Goal: Task Accomplishment & Management: Use online tool/utility

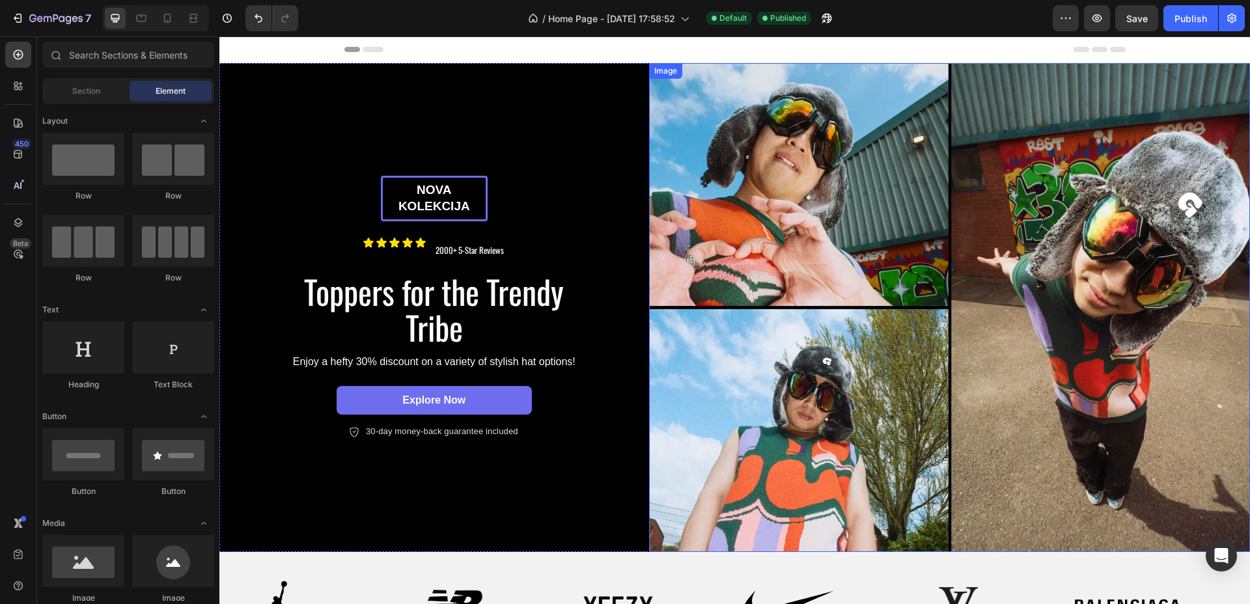
click at [875, 217] on img at bounding box center [949, 307] width 601 height 489
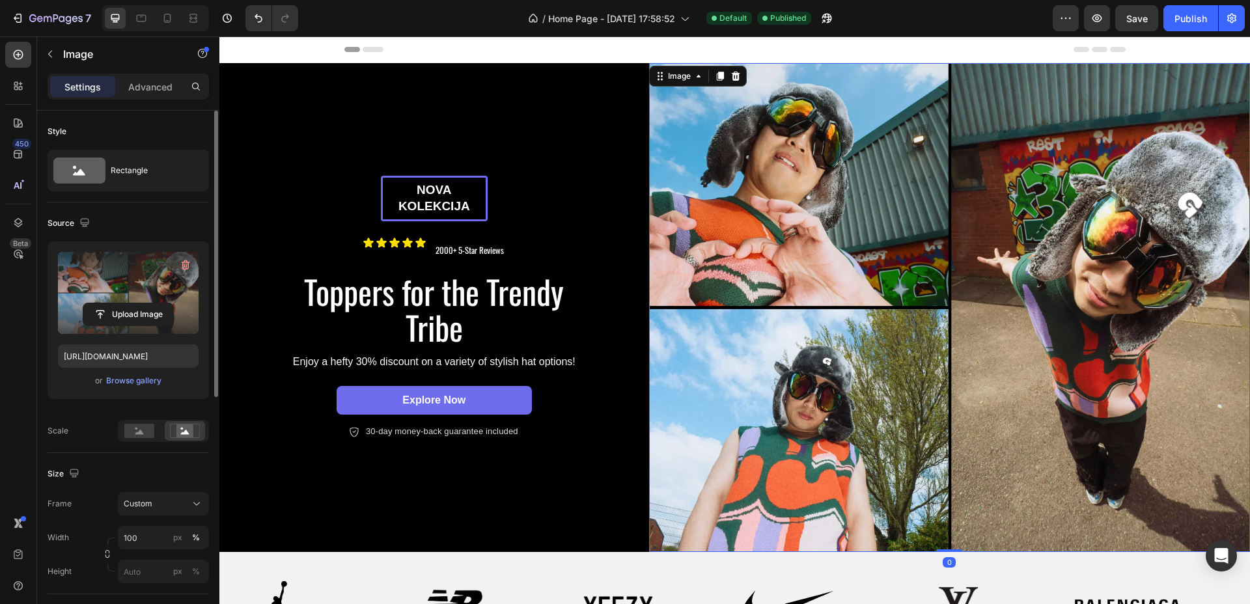
click at [122, 301] on label at bounding box center [128, 293] width 141 height 82
click at [122, 303] on input "file" at bounding box center [128, 314] width 90 height 22
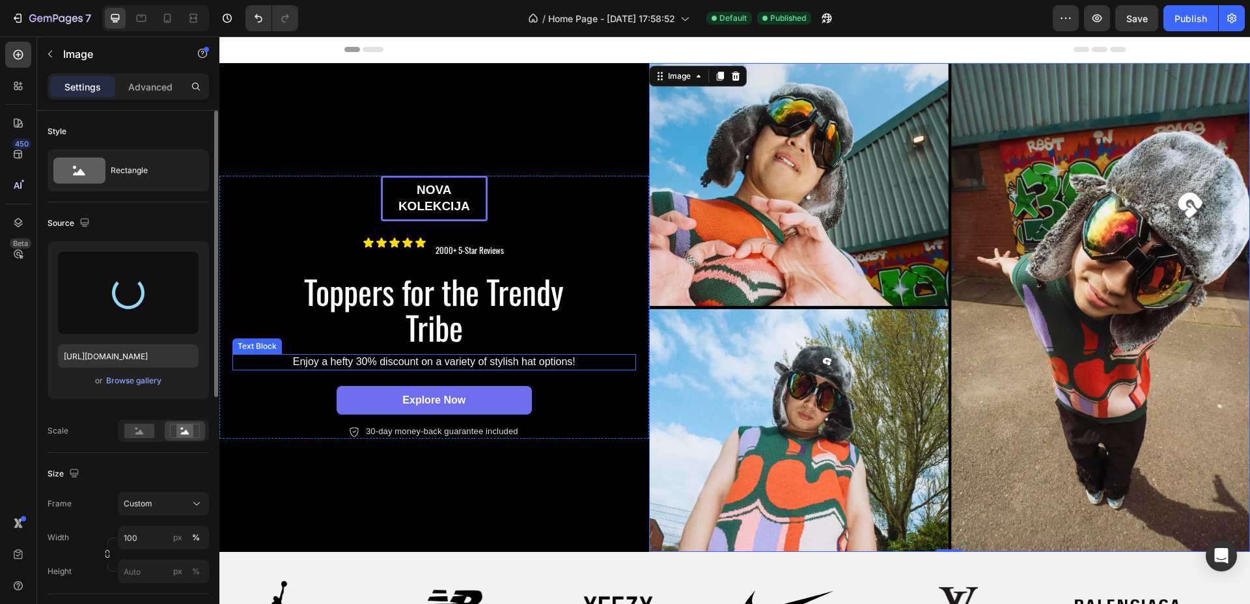
type input "[URL][DOMAIN_NAME]"
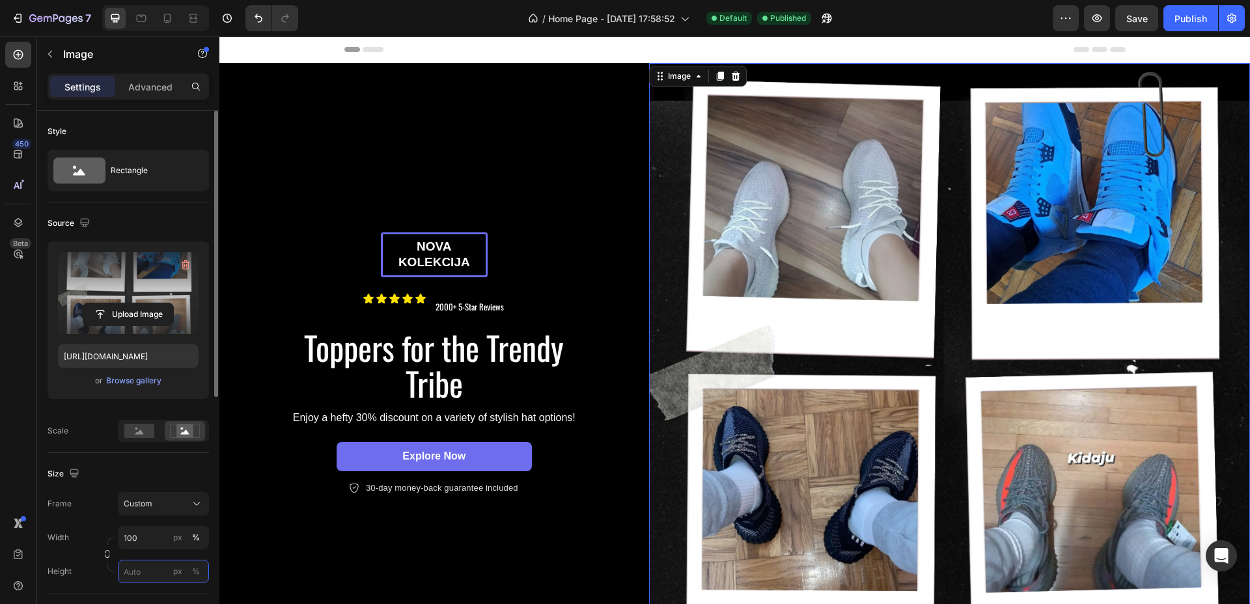
click at [140, 572] on input "px %" at bounding box center [163, 571] width 91 height 23
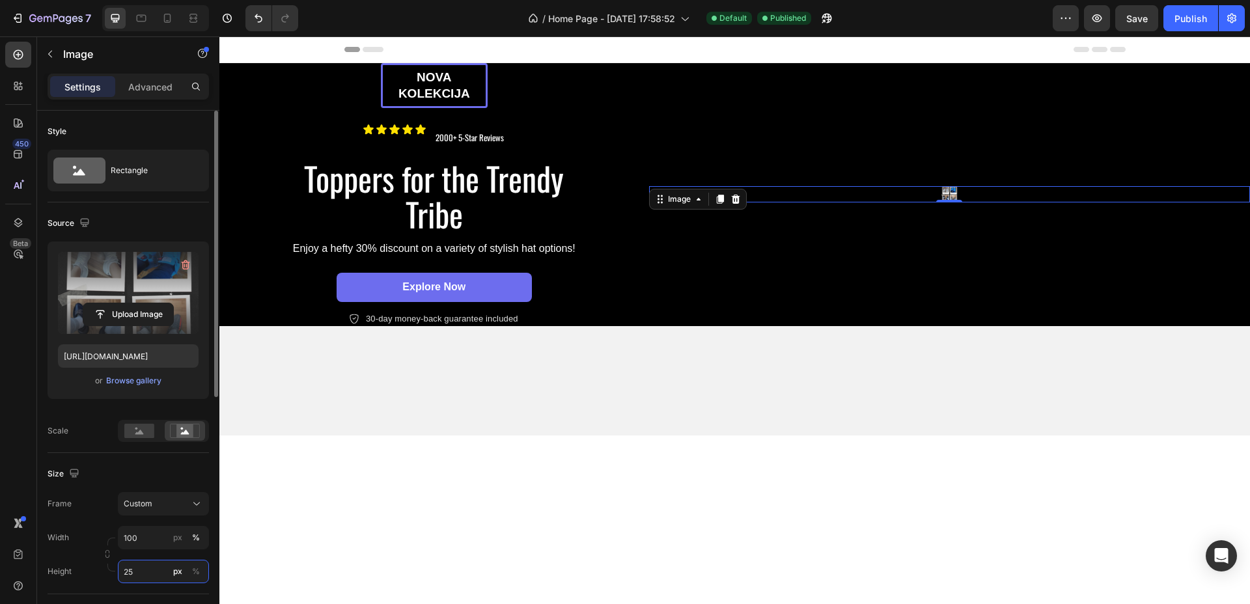
type input "2"
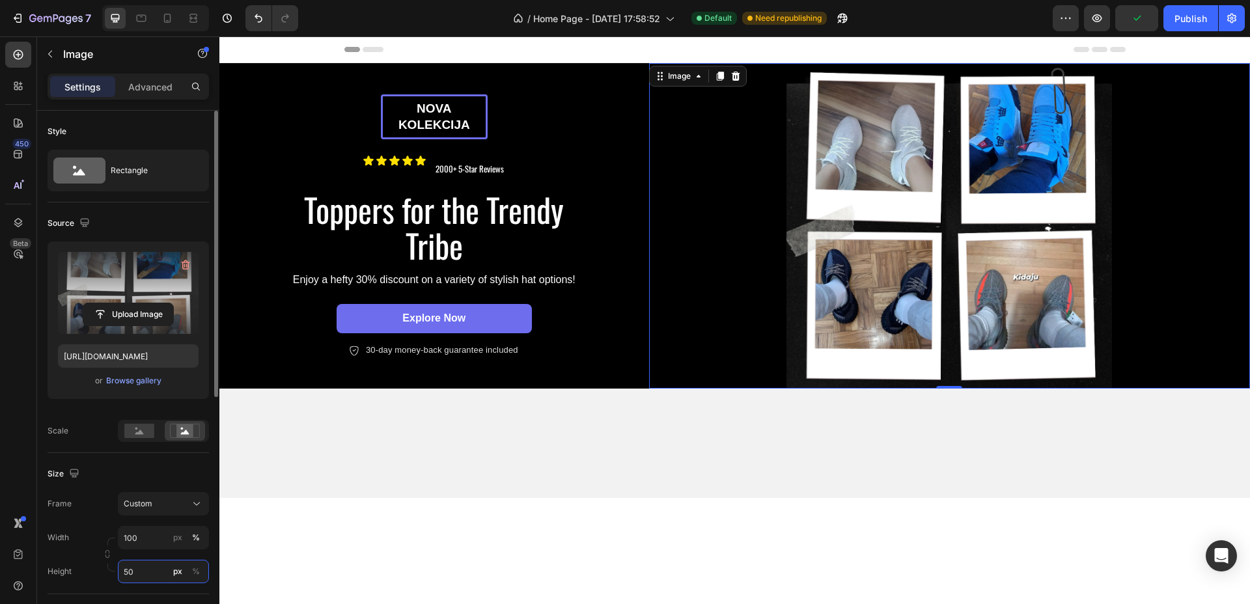
type input "5"
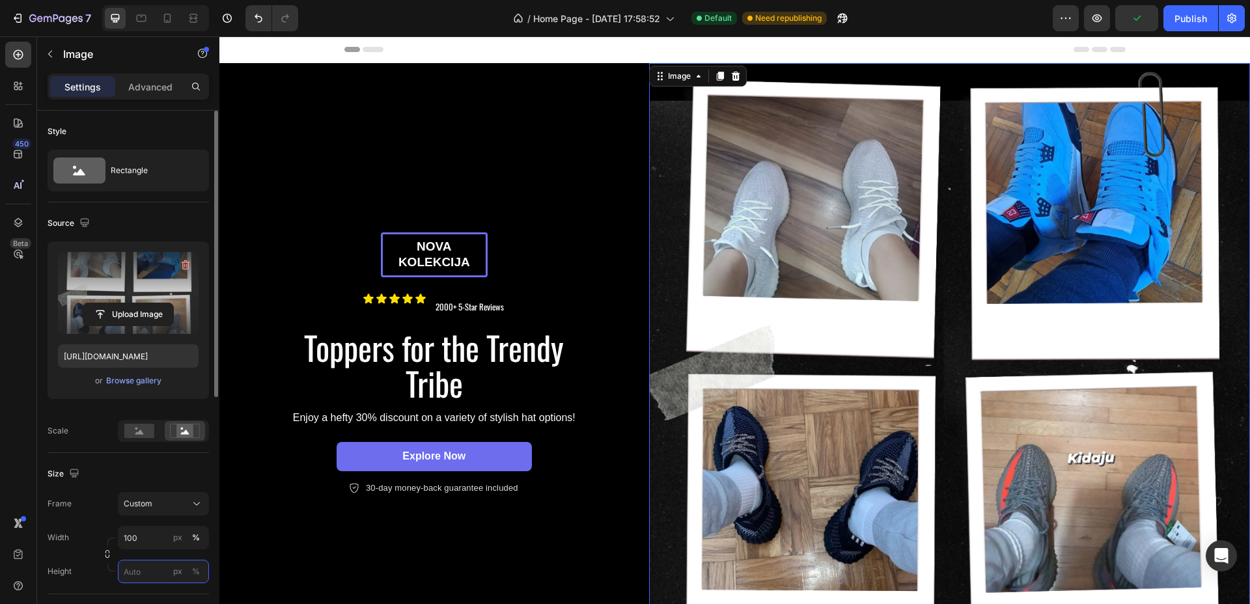
type input "4"
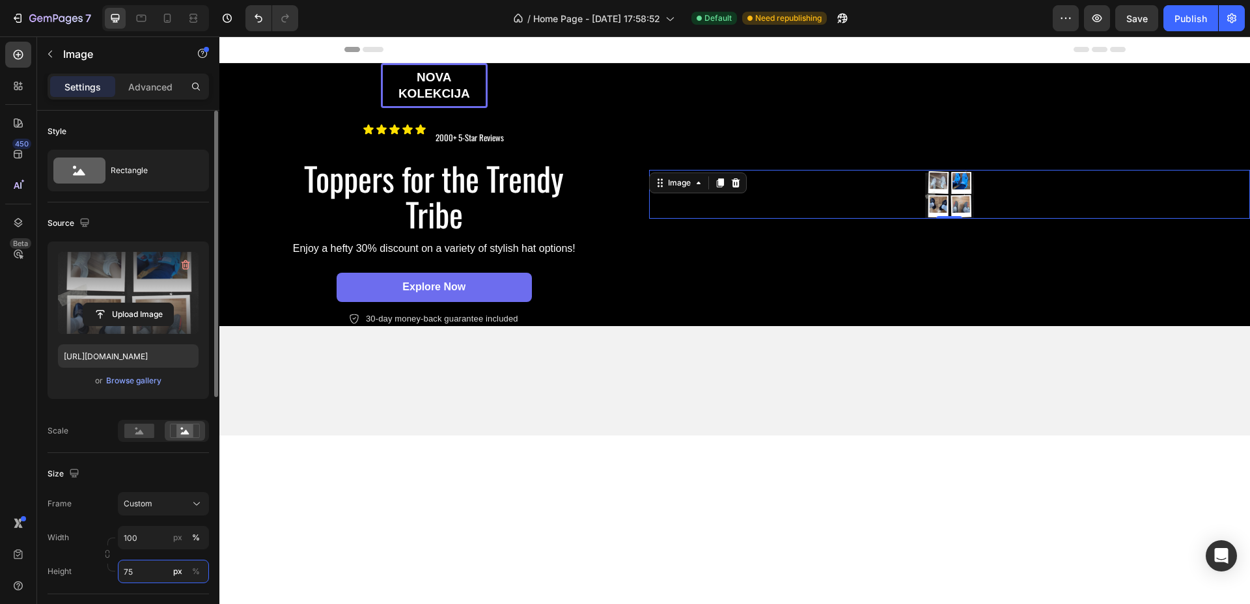
type input "7"
type input "650"
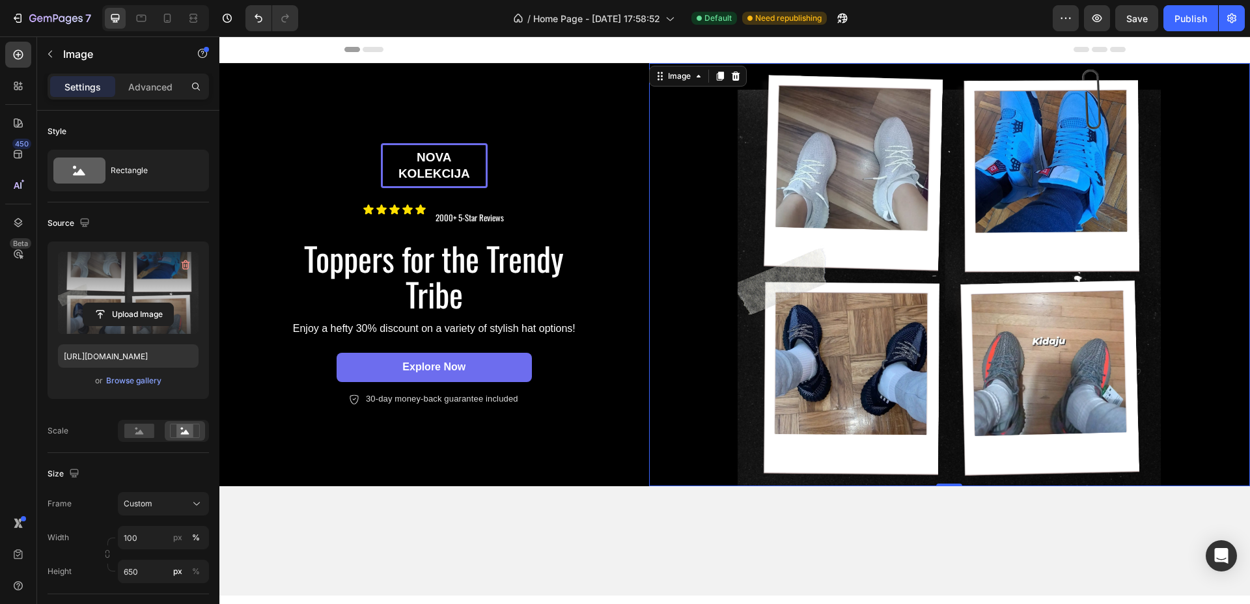
click at [532, 517] on div at bounding box center [734, 541] width 1030 height 68
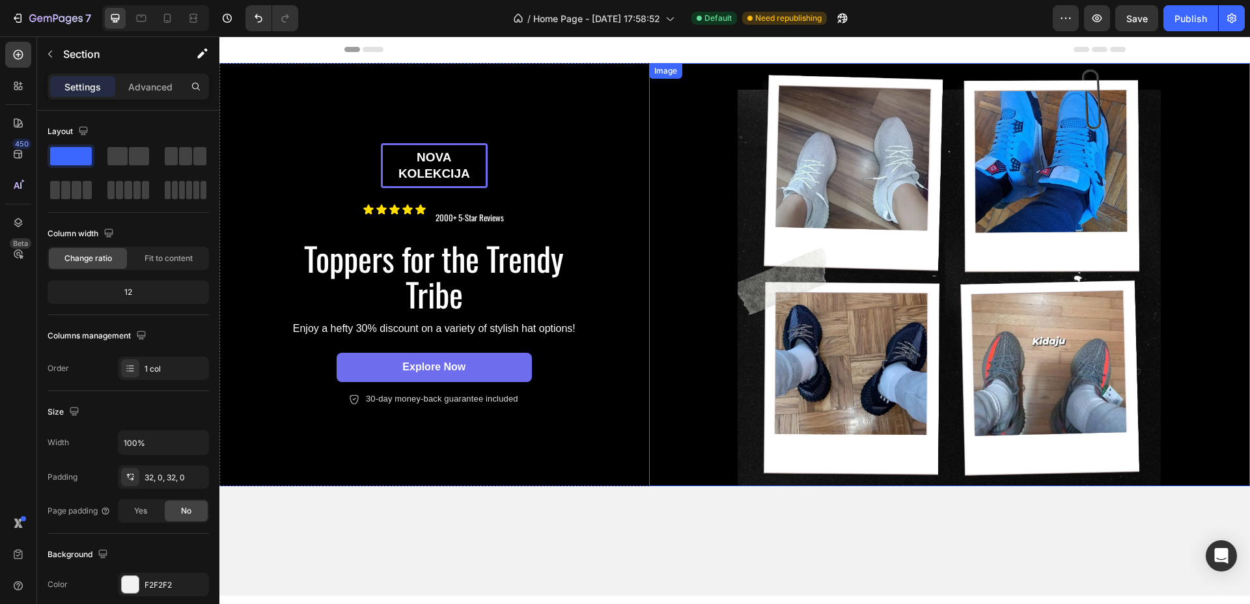
click at [815, 256] on img at bounding box center [949, 274] width 601 height 423
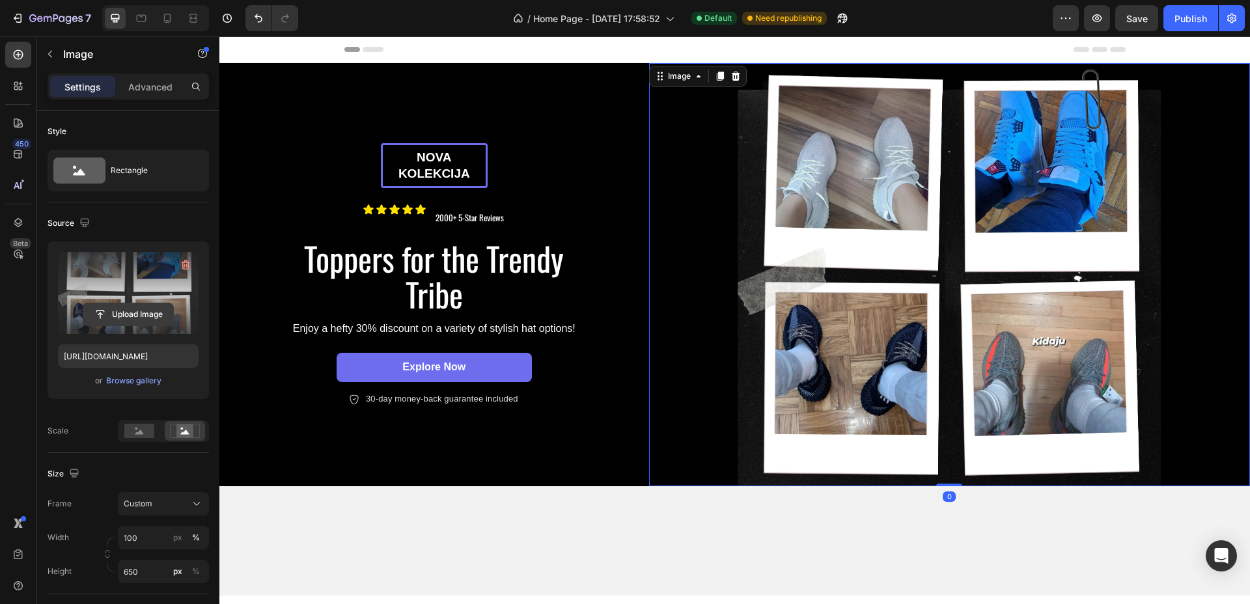
click at [168, 321] on input "file" at bounding box center [128, 314] width 90 height 22
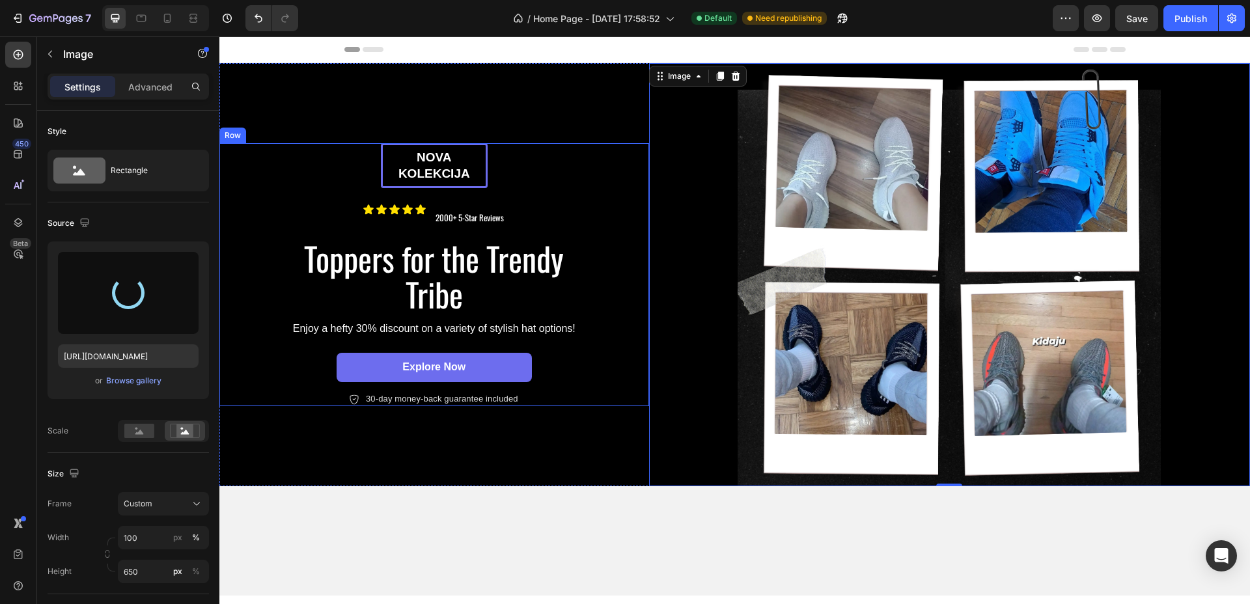
type input "[URL][DOMAIN_NAME]"
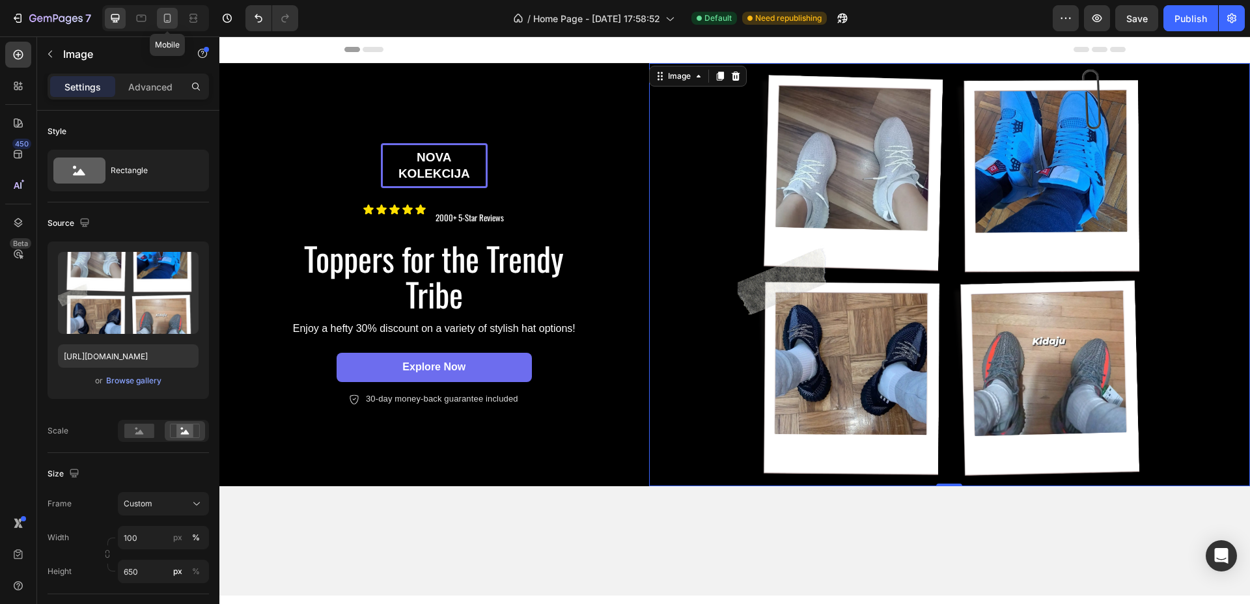
click at [167, 17] on icon at bounding box center [167, 18] width 13 height 13
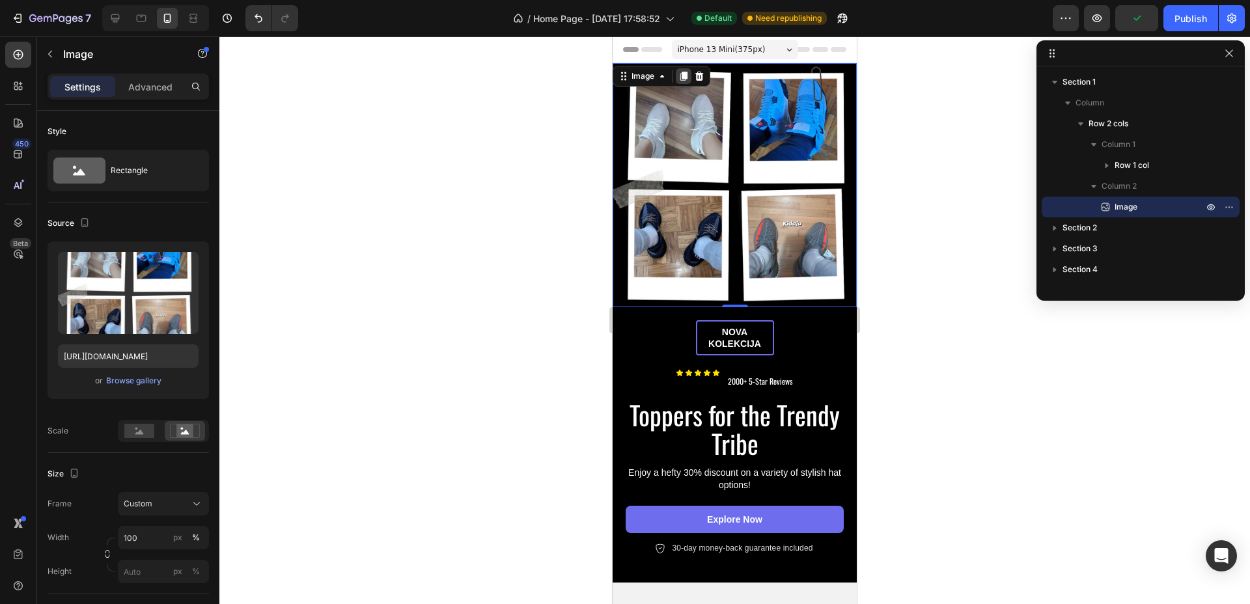
click at [682, 74] on icon at bounding box center [683, 76] width 7 height 9
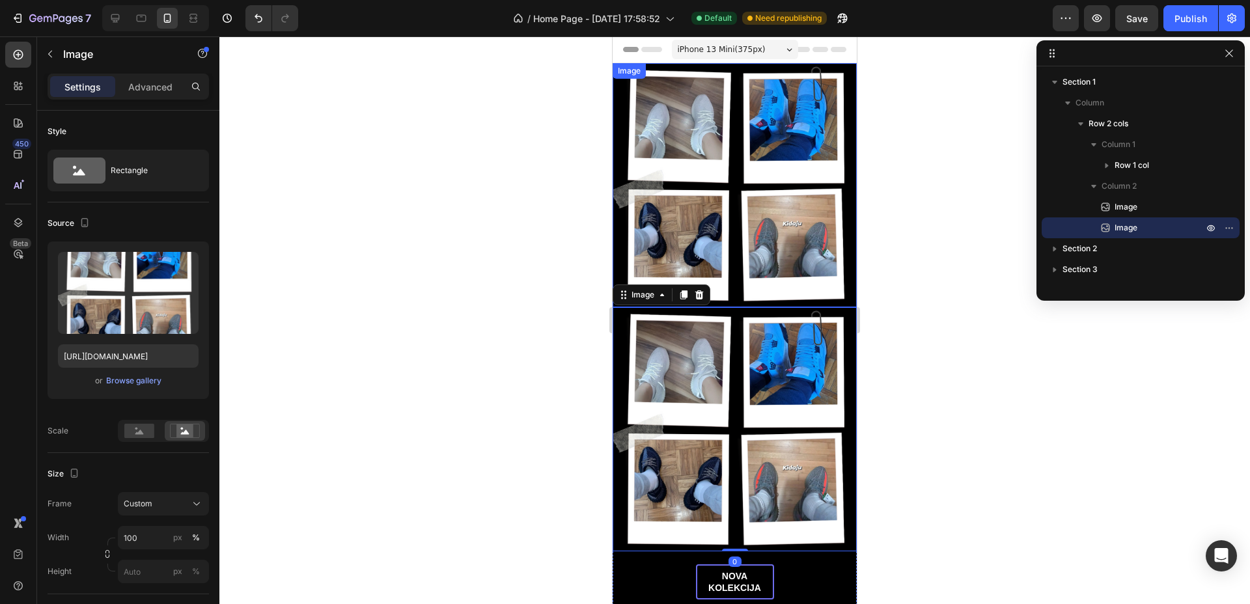
click at [806, 108] on img at bounding box center [735, 185] width 244 height 244
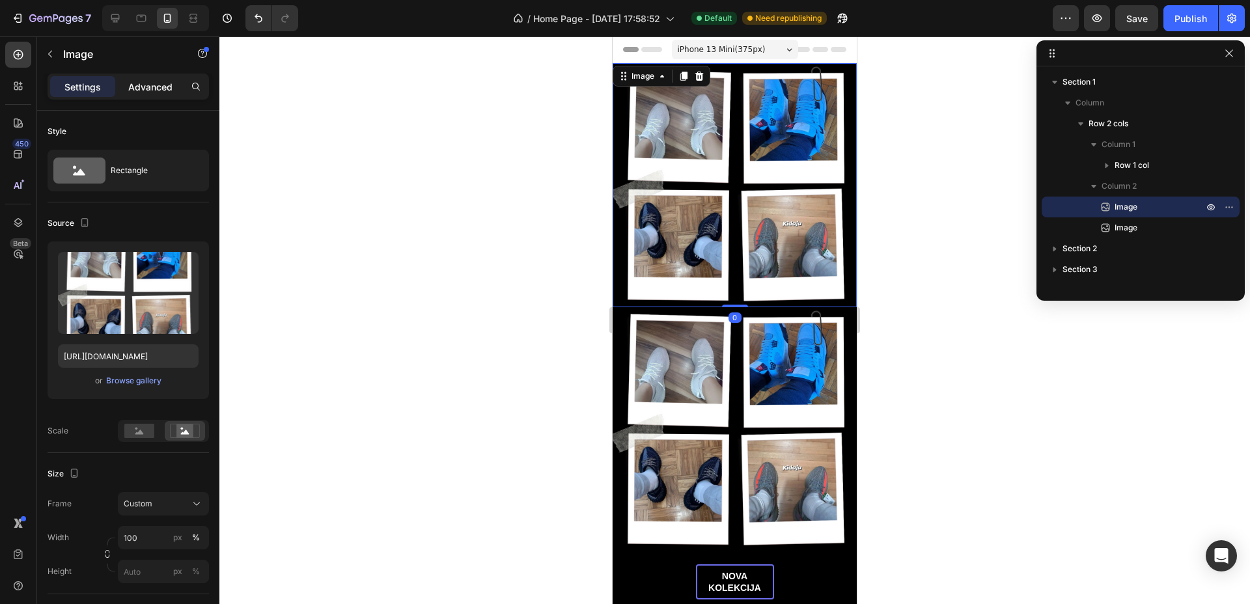
click at [154, 85] on p "Advanced" at bounding box center [150, 87] width 44 height 14
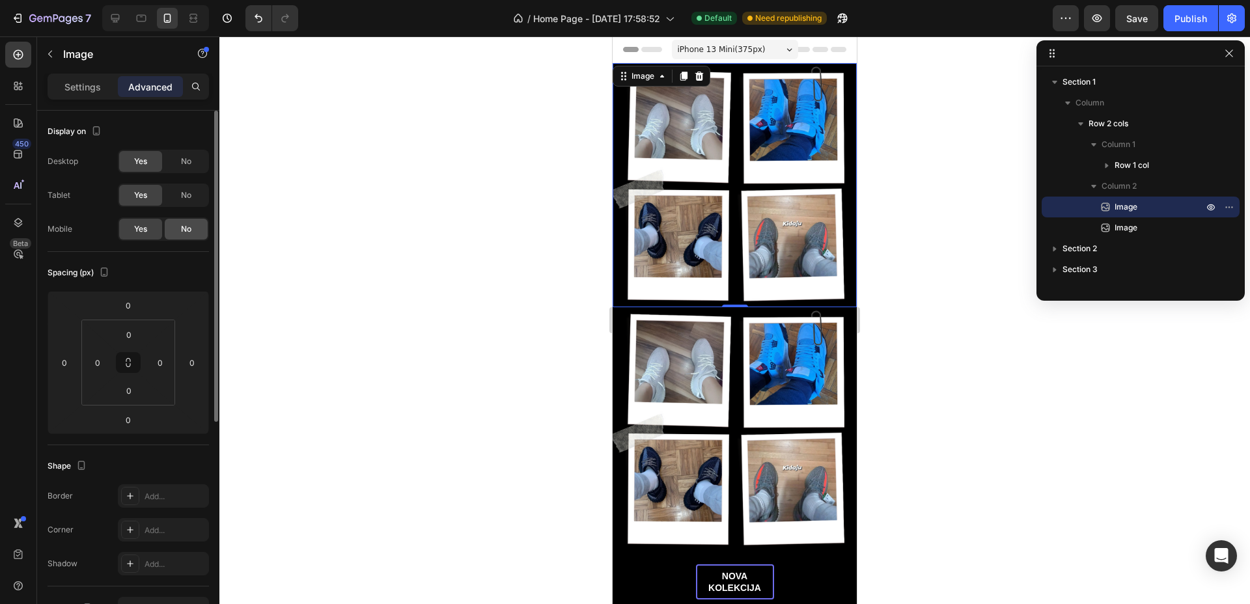
click at [191, 227] on span "No" at bounding box center [186, 229] width 10 height 12
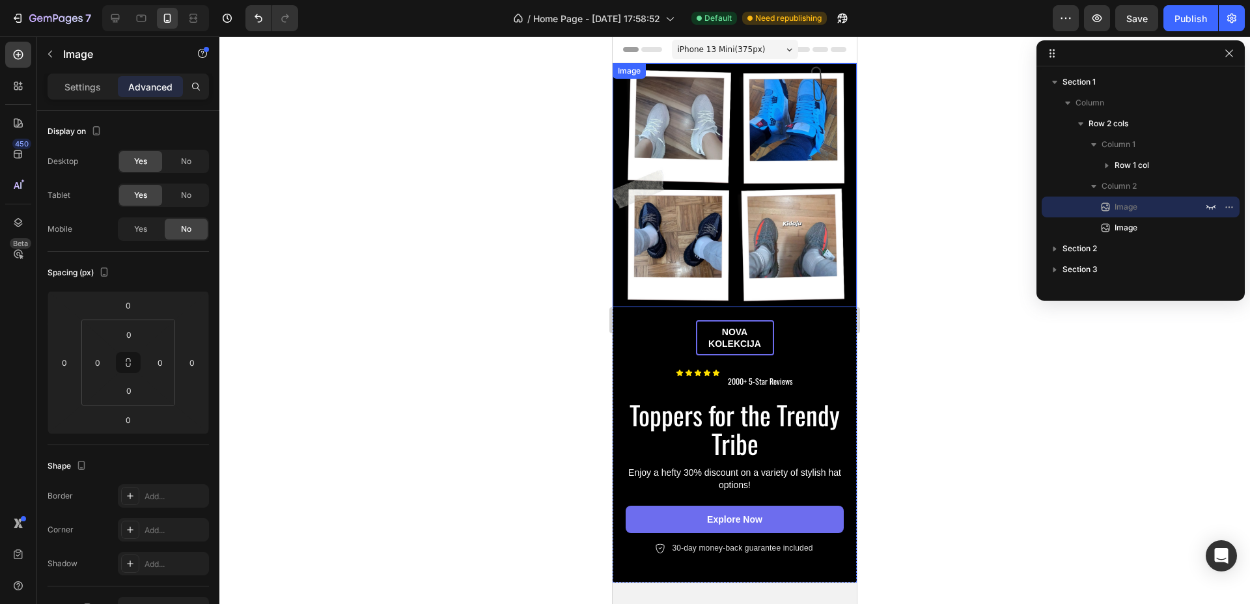
click at [769, 174] on img at bounding box center [735, 185] width 244 height 244
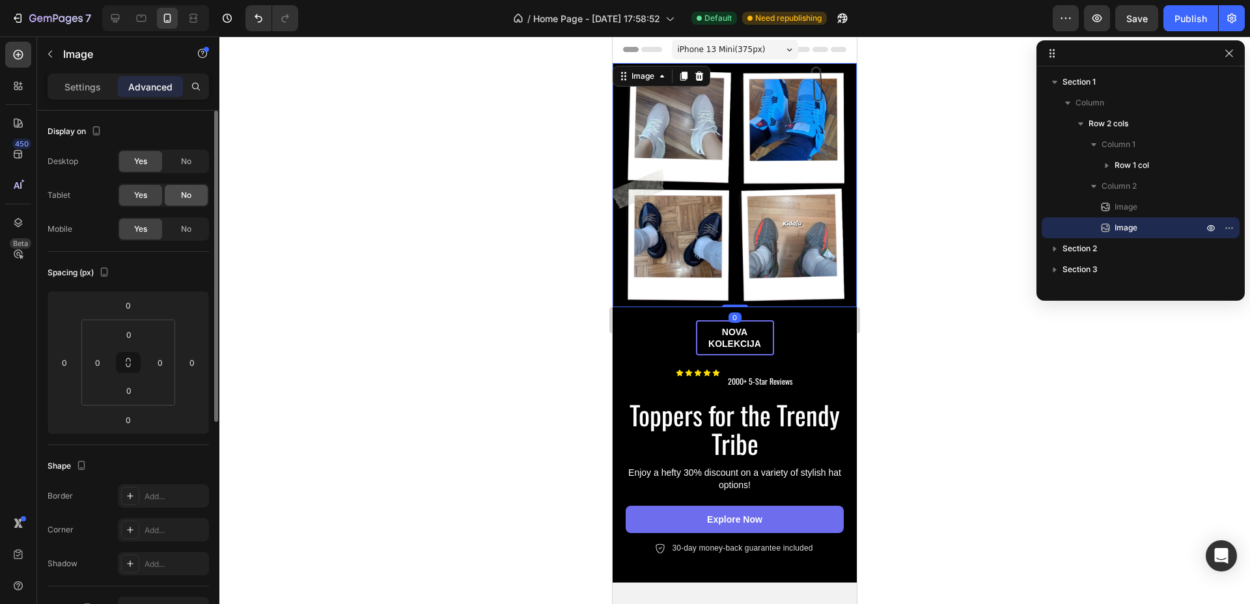
click at [176, 194] on div "No" at bounding box center [186, 195] width 43 height 21
click at [176, 160] on div "No" at bounding box center [186, 161] width 43 height 21
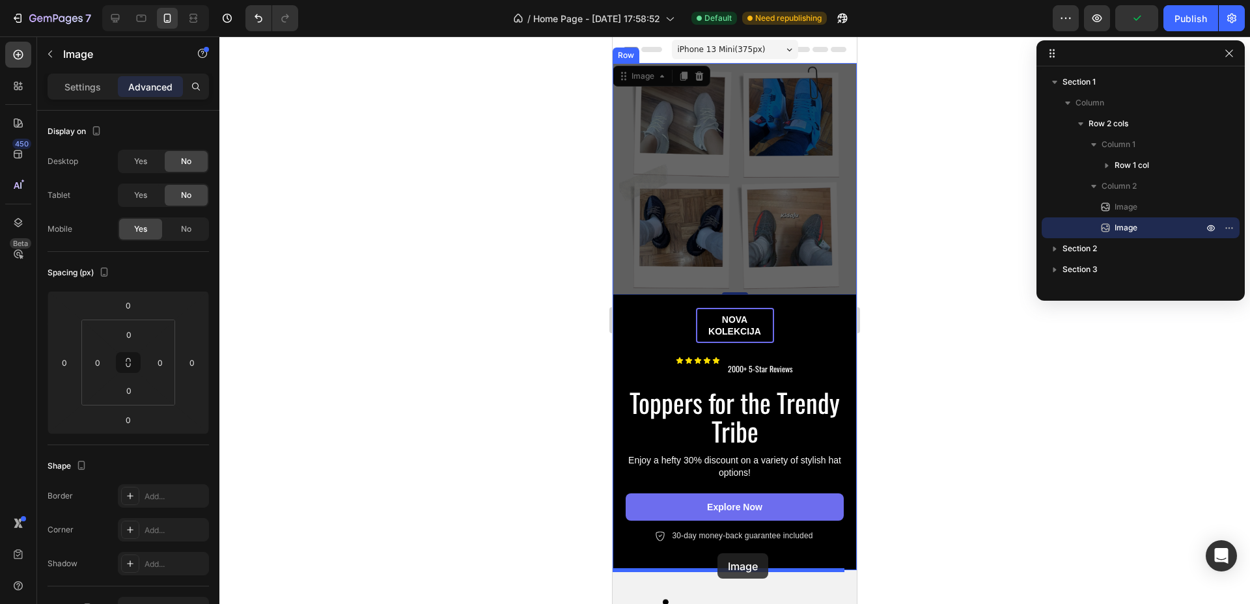
drag, startPoint x: 623, startPoint y: 79, endPoint x: 717, endPoint y: 553, distance: 482.5
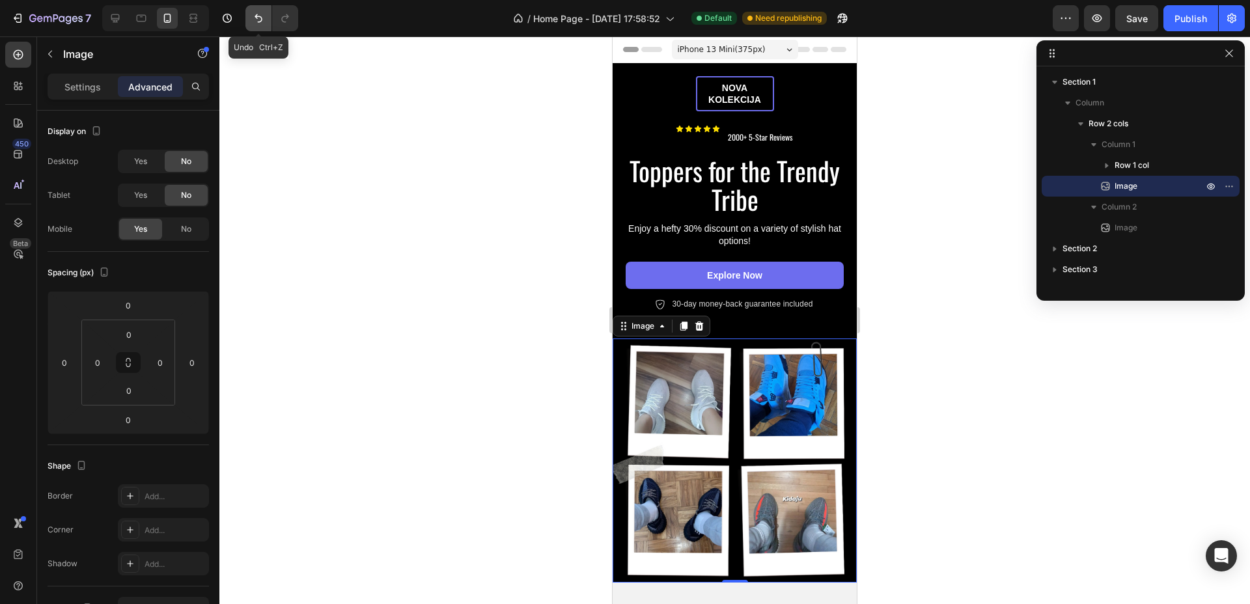
click at [262, 19] on icon "Undo/Redo" at bounding box center [259, 18] width 8 height 8
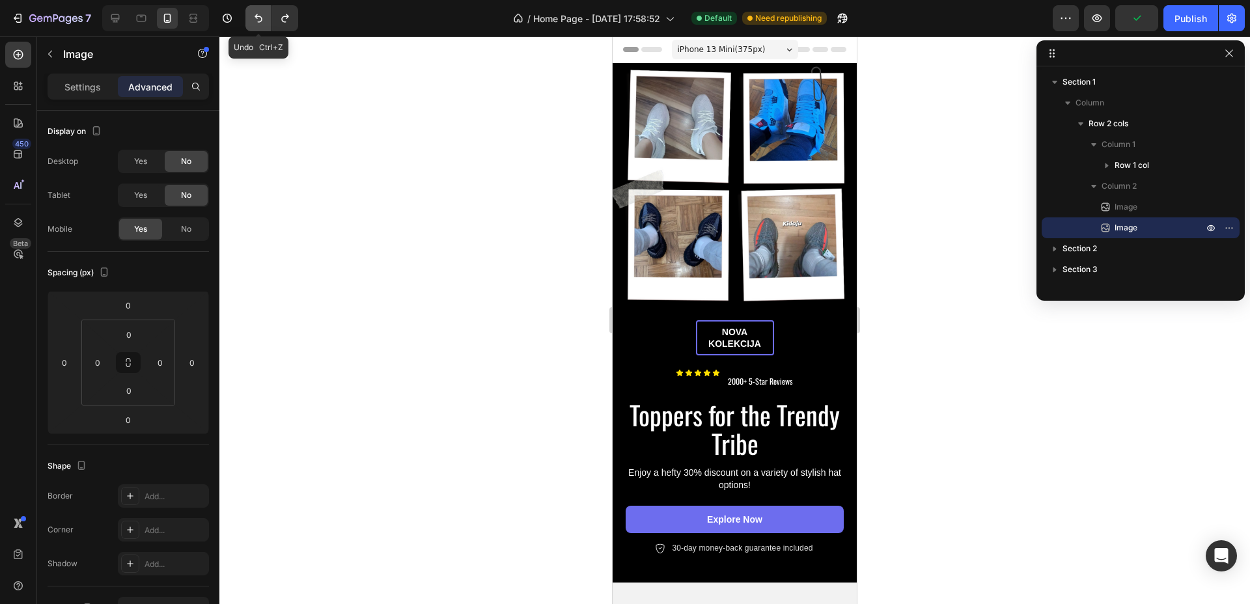
click at [249, 19] on button "Undo/Redo" at bounding box center [258, 18] width 26 height 26
click at [734, 202] on img at bounding box center [735, 185] width 244 height 244
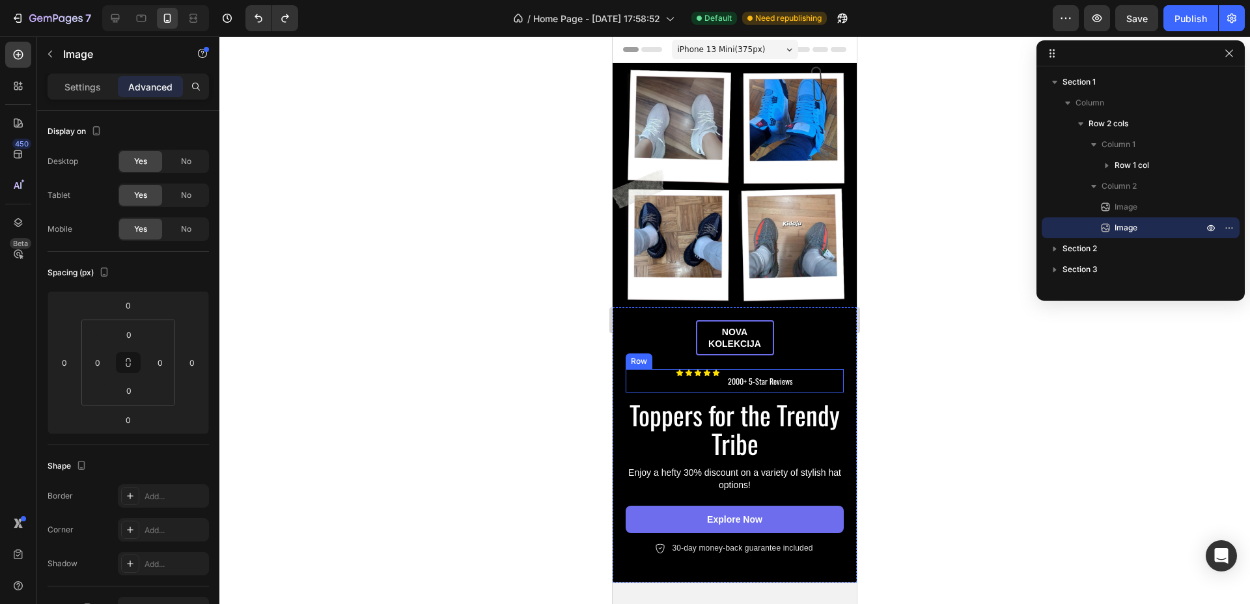
click at [784, 439] on h2 "Toppers for the Trendy Tribe" at bounding box center [735, 429] width 218 height 60
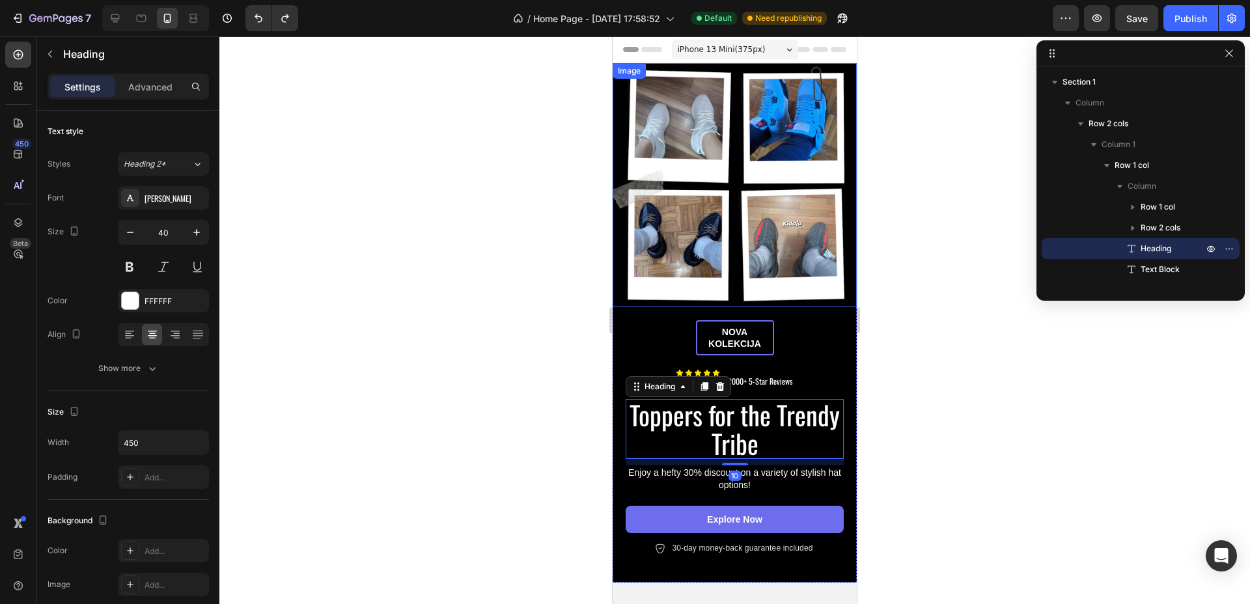
click at [780, 234] on img at bounding box center [735, 185] width 244 height 244
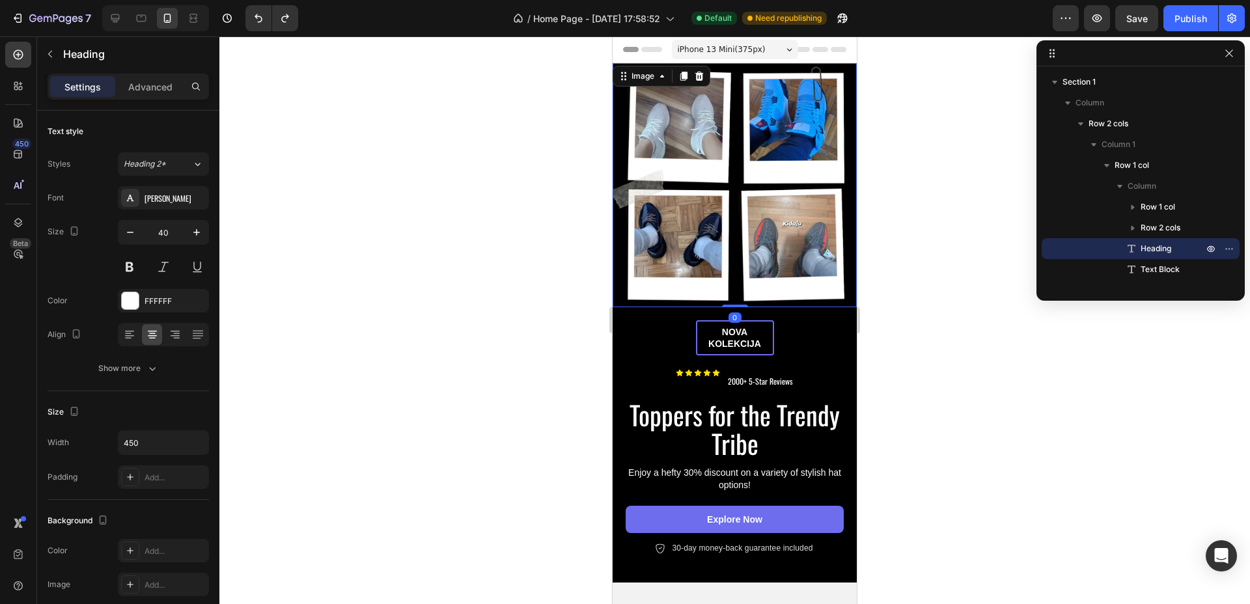
scroll to position [205, 0]
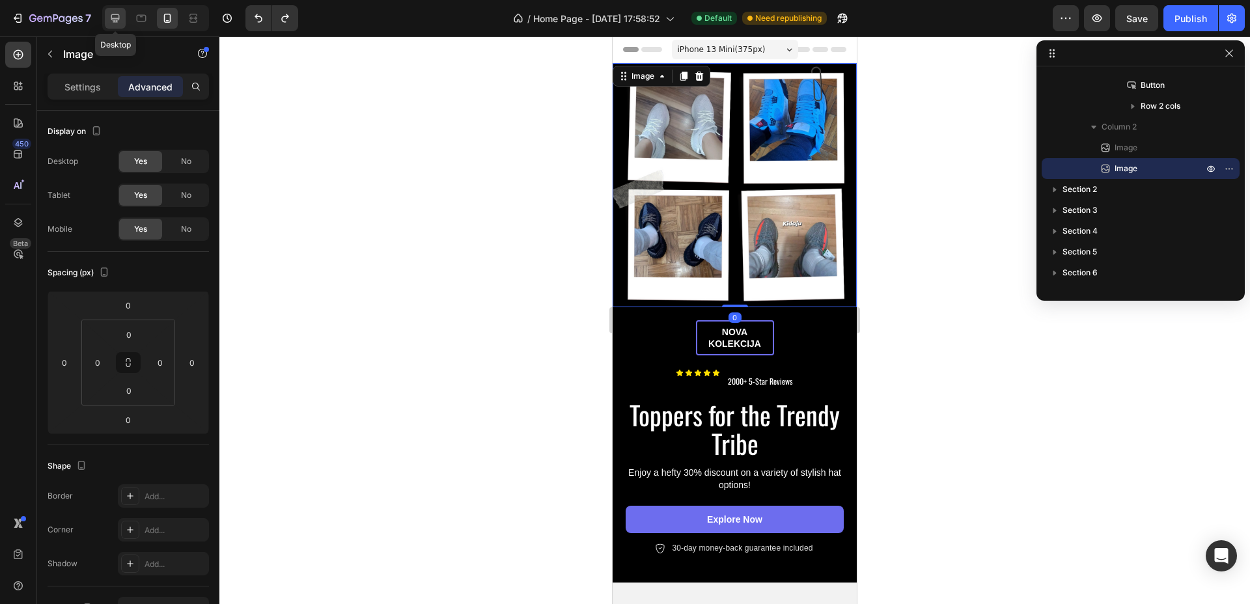
click at [119, 20] on icon at bounding box center [115, 18] width 13 height 13
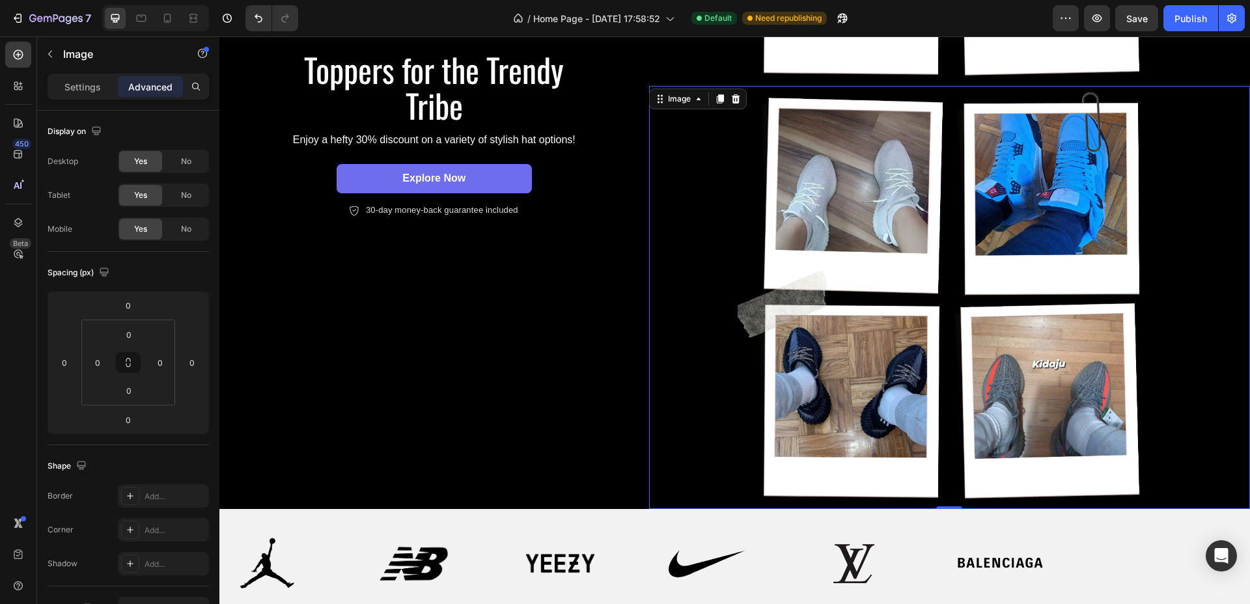
scroll to position [404, 0]
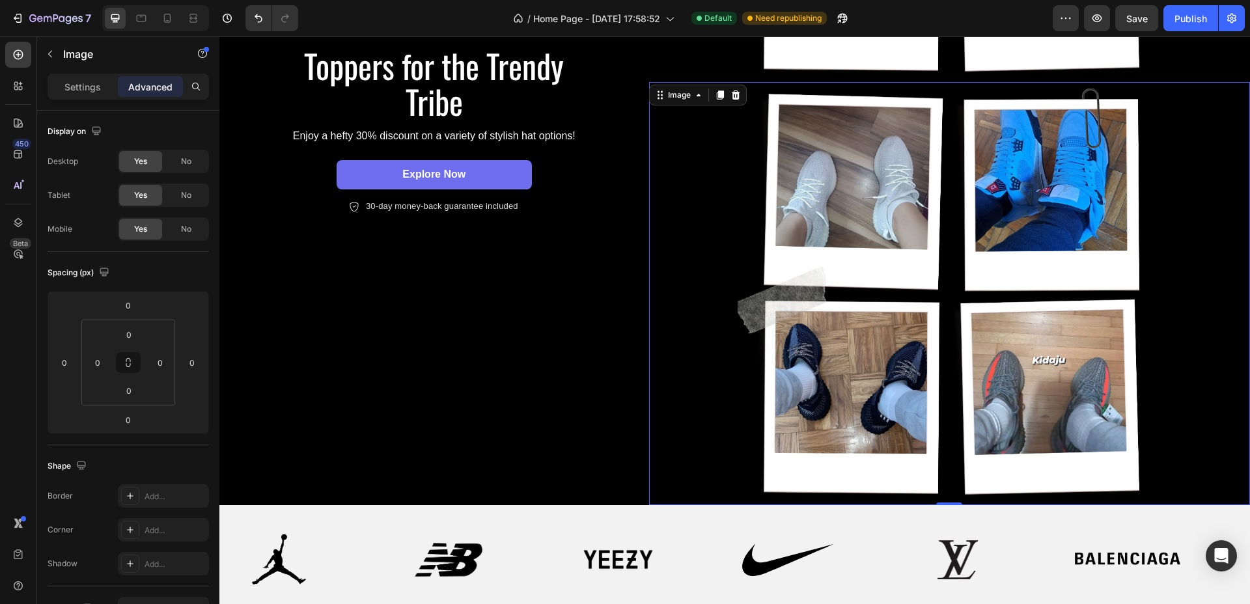
drag, startPoint x: 730, startPoint y: 90, endPoint x: 728, endPoint y: 99, distance: 8.7
click at [731, 90] on icon at bounding box center [735, 94] width 8 height 9
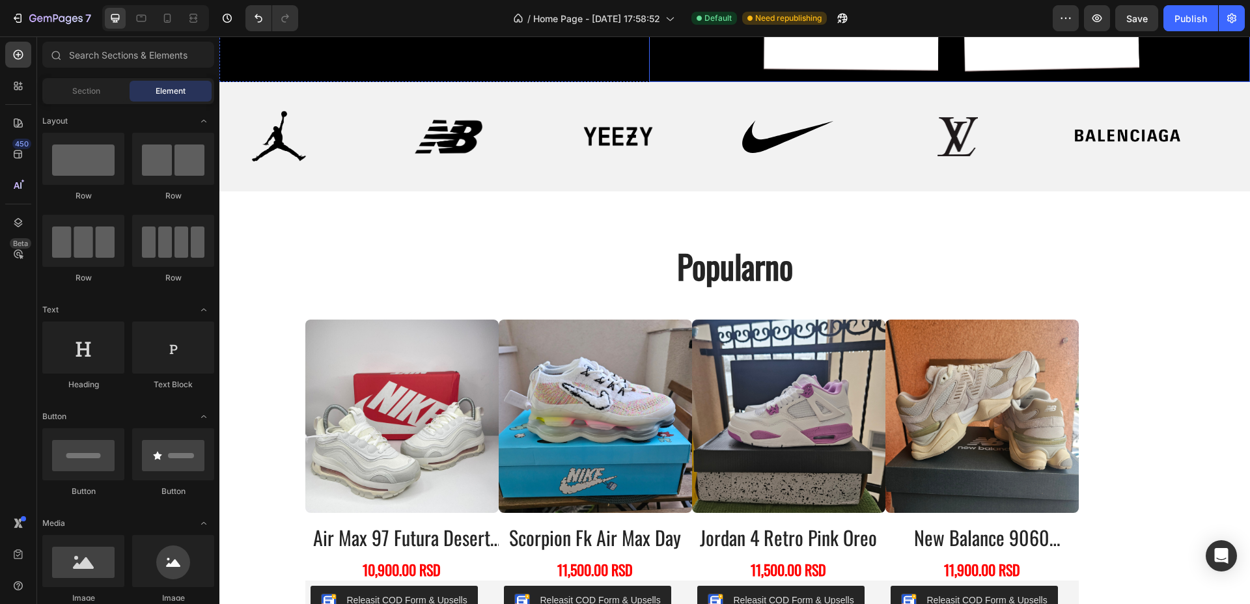
scroll to position [193, 0]
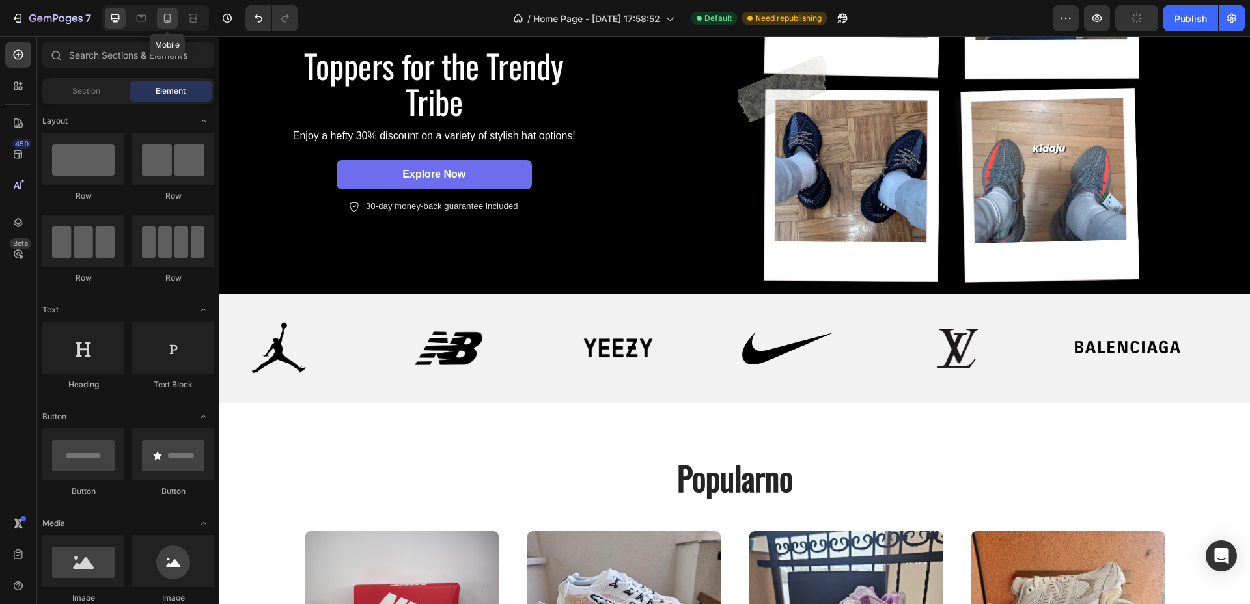
click at [167, 19] on icon at bounding box center [167, 18] width 13 height 13
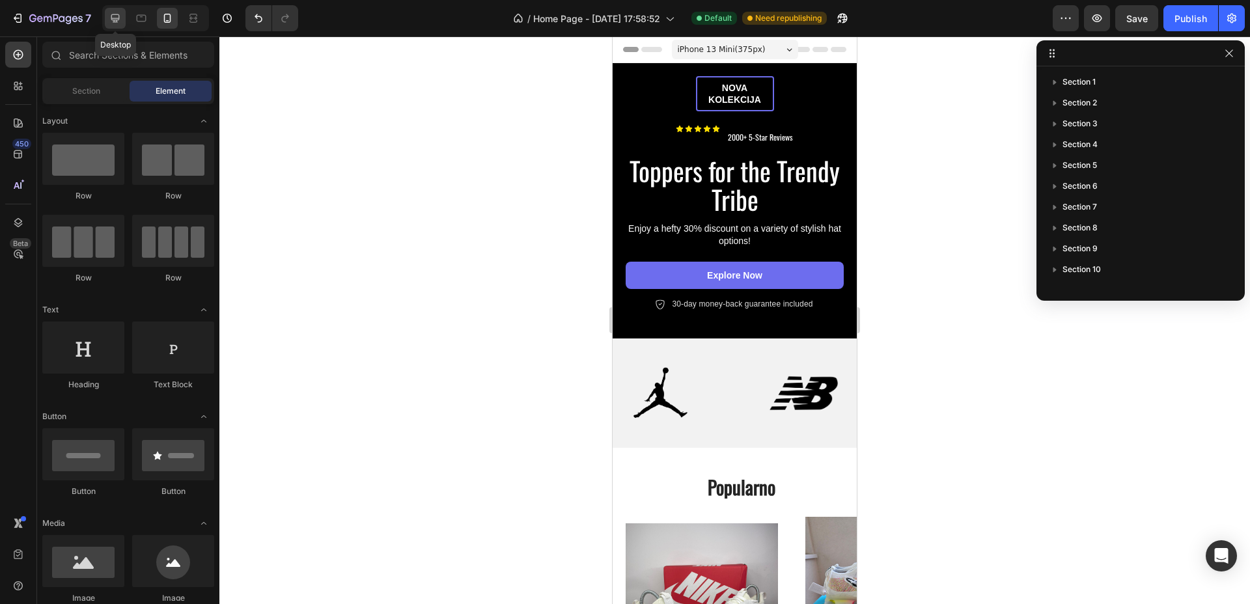
click at [120, 18] on icon at bounding box center [115, 18] width 13 height 13
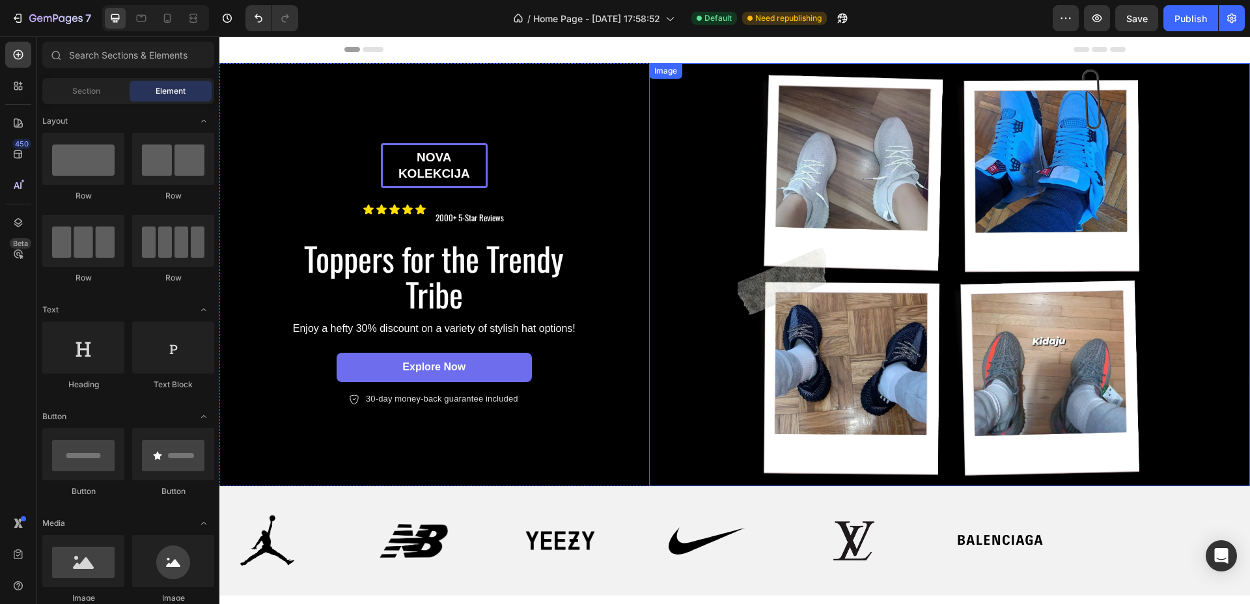
click at [867, 202] on img at bounding box center [949, 274] width 601 height 423
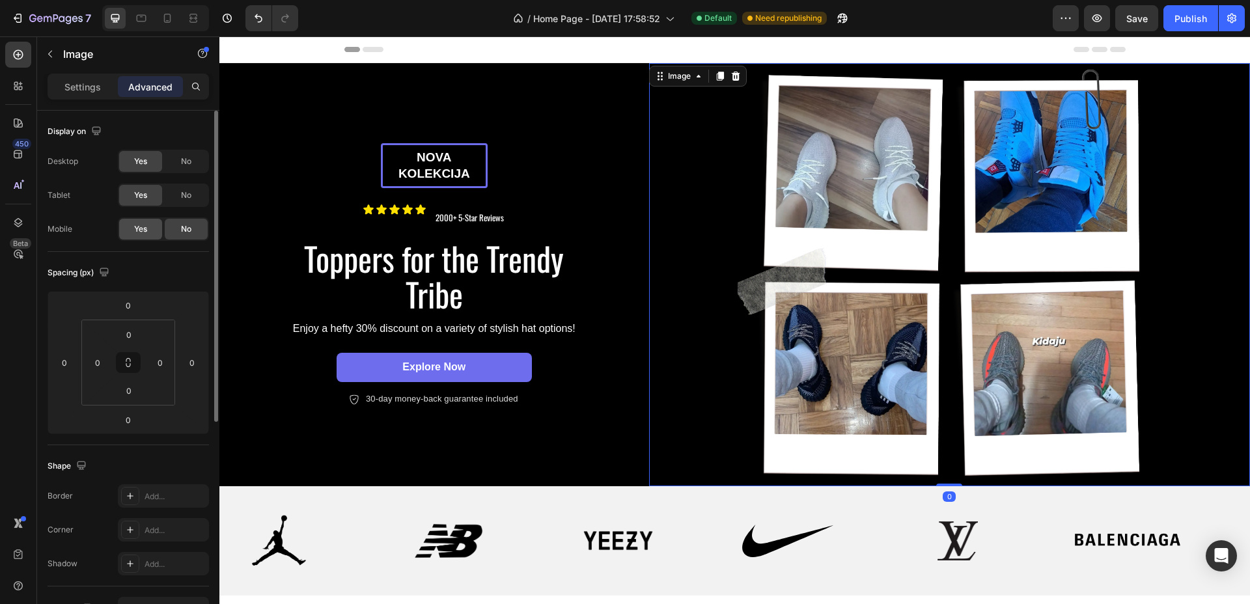
drag, startPoint x: 140, startPoint y: 222, endPoint x: 155, endPoint y: 197, distance: 28.9
click at [141, 223] on div "Yes" at bounding box center [140, 229] width 43 height 21
click at [170, 16] on icon at bounding box center [167, 18] width 7 height 9
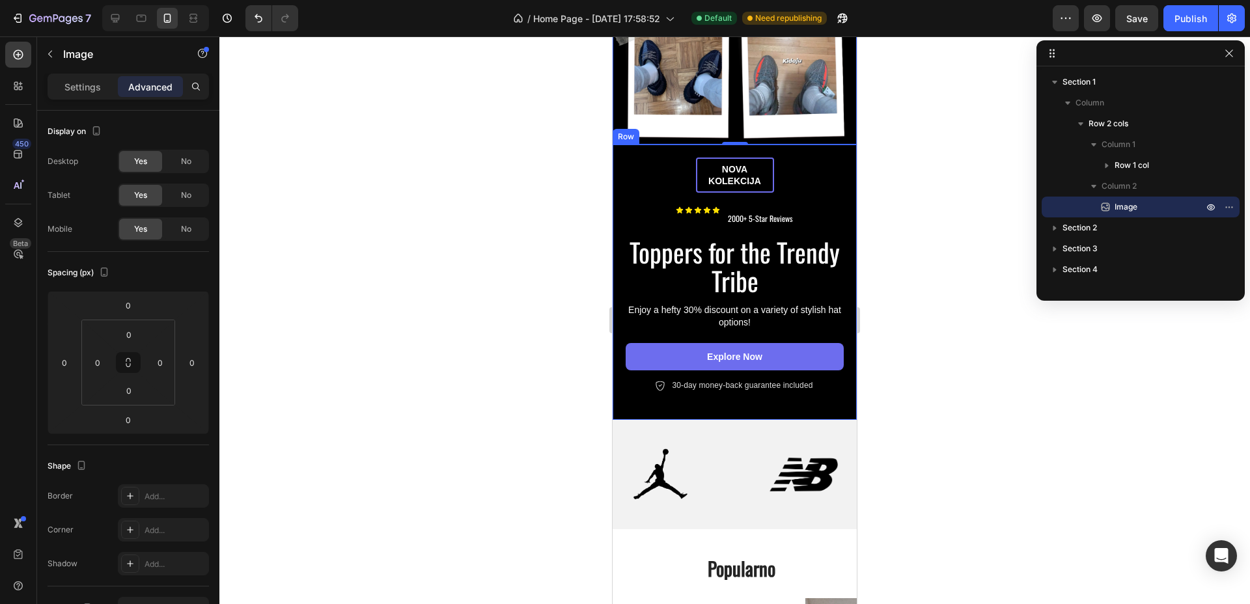
scroll to position [407, 0]
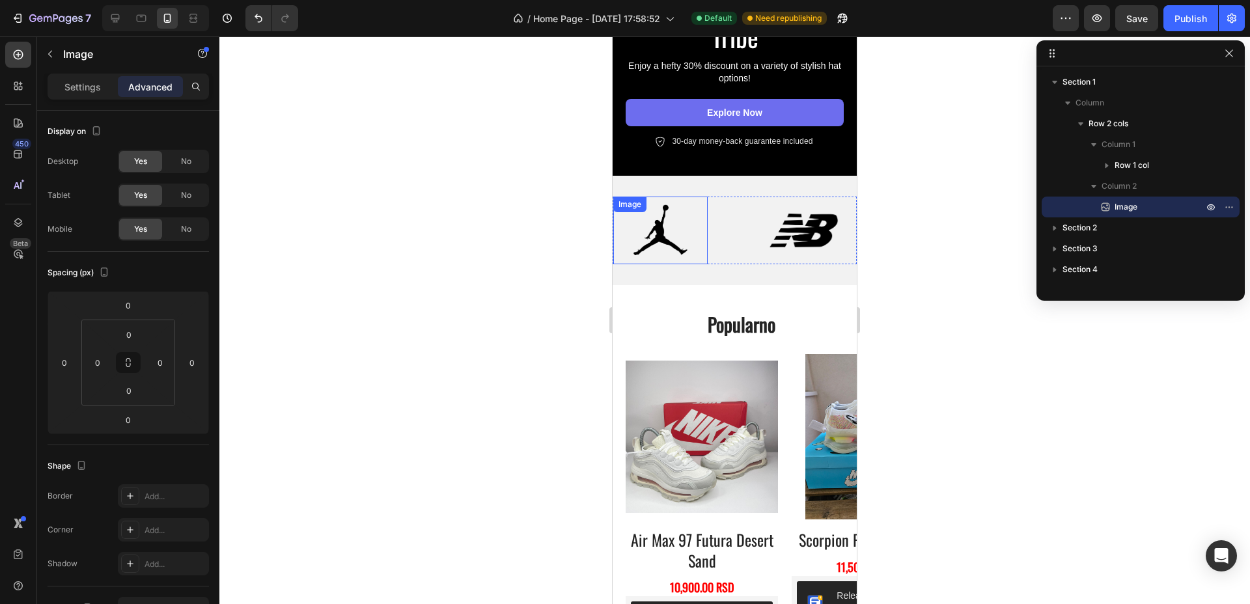
click at [698, 221] on img at bounding box center [660, 230] width 94 height 52
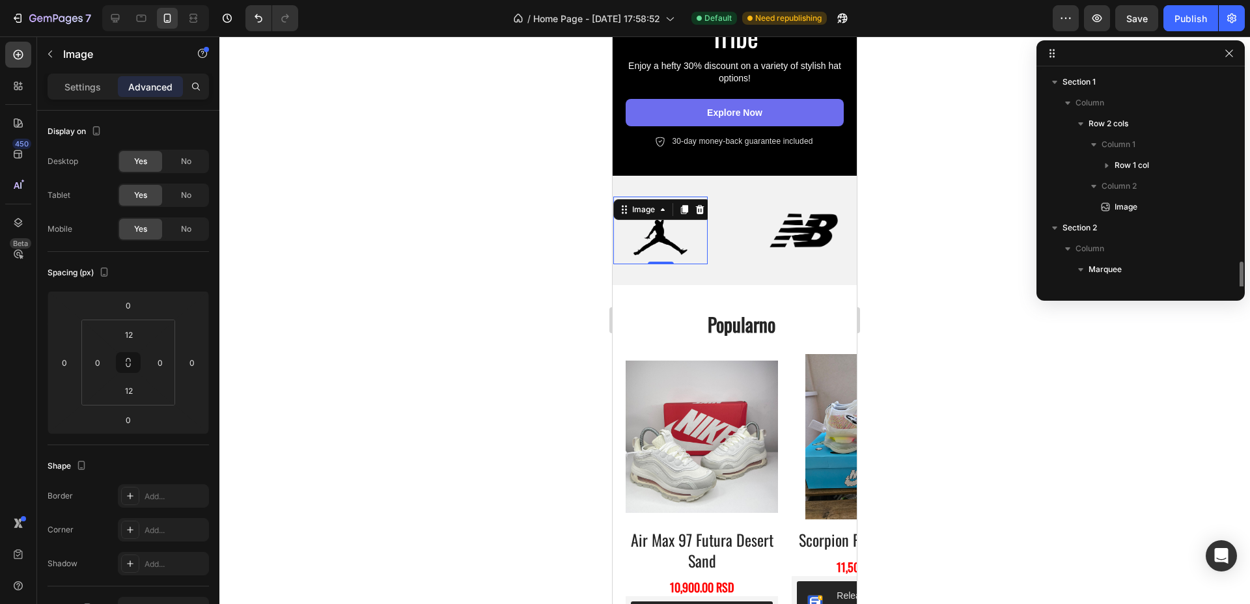
scroll to position [143, 0]
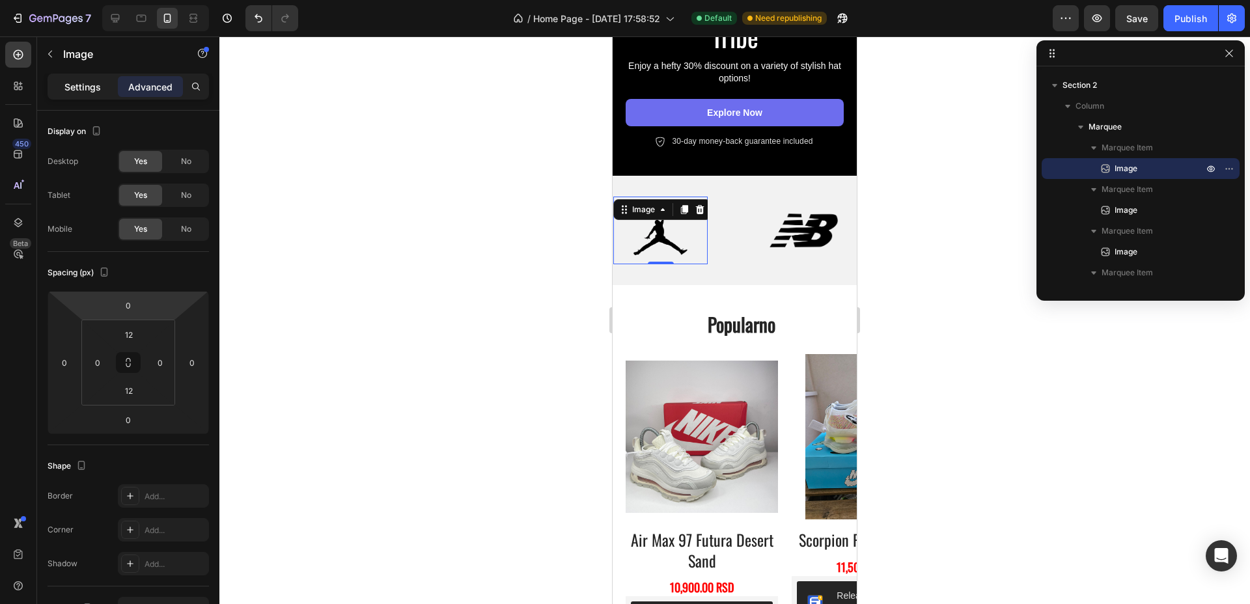
click at [91, 91] on p "Settings" at bounding box center [82, 87] width 36 height 14
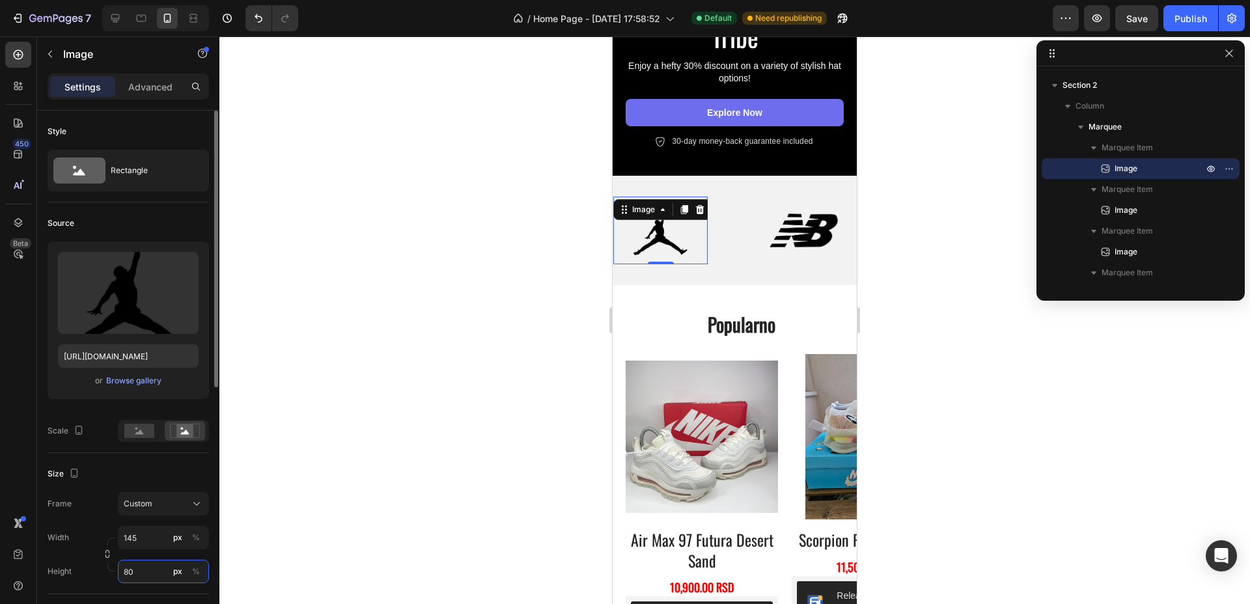
click at [150, 575] on input "80" at bounding box center [163, 571] width 91 height 23
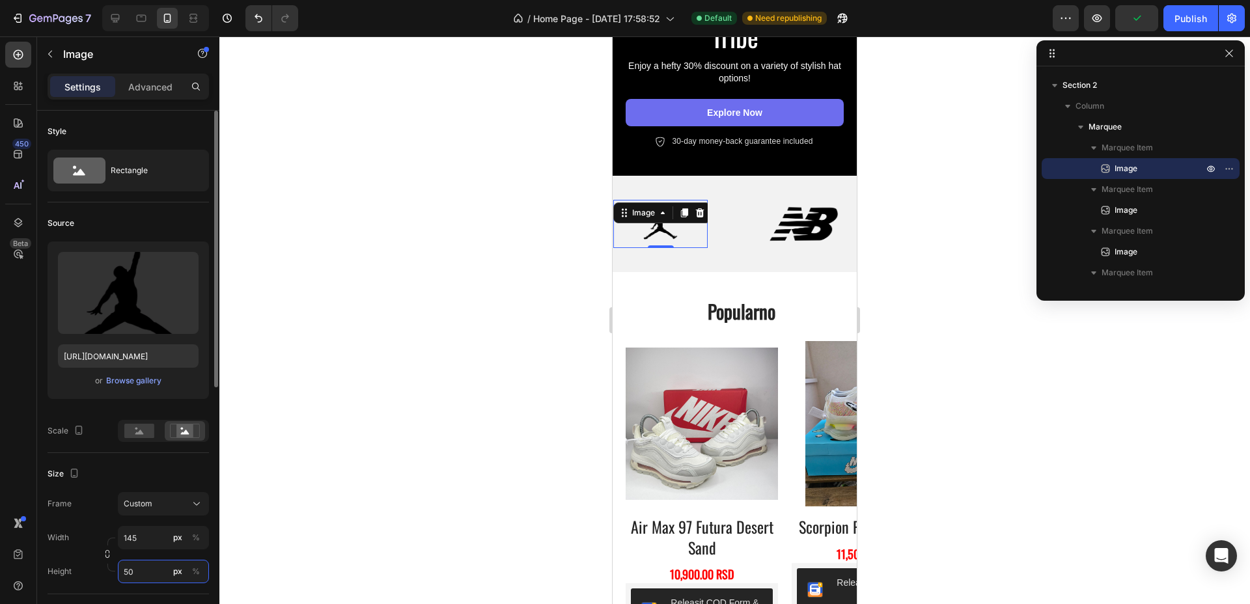
type input "5"
type input "60"
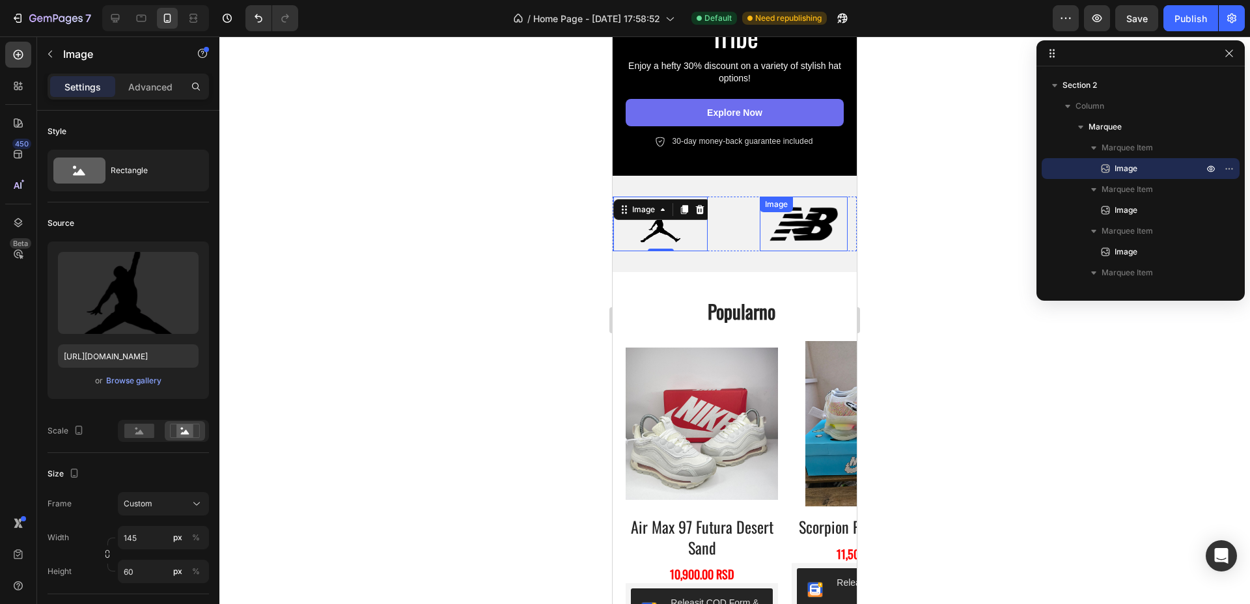
click at [815, 219] on img at bounding box center [804, 223] width 88 height 39
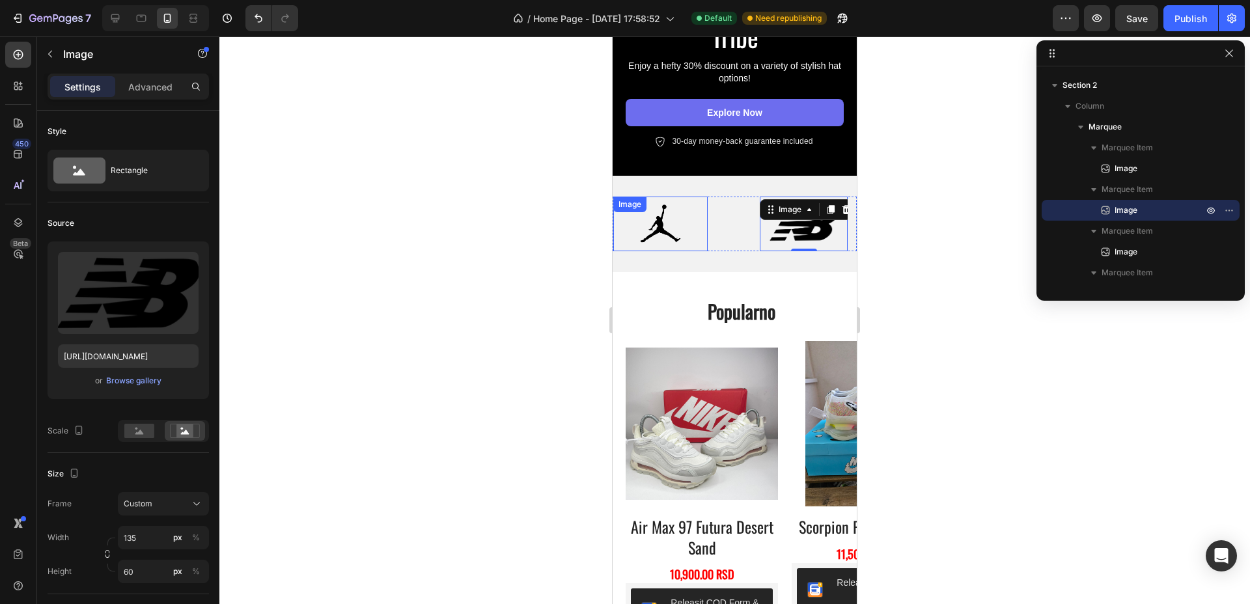
click at [665, 222] on img at bounding box center [660, 223] width 94 height 39
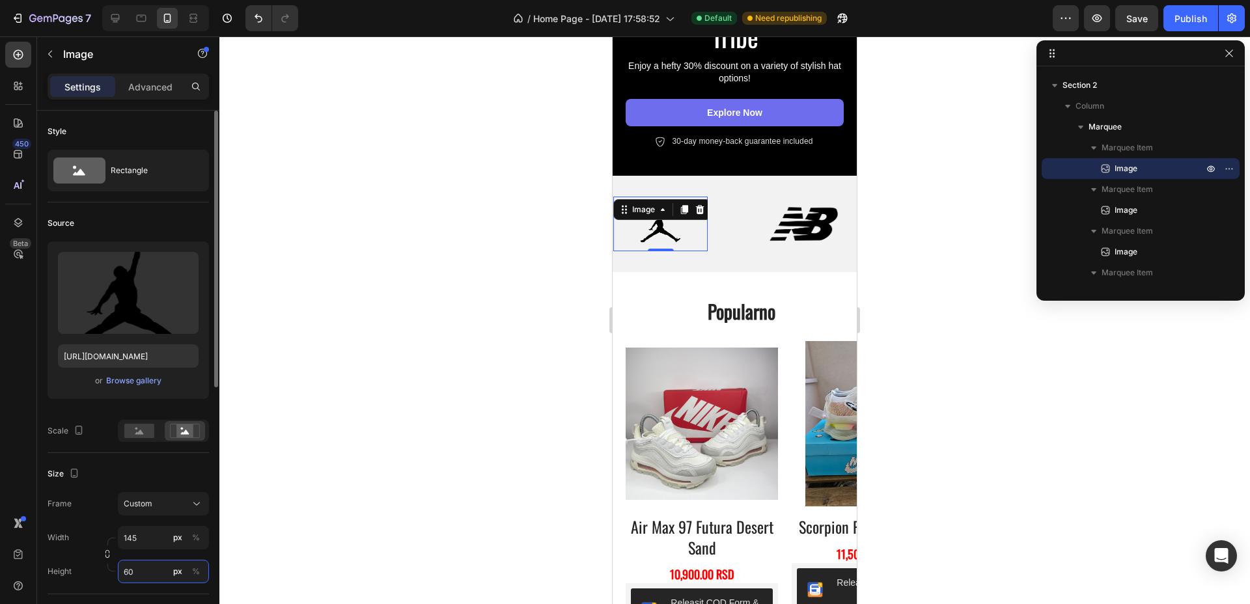
click at [139, 575] on input "60" at bounding box center [163, 571] width 91 height 23
type input "80"
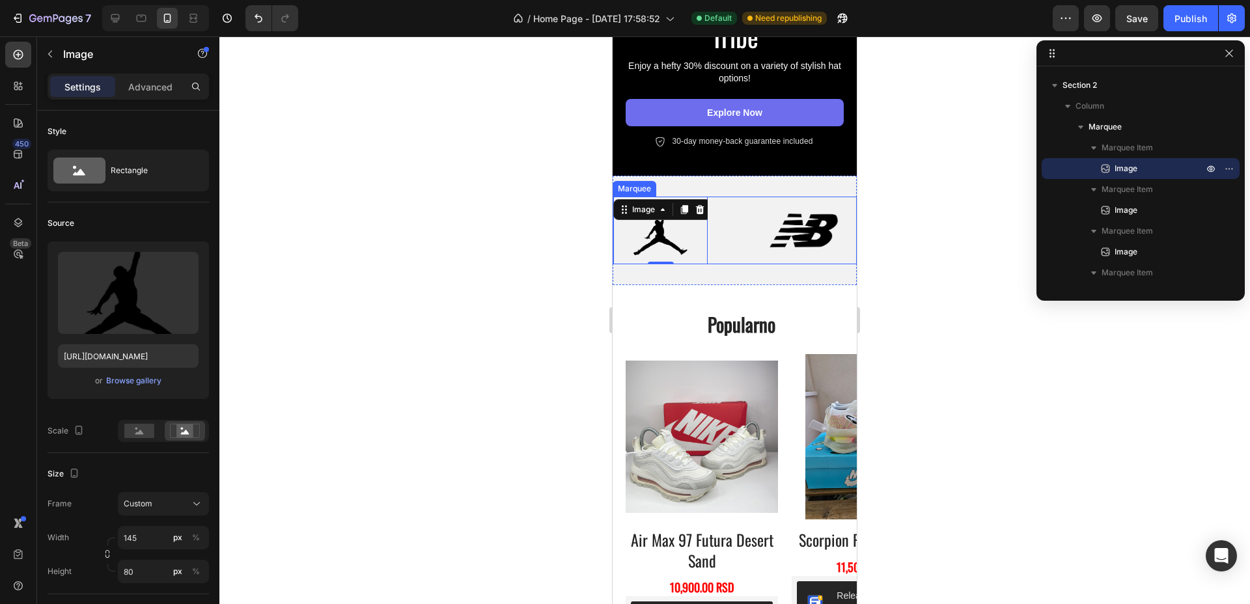
click at [726, 197] on div "Image 0" at bounding box center [686, 231] width 146 height 68
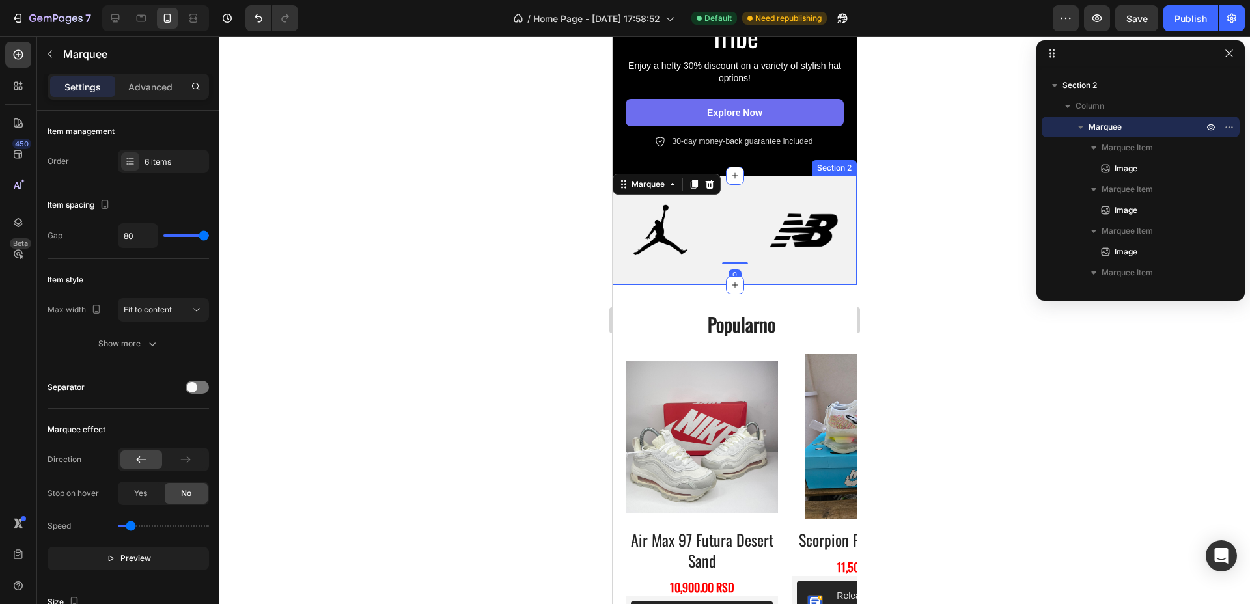
click at [756, 177] on div "Image Image Image Image Image Image Image Image Image Image Image Image Marquee…" at bounding box center [735, 230] width 244 height 109
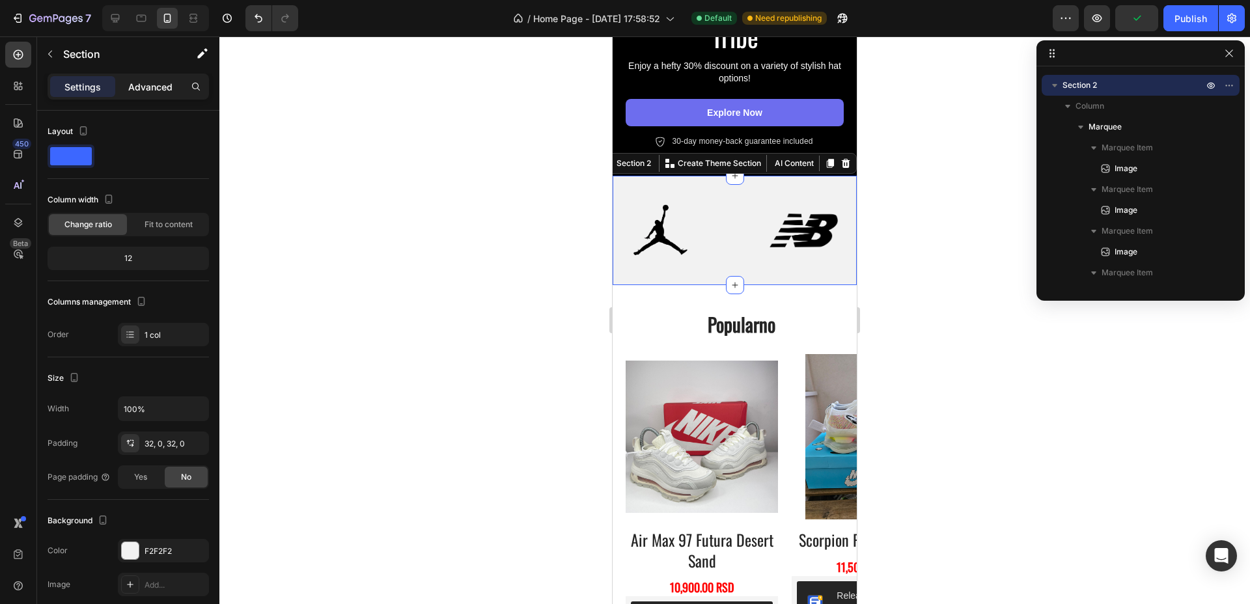
click at [143, 91] on p "Advanced" at bounding box center [150, 87] width 44 height 14
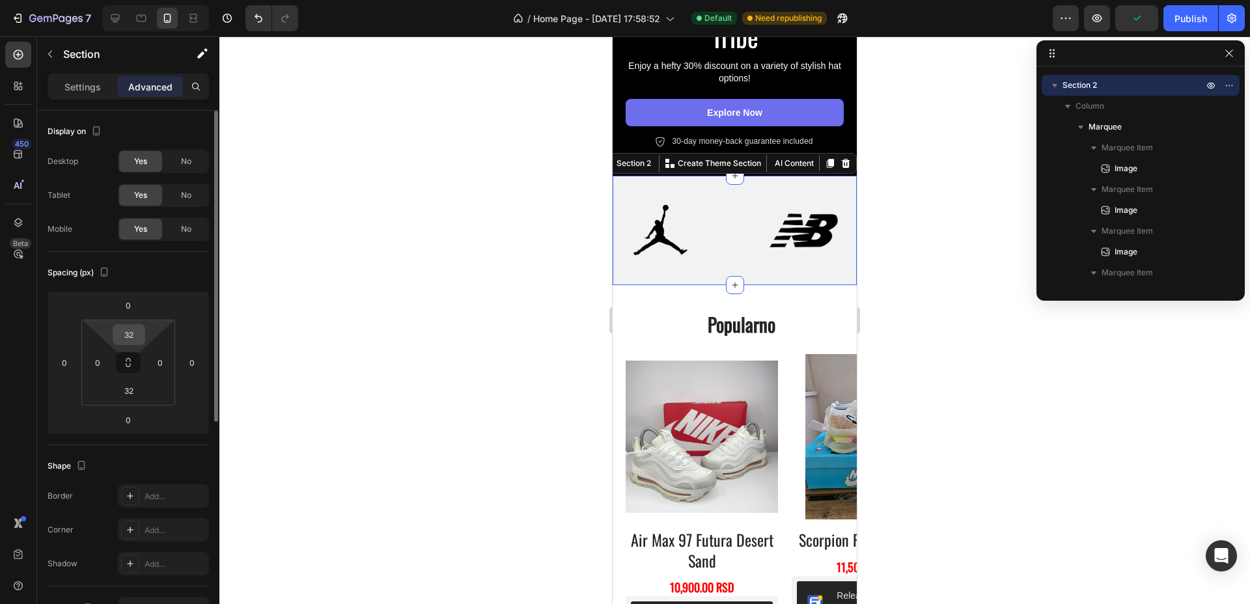
click at [137, 331] on input "32" at bounding box center [129, 335] width 26 height 20
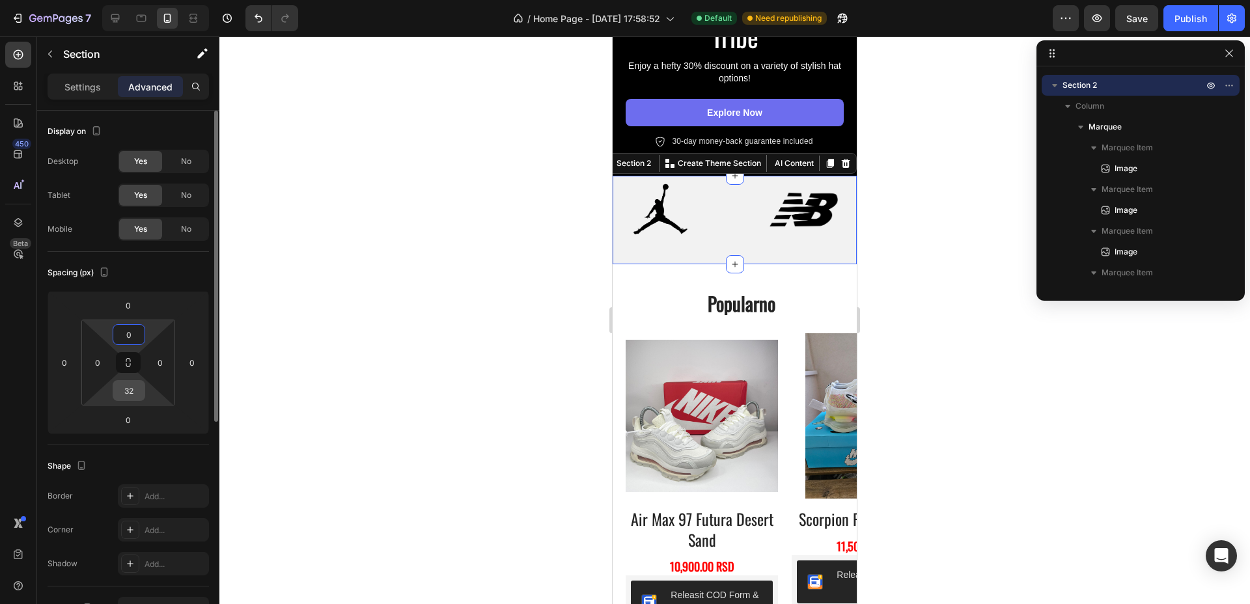
type input "0"
click at [130, 392] on input "32" at bounding box center [129, 391] width 26 height 20
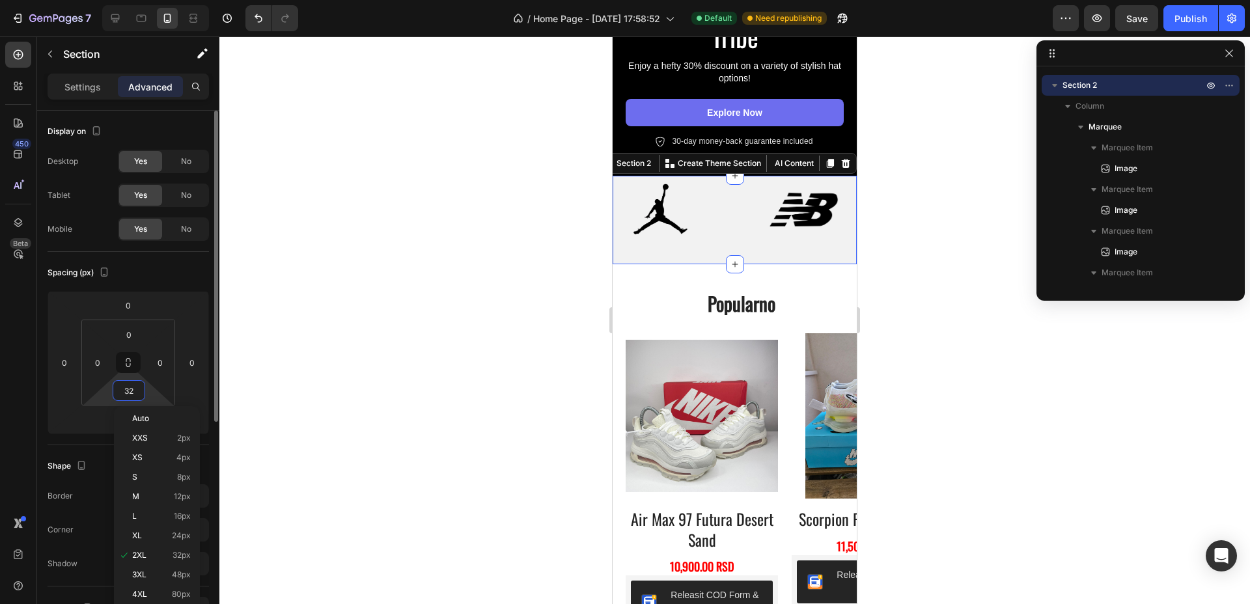
type input "0"
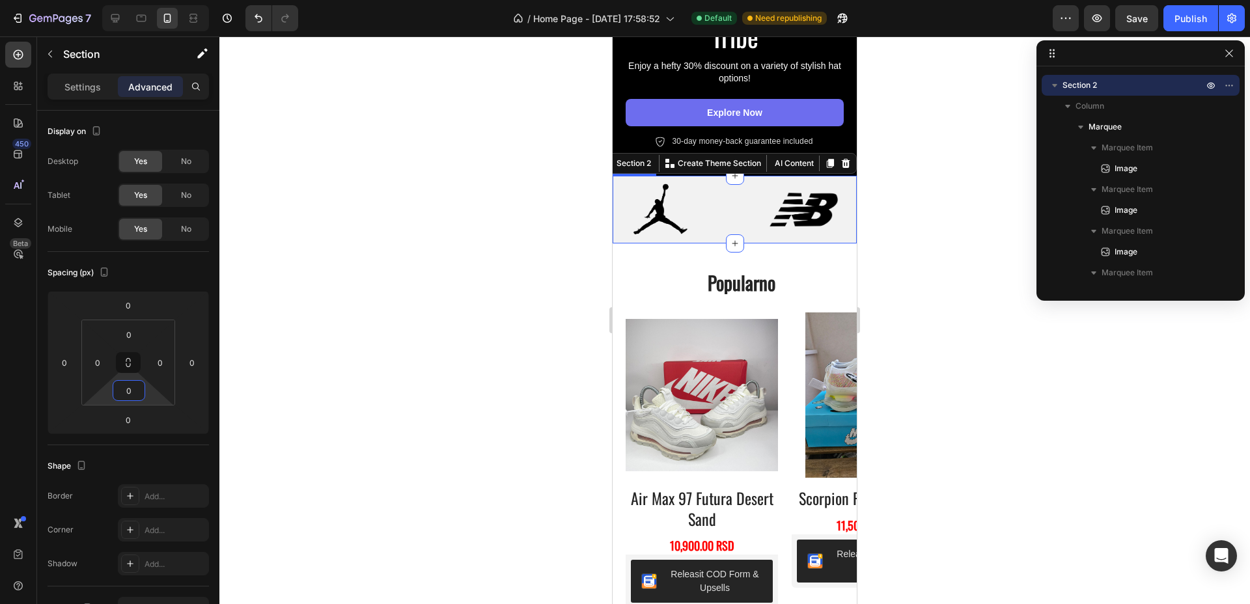
click at [732, 203] on div "Image" at bounding box center [686, 210] width 146 height 68
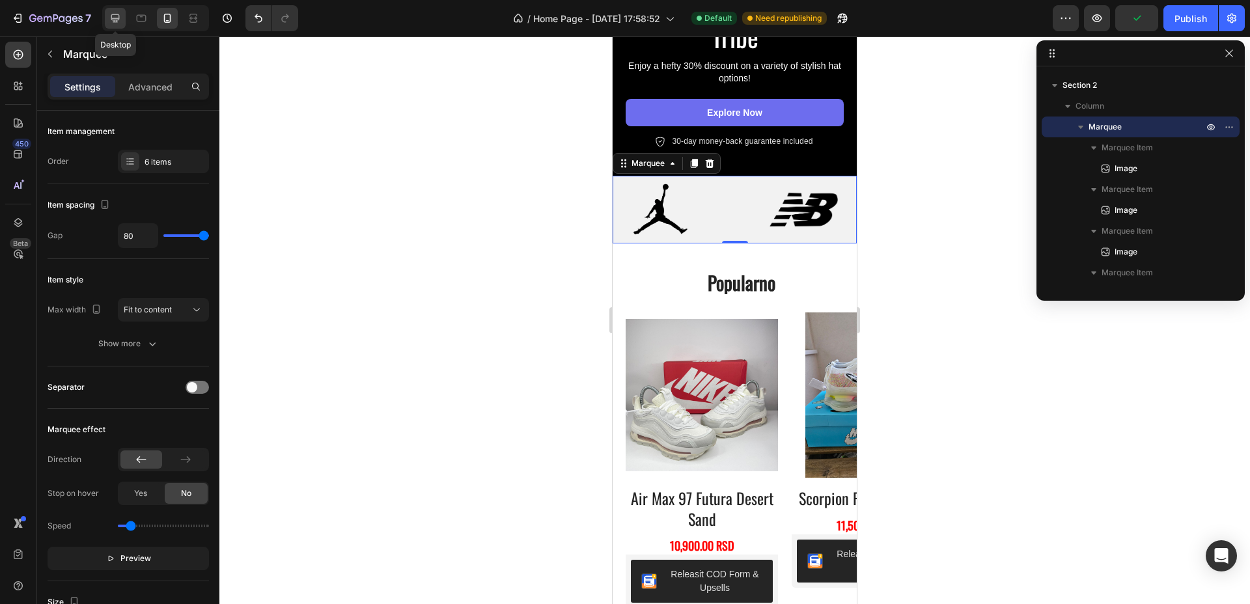
click at [119, 10] on div at bounding box center [115, 18] width 21 height 21
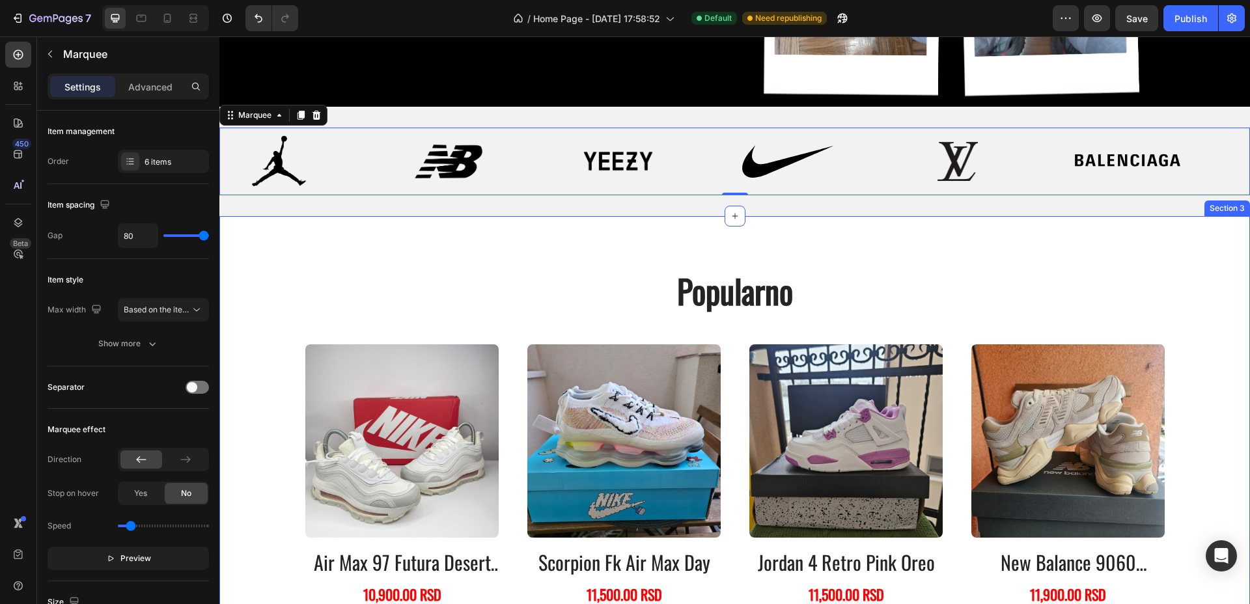
scroll to position [344, 0]
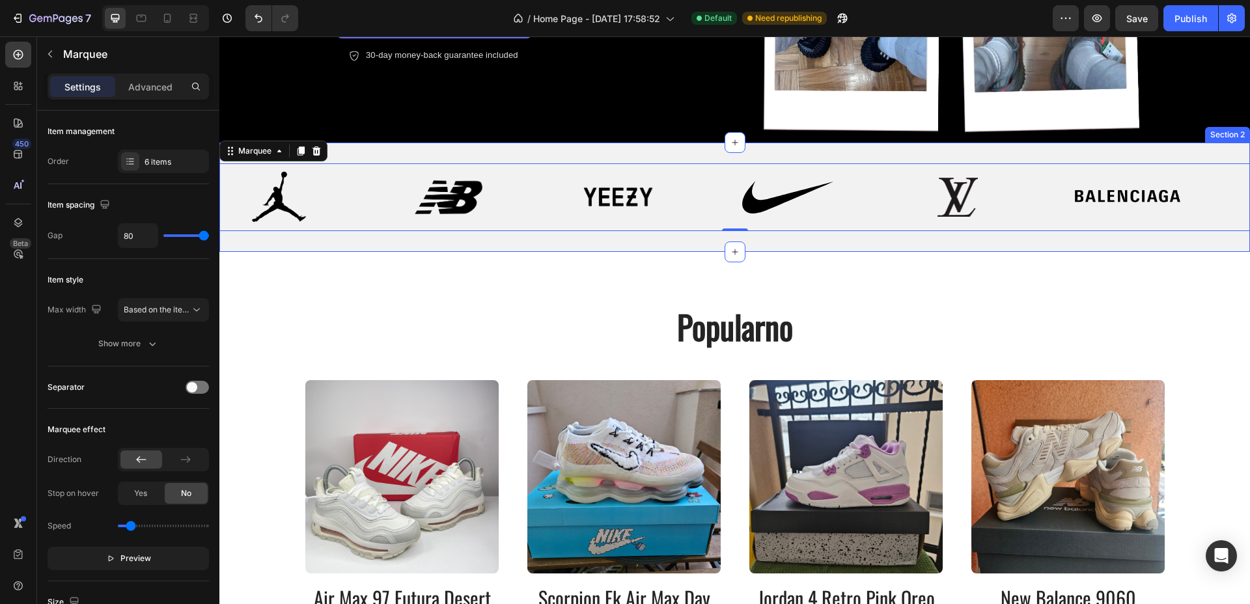
click at [685, 155] on div "Image Image Image Image Image Image Image Image Image Image Image Image Marquee…" at bounding box center [734, 197] width 1030 height 109
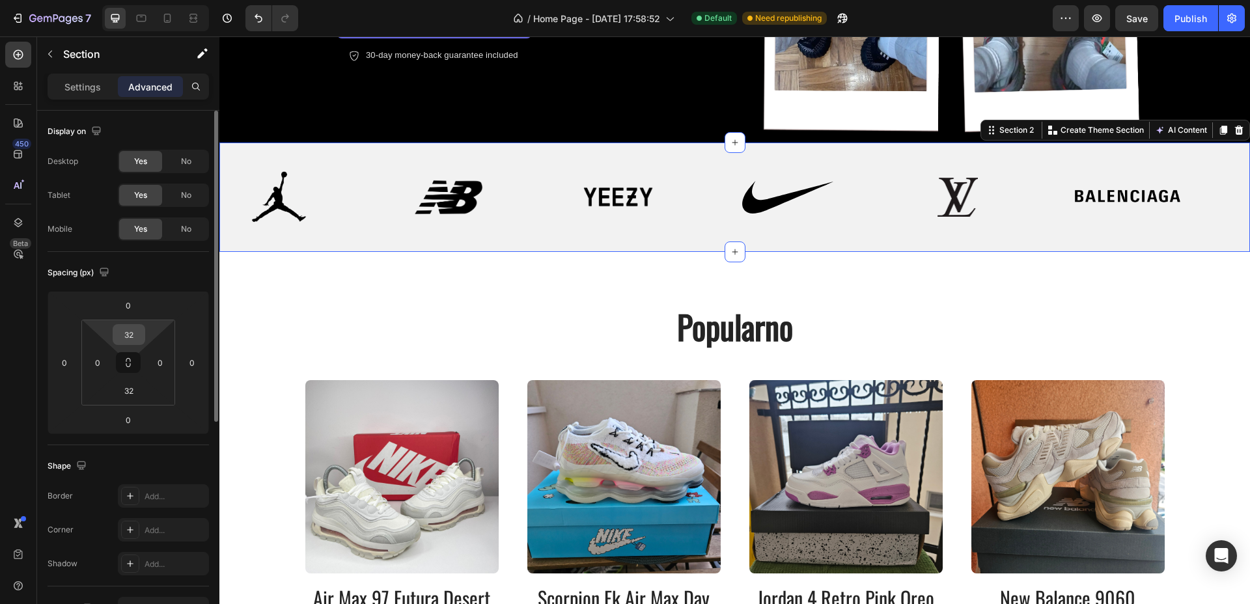
click at [128, 335] on input "32" at bounding box center [129, 335] width 26 height 20
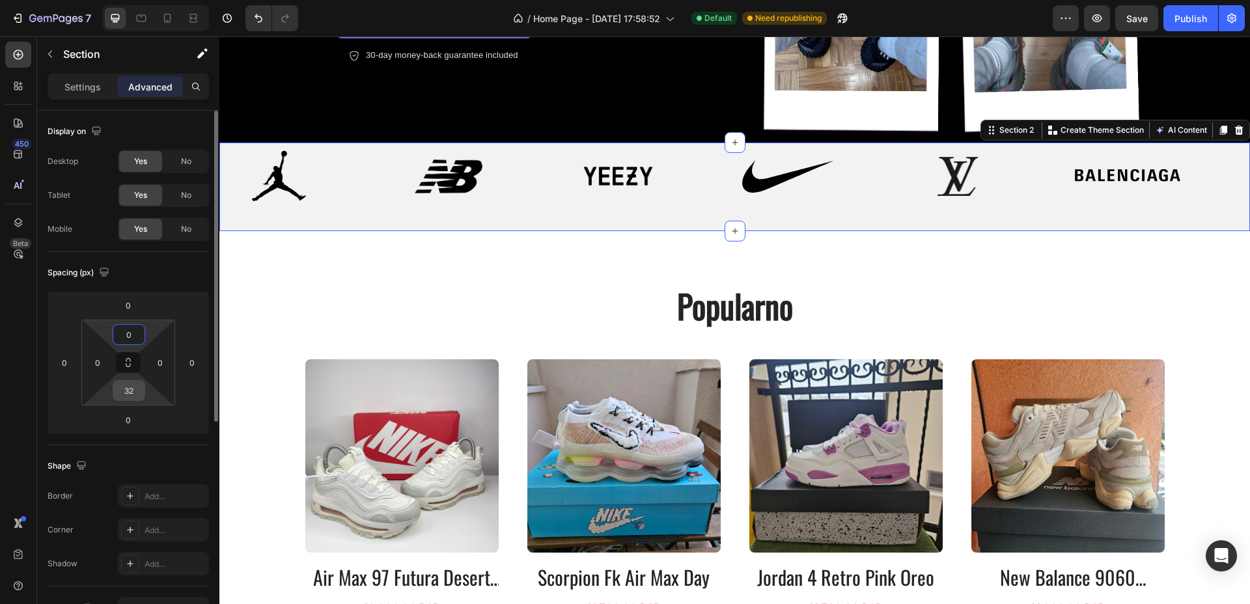
type input "0"
click at [133, 386] on input "32" at bounding box center [129, 391] width 26 height 20
type input "0"
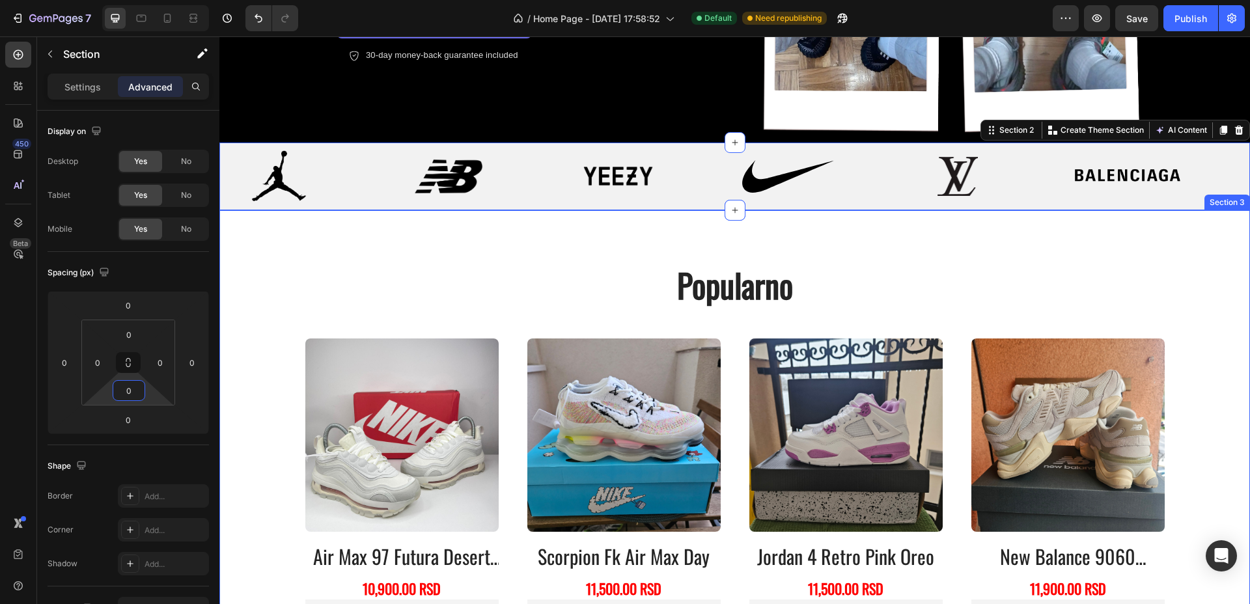
click at [415, 244] on div "popularno Heading Product Images air max 97 futura desert sand Product Title 10…" at bounding box center [734, 451] width 1030 height 483
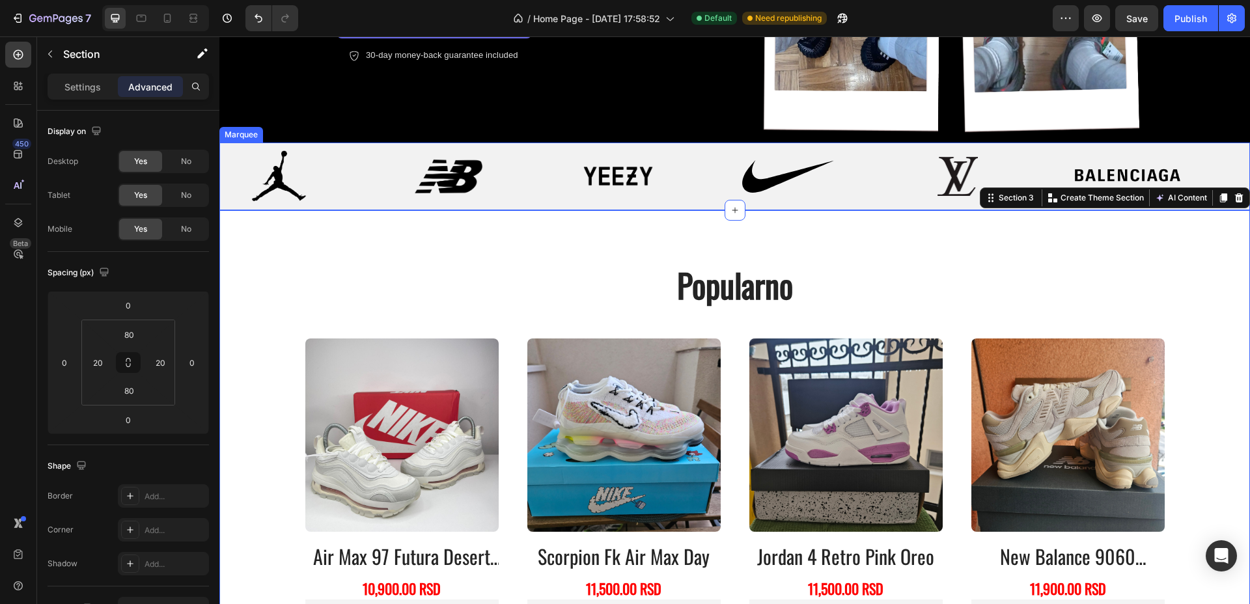
click at [541, 153] on div "Image" at bounding box center [475, 176] width 170 height 55
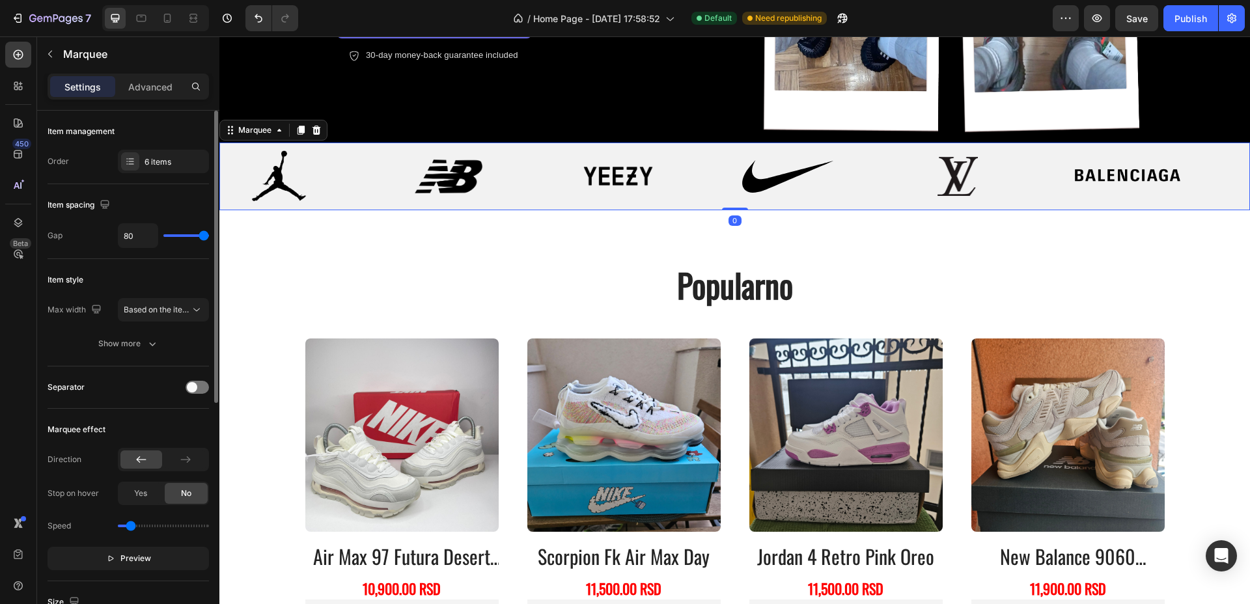
scroll to position [81, 0]
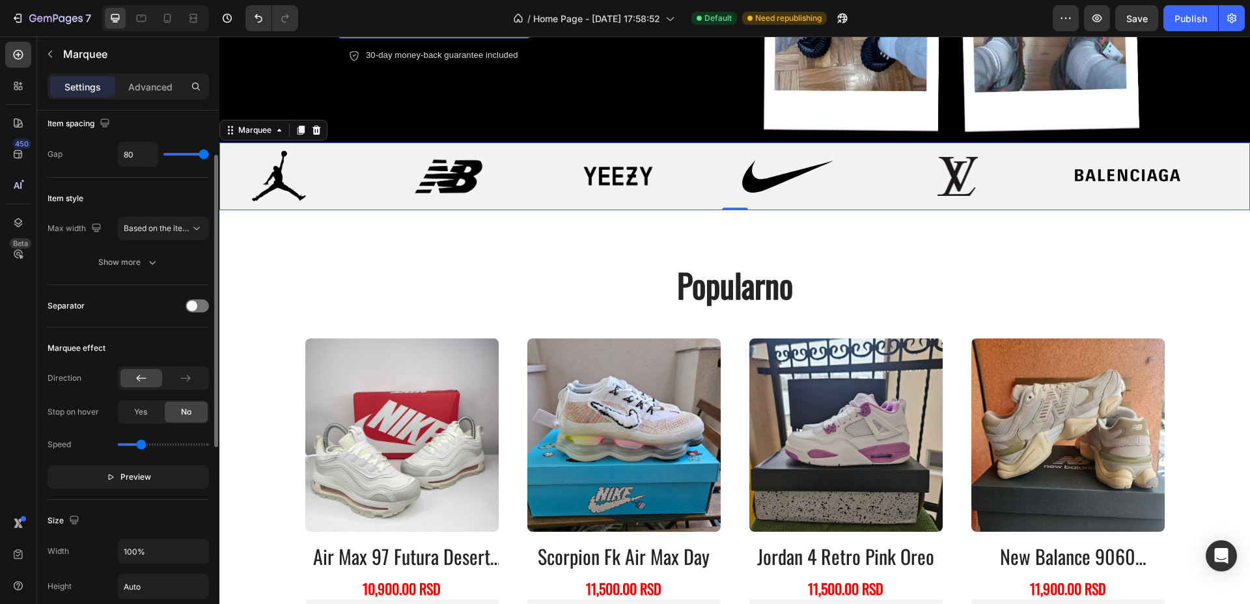
drag, startPoint x: 132, startPoint y: 443, endPoint x: 141, endPoint y: 440, distance: 9.1
type input "0.9"
click at [141, 443] on input "range" at bounding box center [163, 444] width 91 height 3
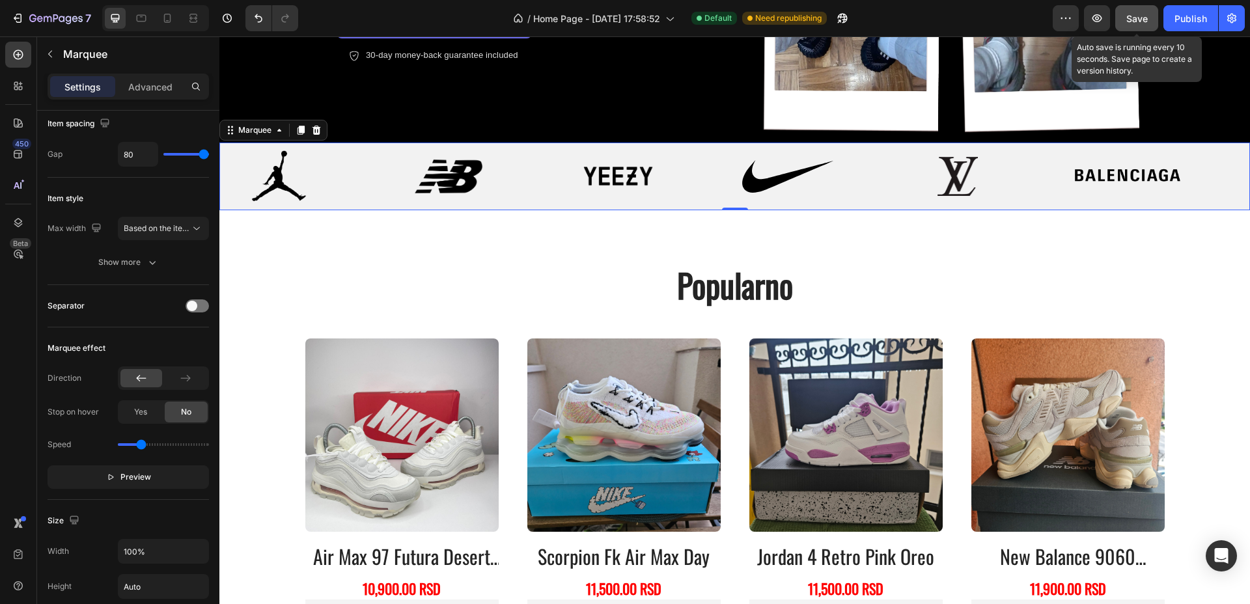
drag, startPoint x: 1141, startPoint y: 23, endPoint x: 1139, endPoint y: 29, distance: 6.8
click at [1141, 23] on span "Save" at bounding box center [1136, 18] width 21 height 11
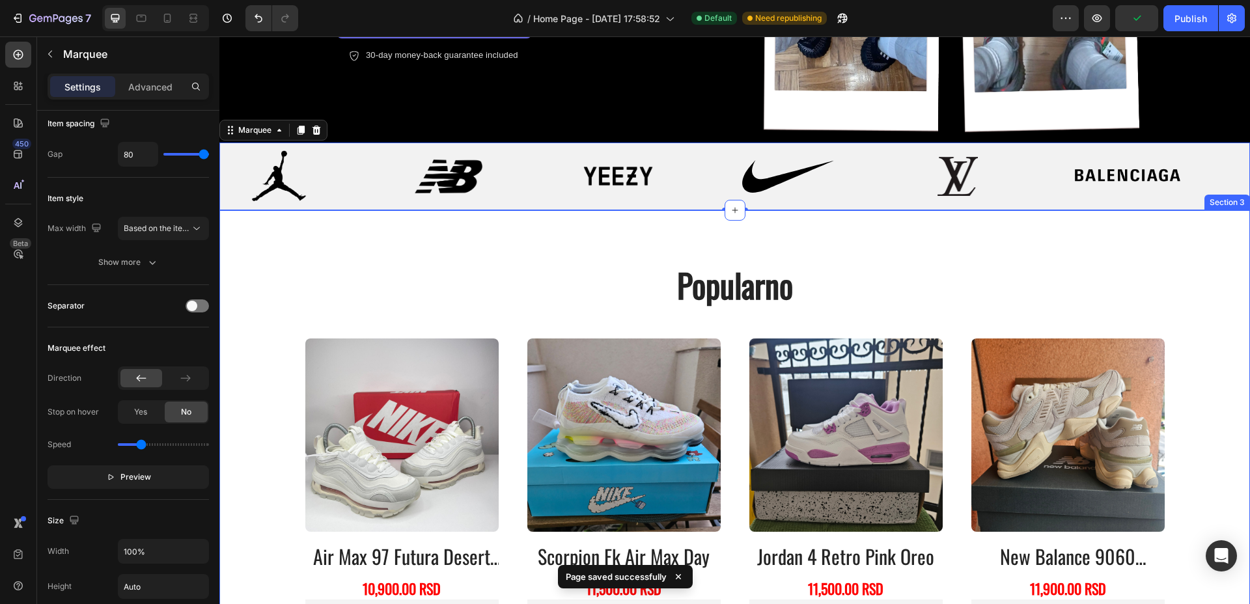
click at [810, 240] on div "popularno Heading Product Images air max 97 futura desert sand Product Title 10…" at bounding box center [734, 451] width 1030 height 483
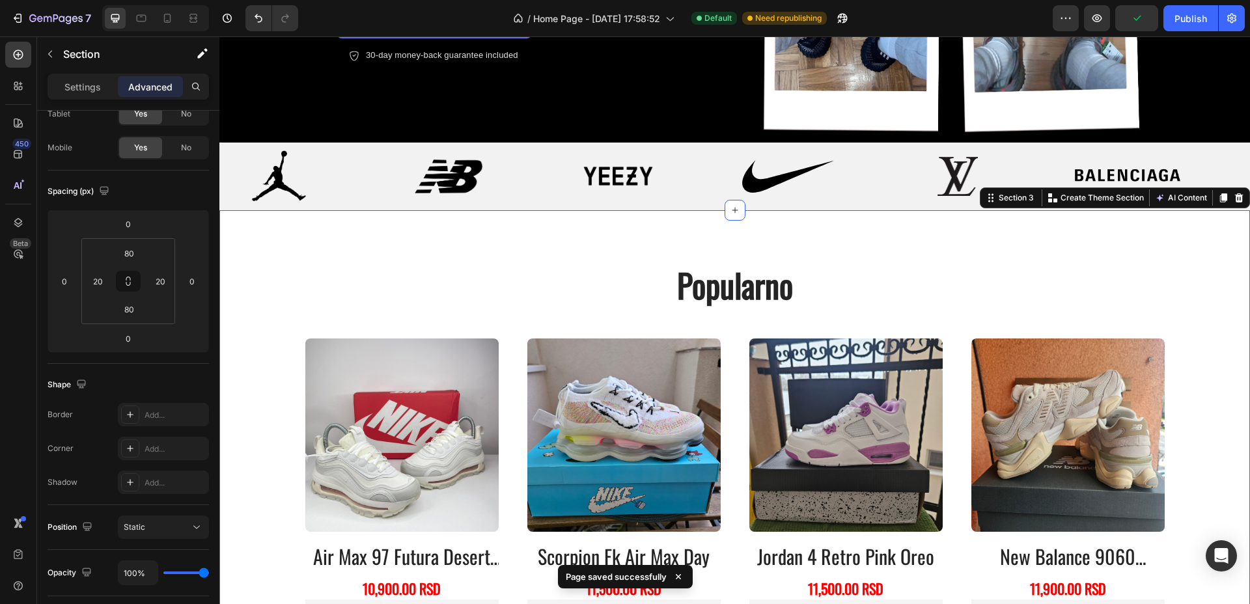
scroll to position [0, 0]
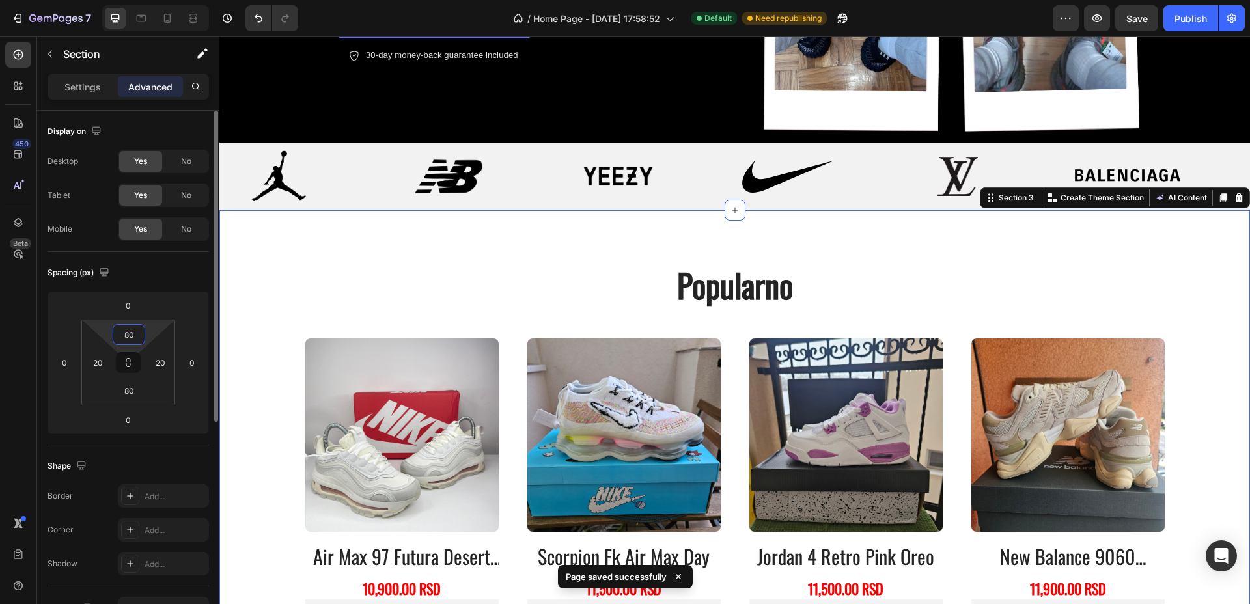
click at [127, 333] on input "80" at bounding box center [129, 335] width 26 height 20
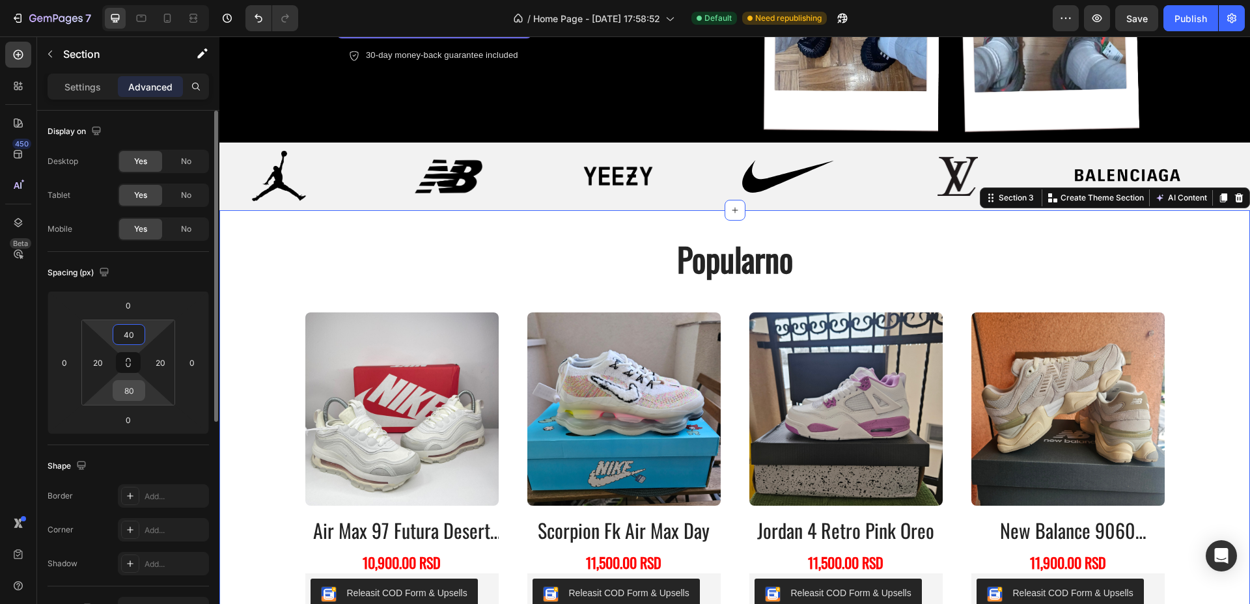
type input "40"
click at [130, 393] on input "80" at bounding box center [129, 391] width 26 height 20
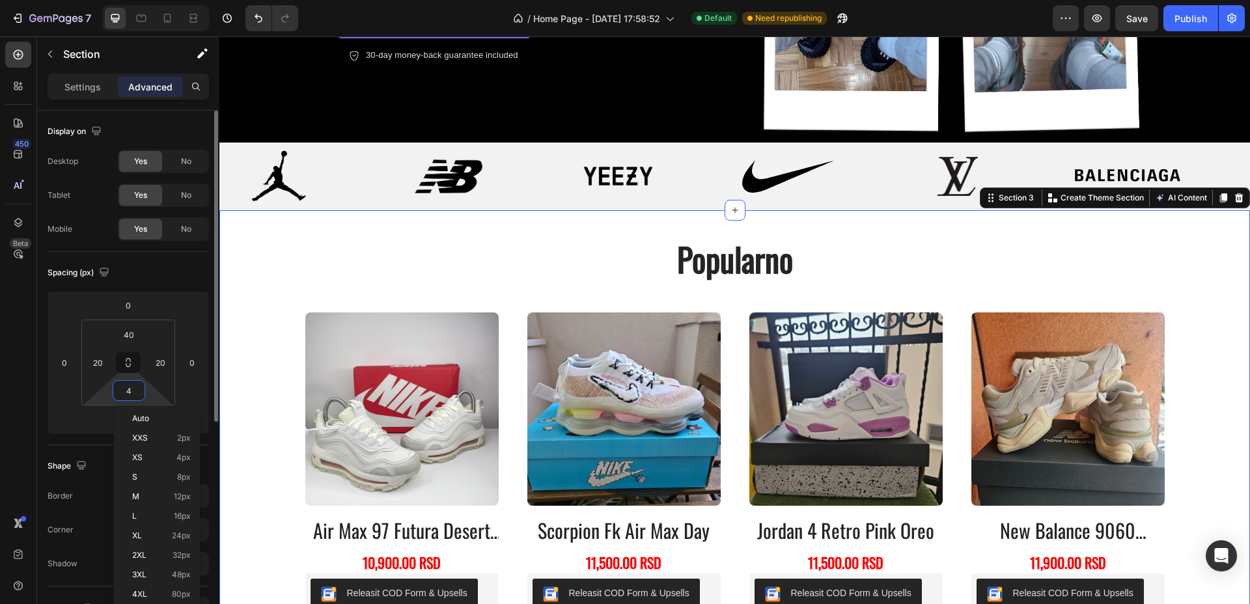
type input "40"
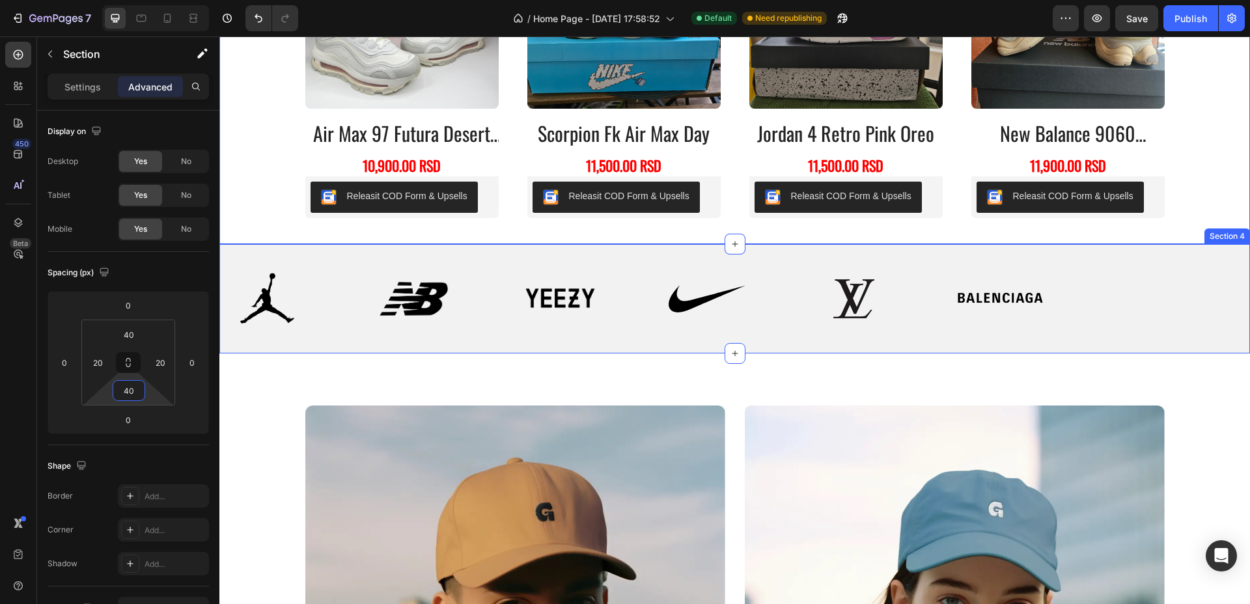
scroll to position [750, 0]
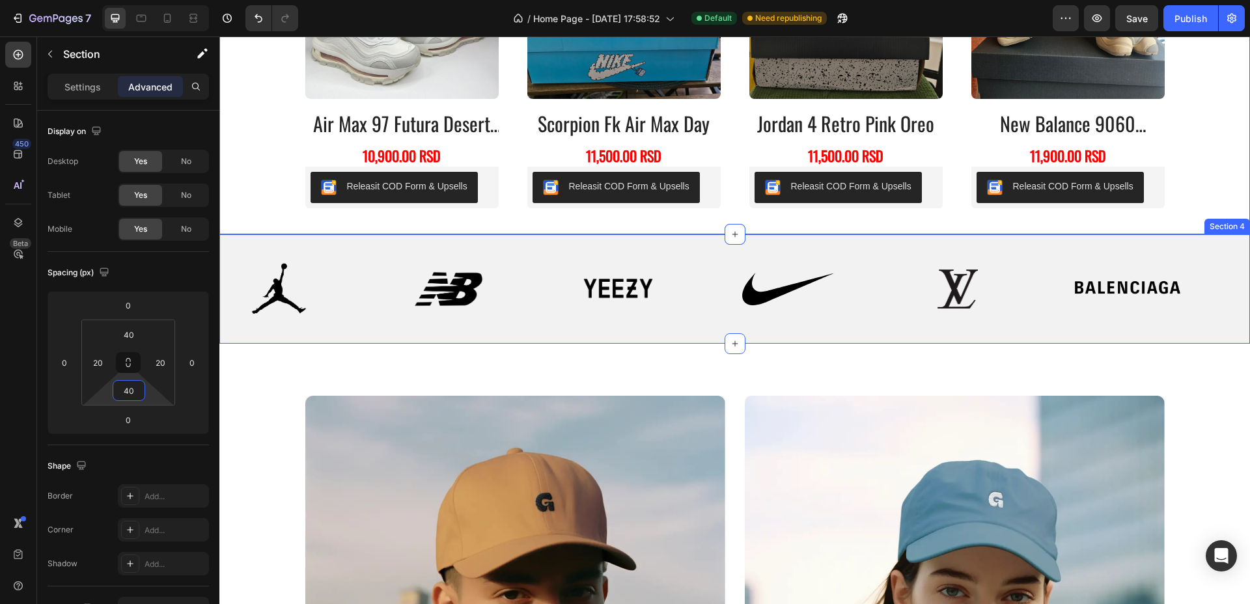
click at [501, 243] on div "Image Image Image Image Image Image Image Image Image Image Image Image Marquee…" at bounding box center [734, 288] width 1030 height 109
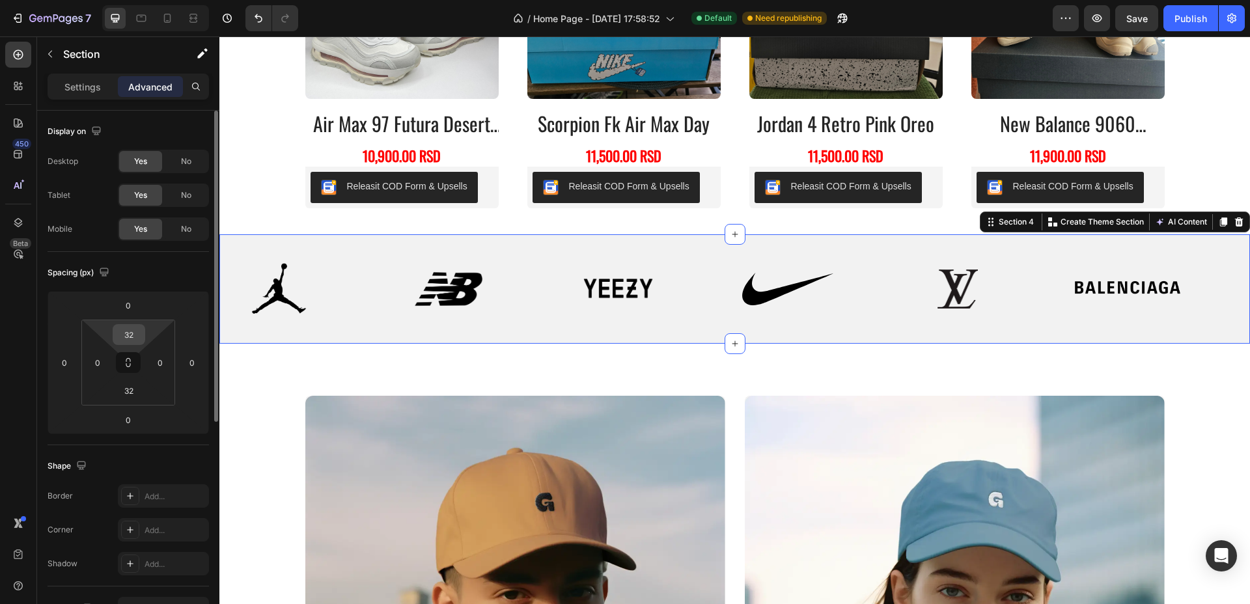
click at [130, 334] on input "32" at bounding box center [129, 335] width 26 height 20
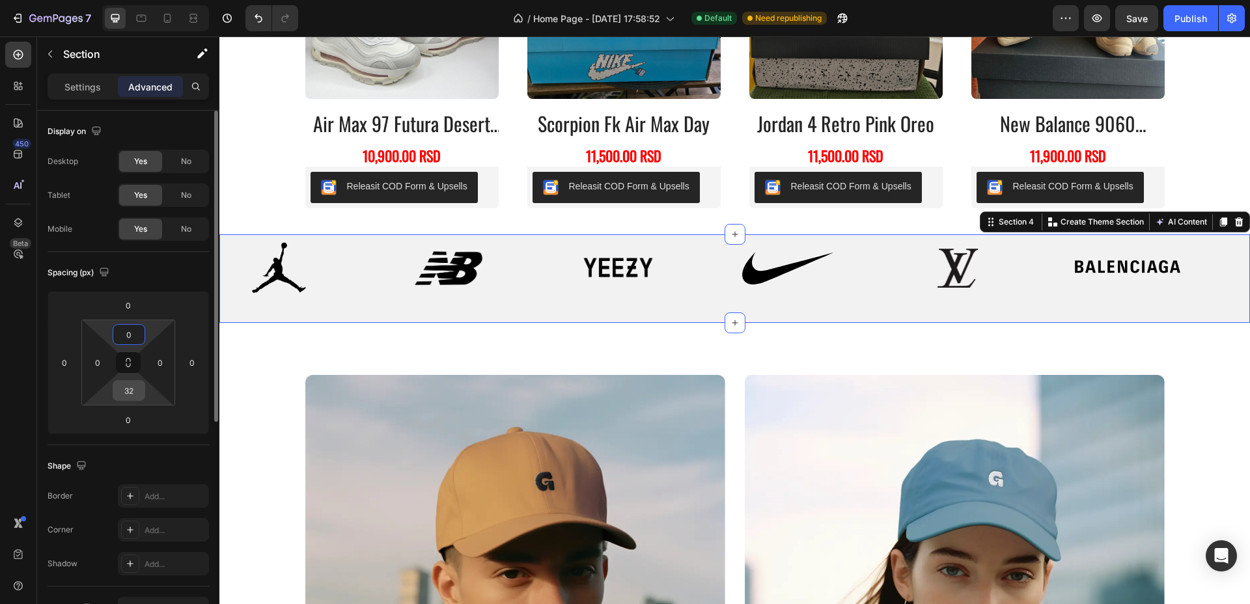
type input "0"
click at [129, 389] on input "32" at bounding box center [129, 391] width 26 height 20
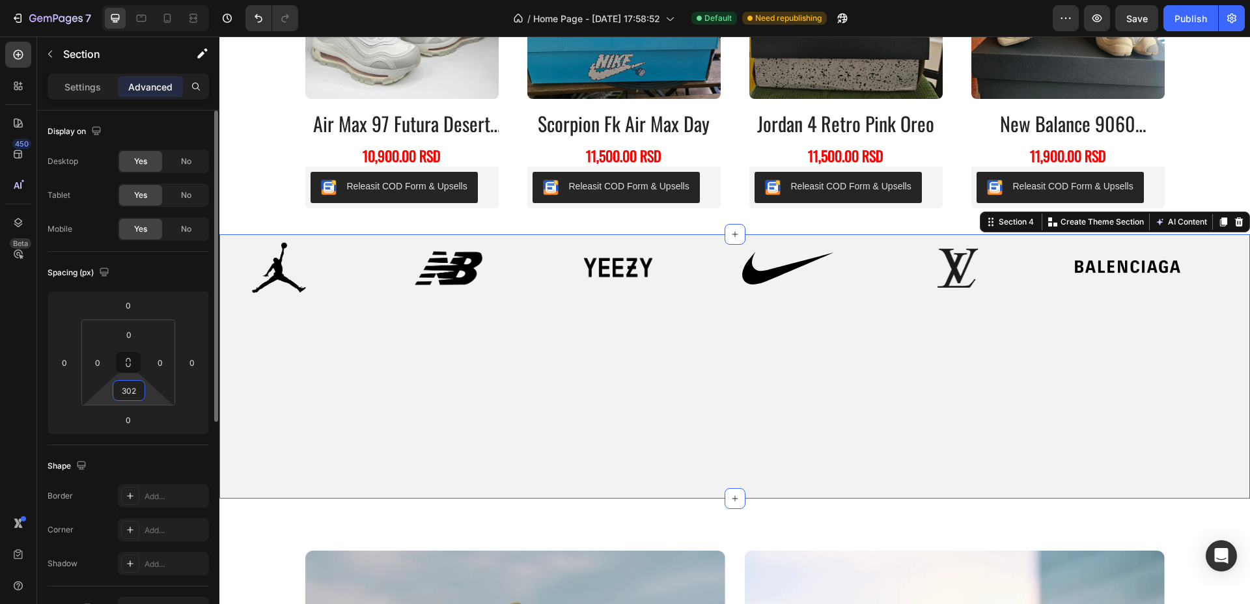
type input "0"
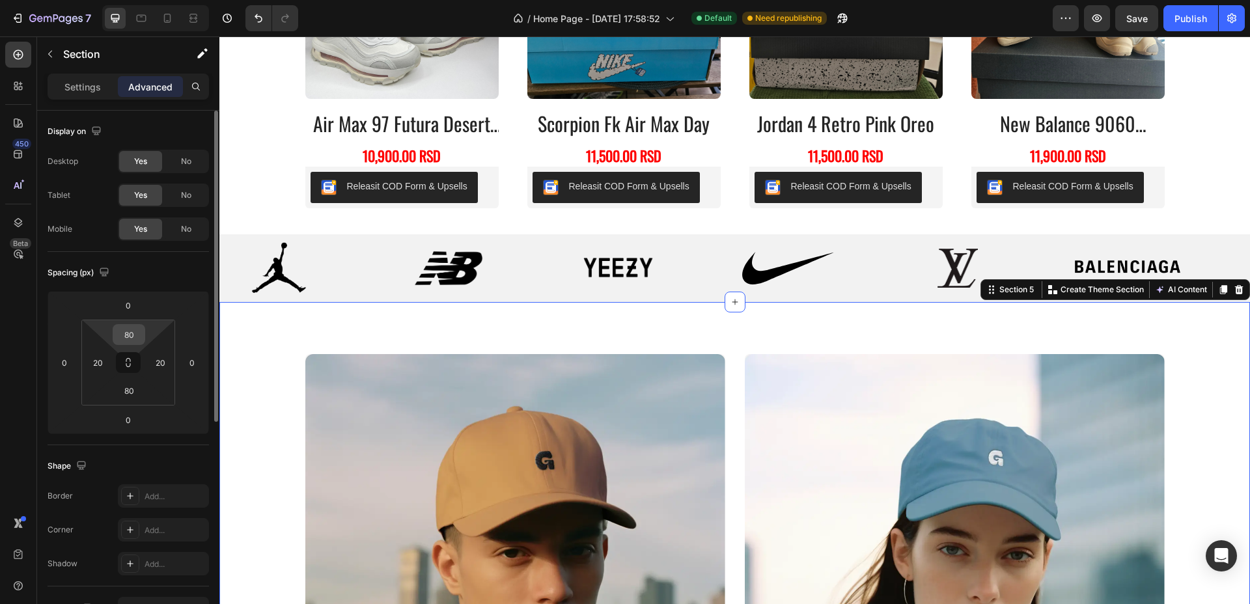
click at [129, 329] on input "80" at bounding box center [129, 335] width 26 height 20
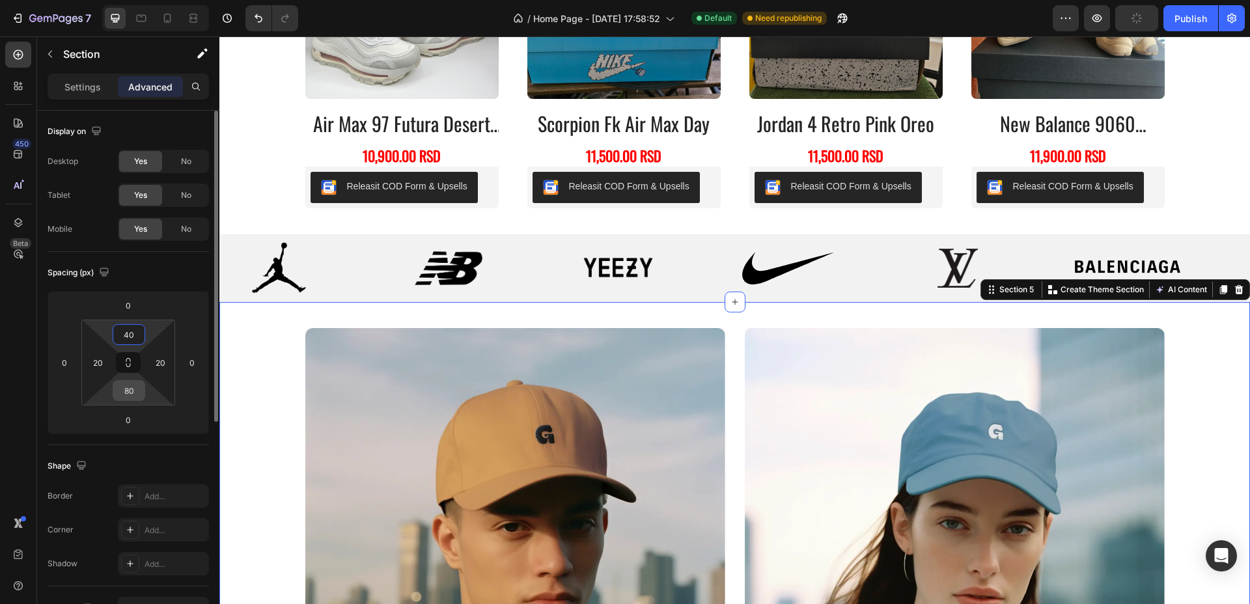
type input "40"
click at [133, 389] on input "80" at bounding box center [129, 391] width 26 height 20
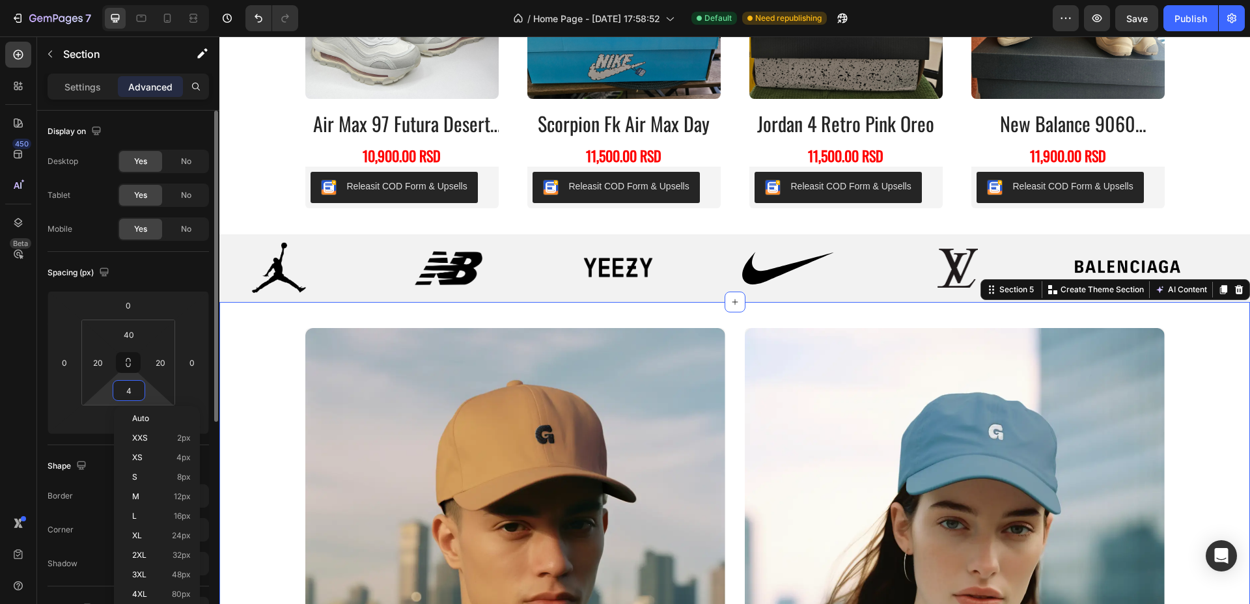
type input "40"
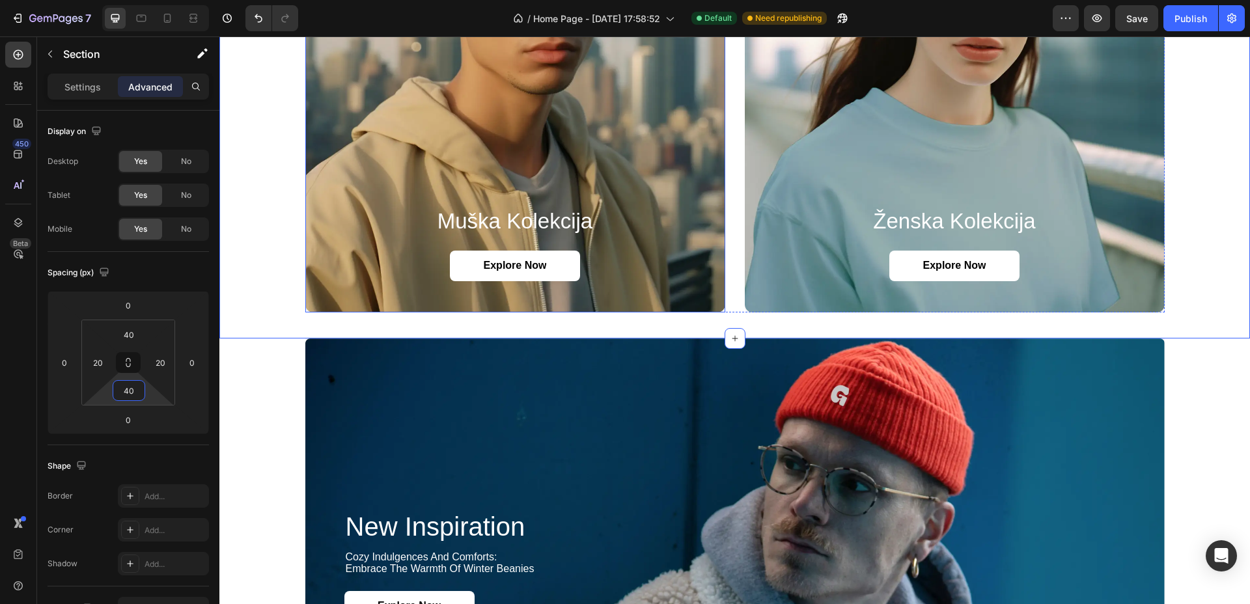
scroll to position [1320, 0]
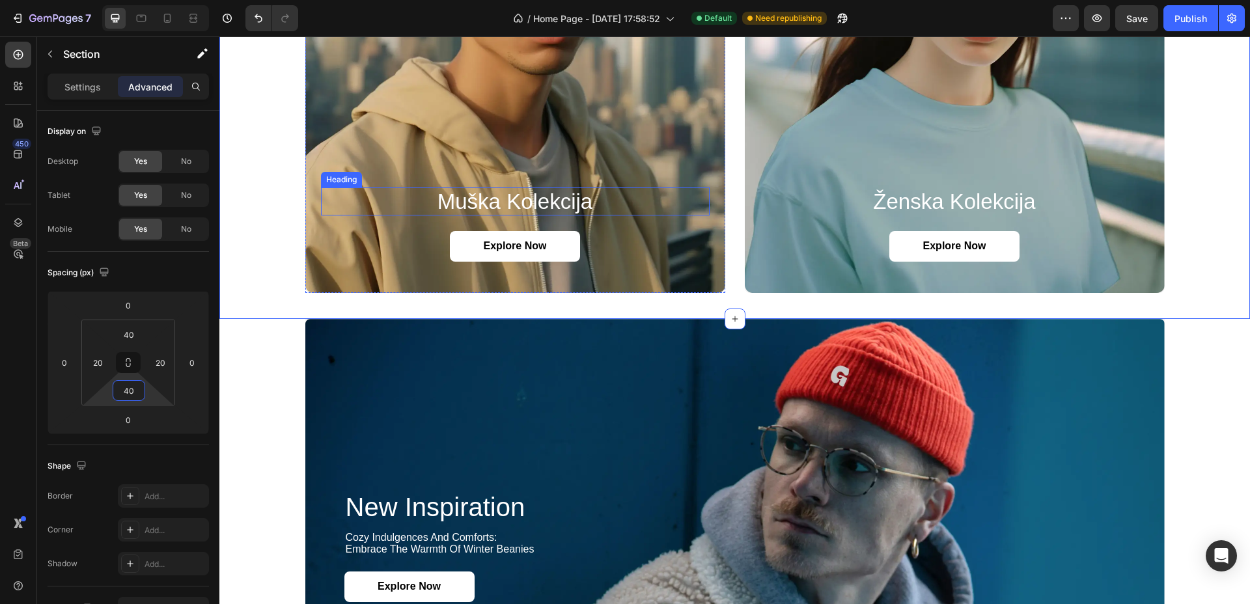
drag, startPoint x: 549, startPoint y: 204, endPoint x: 509, endPoint y: 210, distance: 40.0
click at [549, 204] on h2 "muška kolekcija" at bounding box center [515, 201] width 389 height 29
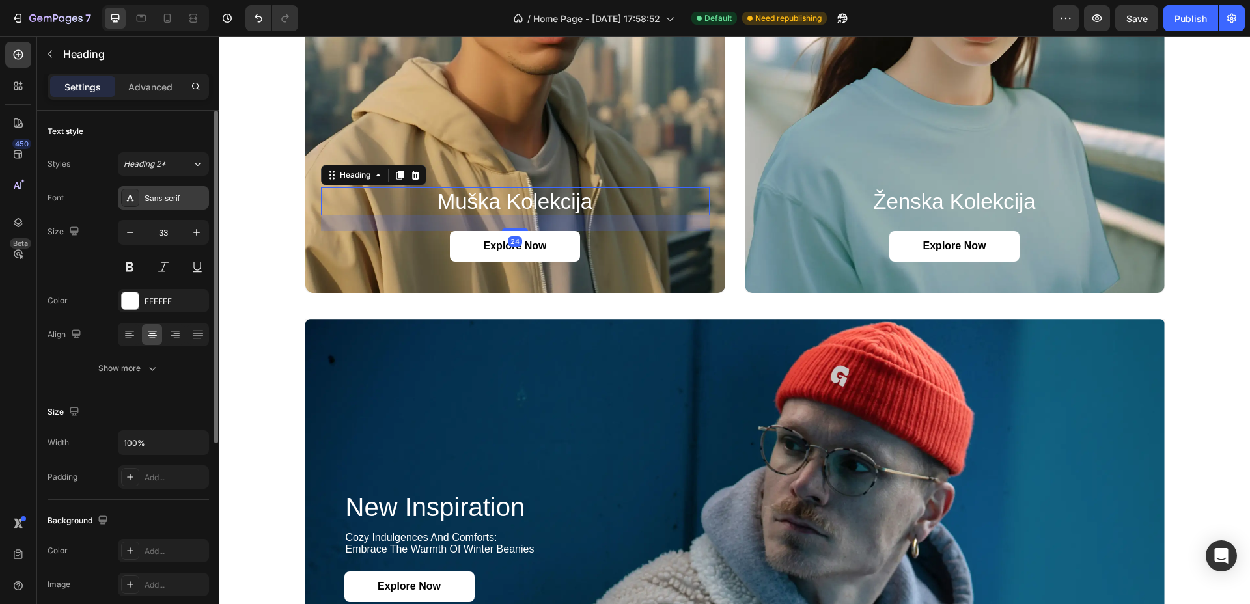
click at [167, 206] on div "Sans-serif" at bounding box center [163, 197] width 91 height 23
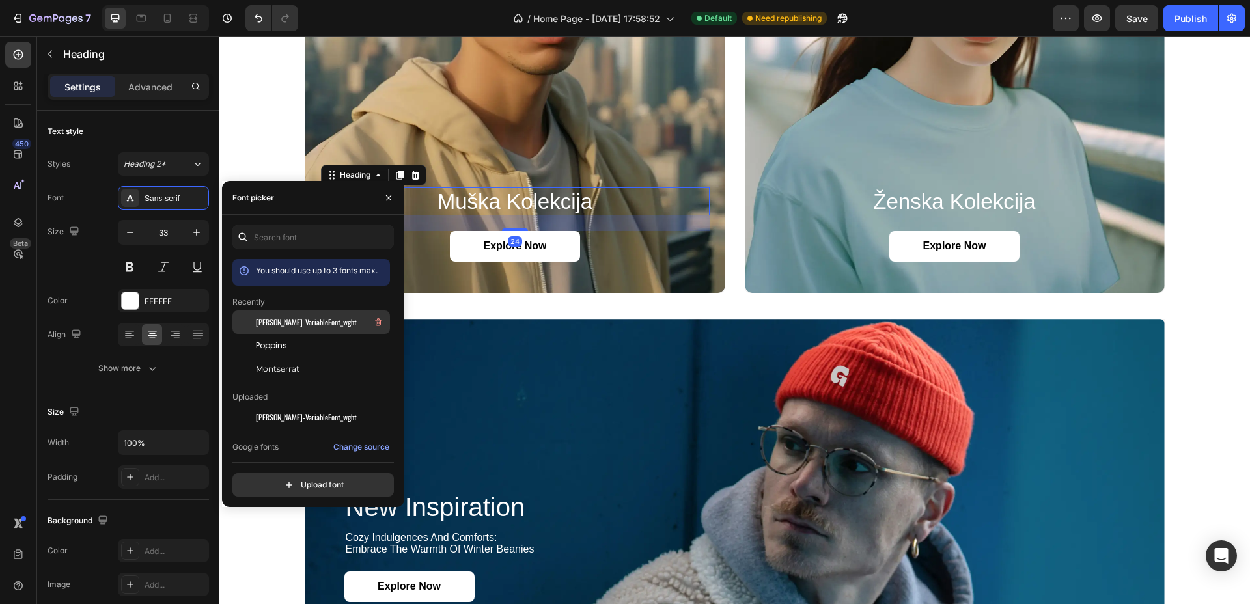
click at [289, 323] on span "[PERSON_NAME]-VariableFont_wght" at bounding box center [306, 322] width 101 height 12
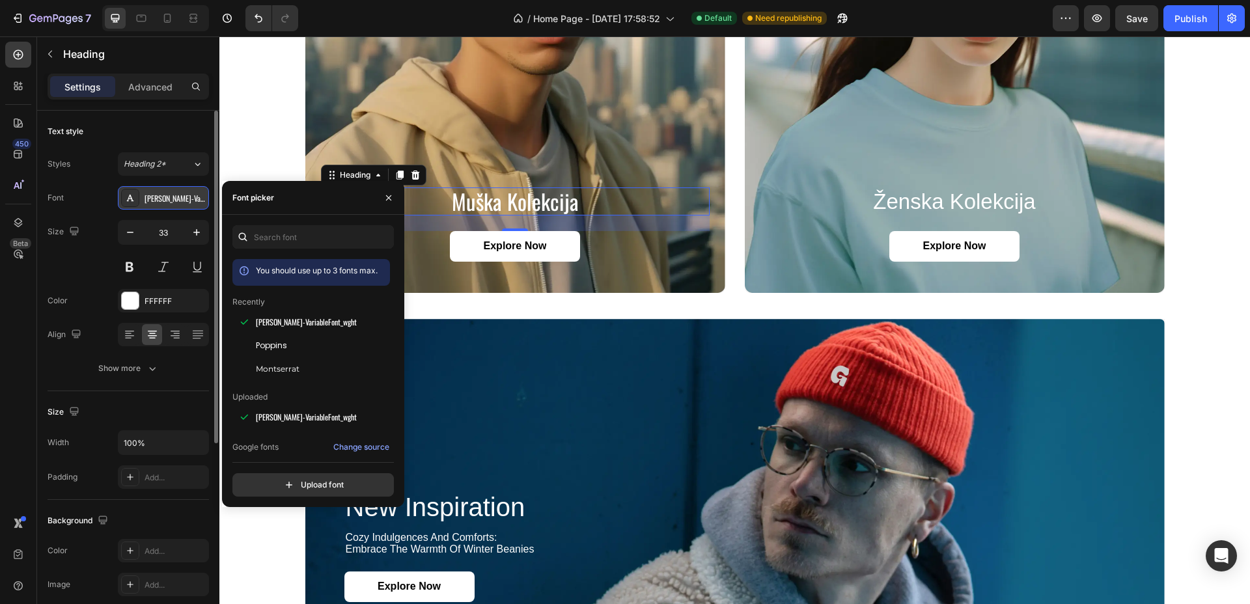
click at [188, 208] on div "[PERSON_NAME]-VariableFont_wght" at bounding box center [163, 197] width 91 height 23
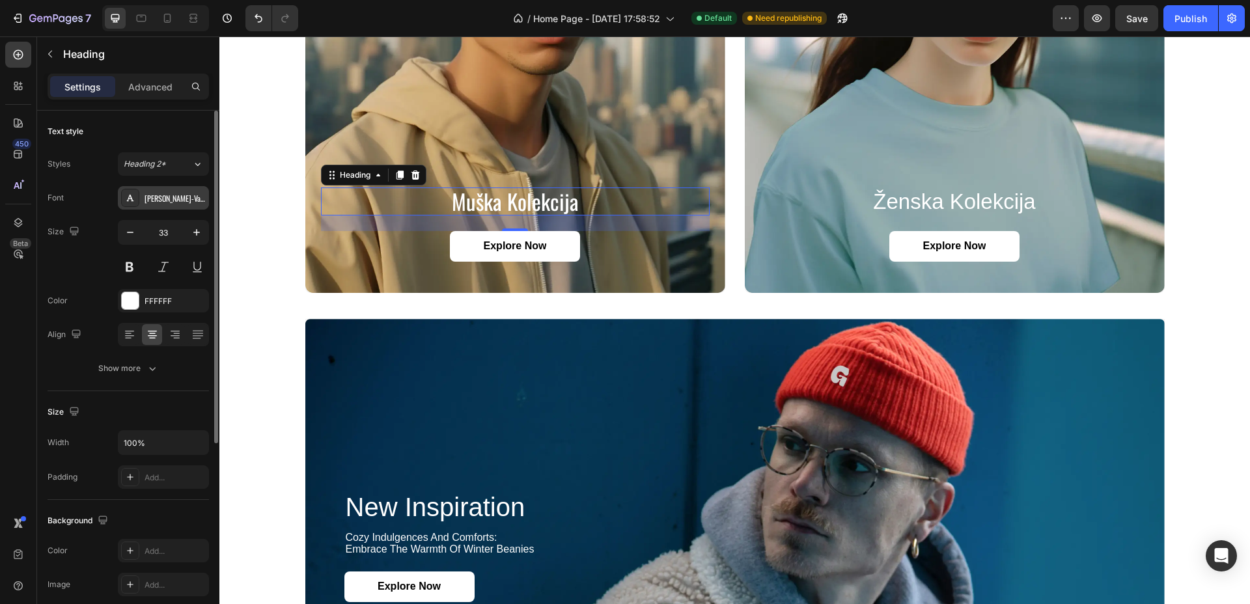
click at [186, 205] on div "[PERSON_NAME]-VariableFont_wght" at bounding box center [163, 197] width 91 height 23
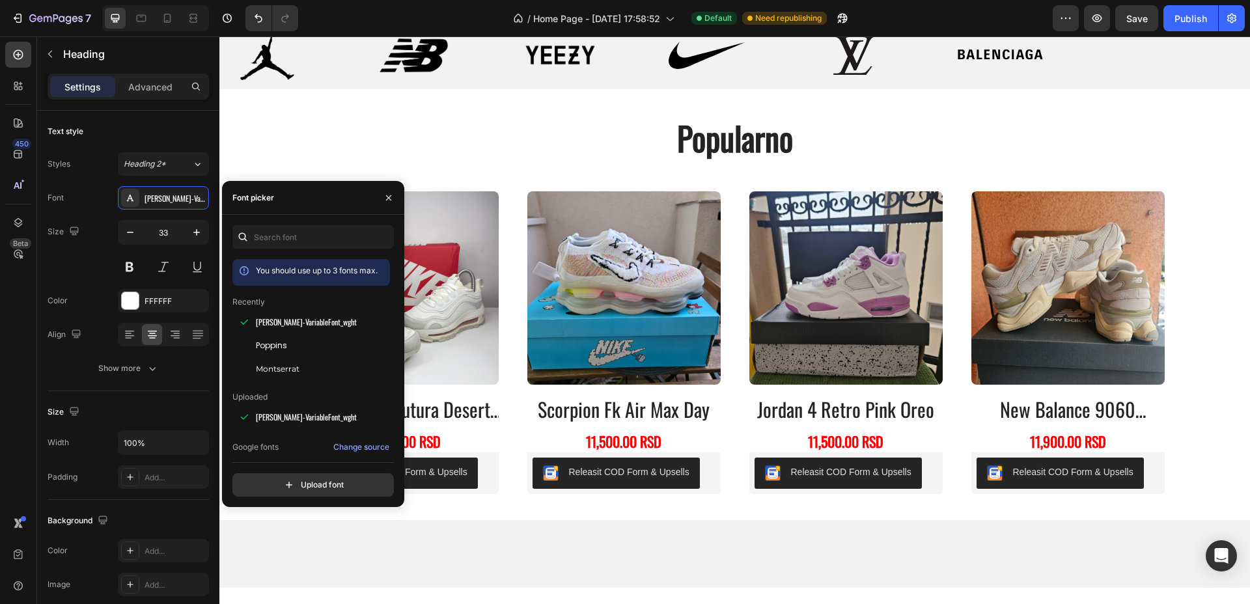
scroll to position [100, 0]
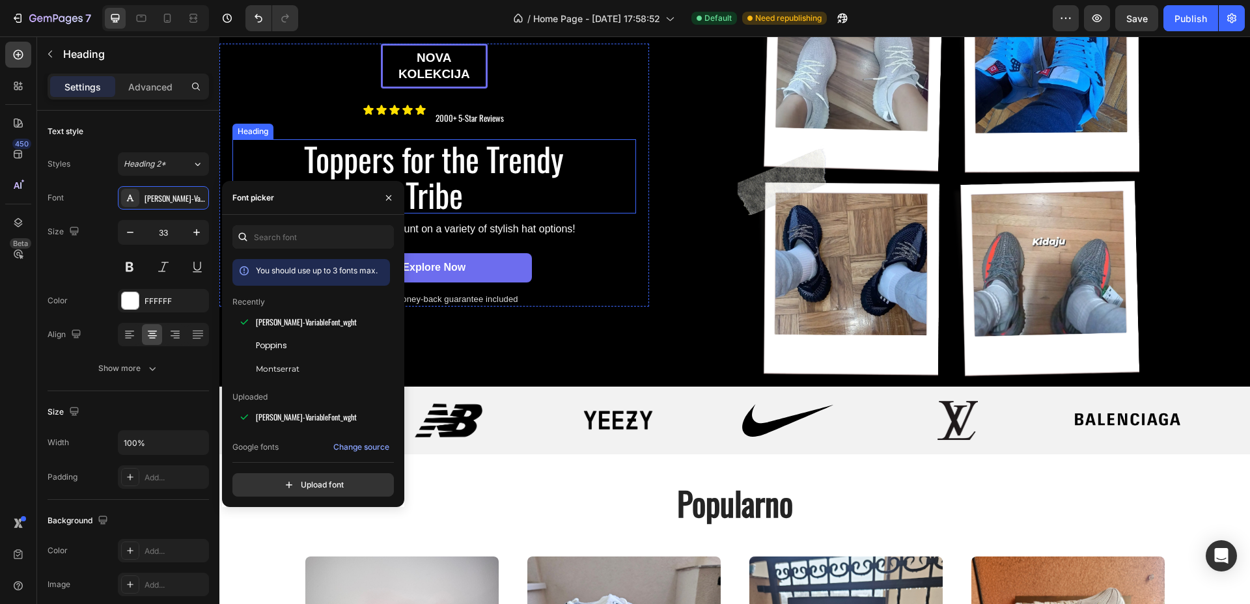
click at [478, 175] on h2 "Toppers for the Trendy Tribe" at bounding box center [434, 176] width 293 height 74
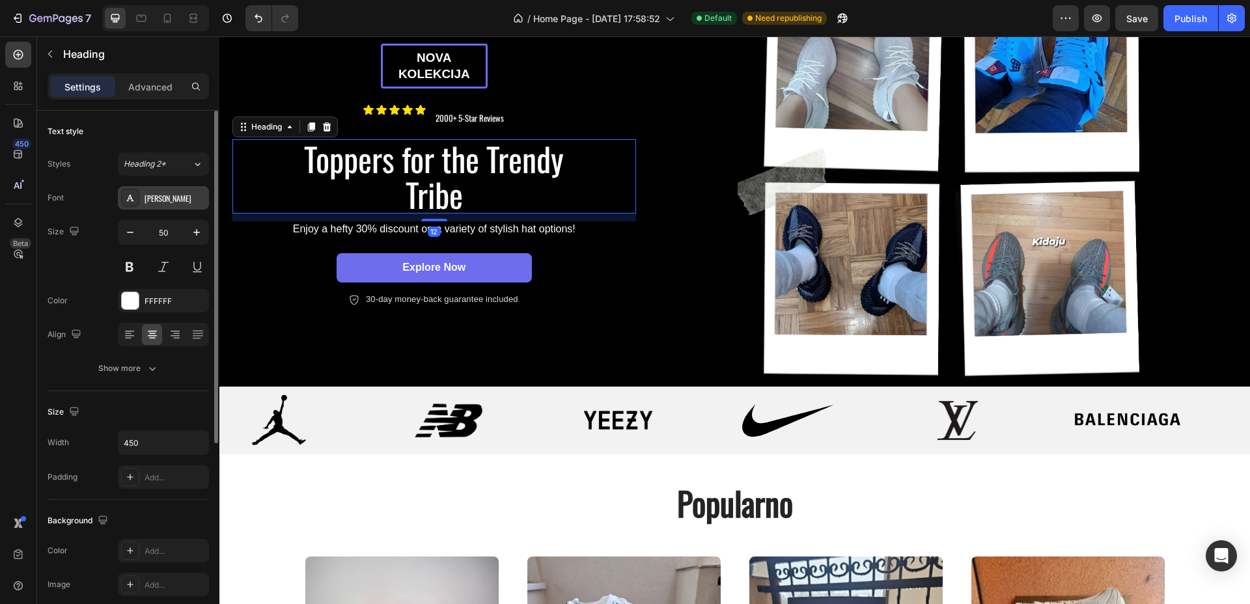
click at [159, 190] on div "[PERSON_NAME]" at bounding box center [163, 197] width 91 height 23
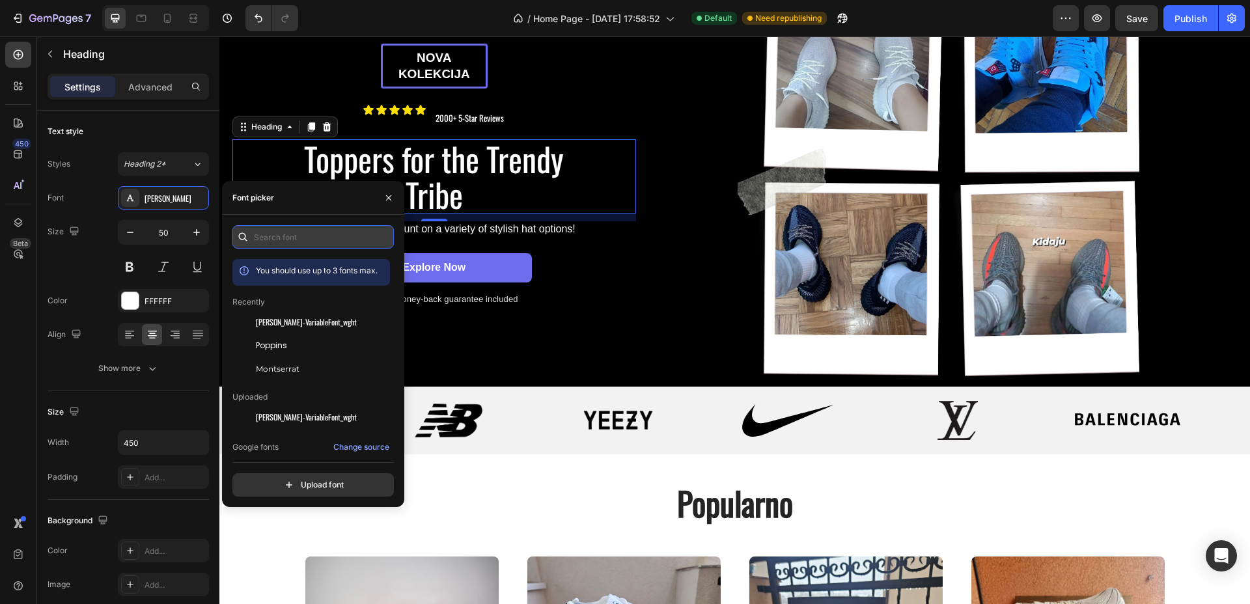
click at [297, 236] on input "text" at bounding box center [312, 236] width 161 height 23
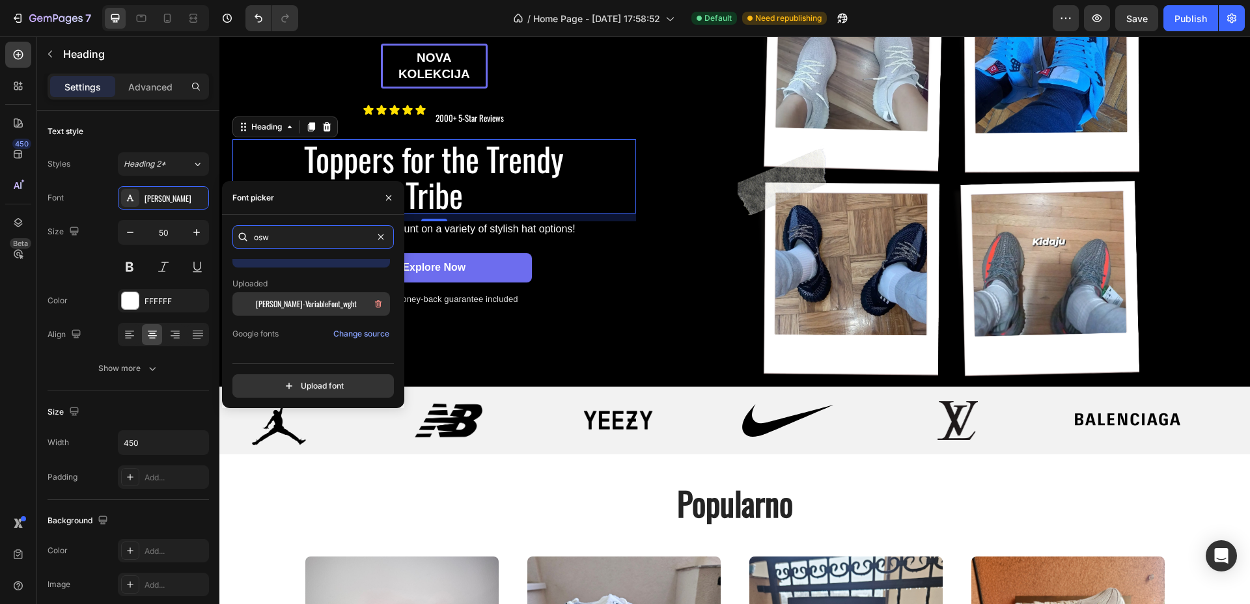
scroll to position [33, 0]
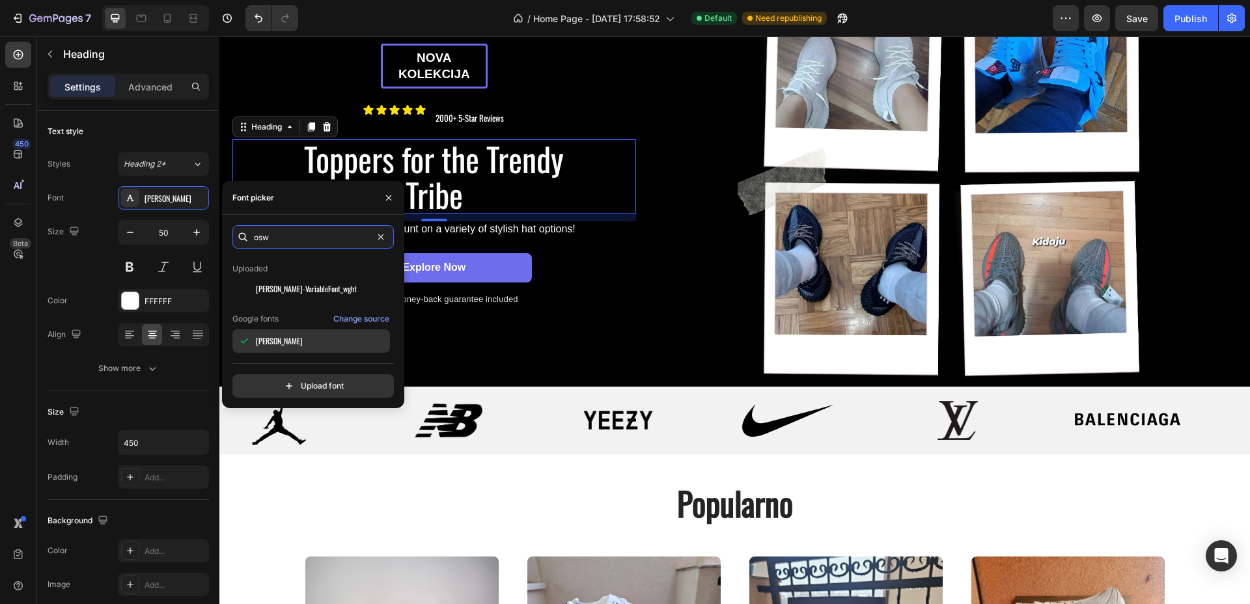
type input "osw"
click at [268, 338] on span "[PERSON_NAME]" at bounding box center [279, 341] width 47 height 12
click at [375, 284] on icon "button" at bounding box center [378, 289] width 10 height 10
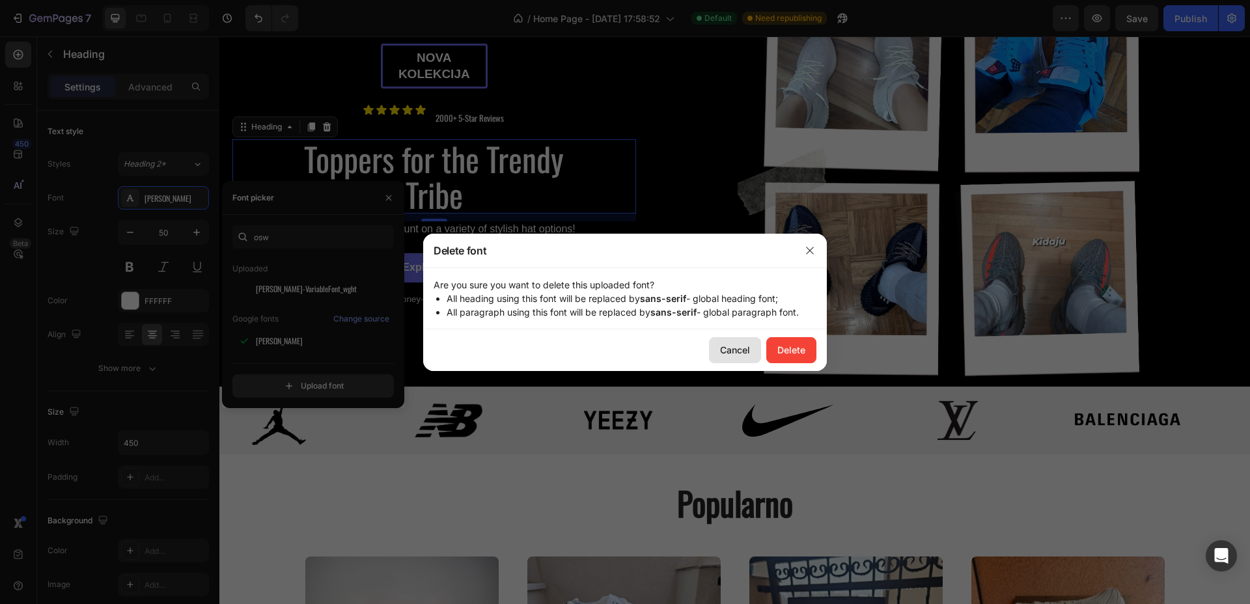
click at [734, 344] on div "Cancel" at bounding box center [735, 350] width 30 height 14
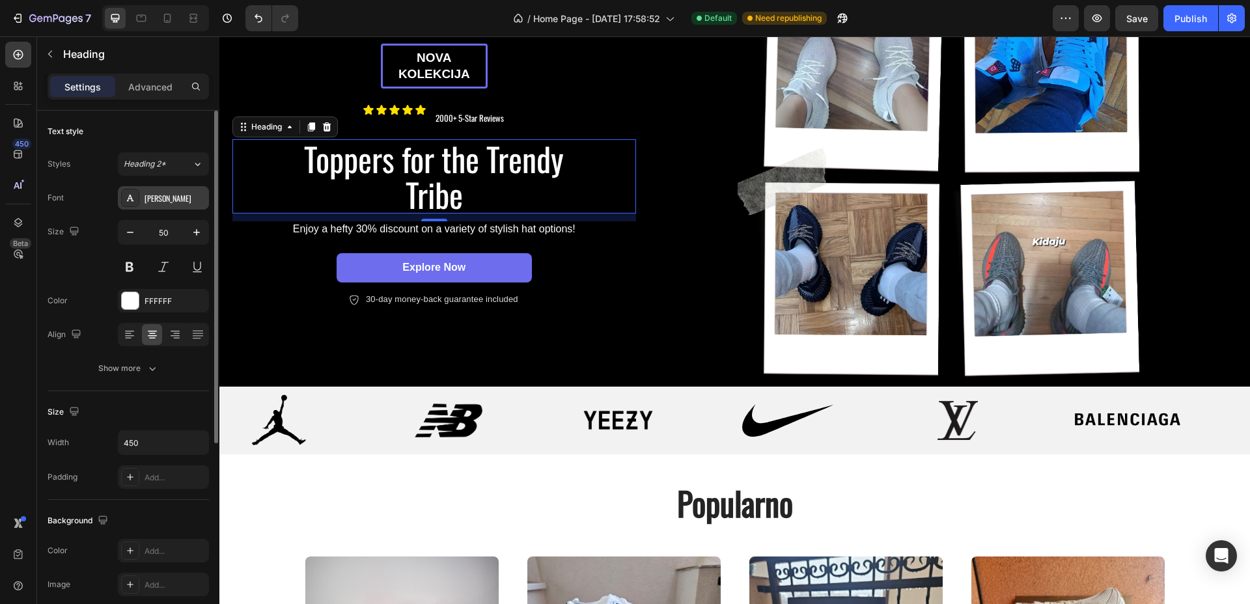
click at [160, 191] on div "[PERSON_NAME]" at bounding box center [163, 197] width 91 height 23
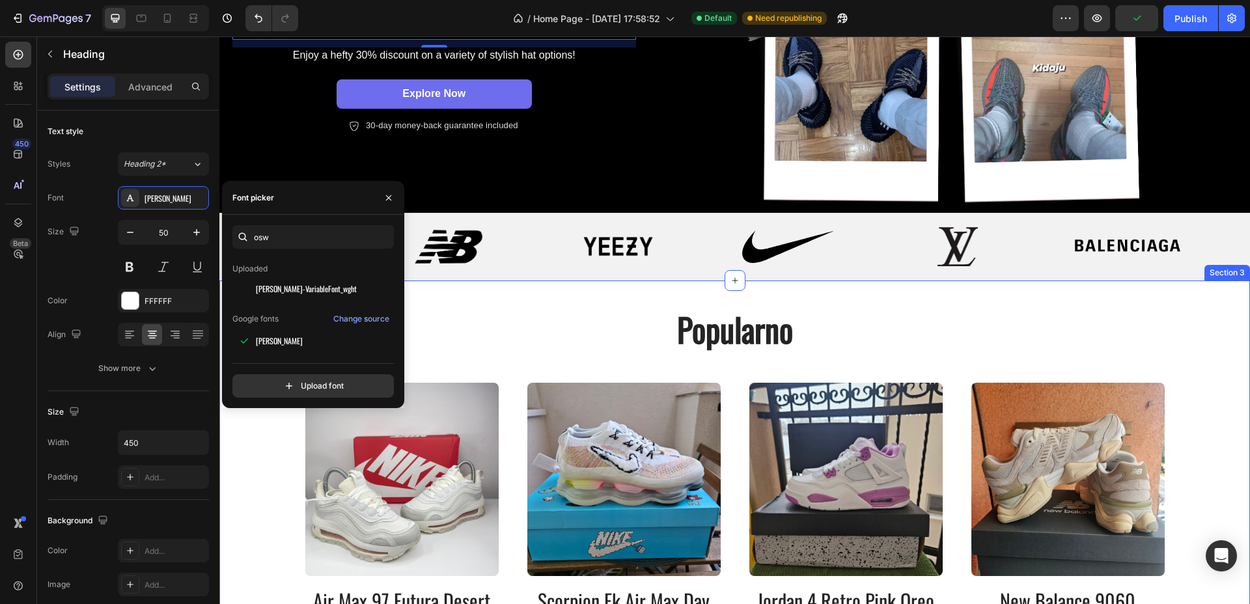
scroll to position [425, 0]
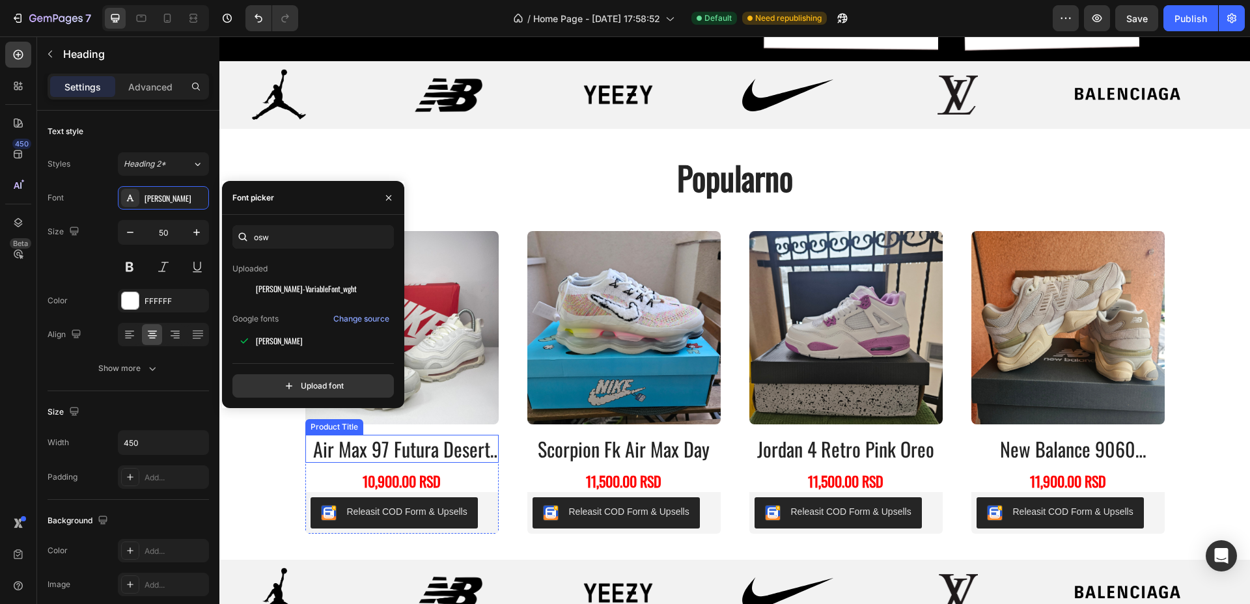
click at [461, 447] on h2 "air max 97 futura desert sand" at bounding box center [401, 449] width 193 height 28
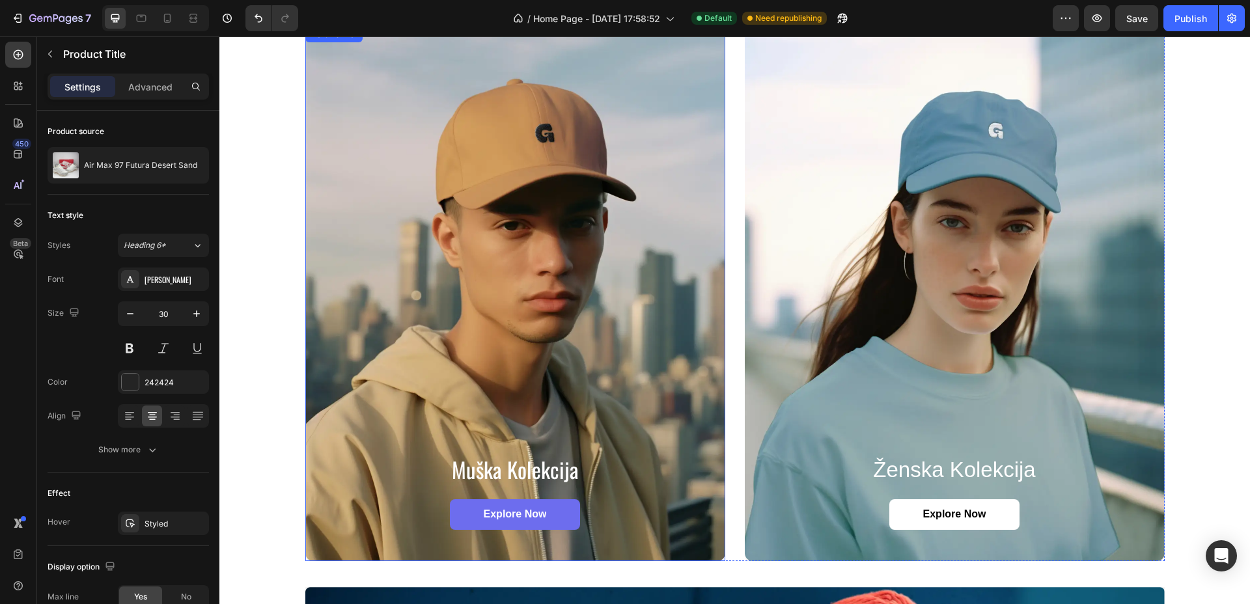
scroll to position [1157, 0]
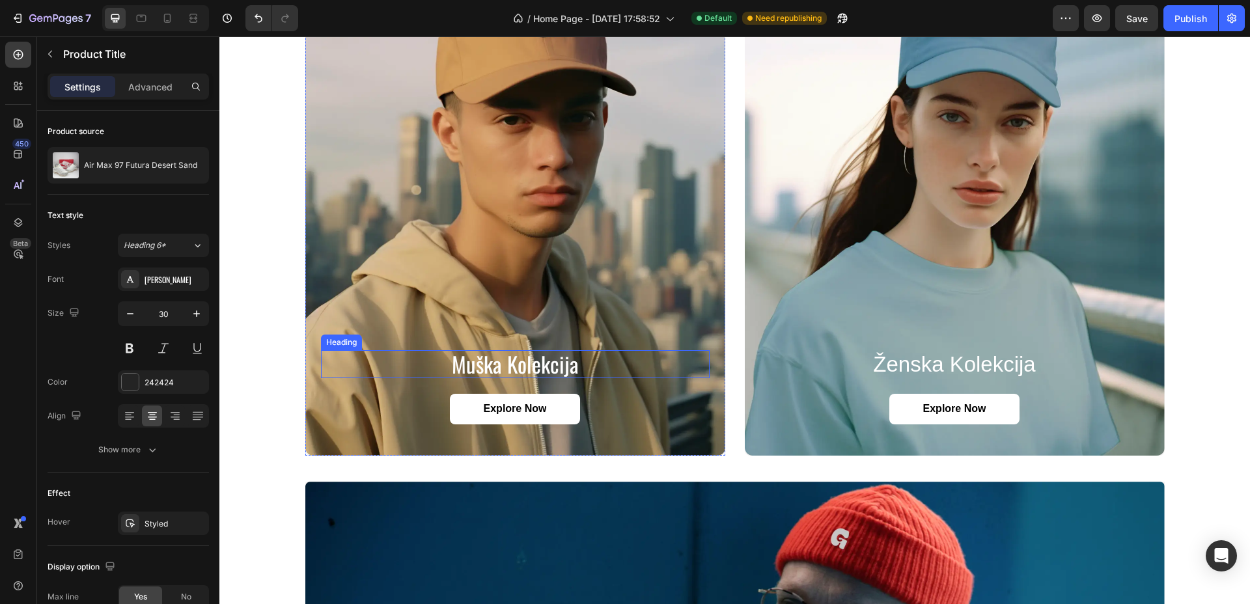
click at [503, 366] on h2 "muška kolekcija" at bounding box center [515, 364] width 389 height 29
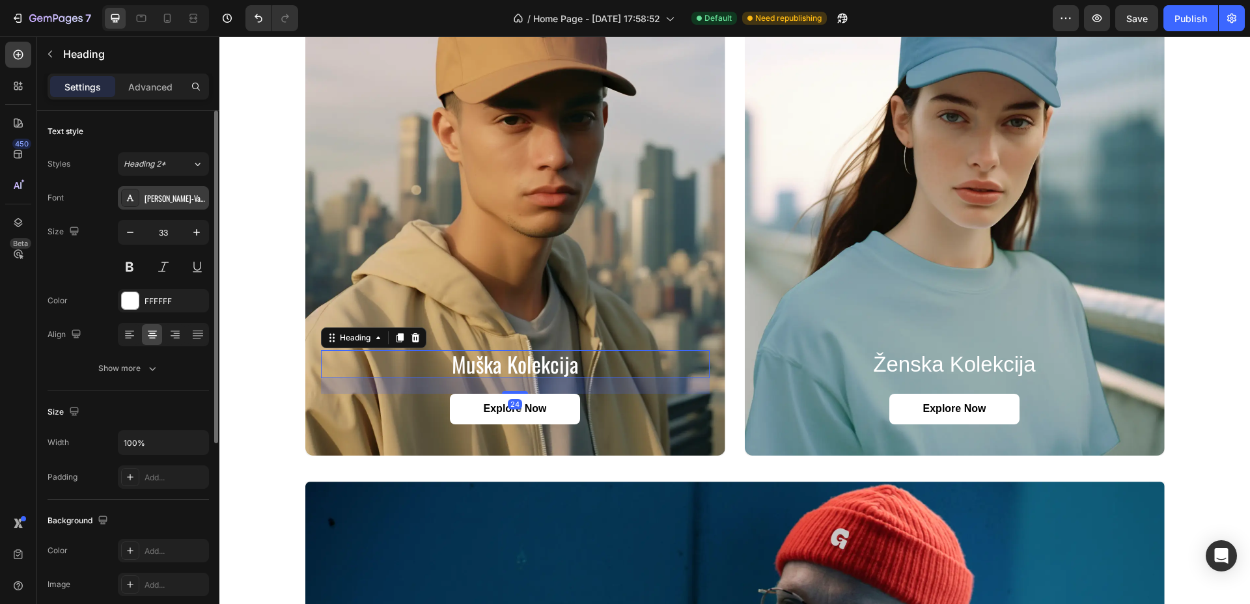
click at [152, 195] on div "[PERSON_NAME]-VariableFont_wght" at bounding box center [175, 199] width 61 height 12
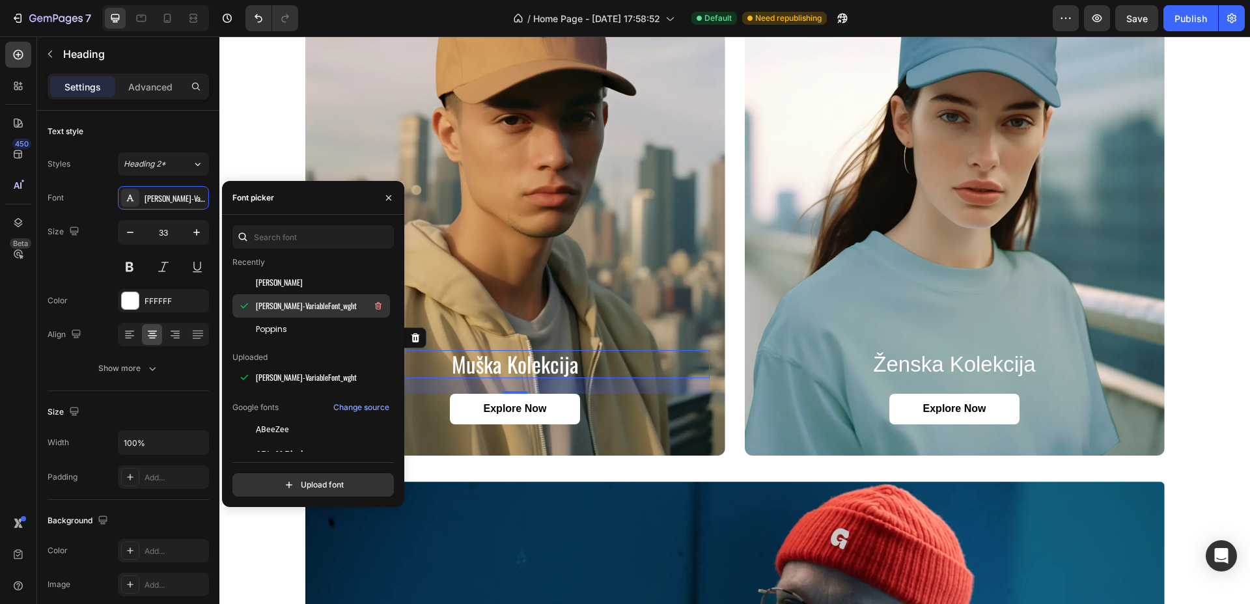
scroll to position [0, 0]
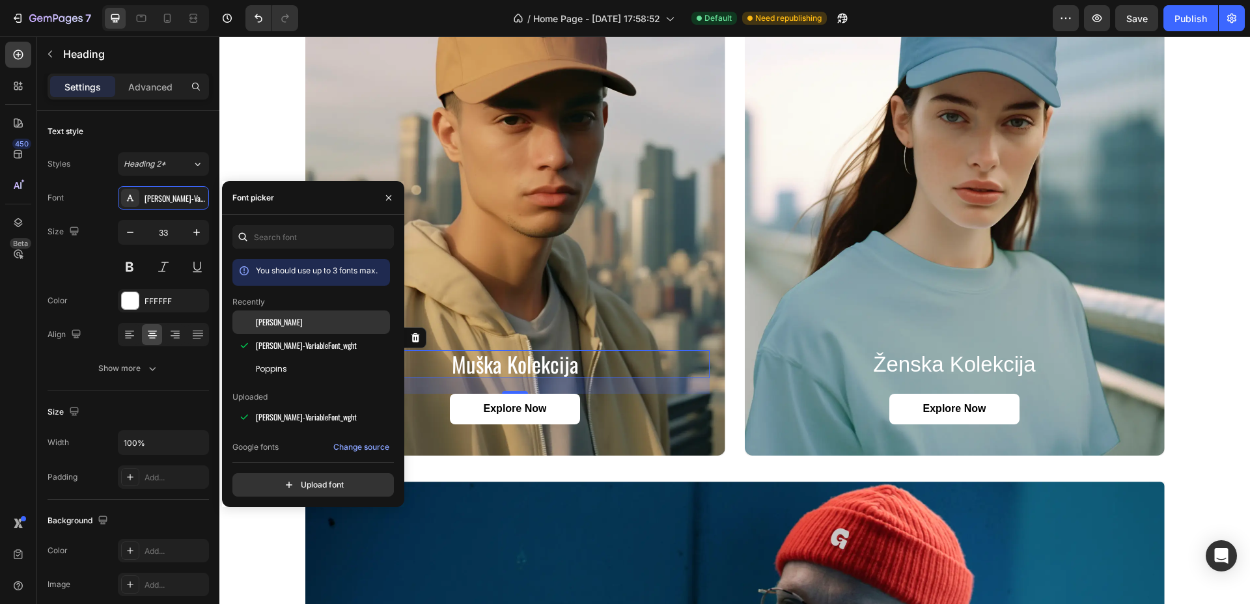
click at [289, 319] on div "[PERSON_NAME]" at bounding box center [321, 322] width 131 height 12
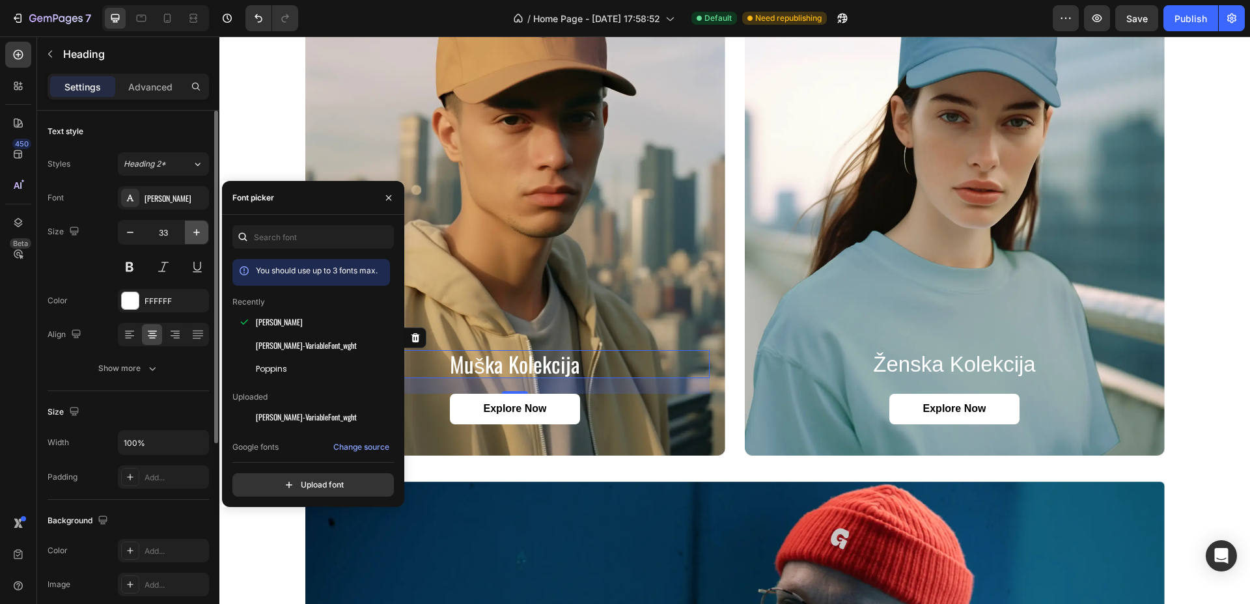
click at [188, 226] on button "button" at bounding box center [196, 232] width 23 height 23
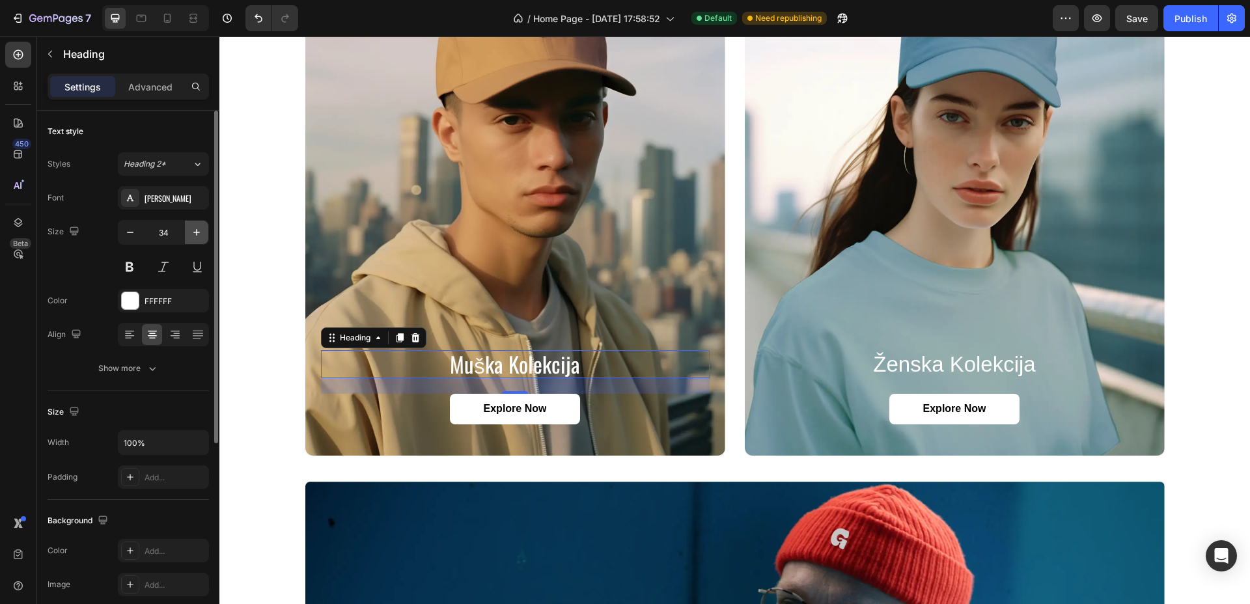
click at [188, 226] on button "button" at bounding box center [196, 232] width 23 height 23
type input "35"
click at [135, 362] on div "Show more" at bounding box center [128, 368] width 61 height 13
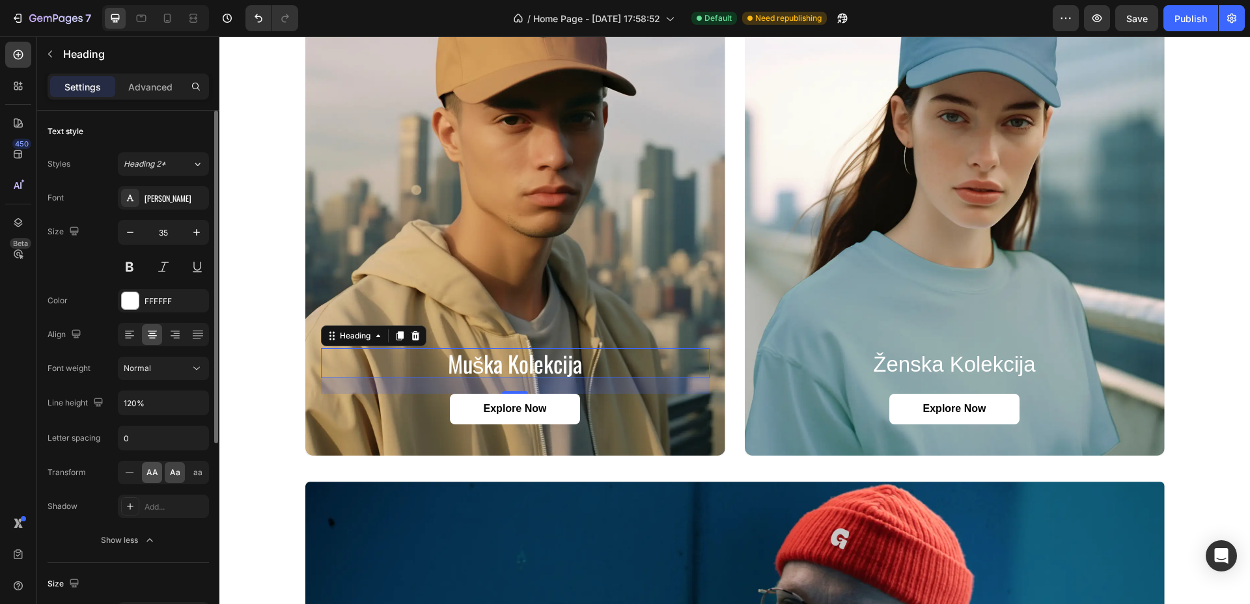
click at [154, 470] on span "AA" at bounding box center [152, 473] width 12 height 12
click at [130, 271] on button at bounding box center [129, 266] width 23 height 23
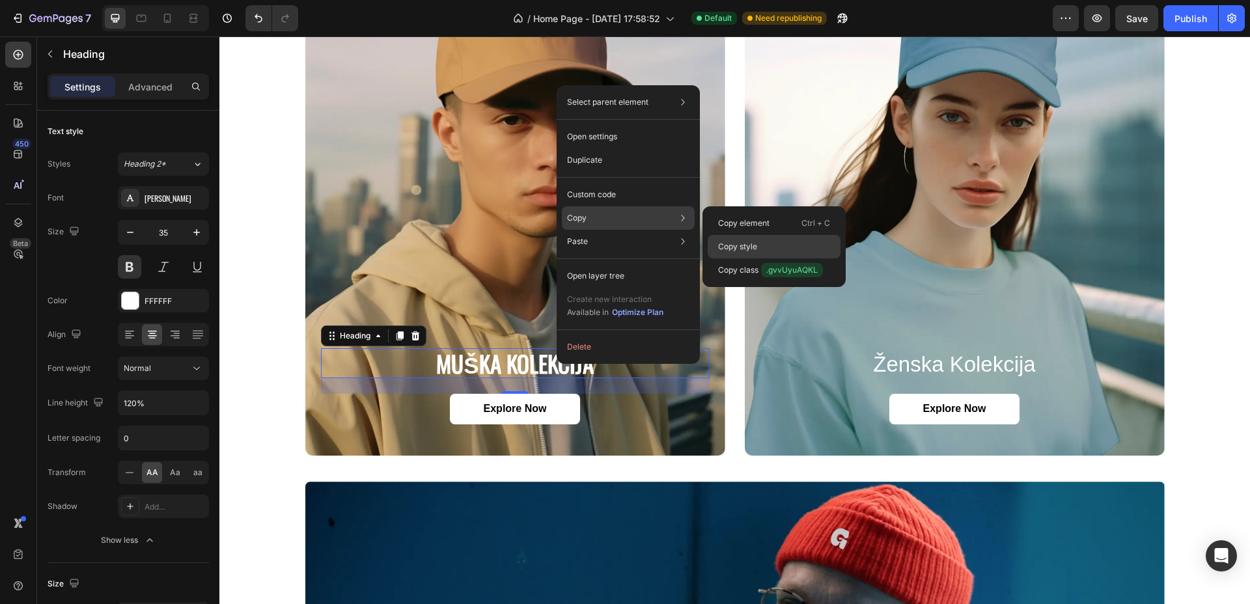
click at [741, 245] on p "Copy style" at bounding box center [737, 247] width 39 height 12
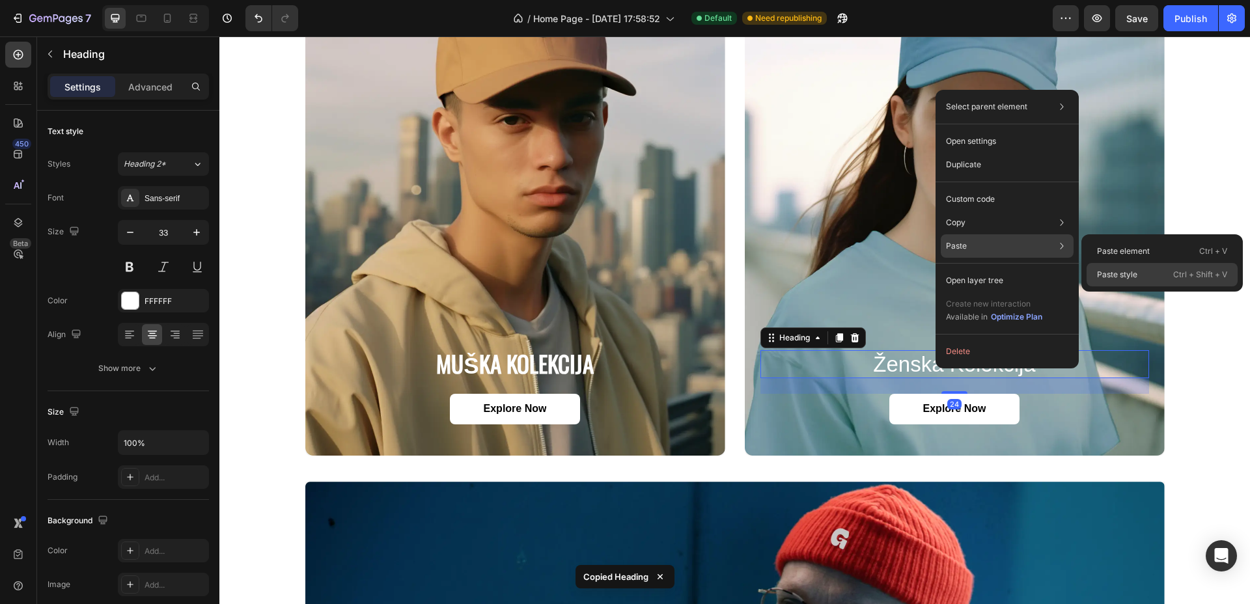
click at [1126, 271] on p "Paste style" at bounding box center [1117, 275] width 40 height 12
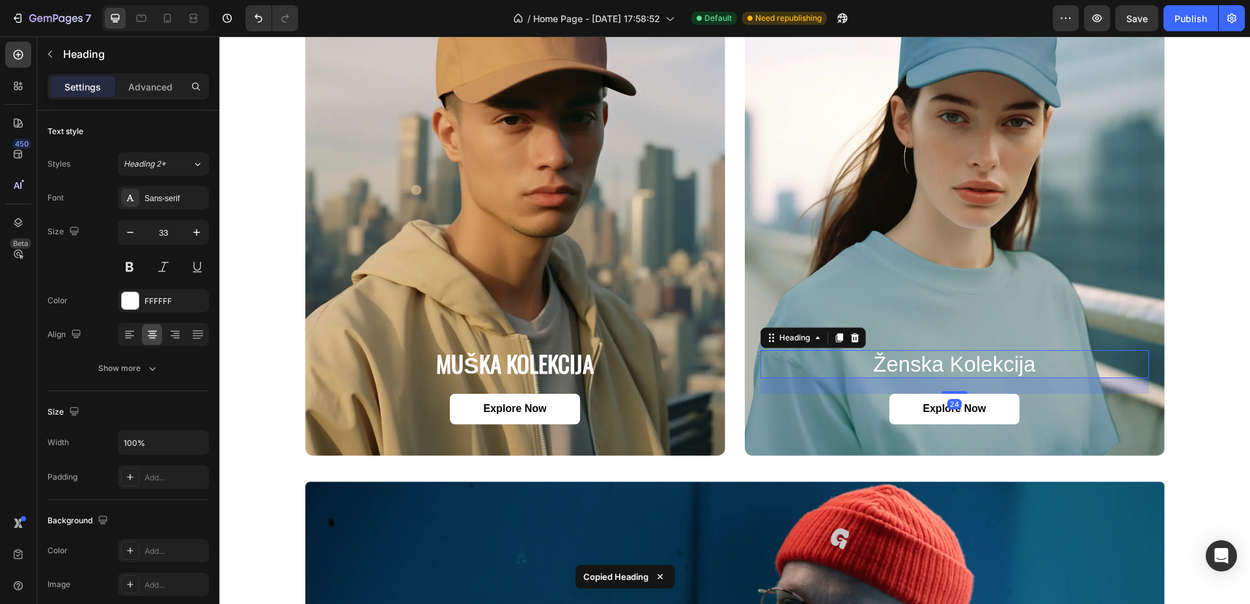
type input "35"
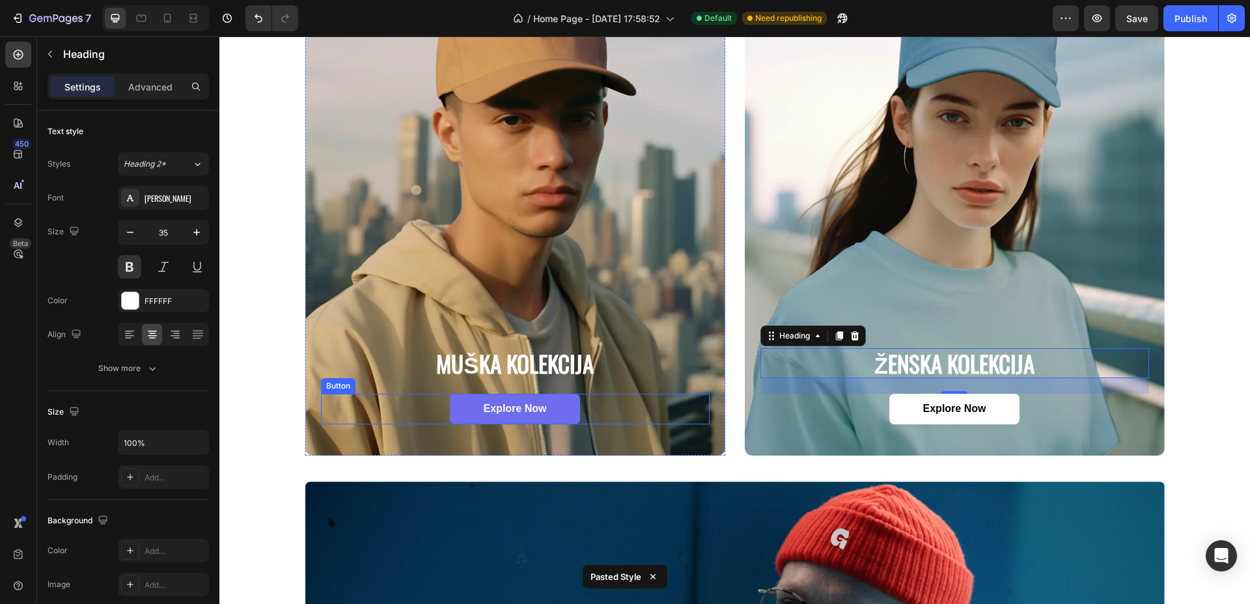
click at [560, 416] on link "Explore Now" at bounding box center [515, 409] width 130 height 31
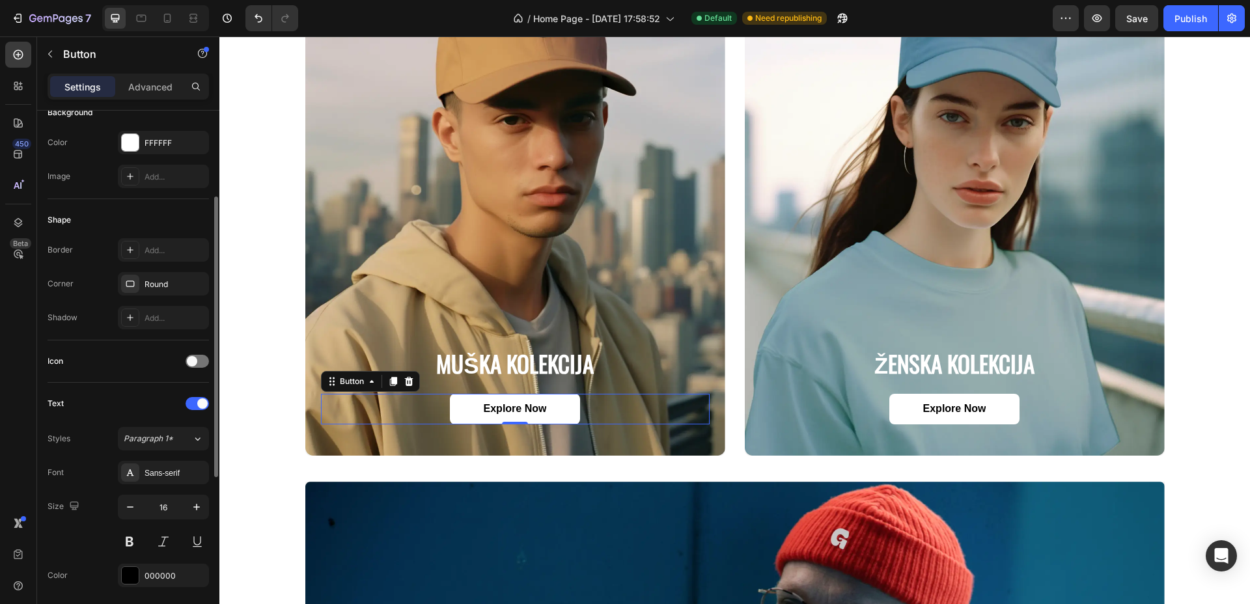
scroll to position [244, 0]
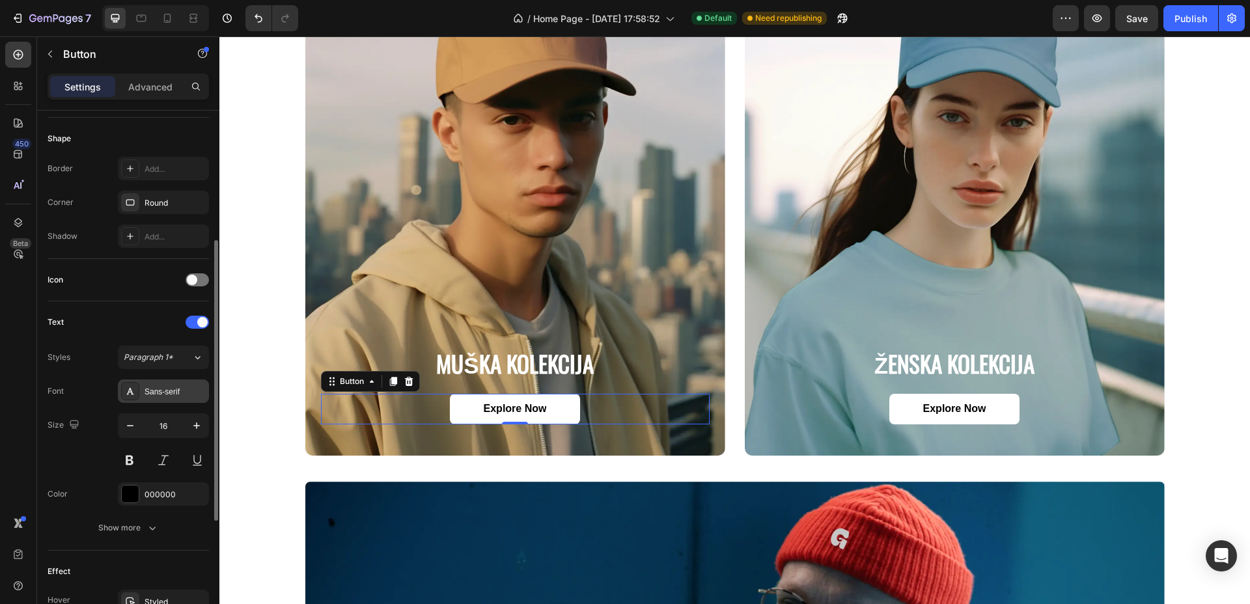
click at [172, 394] on div "Sans-serif" at bounding box center [175, 392] width 61 height 12
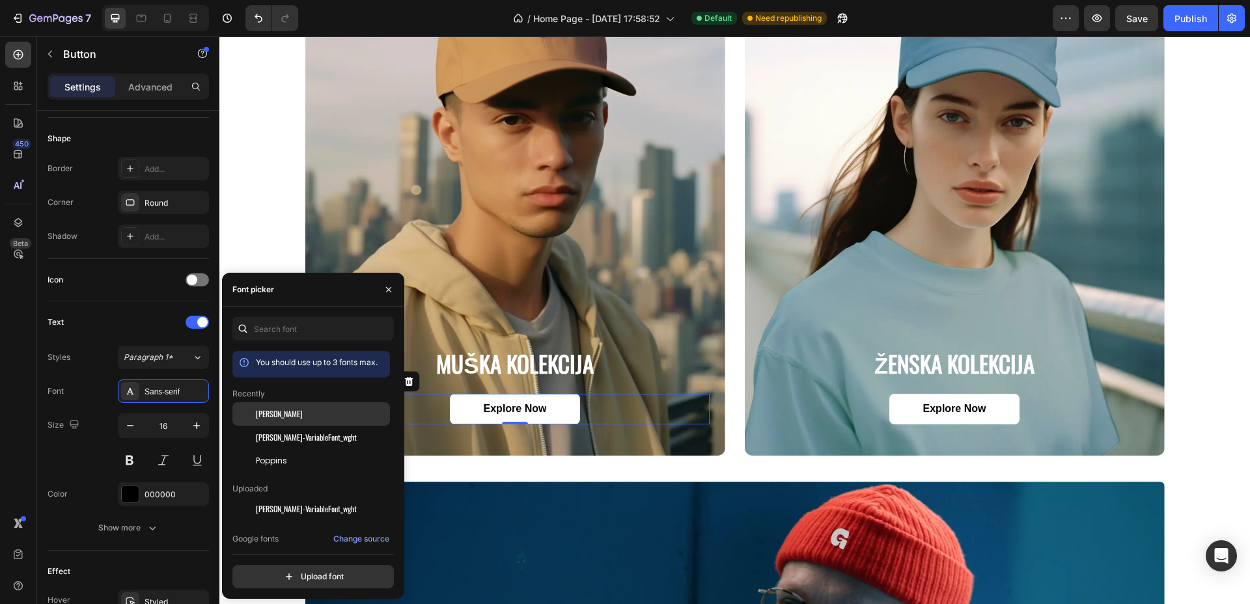
click at [289, 411] on div "[PERSON_NAME]" at bounding box center [321, 414] width 131 height 12
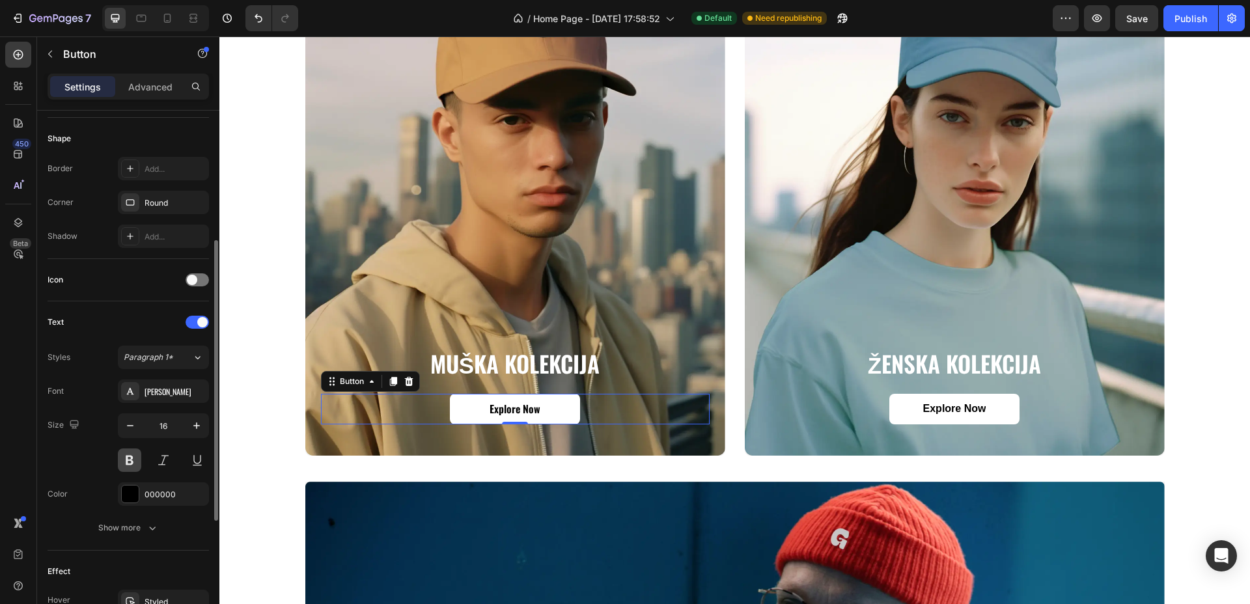
click at [129, 455] on button at bounding box center [129, 459] width 23 height 23
click at [135, 524] on div "Show more" at bounding box center [128, 527] width 61 height 13
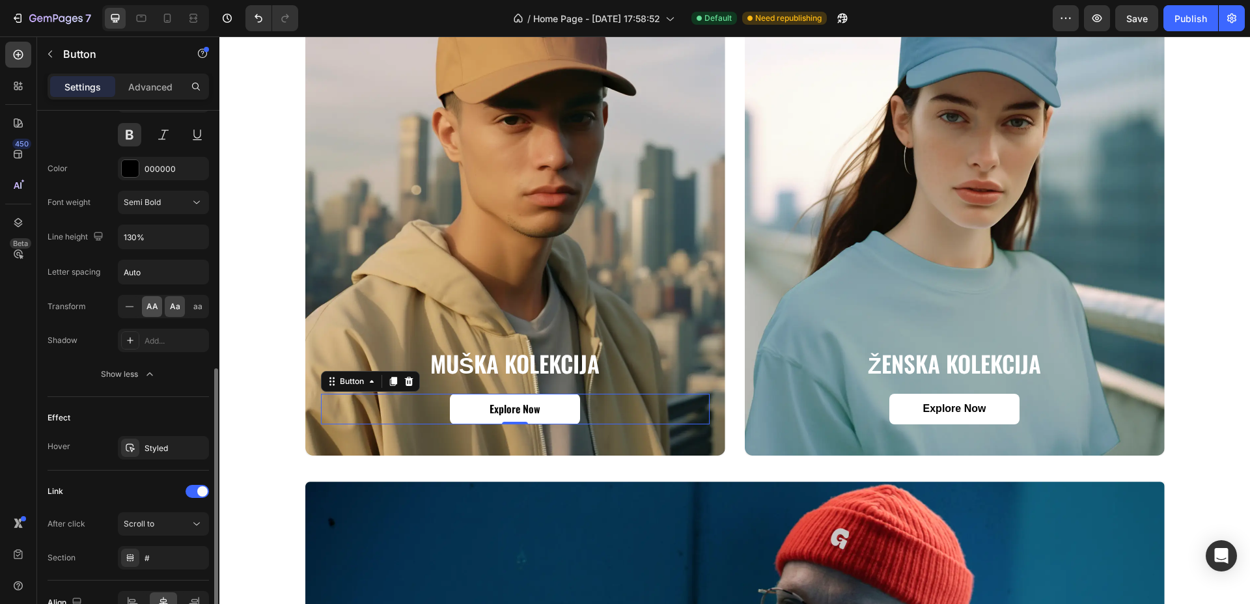
click at [154, 307] on span "AA" at bounding box center [152, 307] width 12 height 12
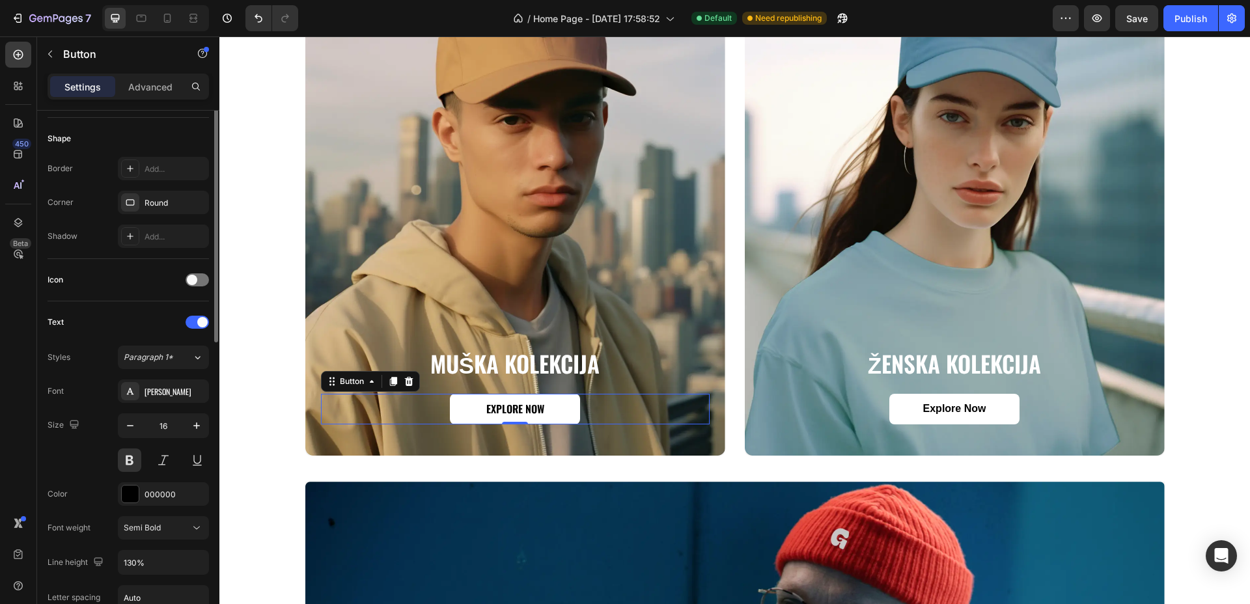
scroll to position [325, 0]
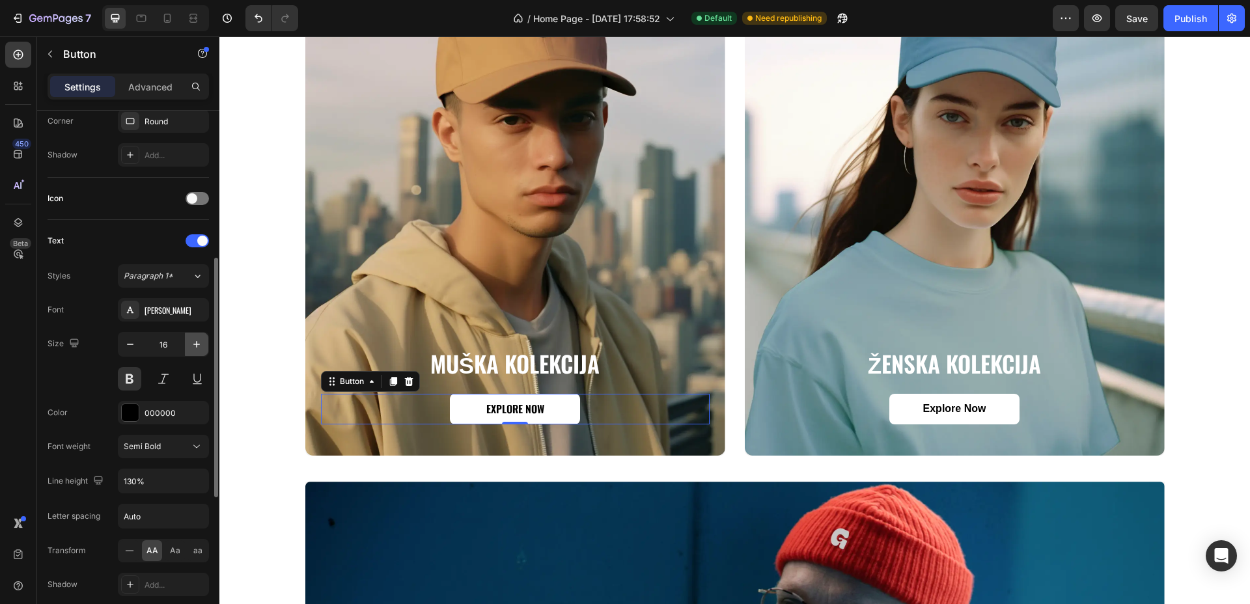
click at [204, 346] on button "button" at bounding box center [196, 344] width 23 height 23
click at [203, 346] on button "button" at bounding box center [196, 344] width 23 height 23
type input "19"
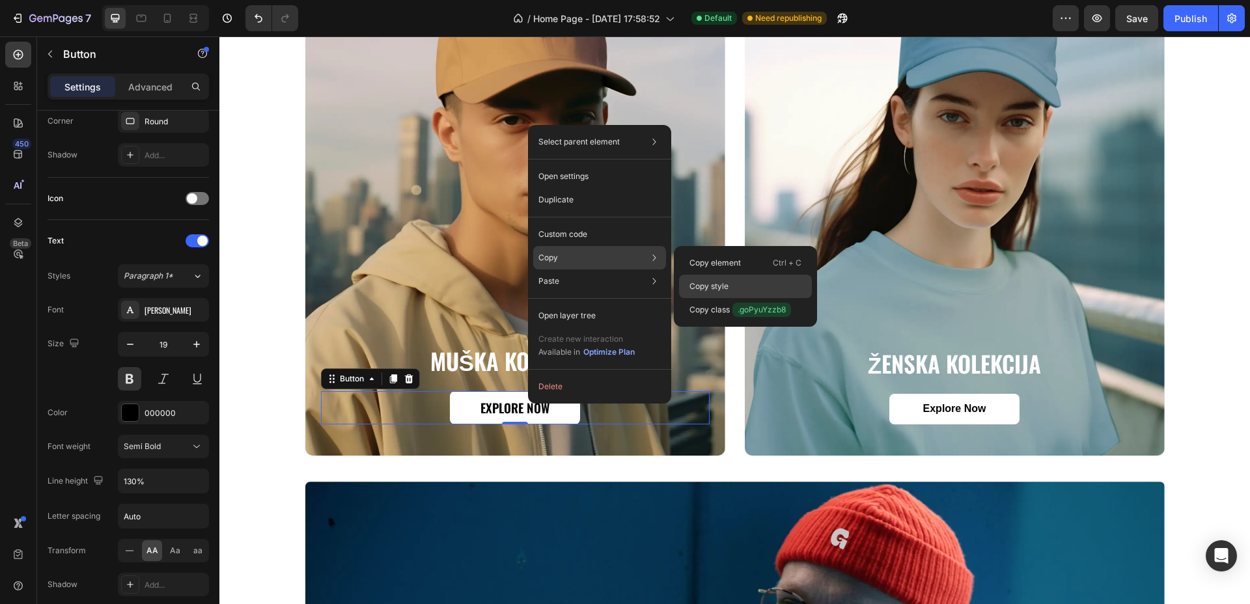
click at [730, 298] on div "Copy style" at bounding box center [745, 309] width 133 height 23
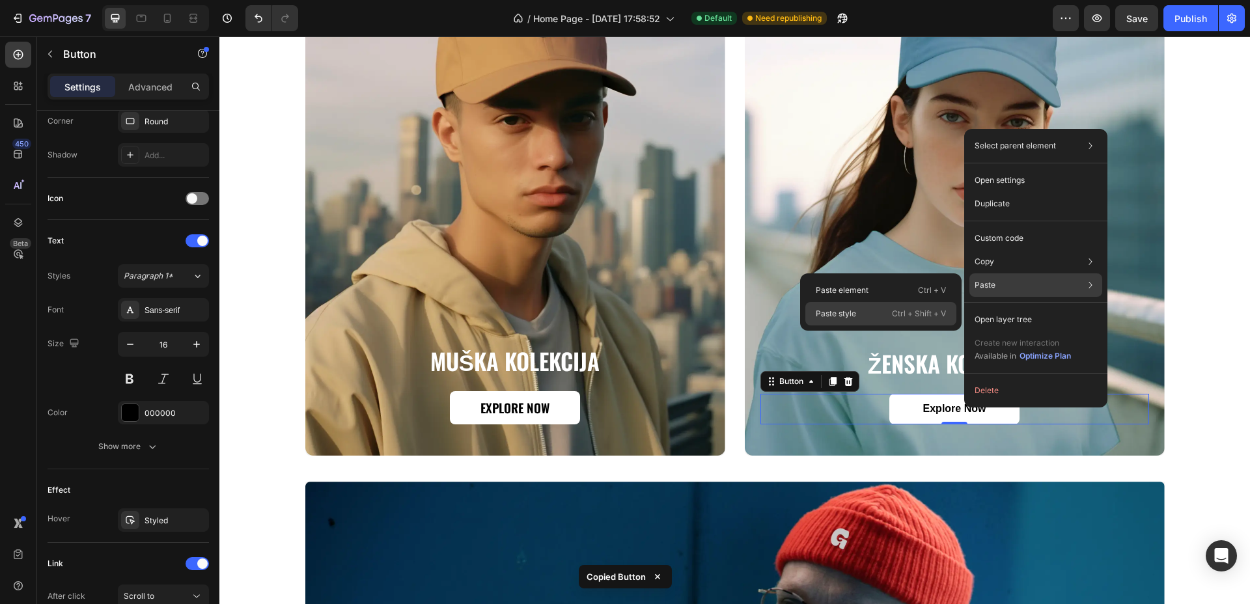
click at [907, 312] on p "Ctrl + Shift + V" at bounding box center [919, 313] width 54 height 13
type input "19"
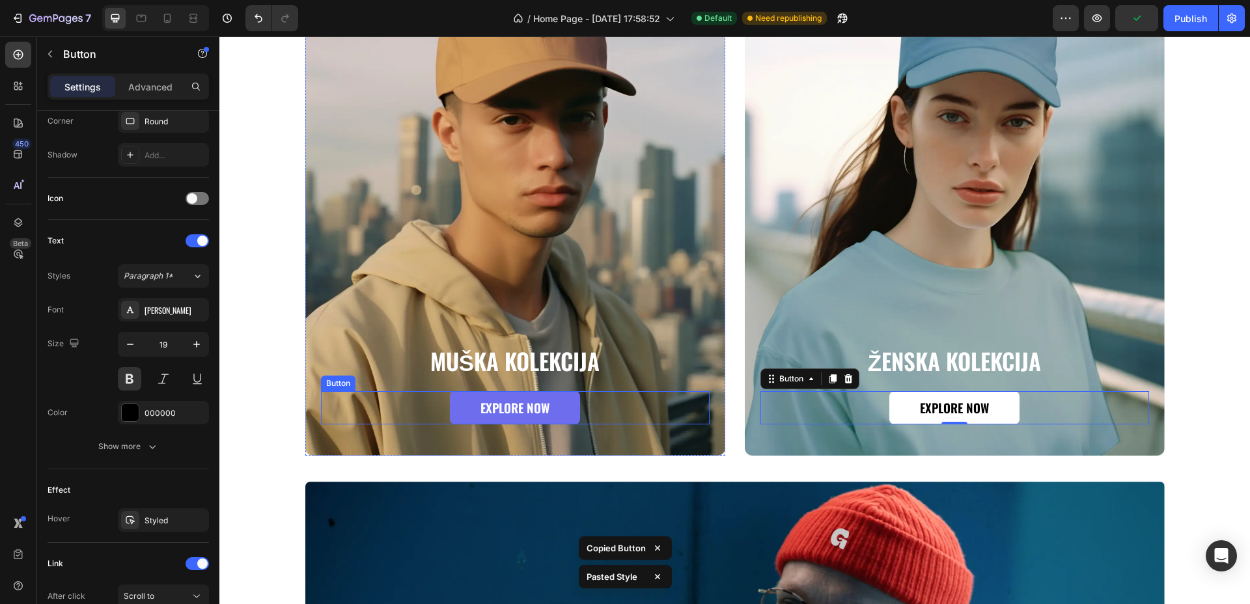
click at [564, 407] on link "Explore Now" at bounding box center [515, 407] width 130 height 33
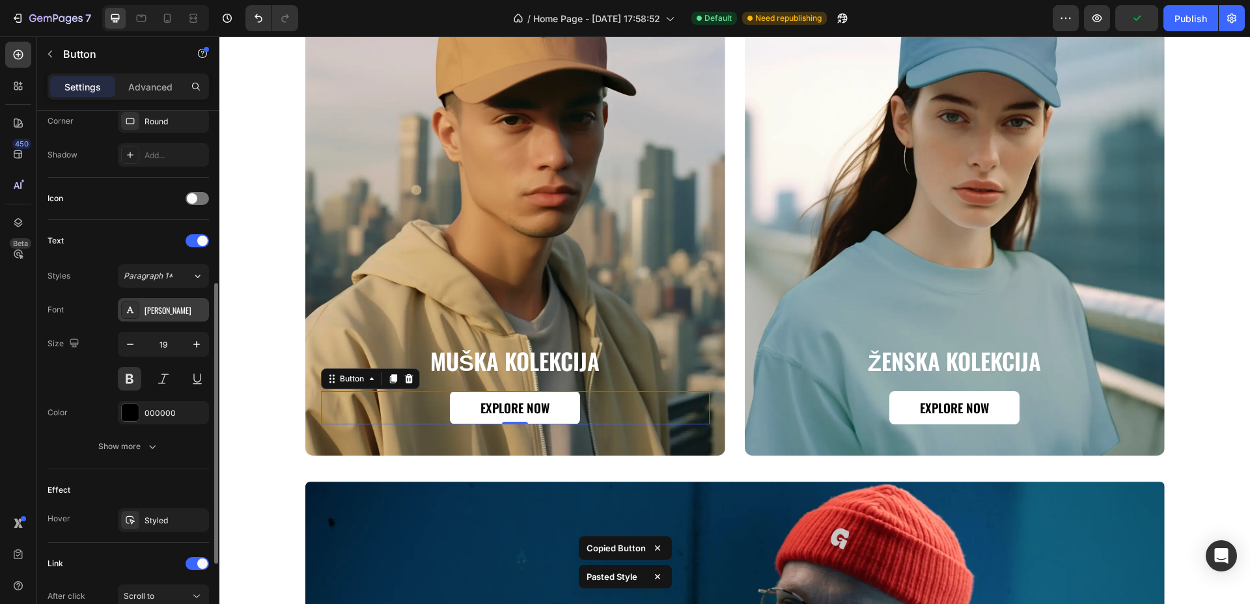
scroll to position [0, 0]
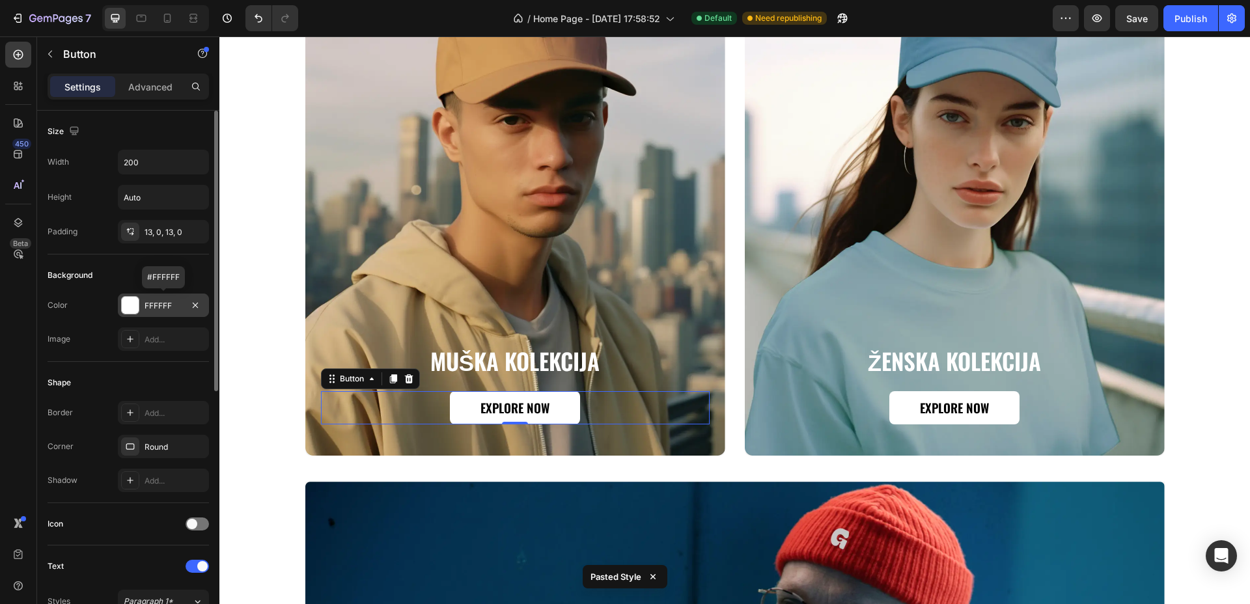
click at [133, 303] on div at bounding box center [130, 305] width 17 height 17
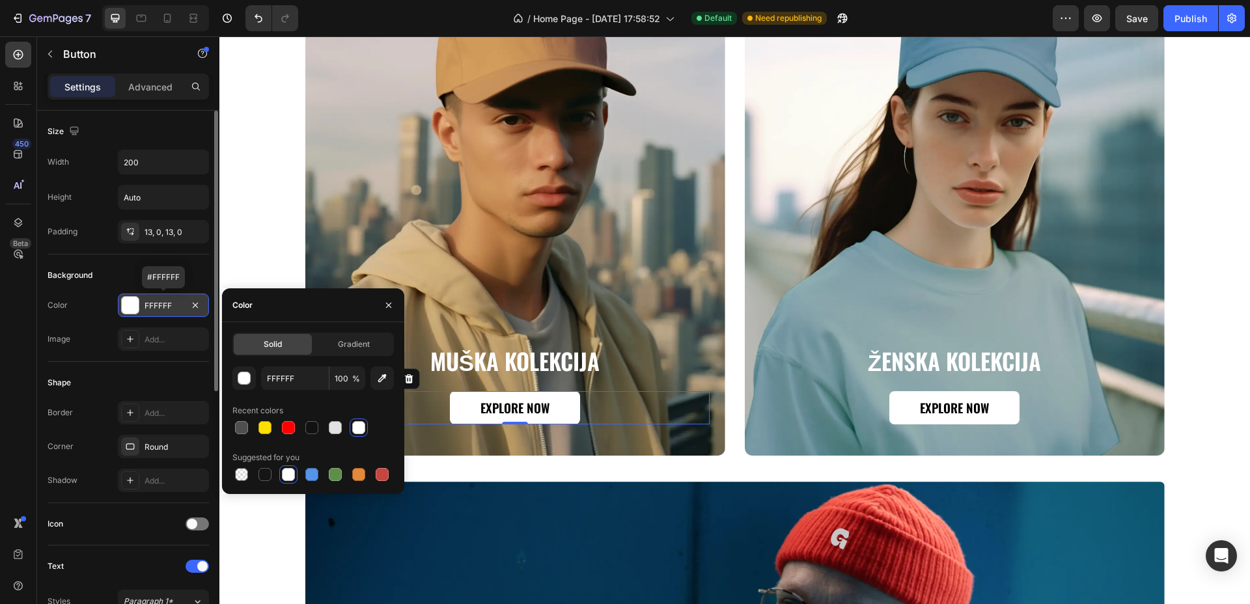
click at [133, 301] on div at bounding box center [130, 305] width 17 height 17
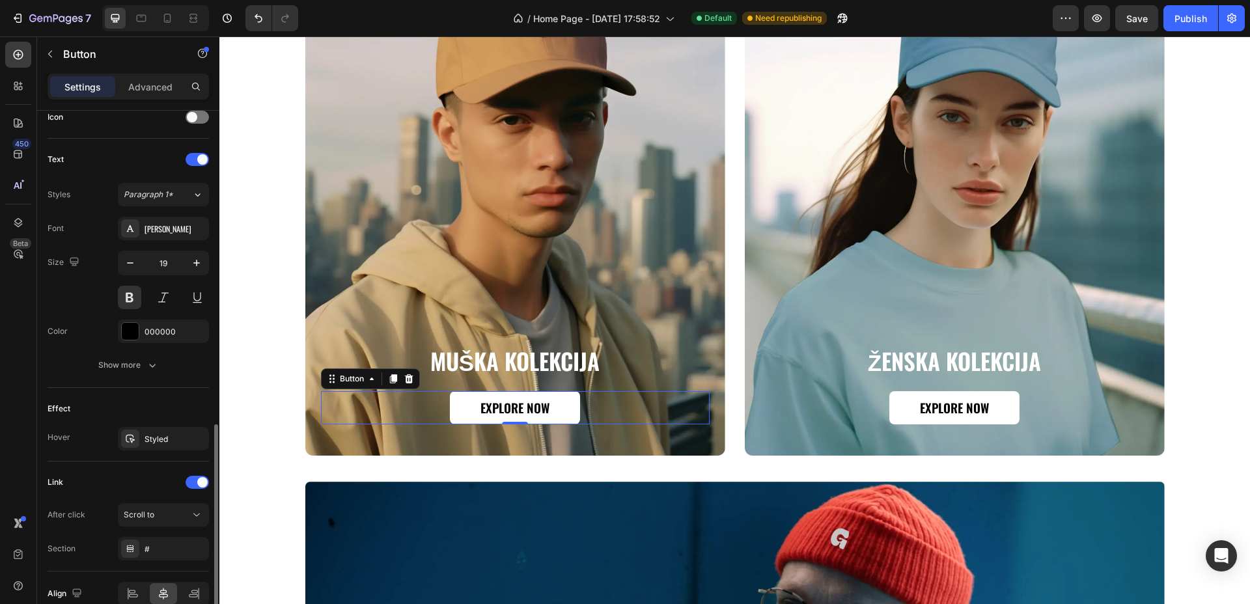
scroll to position [471, 0]
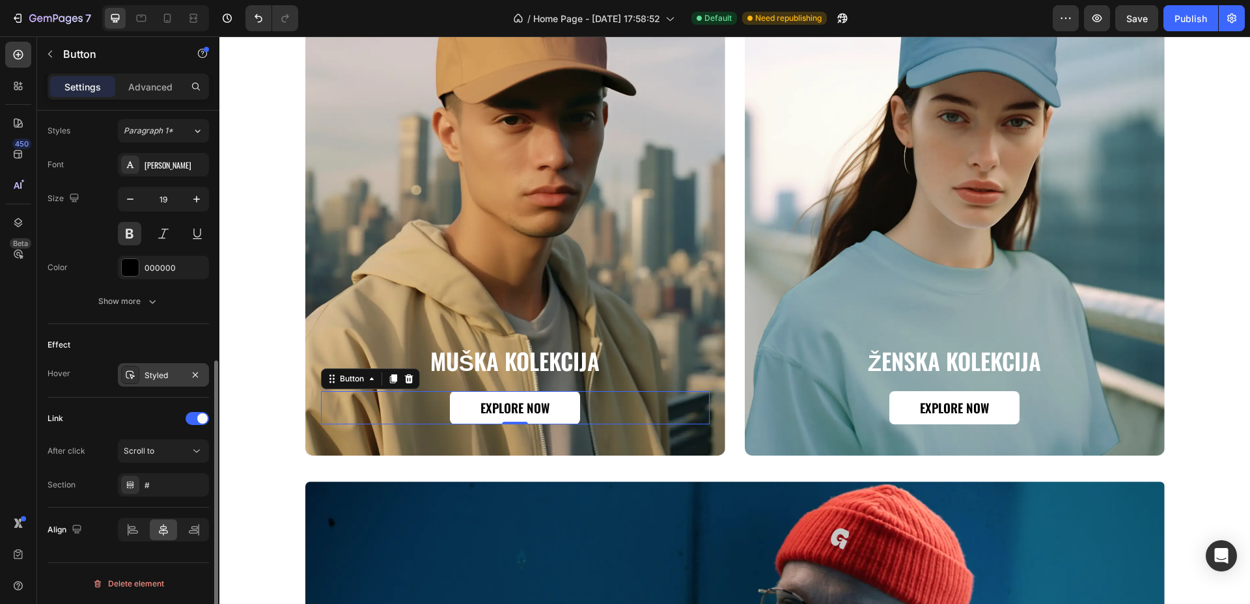
click at [163, 376] on div "Styled" at bounding box center [164, 376] width 38 height 12
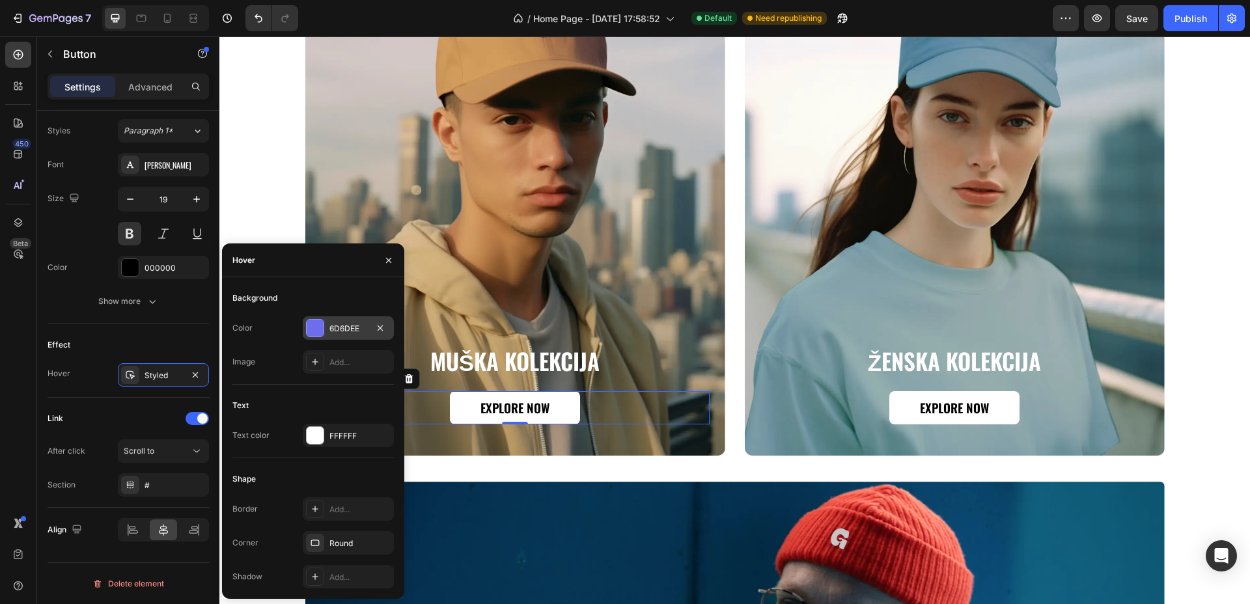
click at [315, 329] on div at bounding box center [315, 328] width 17 height 17
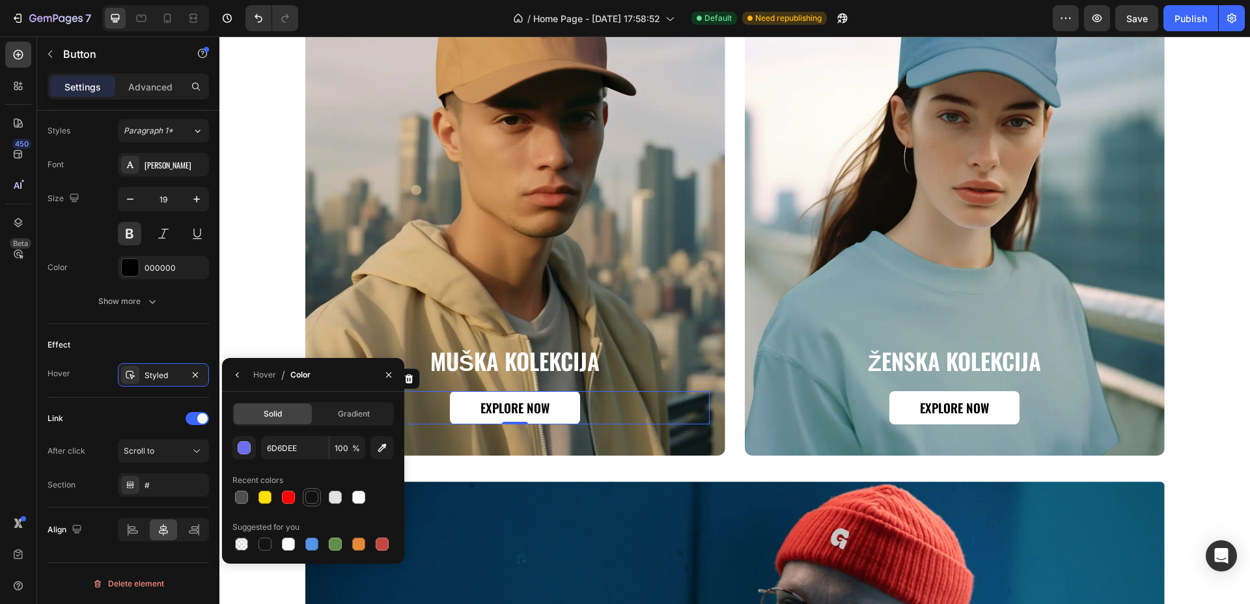
click at [314, 495] on div at bounding box center [311, 497] width 13 height 13
type input "121212"
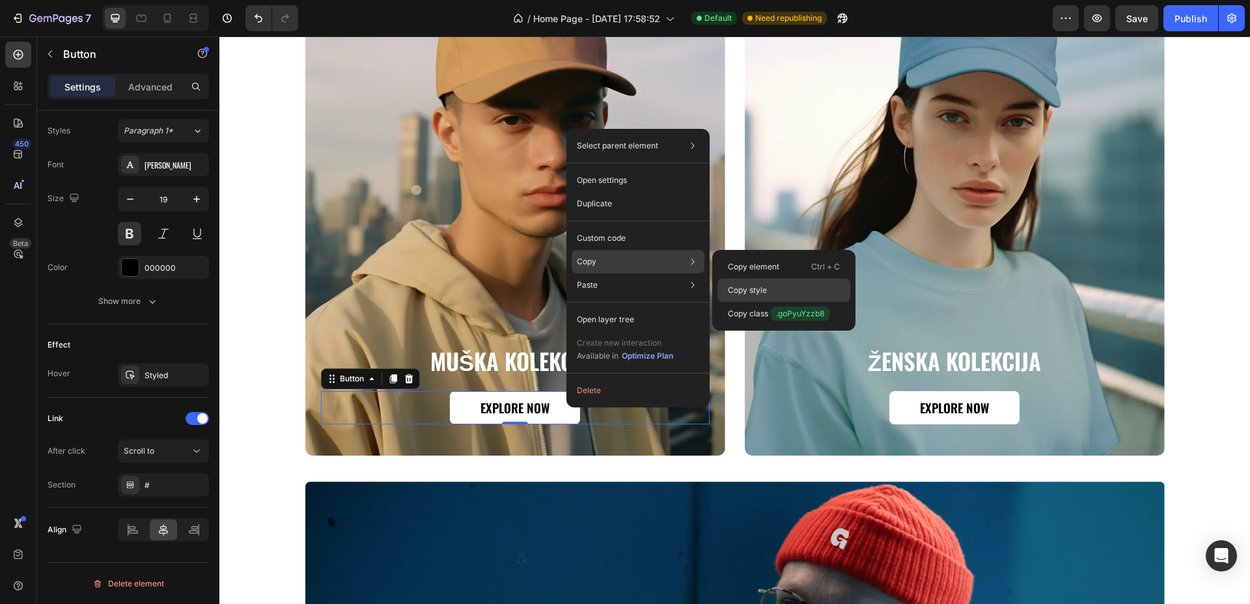
click at [756, 294] on p "Copy style" at bounding box center [747, 290] width 39 height 12
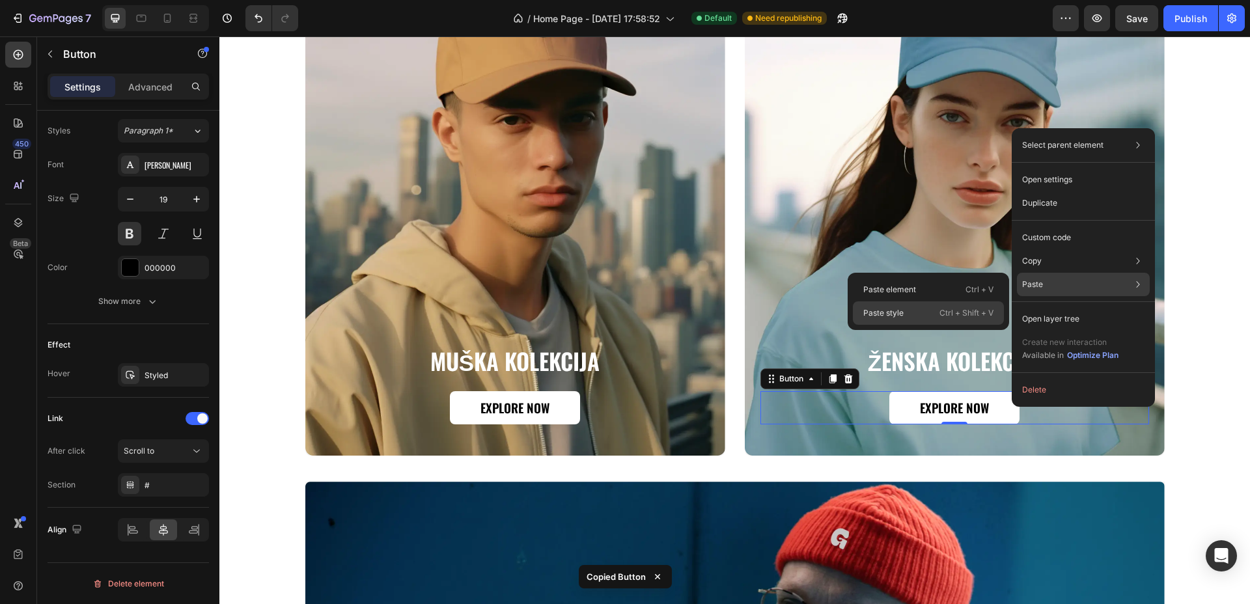
click at [967, 315] on p "Ctrl + Shift + V" at bounding box center [966, 313] width 54 height 13
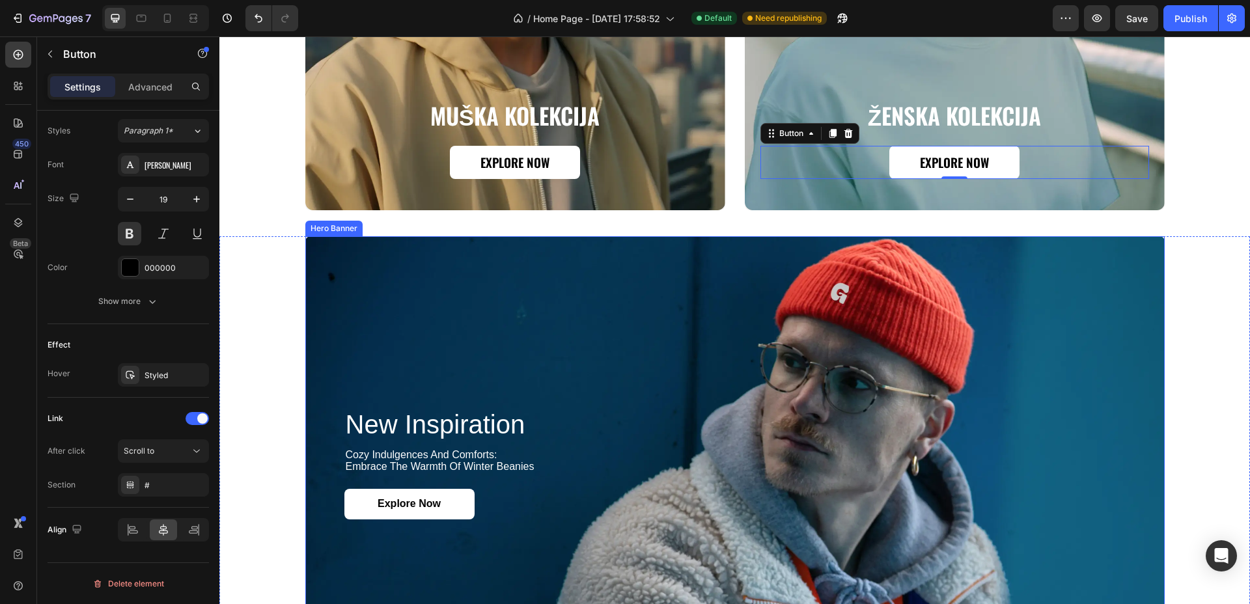
scroll to position [1483, 0]
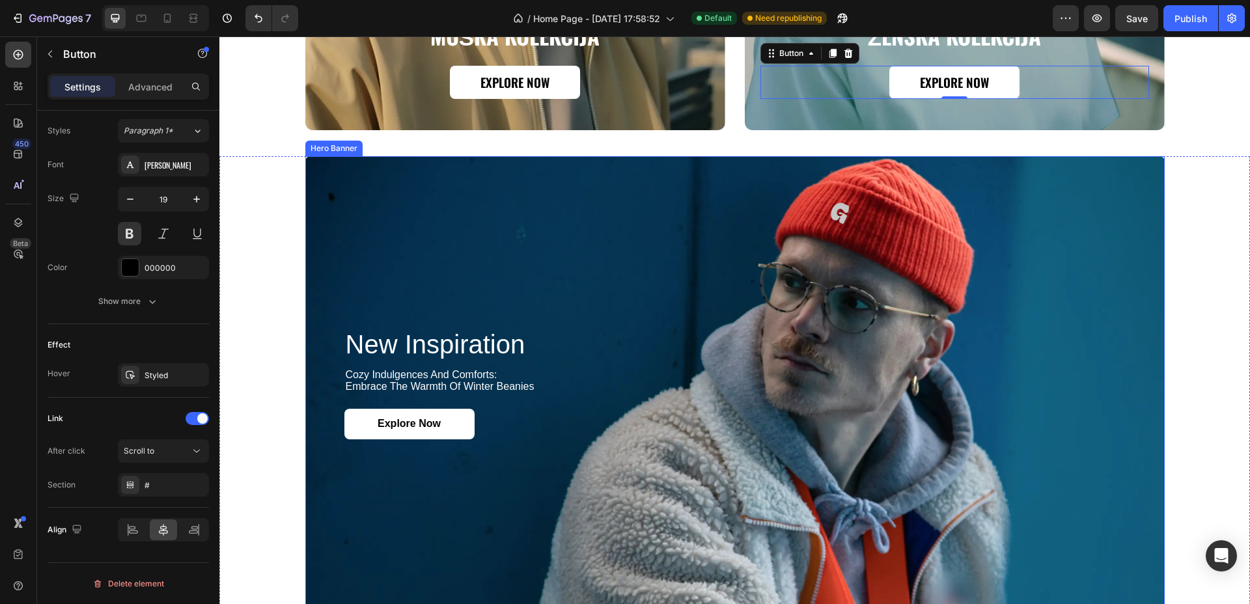
click at [704, 225] on div "Background Image" at bounding box center [734, 384] width 859 height 456
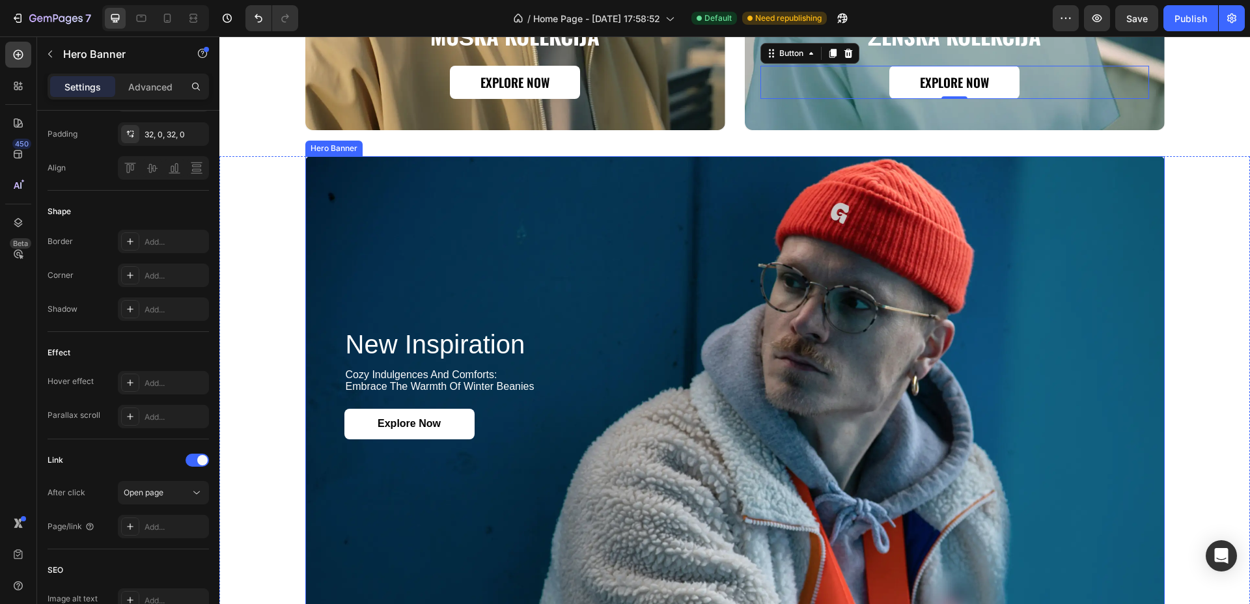
scroll to position [0, 0]
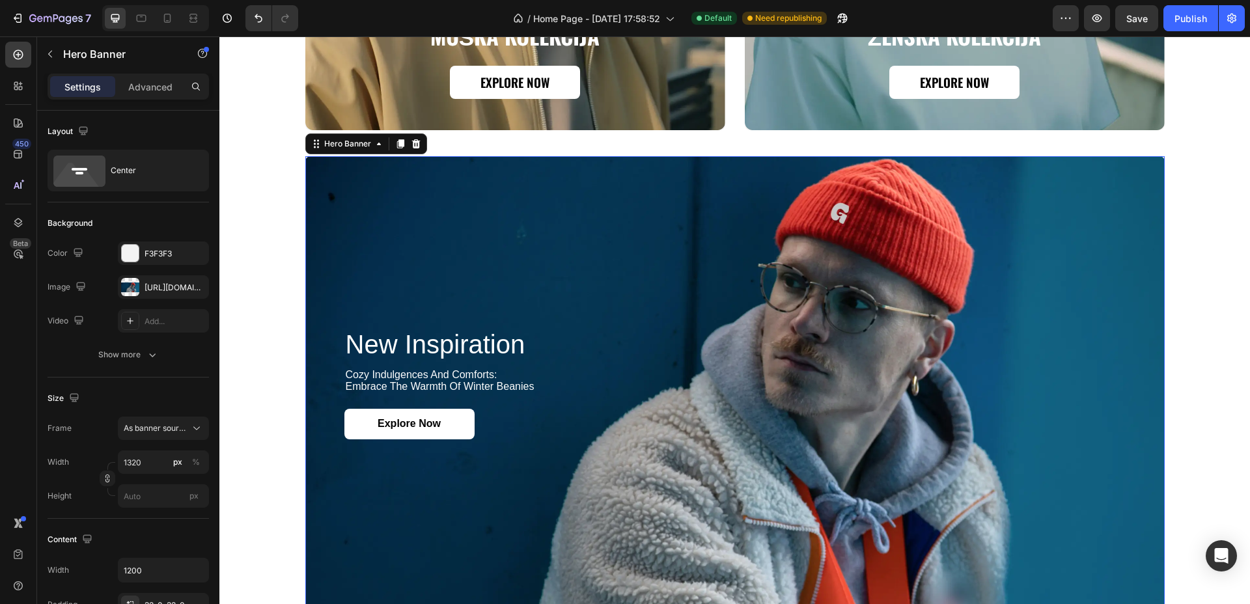
click at [523, 176] on div "Background Image" at bounding box center [734, 384] width 859 height 456
click at [152, 292] on div "[URL][DOMAIN_NAME]" at bounding box center [164, 288] width 38 height 12
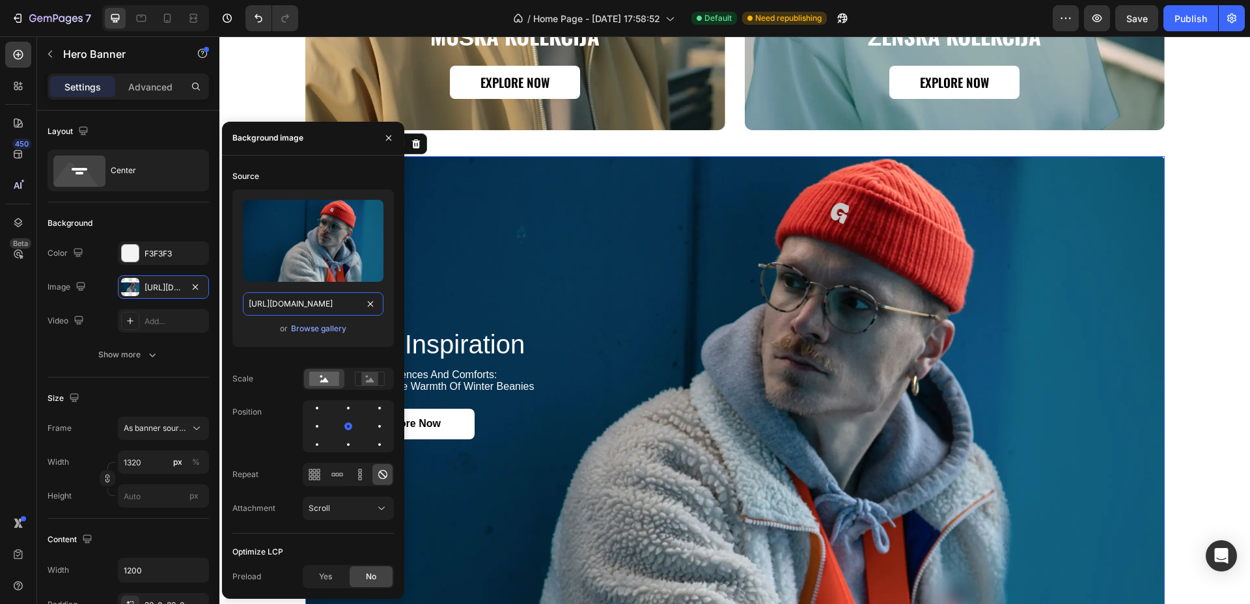
click at [335, 307] on input "[URL][DOMAIN_NAME]" at bounding box center [313, 303] width 141 height 23
click at [310, 325] on div "Browse gallery" at bounding box center [318, 329] width 55 height 12
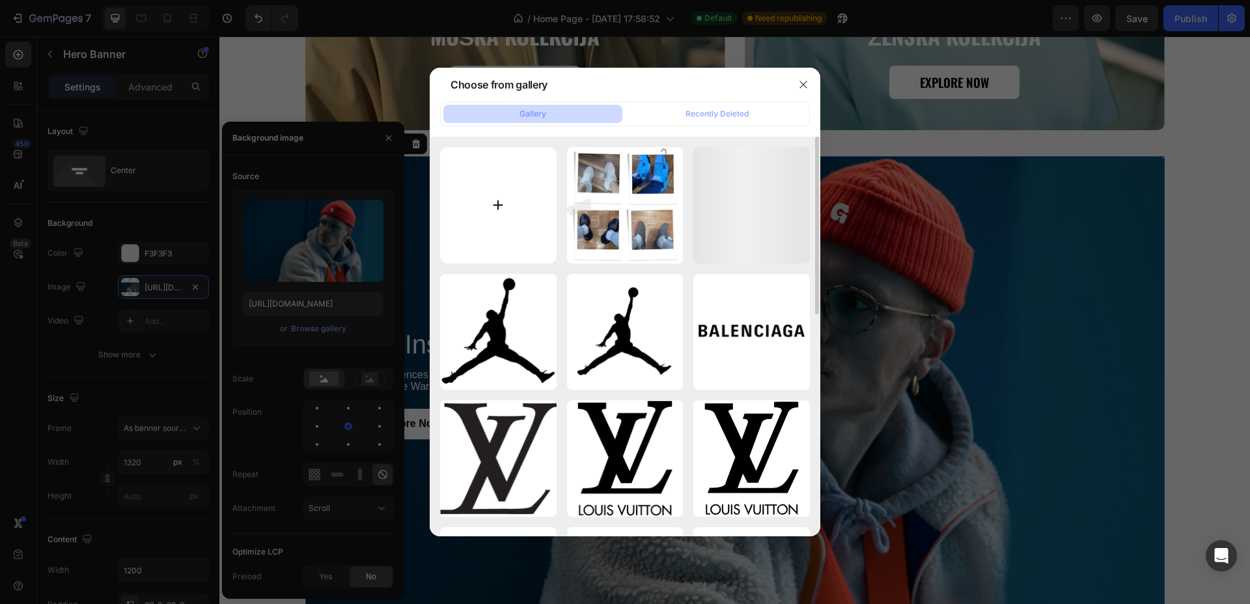
click at [476, 213] on input "file" at bounding box center [498, 205] width 117 height 117
type input "C:\fakepath\Ginger Sunny Just Living Photo Collage Facebook Cover (54).png"
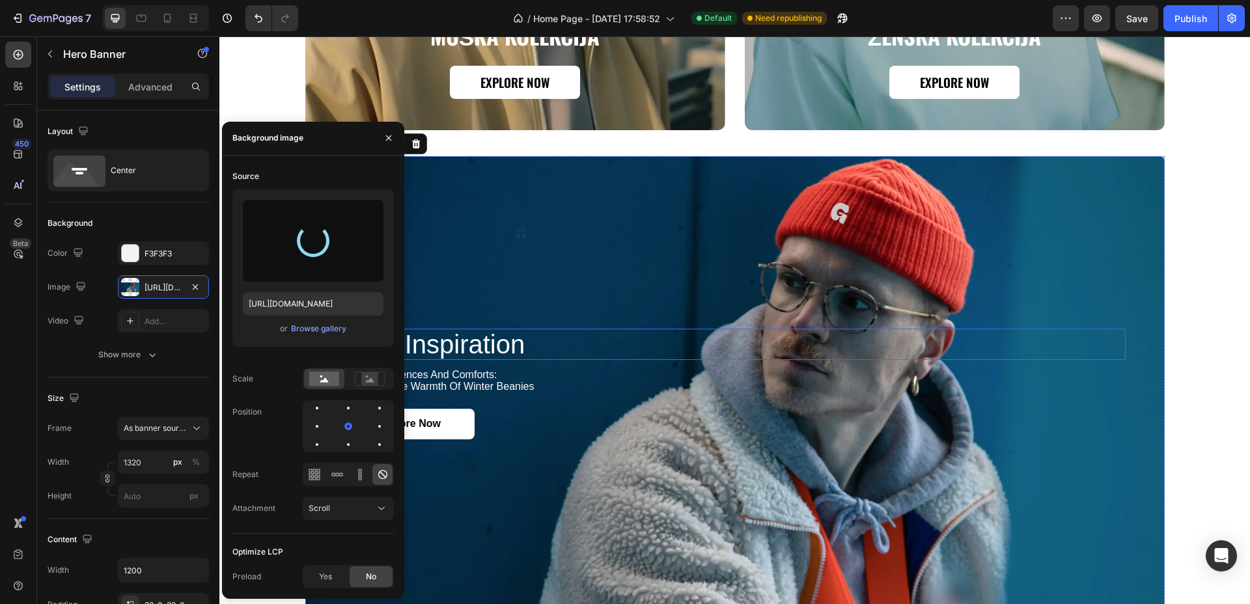
type input "[URL][DOMAIN_NAME]"
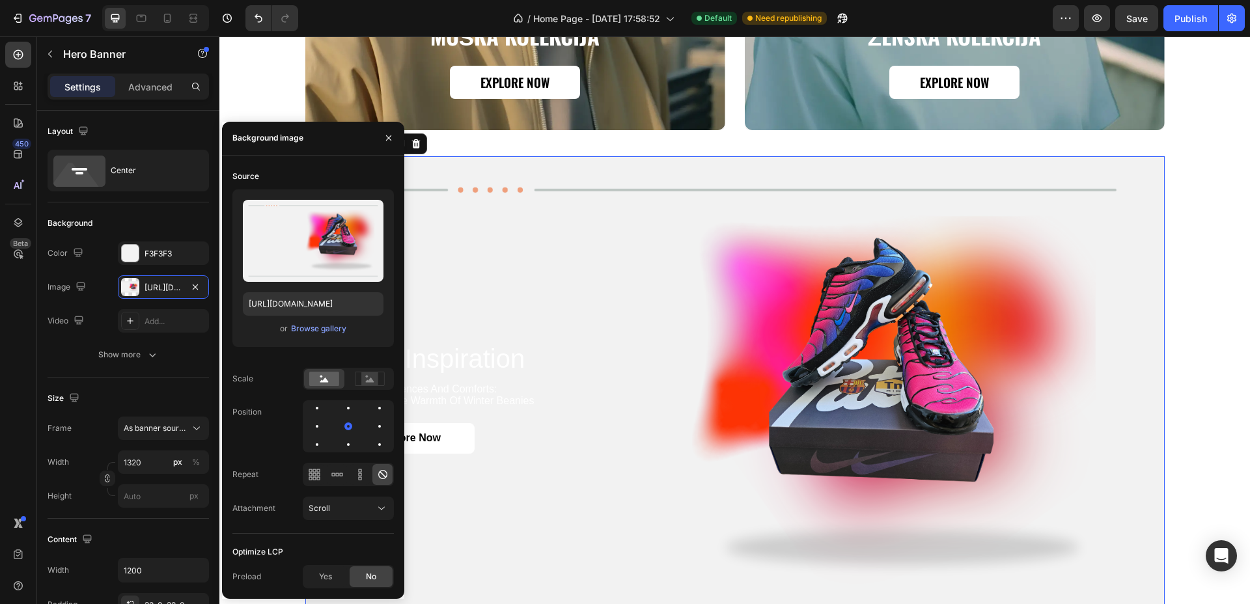
click at [691, 242] on div "Background Image" at bounding box center [734, 398] width 859 height 484
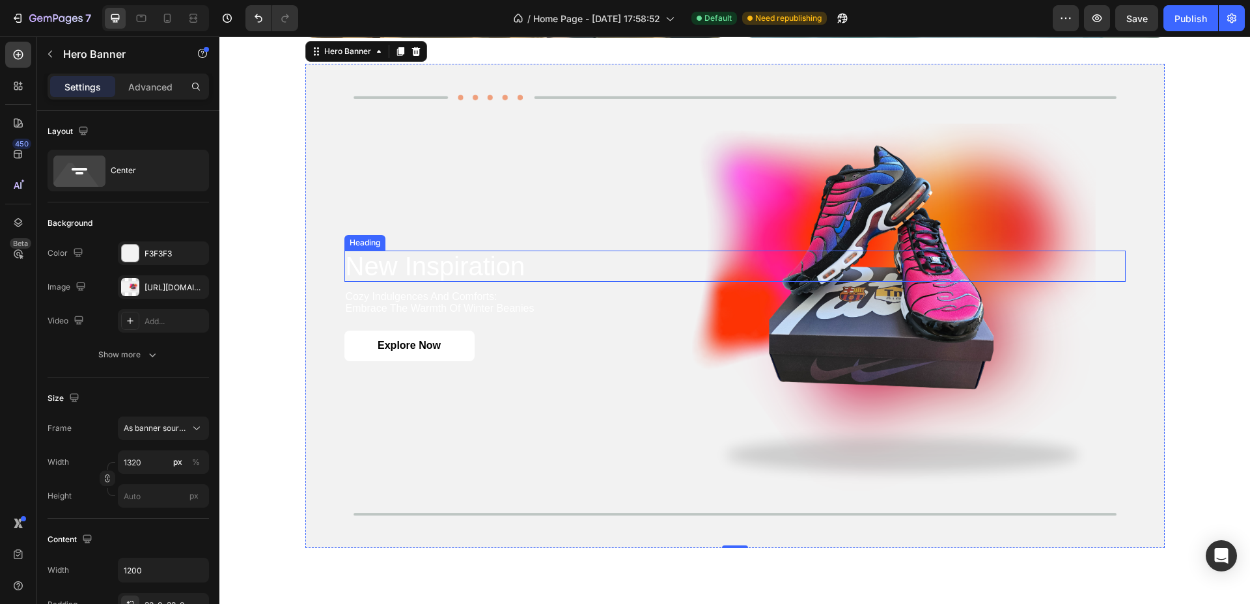
scroll to position [1645, 0]
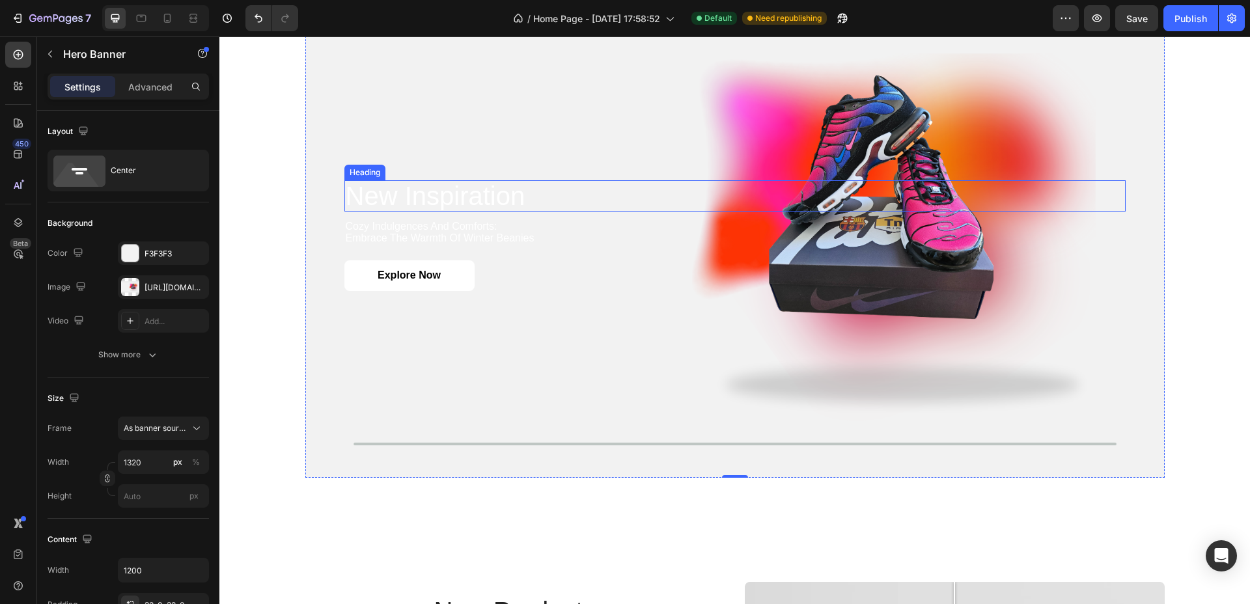
click at [480, 201] on h2 "new inspiration" at bounding box center [734, 195] width 781 height 31
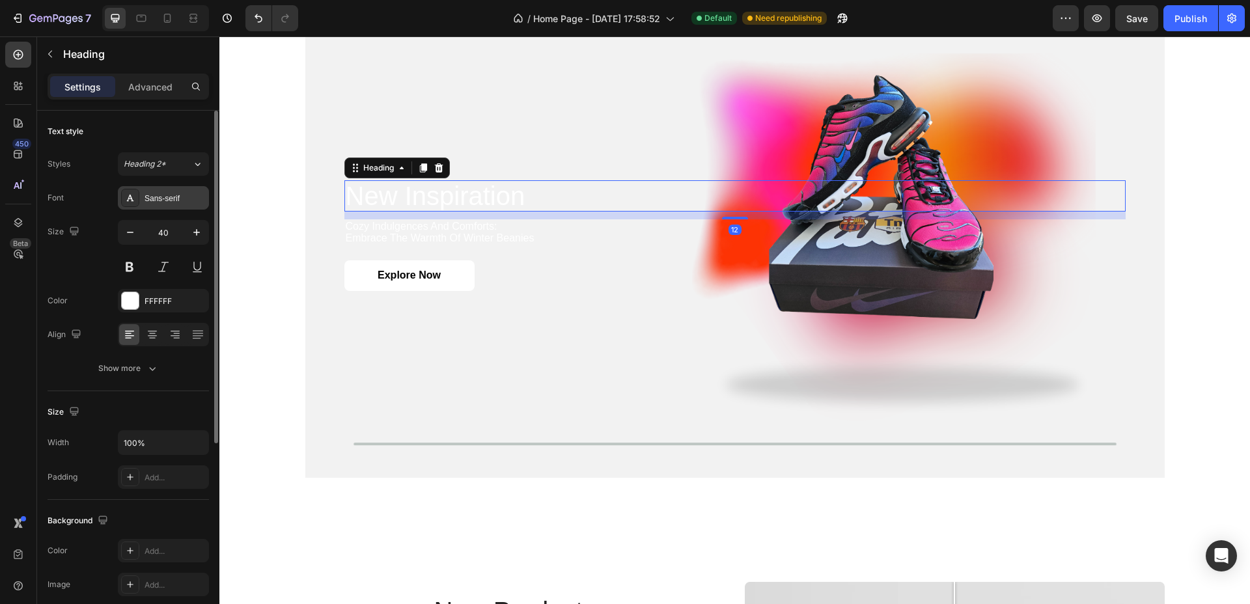
click at [172, 195] on div "Sans-serif" at bounding box center [175, 199] width 61 height 12
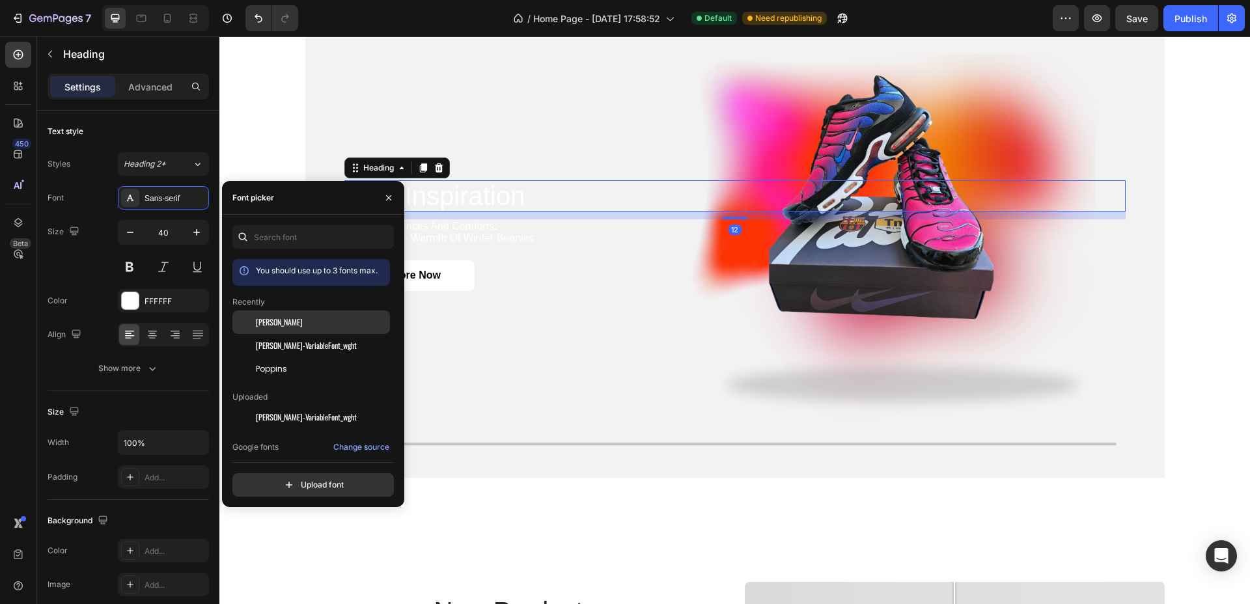
click at [279, 320] on div "[PERSON_NAME]" at bounding box center [321, 322] width 131 height 12
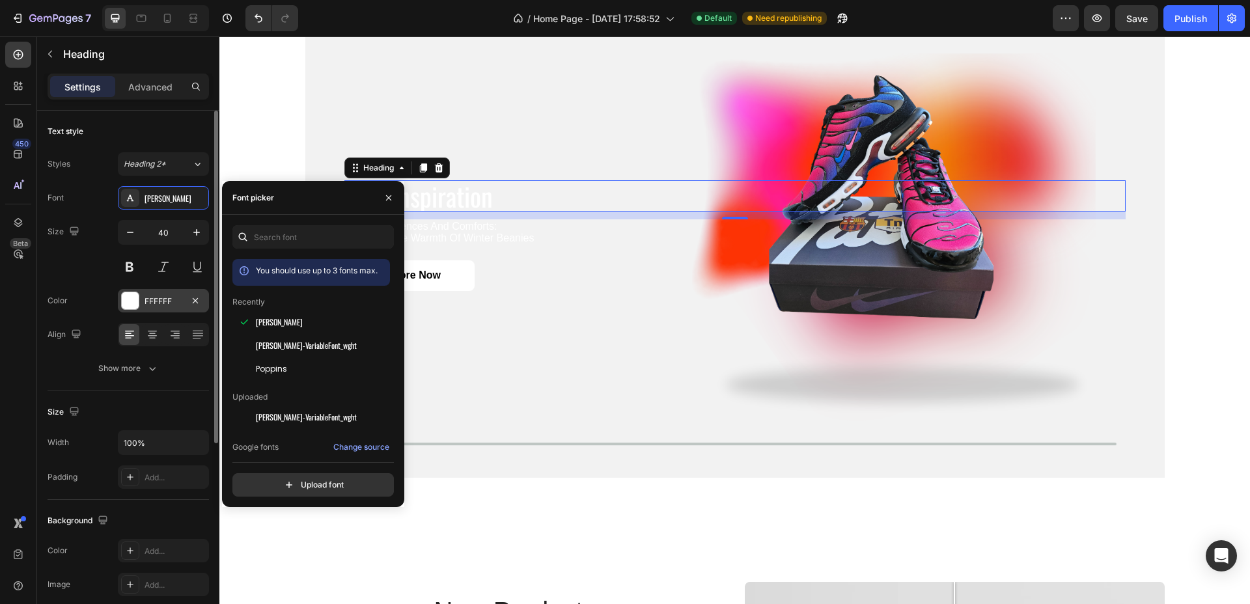
click at [159, 305] on div "FFFFFF" at bounding box center [163, 300] width 91 height 23
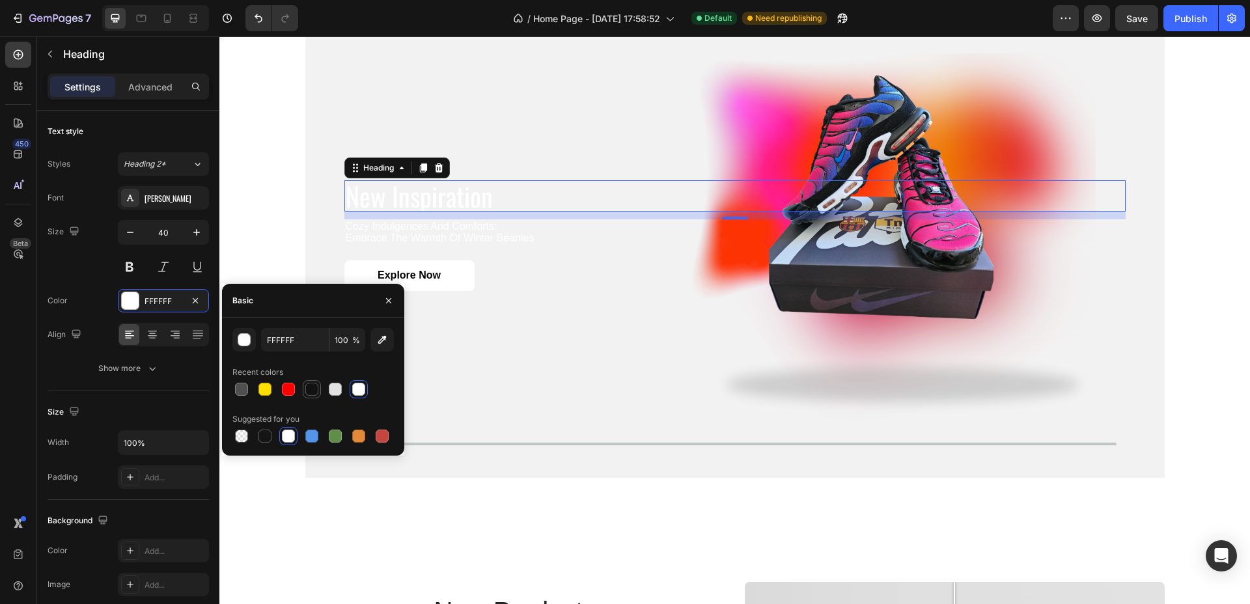
click at [312, 389] on div at bounding box center [311, 389] width 13 height 13
type input "121212"
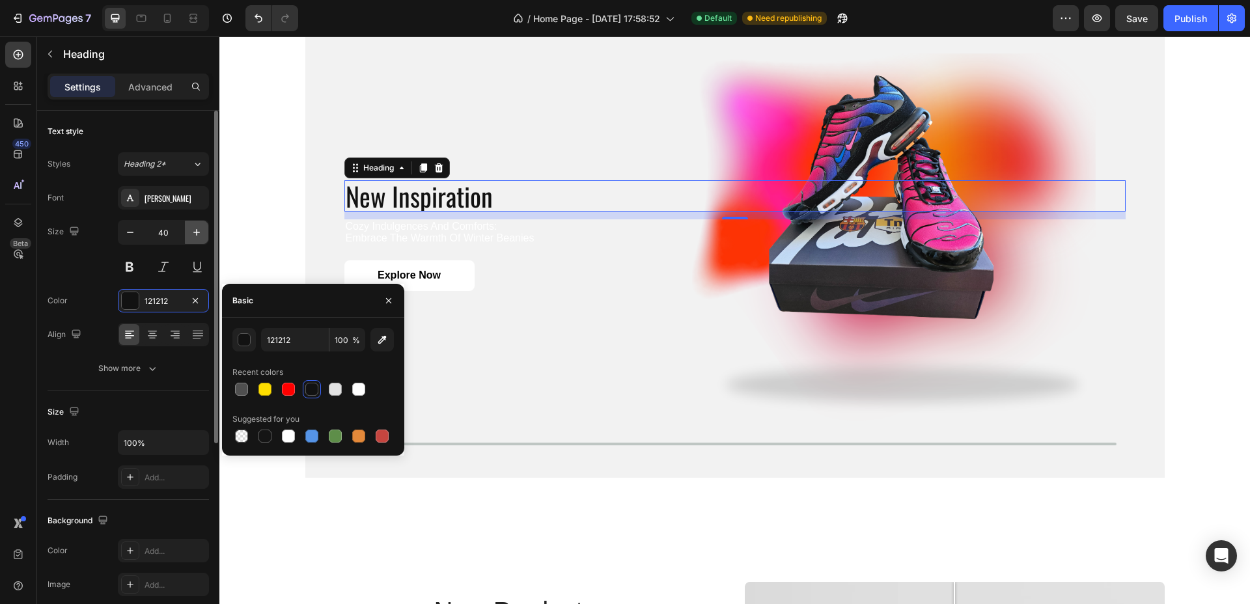
click at [198, 235] on icon "button" at bounding box center [196, 232] width 13 height 13
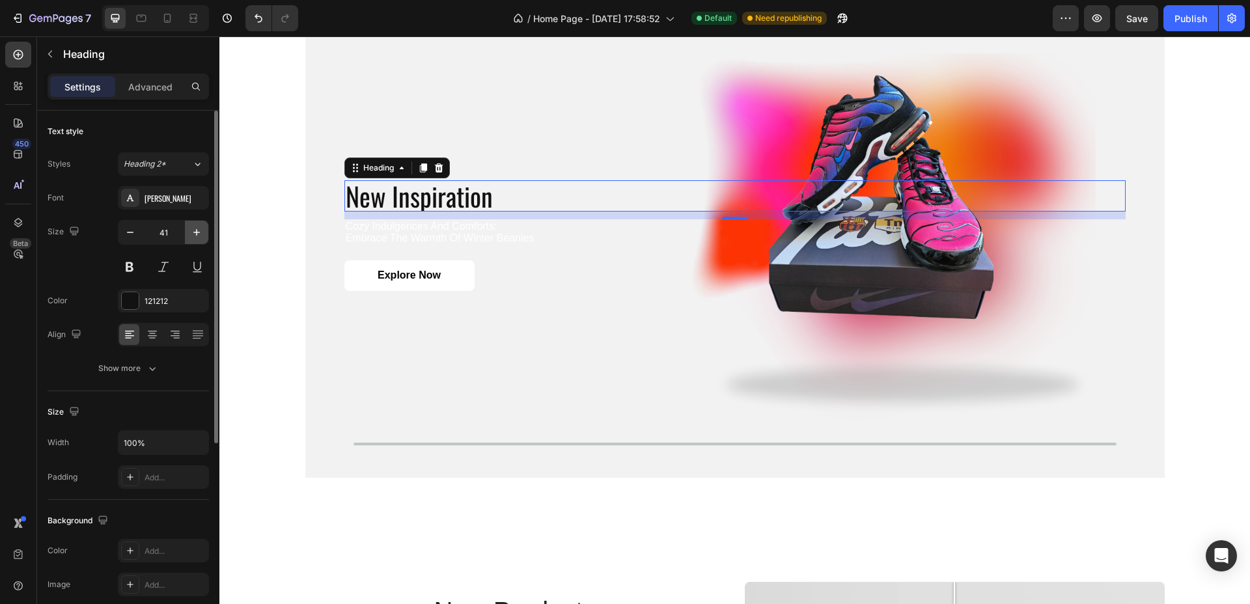
click at [198, 235] on icon "button" at bounding box center [196, 232] width 13 height 13
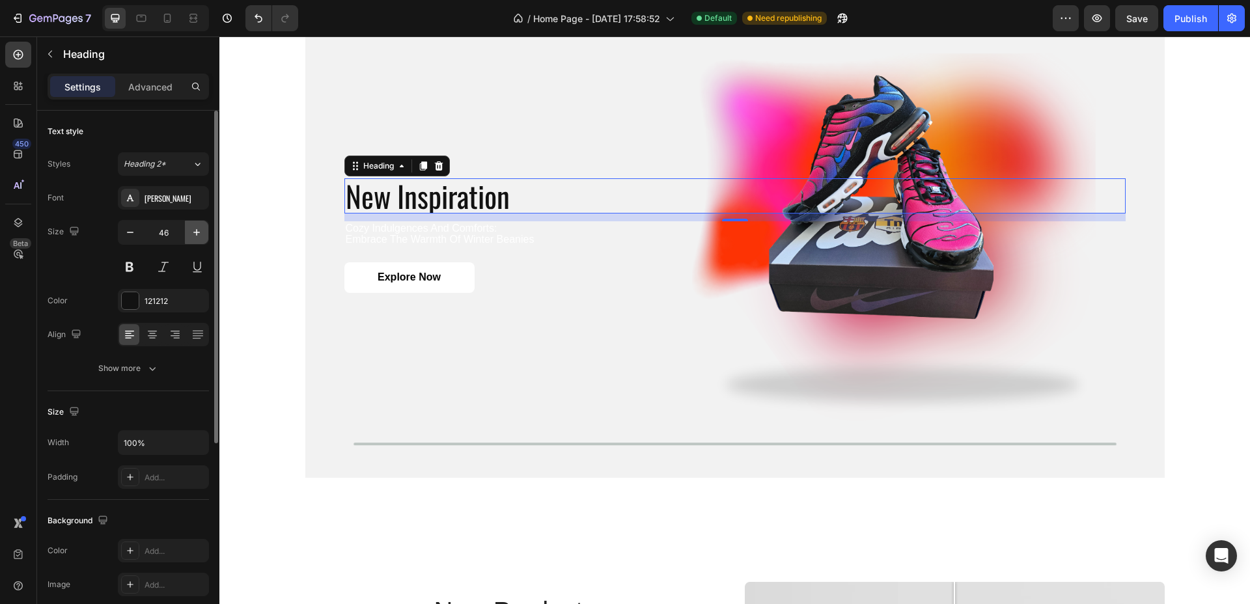
click at [198, 235] on icon "button" at bounding box center [196, 232] width 13 height 13
type input "50"
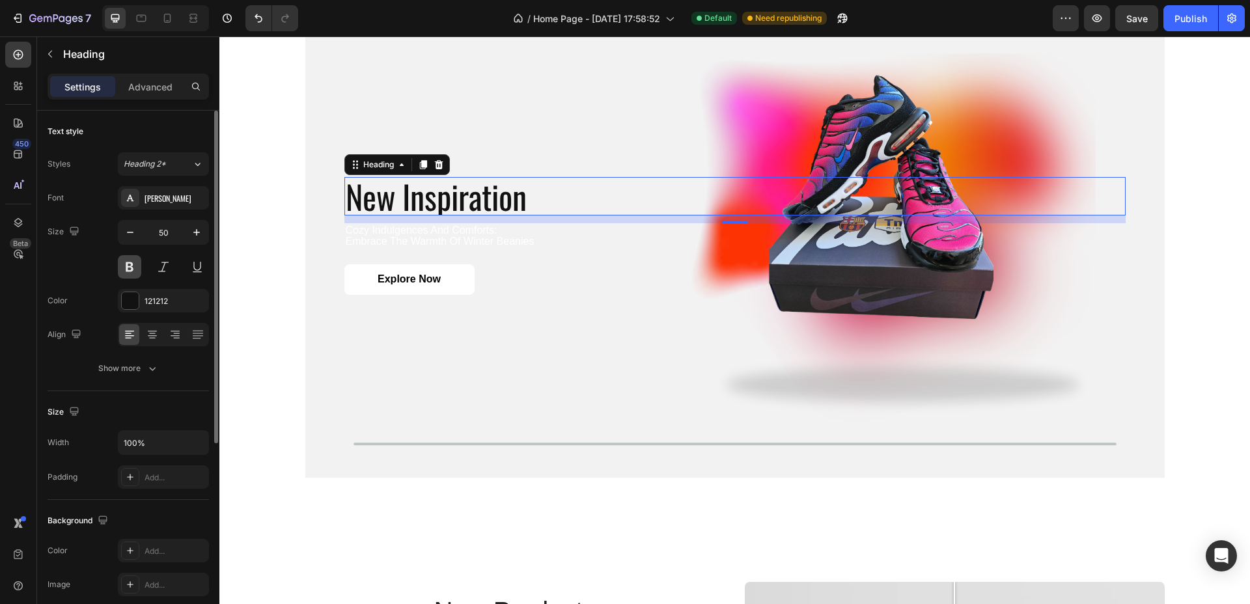
click at [124, 263] on button at bounding box center [129, 266] width 23 height 23
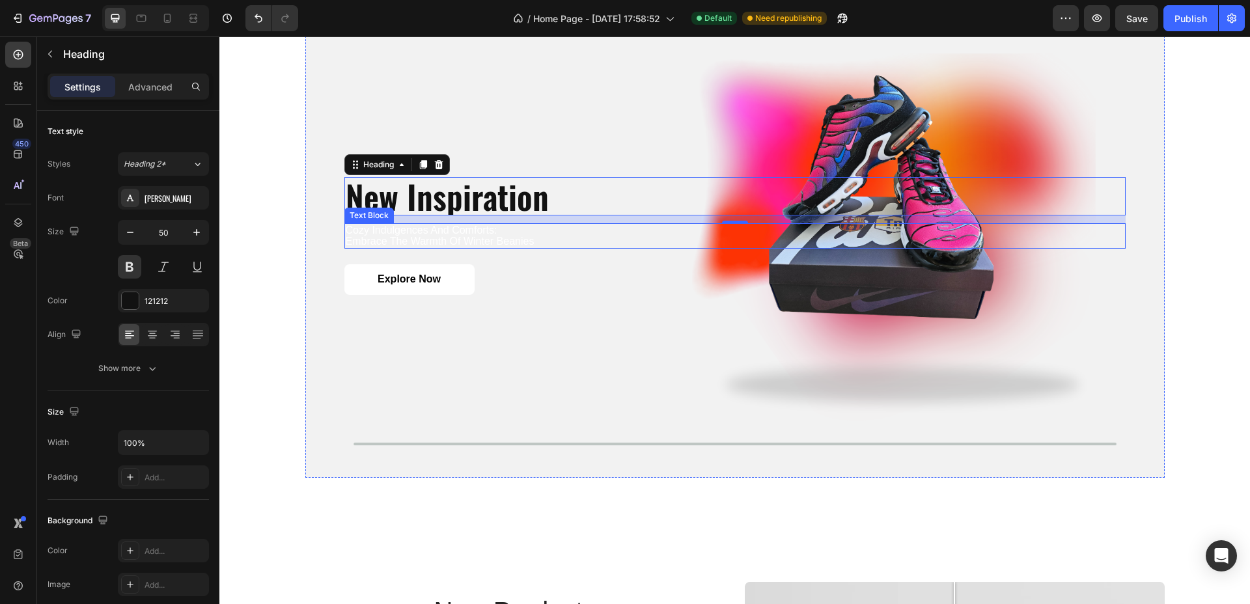
click at [571, 238] on p "cozy indulgences and comforts: embrace the warmth of winter beanies" at bounding box center [735, 236] width 778 height 23
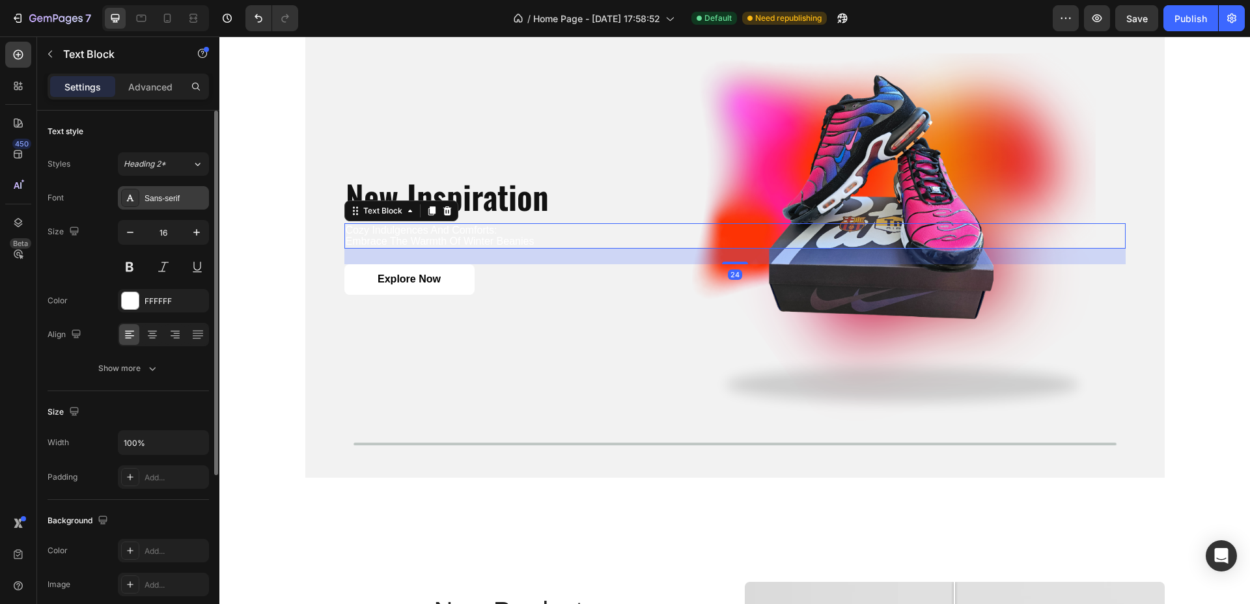
click at [176, 188] on div "Sans-serif" at bounding box center [163, 197] width 91 height 23
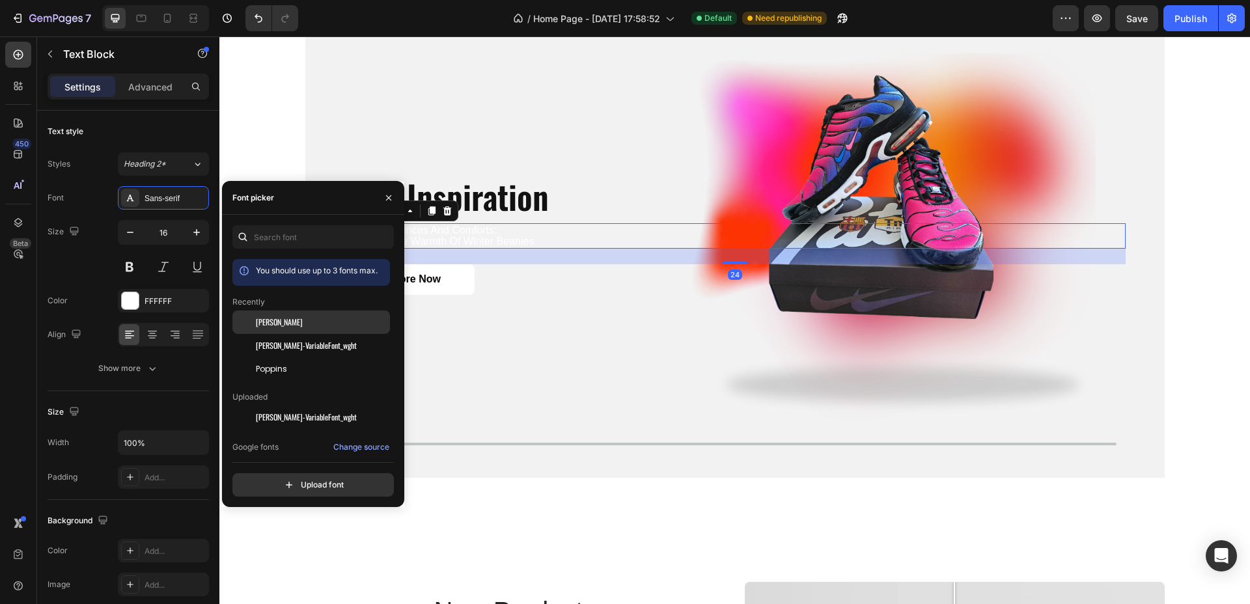
click at [281, 322] on div "[PERSON_NAME]" at bounding box center [321, 322] width 131 height 12
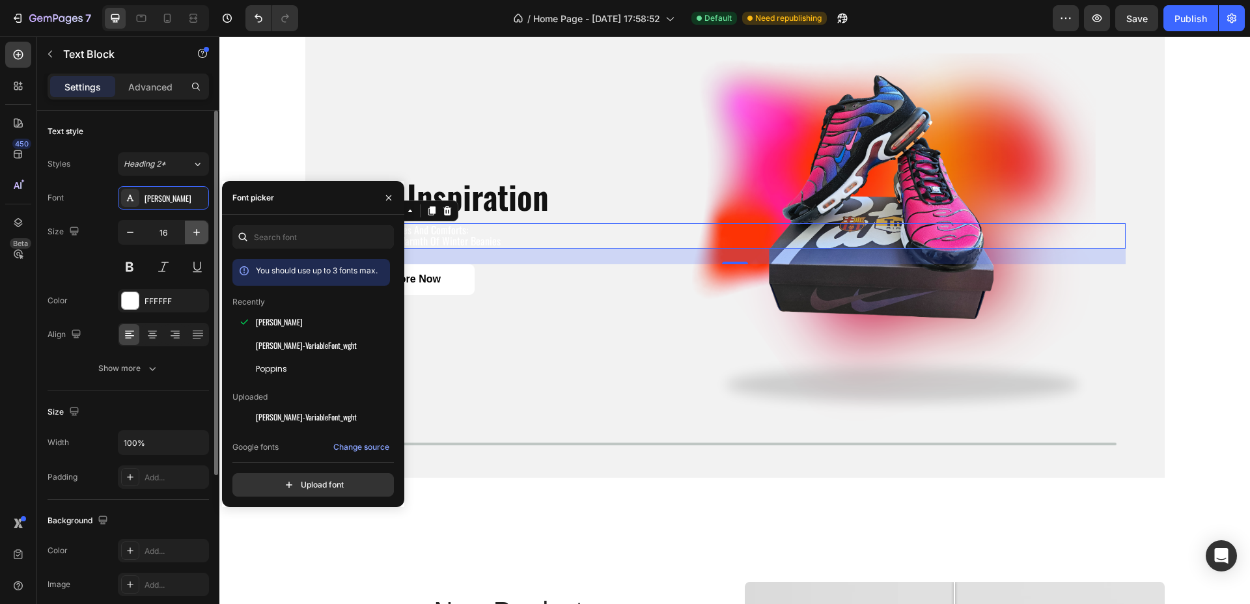
click at [194, 230] on icon "button" at bounding box center [196, 232] width 13 height 13
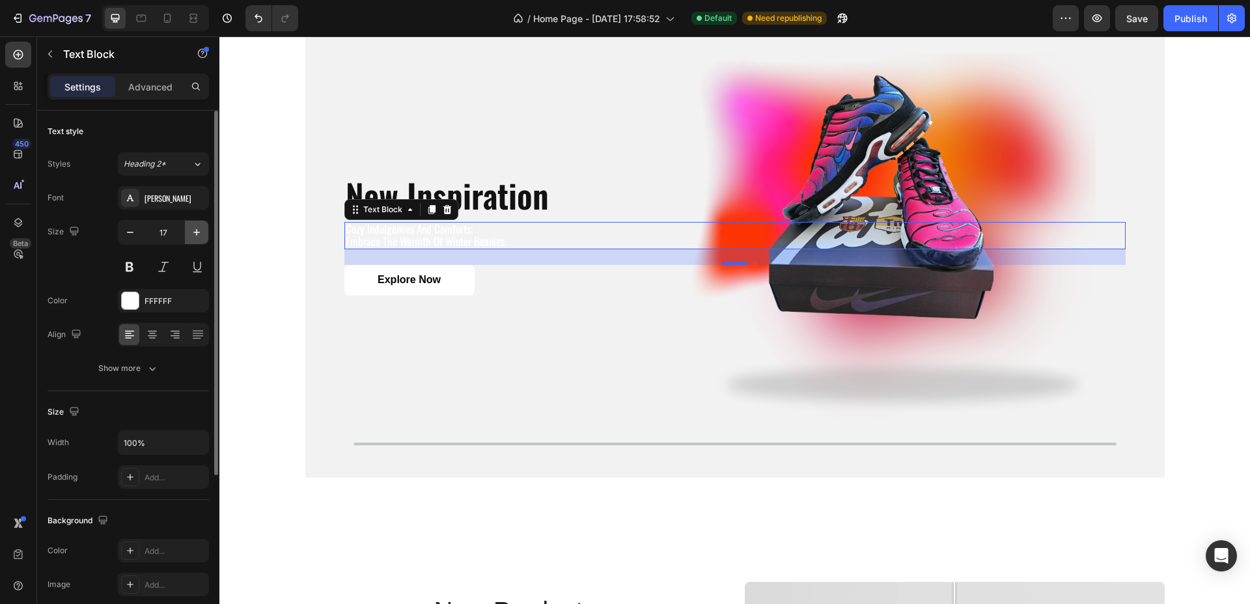
click at [193, 230] on icon "button" at bounding box center [196, 232] width 13 height 13
type input "20"
click at [128, 303] on div at bounding box center [130, 300] width 17 height 17
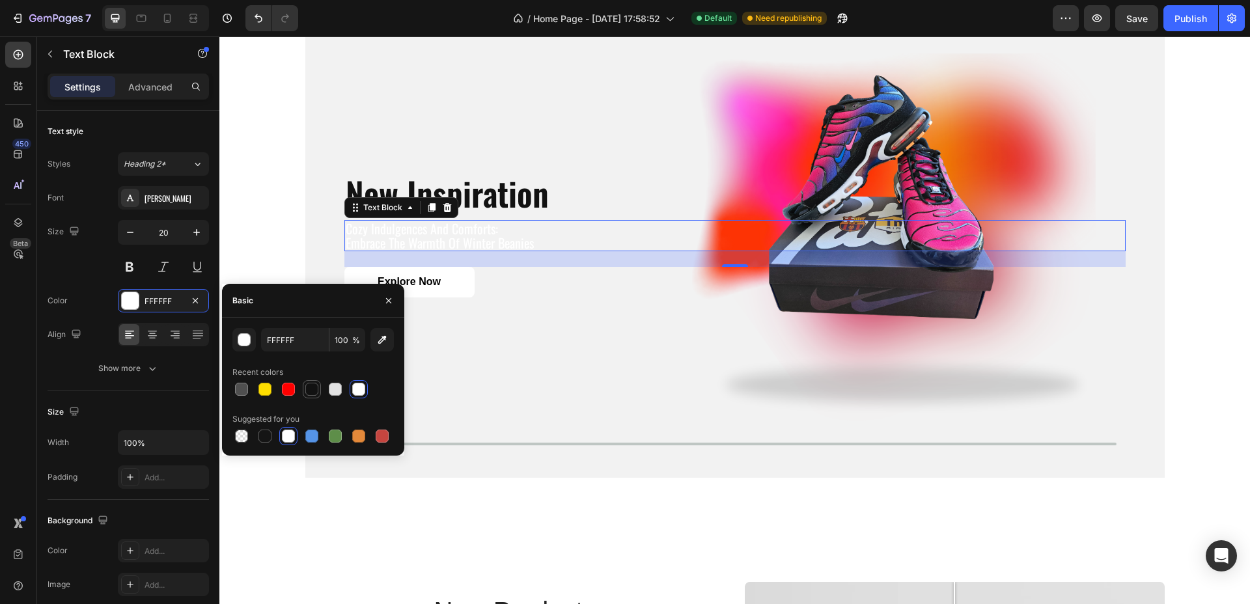
click at [310, 391] on div at bounding box center [311, 389] width 13 height 13
type input "121212"
click at [680, 327] on div "Background Image" at bounding box center [734, 235] width 859 height 484
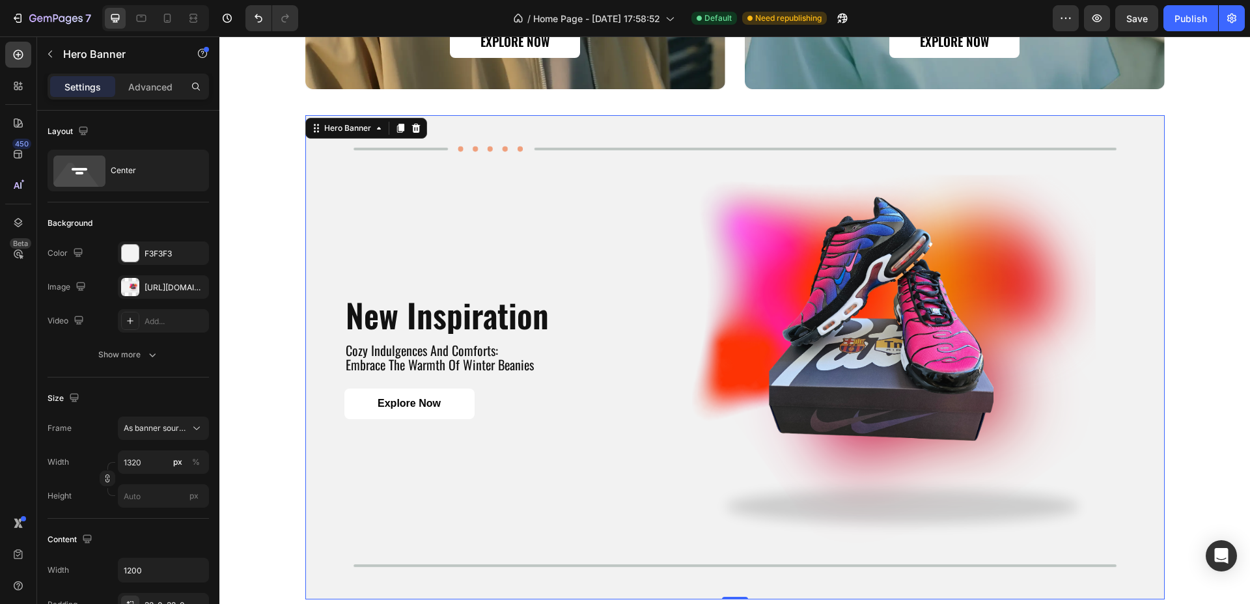
scroll to position [1564, 0]
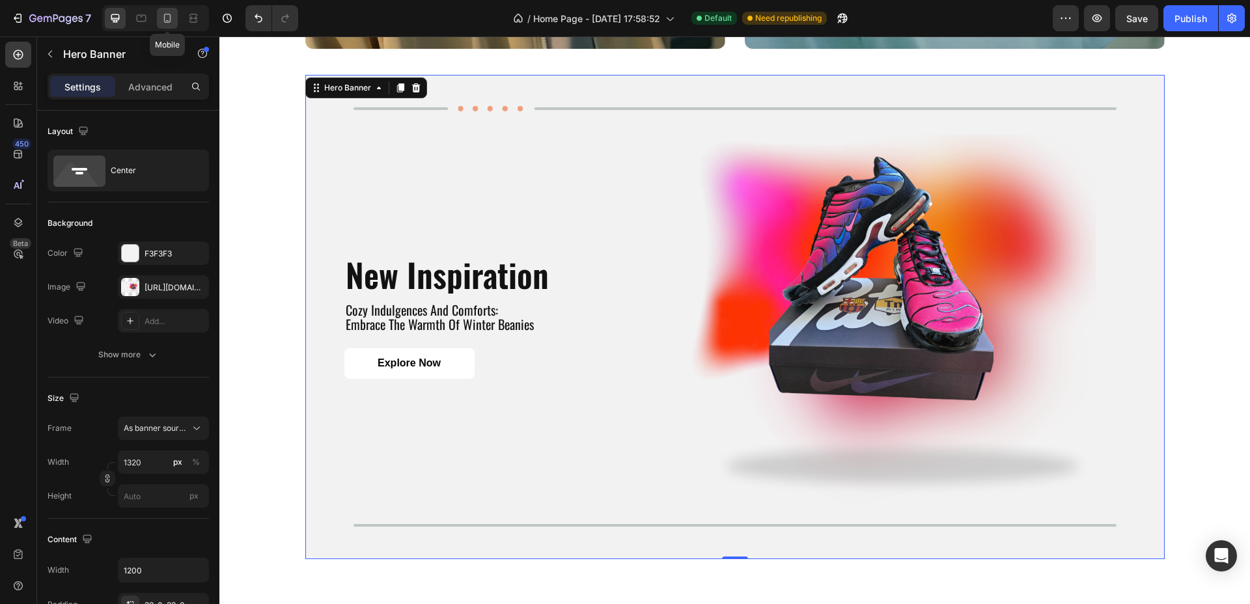
click at [166, 17] on icon at bounding box center [167, 18] width 13 height 13
type input "100"
type input "100%"
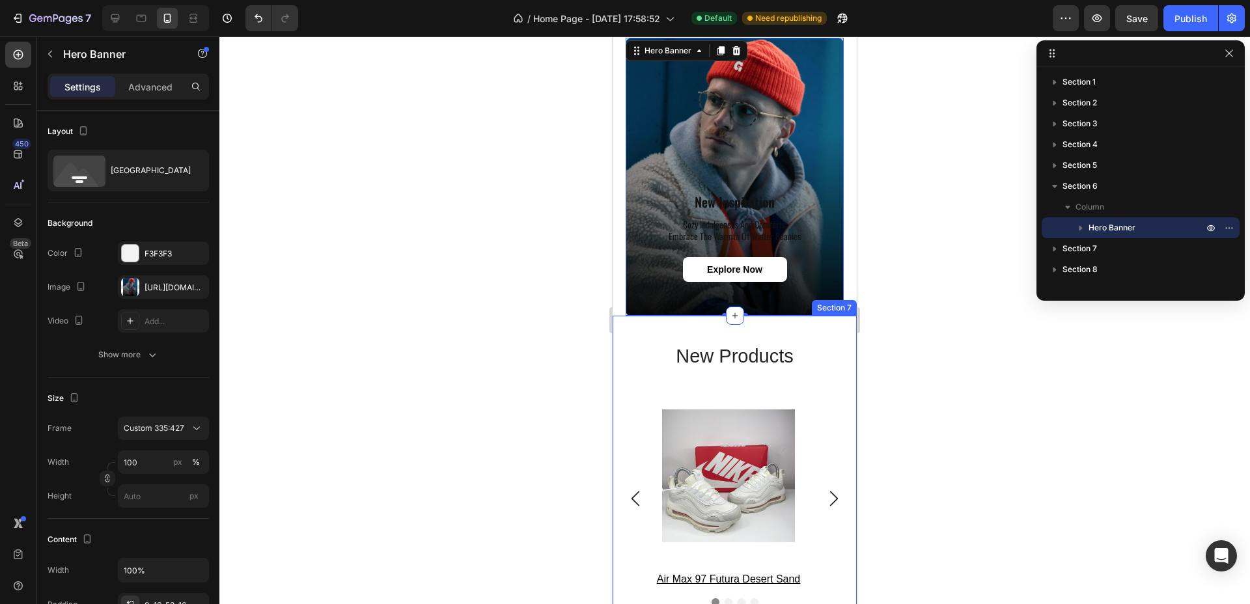
scroll to position [1330, 0]
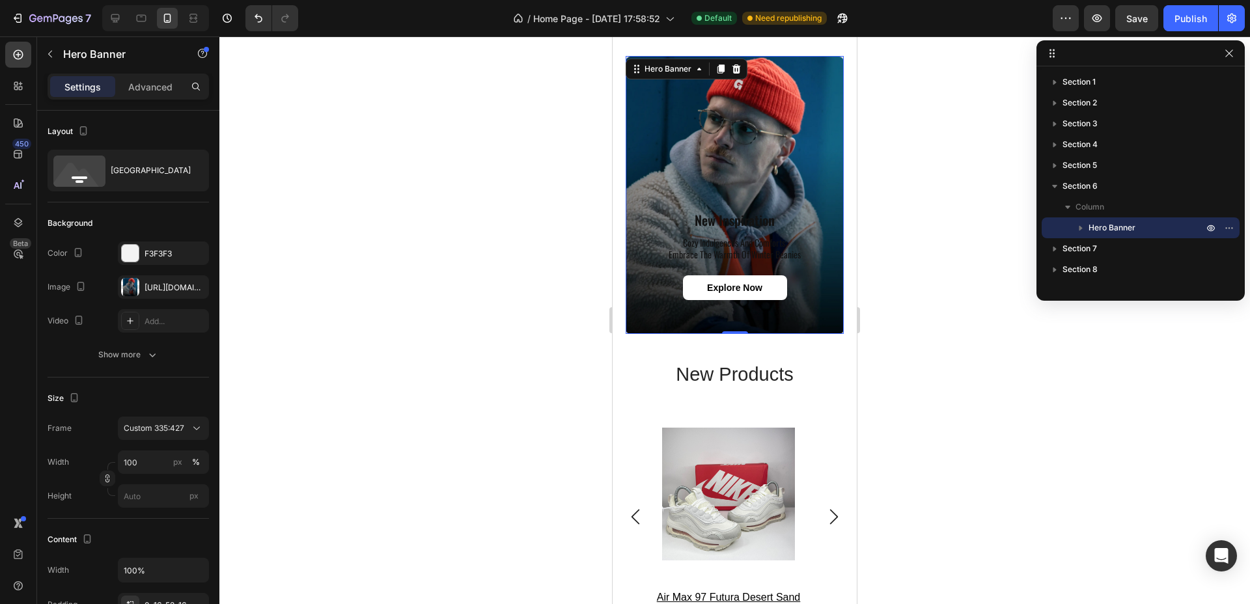
click at [644, 92] on div "Background Image" at bounding box center [735, 195] width 218 height 278
click at [698, 128] on div "Background Image" at bounding box center [735, 195] width 218 height 278
click at [172, 289] on div "[URL][DOMAIN_NAME]" at bounding box center [164, 288] width 38 height 12
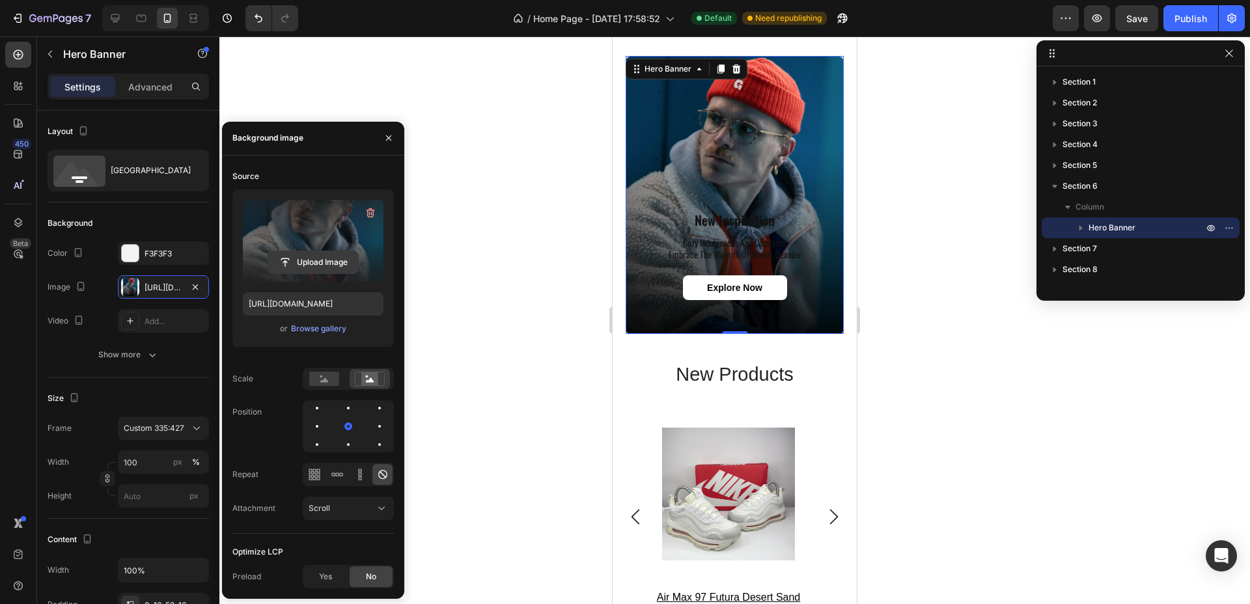
click at [324, 256] on input "file" at bounding box center [313, 262] width 90 height 22
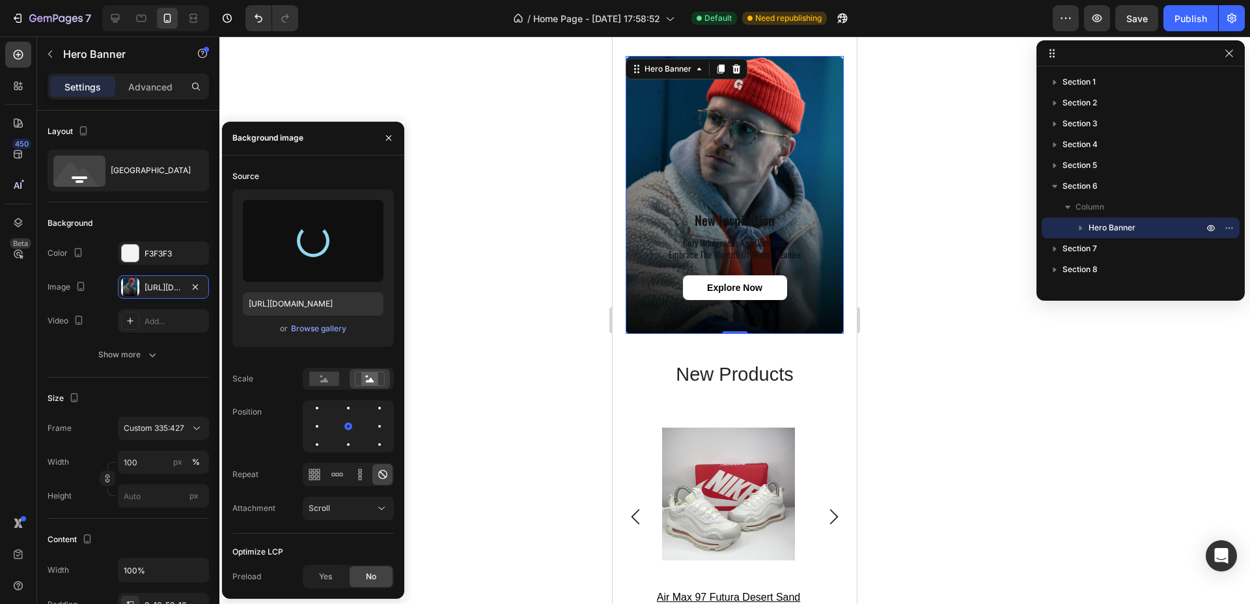
type input "[URL][DOMAIN_NAME]"
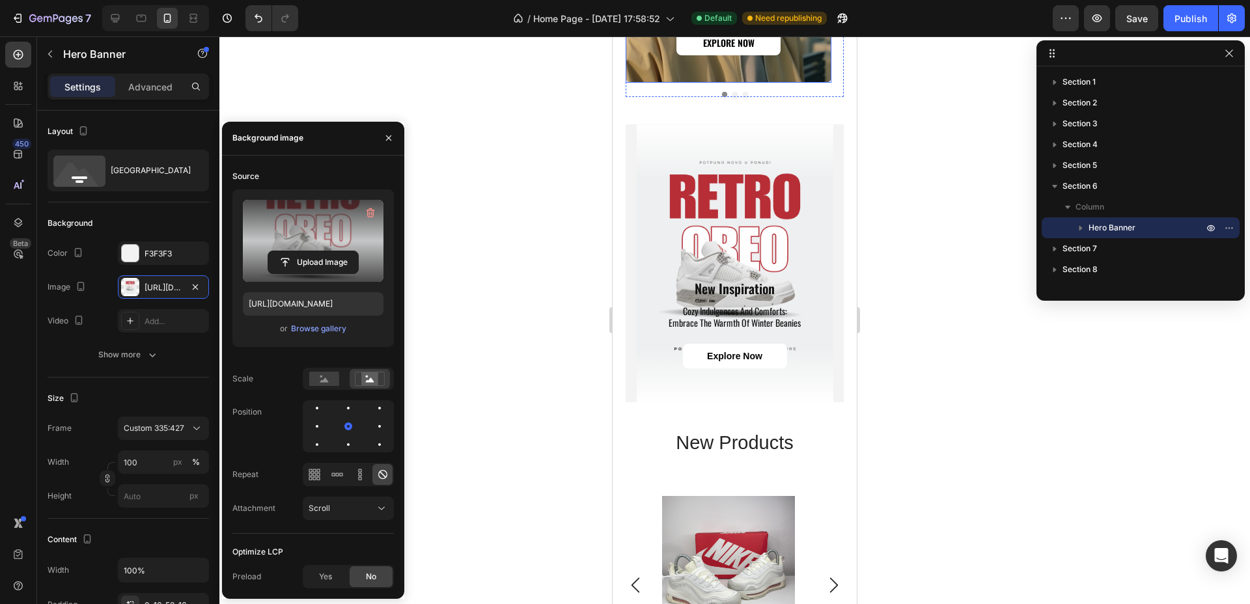
scroll to position [1248, 0]
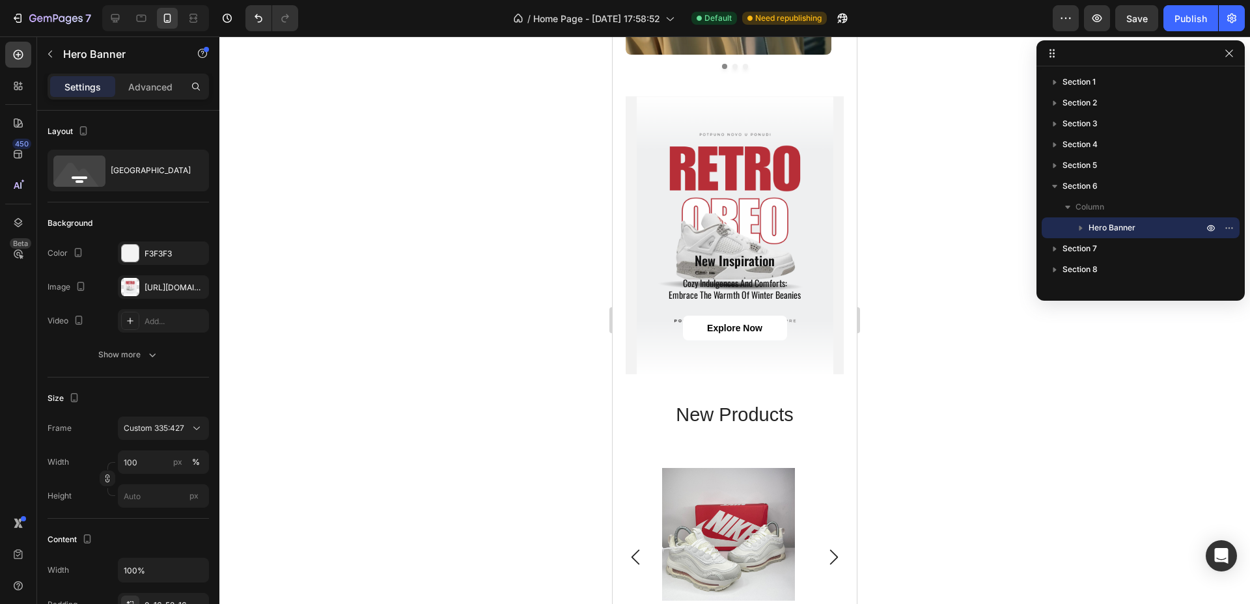
click at [790, 118] on div "Background Image" at bounding box center [735, 235] width 218 height 278
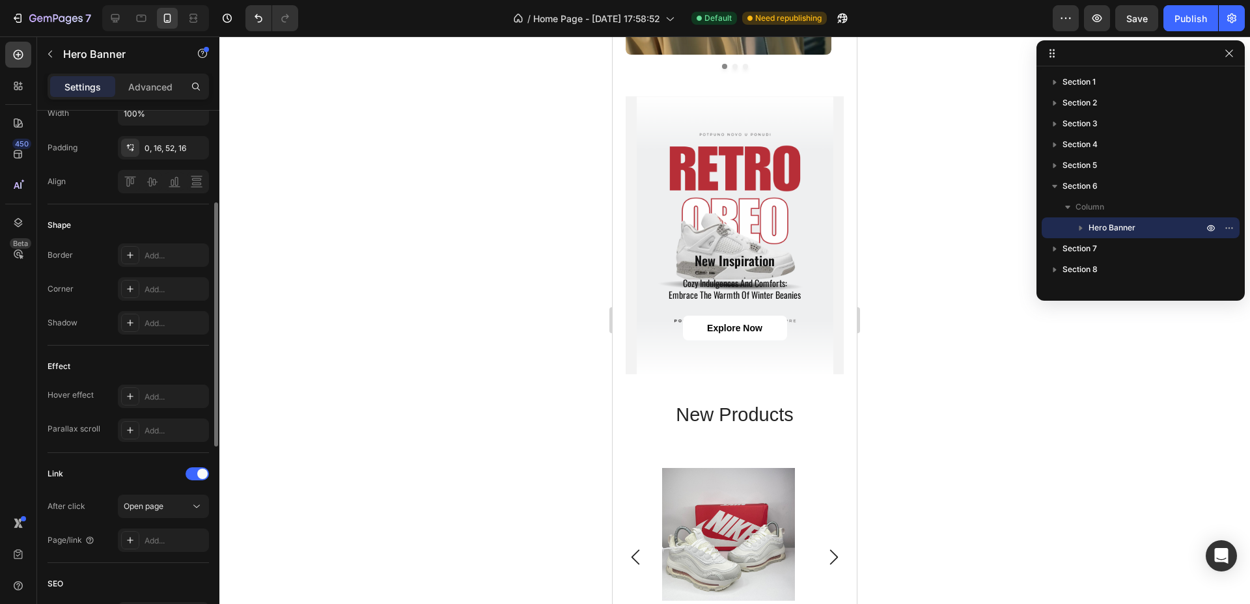
scroll to position [294, 0]
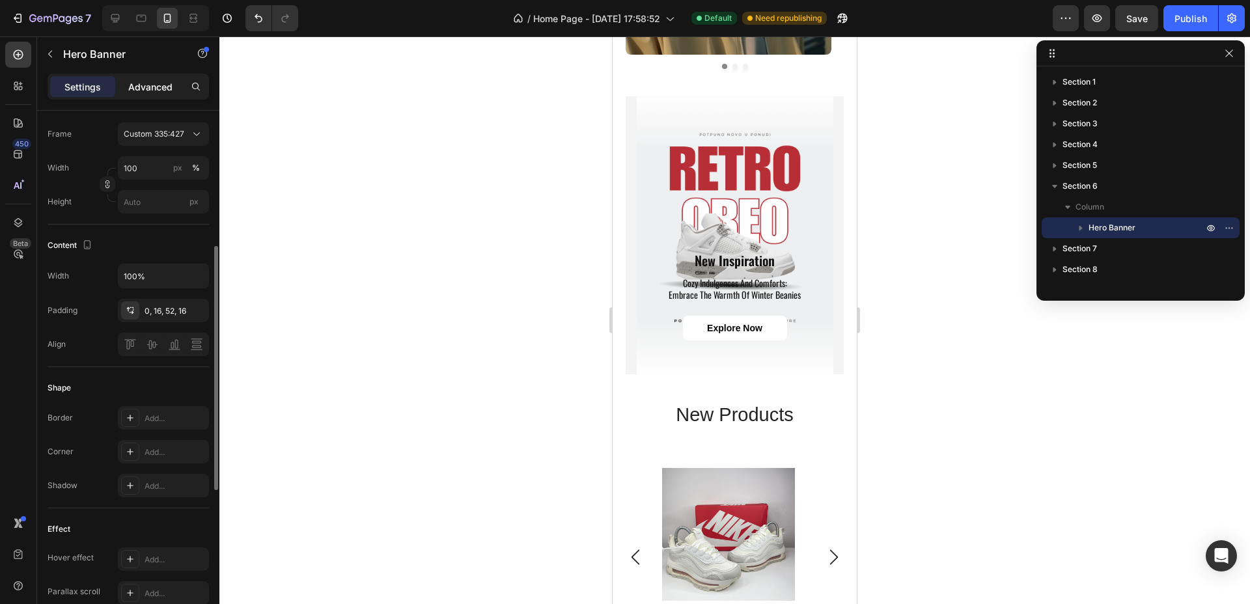
click at [144, 85] on p "Advanced" at bounding box center [150, 87] width 44 height 14
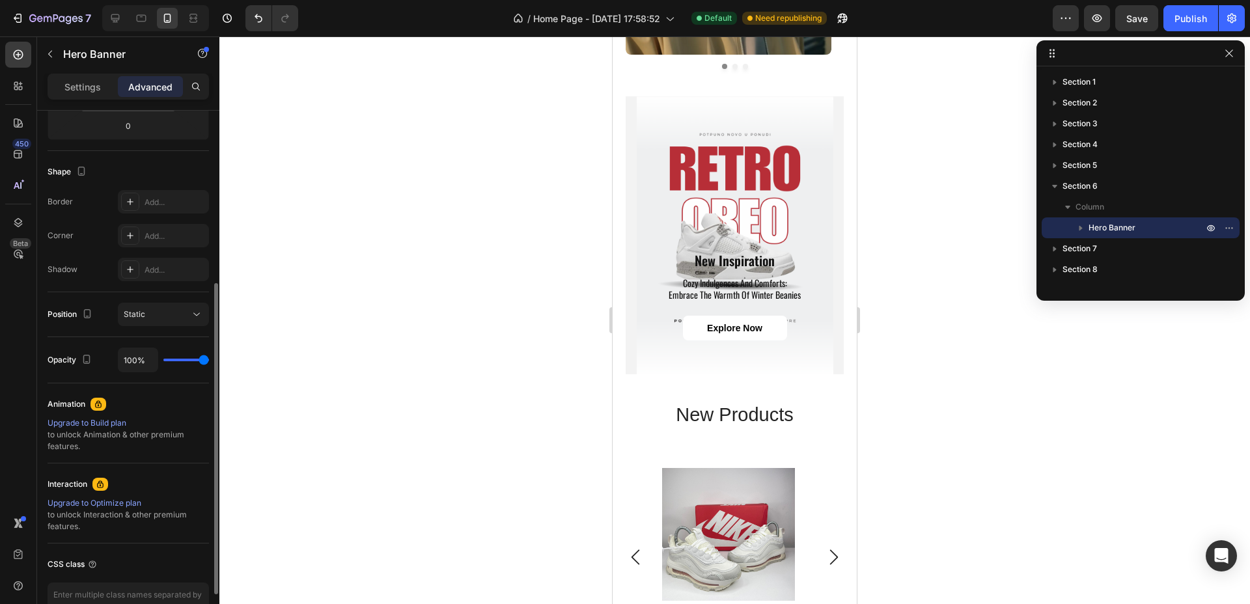
type input "6%"
type input "6"
type input "0%"
type input "0"
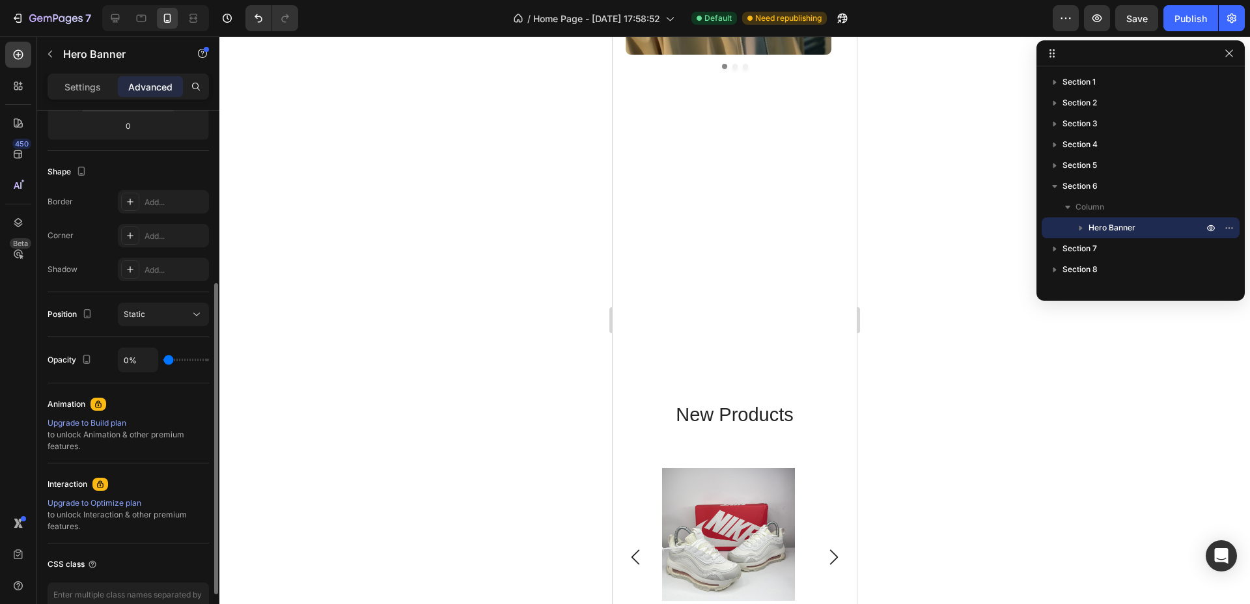
type input "6%"
type input "6"
type input "9%"
type input "9"
type input "13%"
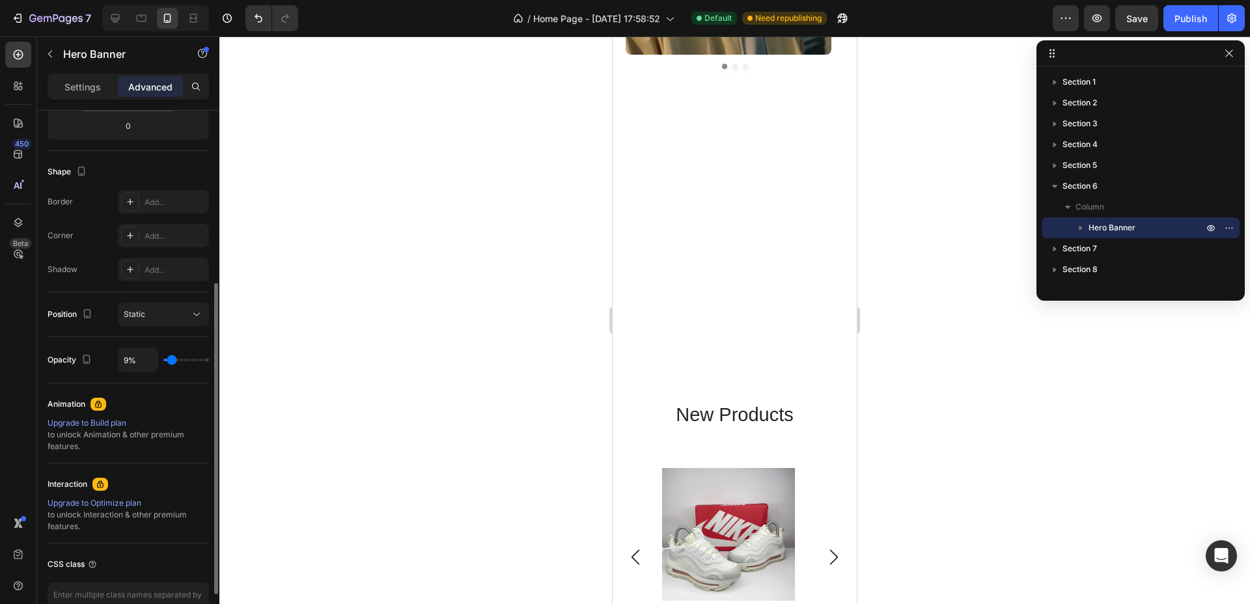
type input "13"
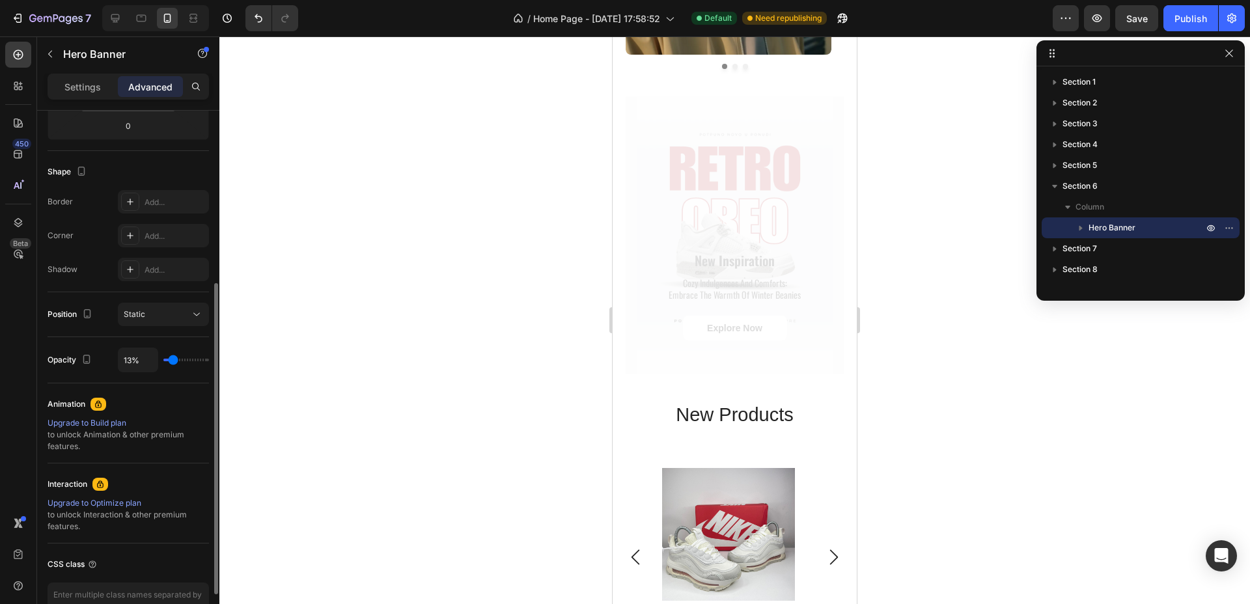
type input "17%"
type input "17"
type input "20%"
type input "20"
type input "24%"
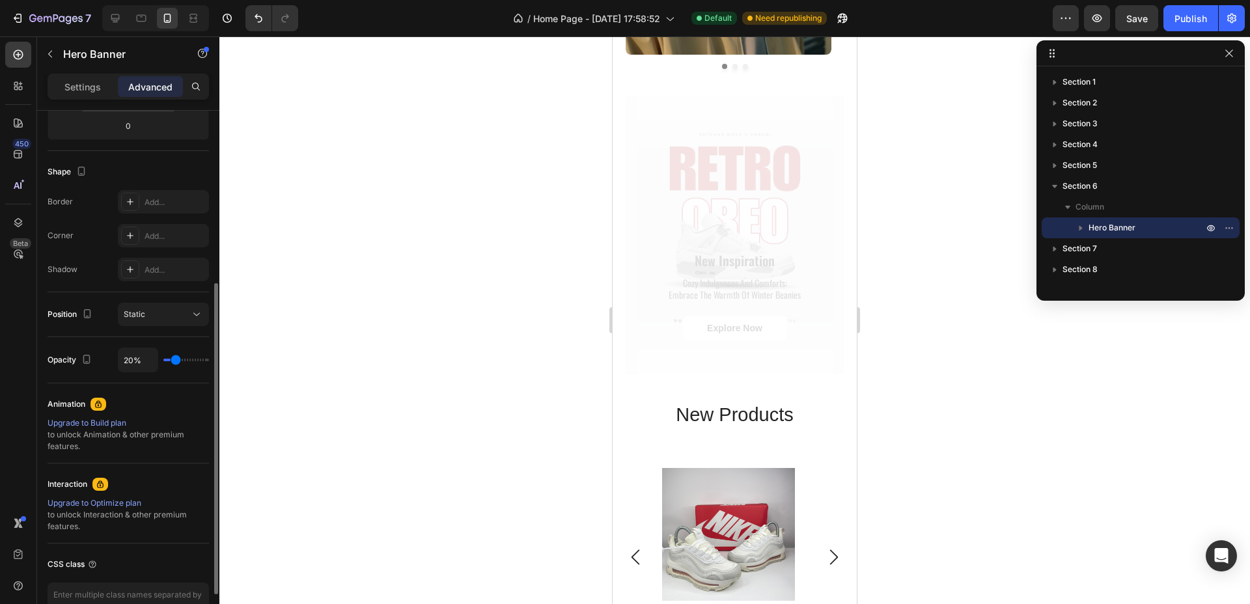
type input "24"
type input "26%"
type input "26"
type input "33%"
type input "33"
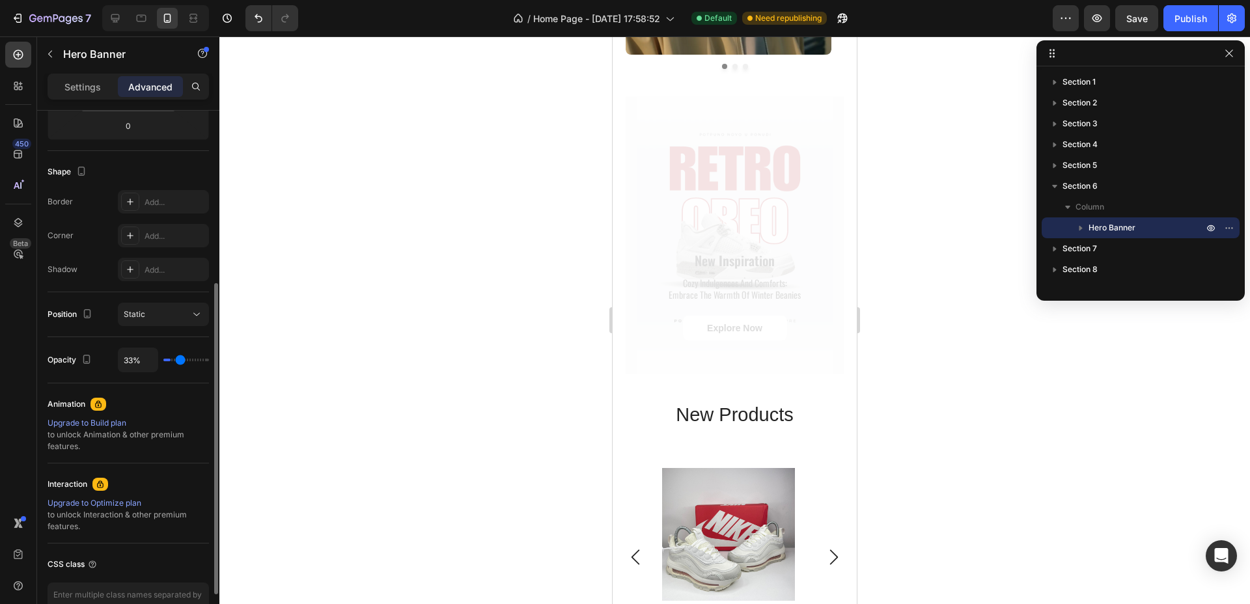
type input "41%"
type input "41"
type input "44%"
type input "44"
type input "48%"
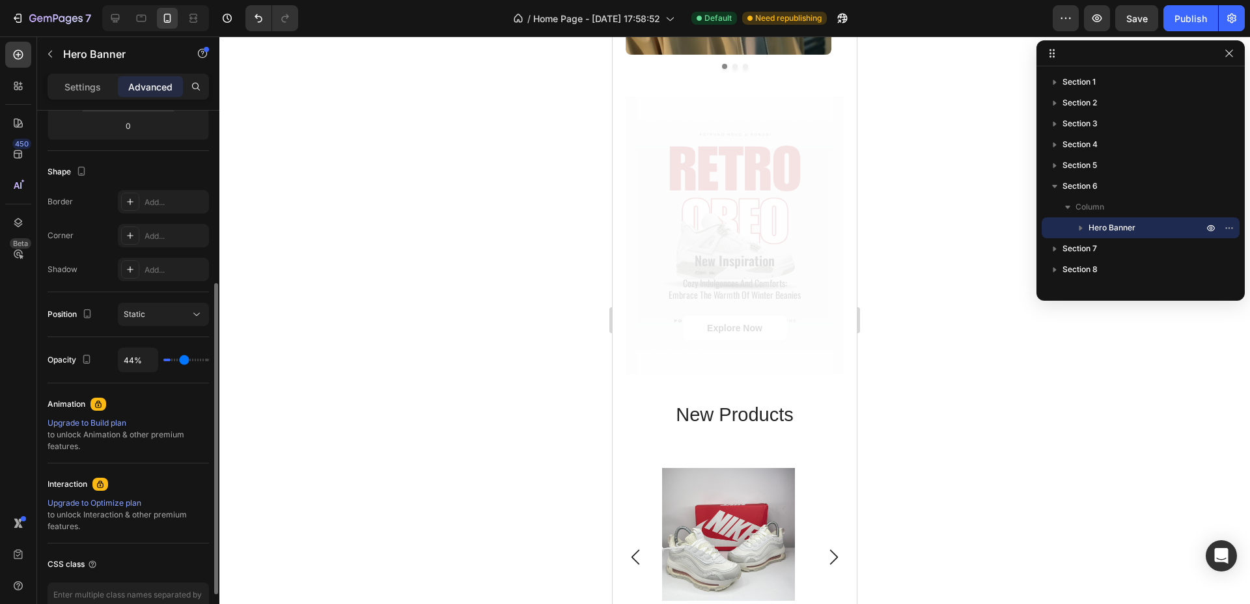
type input "48"
type input "52%"
type input "52"
type input "56%"
type input "56"
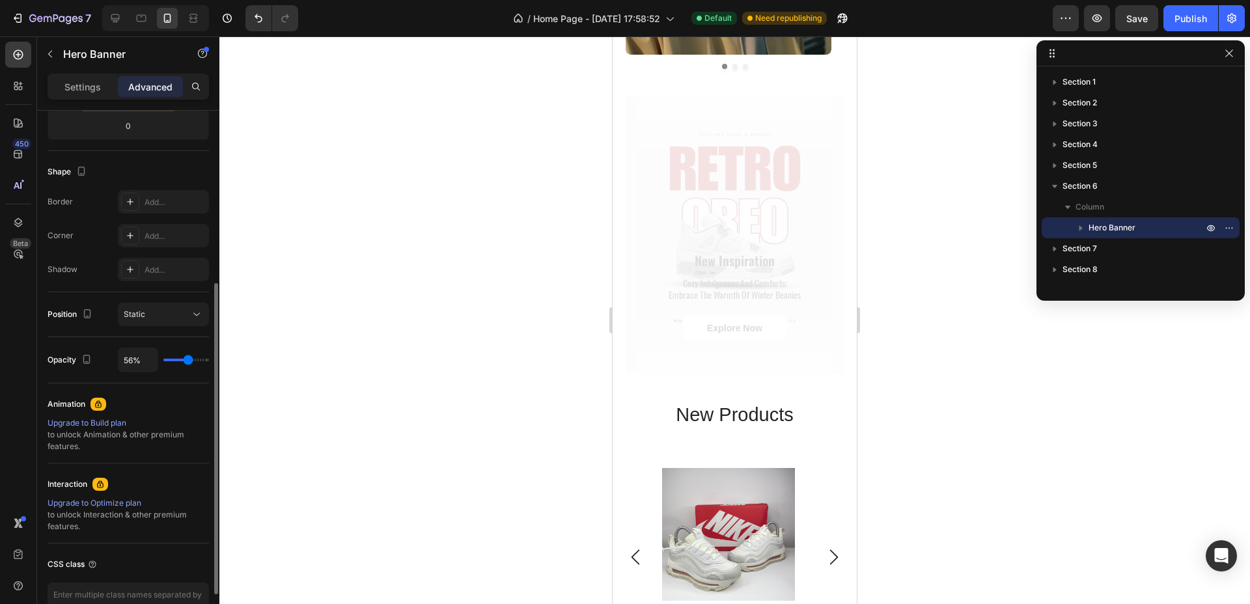
type input "59%"
type input "59"
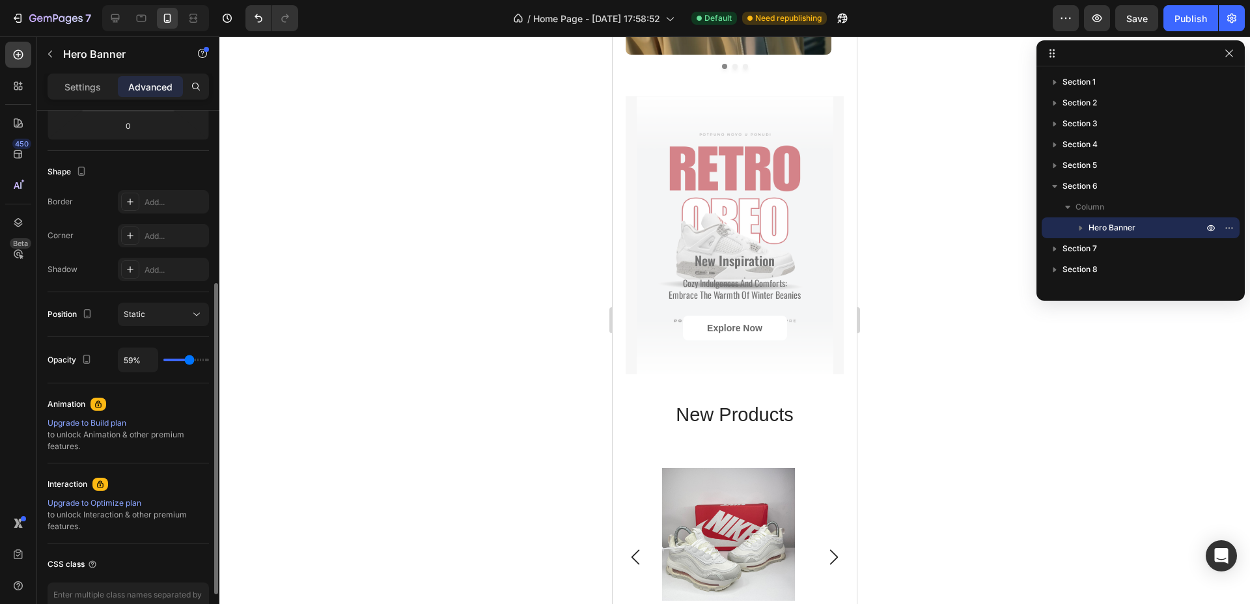
type input "63%"
type input "63"
type input "67%"
type input "67"
type input "70%"
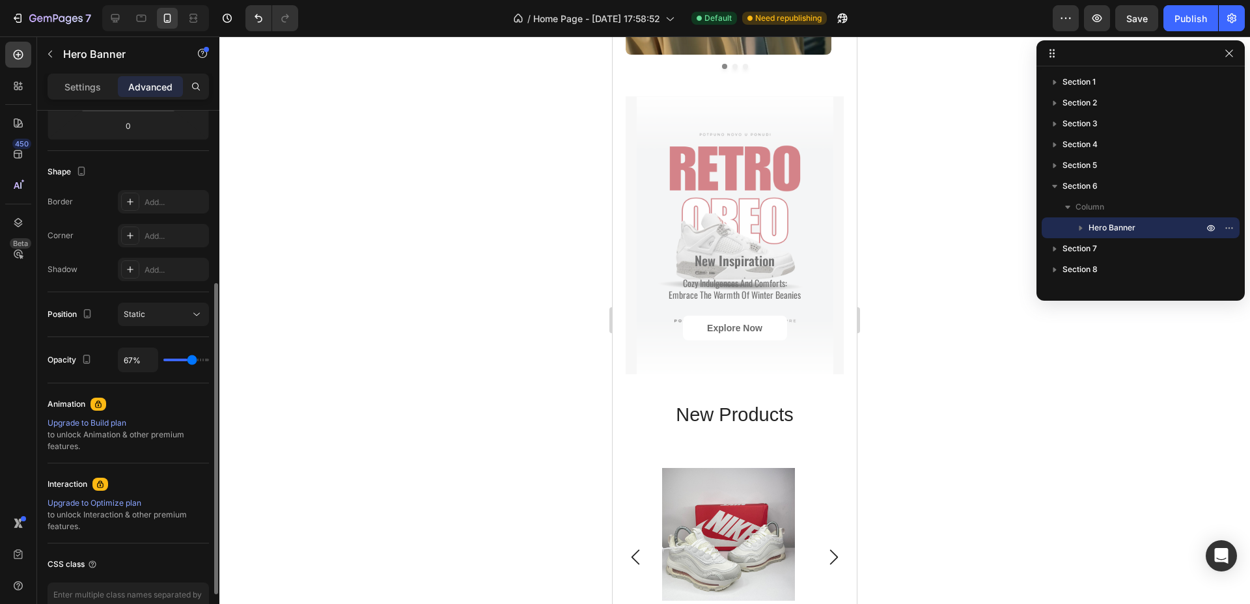
type input "70"
type input "74%"
type input "74"
type input "81%"
type input "81"
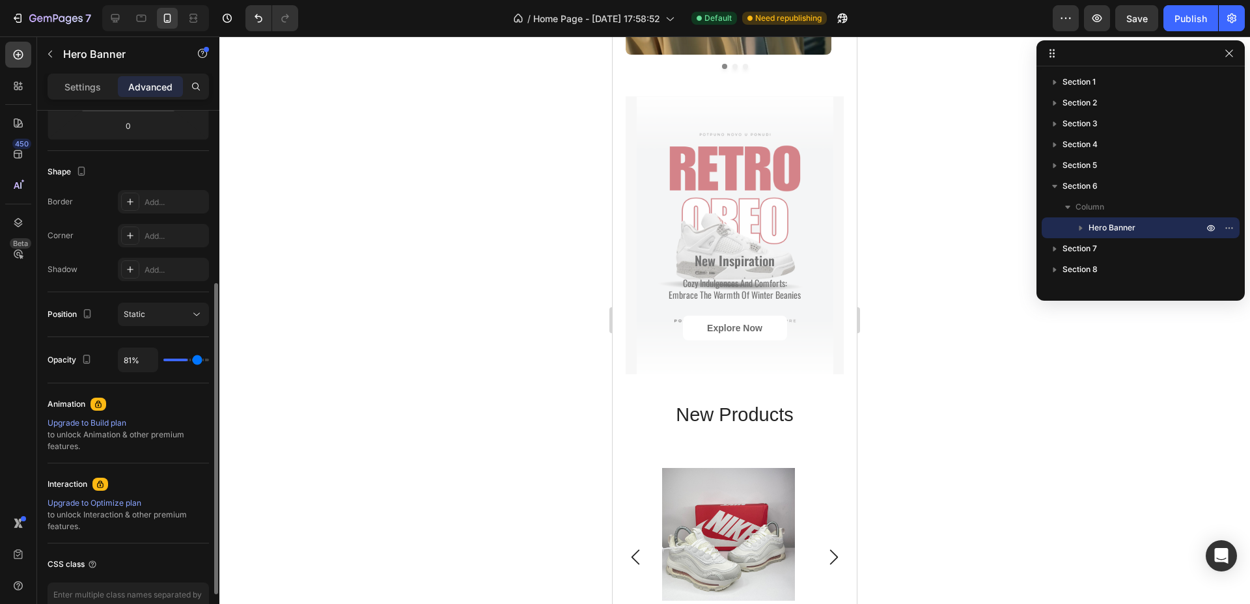
type input "89%"
type input "89"
type input "93%"
type input "93"
type input "96%"
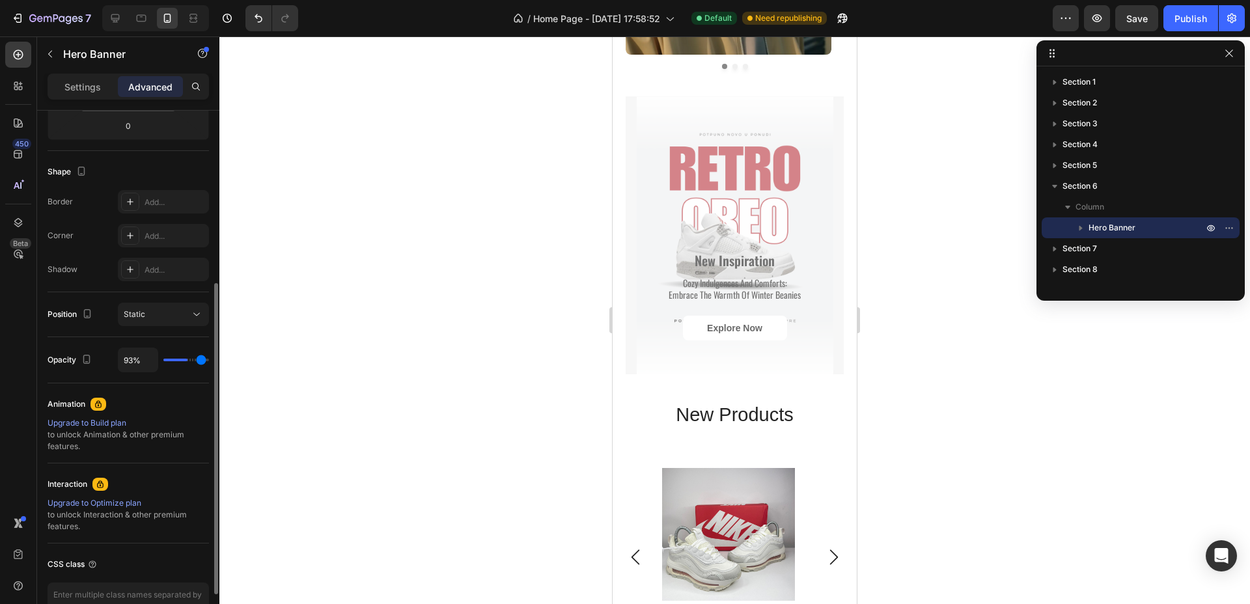
type input "96"
type input "98%"
type input "98"
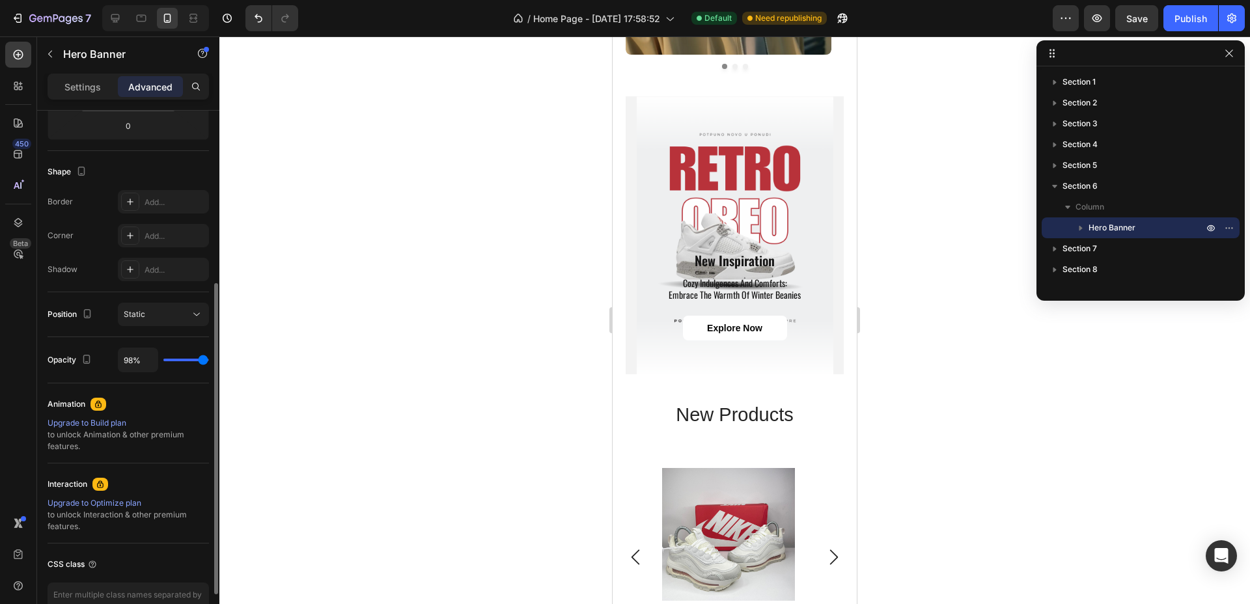
type input "100%"
type input "100"
click at [206, 361] on input "range" at bounding box center [186, 360] width 46 height 3
click at [67, 81] on p "Settings" at bounding box center [82, 87] width 36 height 14
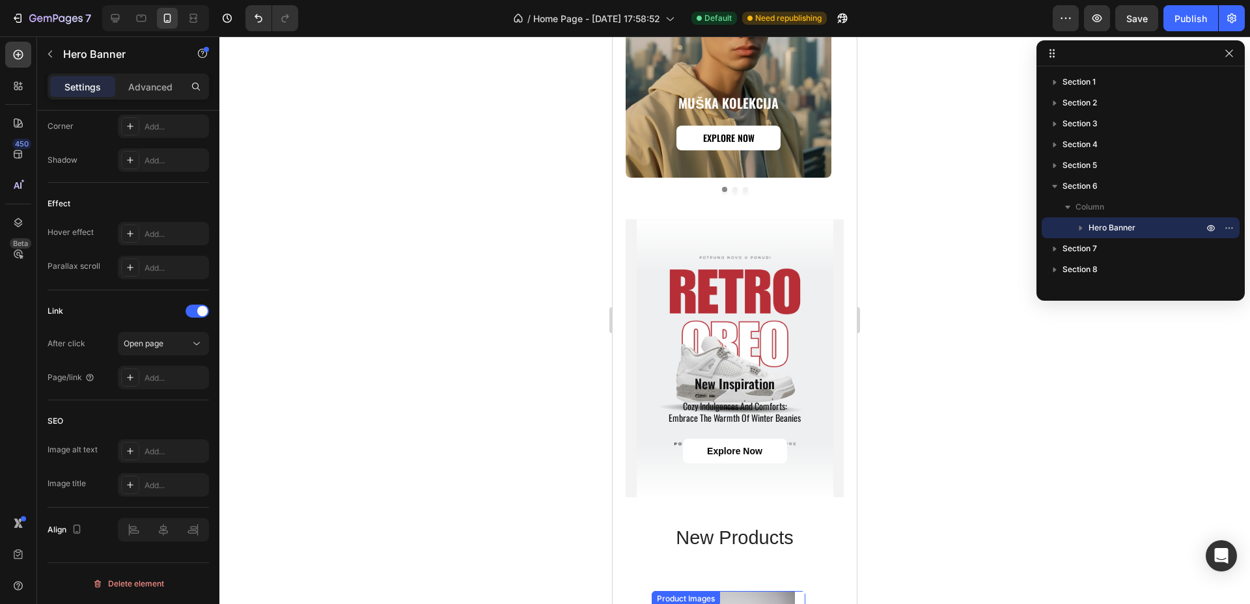
scroll to position [1086, 0]
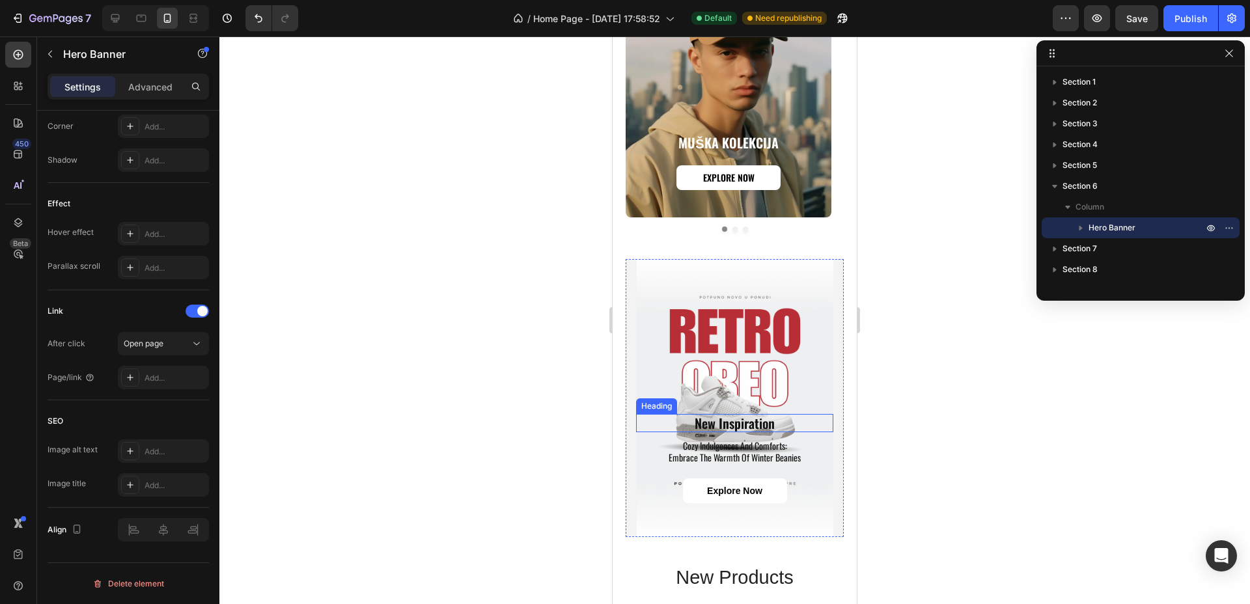
click at [717, 414] on h2 "new inspiration" at bounding box center [734, 423] width 197 height 18
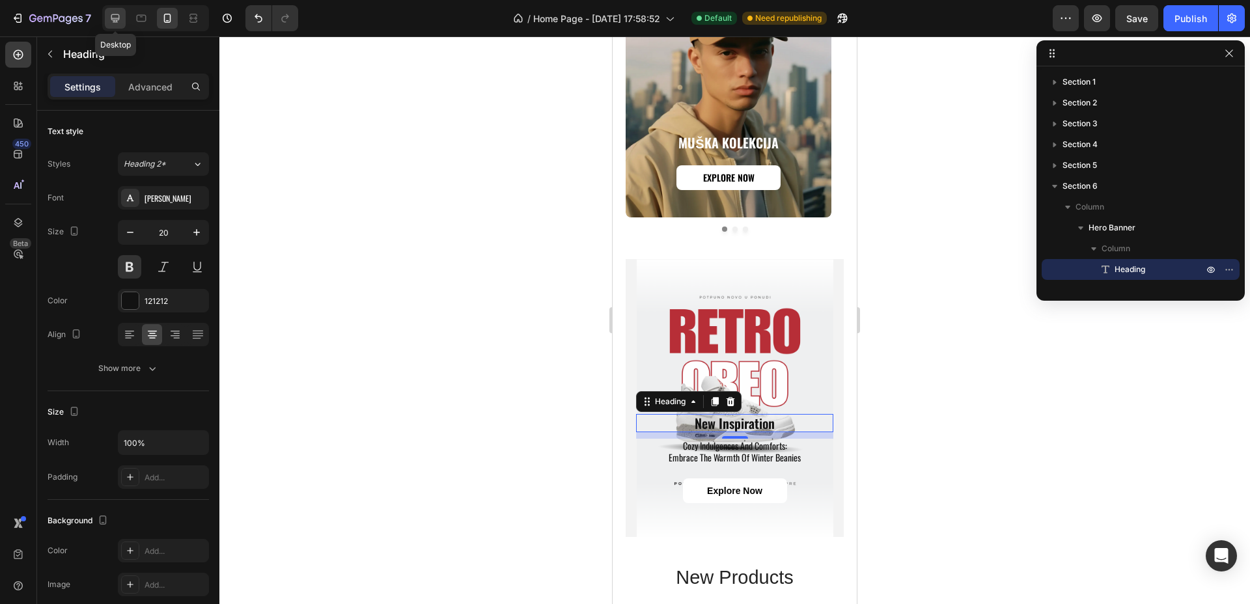
click at [117, 20] on icon at bounding box center [115, 18] width 8 height 8
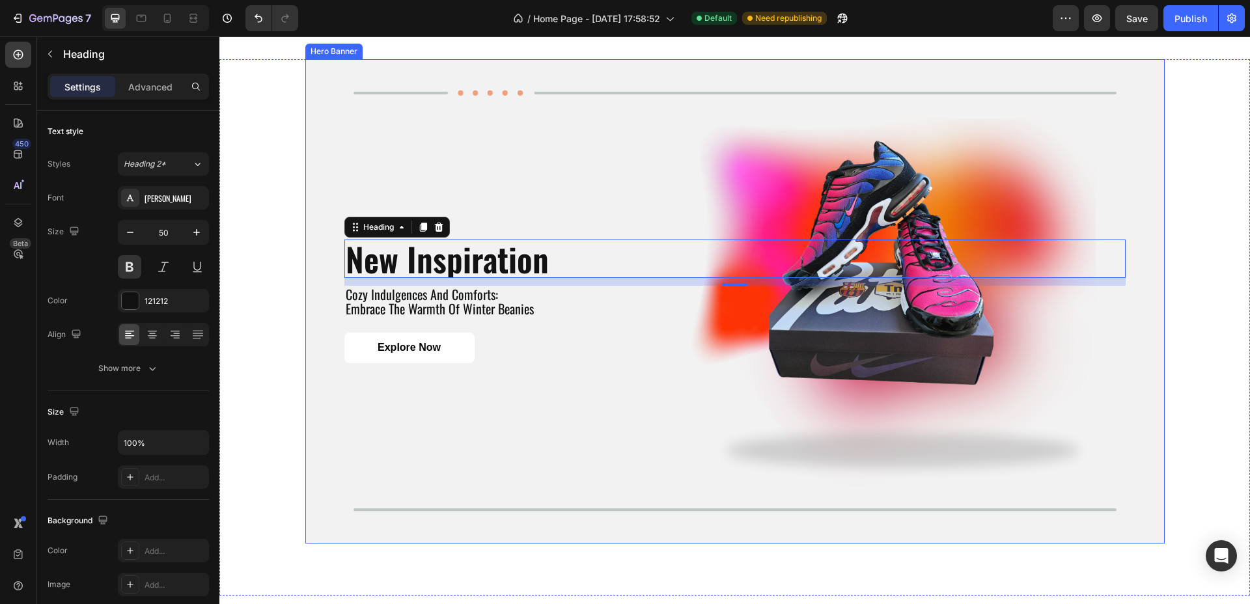
scroll to position [1534, 0]
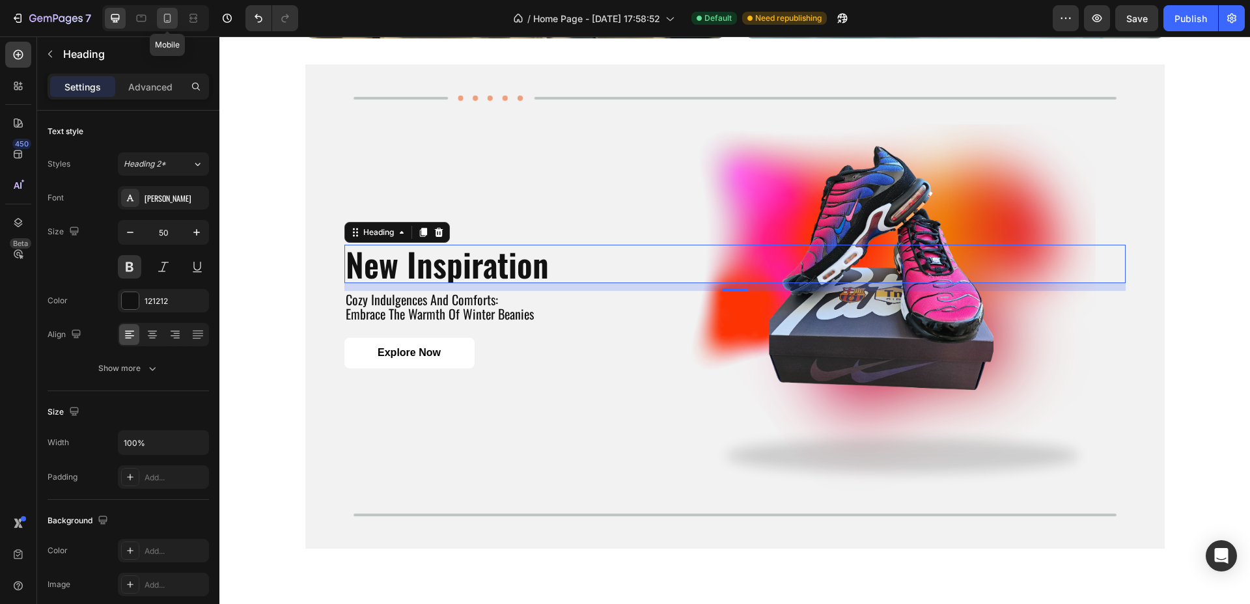
click at [164, 18] on icon at bounding box center [167, 18] width 7 height 9
type input "20"
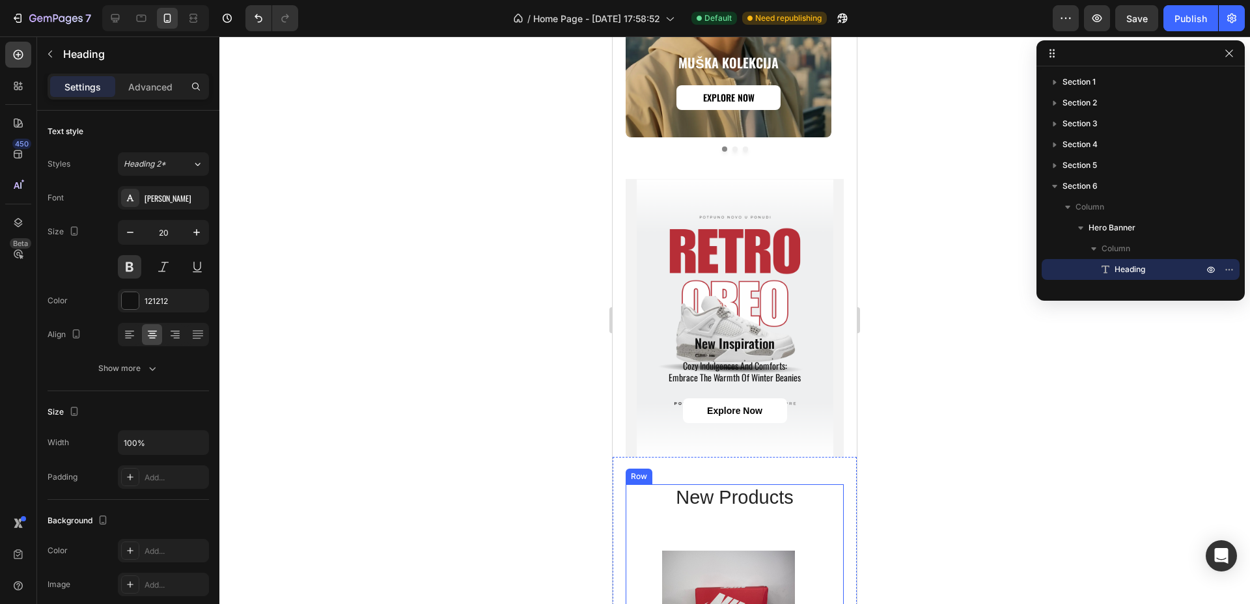
scroll to position [1127, 0]
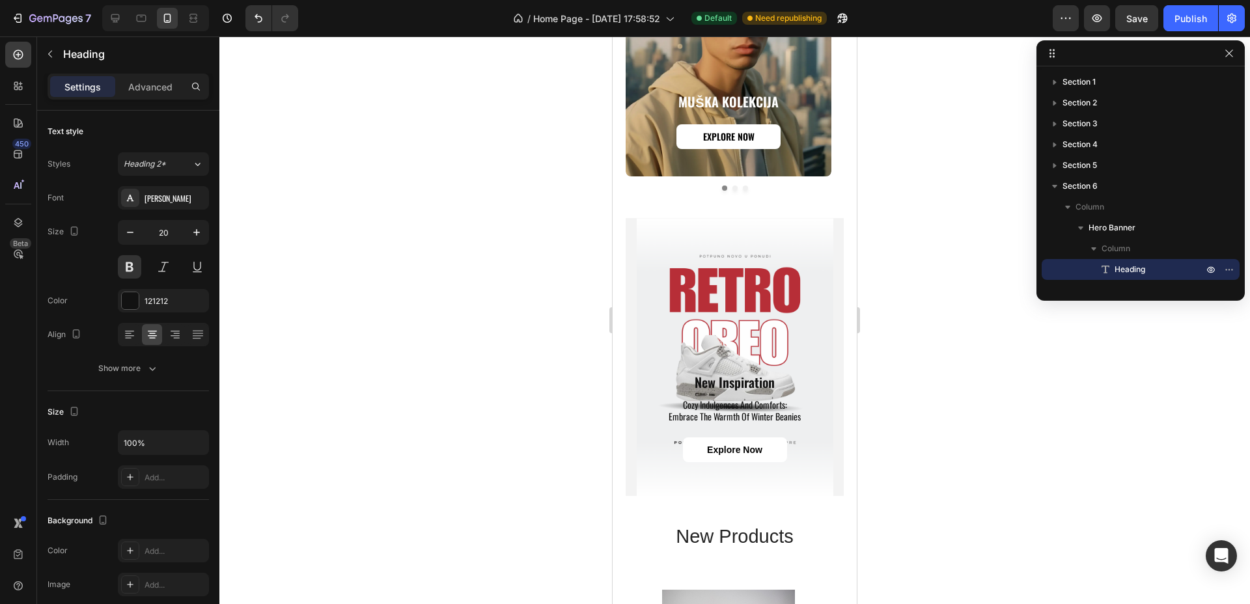
click at [711, 373] on h2 "new inspiration" at bounding box center [734, 382] width 197 height 18
click at [731, 399] on p "cozy indulgences and comforts: embrace the warmth of winter beanies" at bounding box center [734, 410] width 195 height 23
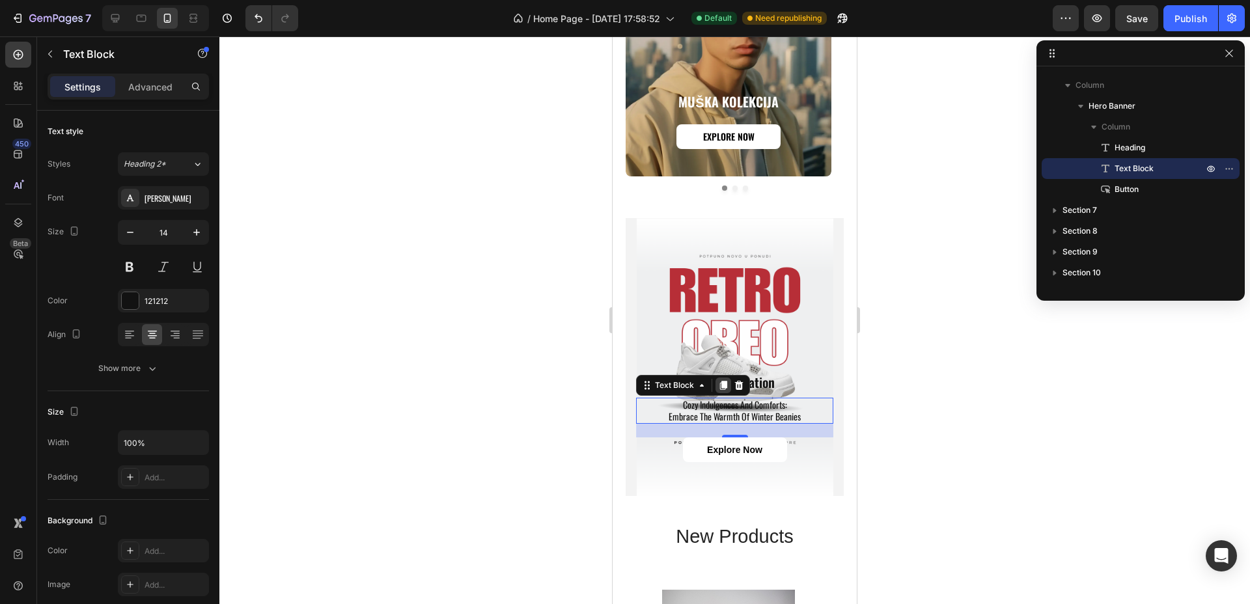
click at [720, 381] on icon at bounding box center [723, 385] width 7 height 9
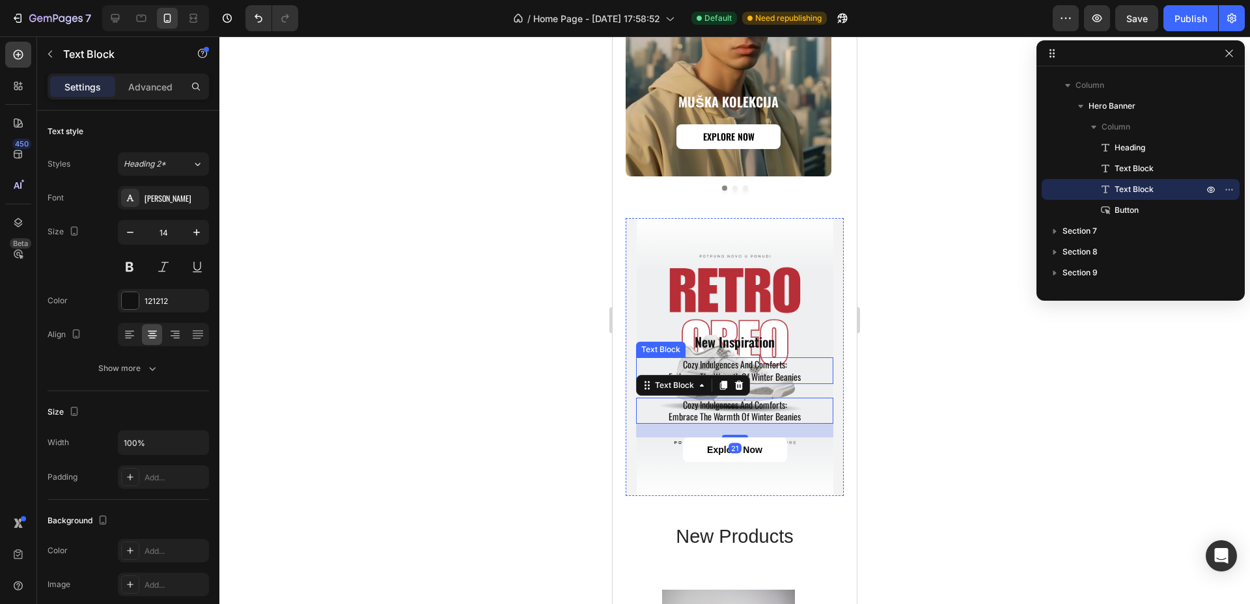
click at [780, 359] on p "cozy indulgences and comforts: embrace the warmth of winter beanies" at bounding box center [734, 370] width 195 height 23
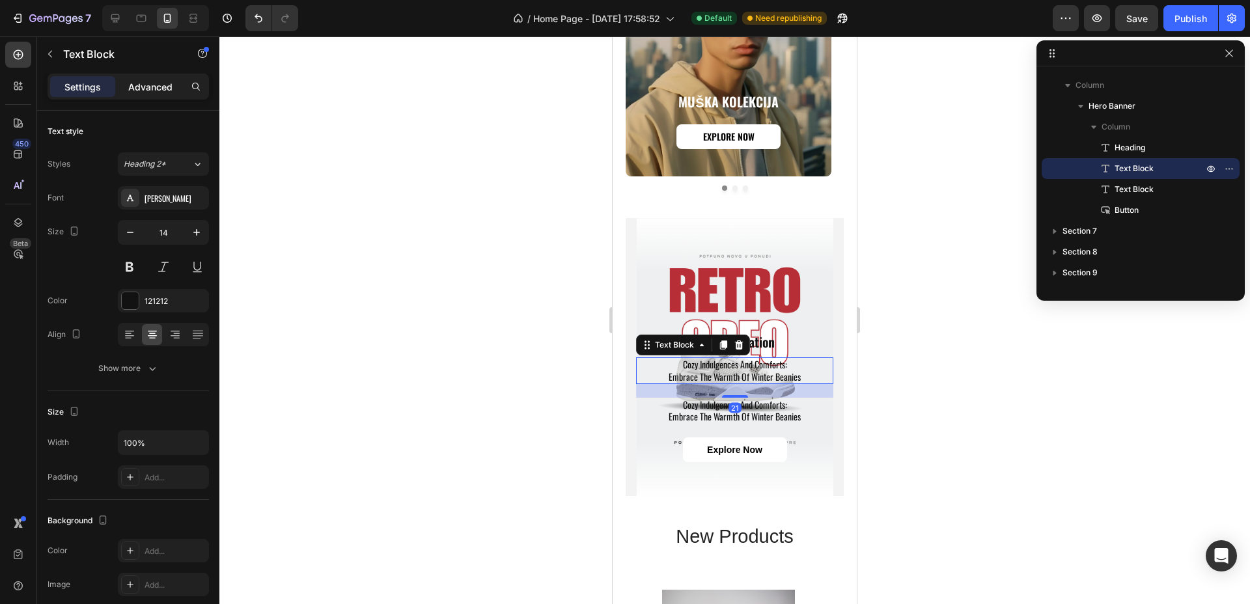
click at [140, 82] on p "Advanced" at bounding box center [150, 87] width 44 height 14
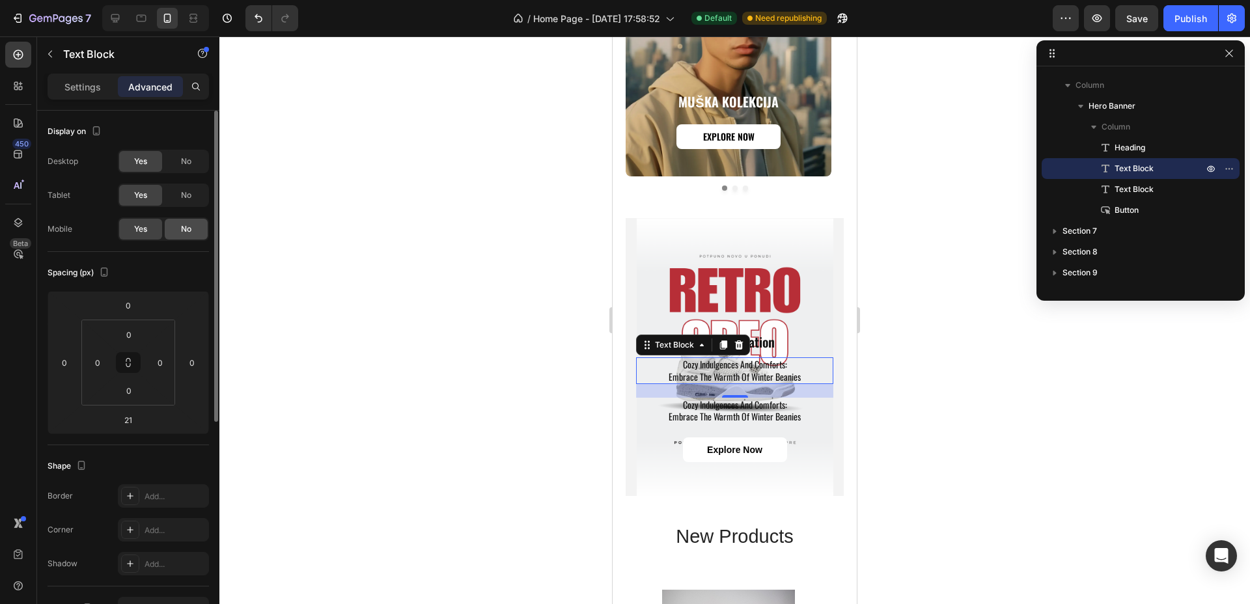
click at [186, 227] on span "No" at bounding box center [186, 229] width 10 height 12
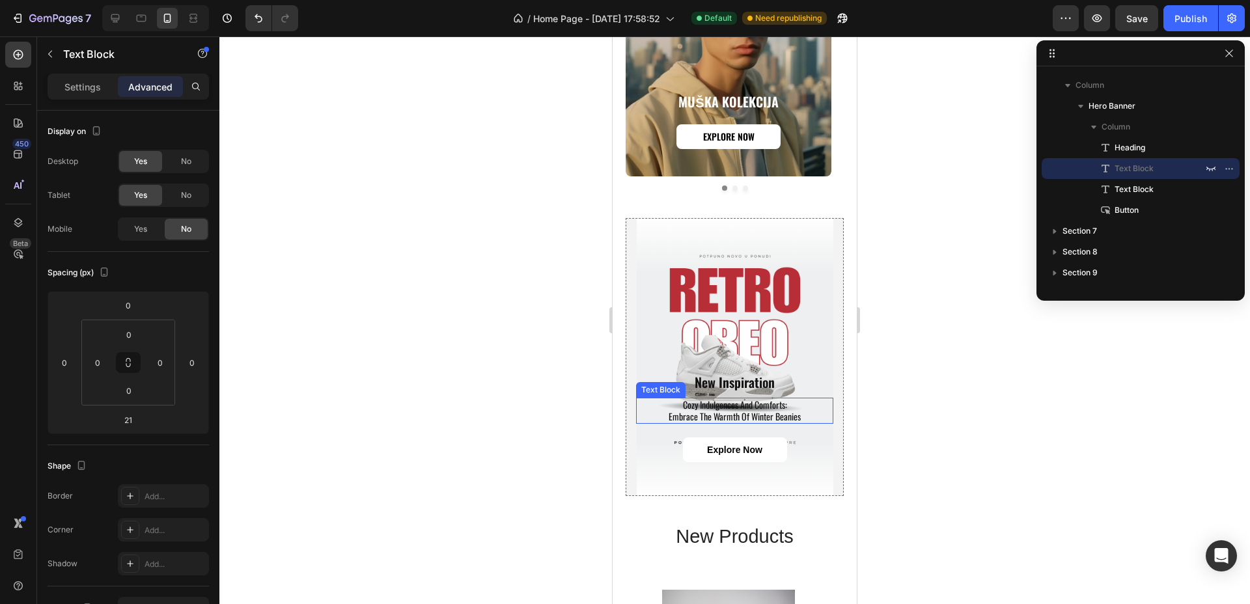
click at [747, 399] on p "cozy indulgences and comforts: embrace the warmth of winter beanies" at bounding box center [734, 410] width 195 height 23
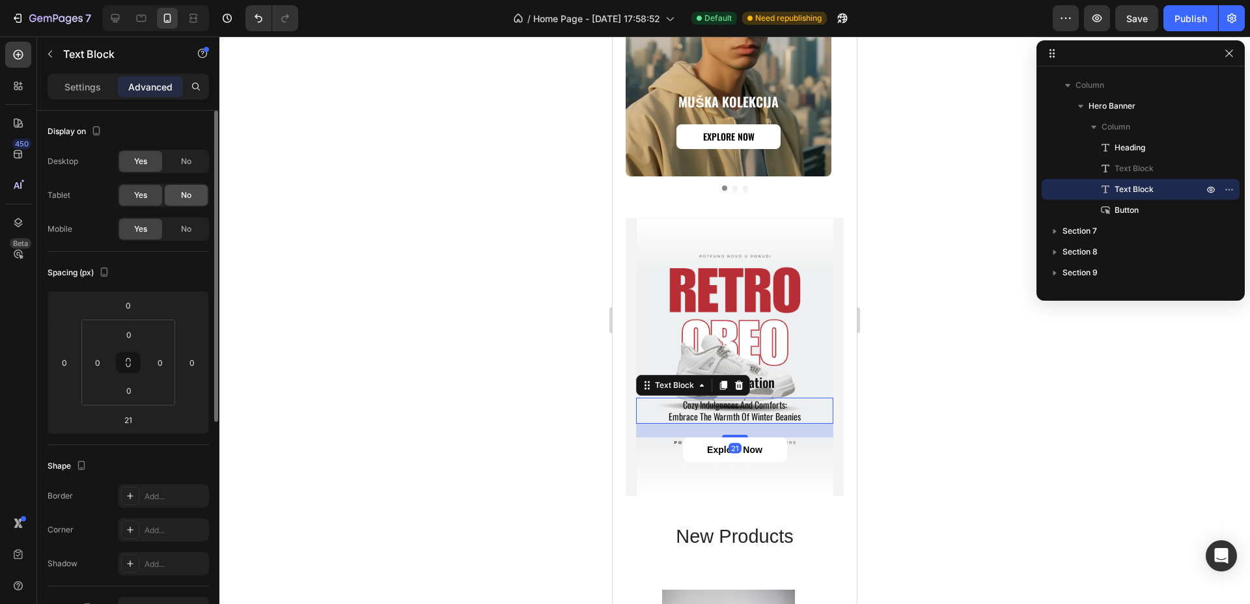
click at [191, 195] on span "No" at bounding box center [186, 195] width 10 height 12
click at [181, 160] on span "No" at bounding box center [186, 162] width 10 height 12
click at [767, 374] on p "new inspiration" at bounding box center [734, 382] width 195 height 16
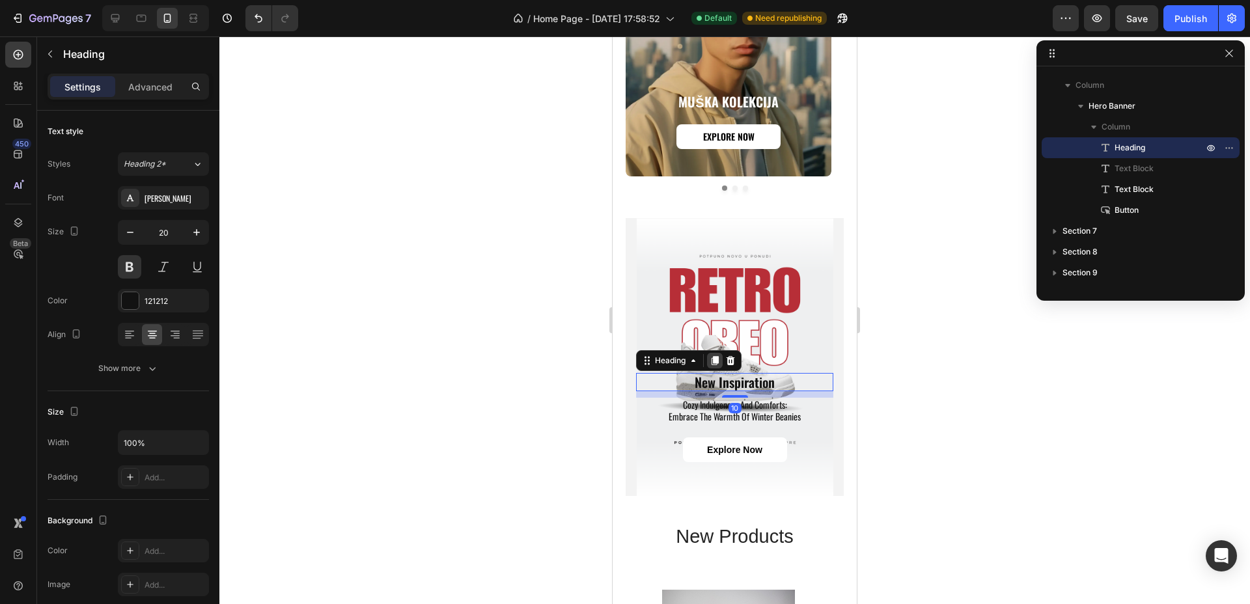
click at [713, 355] on icon at bounding box center [714, 360] width 10 height 10
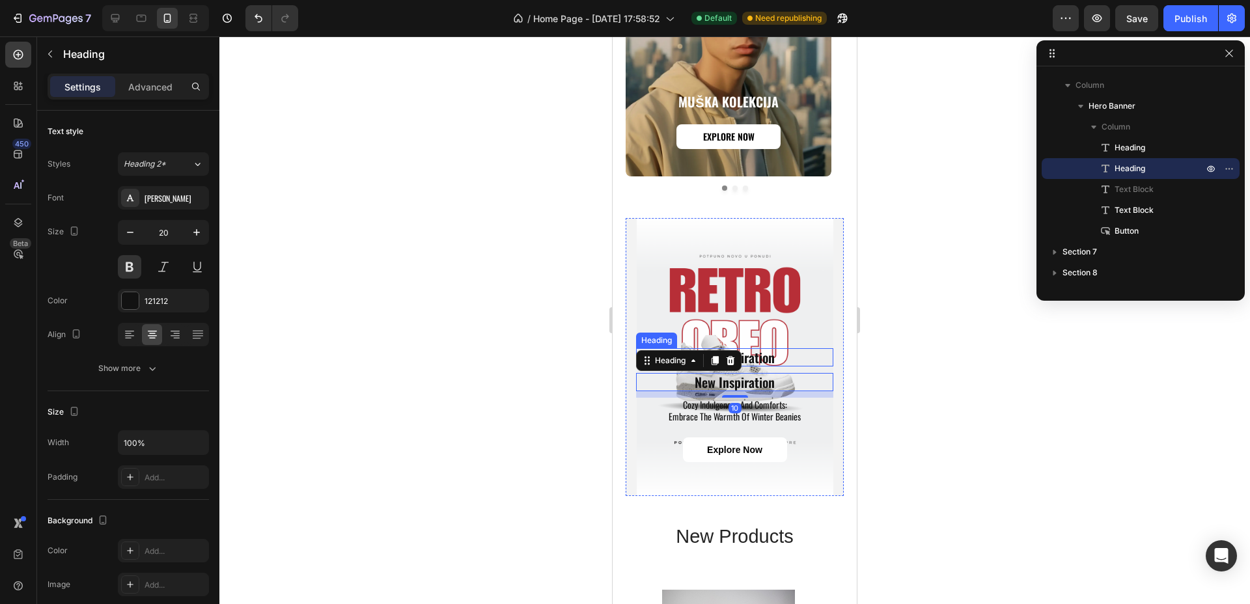
click at [781, 350] on p "new inspiration" at bounding box center [734, 358] width 195 height 16
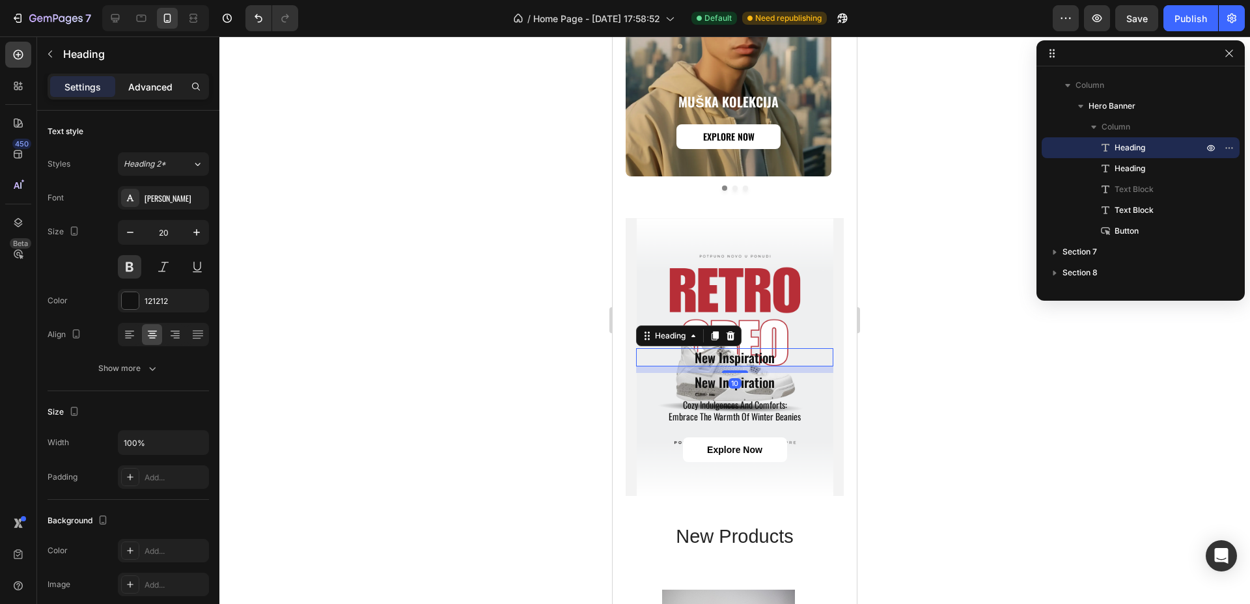
click at [153, 88] on p "Advanced" at bounding box center [150, 87] width 44 height 14
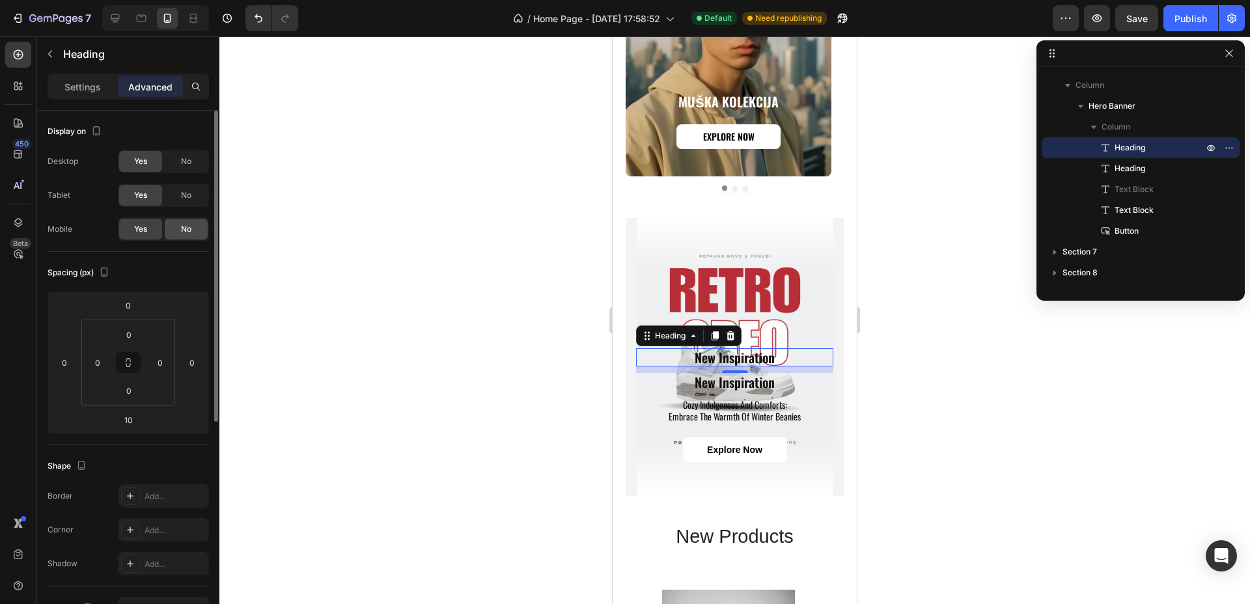
click at [191, 224] on span "No" at bounding box center [186, 229] width 10 height 12
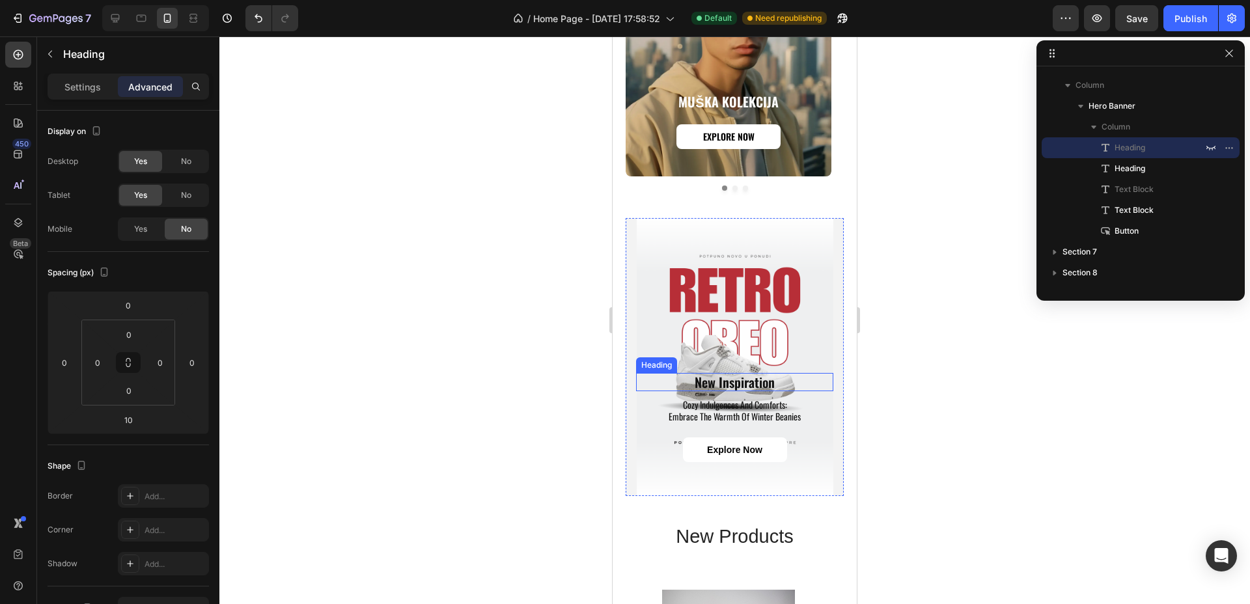
click at [773, 373] on h2 "new inspiration" at bounding box center [734, 382] width 197 height 18
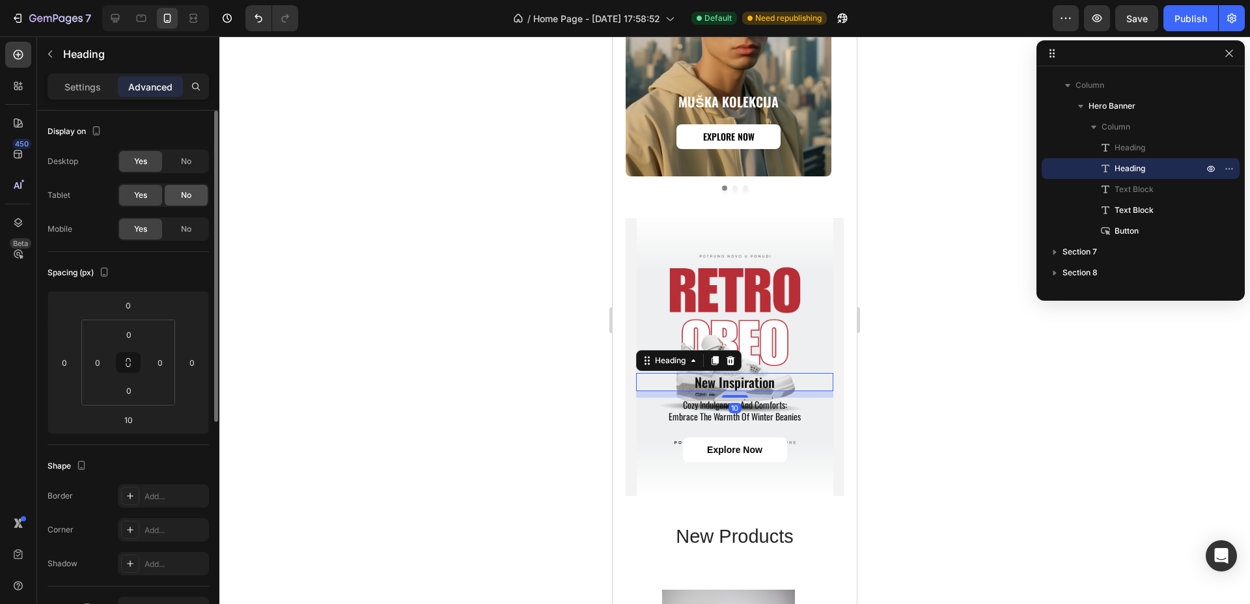
click at [181, 197] on span "No" at bounding box center [186, 195] width 10 height 12
click at [181, 153] on div "No" at bounding box center [186, 161] width 43 height 21
click at [728, 356] on icon at bounding box center [730, 360] width 8 height 9
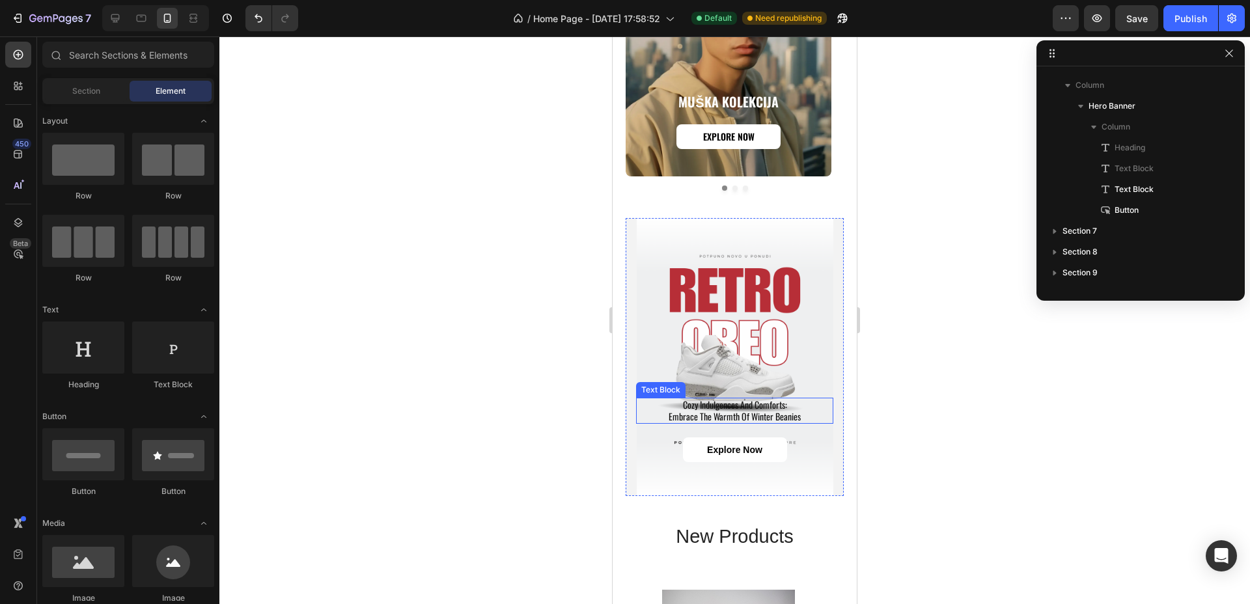
click at [732, 399] on p "cozy indulgences and comforts: embrace the warmth of winter beanies" at bounding box center [734, 410] width 195 height 23
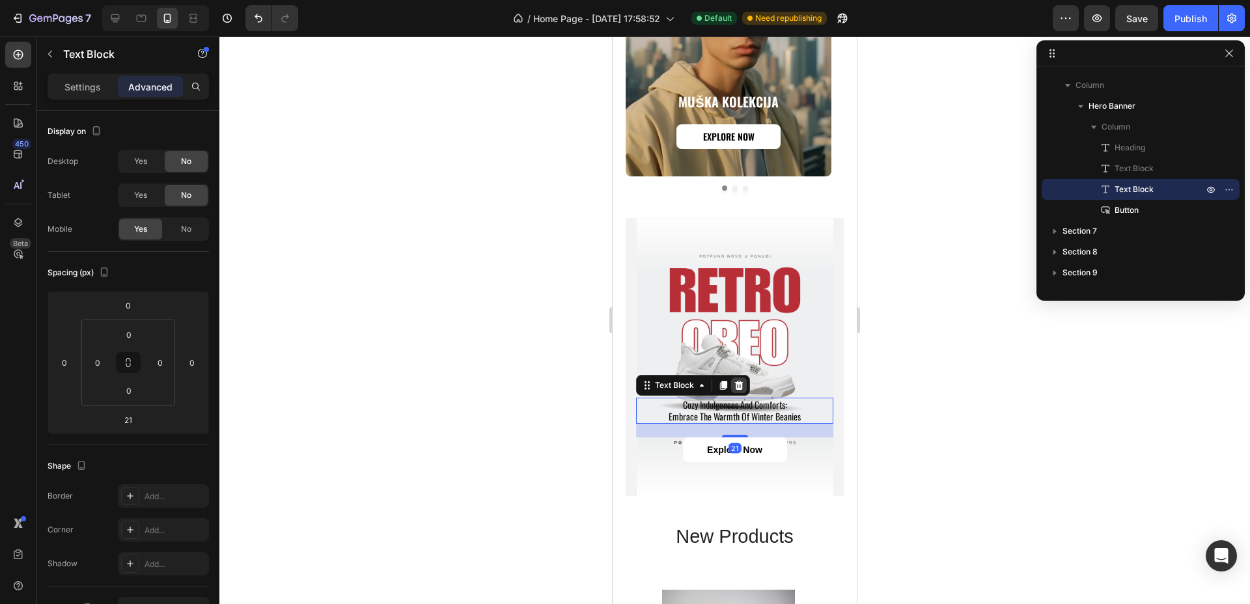
click at [741, 378] on div at bounding box center [739, 386] width 16 height 16
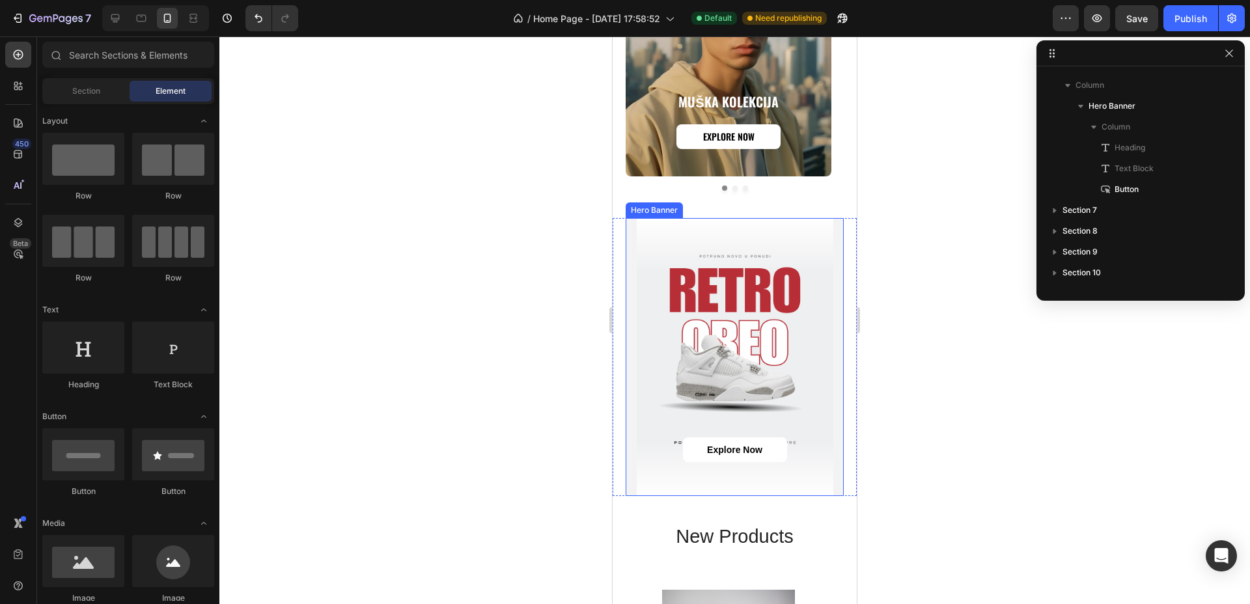
click at [637, 241] on div "Background Image" at bounding box center [735, 357] width 218 height 278
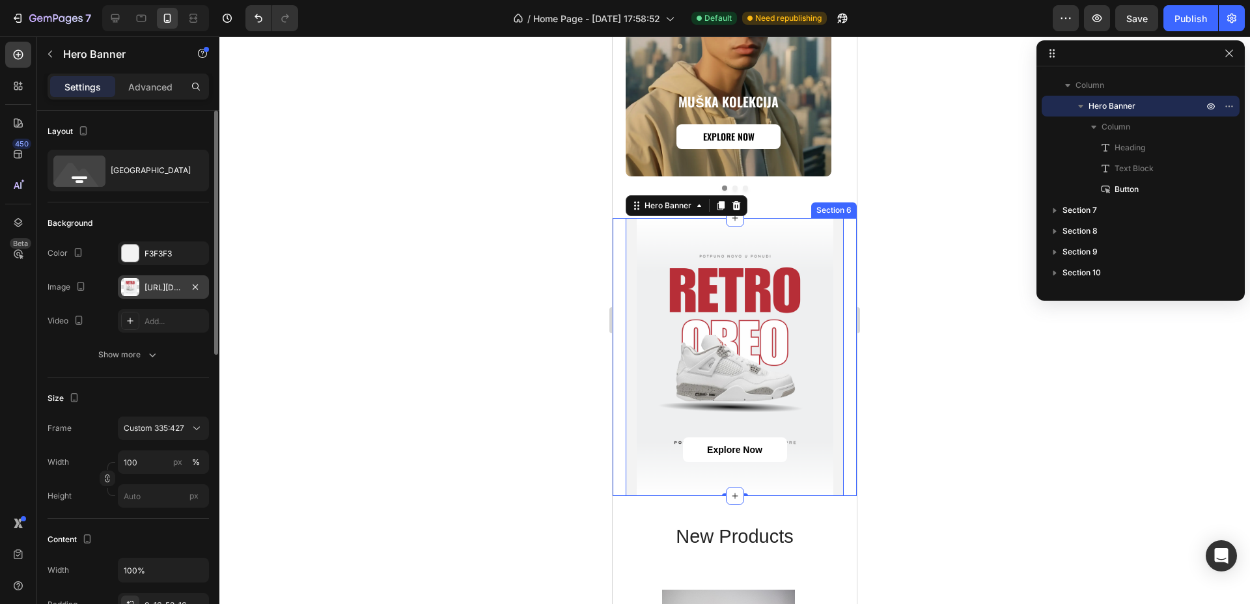
click at [178, 290] on div "[URL][DOMAIN_NAME]" at bounding box center [164, 288] width 38 height 12
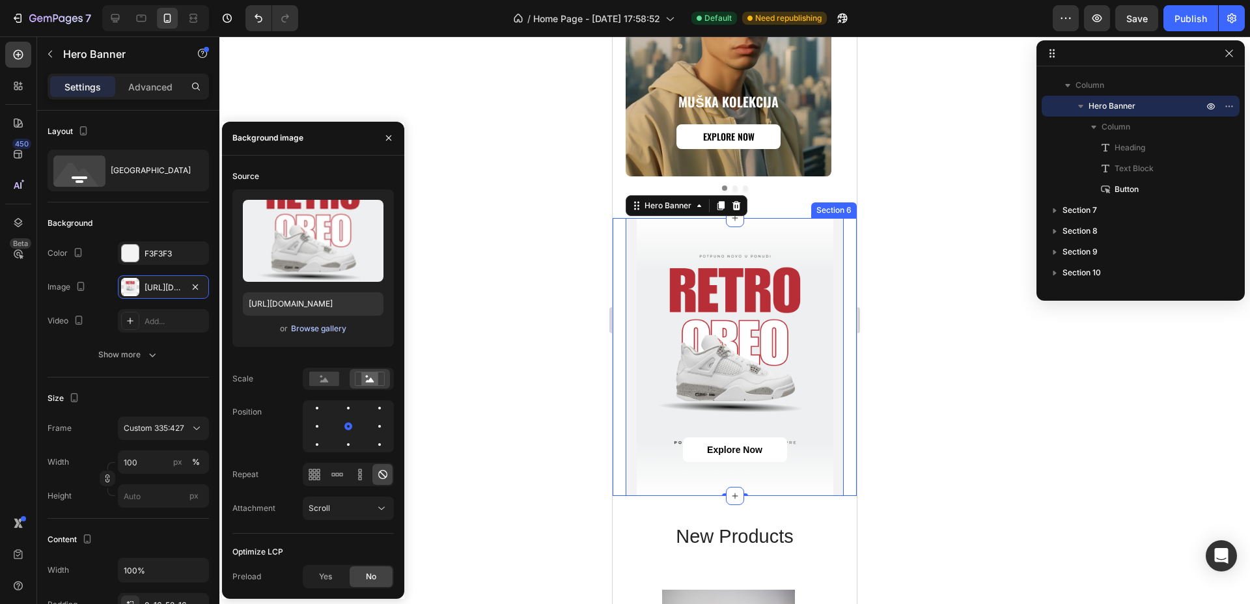
click at [317, 328] on div "Browse gallery" at bounding box center [318, 329] width 55 height 12
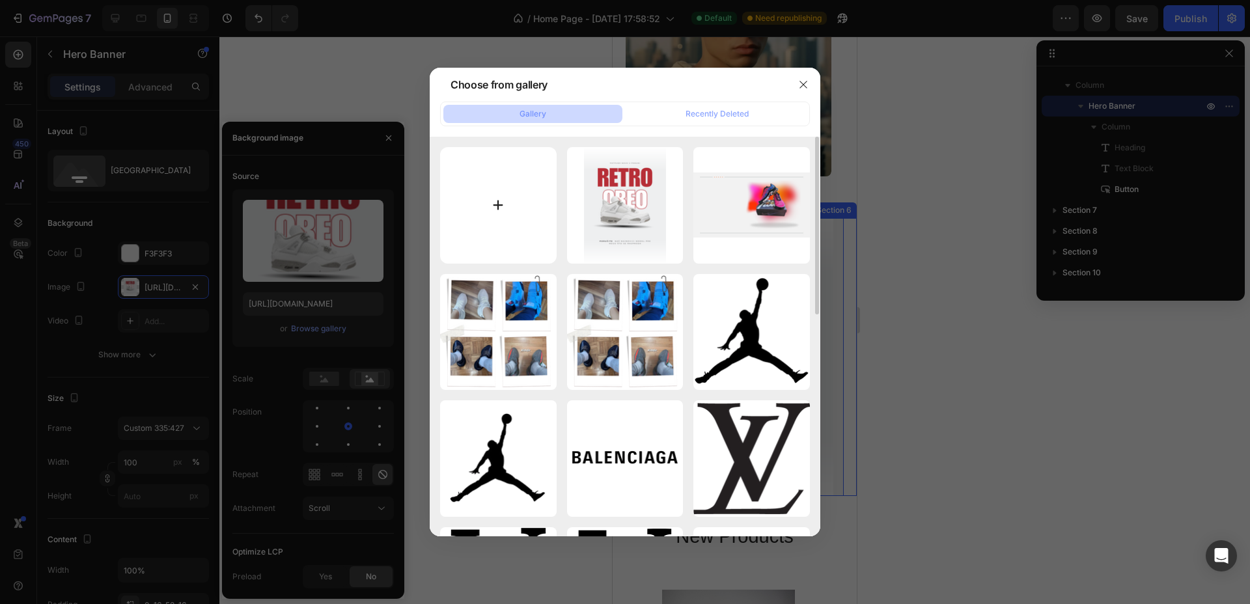
click at [465, 190] on input "file" at bounding box center [498, 205] width 117 height 117
type input "C:\fakepath\Add a heading (6).png"
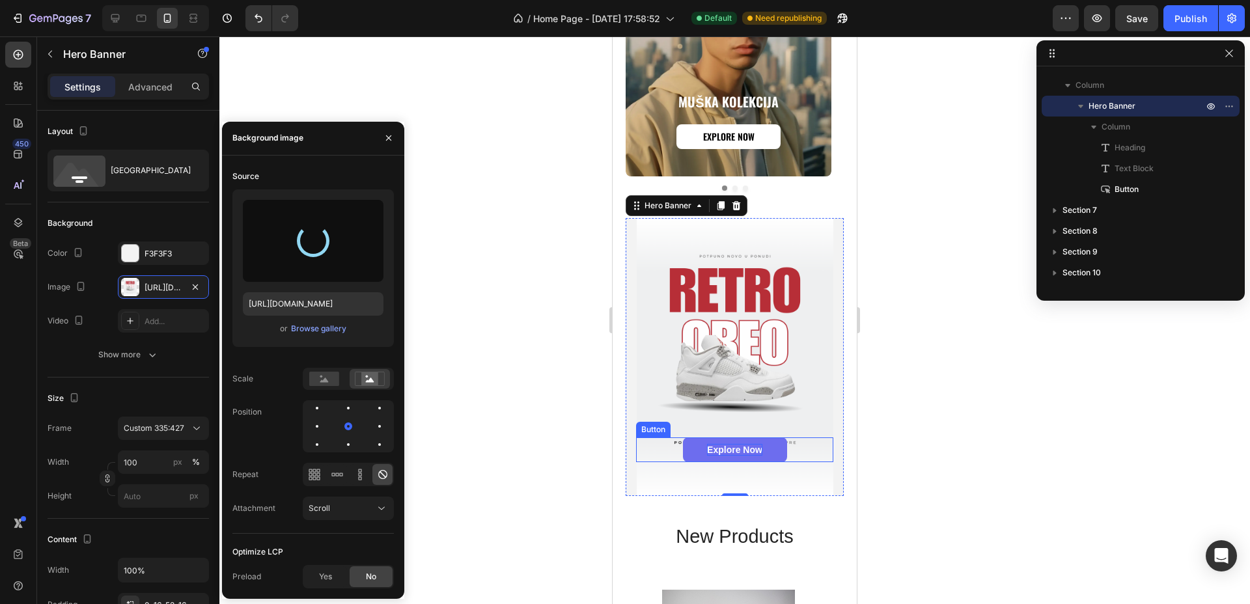
type input "[URL][DOMAIN_NAME]"
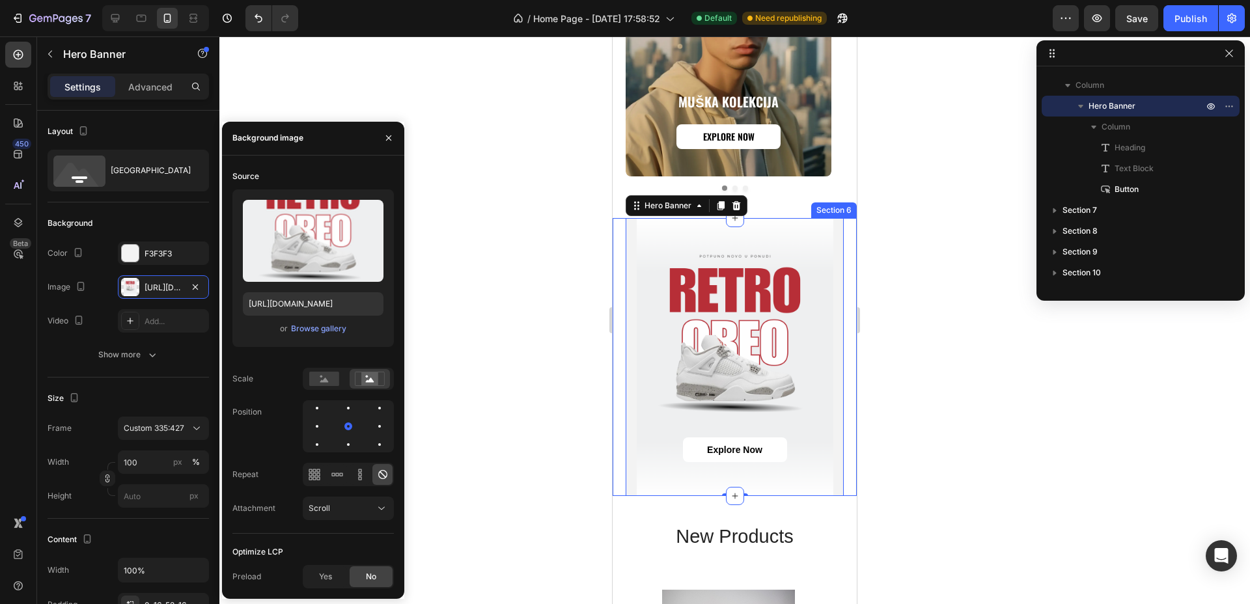
scroll to position [1208, 0]
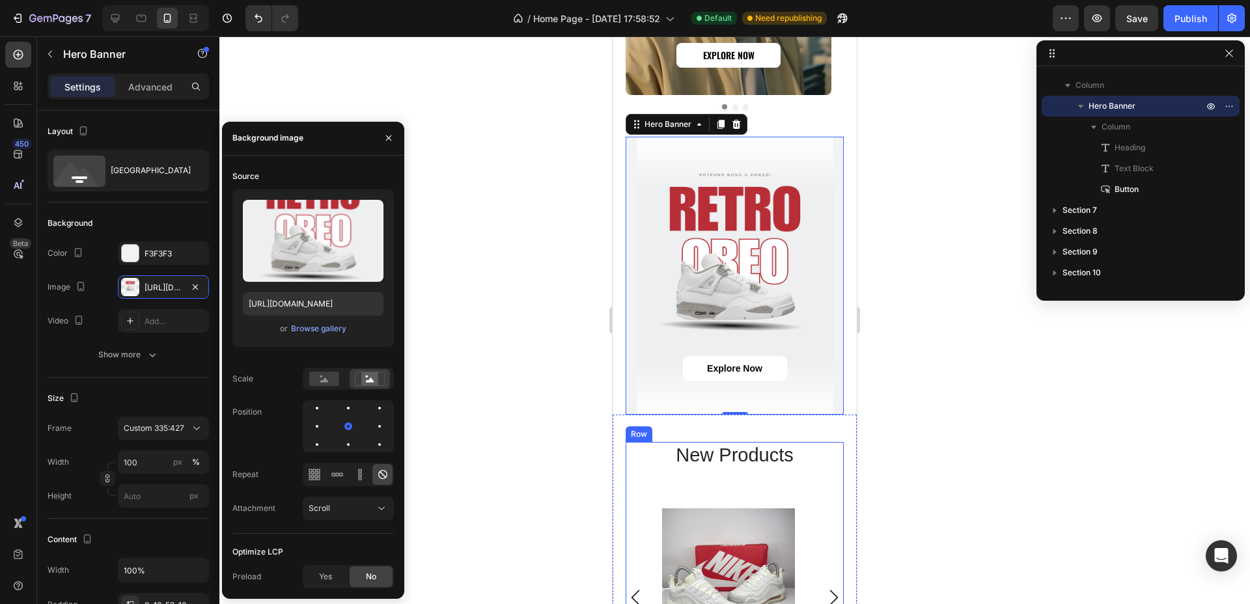
click at [805, 460] on div "new products Heading Product Images air max 97 futura desert sand Product Title…" at bounding box center [735, 587] width 218 height 290
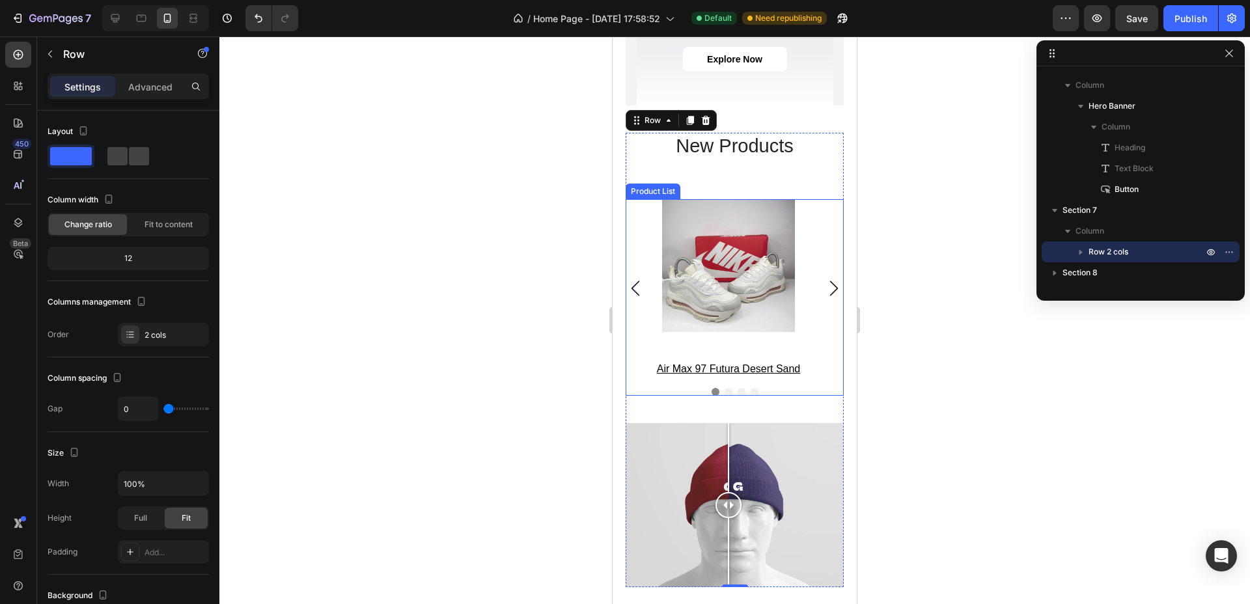
scroll to position [1534, 0]
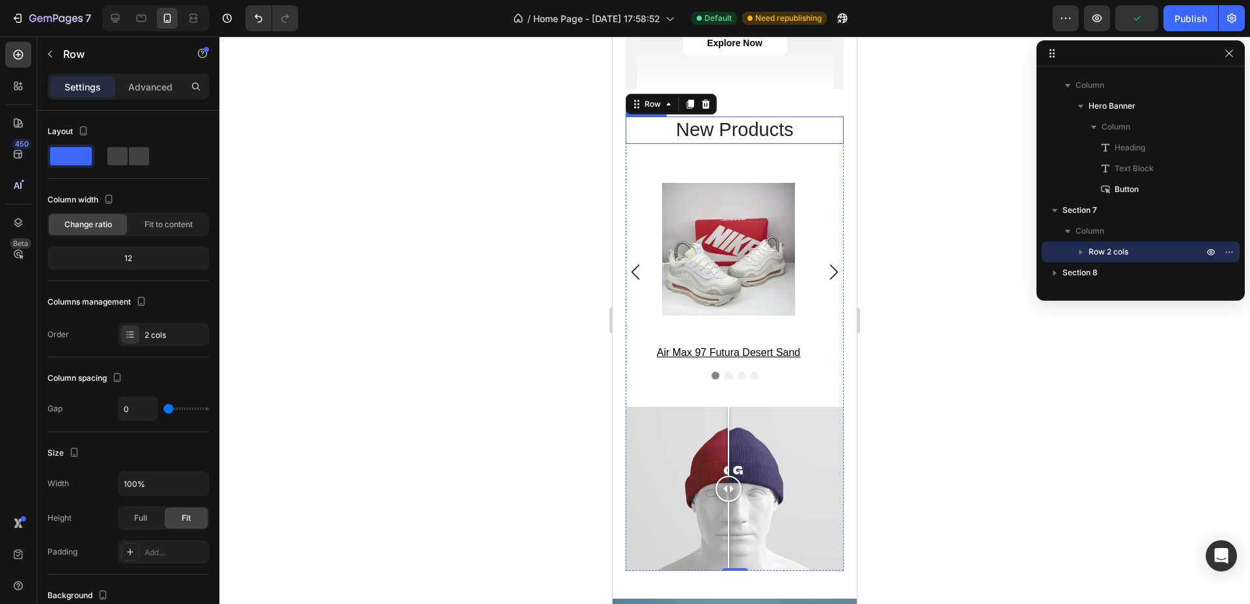
click at [730, 117] on h2 "new products" at bounding box center [735, 130] width 218 height 27
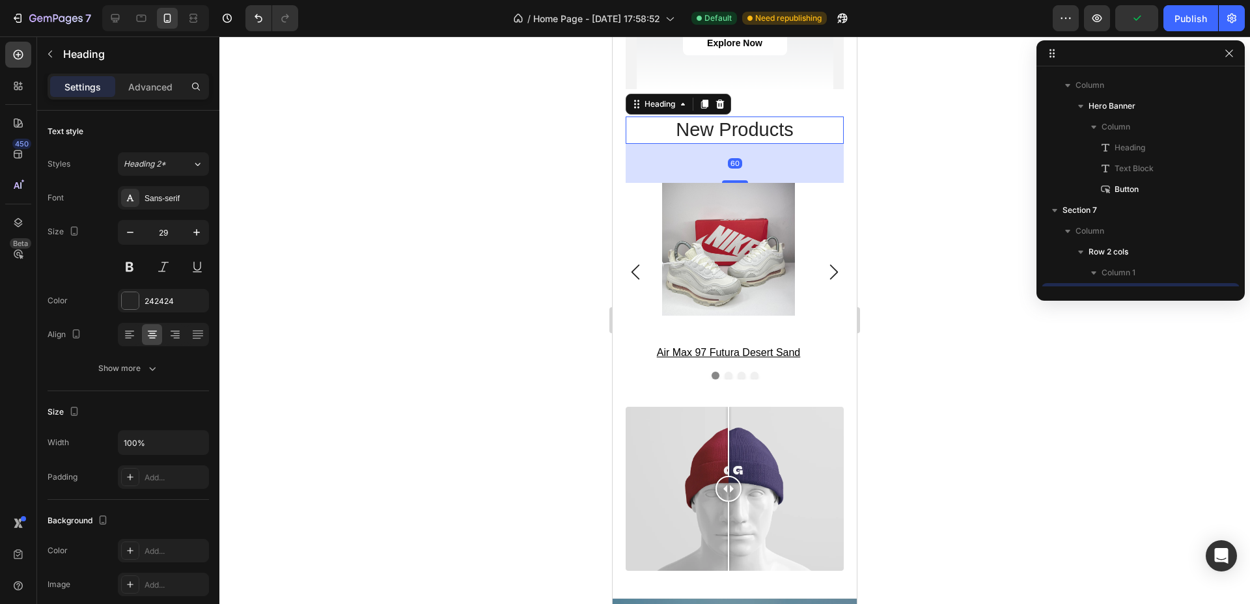
scroll to position [247, 0]
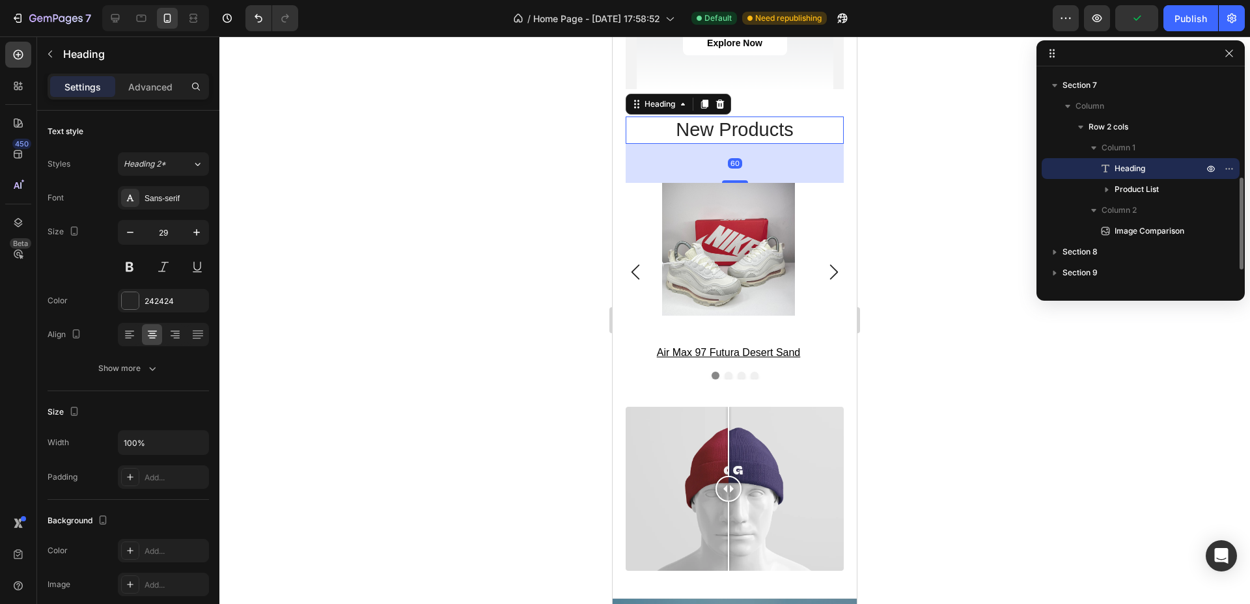
click at [730, 117] on h2 "new products" at bounding box center [735, 130] width 218 height 27
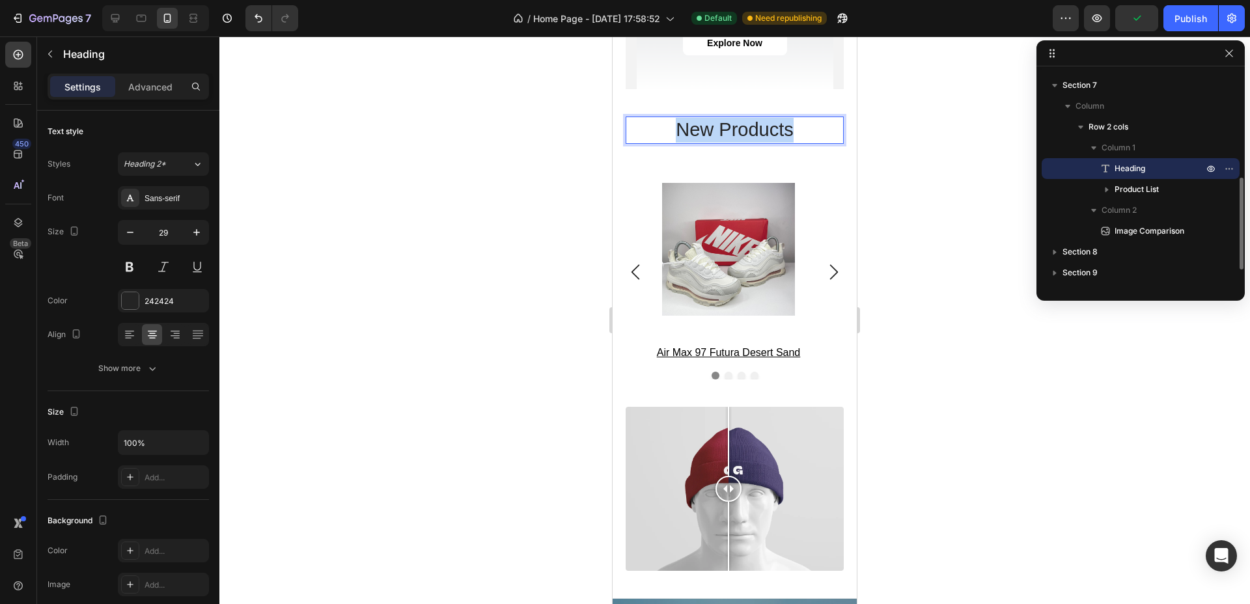
click at [730, 118] on p "new products" at bounding box center [734, 130] width 215 height 25
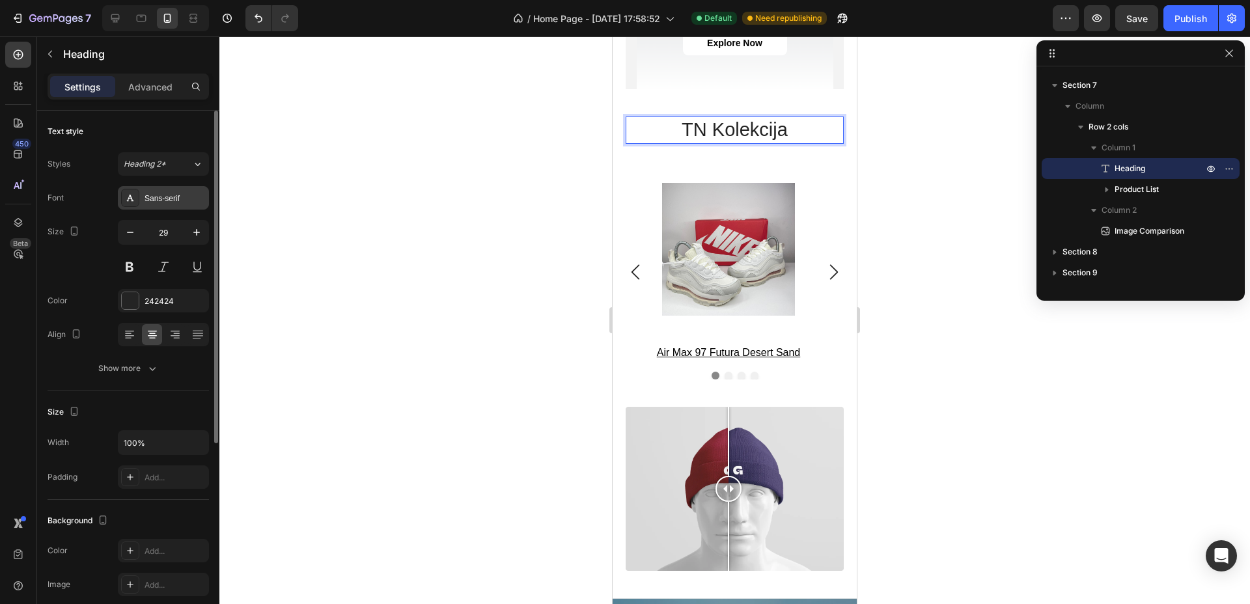
click at [148, 193] on div "Sans-serif" at bounding box center [175, 199] width 61 height 12
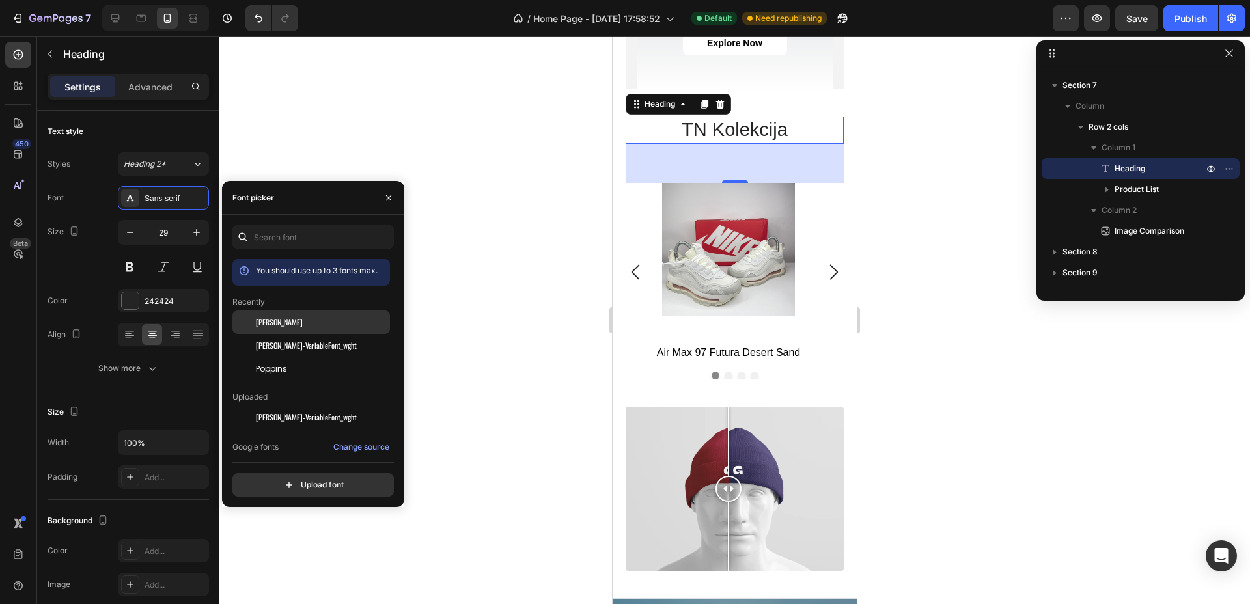
click at [273, 321] on span "[PERSON_NAME]" at bounding box center [279, 322] width 47 height 12
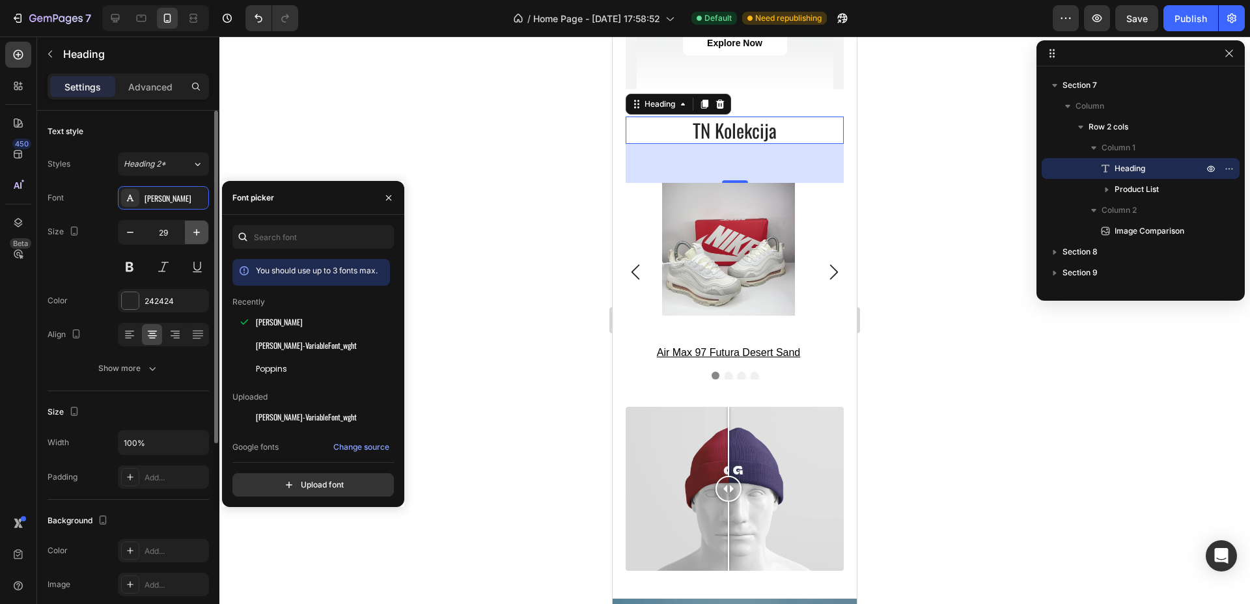
click at [197, 232] on icon "button" at bounding box center [196, 232] width 7 height 7
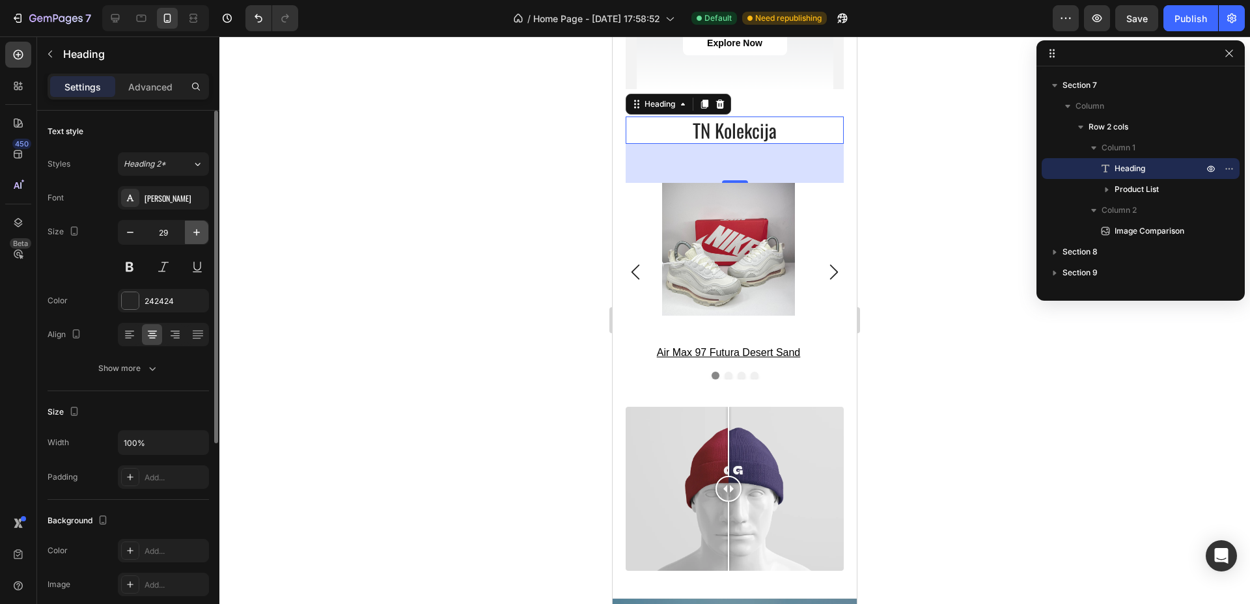
type input "30"
click at [138, 365] on div "Show more" at bounding box center [128, 368] width 61 height 13
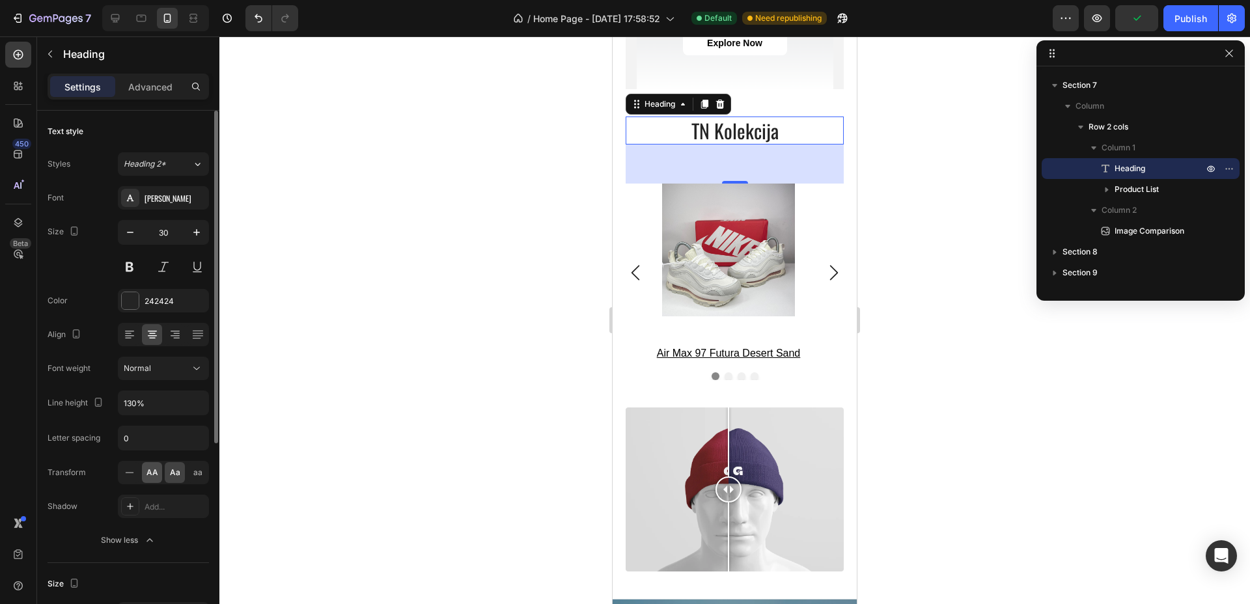
click at [148, 478] on span "AA" at bounding box center [152, 473] width 12 height 12
click at [126, 268] on button at bounding box center [129, 266] width 23 height 23
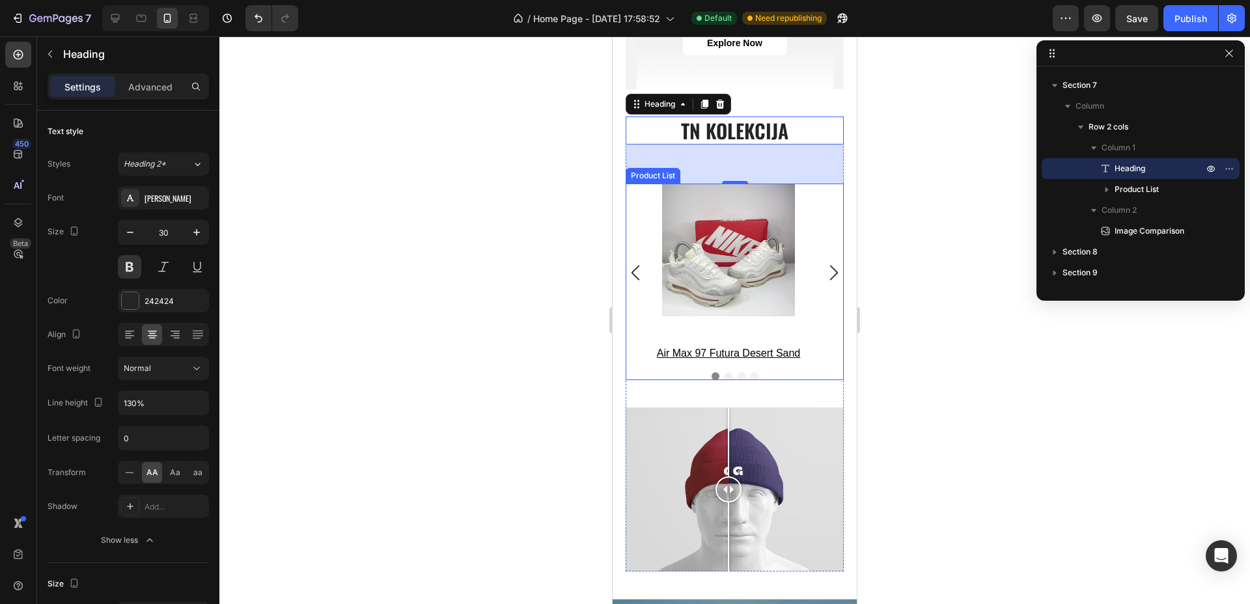
click at [828, 208] on div "Product Images air max 97 futura desert sand Product Title Row Product List Pro…" at bounding box center [735, 273] width 218 height 178
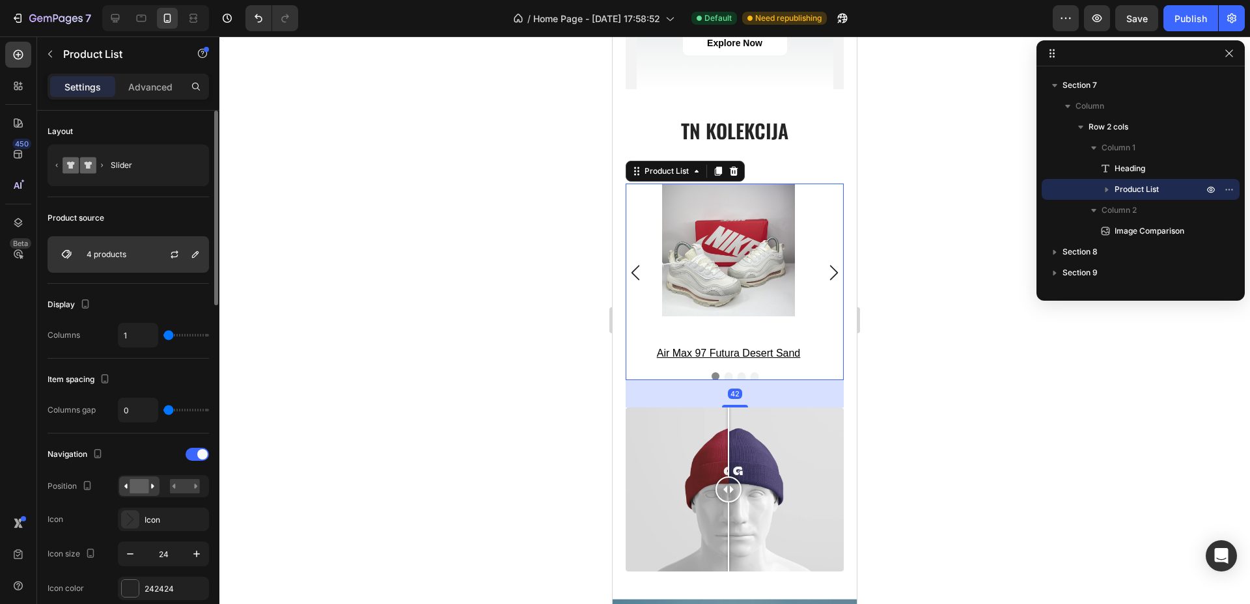
click at [140, 253] on div "4 products" at bounding box center [128, 254] width 161 height 36
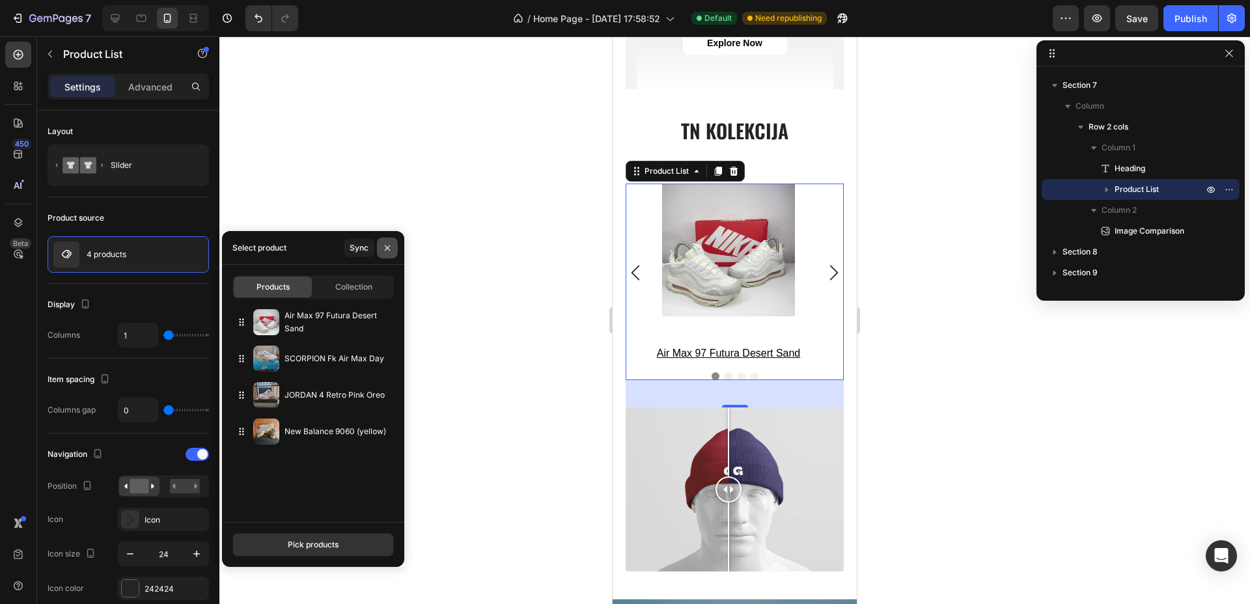
click at [392, 253] on button "button" at bounding box center [387, 248] width 21 height 21
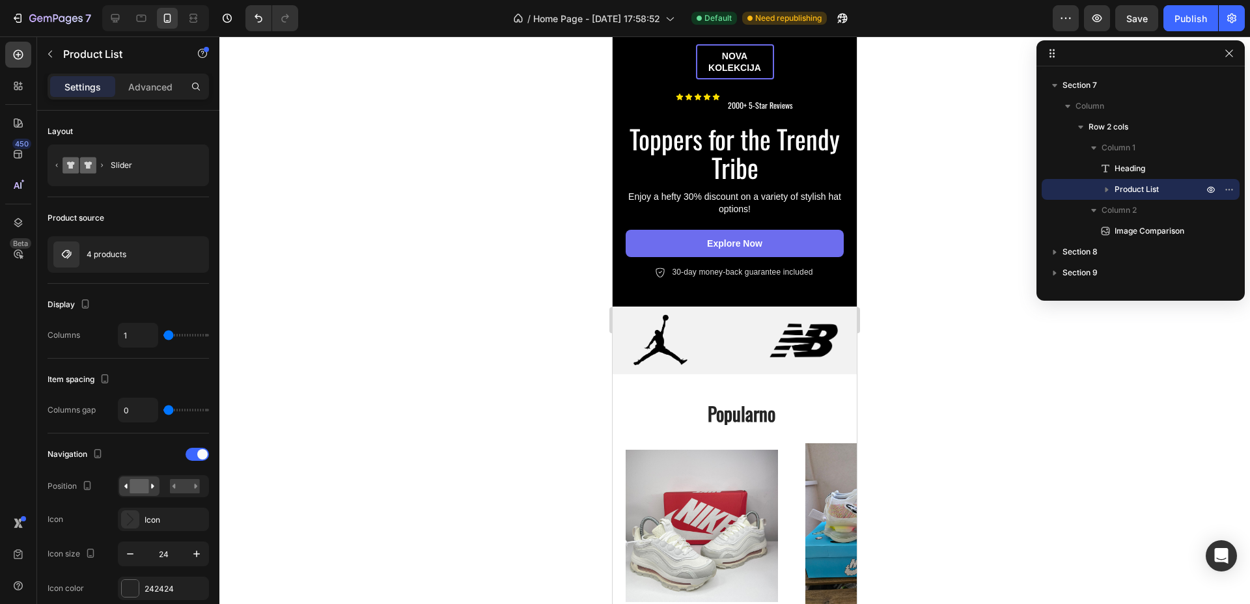
scroll to position [0, 0]
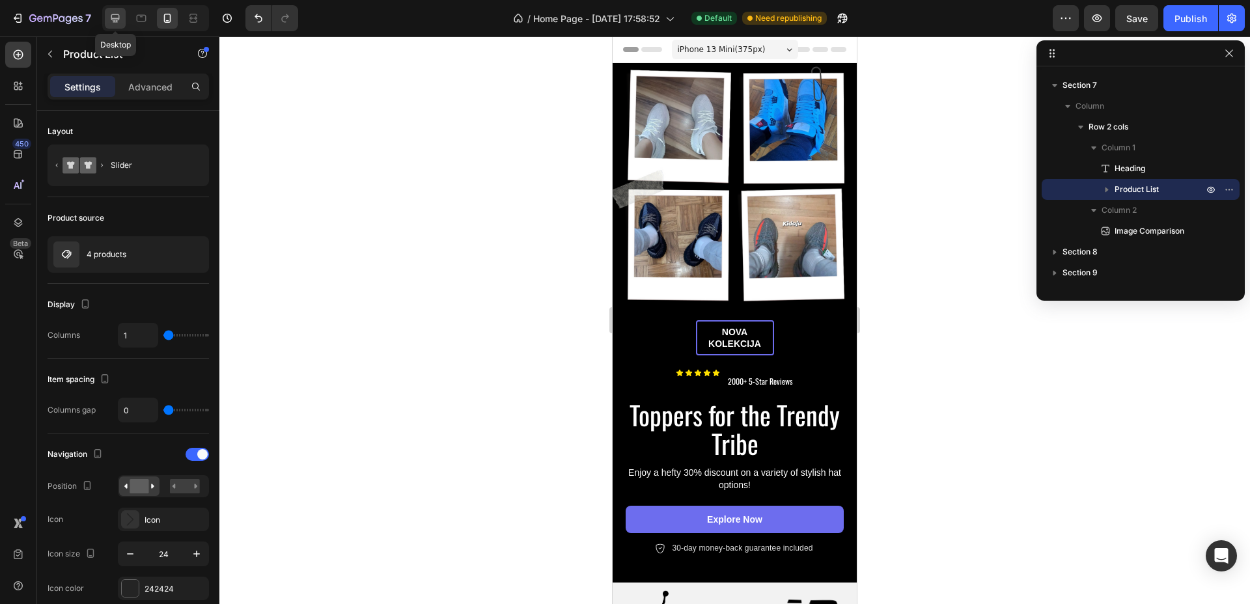
click at [112, 18] on icon at bounding box center [115, 18] width 8 height 8
type input "544"
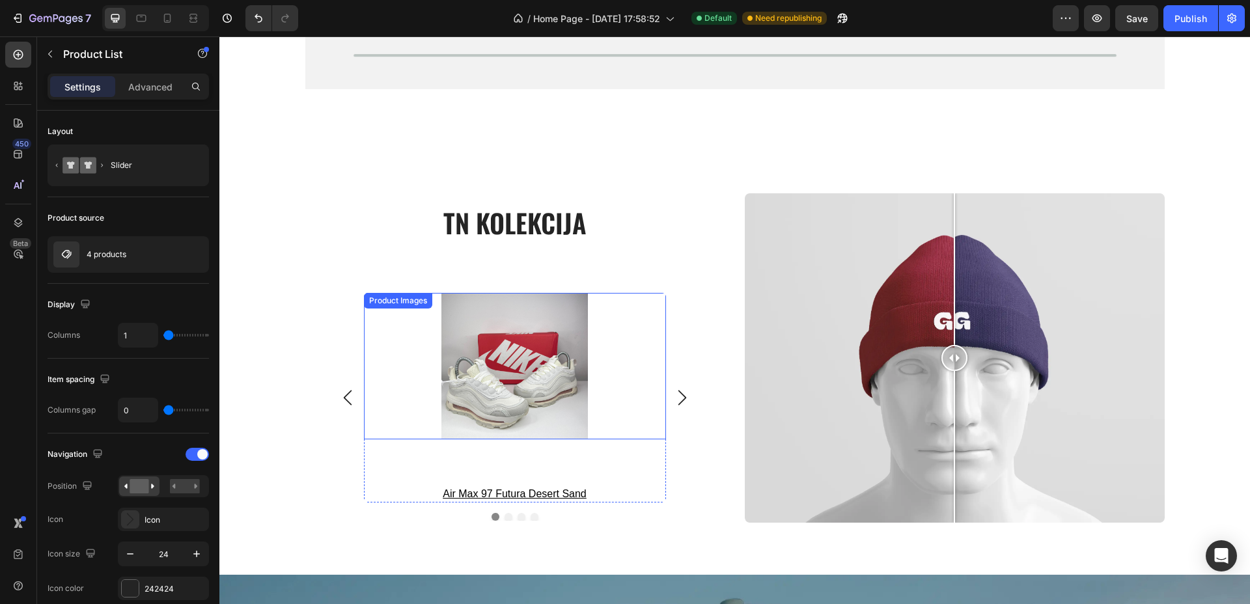
scroll to position [2115, 0]
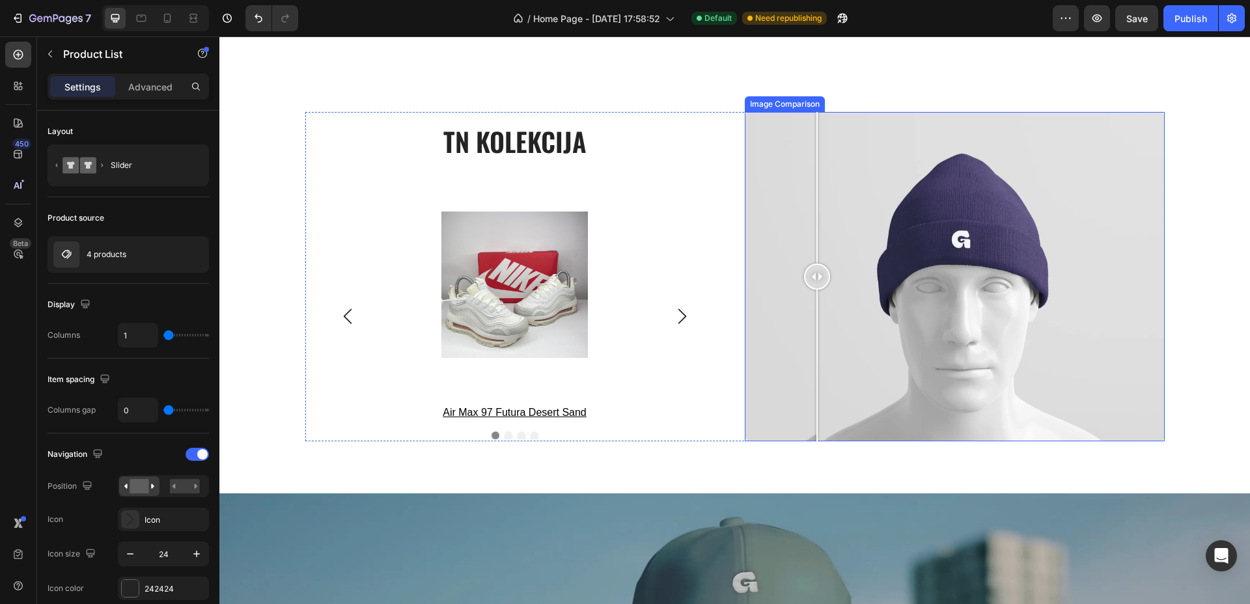
click at [810, 232] on div at bounding box center [955, 276] width 420 height 329
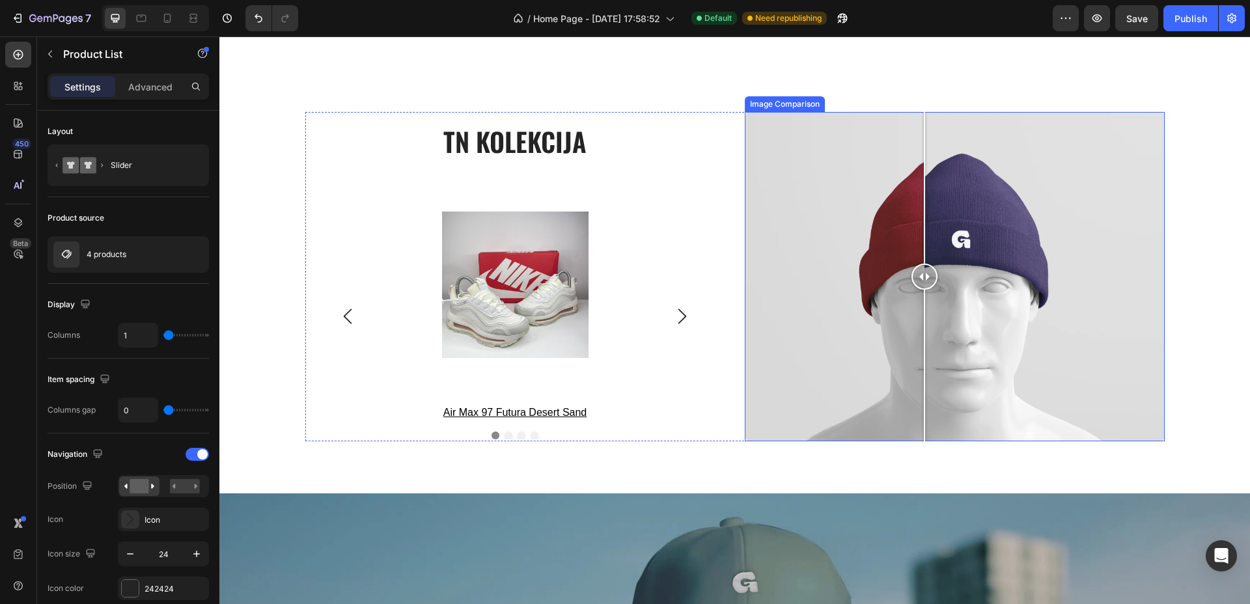
drag, startPoint x: 1067, startPoint y: 229, endPoint x: 918, endPoint y: 238, distance: 149.9
click at [918, 238] on div at bounding box center [955, 276] width 420 height 329
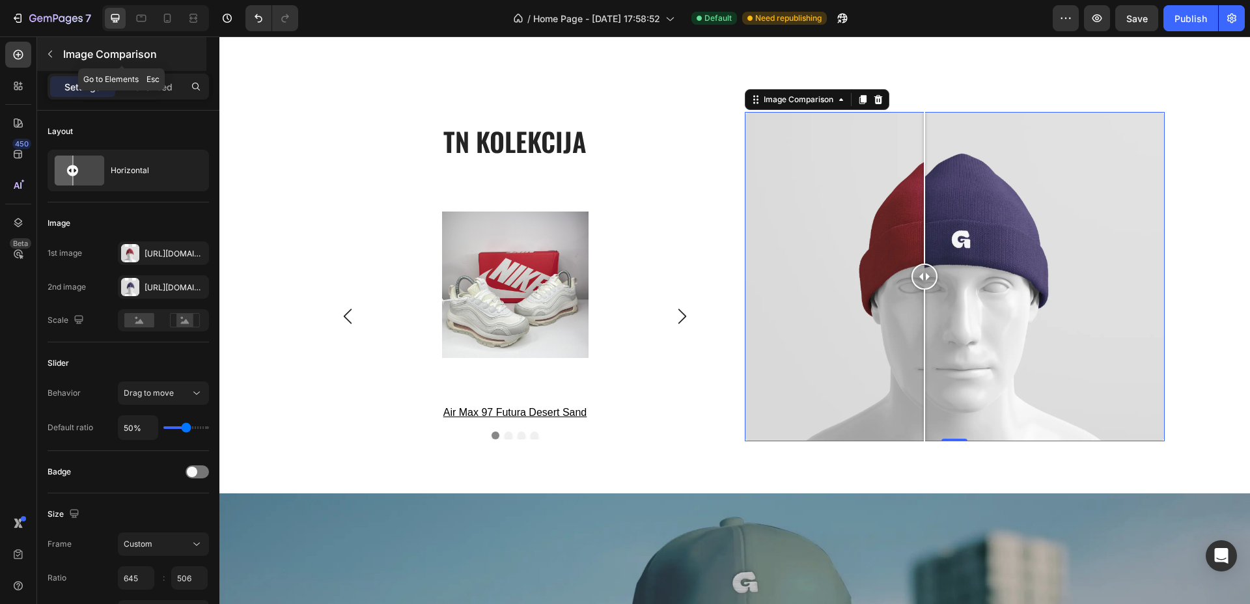
click at [48, 58] on icon "button" at bounding box center [50, 54] width 10 height 10
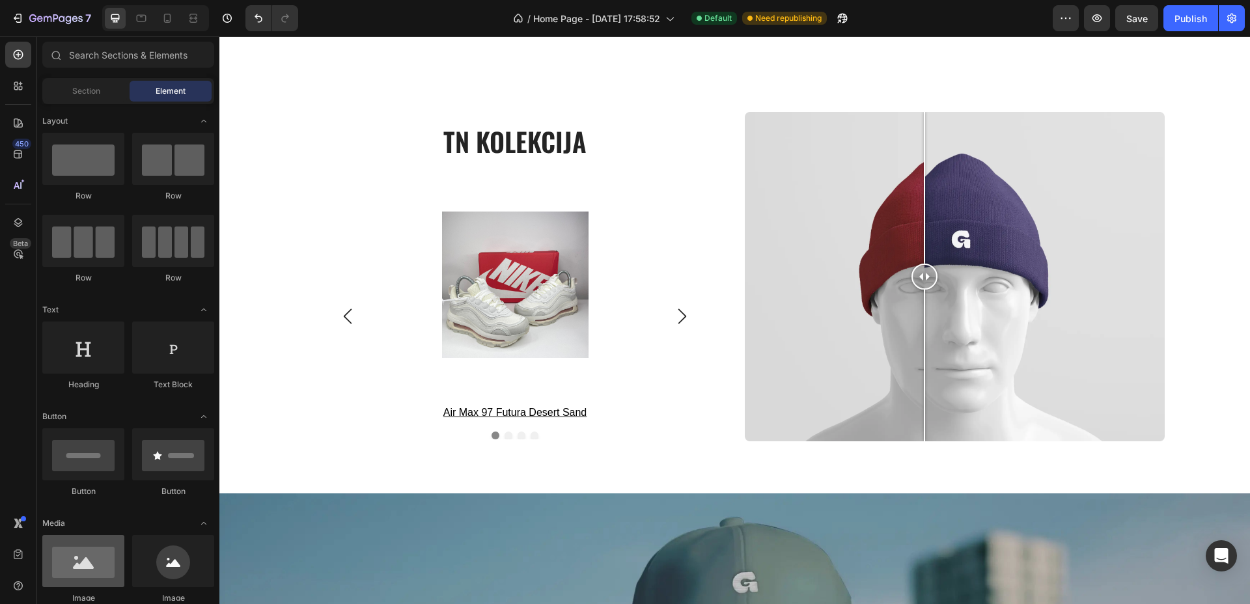
scroll to position [81, 0]
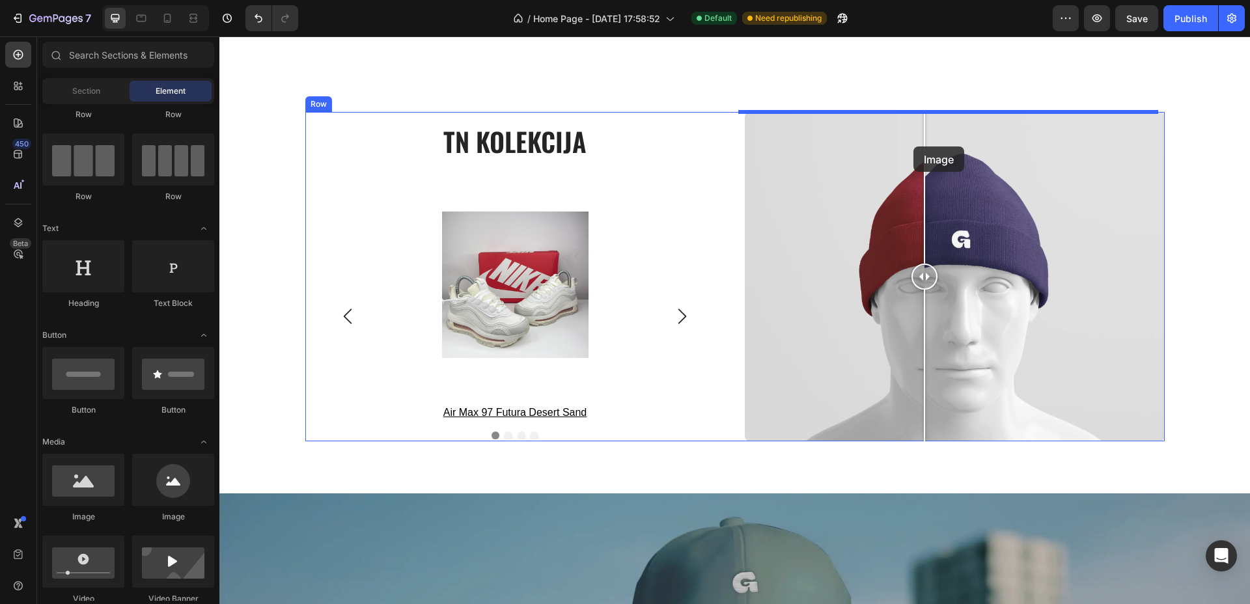
drag, startPoint x: 313, startPoint y: 515, endPoint x: 913, endPoint y: 146, distance: 704.2
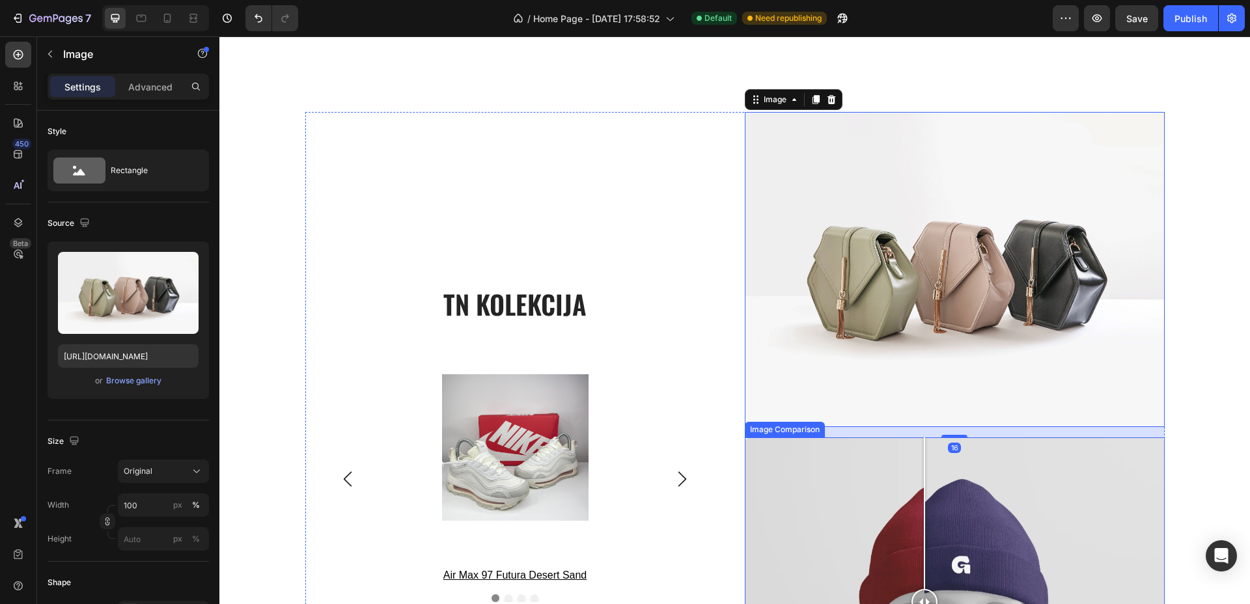
click at [1107, 487] on div at bounding box center [955, 601] width 420 height 329
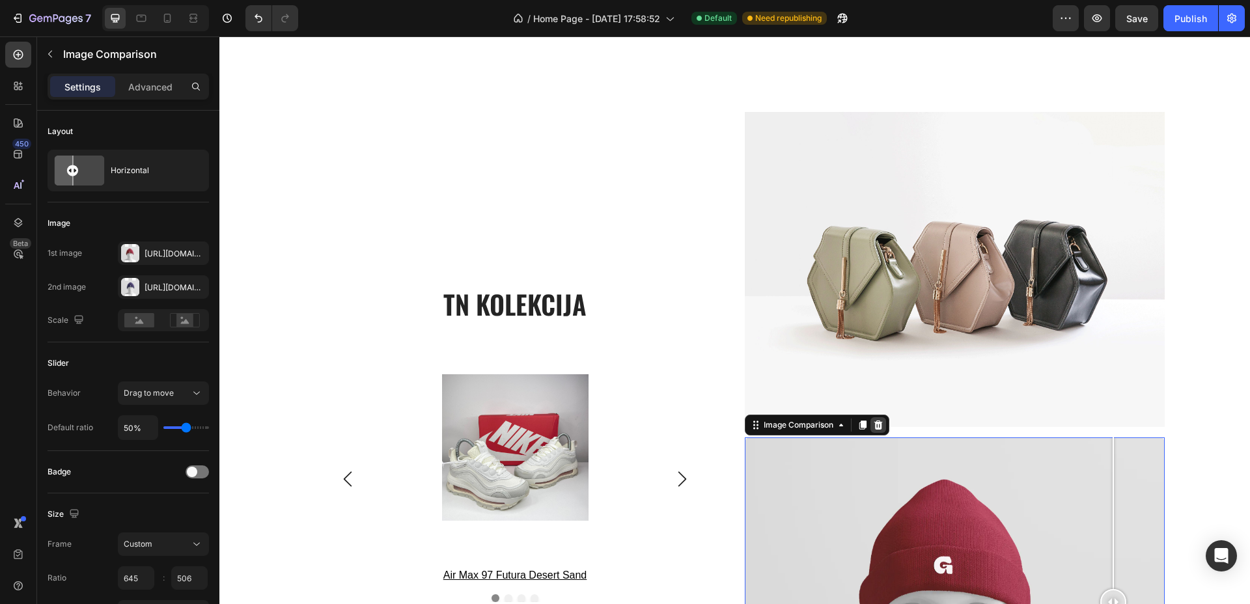
click at [875, 425] on icon at bounding box center [878, 424] width 8 height 9
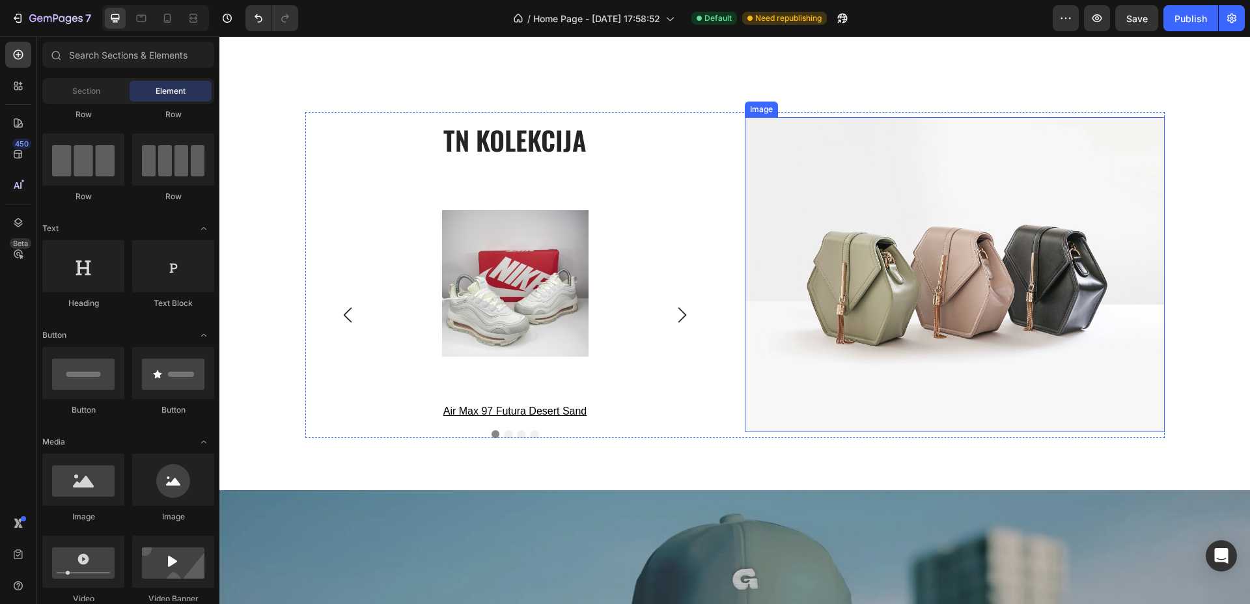
click at [959, 312] on img at bounding box center [955, 274] width 420 height 315
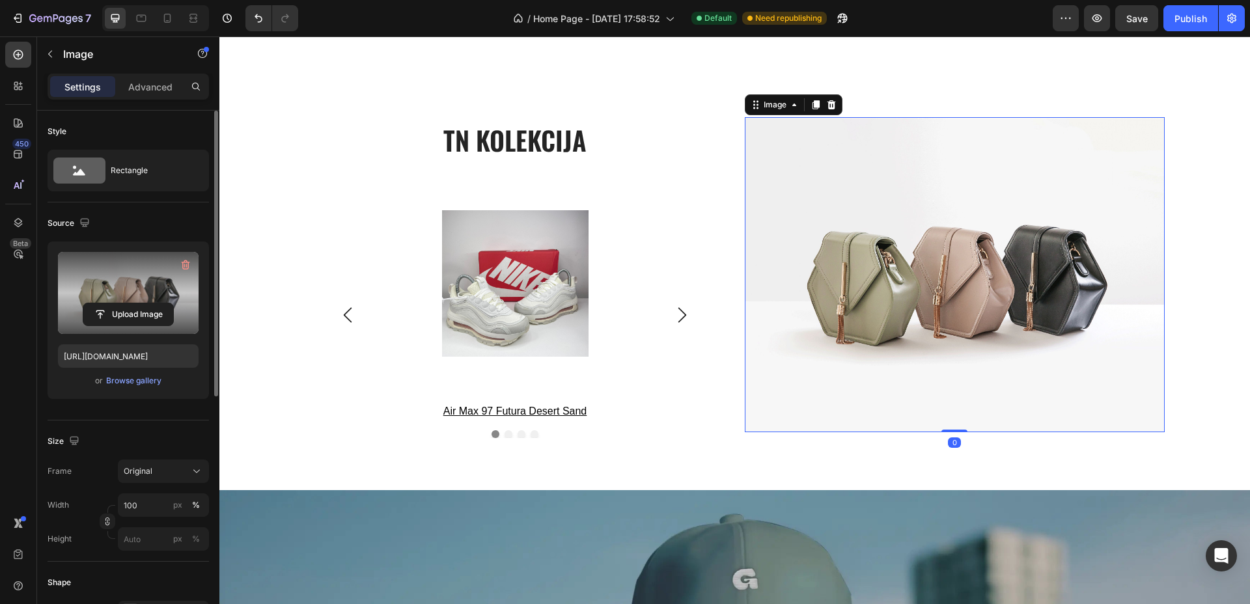
click at [140, 294] on label at bounding box center [128, 293] width 141 height 82
click at [140, 303] on input "file" at bounding box center [128, 314] width 90 height 22
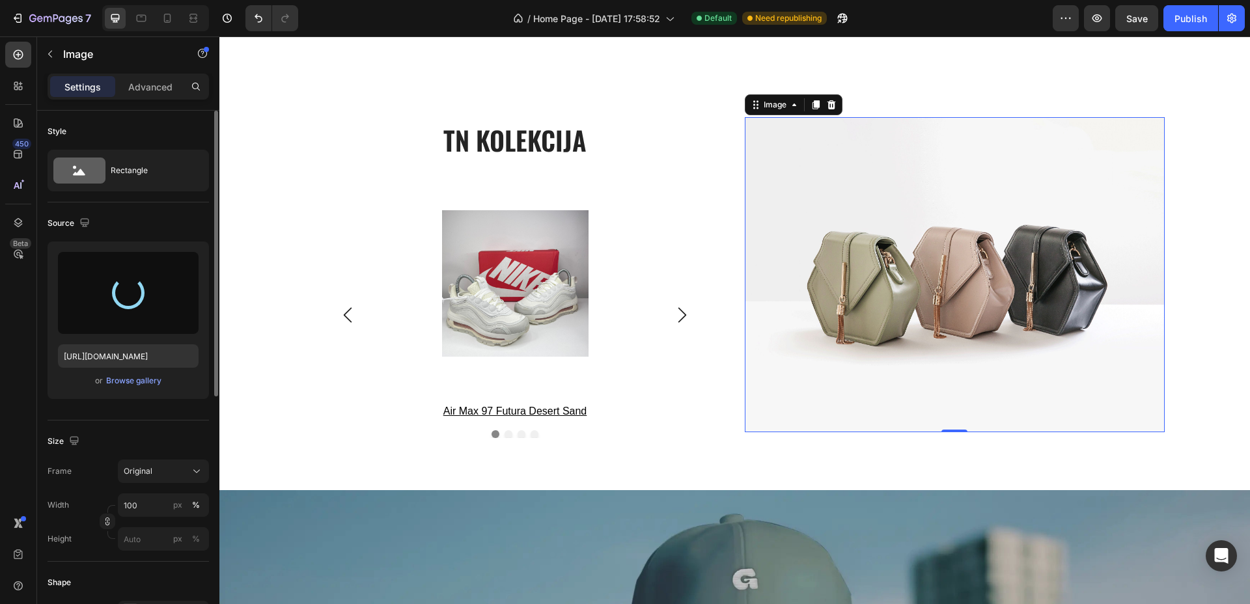
type input "[URL][DOMAIN_NAME]"
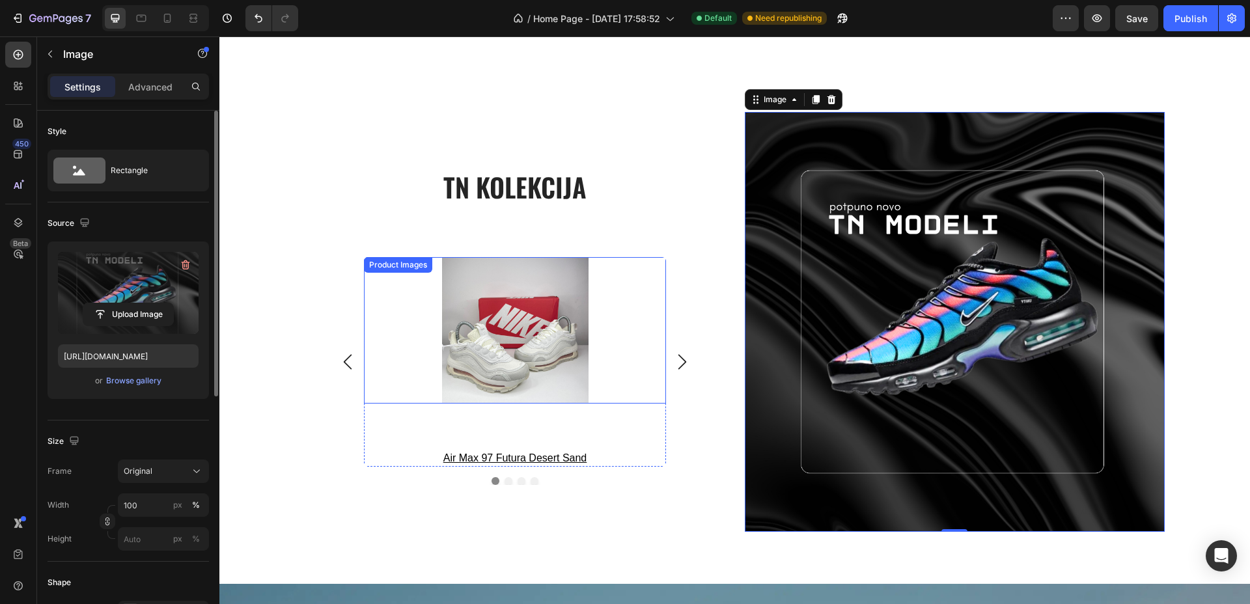
click at [517, 303] on img at bounding box center [515, 330] width 163 height 146
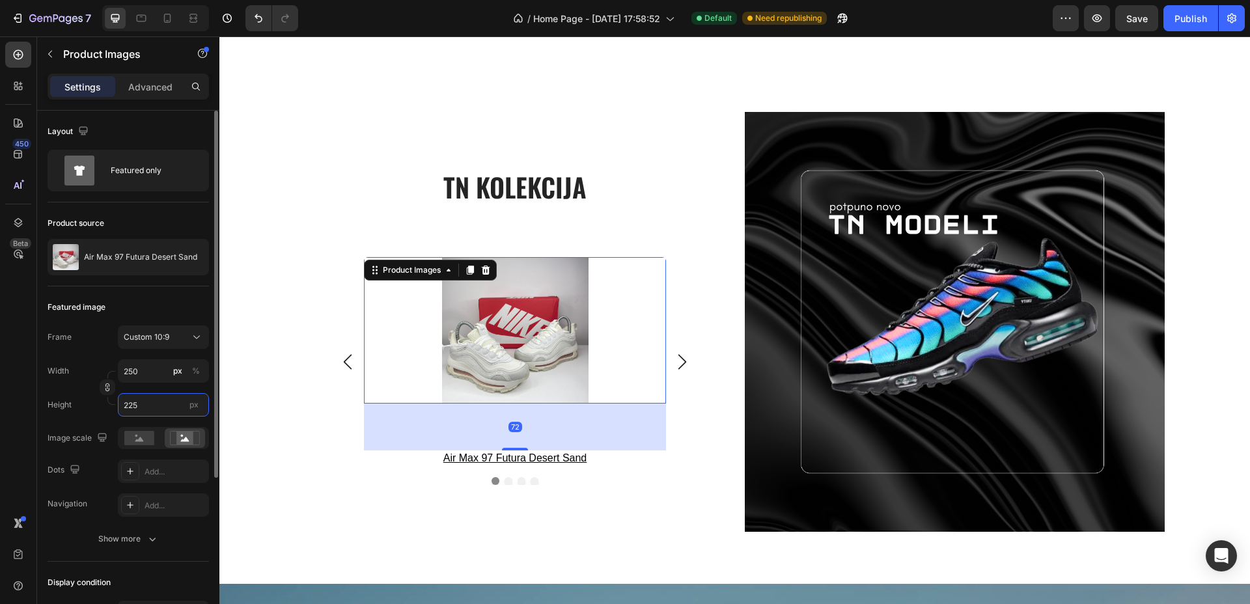
click at [136, 402] on input "225" at bounding box center [163, 404] width 91 height 23
type input "2"
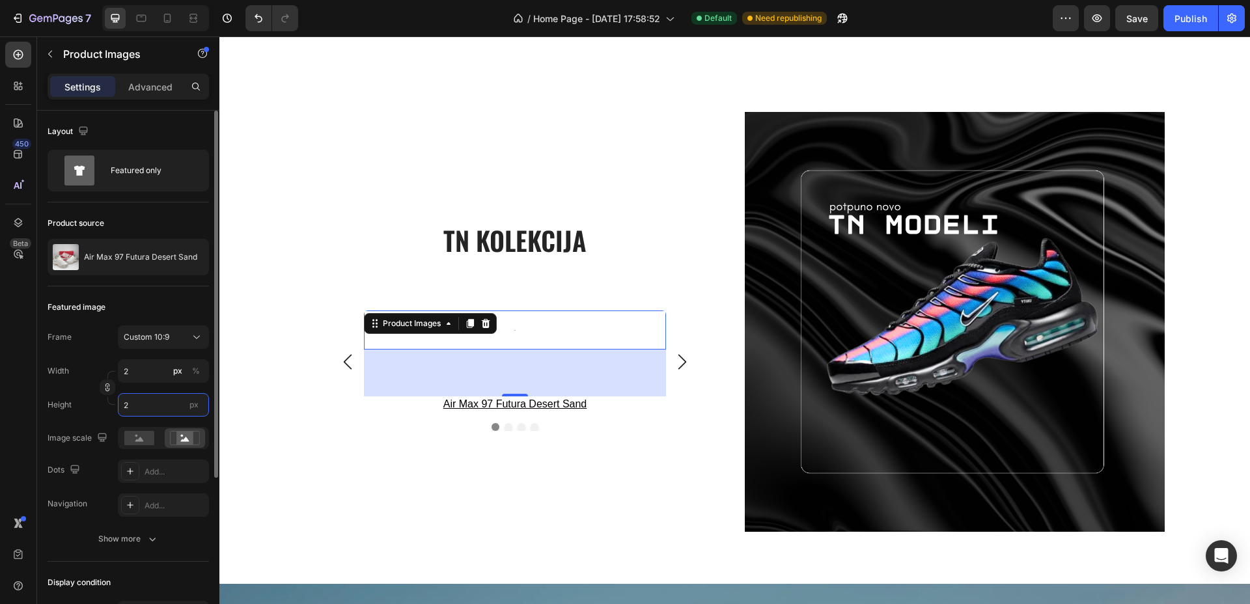
type input "28"
type input "25"
type input "278"
type input "250"
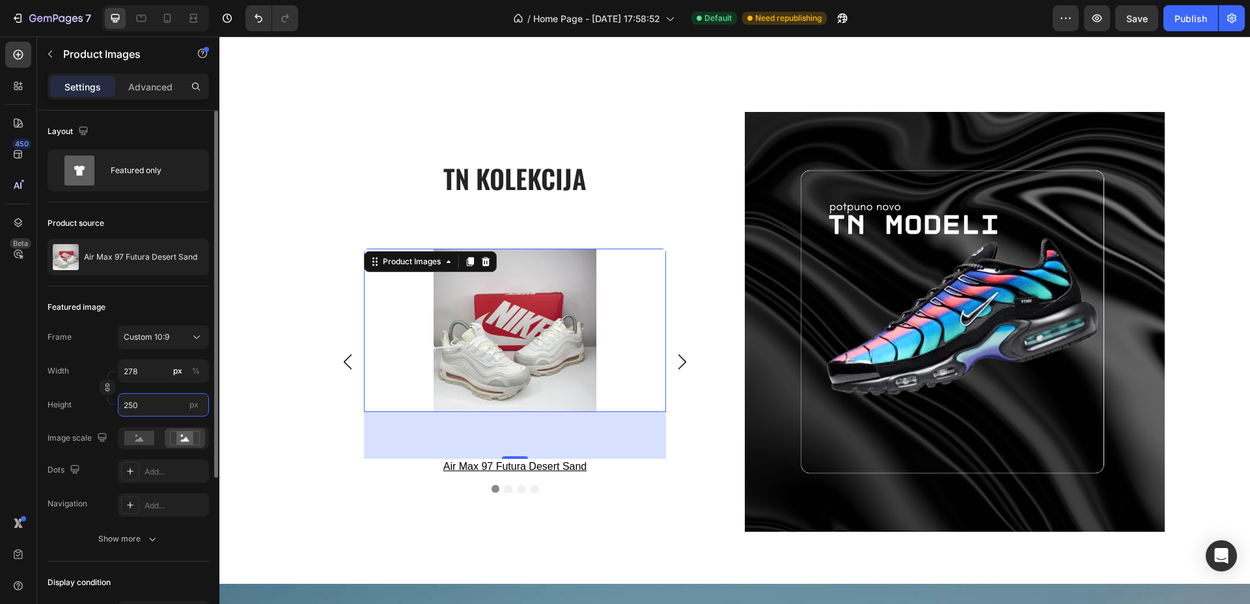
type input "28"
type input "25"
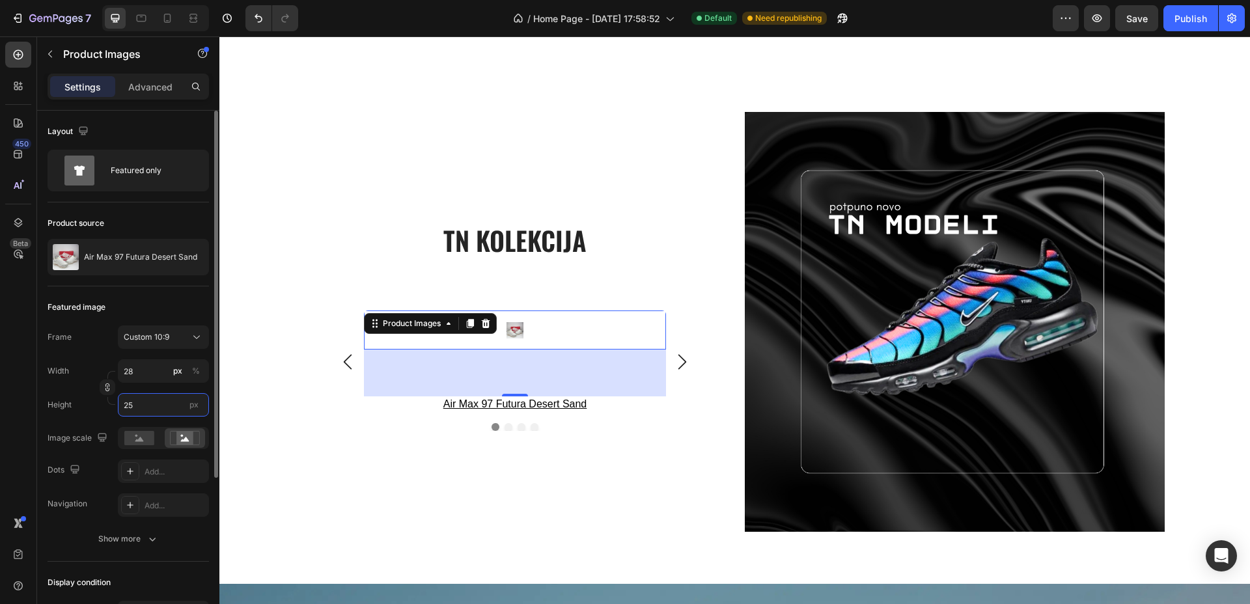
type input "2"
type input "26"
type input "23"
type input "261"
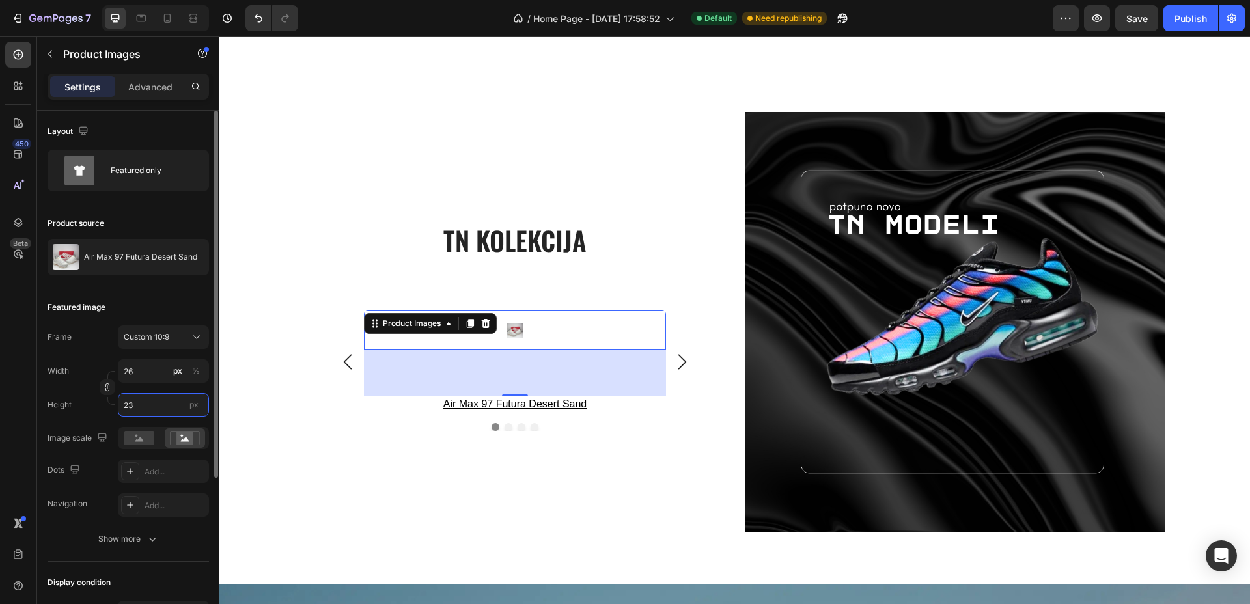
type input "235"
type input "2611"
type input "2350"
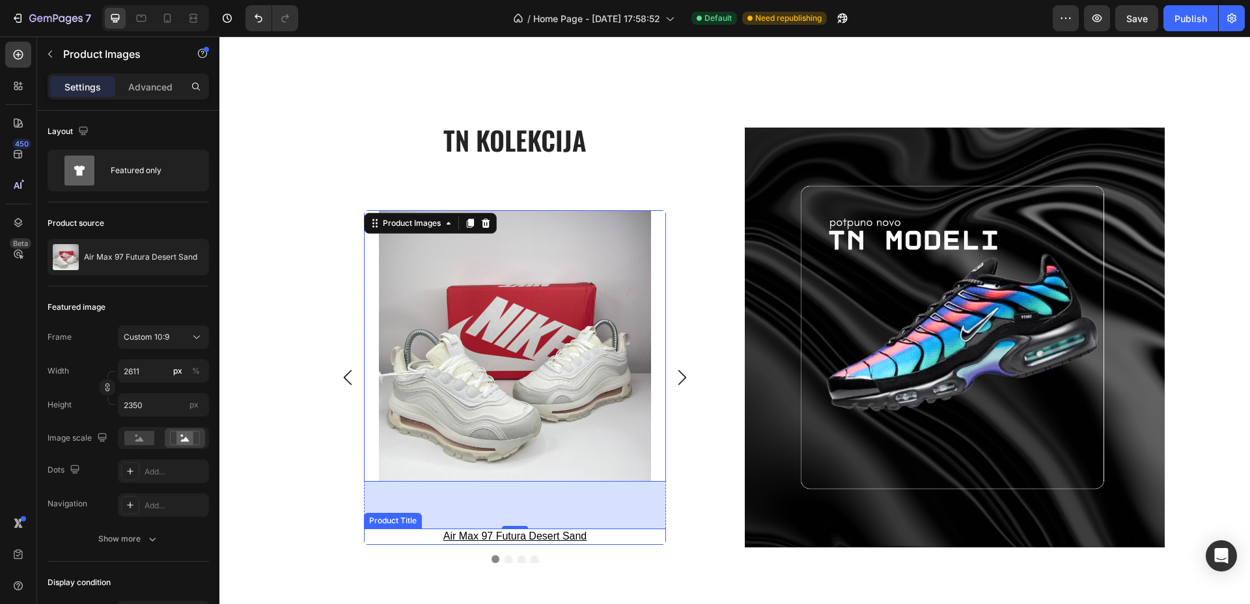
click at [564, 537] on h3 "air max 97 futura desert sand" at bounding box center [515, 537] width 302 height 16
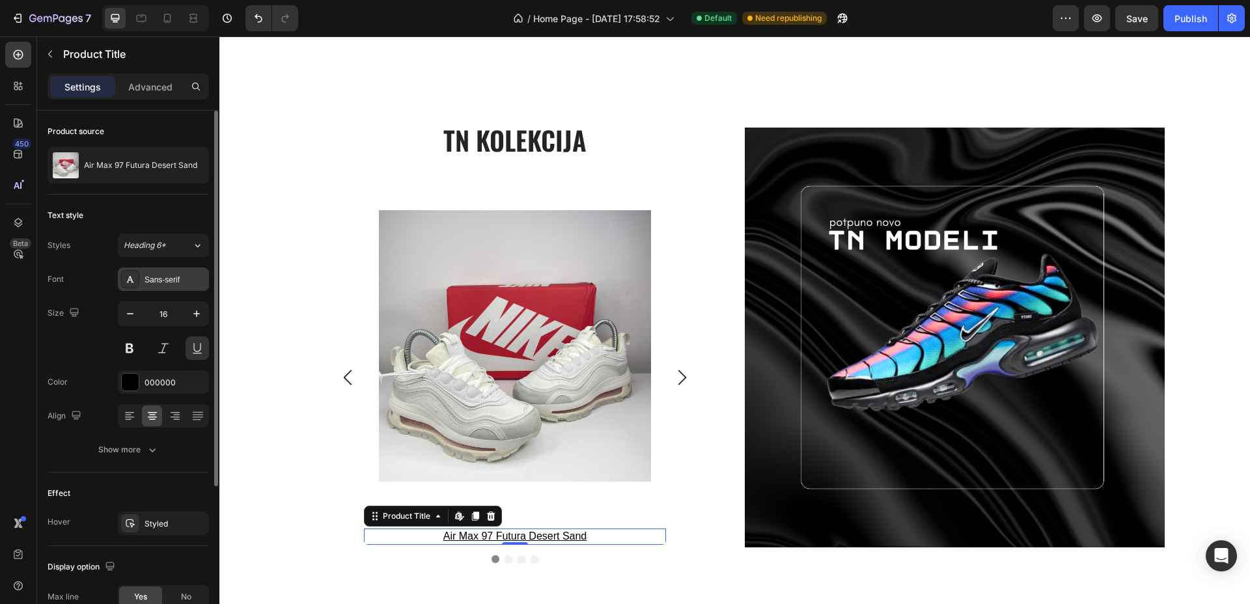
click at [176, 274] on div "Sans-serif" at bounding box center [175, 280] width 61 height 12
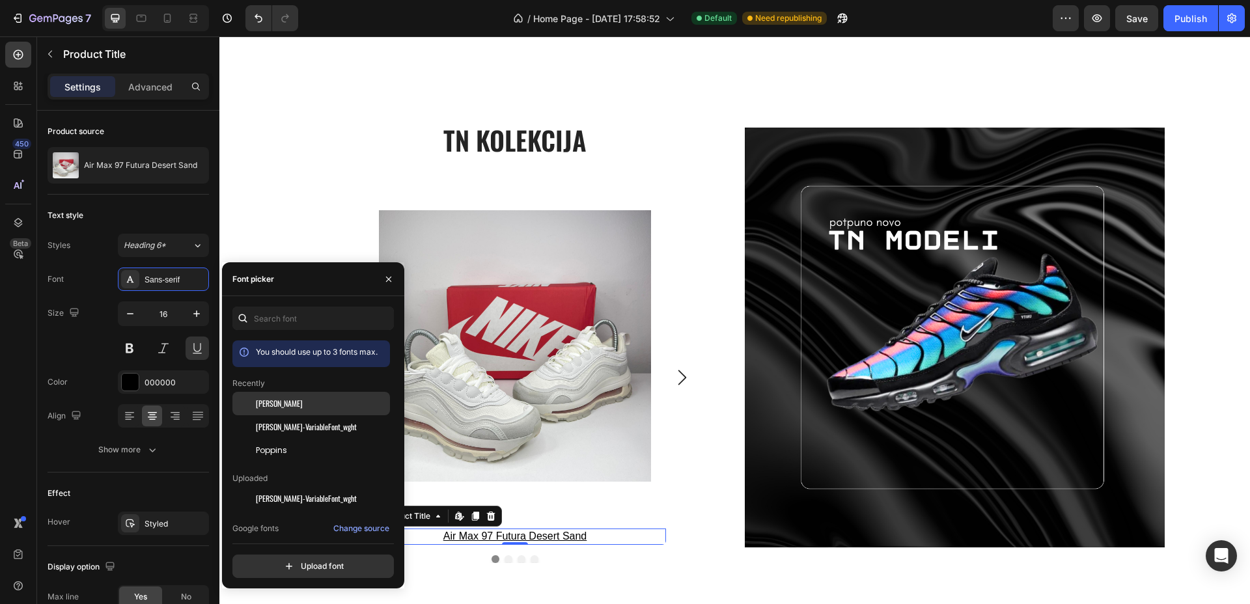
click at [264, 407] on span "[PERSON_NAME]" at bounding box center [279, 404] width 47 height 12
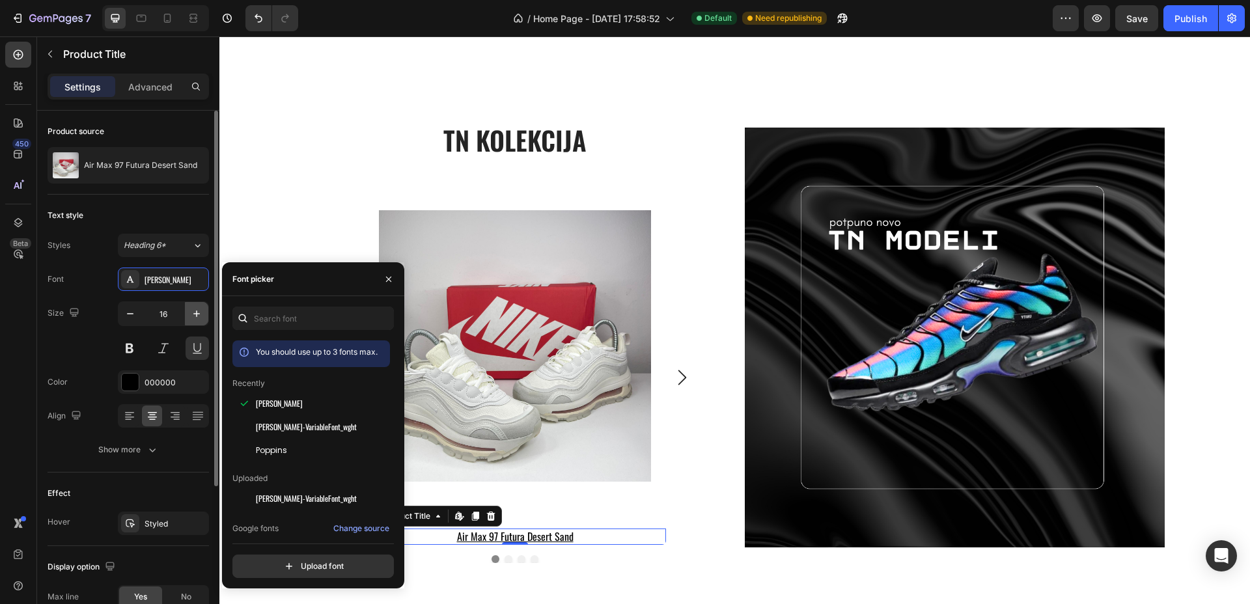
click at [196, 311] on icon "button" at bounding box center [196, 313] width 13 height 13
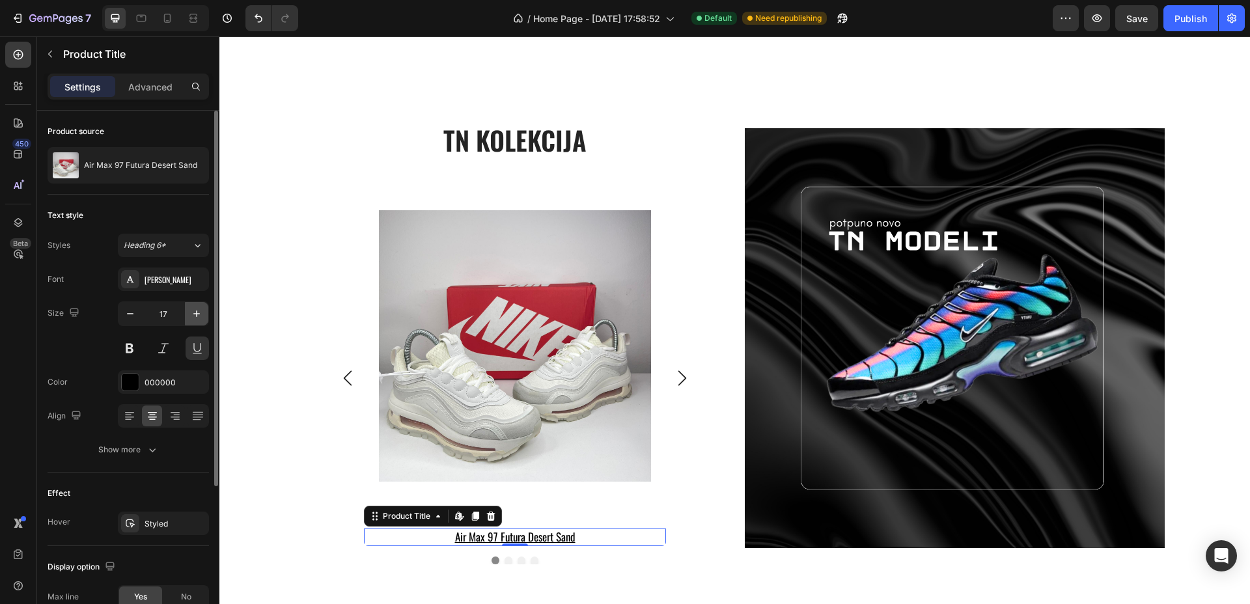
click at [196, 311] on icon "button" at bounding box center [196, 313] width 13 height 13
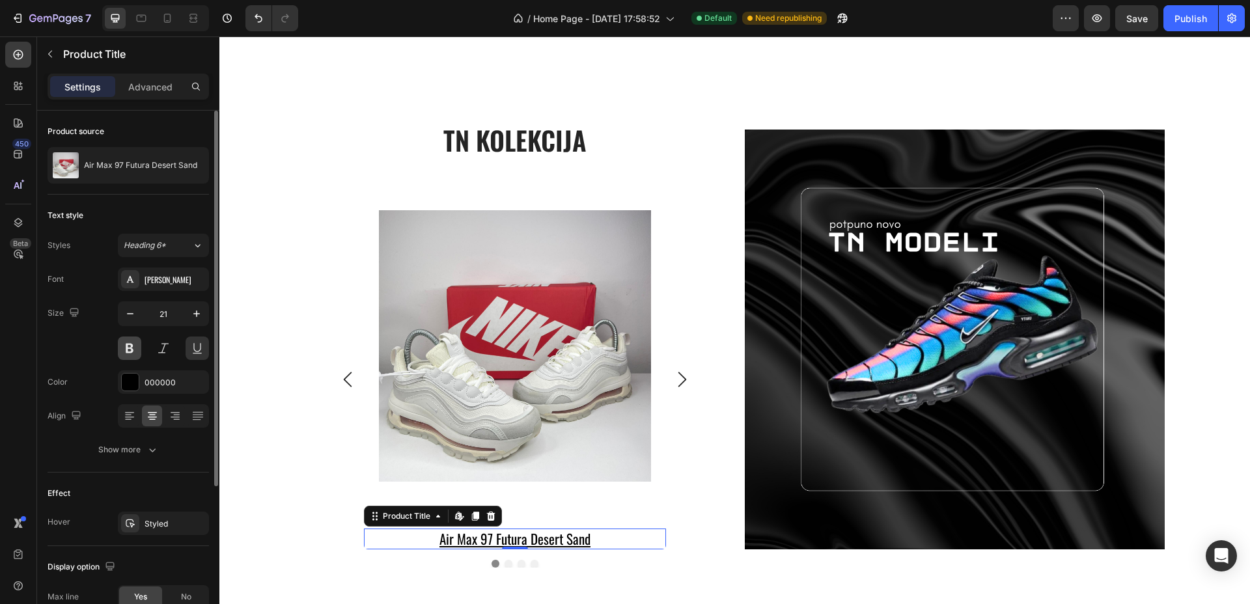
click at [131, 345] on button at bounding box center [129, 348] width 23 height 23
click at [198, 309] on icon "button" at bounding box center [196, 313] width 13 height 13
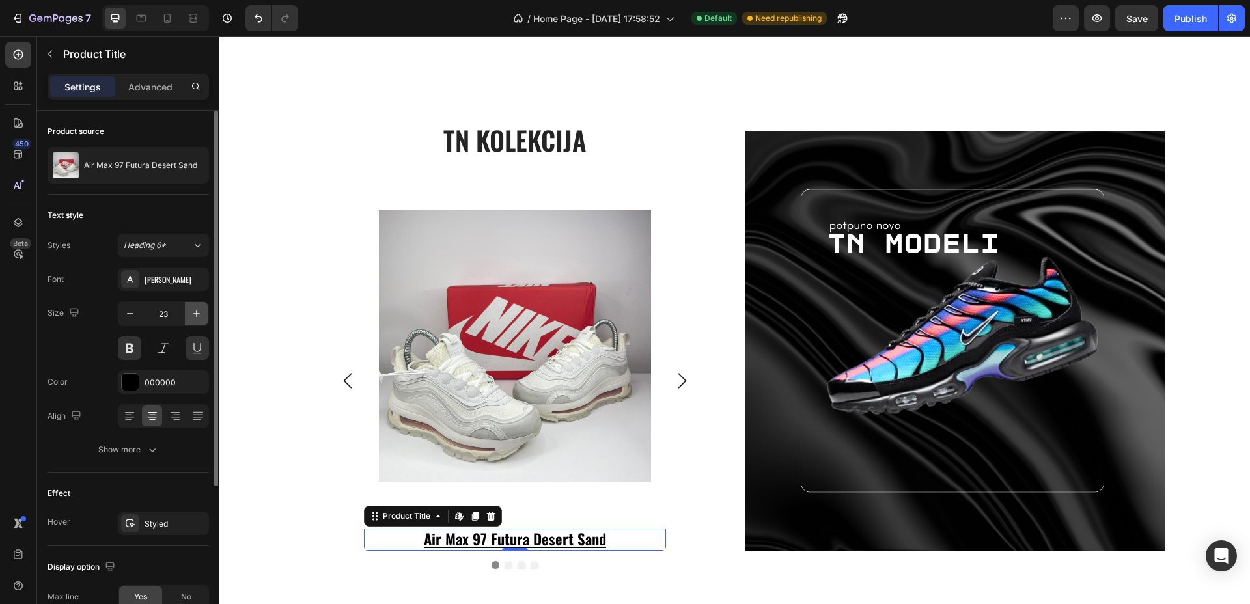
click at [198, 309] on icon "button" at bounding box center [196, 313] width 13 height 13
type input "25"
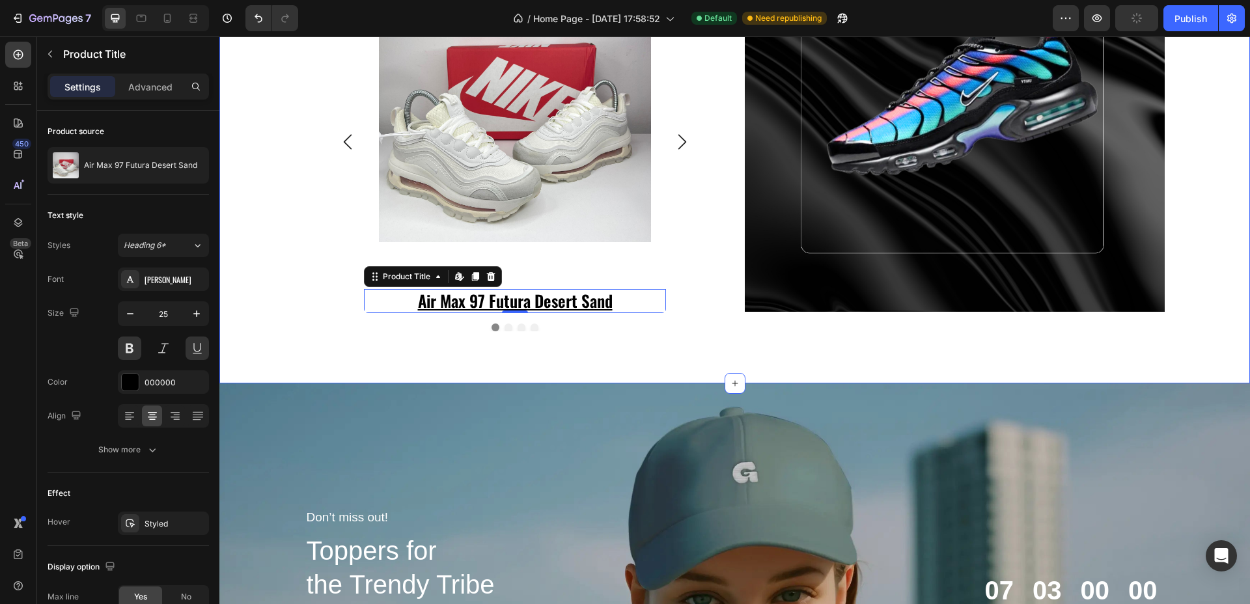
scroll to position [2360, 0]
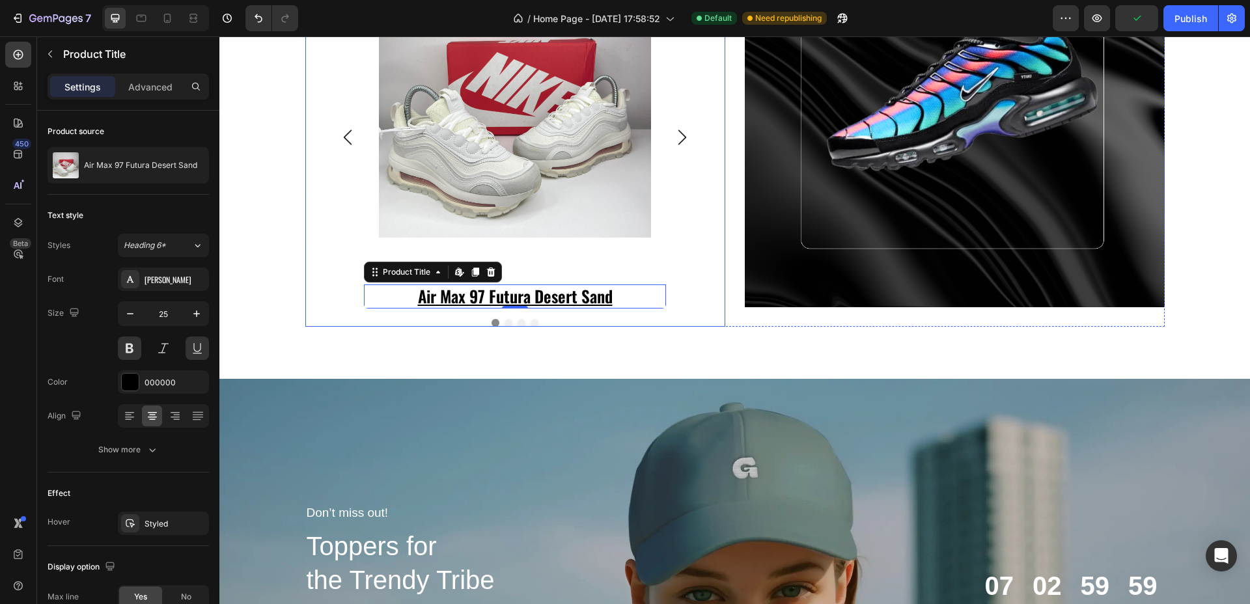
click at [506, 320] on button "Dot" at bounding box center [508, 323] width 8 height 8
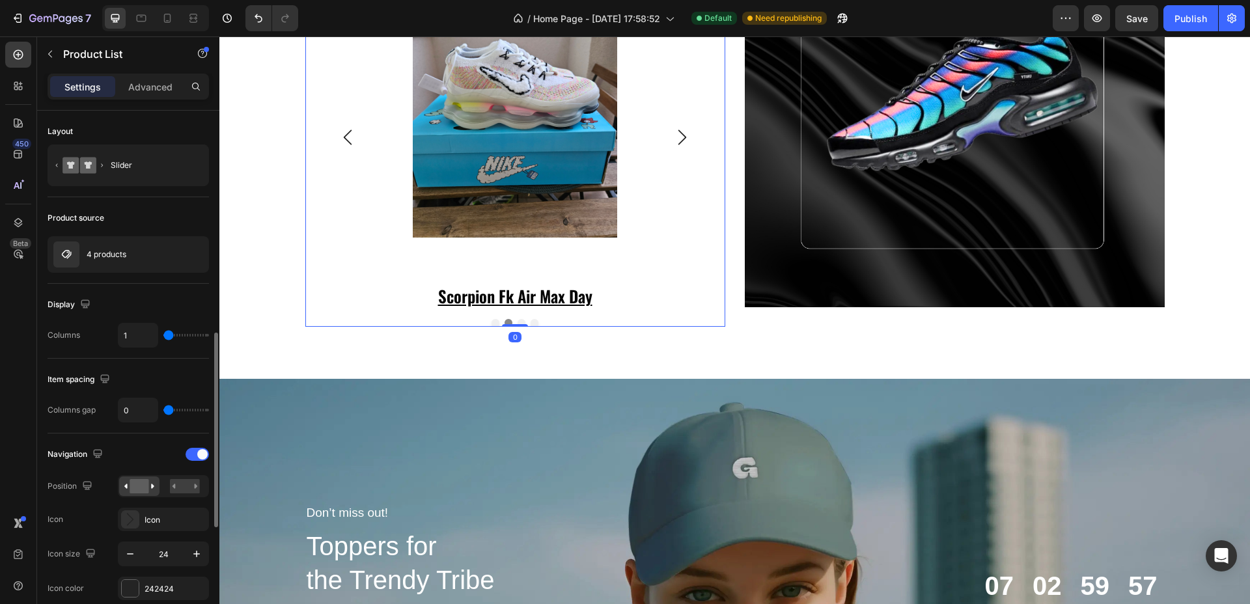
scroll to position [163, 0]
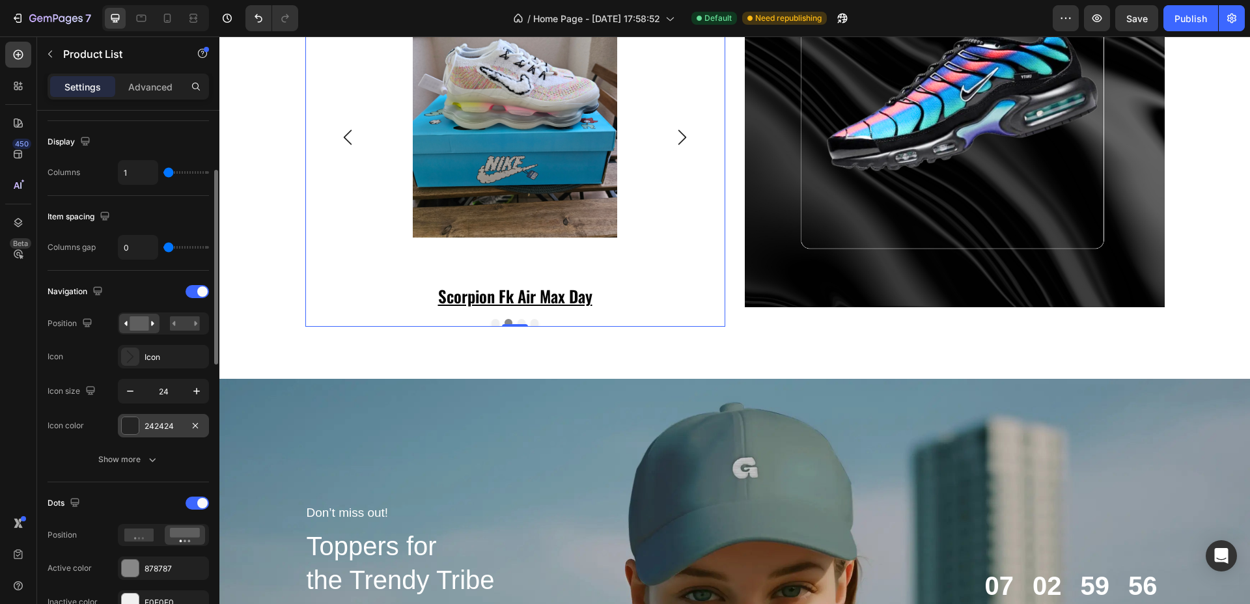
click at [134, 426] on div at bounding box center [130, 425] width 17 height 17
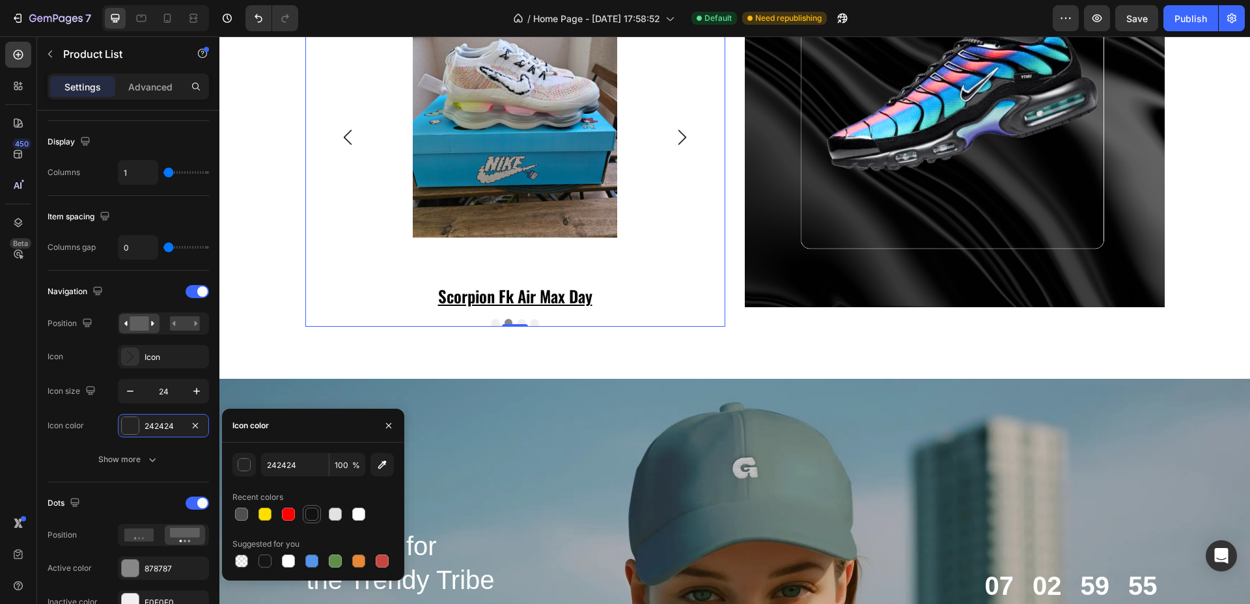
click at [310, 515] on div at bounding box center [311, 514] width 13 height 13
type input "121212"
click at [130, 458] on div "Show more" at bounding box center [128, 459] width 61 height 13
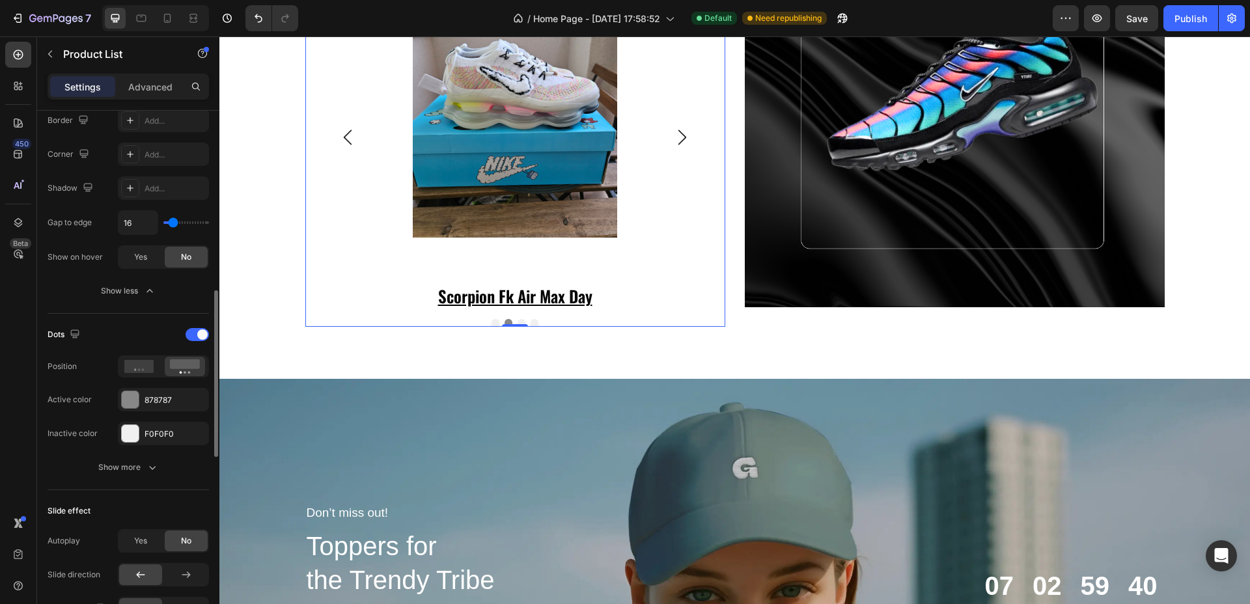
scroll to position [651, 0]
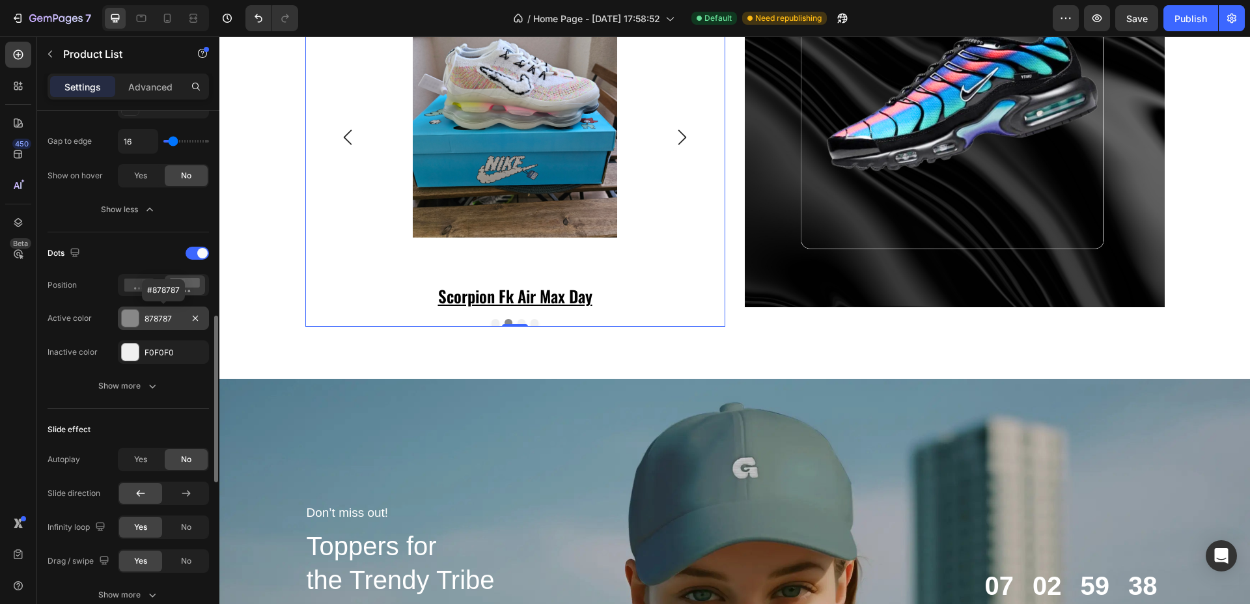
click at [127, 318] on div at bounding box center [130, 318] width 17 height 17
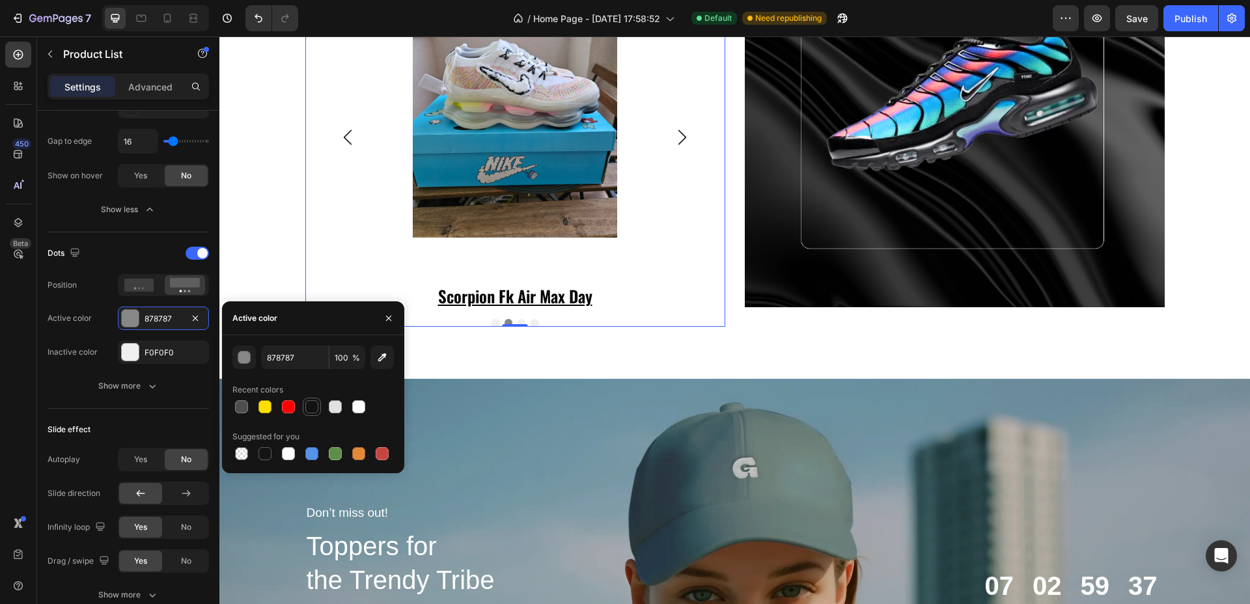
click at [318, 405] on div at bounding box center [311, 406] width 13 height 13
type input "121212"
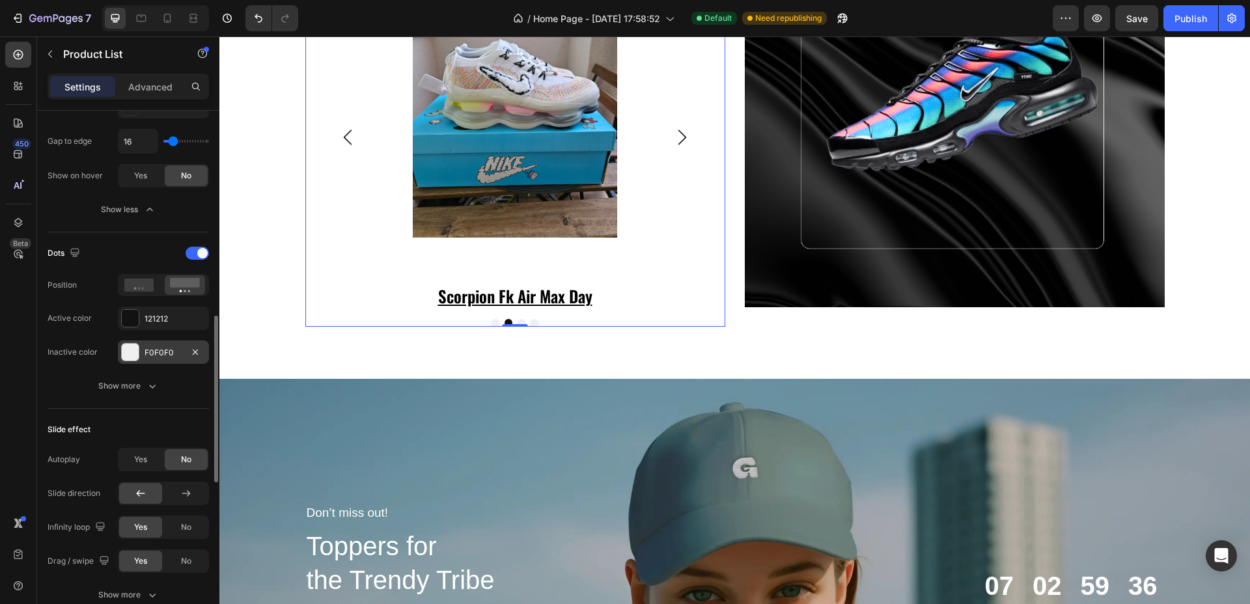
click at [127, 350] on div at bounding box center [130, 352] width 17 height 17
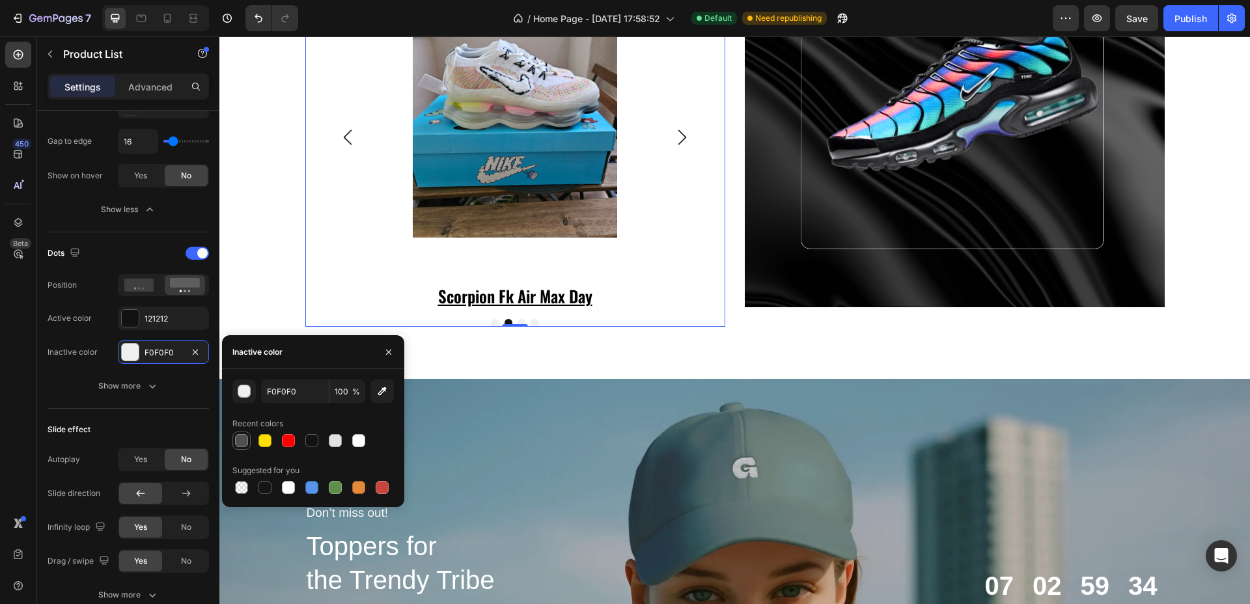
click at [240, 436] on div at bounding box center [241, 440] width 13 height 13
click at [342, 446] on div at bounding box center [335, 441] width 16 height 16
type input "E2E2E2"
click at [594, 350] on div "TN kolekcija Heading Product Images air max 97 futura desert sand Product Title…" at bounding box center [734, 97] width 1030 height 563
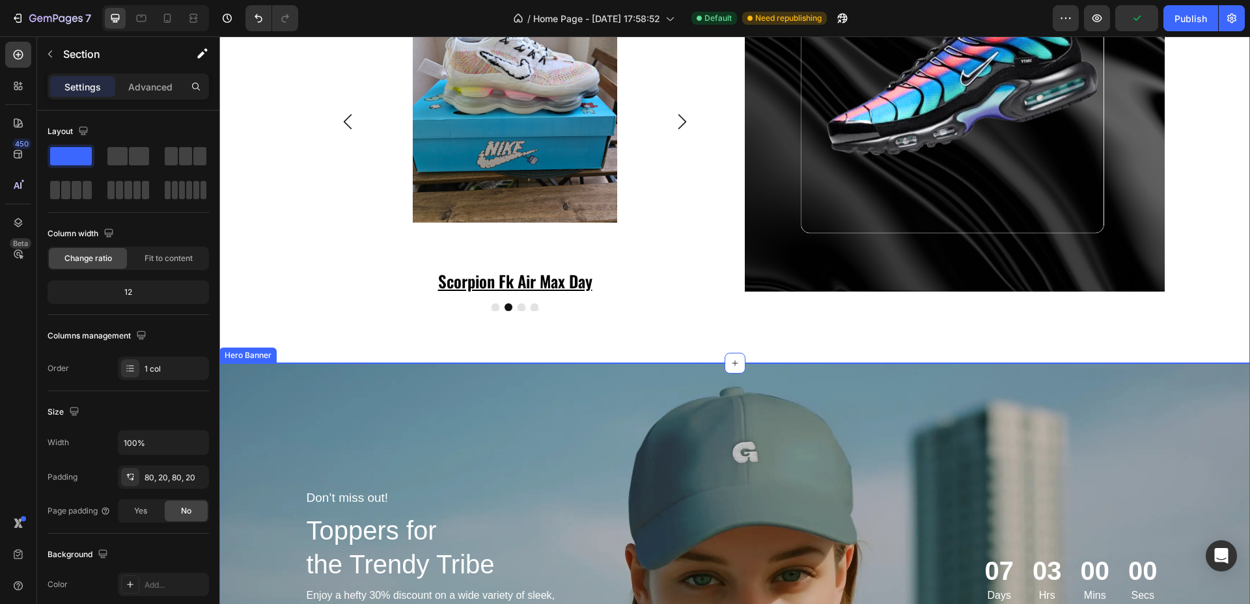
scroll to position [1871, 0]
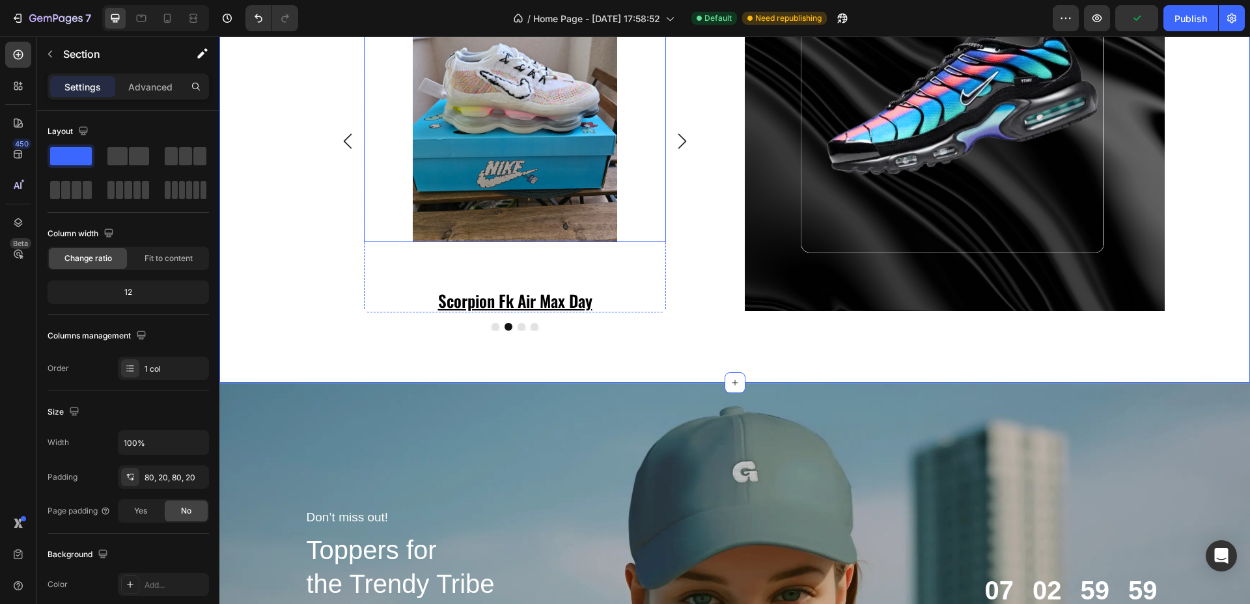
click at [492, 138] on img at bounding box center [515, 106] width 302 height 272
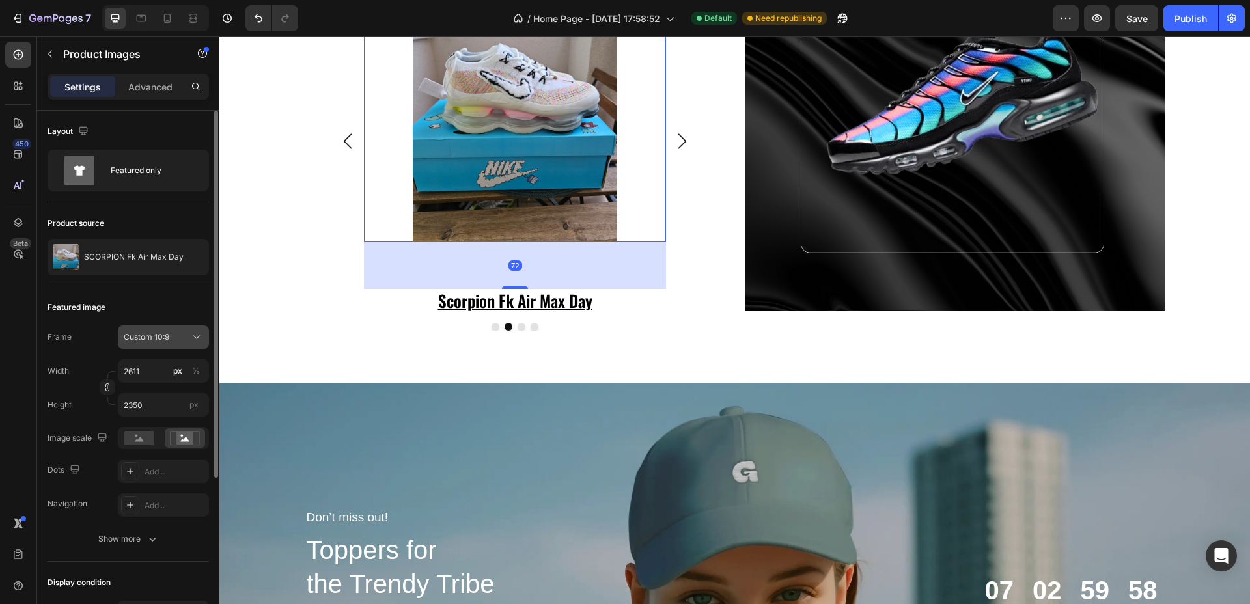
click at [154, 340] on span "Custom 10:9" at bounding box center [147, 337] width 46 height 12
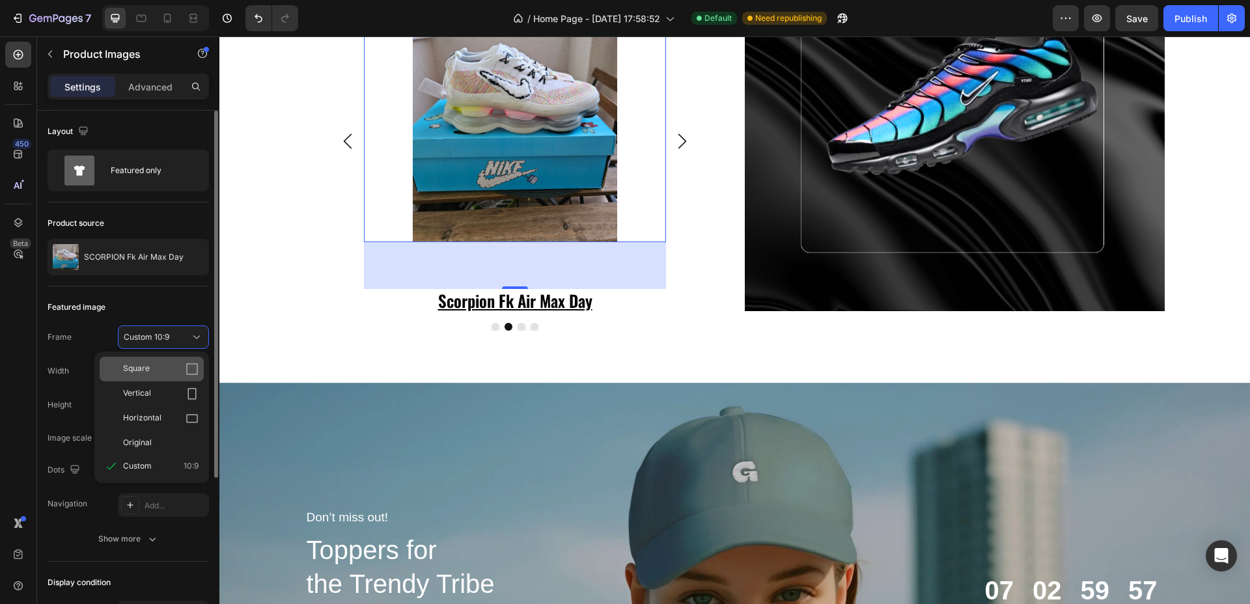
click at [159, 367] on div "Square" at bounding box center [161, 369] width 76 height 13
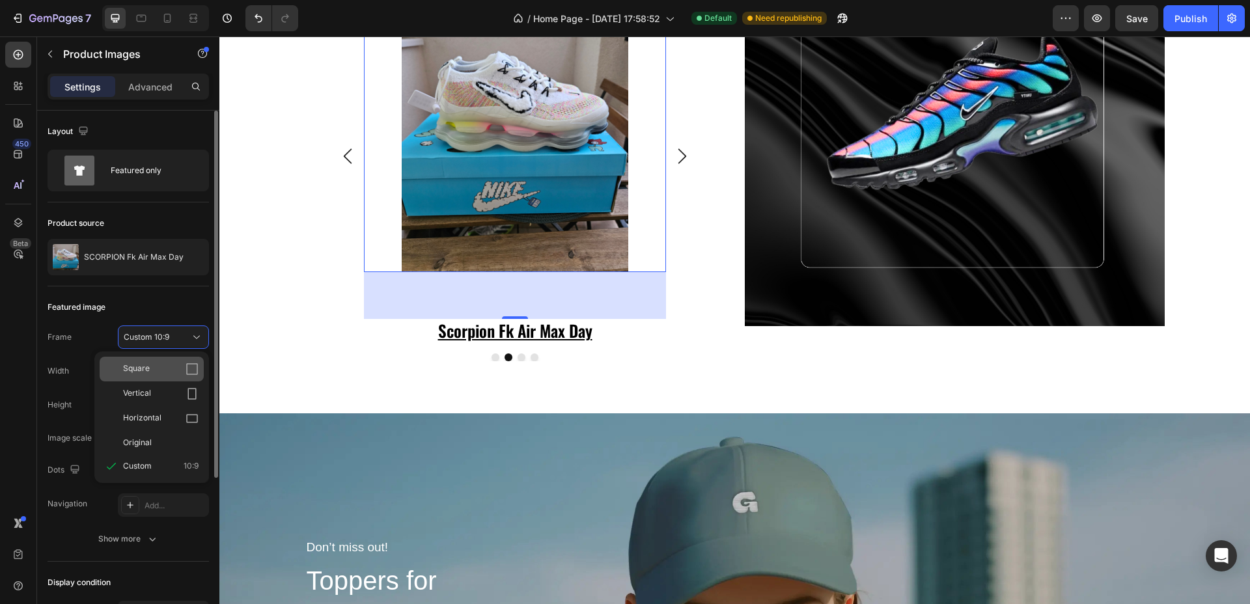
scroll to position [1886, 0]
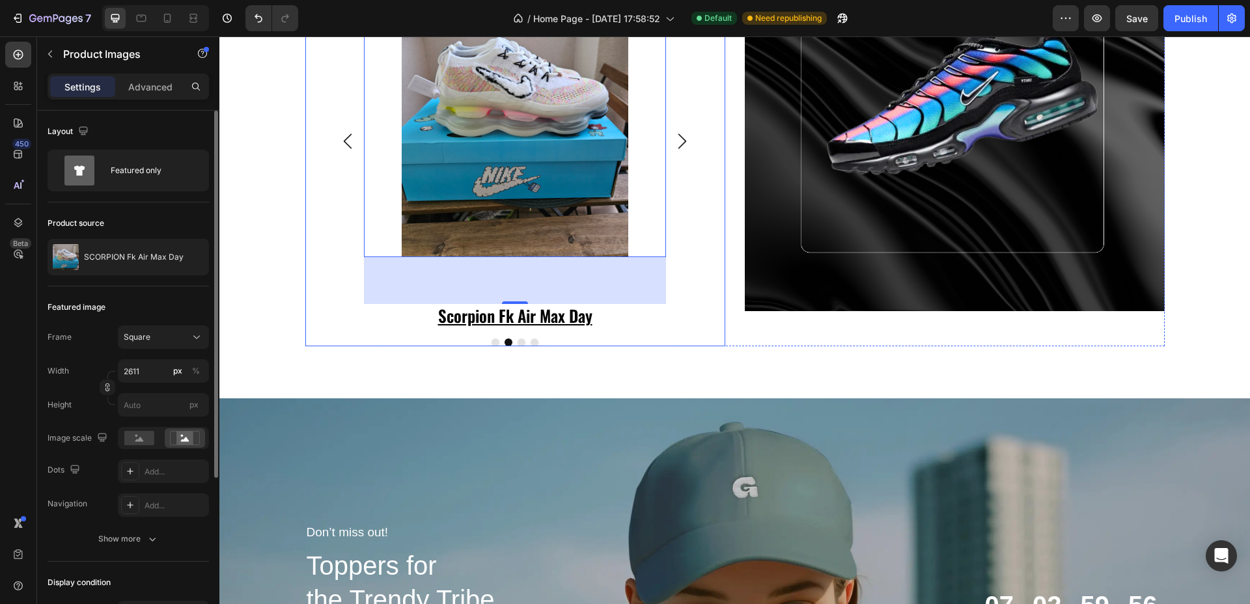
click at [680, 225] on div "Product Images 0 air max 97 futura desert sand Product Title Row Product List P…" at bounding box center [515, 141] width 354 height 373
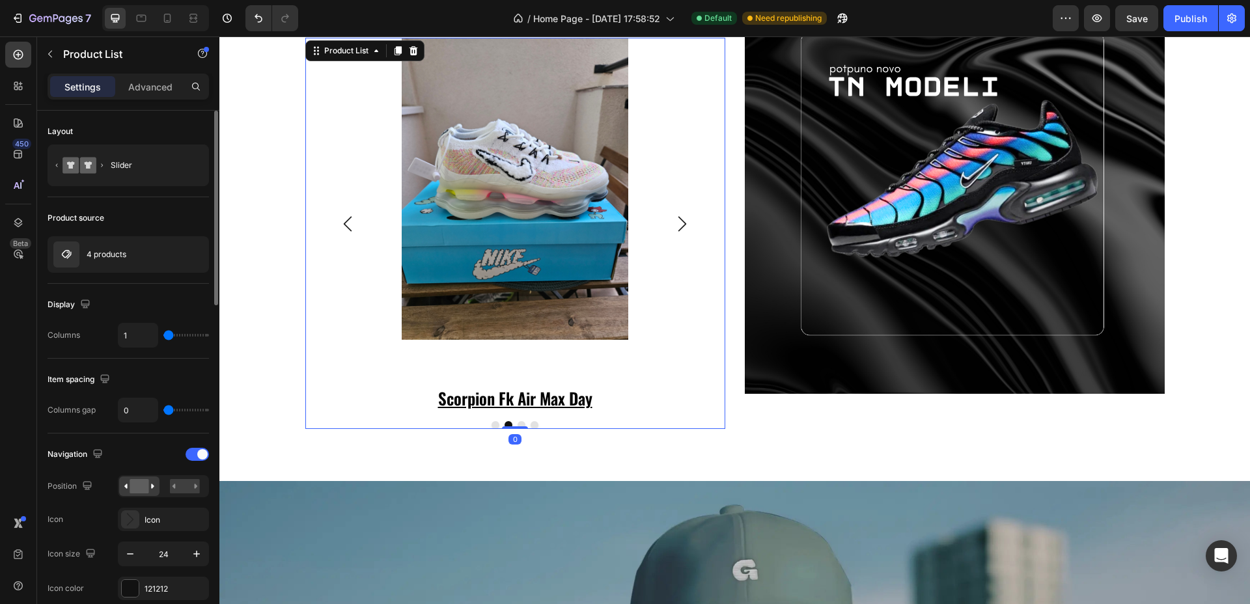
scroll to position [1724, 0]
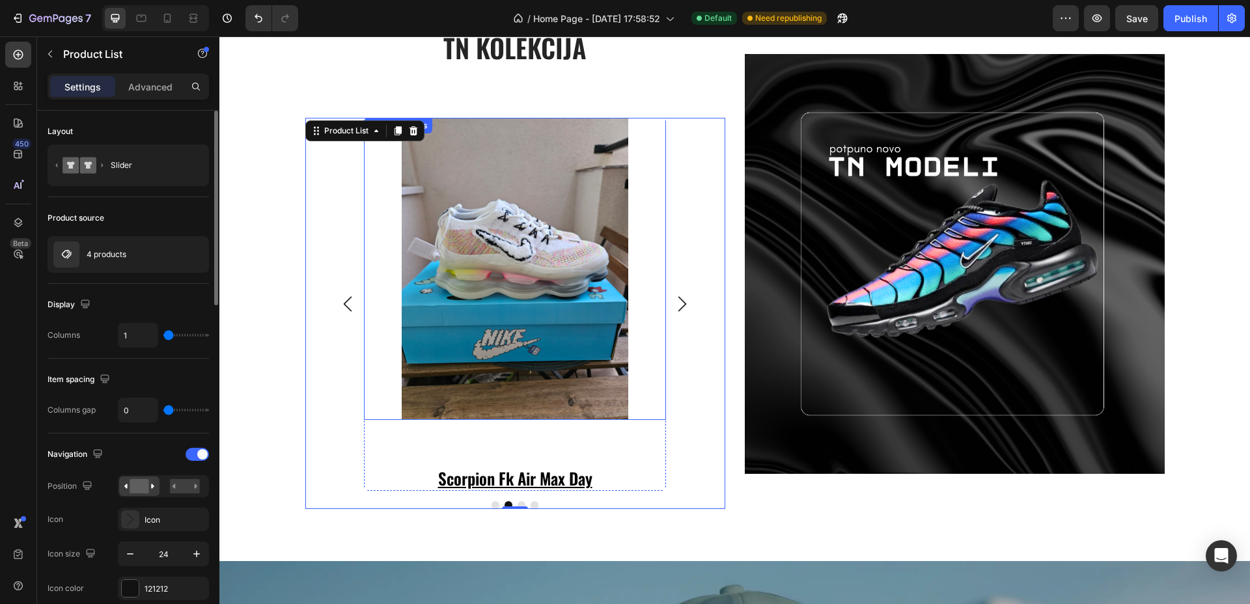
click at [482, 268] on img at bounding box center [515, 269] width 302 height 302
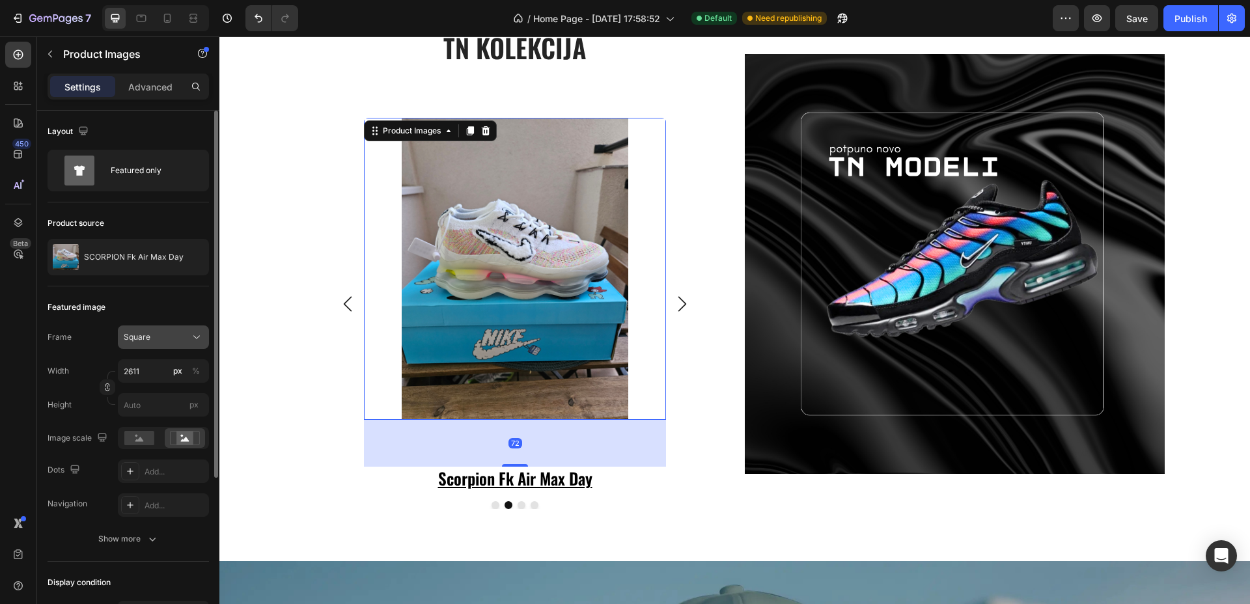
click at [167, 336] on div "Square" at bounding box center [156, 337] width 64 height 12
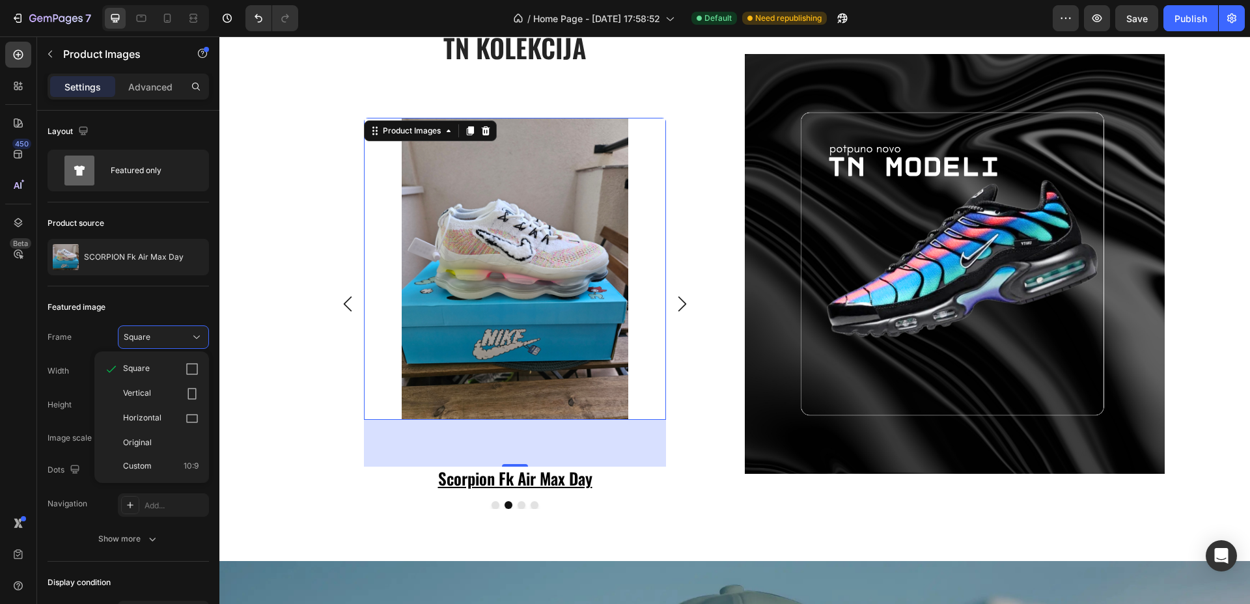
click at [549, 283] on img at bounding box center [515, 269] width 302 height 302
click at [702, 182] on div "Product Images 0 air max 97 futura desert sand Product Title Row Product List P…" at bounding box center [515, 313] width 420 height 391
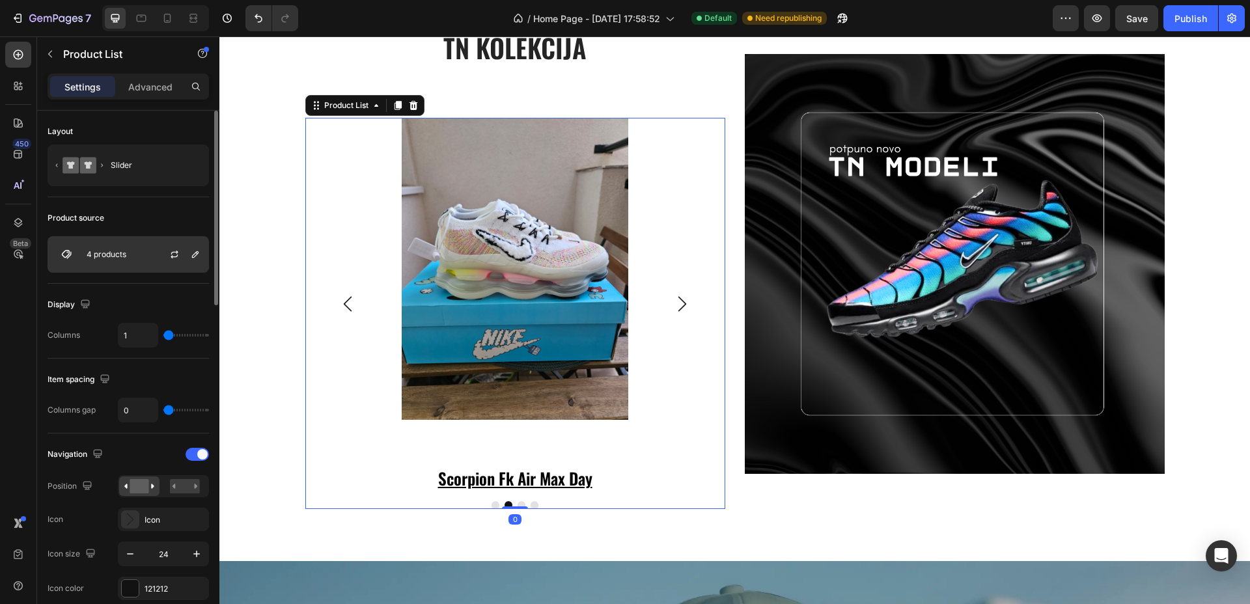
click at [141, 249] on div "4 products" at bounding box center [128, 254] width 161 height 36
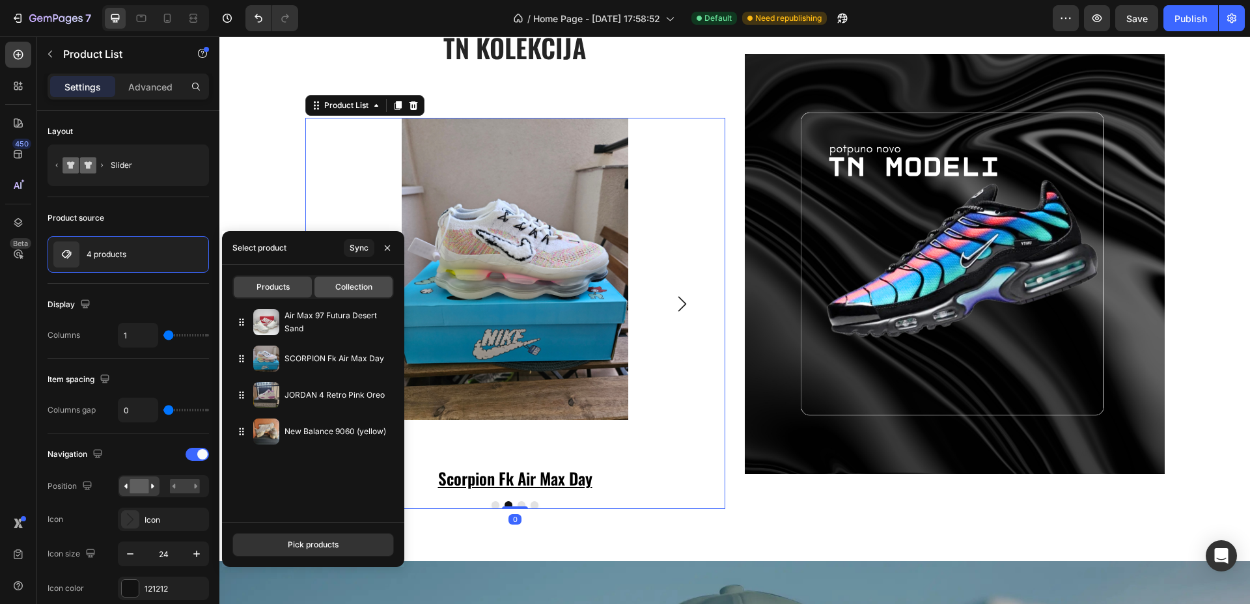
click at [357, 292] on span "Collection" at bounding box center [353, 287] width 37 height 12
type input "4"
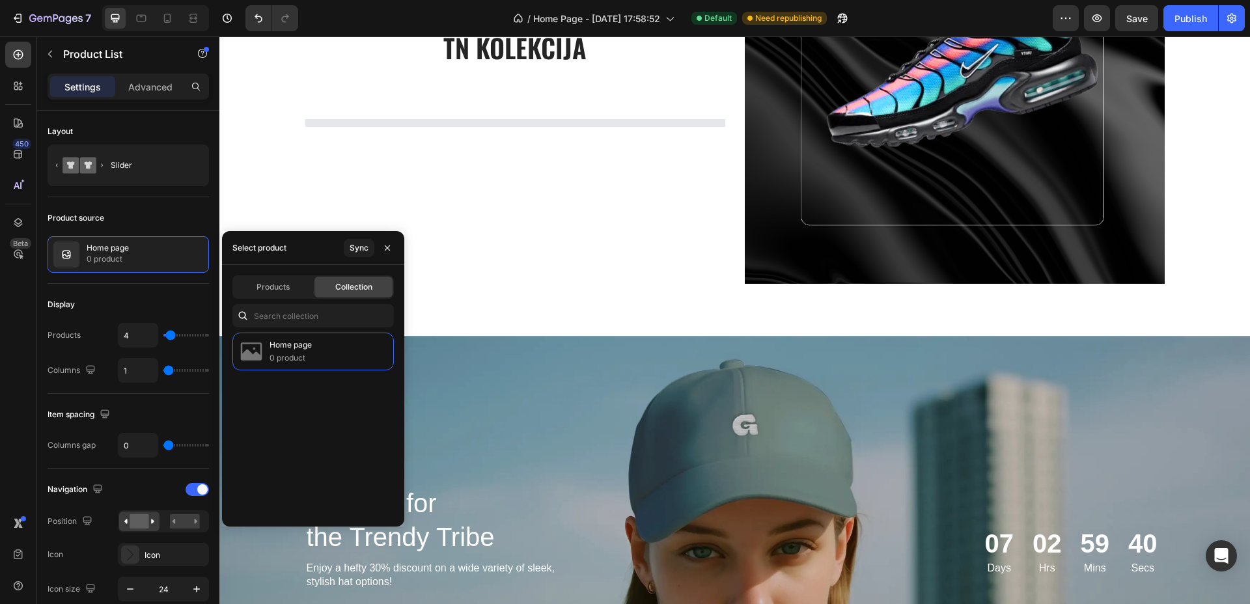
scroll to position [1843, 0]
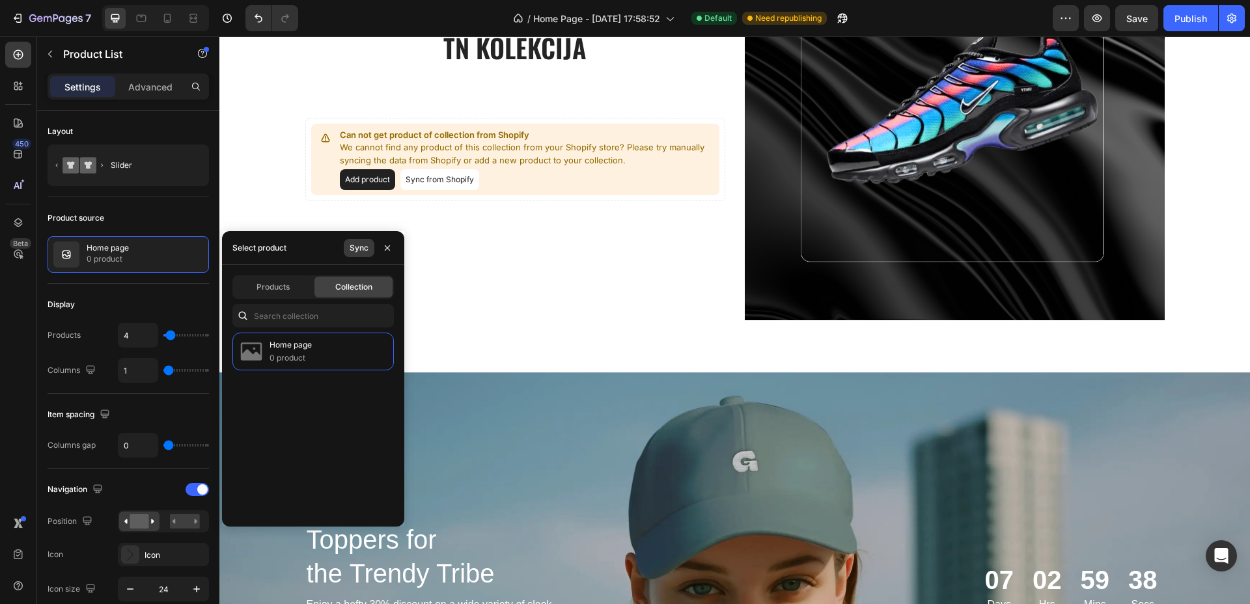
click at [368, 249] on button "Sync" at bounding box center [359, 248] width 31 height 18
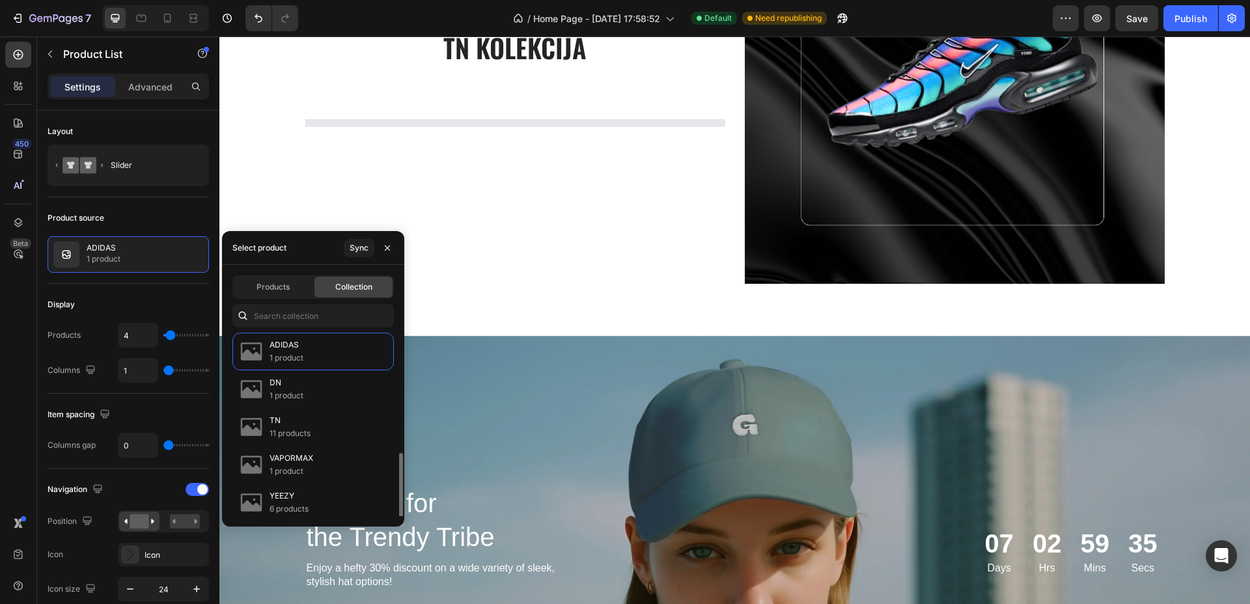
scroll to position [81, 0]
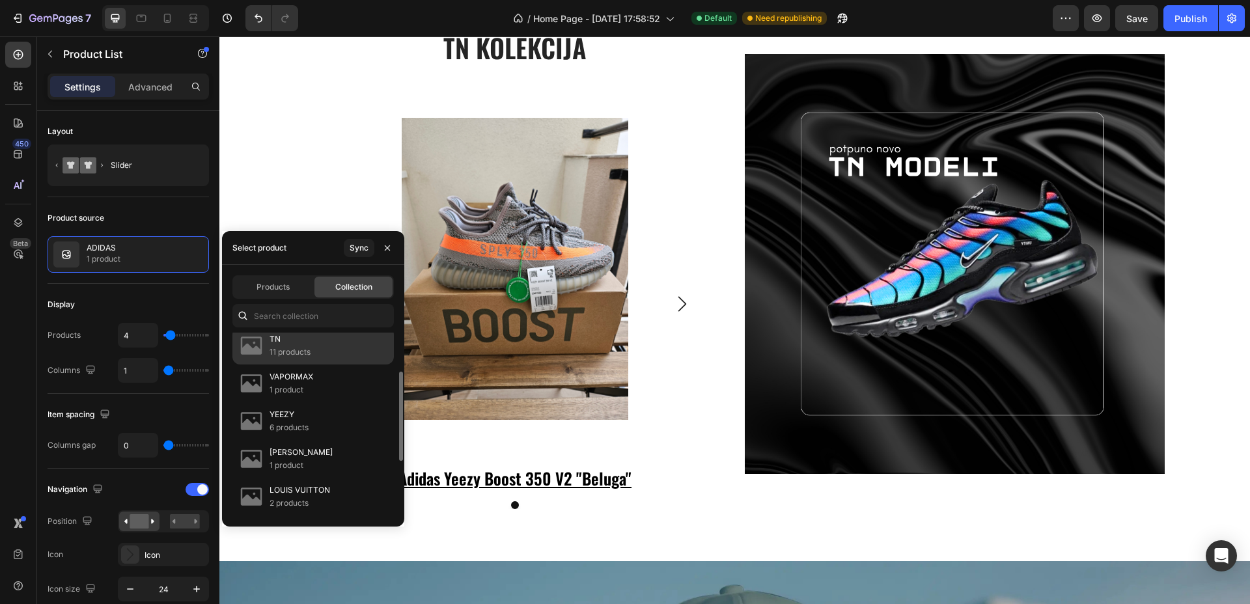
click at [296, 338] on p "TN" at bounding box center [289, 339] width 41 height 13
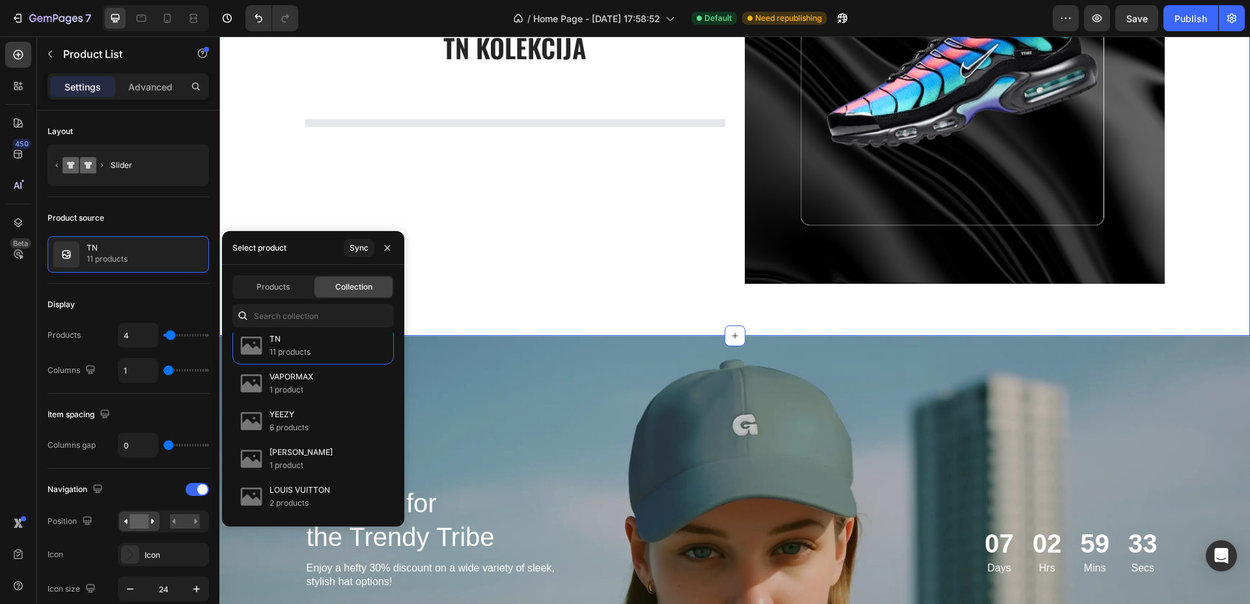
scroll to position [1724, 0]
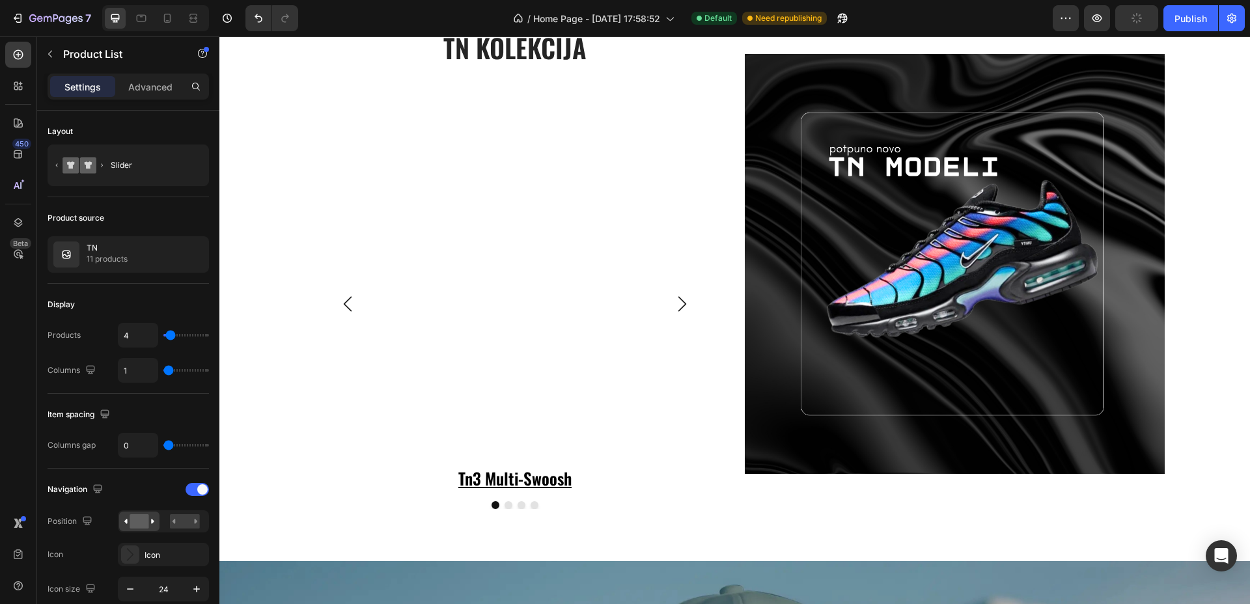
click at [709, 174] on div "Product Images tn3 multi-swoosh Product Title Row Product List Product Images t…" at bounding box center [515, 313] width 420 height 391
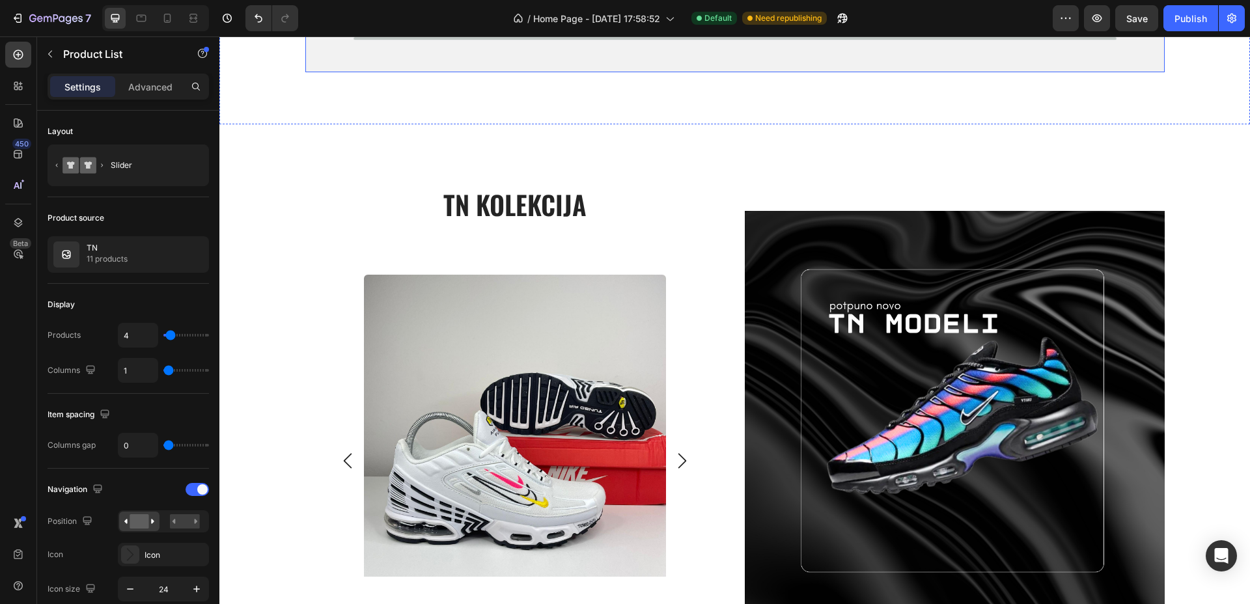
scroll to position [2130, 0]
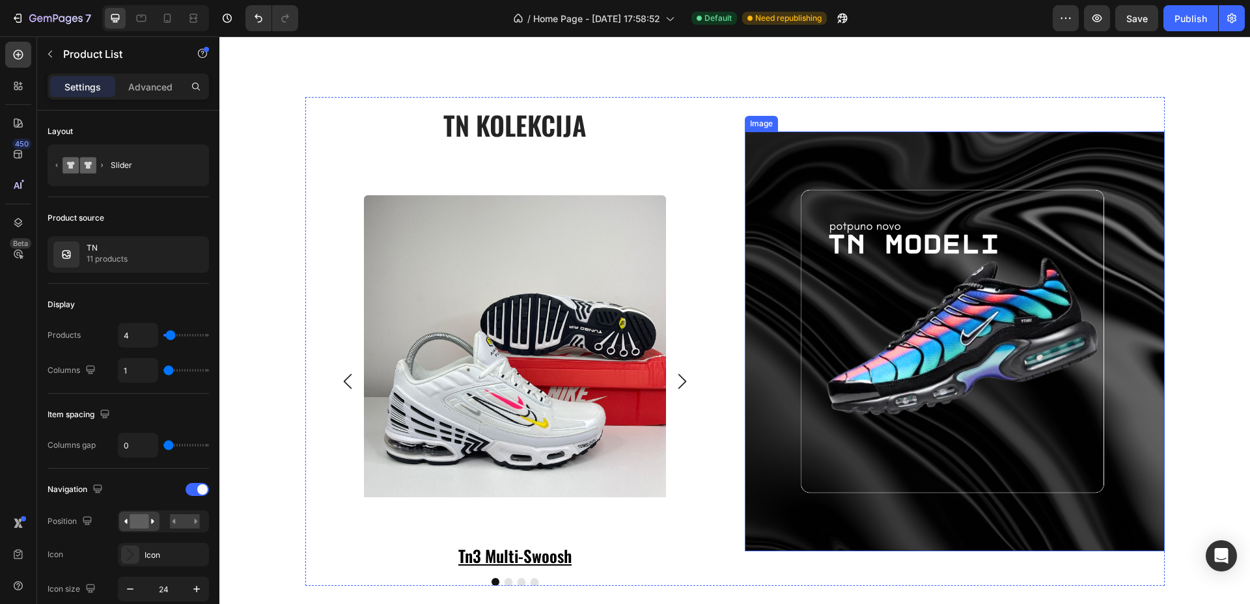
click at [902, 142] on img at bounding box center [955, 341] width 420 height 420
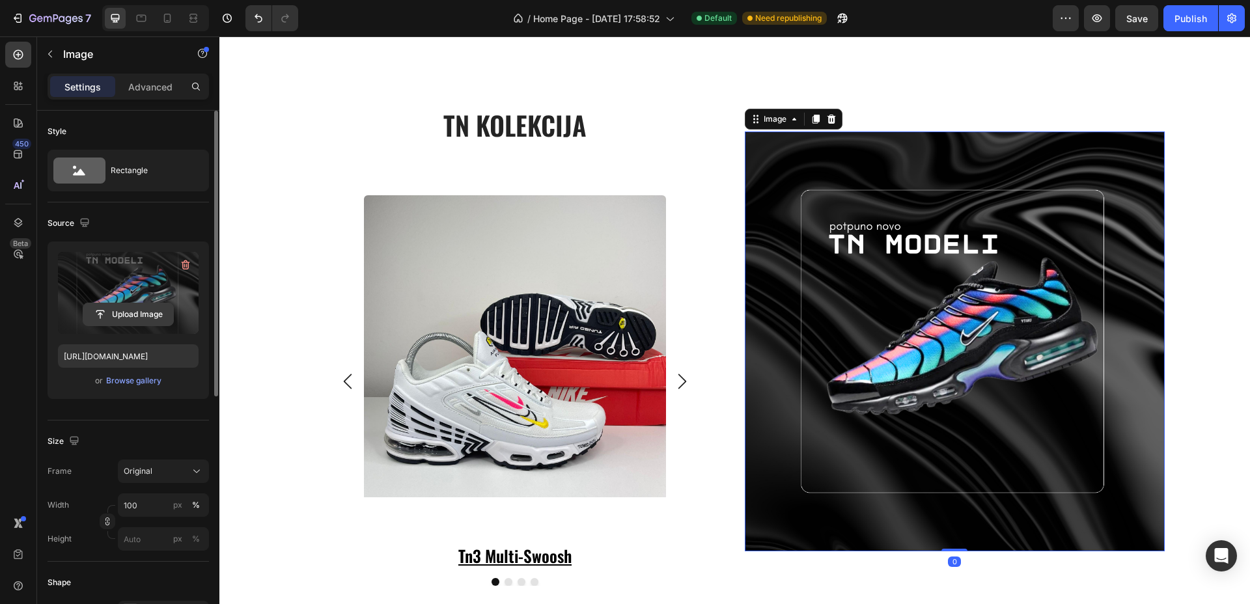
click at [149, 320] on input "file" at bounding box center [128, 314] width 90 height 22
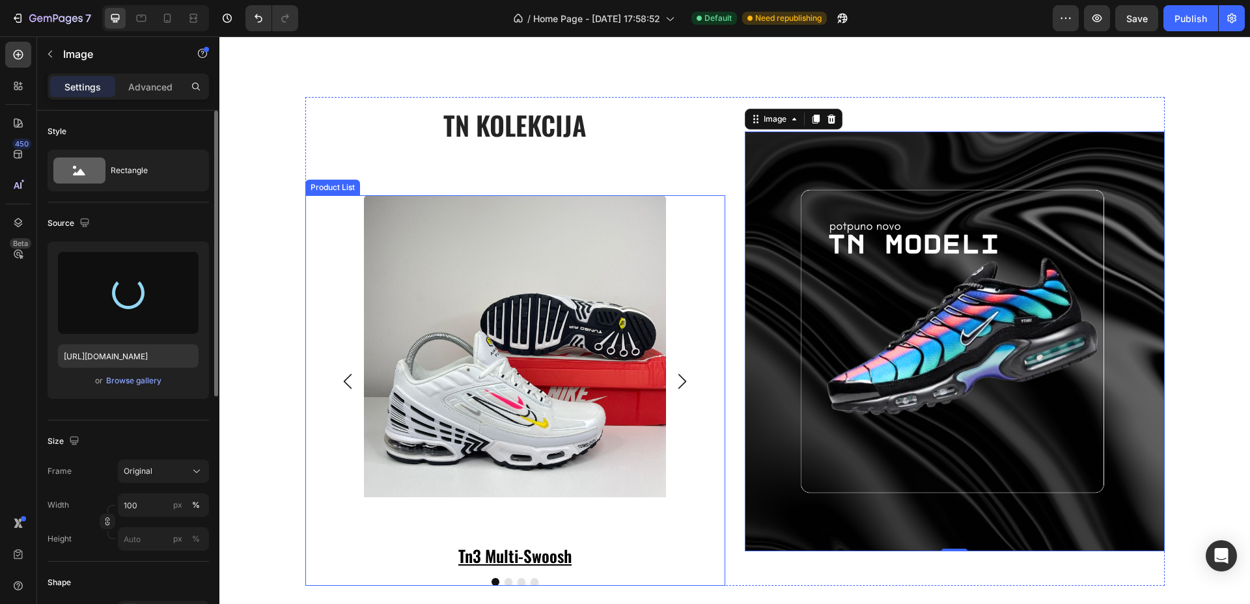
type input "[URL][DOMAIN_NAME]"
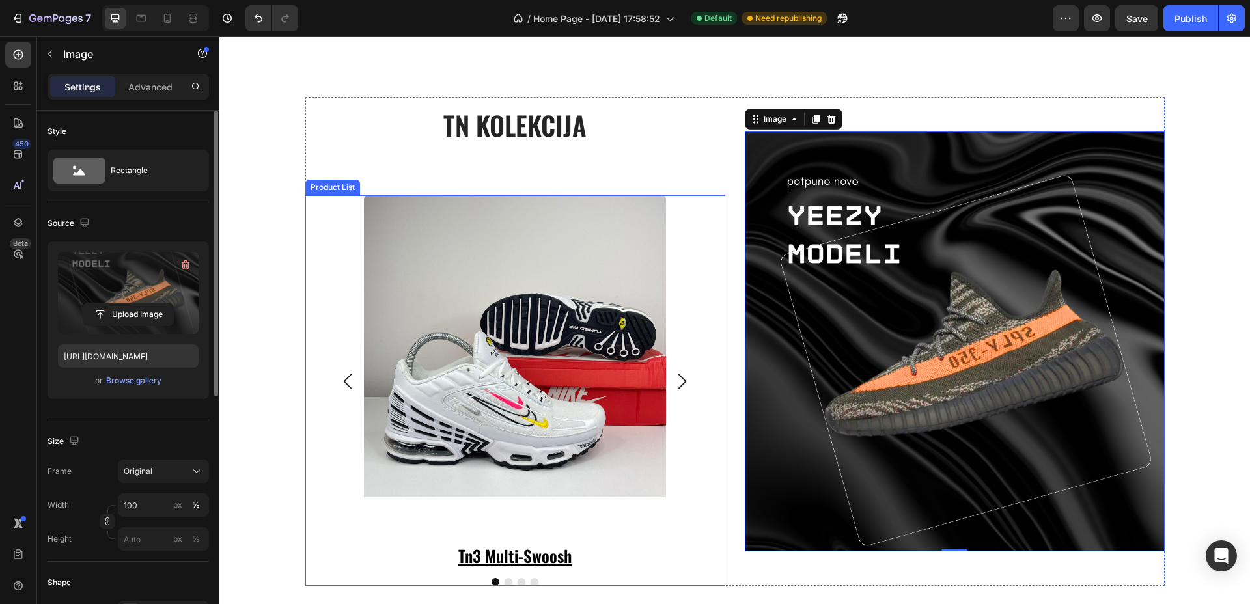
click at [674, 240] on div "Product Images tn3 multi-swoosh Product Title Row Product List Product Images t…" at bounding box center [515, 381] width 354 height 373
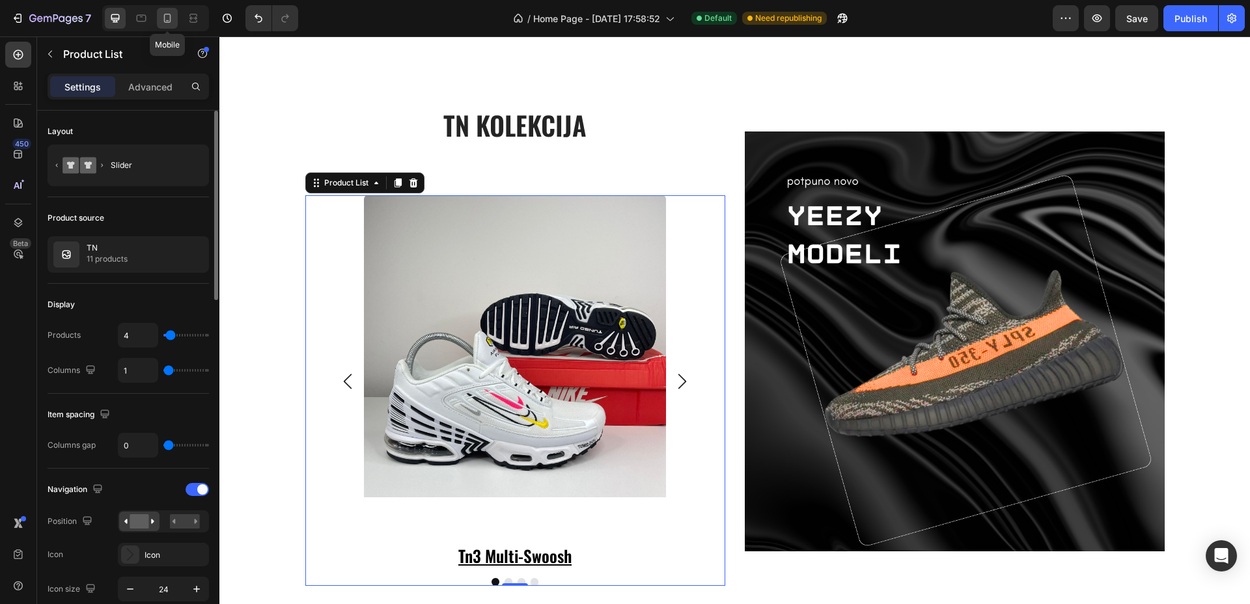
click at [169, 12] on icon at bounding box center [167, 18] width 13 height 13
type input "100%"
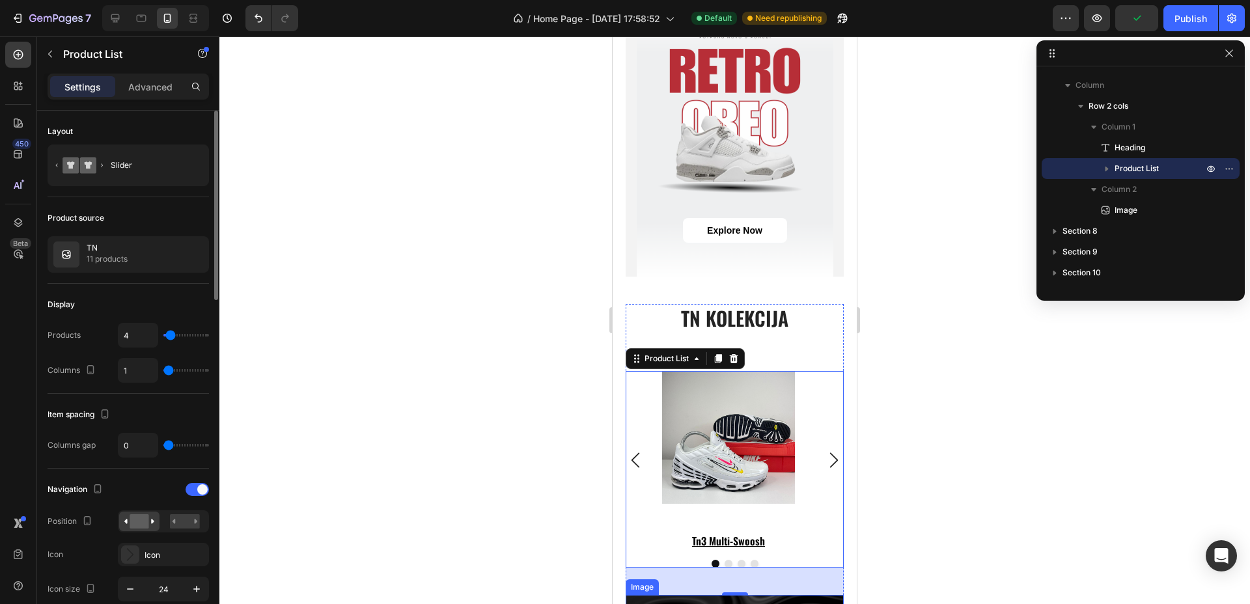
scroll to position [1629, 0]
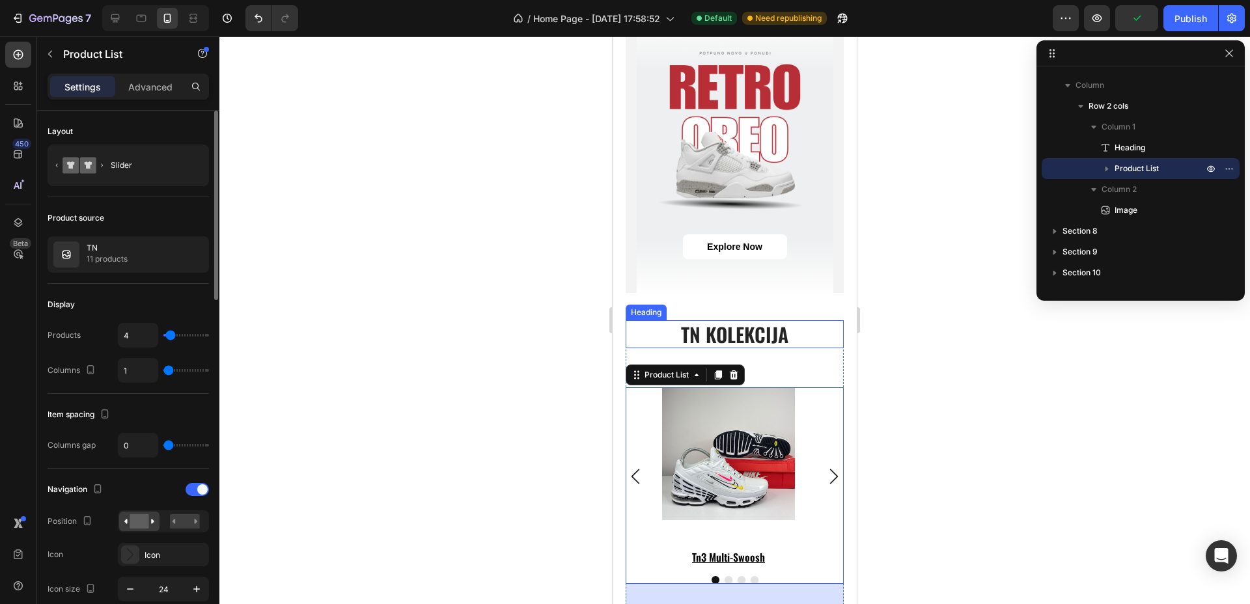
click at [737, 320] on h2 "TN kolekcija" at bounding box center [735, 334] width 218 height 28
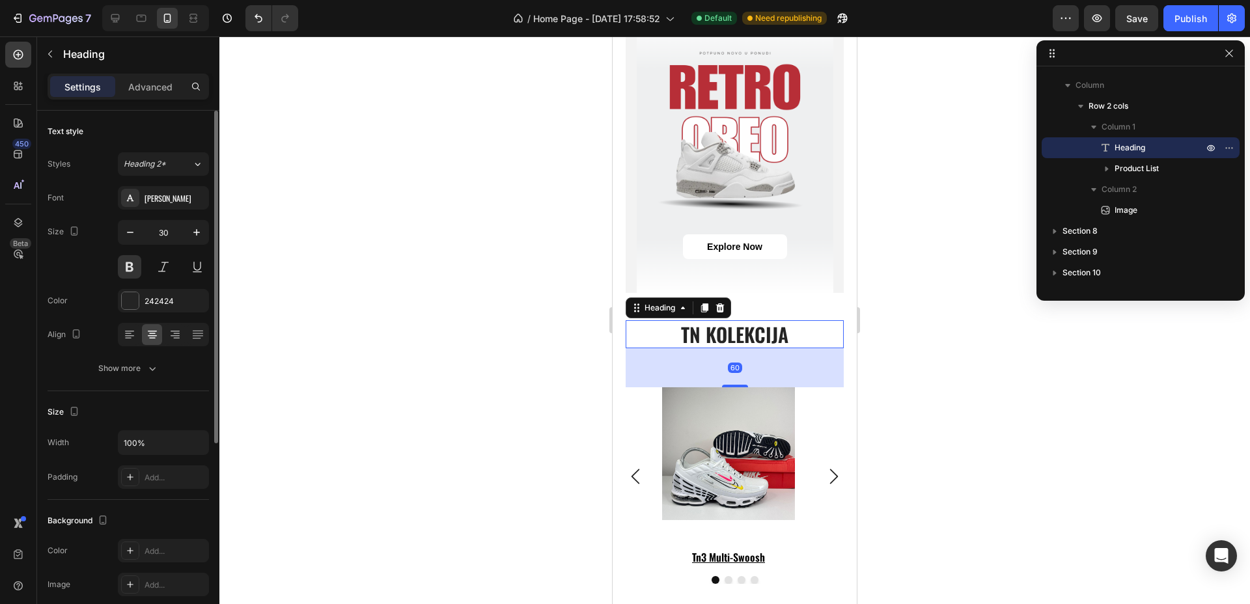
click at [737, 320] on h2 "TN kolekcija" at bounding box center [735, 334] width 218 height 28
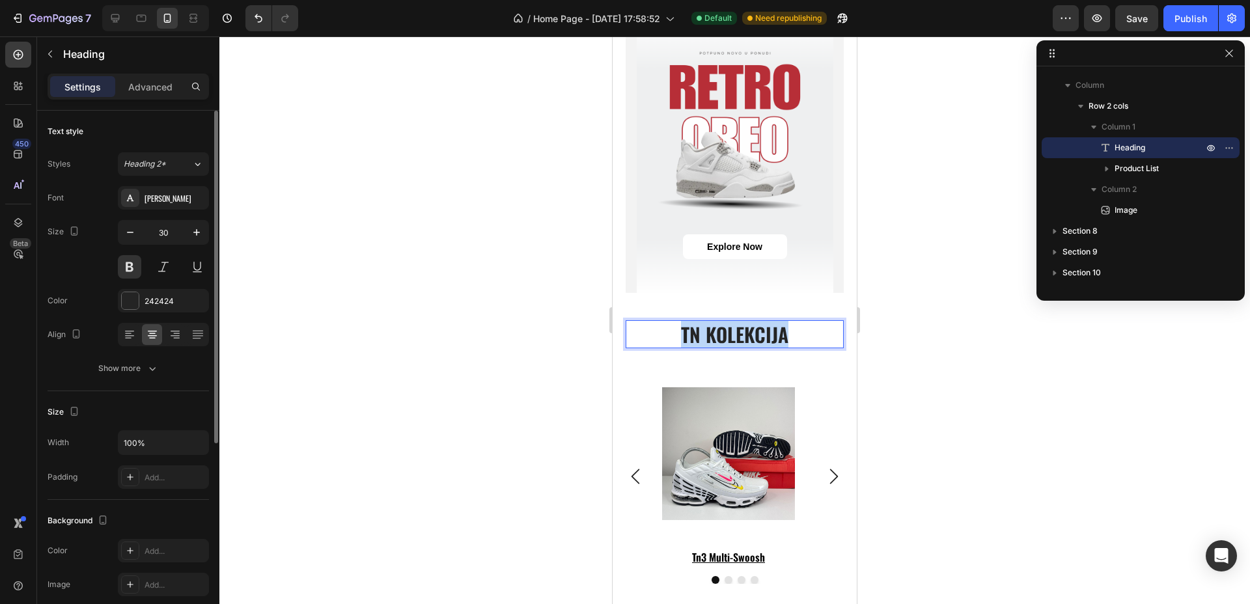
click at [737, 322] on p "TN kolekcija" at bounding box center [734, 334] width 215 height 25
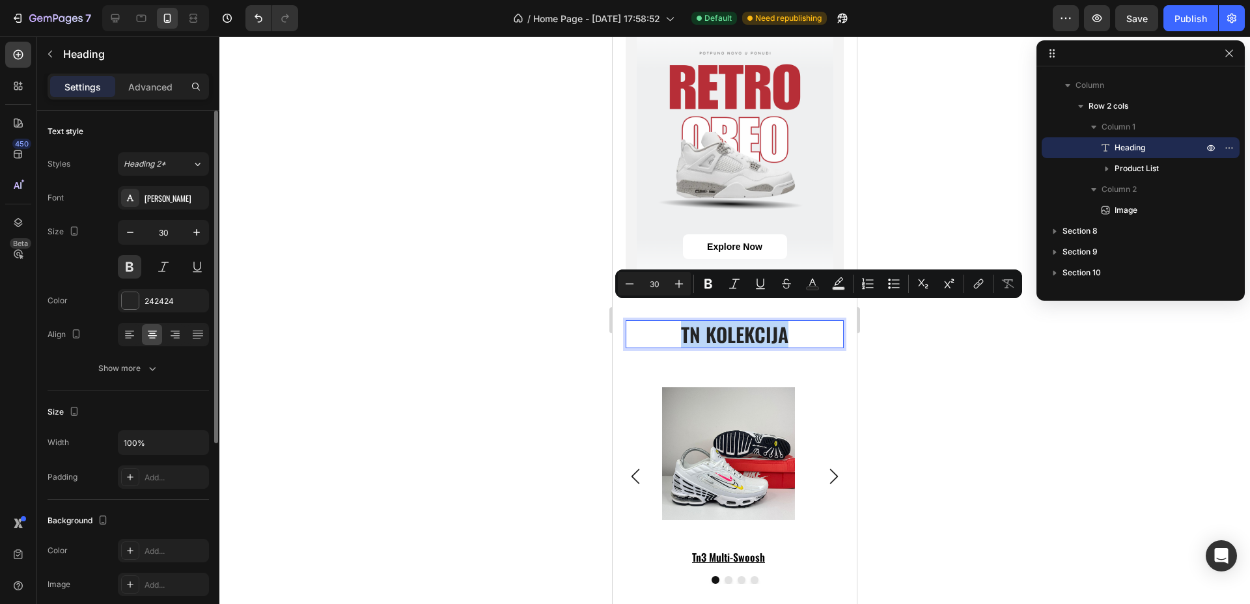
click at [694, 322] on p "TN kolekcija" at bounding box center [734, 334] width 215 height 25
click at [683, 322] on p "TN kolekcija" at bounding box center [734, 334] width 215 height 25
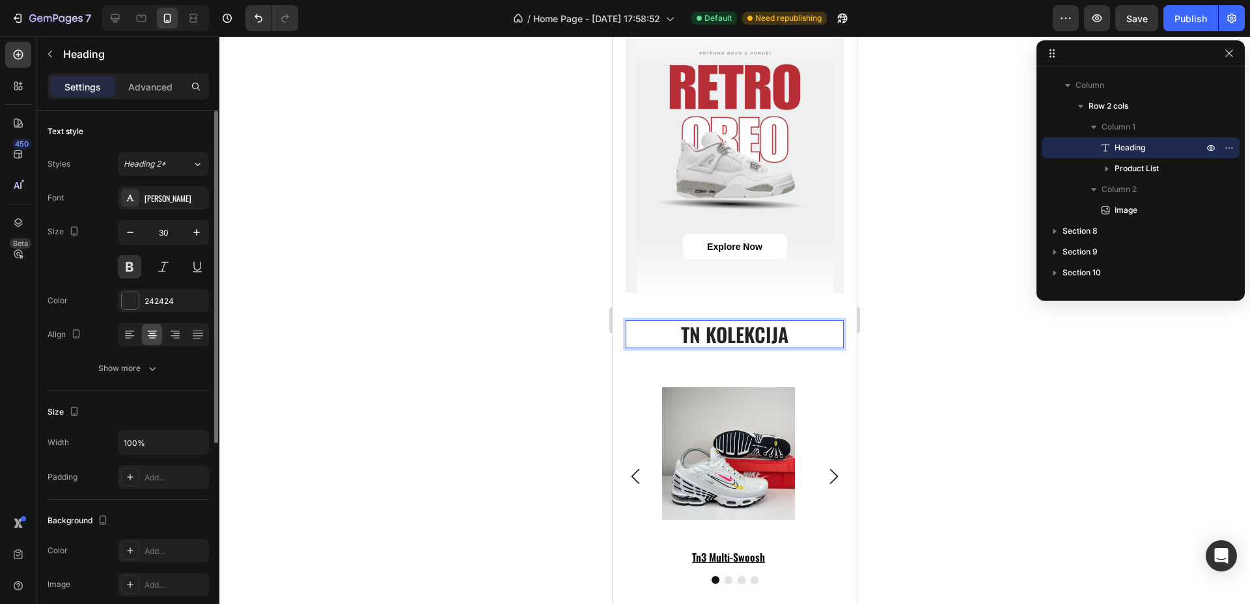
click at [686, 322] on p "TN kolekcija" at bounding box center [734, 334] width 215 height 25
click at [121, 16] on icon at bounding box center [115, 18] width 13 height 13
type input "40"
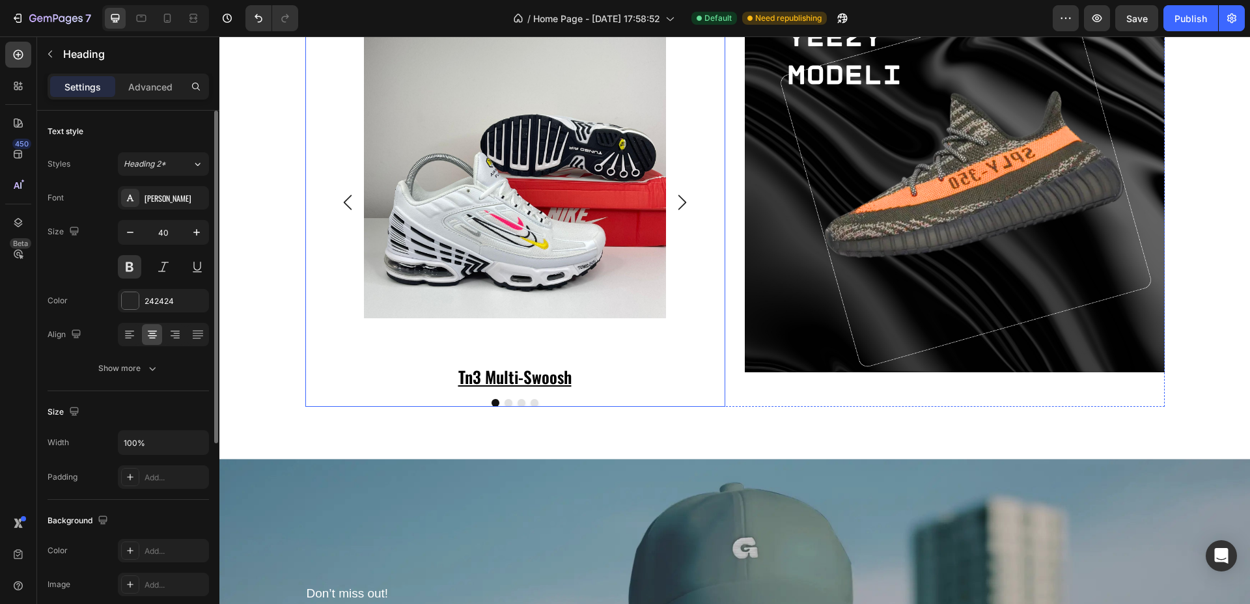
scroll to position [2285, 0]
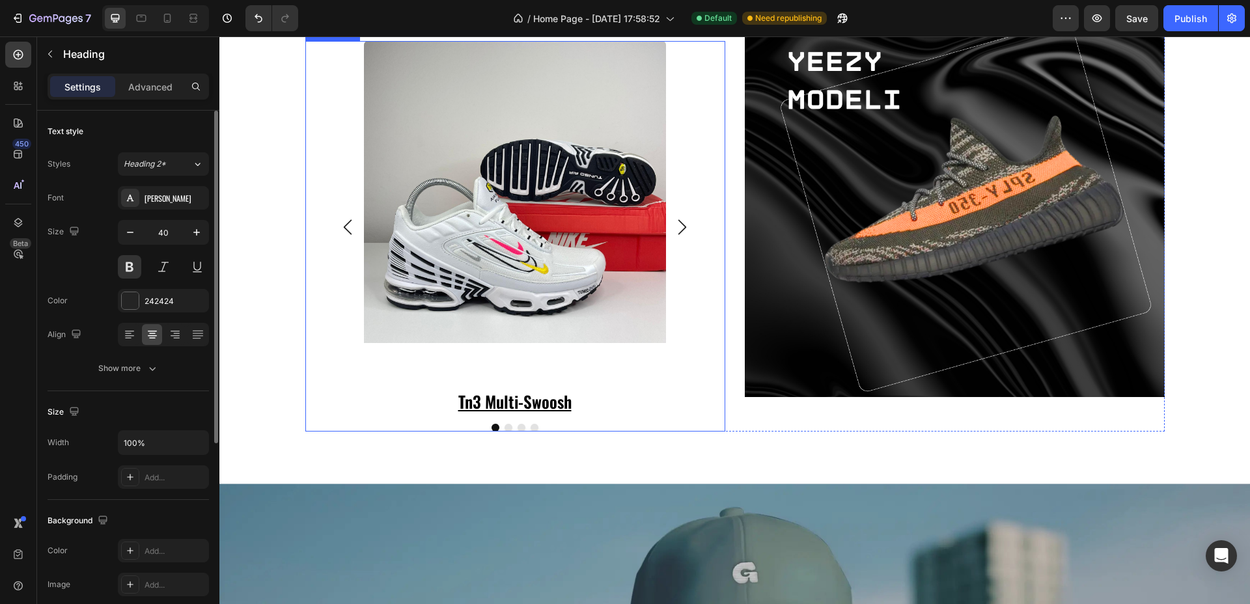
click at [690, 268] on div "Product Images tn3 multi-swoosh Product Title Row Product List Product Images t…" at bounding box center [515, 236] width 420 height 391
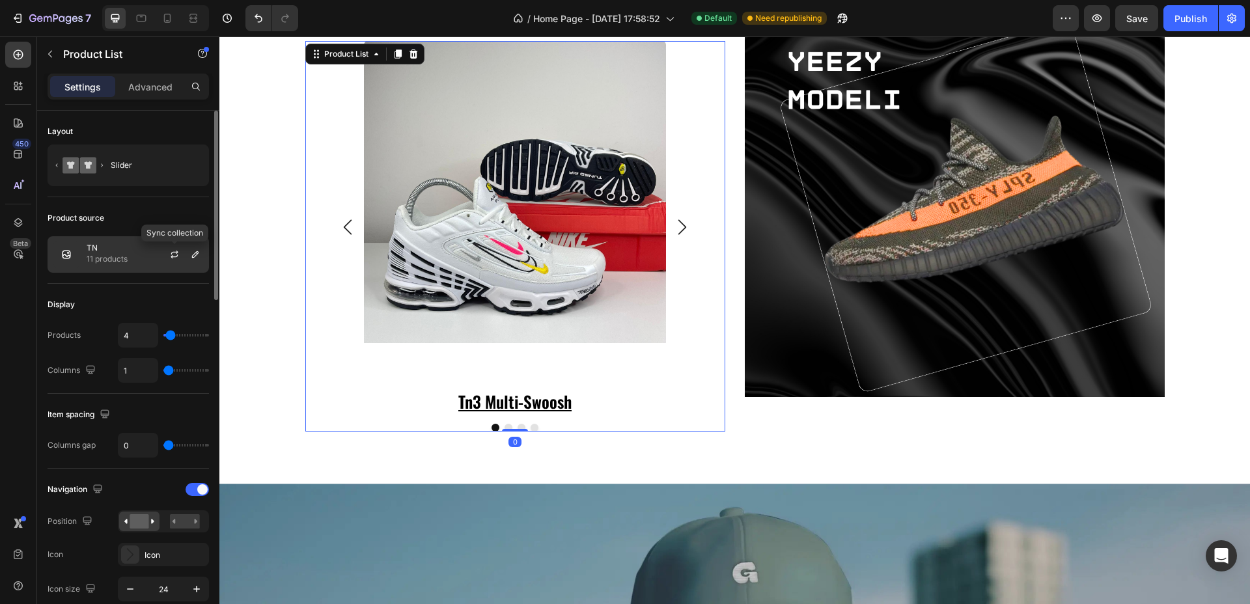
click at [184, 258] on div at bounding box center [179, 254] width 57 height 35
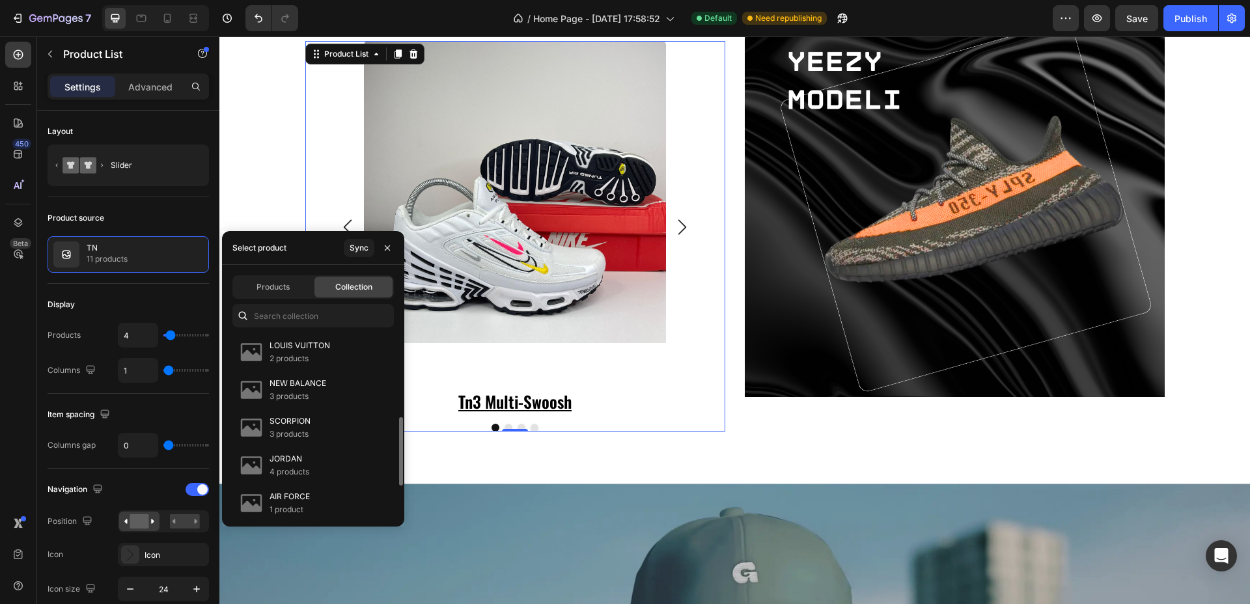
scroll to position [145, 0]
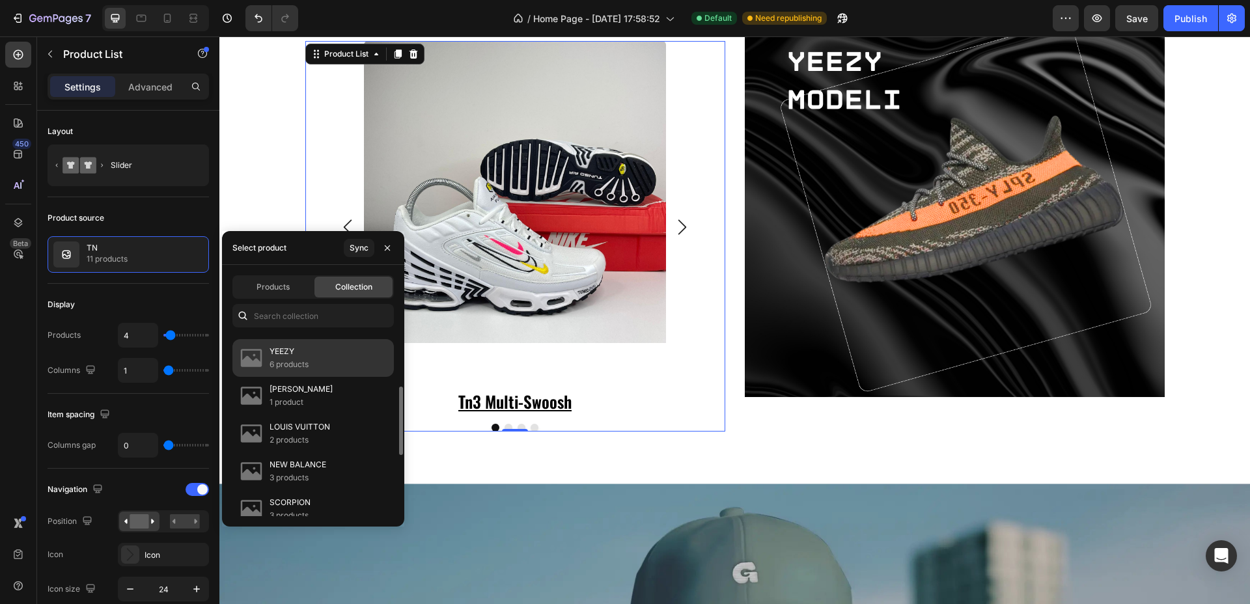
click at [266, 377] on div "YEEZY 6 products" at bounding box center [312, 396] width 161 height 38
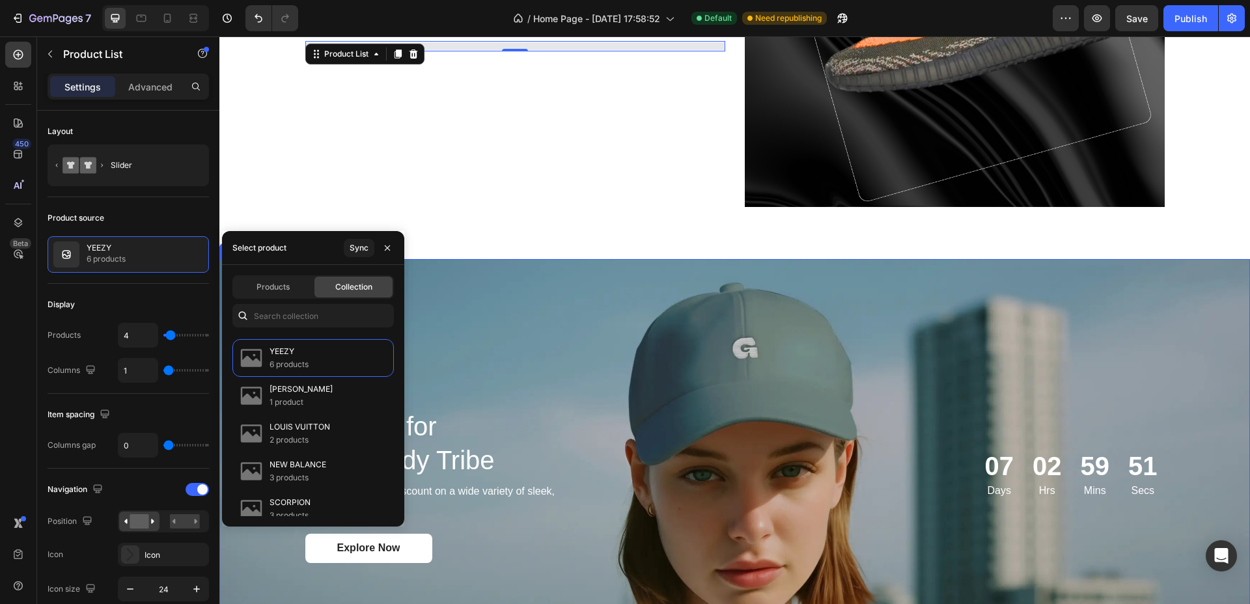
scroll to position [2285, 0]
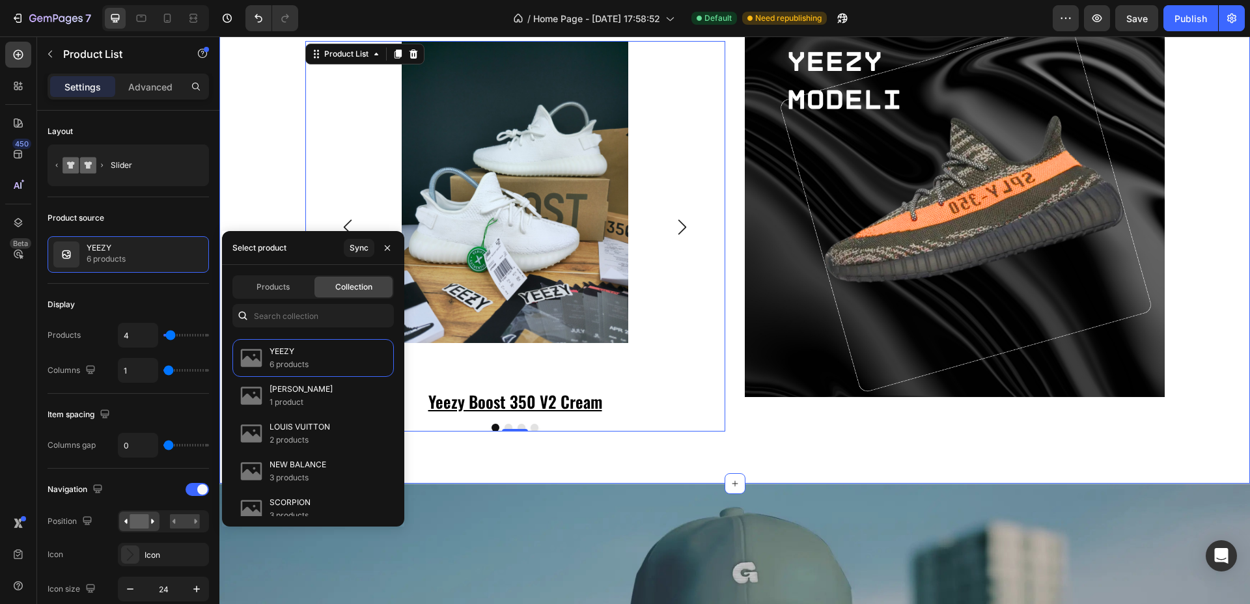
click at [1191, 228] on div "yeezy kolekcija Heading Product Images yeezy boost 350 v2 cream Product Title R…" at bounding box center [734, 187] width 1004 height 489
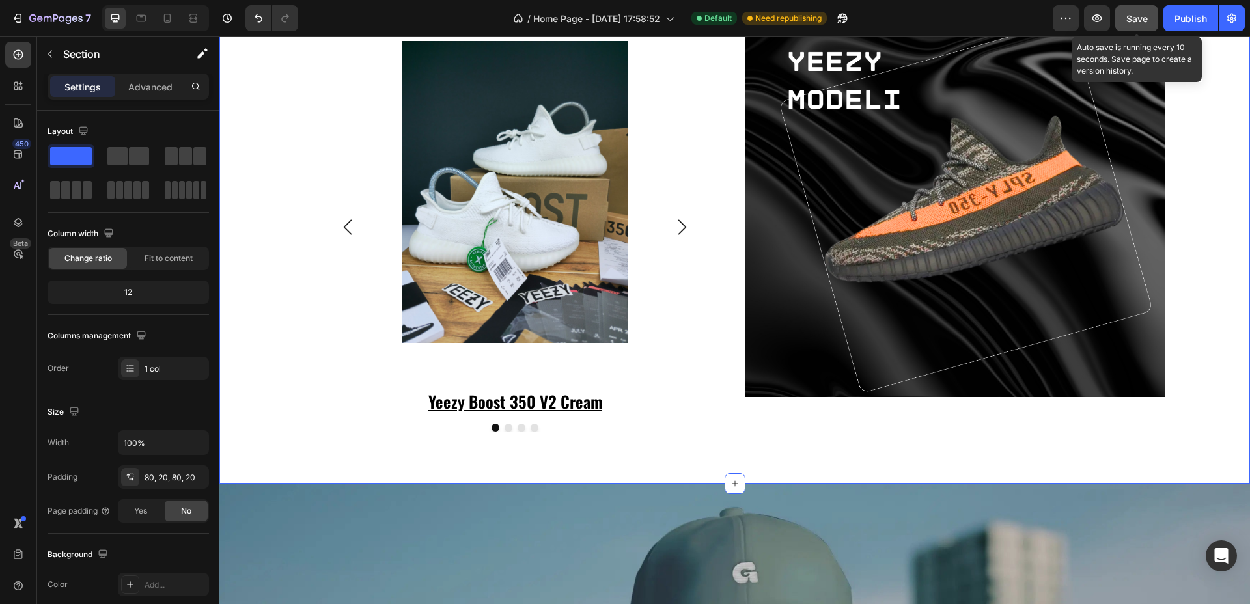
click at [1147, 15] on span "Save" at bounding box center [1136, 18] width 21 height 11
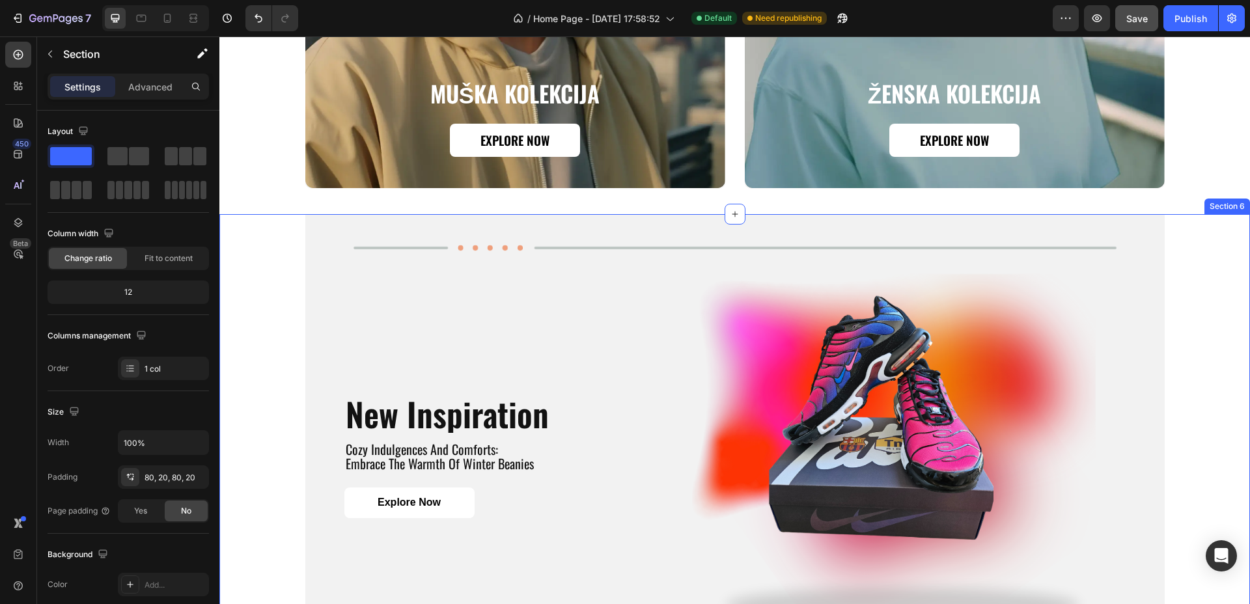
scroll to position [1519, 0]
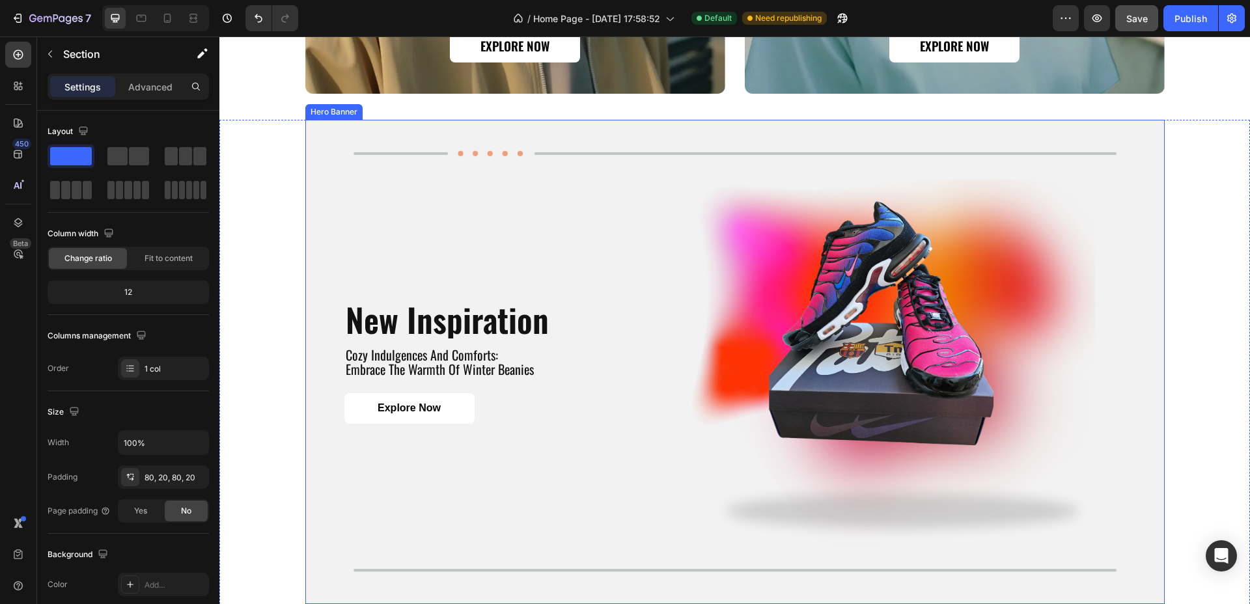
click at [1123, 264] on div "Background Image" at bounding box center [734, 362] width 859 height 484
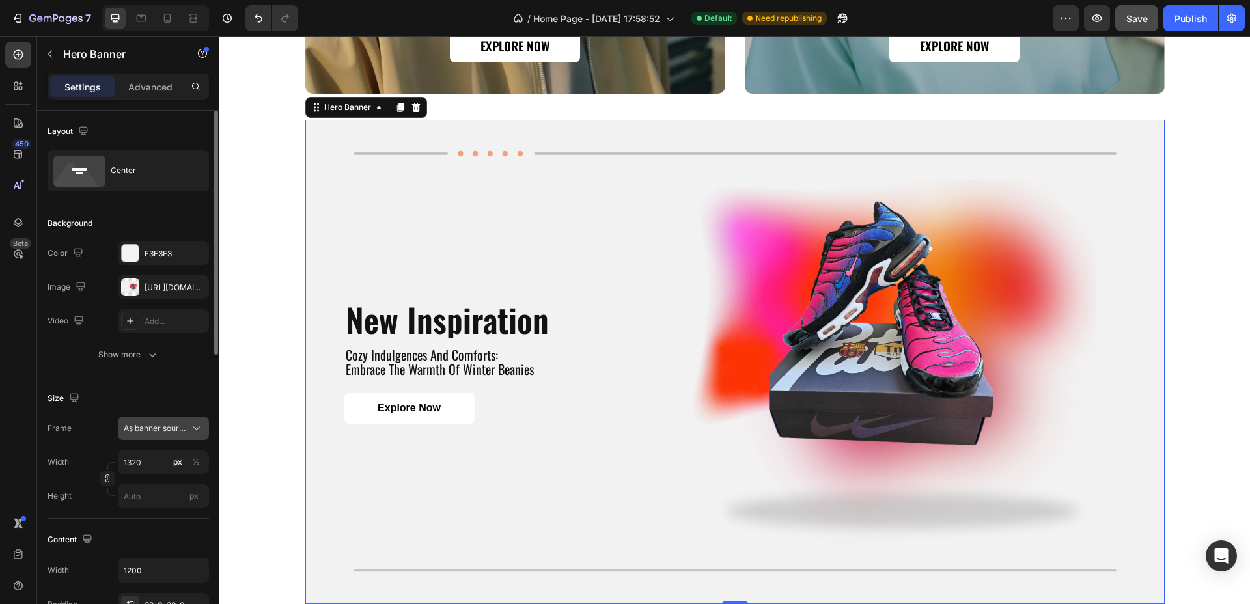
click at [158, 426] on span "As banner source" at bounding box center [156, 428] width 64 height 12
click at [135, 478] on span "Custom" at bounding box center [137, 483] width 29 height 12
type input "700"
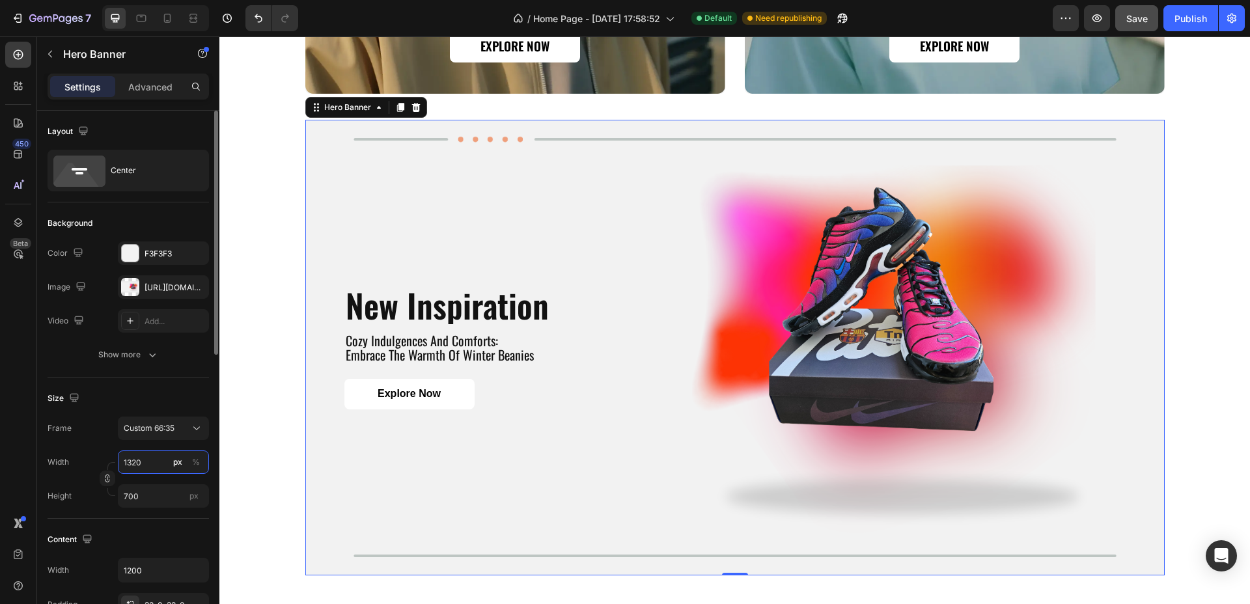
type input "2"
type input "1"
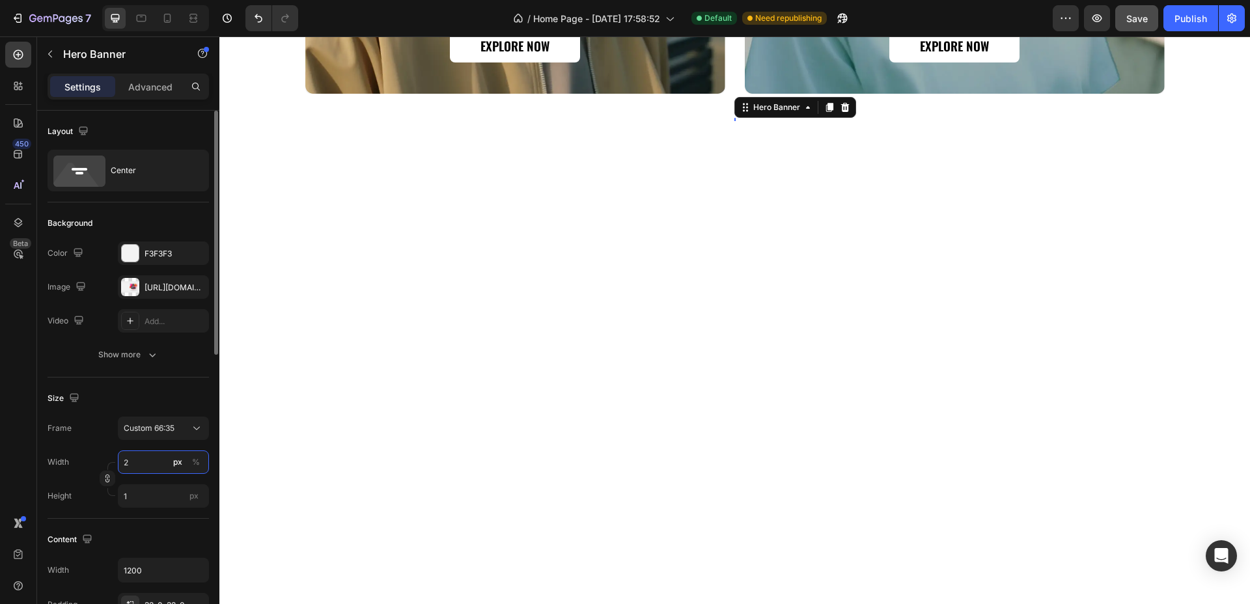
type input "20"
type input "11"
type input "200"
type input "106"
type input "2000"
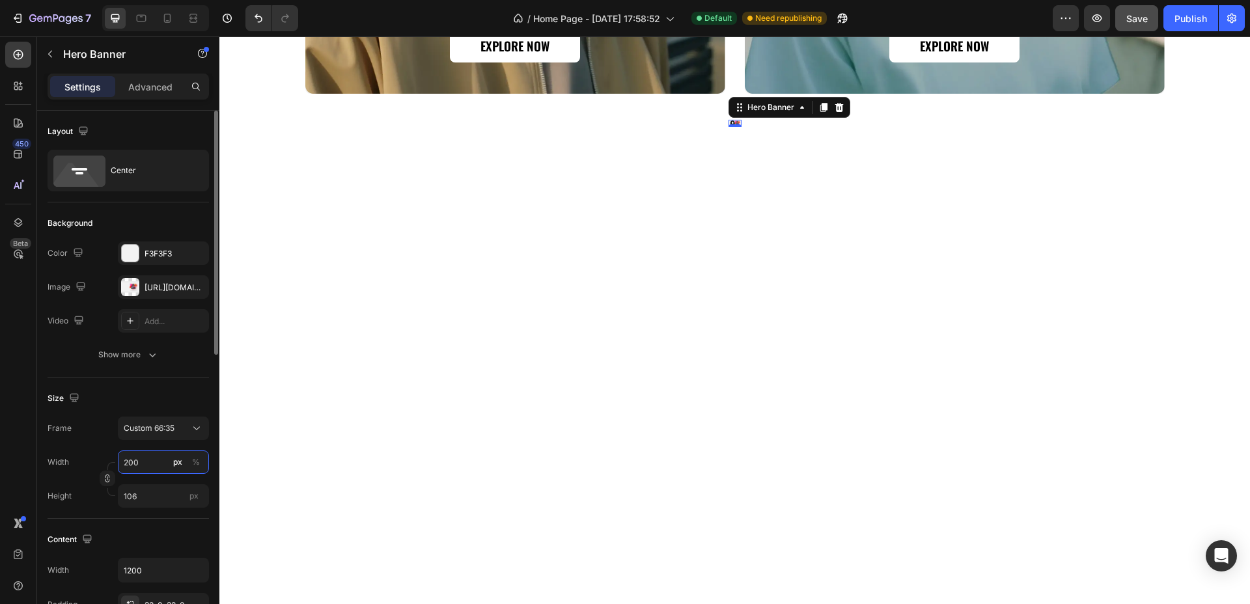
type input "1061"
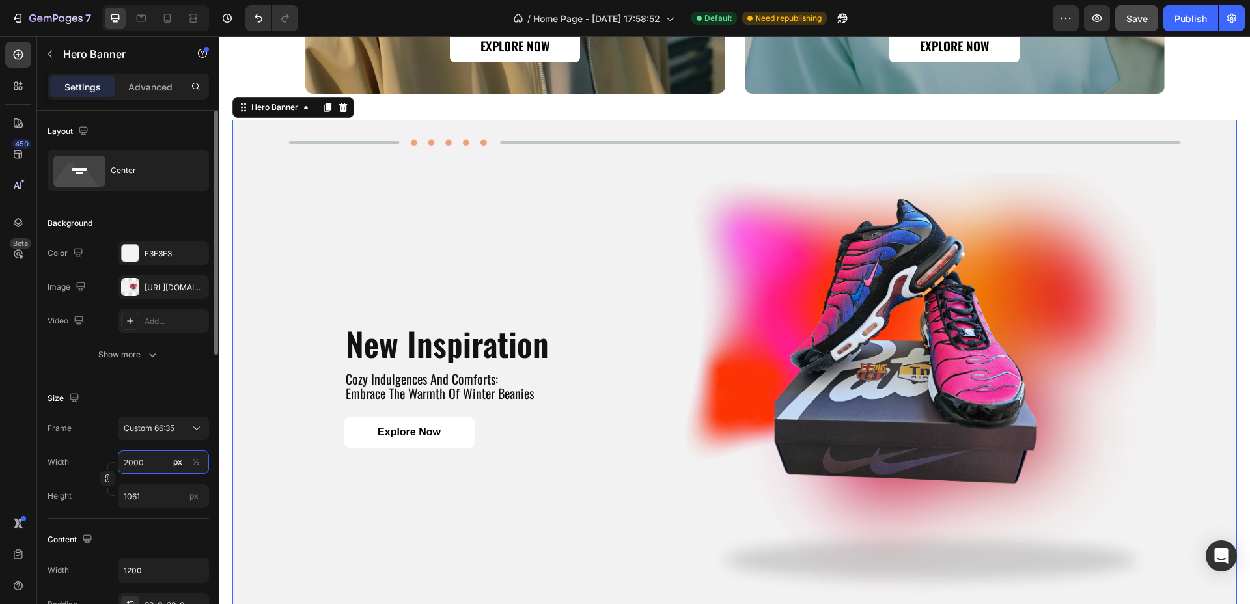
type input "200"
type input "106"
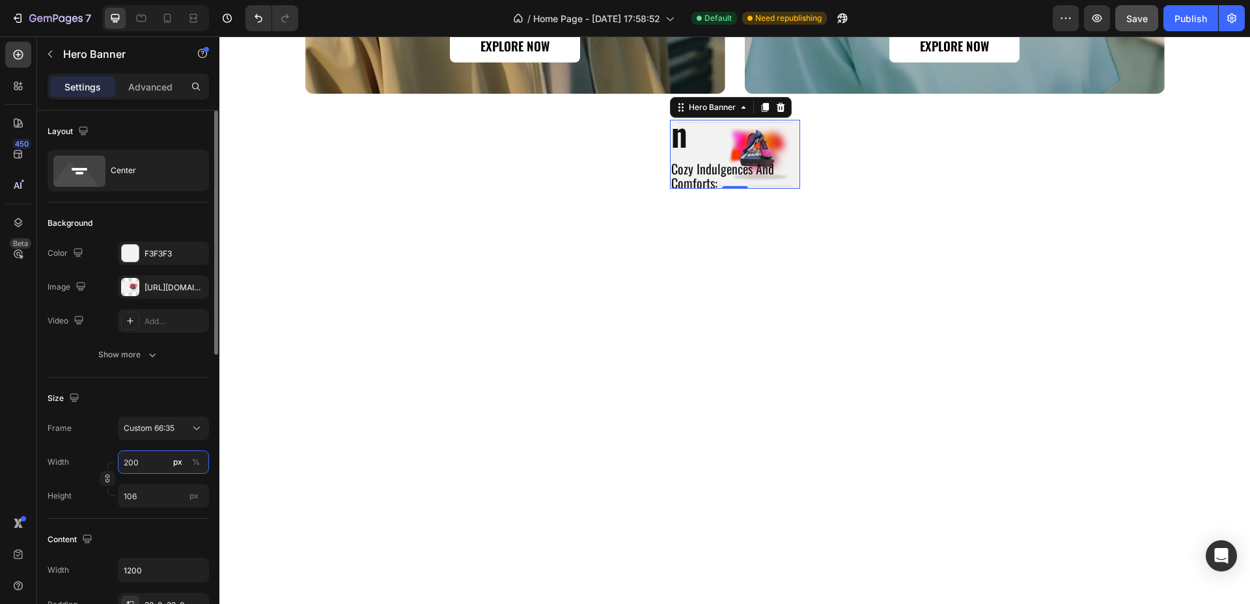
type input "20"
type input "11"
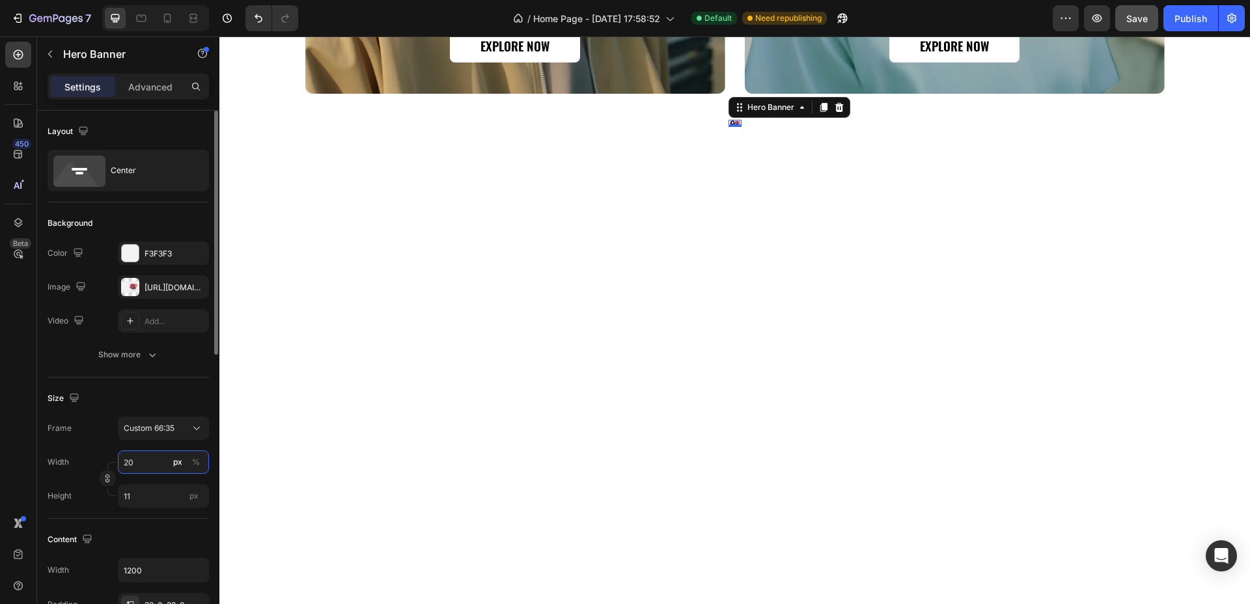
type input "2"
type input "1"
type input "26"
type input "14"
type input "260"
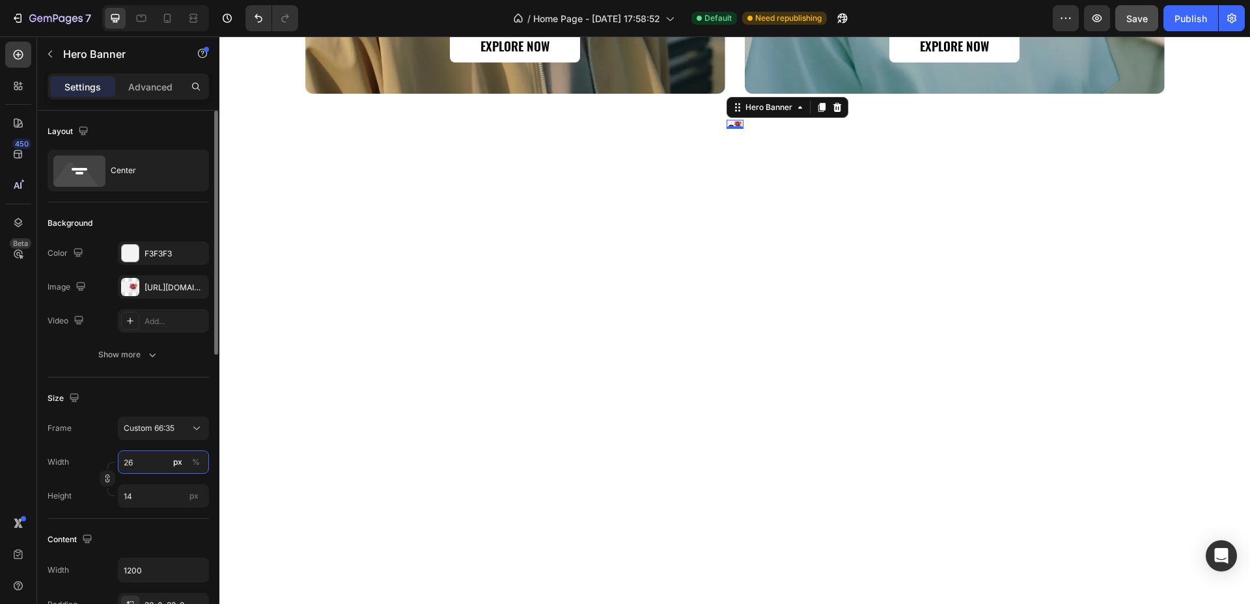
type input "138"
type input "2600"
type input "1379"
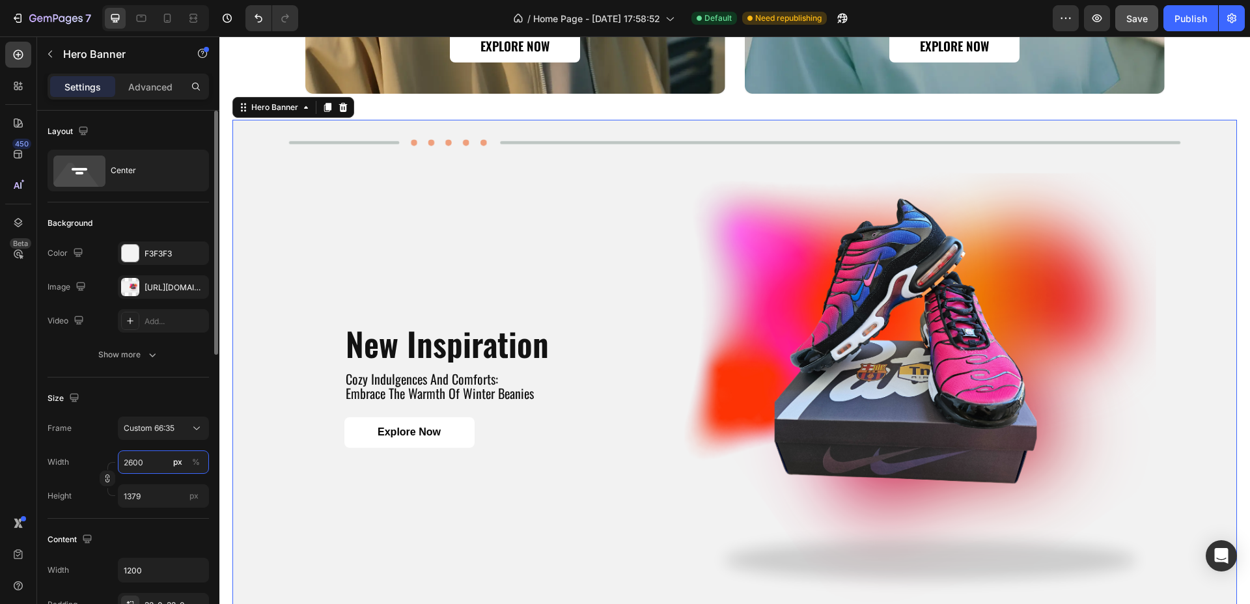
type input "26000"
type input "13788"
type input "2600"
type input "1379"
type input "260"
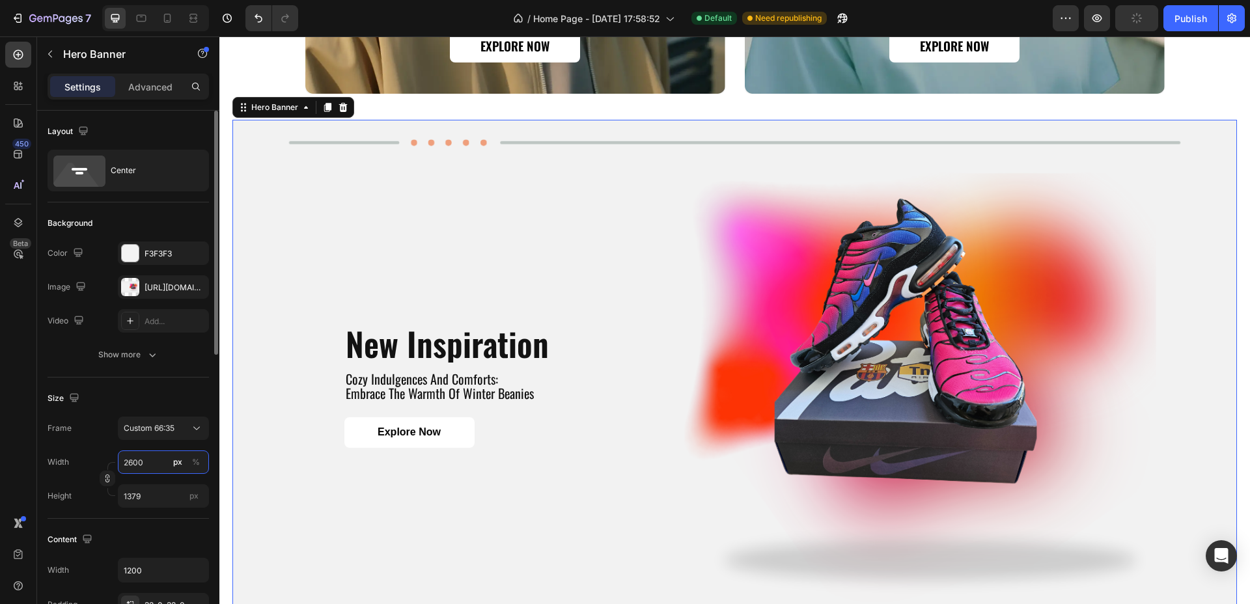
type input "138"
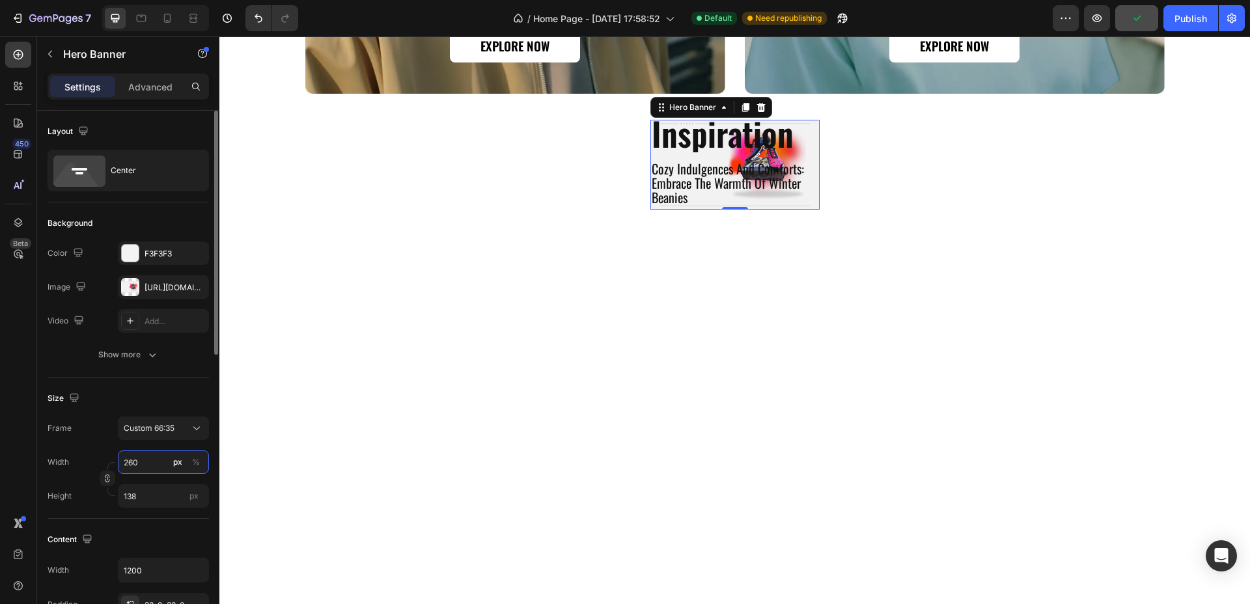
type input "26"
type input "14"
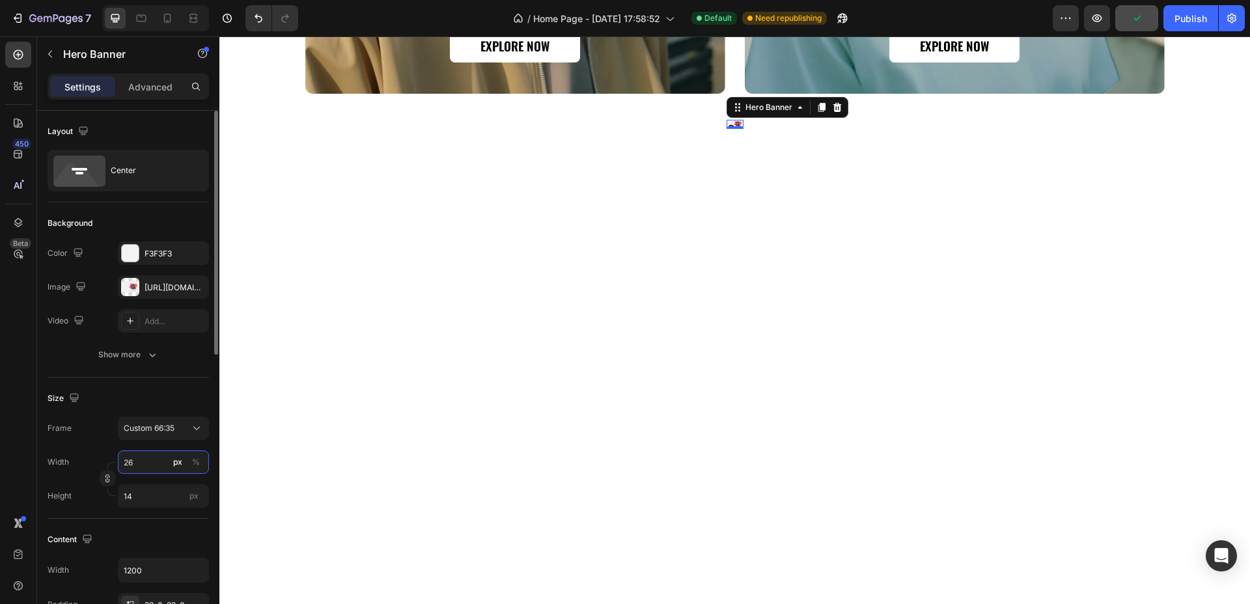
type input "2"
type input "1"
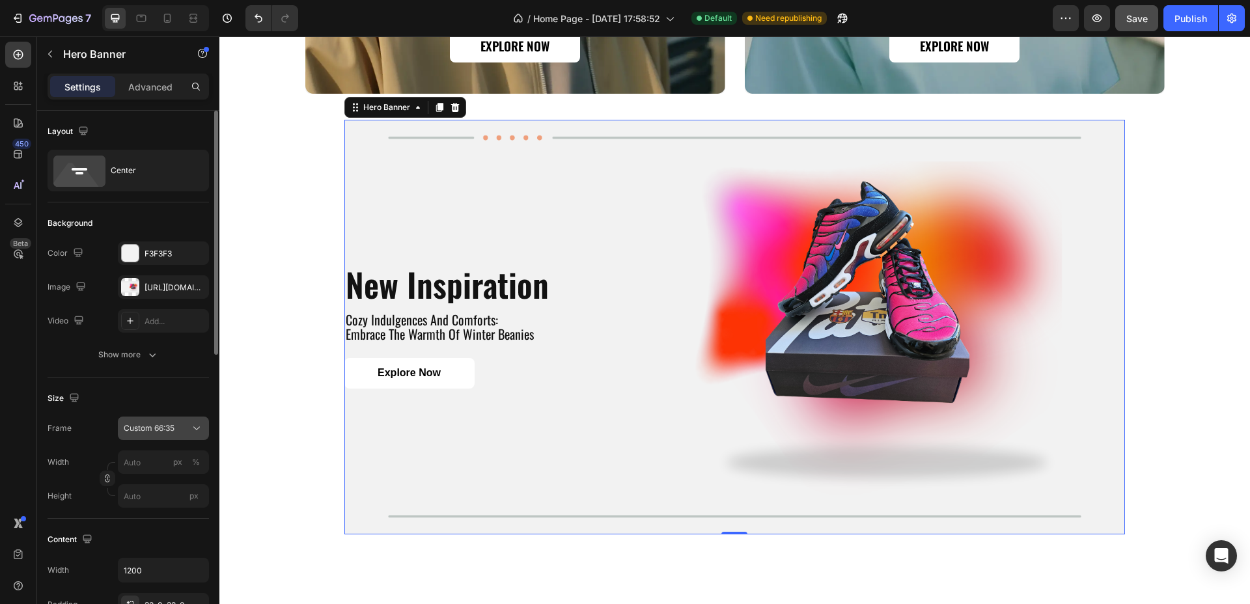
click at [176, 428] on div "Custom 66:35" at bounding box center [156, 428] width 64 height 12
click at [179, 456] on span "As banner source" at bounding box center [155, 460] width 64 height 12
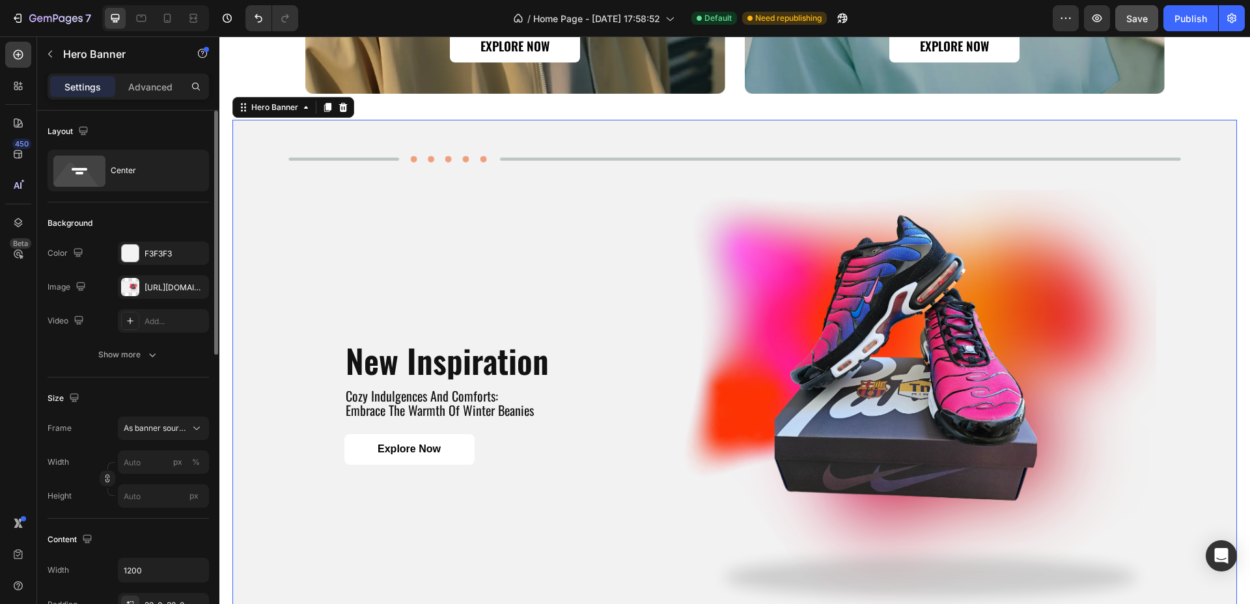
click at [88, 430] on div "Frame As banner source" at bounding box center [128, 428] width 161 height 23
click at [263, 18] on icon "Undo/Redo" at bounding box center [258, 18] width 13 height 13
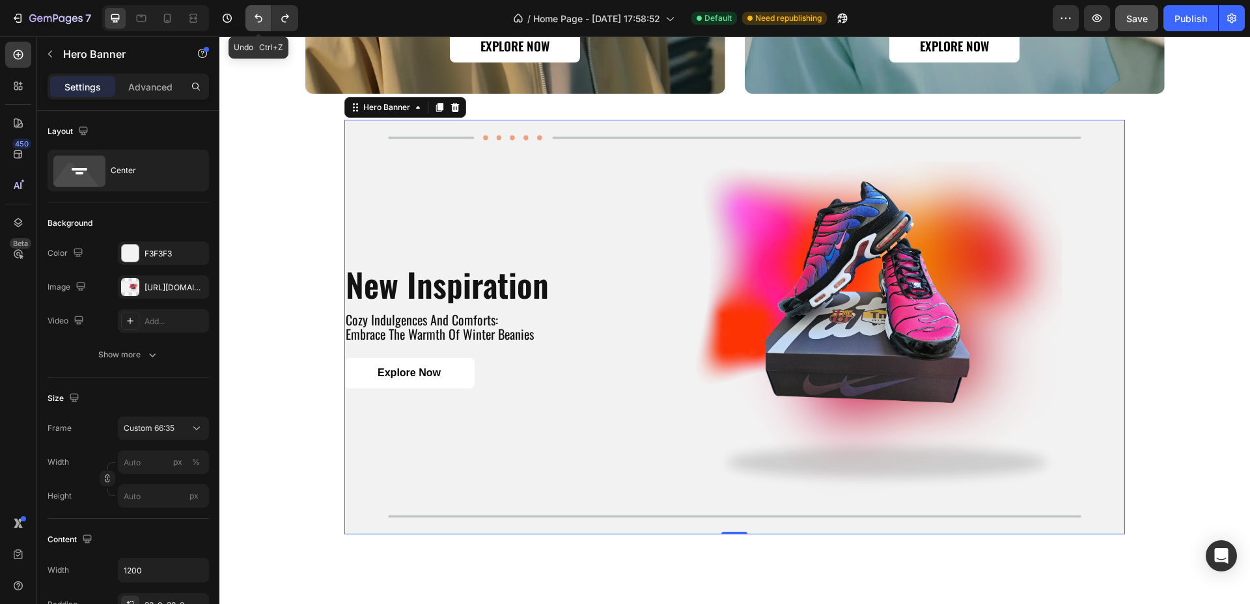
click at [263, 18] on icon "Undo/Redo" at bounding box center [258, 18] width 13 height 13
type input "1320"
type input "700"
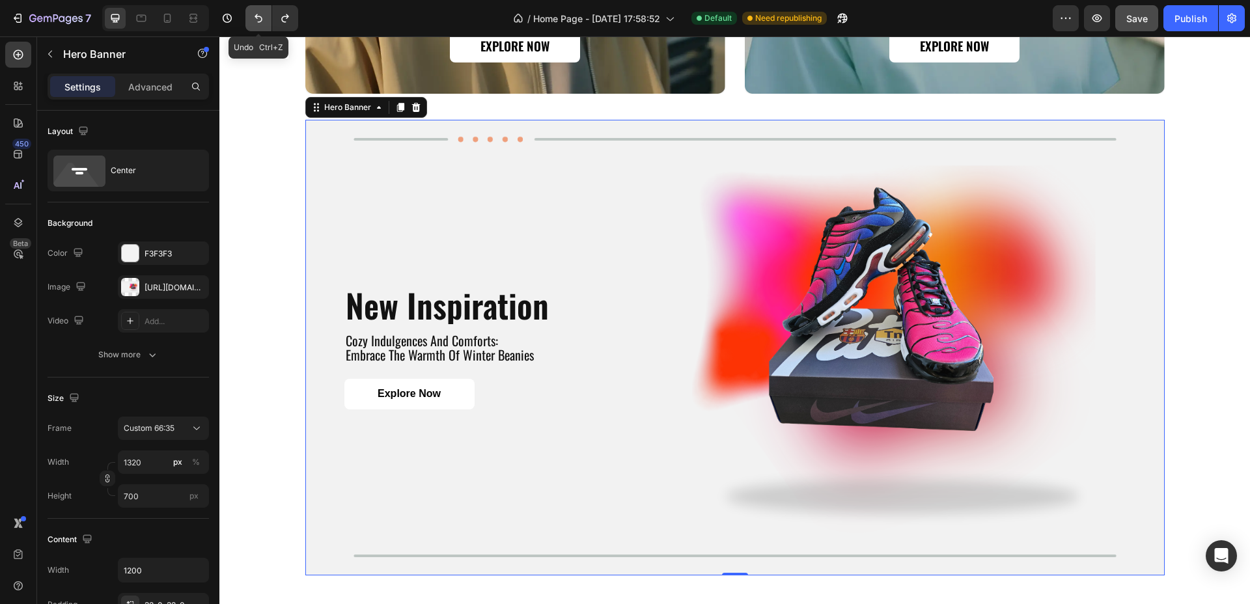
click at [263, 18] on icon "Undo/Redo" at bounding box center [258, 18] width 13 height 13
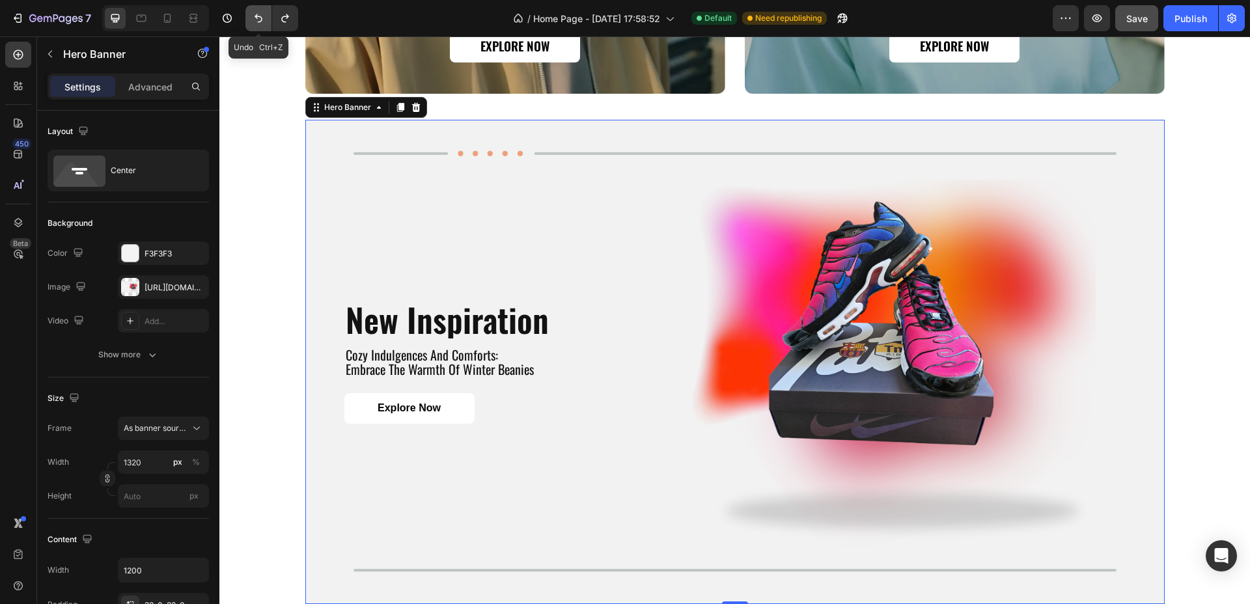
click at [263, 18] on icon "Undo/Redo" at bounding box center [258, 18] width 13 height 13
click at [636, 286] on div "new inspiration Heading cozy indulgences and comforts: embrace the warmth of wi…" at bounding box center [734, 361] width 781 height 165
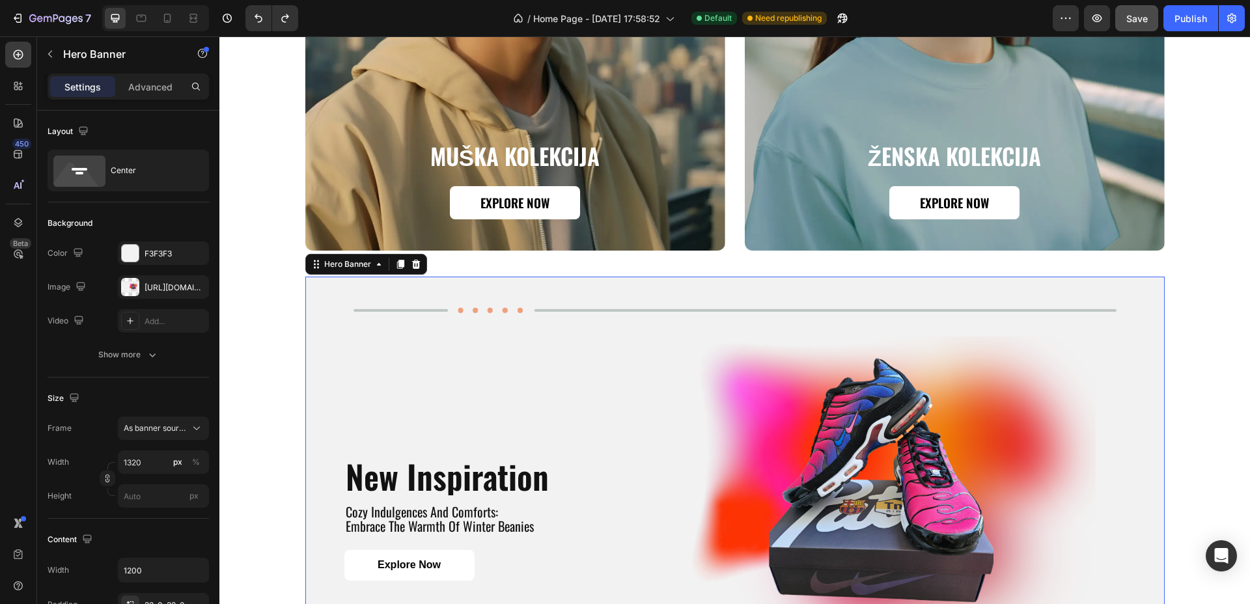
scroll to position [1356, 0]
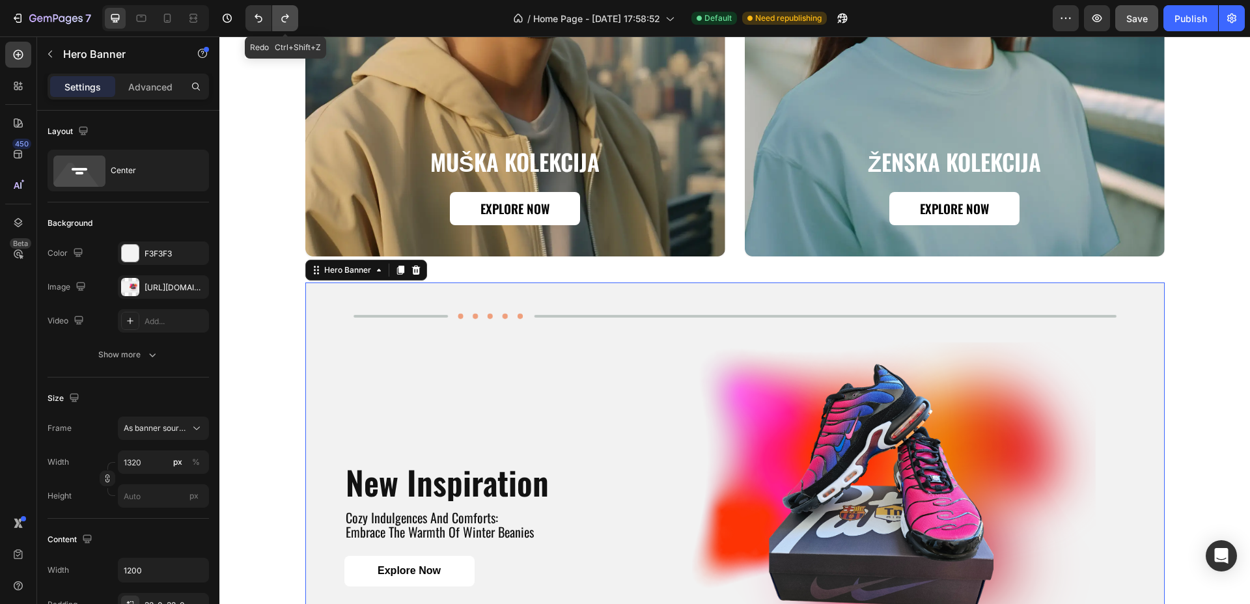
click at [280, 10] on button "Undo/Redo" at bounding box center [285, 18] width 26 height 26
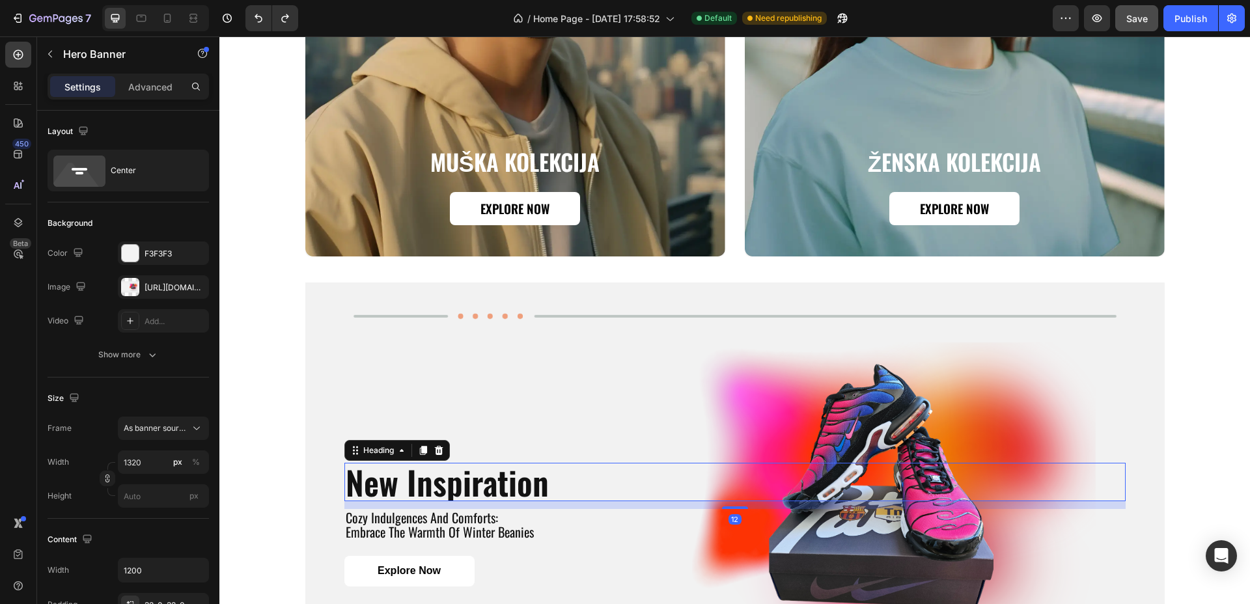
click at [407, 473] on h2 "new inspiration" at bounding box center [734, 482] width 781 height 38
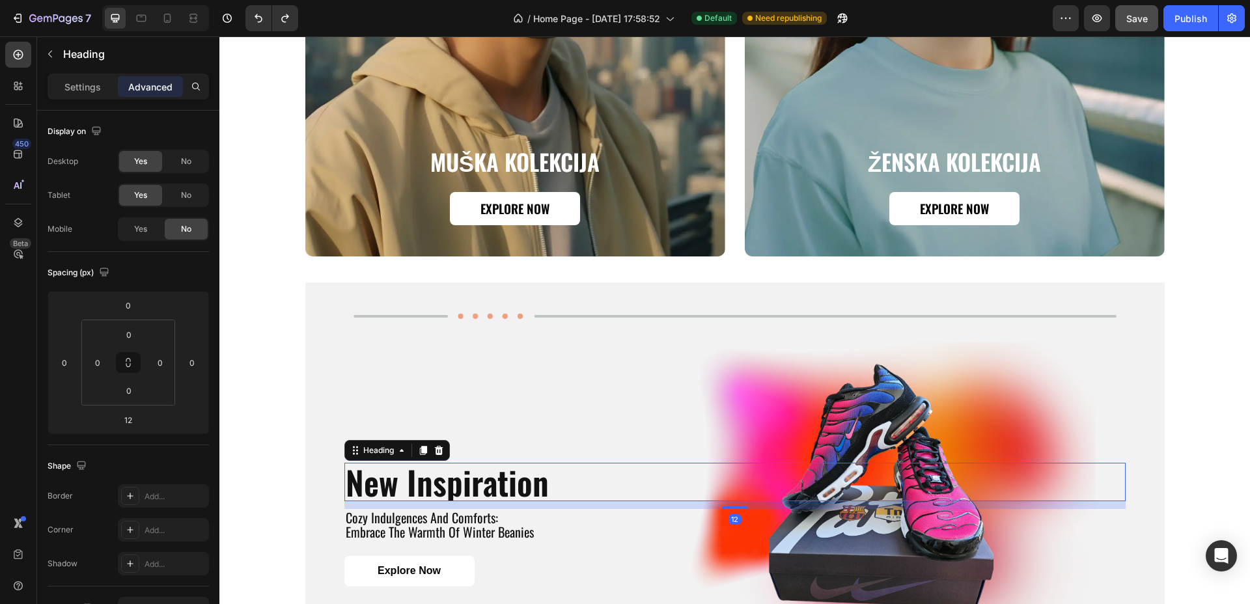
click at [407, 473] on h2 "new inspiration" at bounding box center [734, 482] width 781 height 38
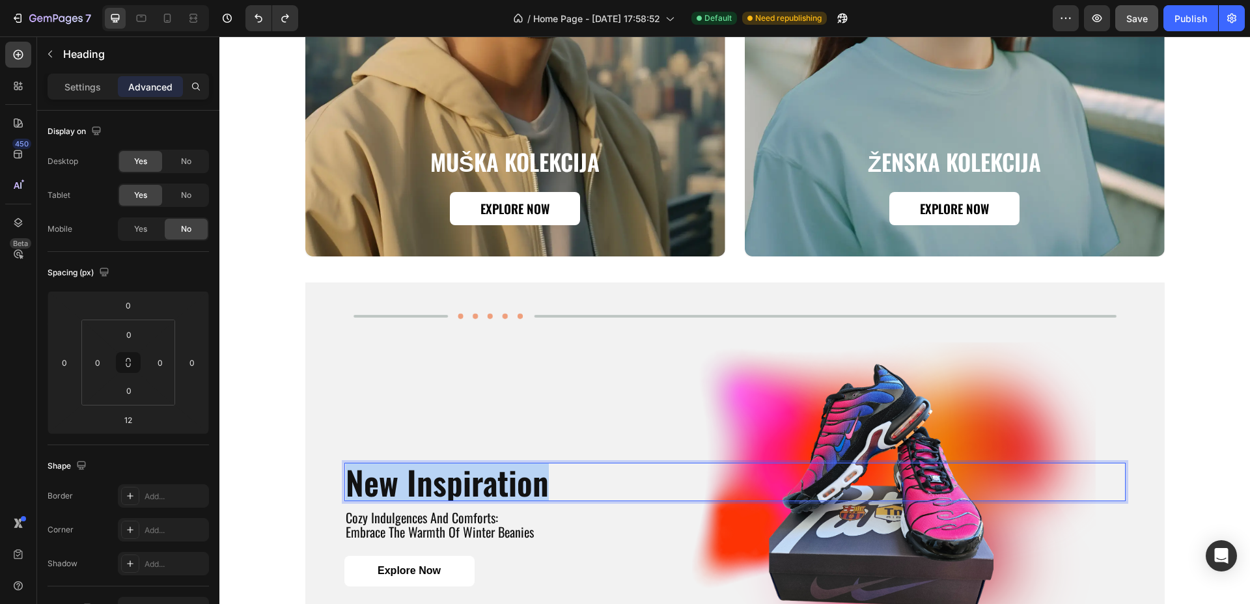
click at [407, 473] on p "new inspiration" at bounding box center [735, 482] width 778 height 36
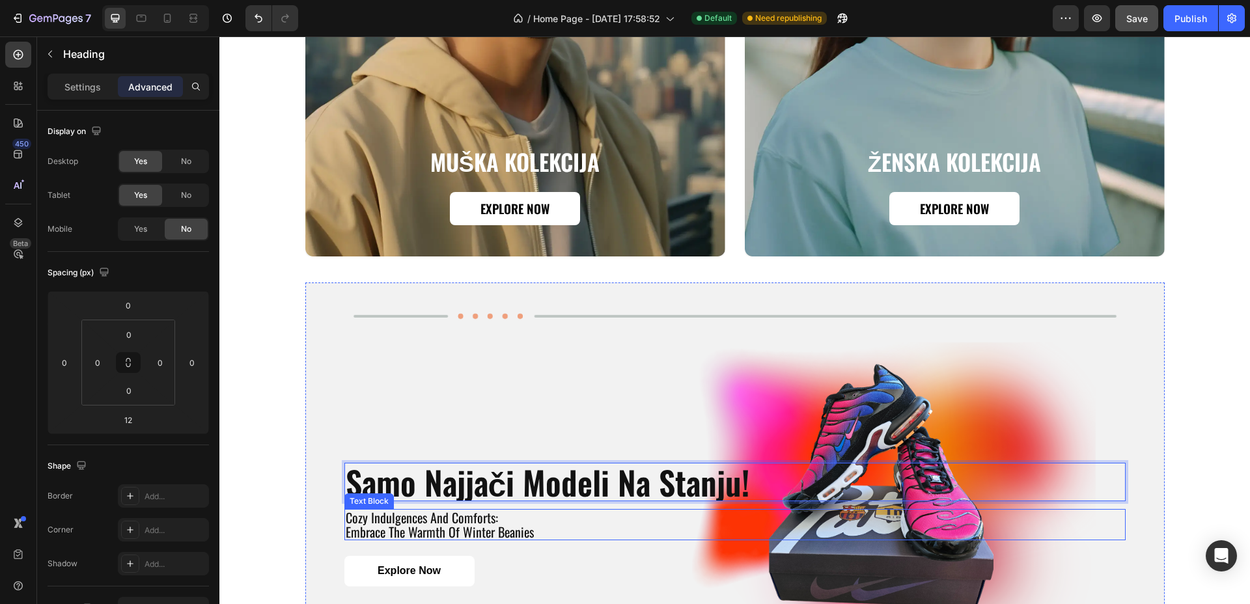
click at [441, 516] on p "cozy indulgences and comforts: embrace the warmth of winter beanies" at bounding box center [735, 524] width 778 height 29
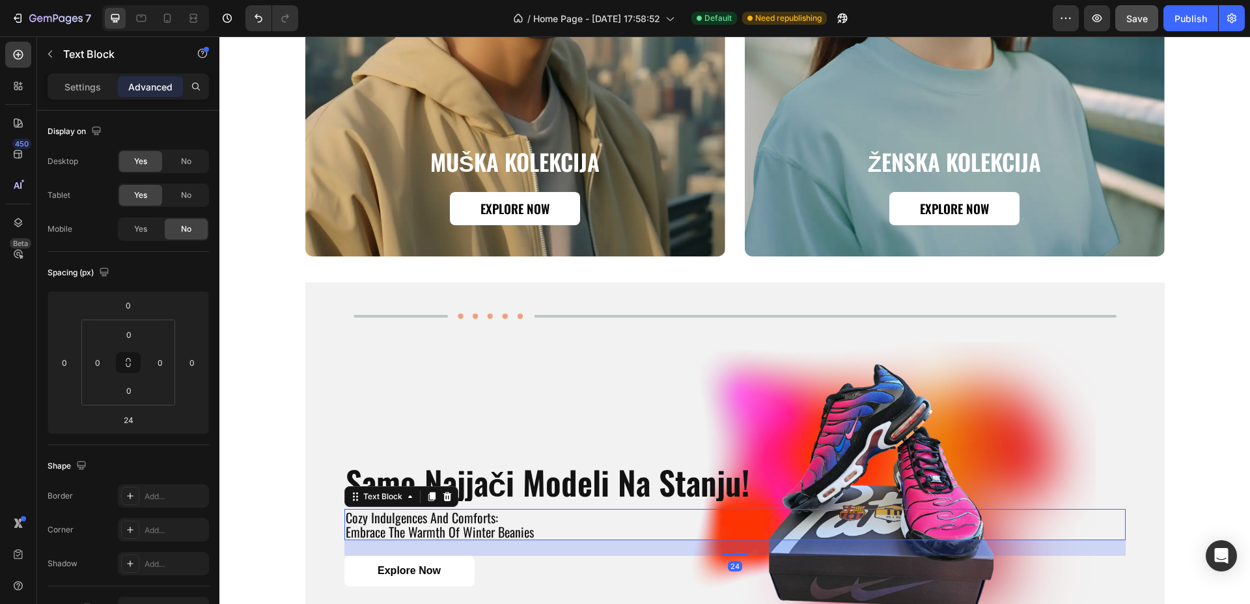
click at [441, 516] on p "cozy indulgences and comforts: embrace the warmth of winter beanies" at bounding box center [735, 524] width 778 height 29
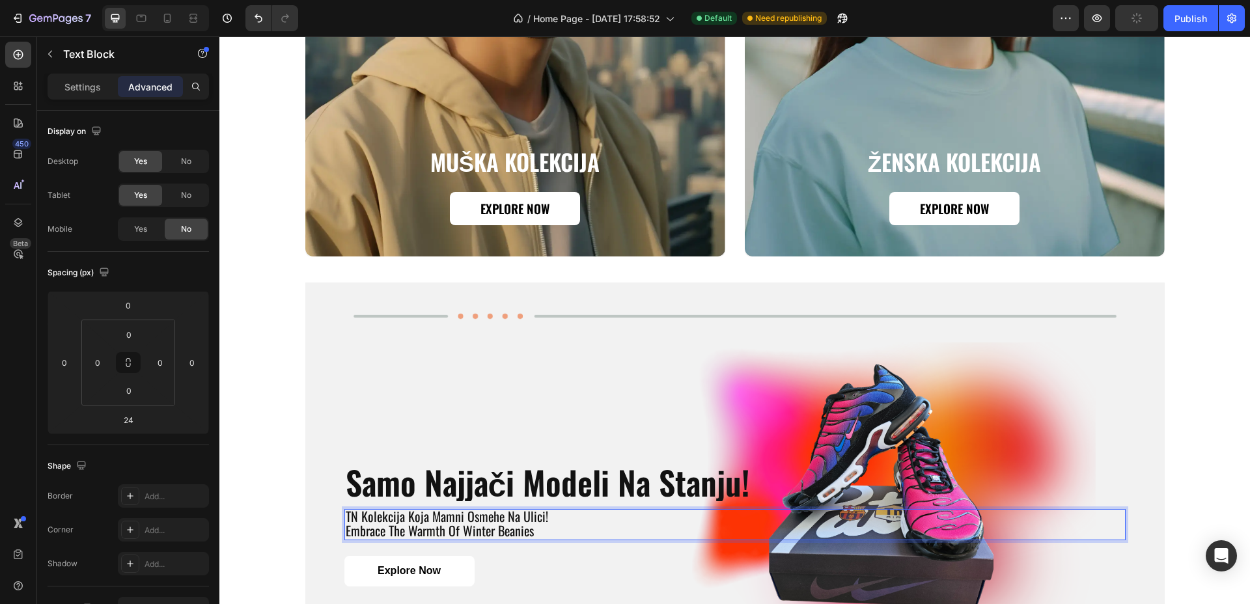
click at [412, 534] on p "embrace the warmth of winter beanies" at bounding box center [735, 530] width 778 height 14
click at [412, 534] on p "embrace the warmth of winter beanies" at bounding box center [735, 532] width 778 height 14
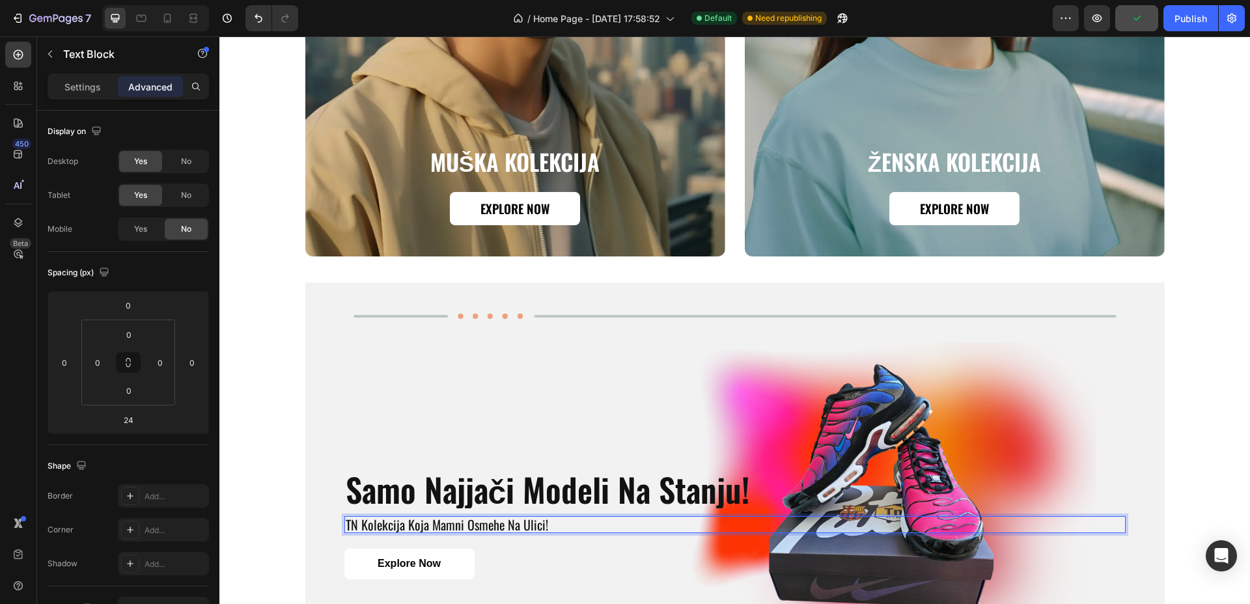
scroll to position [1364, 0]
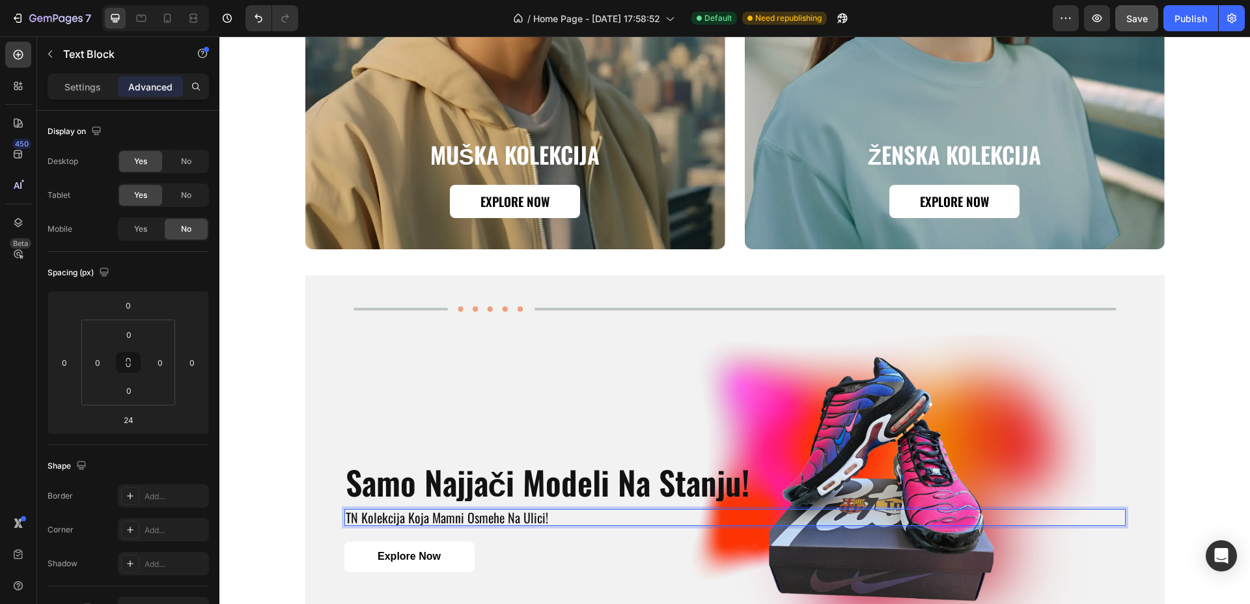
click at [450, 520] on p "TN kolekcija koja mamni osmehe na ulici!" at bounding box center [735, 517] width 778 height 14
click at [525, 552] on div "Explore Now Button" at bounding box center [734, 557] width 781 height 31
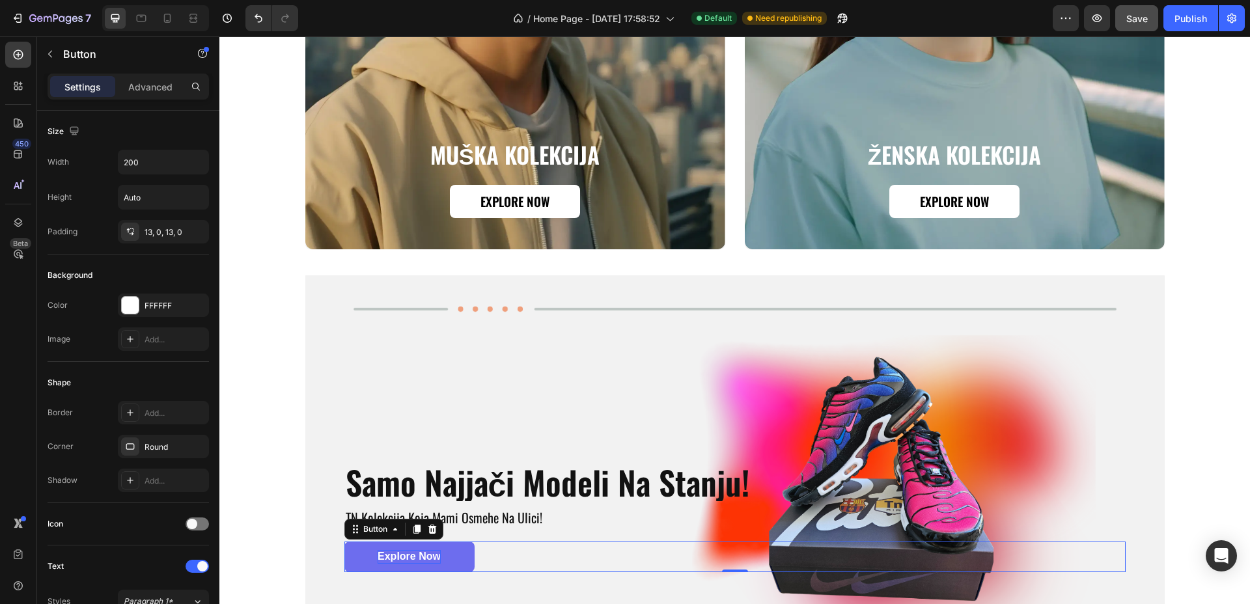
click at [416, 556] on p "Explore Now" at bounding box center [409, 557] width 63 height 14
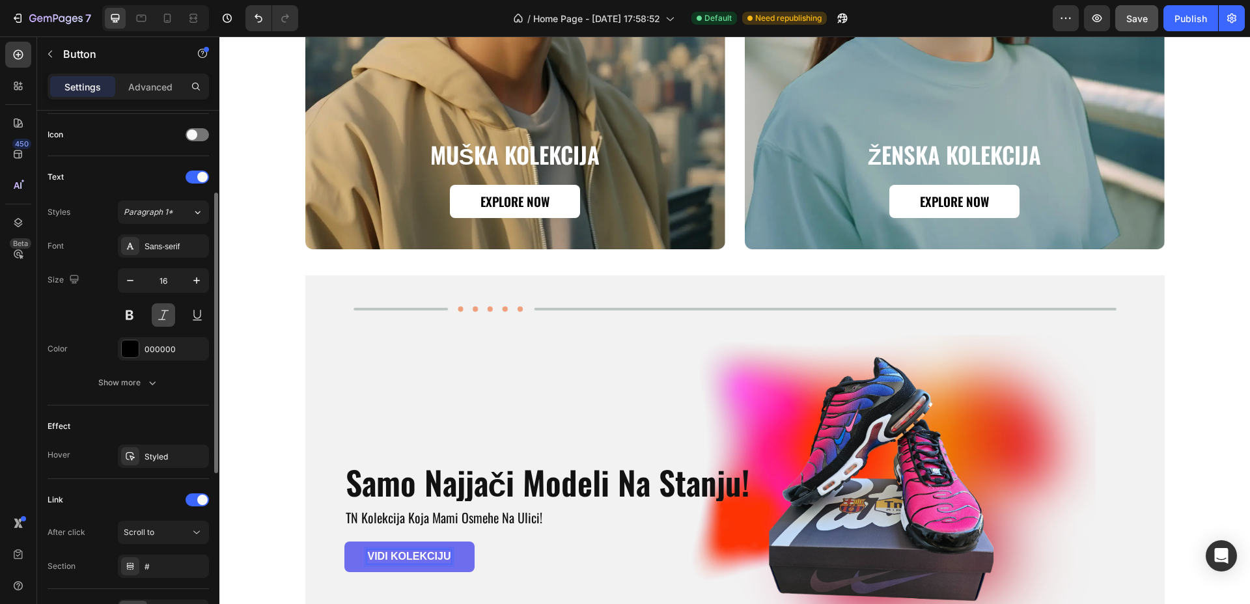
scroll to position [308, 0]
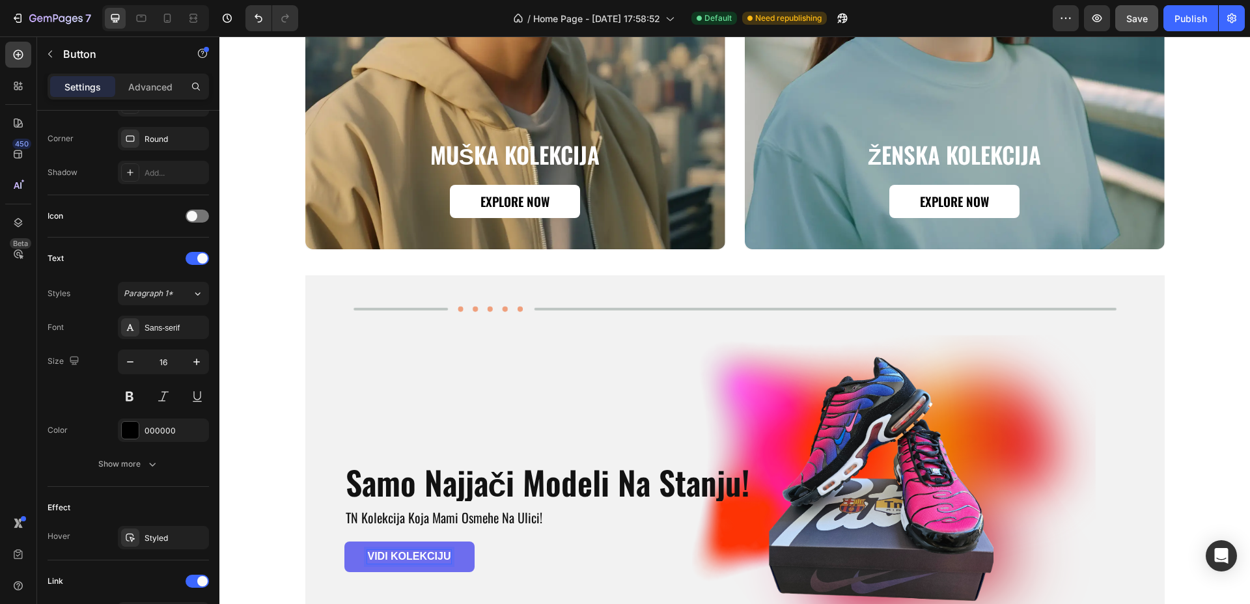
click at [461, 557] on link "VIDI KOLEKCIJU" at bounding box center [409, 557] width 130 height 31
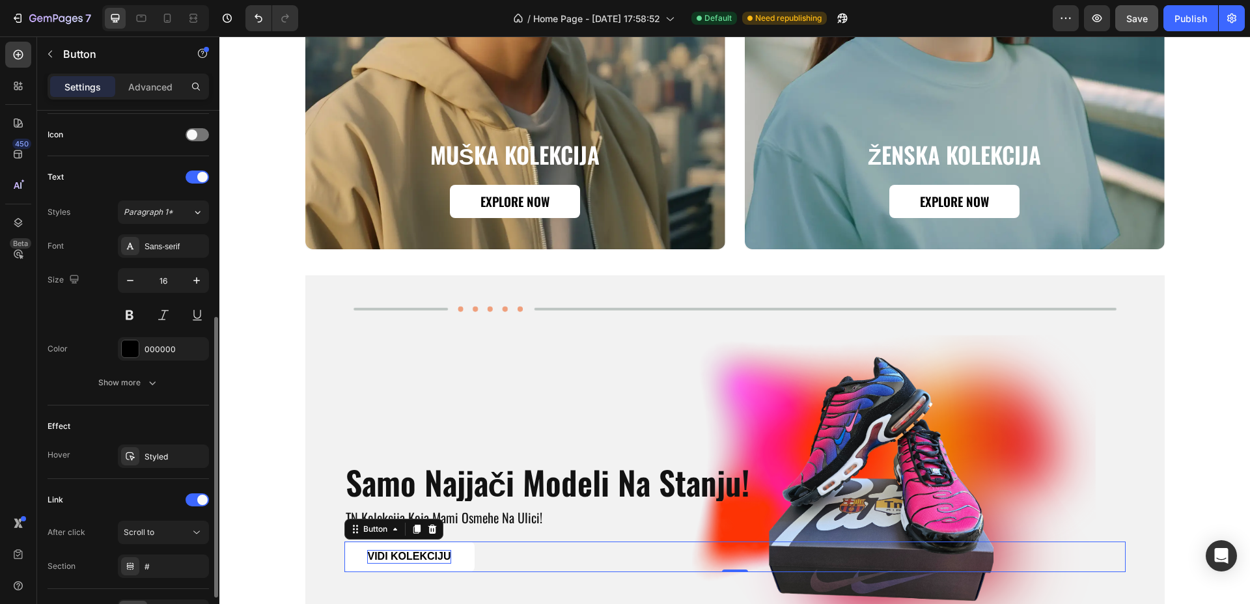
scroll to position [471, 0]
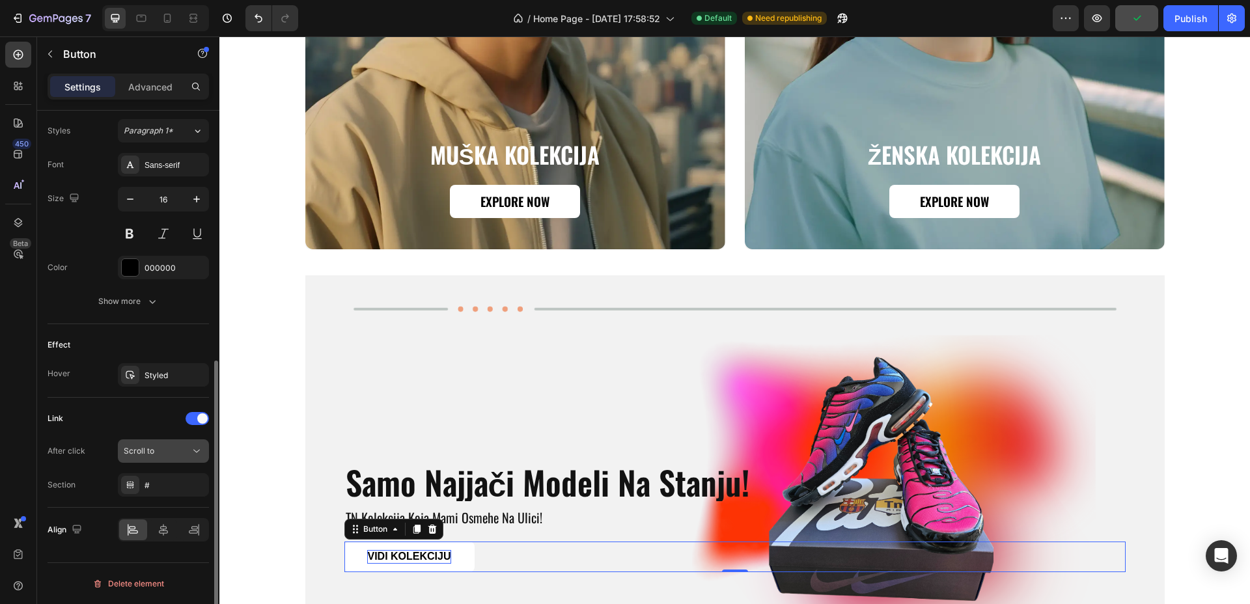
click at [174, 456] on div "Scroll to" at bounding box center [157, 451] width 66 height 12
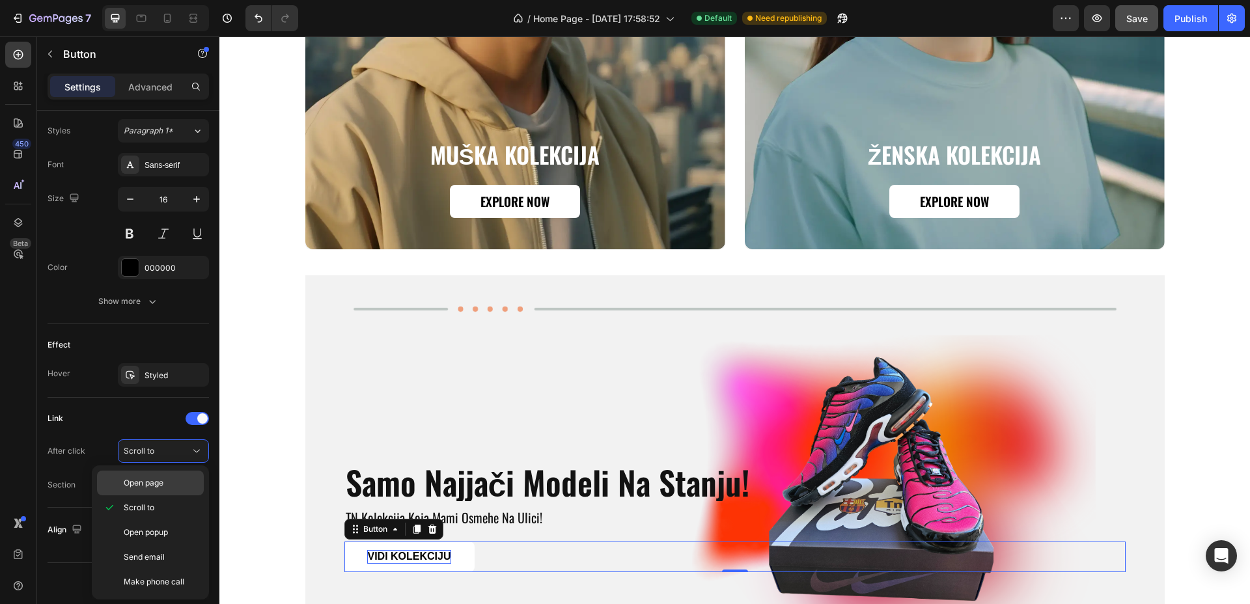
click at [154, 485] on span "Open page" at bounding box center [144, 483] width 40 height 12
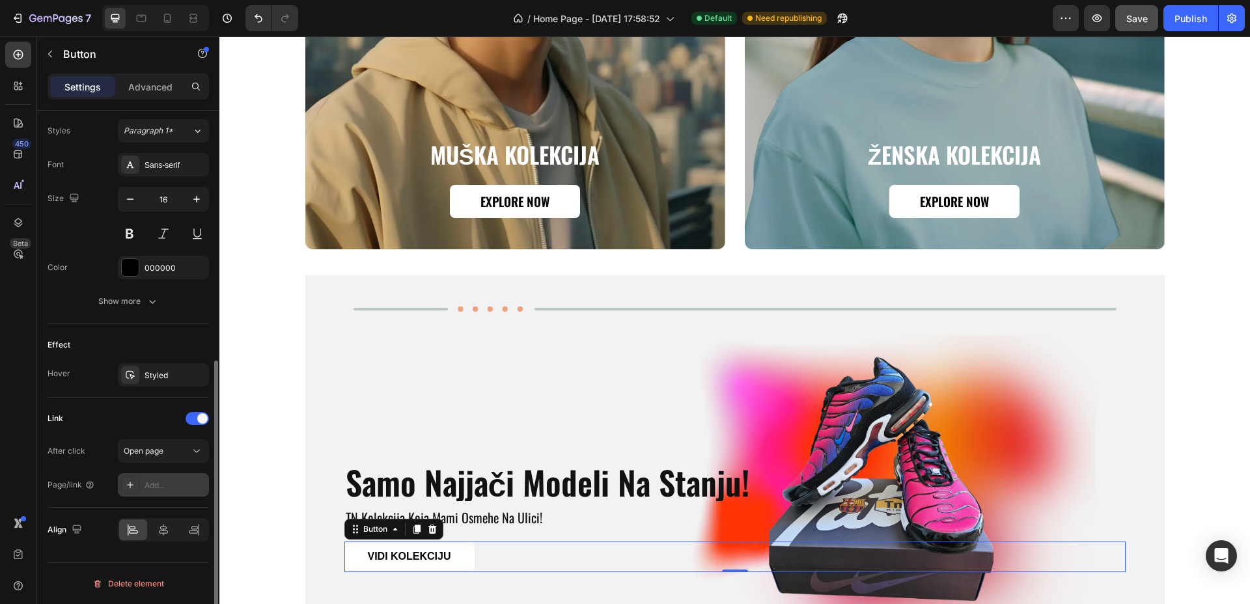
click at [157, 480] on div "Add..." at bounding box center [175, 486] width 61 height 12
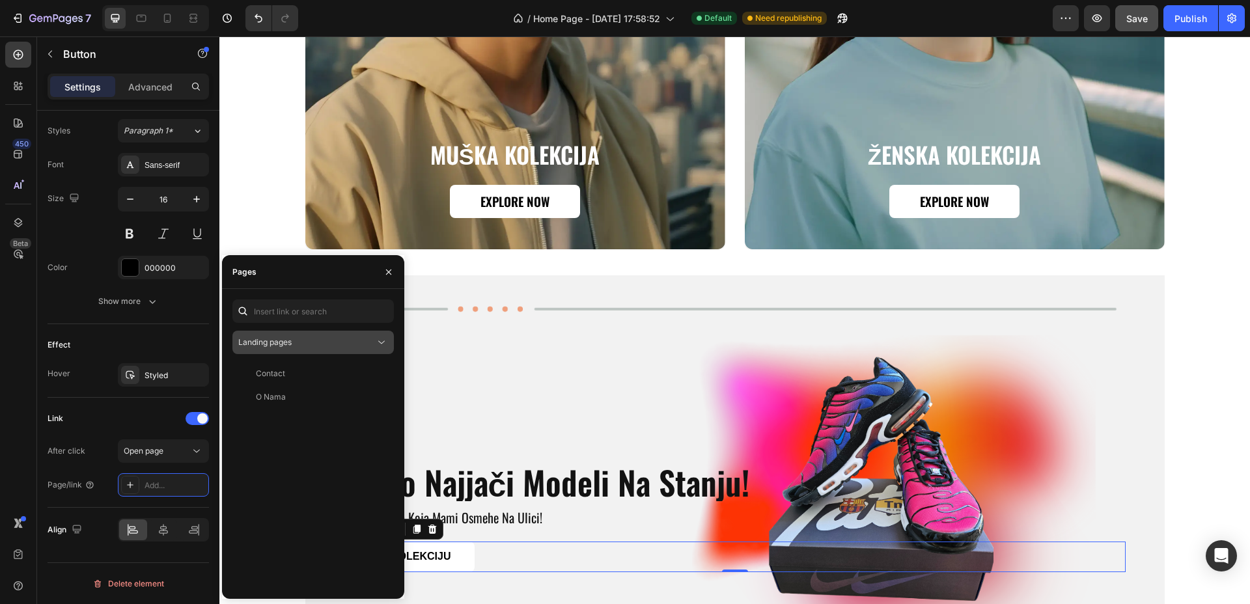
click at [307, 347] on div "Landing pages" at bounding box center [306, 343] width 137 height 12
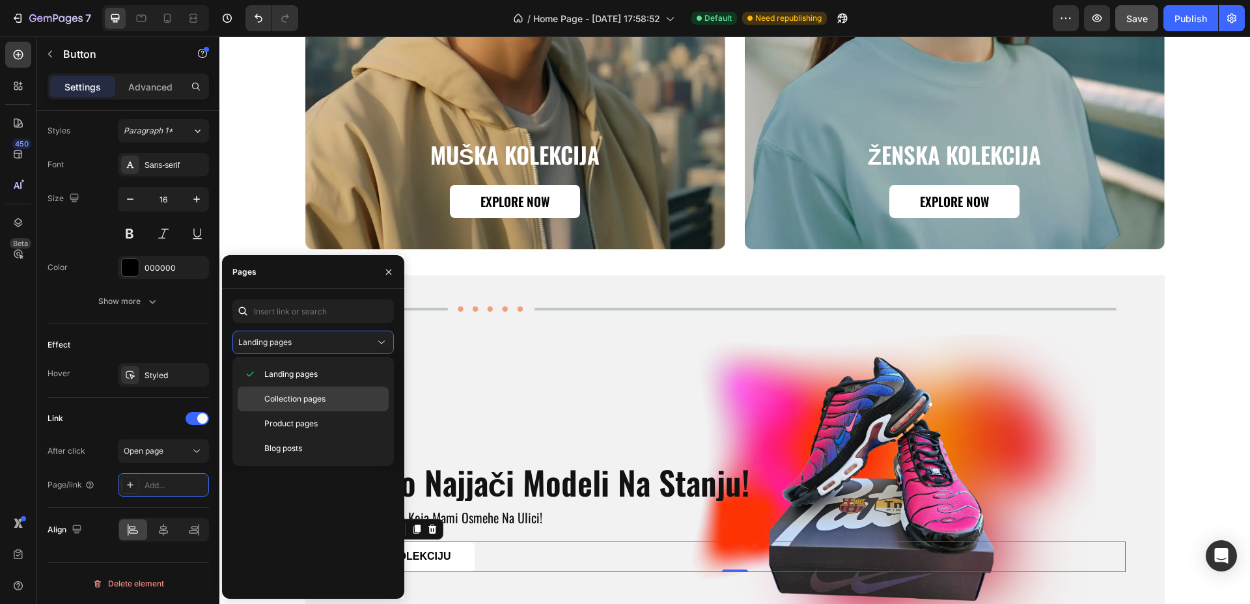
click at [292, 396] on span "Collection pages" at bounding box center [294, 399] width 61 height 12
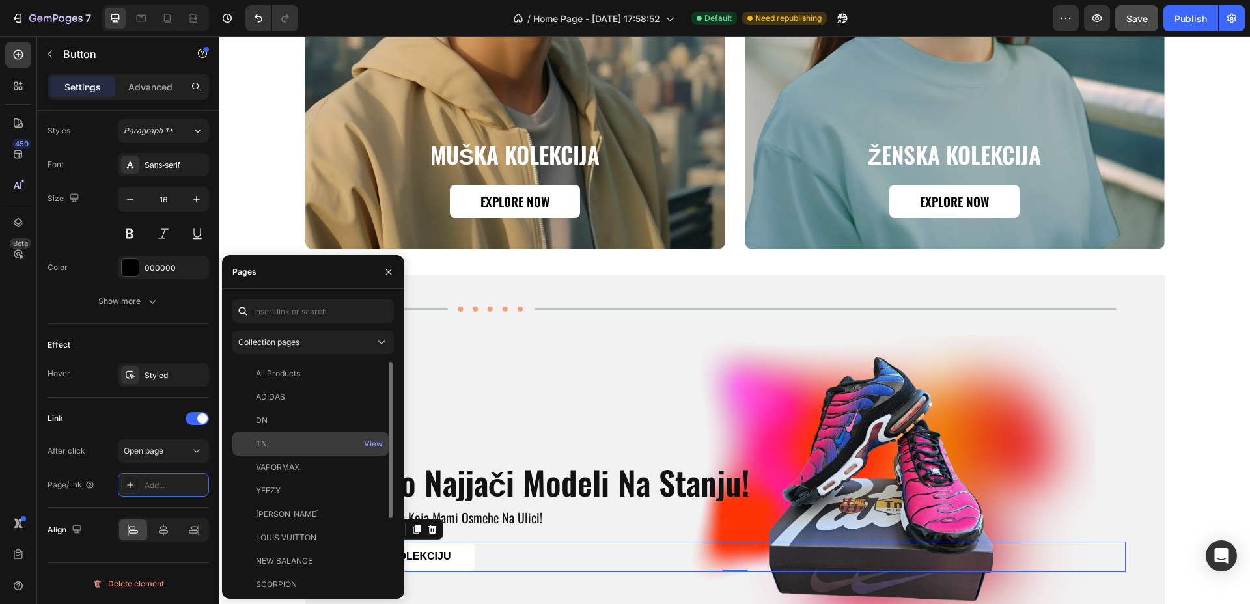
click at [267, 456] on div "TN View" at bounding box center [310, 467] width 156 height 23
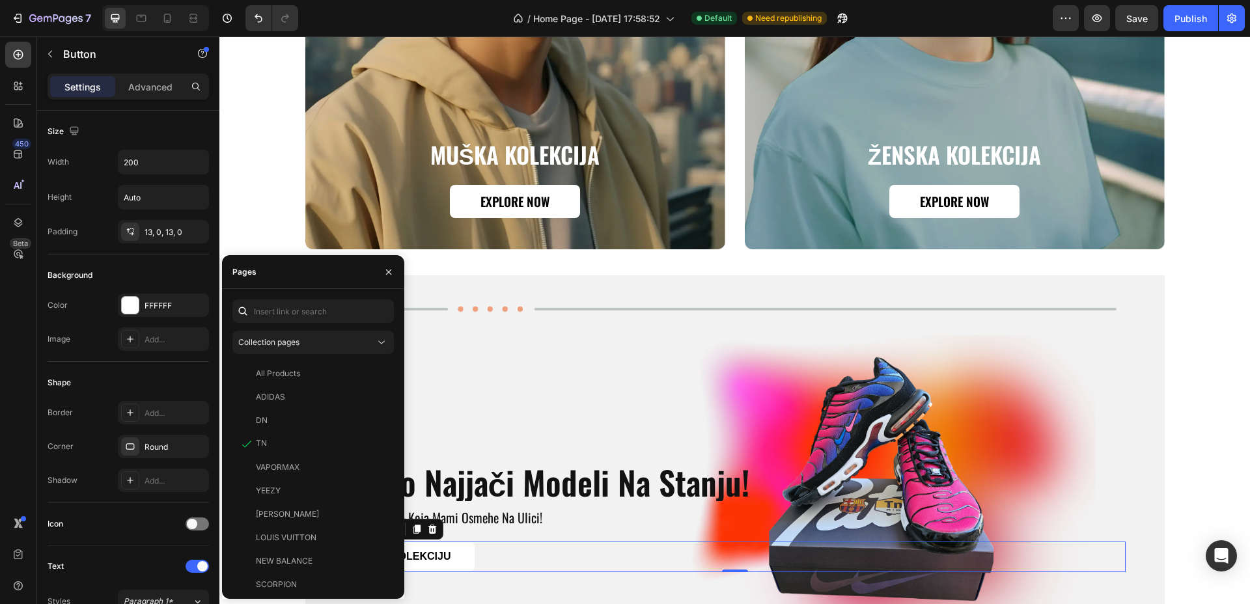
scroll to position [471, 0]
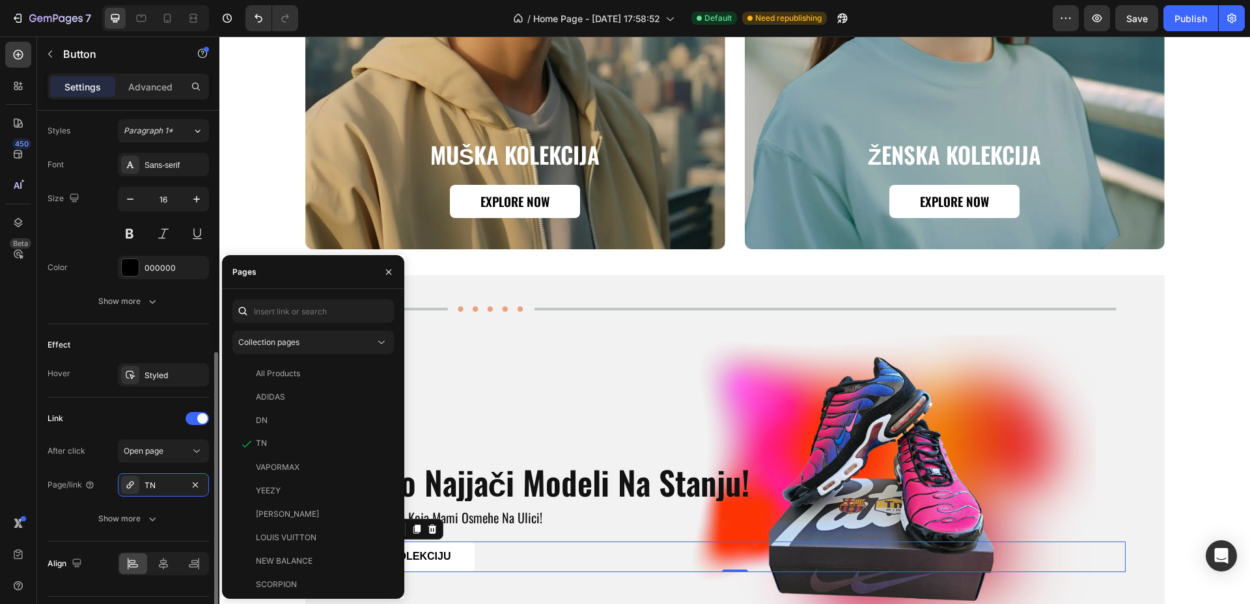
click at [150, 415] on div "Link" at bounding box center [128, 418] width 161 height 21
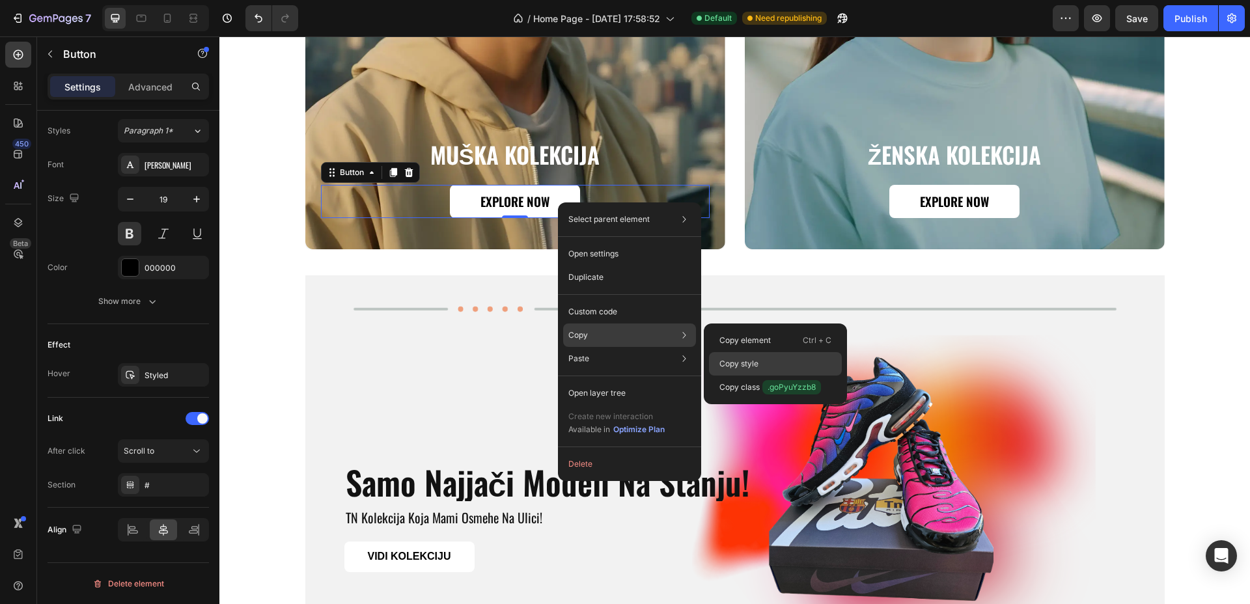
click at [746, 360] on p "Copy style" at bounding box center [738, 364] width 39 height 12
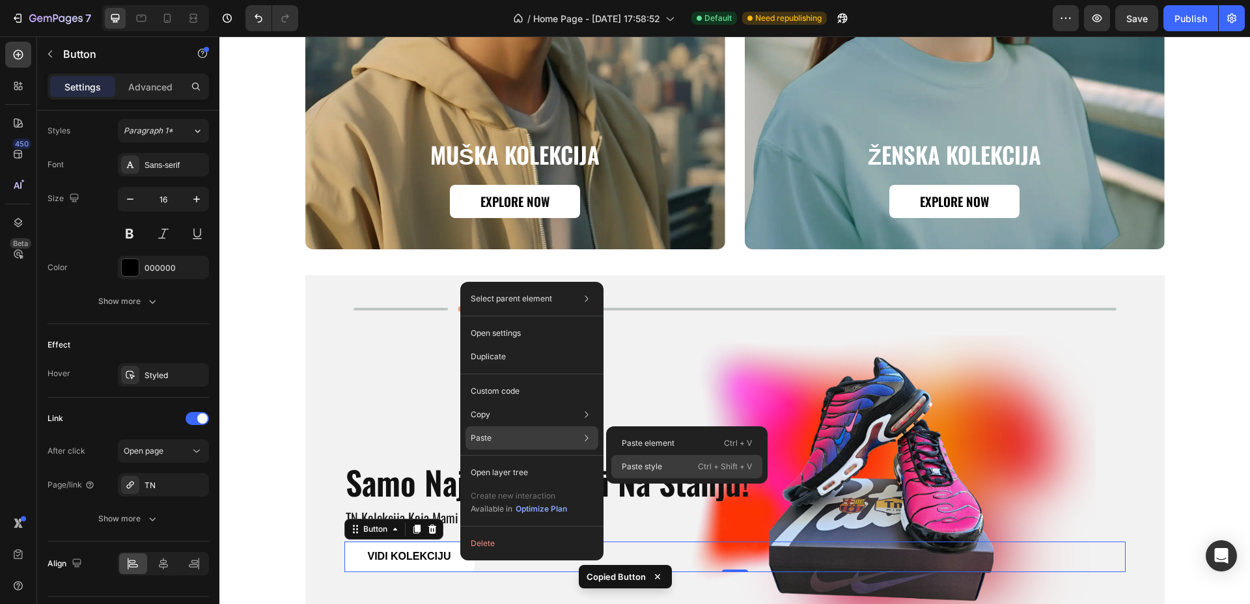
click at [657, 464] on p "Paste style" at bounding box center [642, 467] width 40 height 12
type input "19"
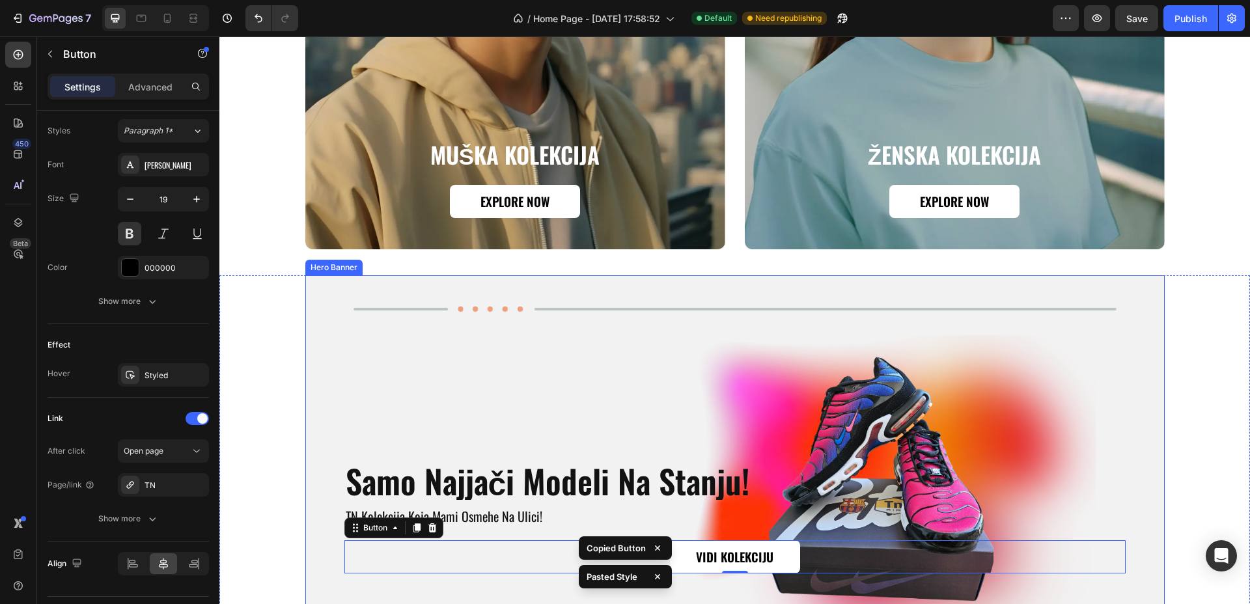
scroll to position [1608, 0]
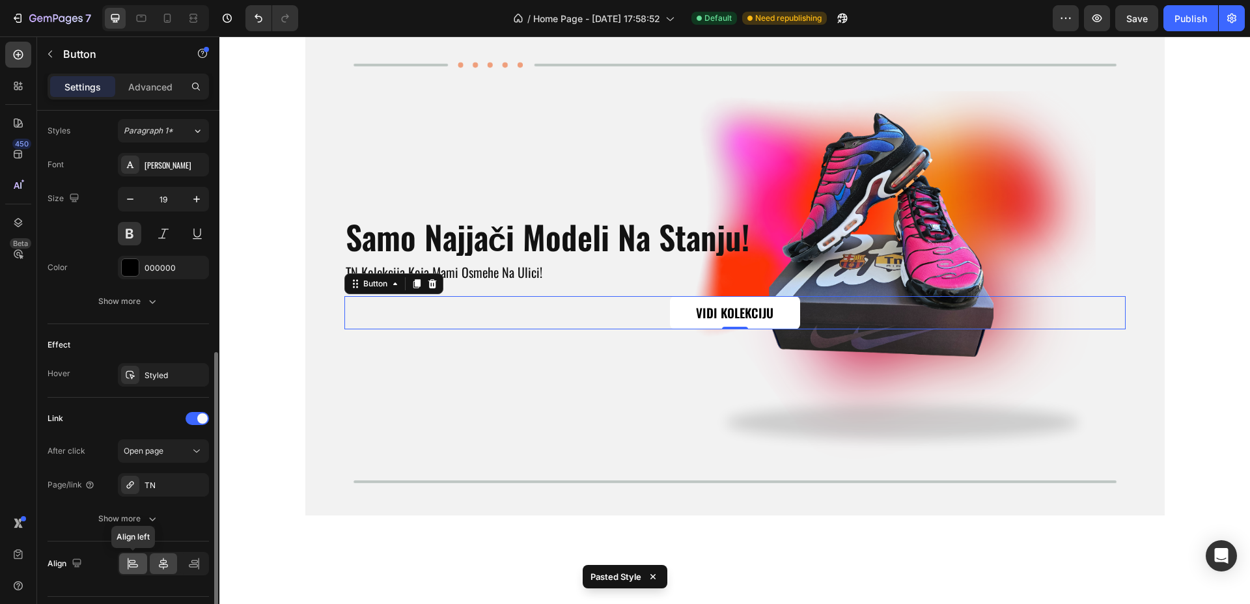
click at [139, 567] on icon at bounding box center [132, 563] width 13 height 13
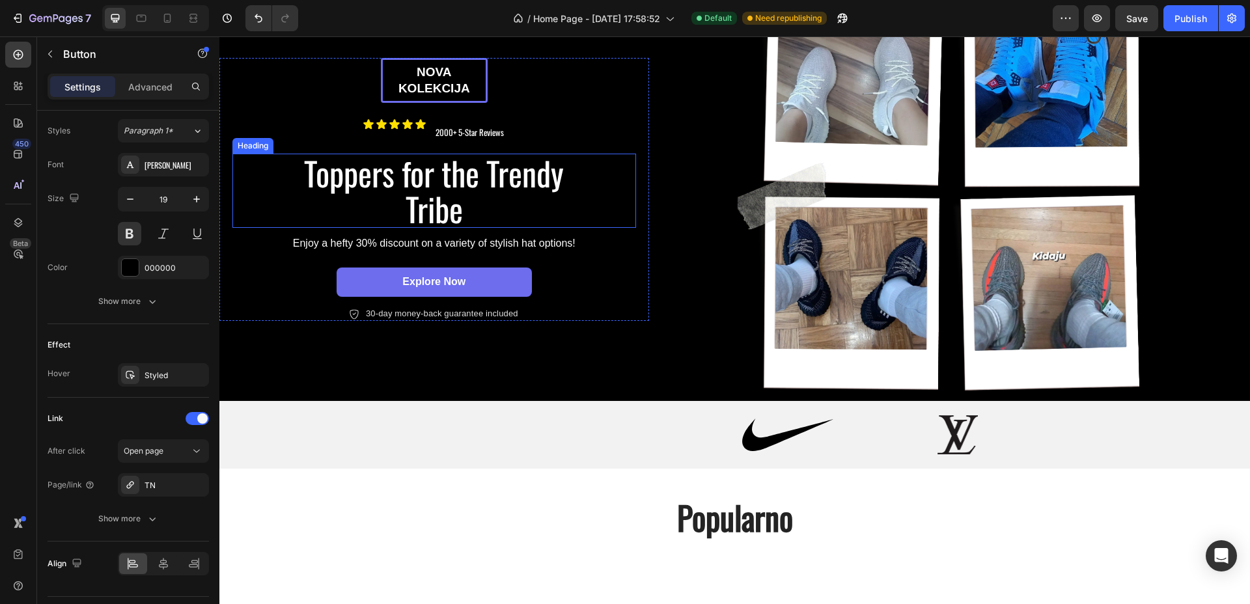
scroll to position [0, 0]
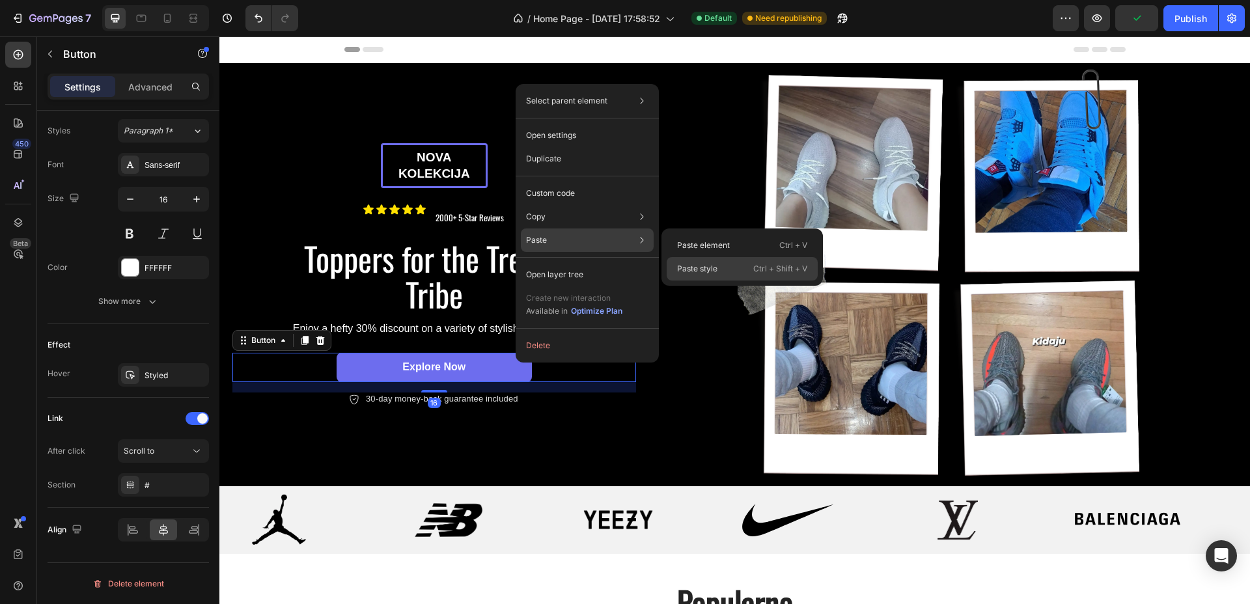
click at [687, 265] on p "Paste style" at bounding box center [697, 269] width 40 height 12
type input "200"
type input "19"
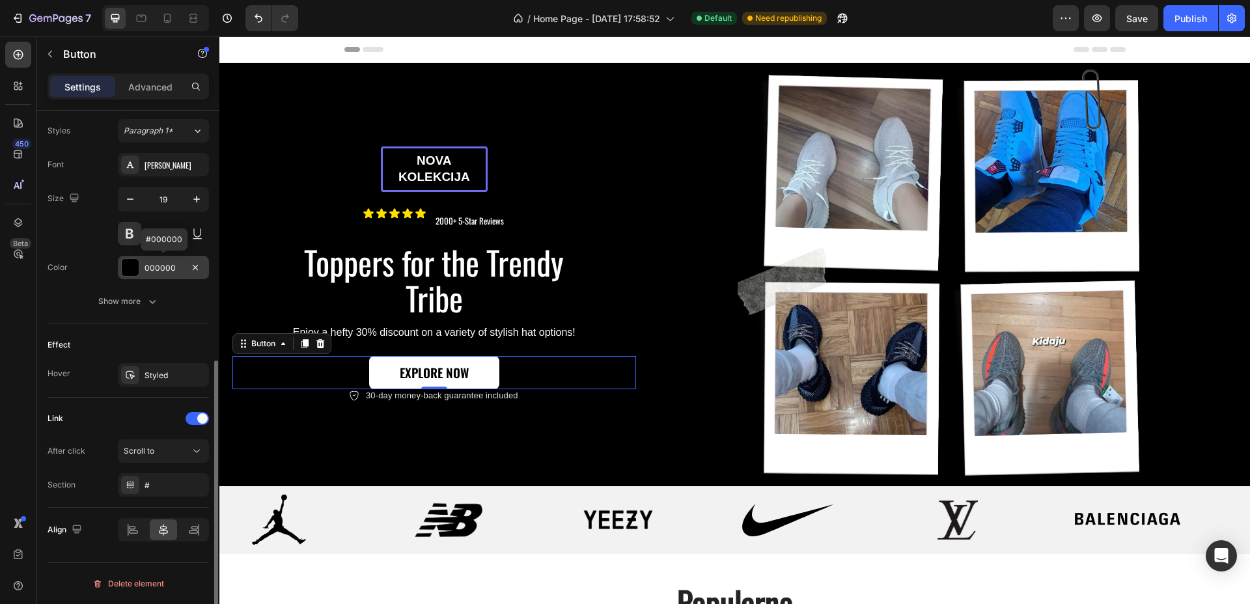
click at [158, 269] on div "000000" at bounding box center [164, 268] width 38 height 12
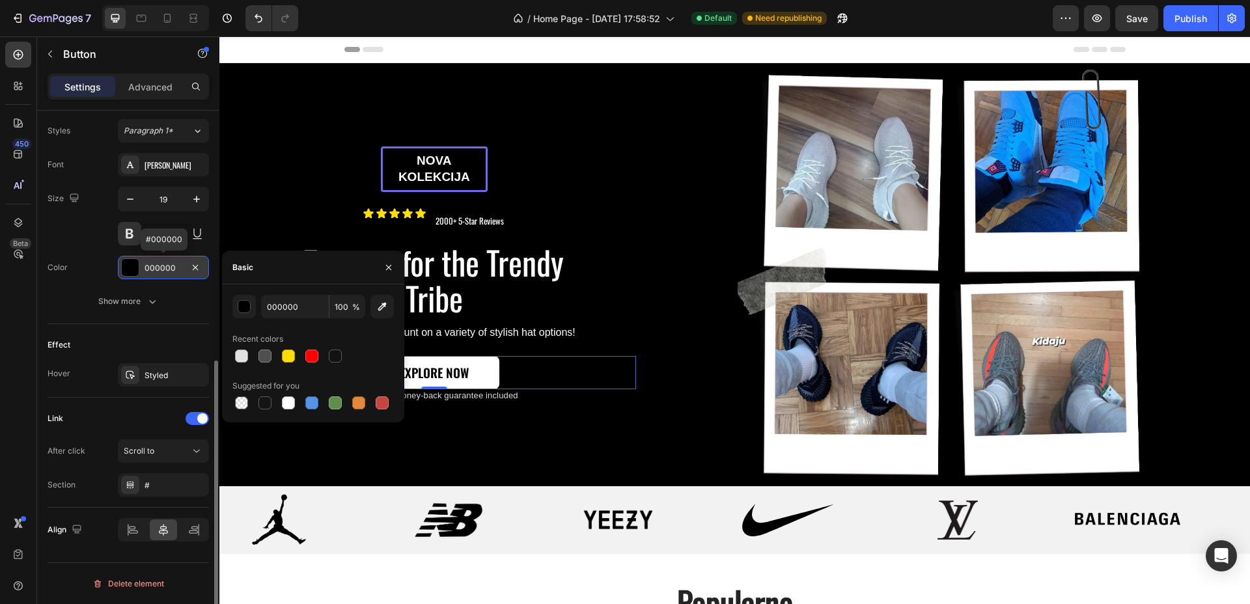
click at [158, 269] on div "000000" at bounding box center [164, 268] width 38 height 12
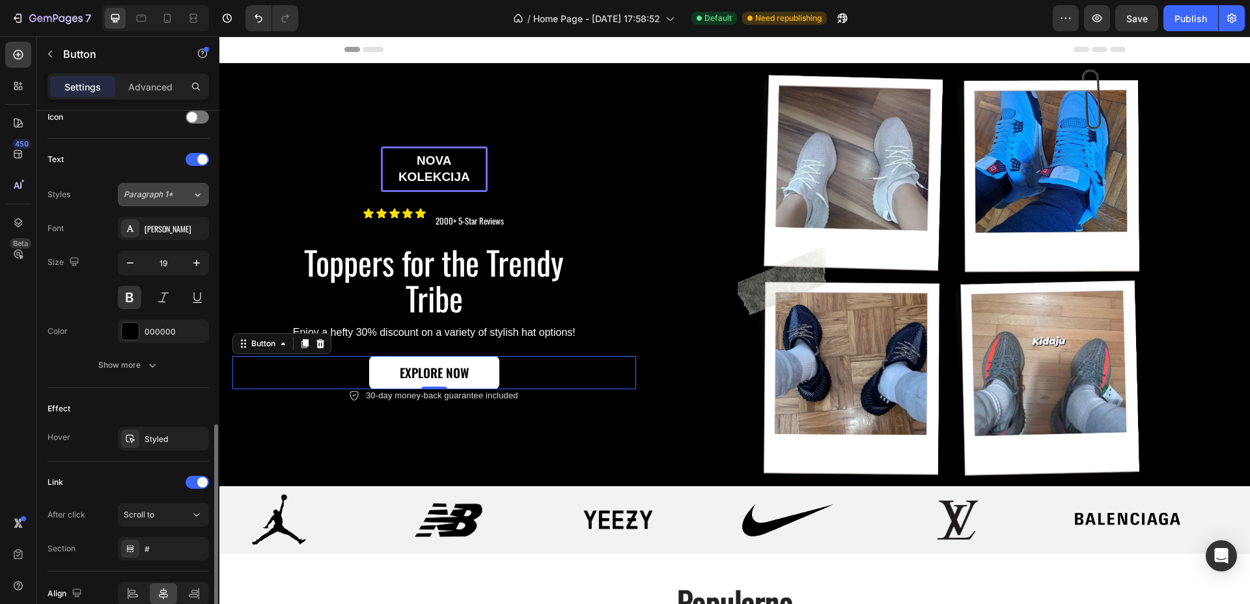
scroll to position [471, 0]
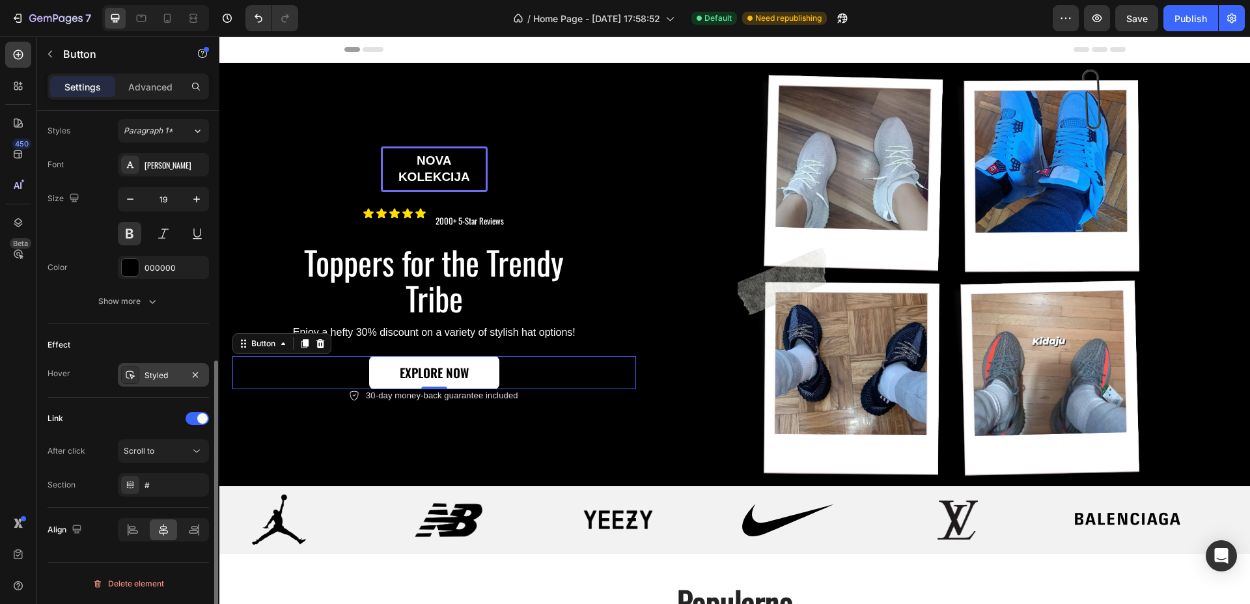
click at [159, 370] on div "Styled" at bounding box center [164, 376] width 38 height 12
click at [156, 370] on div "Styled" at bounding box center [164, 376] width 38 height 12
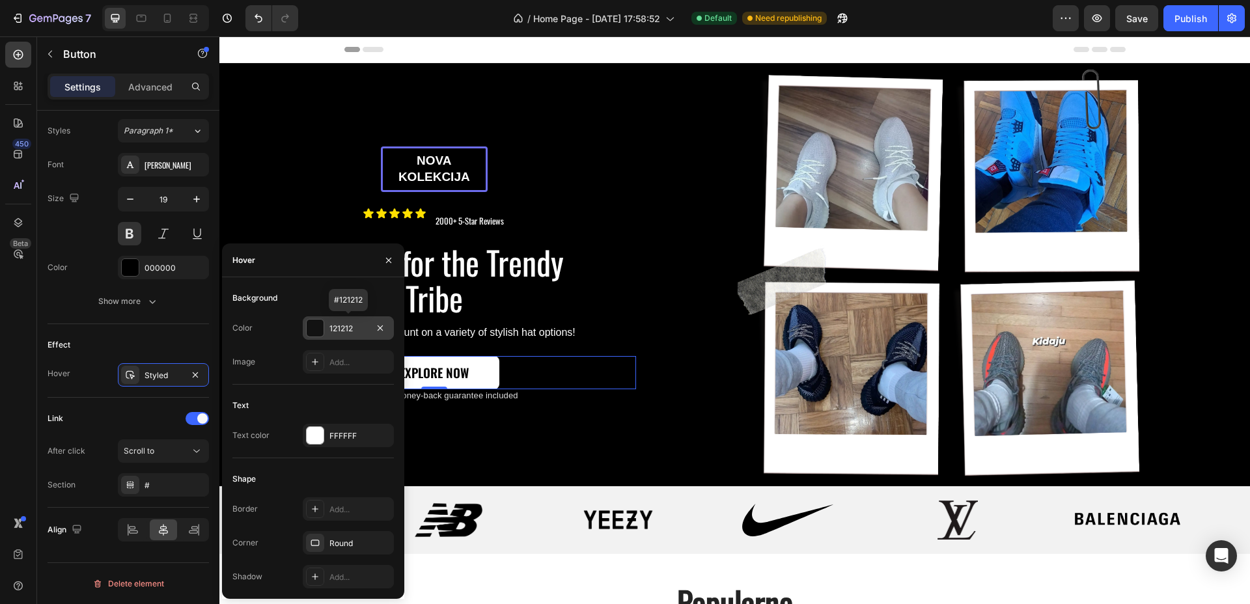
click at [314, 327] on div at bounding box center [315, 328] width 17 height 17
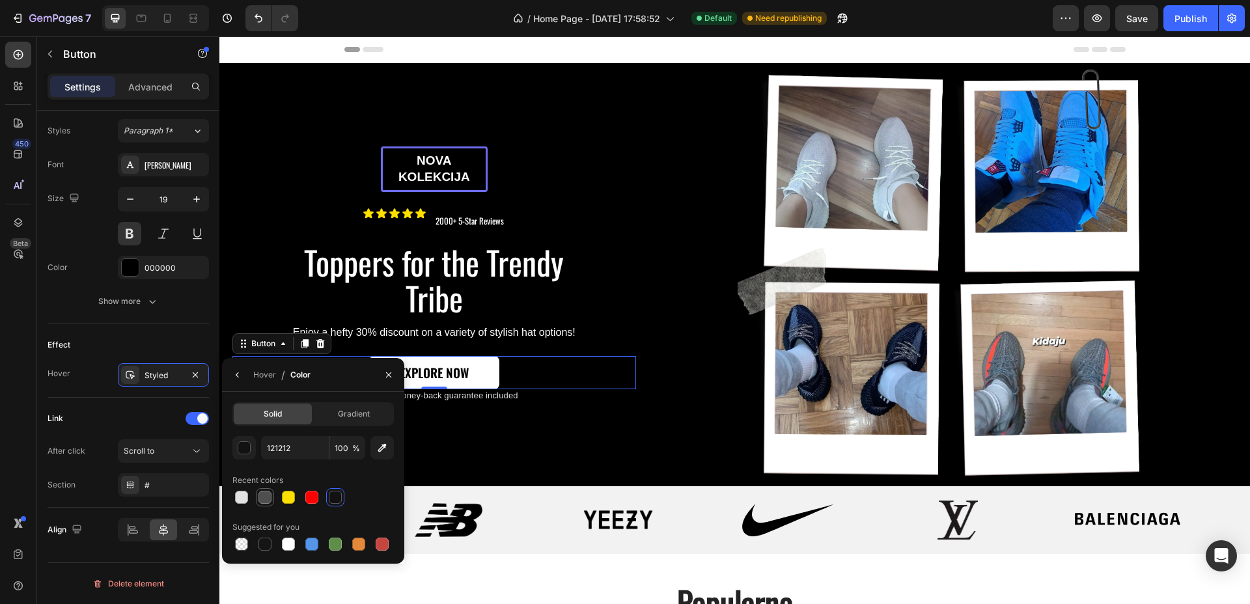
click at [264, 499] on div at bounding box center [264, 497] width 13 height 13
type input "4F4F4F"
click at [482, 378] on link "Explore Now" at bounding box center [434, 372] width 130 height 33
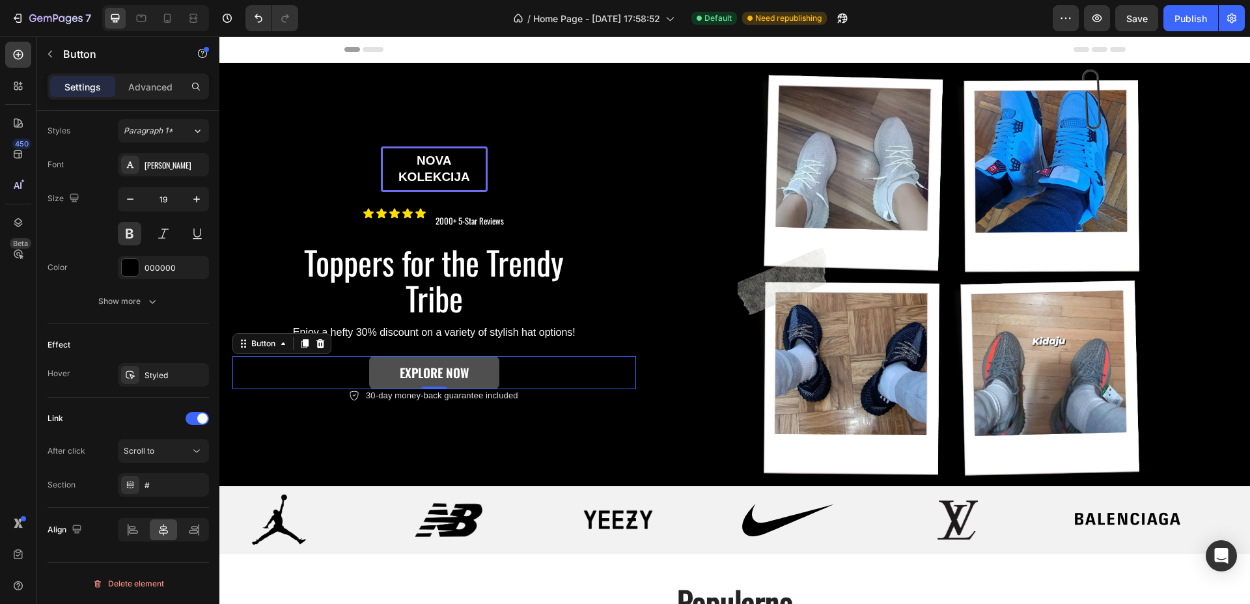
click at [470, 368] on link "Explore Now" at bounding box center [434, 372] width 130 height 33
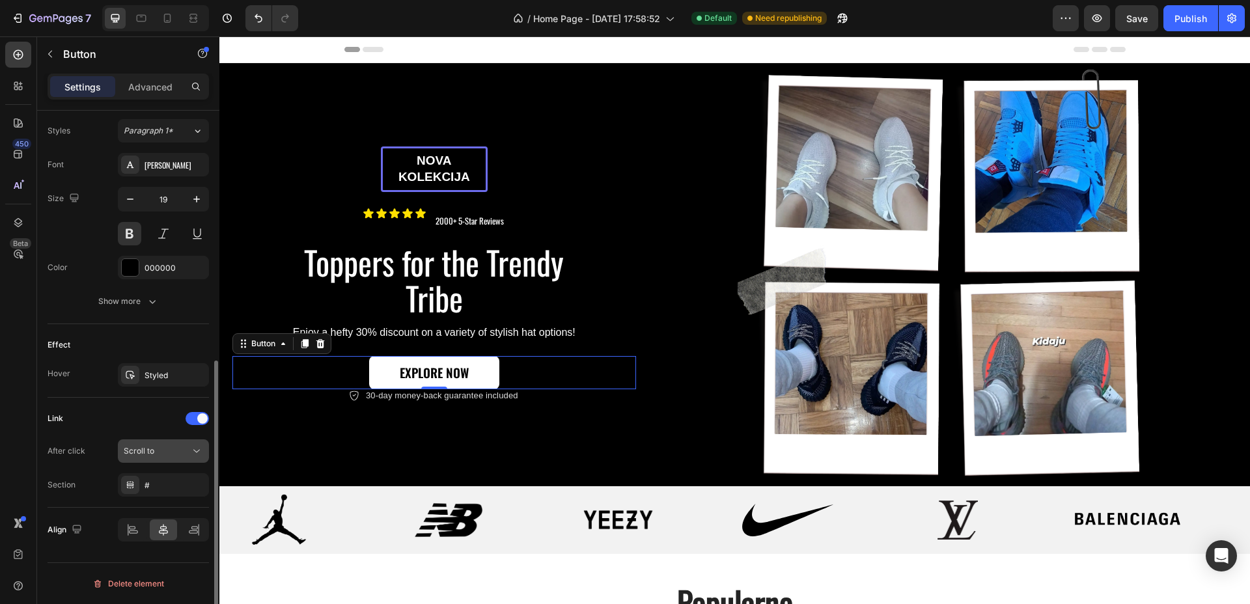
click at [176, 447] on div "Scroll to" at bounding box center [157, 451] width 66 height 12
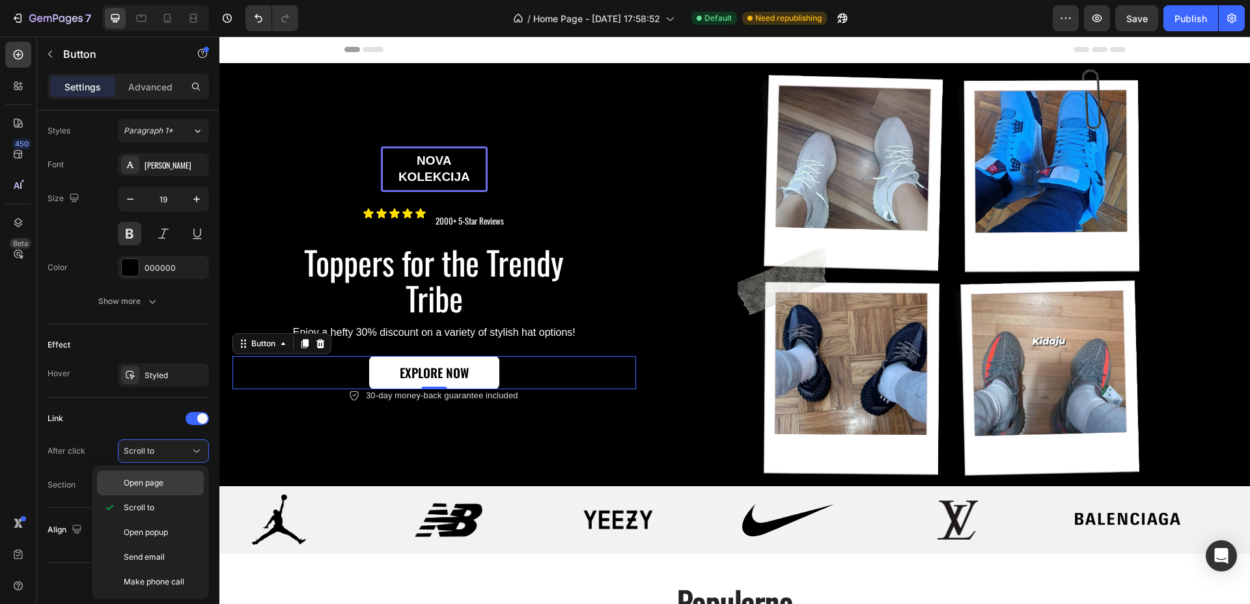
click at [151, 479] on span "Open page" at bounding box center [144, 483] width 40 height 12
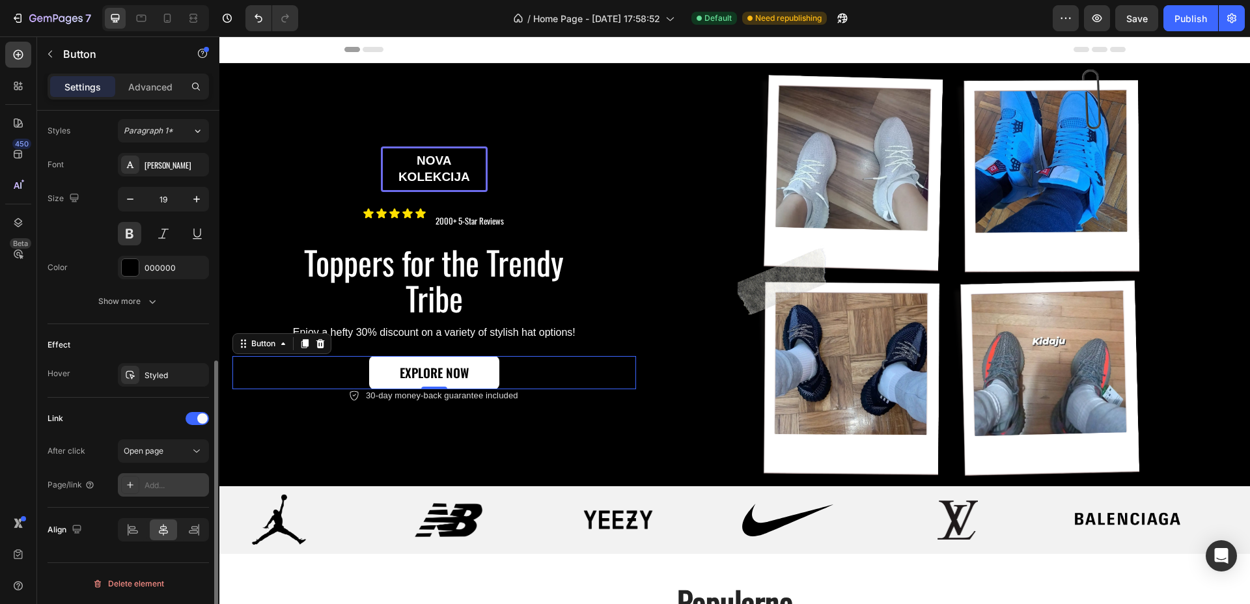
click at [154, 488] on div "Add..." at bounding box center [175, 486] width 61 height 12
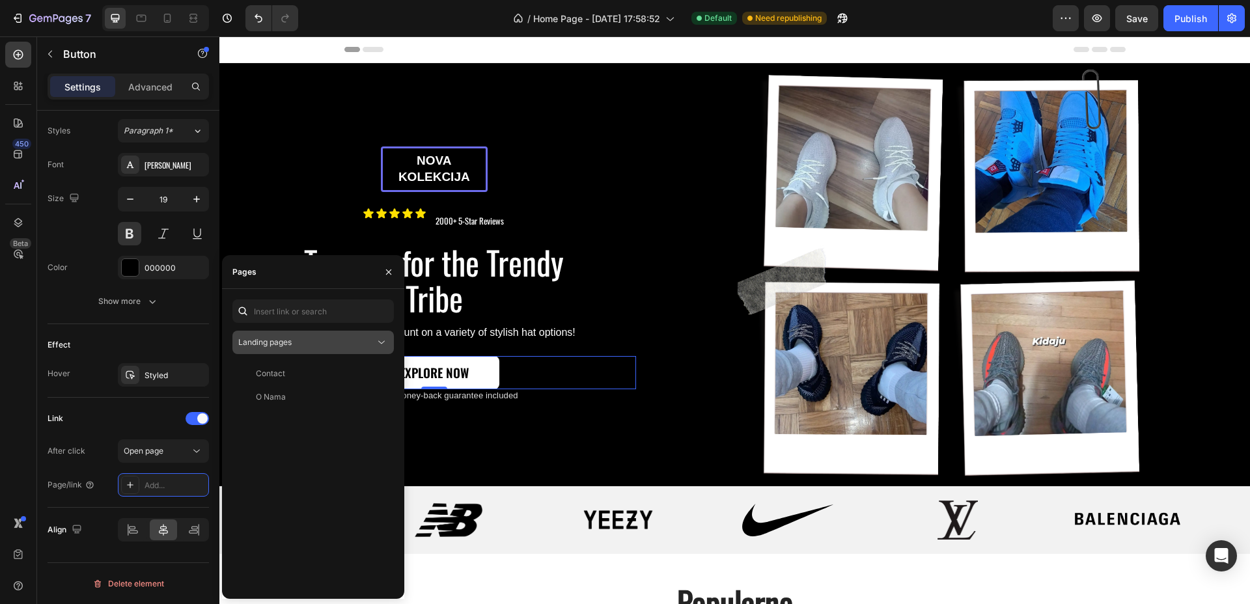
click at [297, 337] on div "Landing pages" at bounding box center [306, 343] width 137 height 12
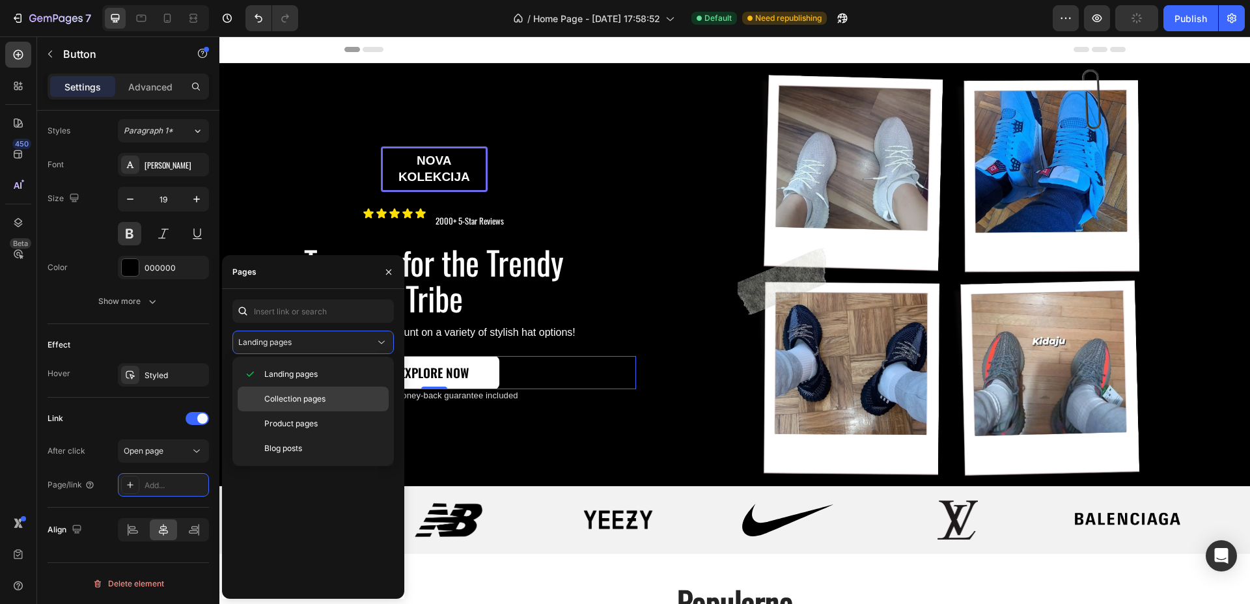
click at [292, 394] on span "Collection pages" at bounding box center [294, 399] width 61 height 12
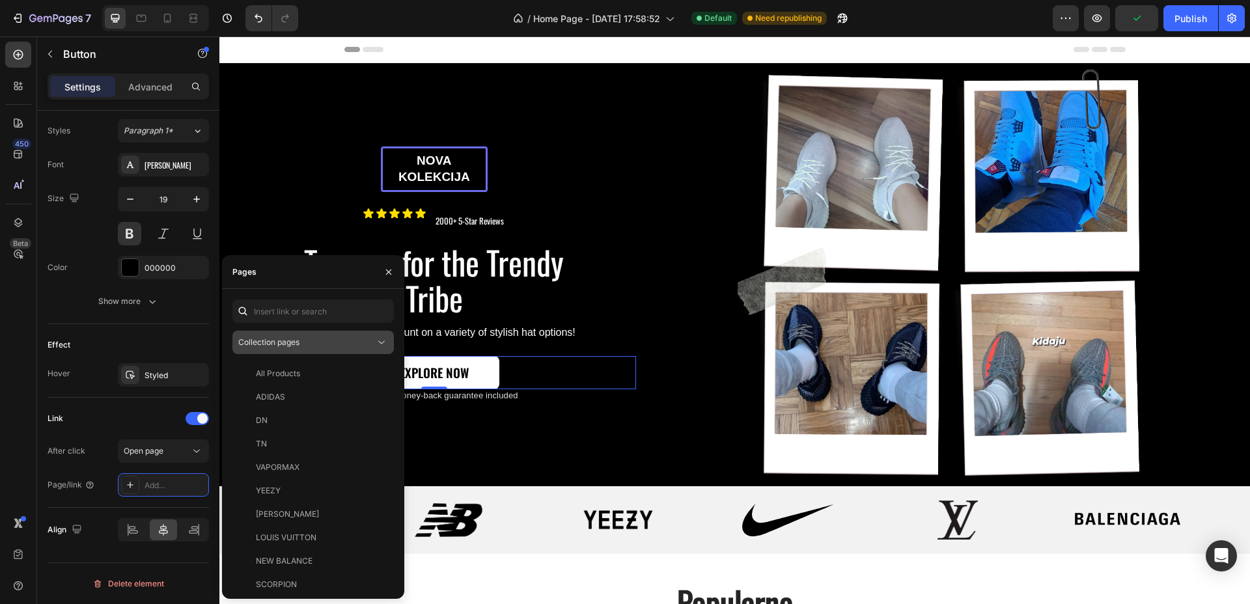
click at [296, 340] on span "Collection pages" at bounding box center [268, 342] width 61 height 10
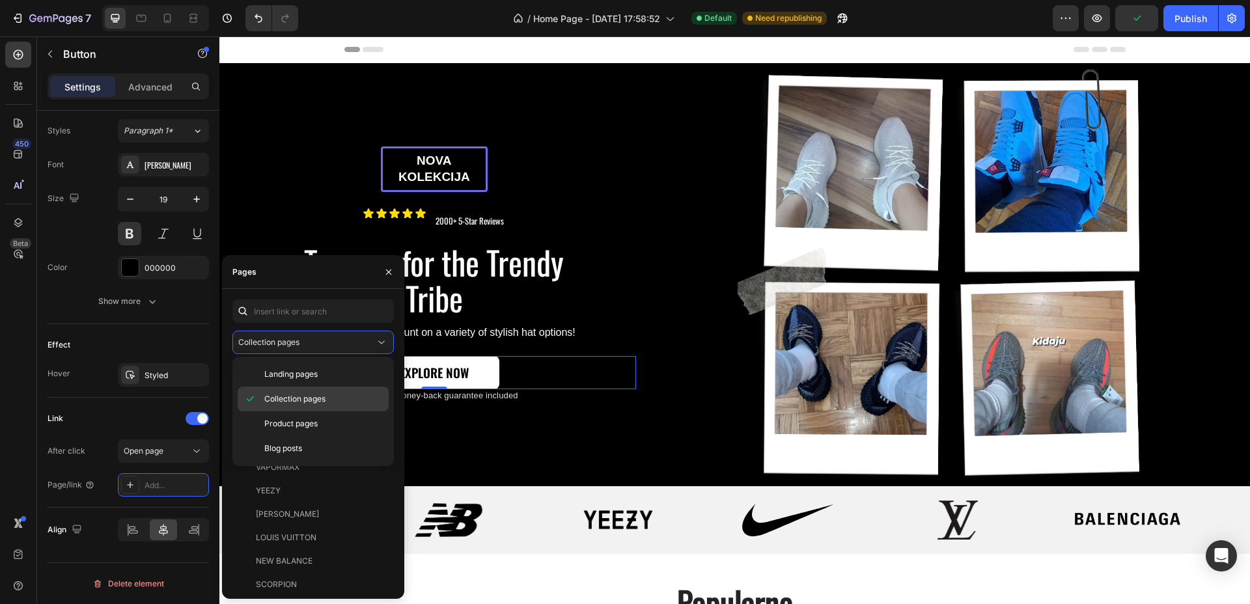
click at [290, 394] on span "Collection pages" at bounding box center [294, 399] width 61 height 12
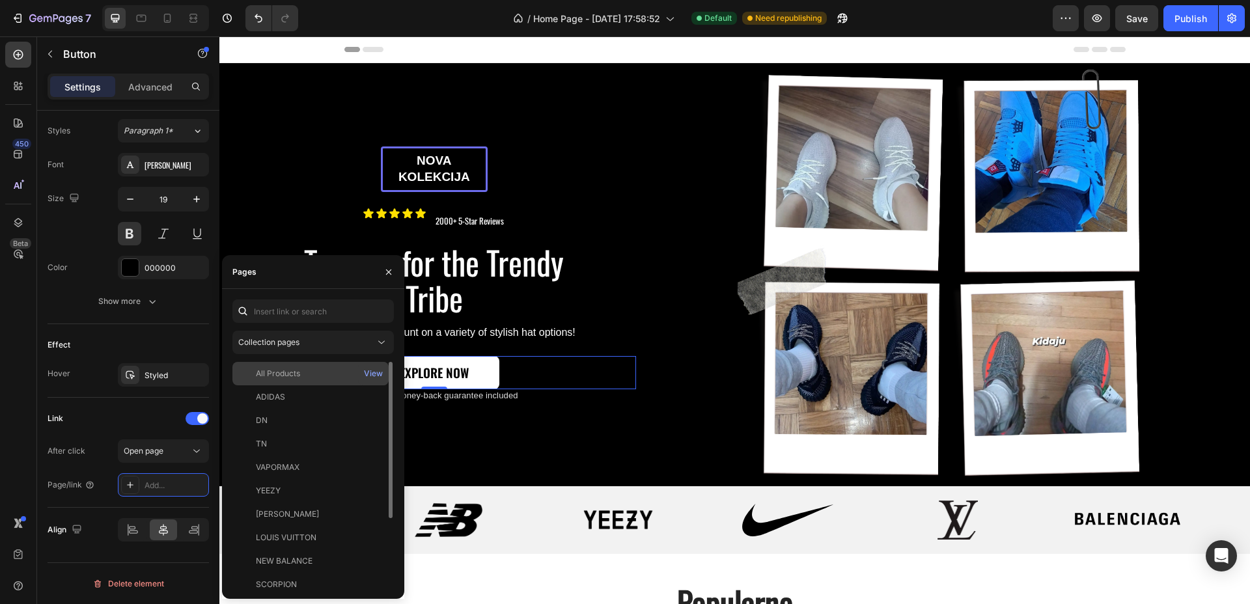
click at [300, 373] on div "All Products" at bounding box center [278, 374] width 44 height 12
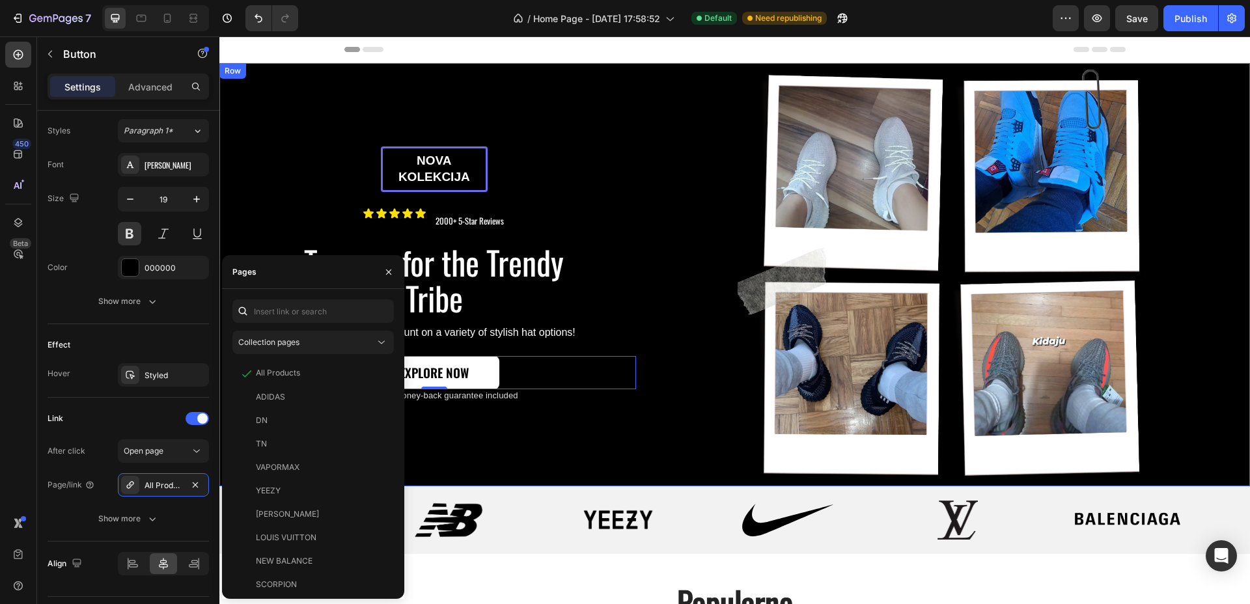
click at [539, 440] on div "nova kolekcija Text Block Row Icon Icon Icon Icon Icon Icon List 2000+ 5-Star R…" at bounding box center [434, 274] width 430 height 423
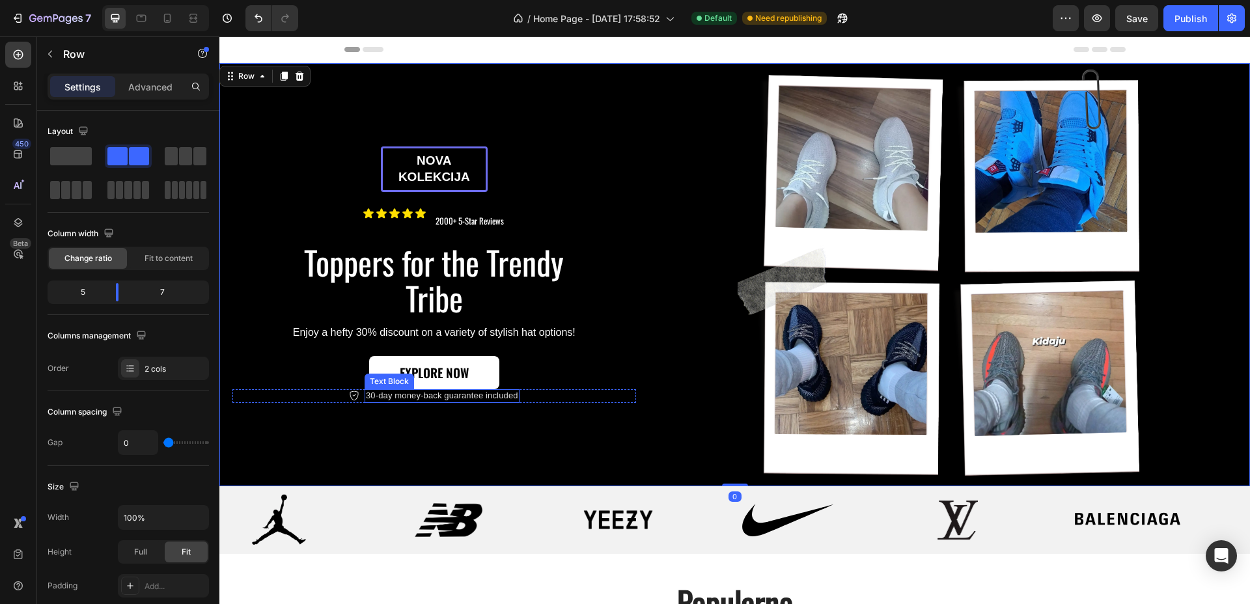
click at [498, 398] on p "30-day money-back guarantee included" at bounding box center [442, 396] width 152 height 11
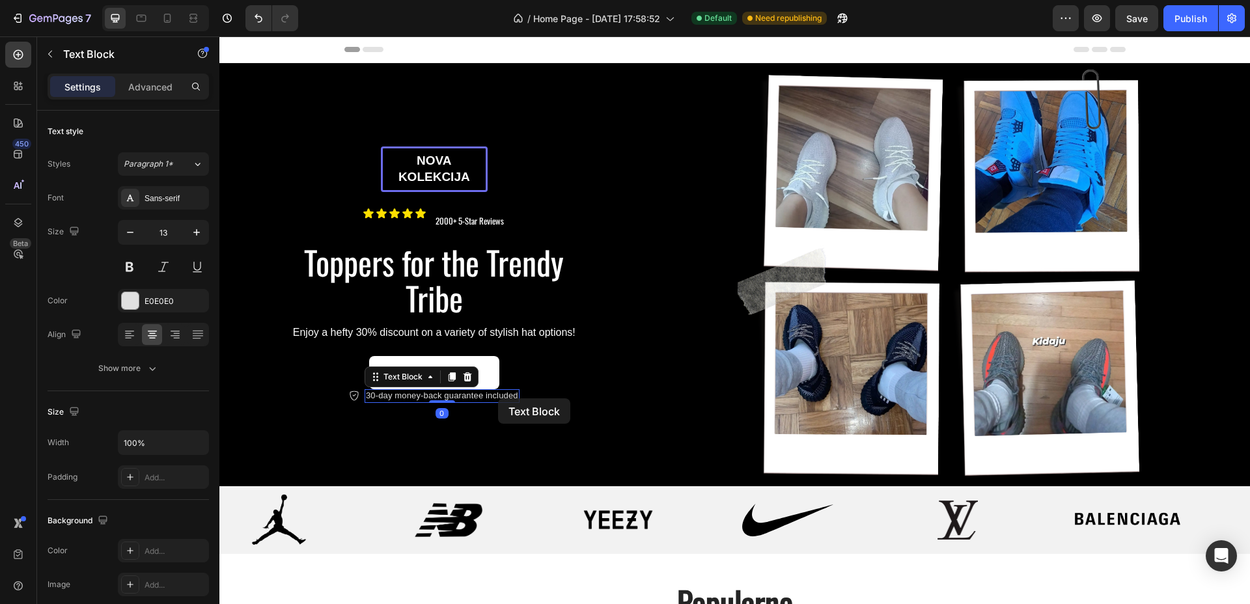
click at [498, 398] on p "30-day money-back guarantee included" at bounding box center [442, 396] width 152 height 11
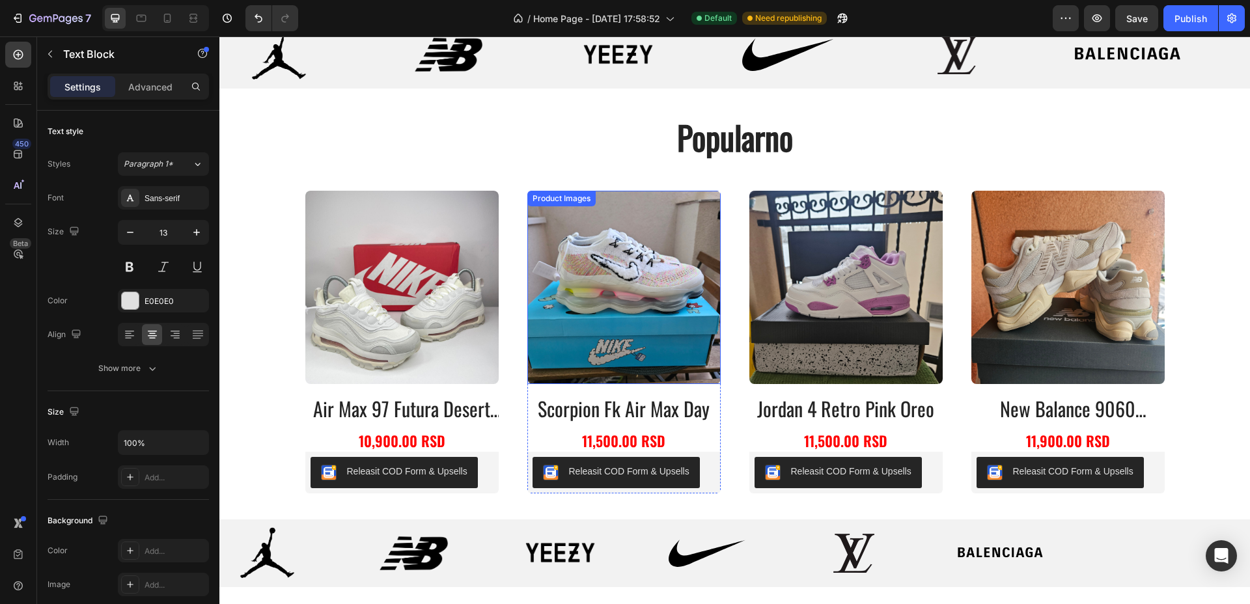
type input "16"
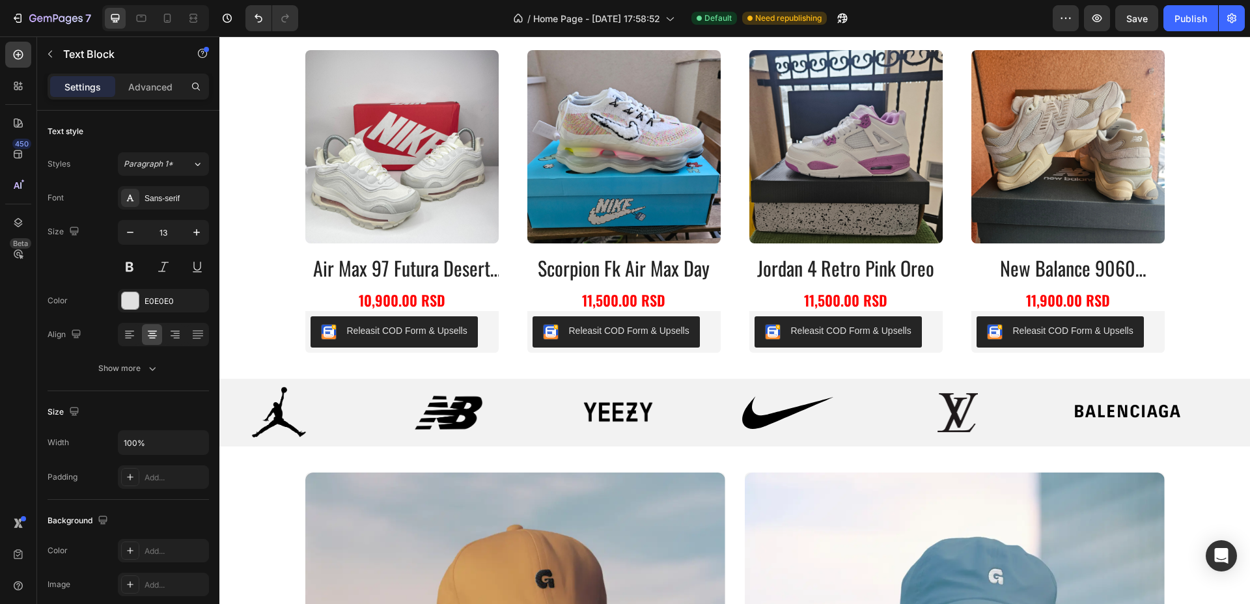
scroll to position [525, 0]
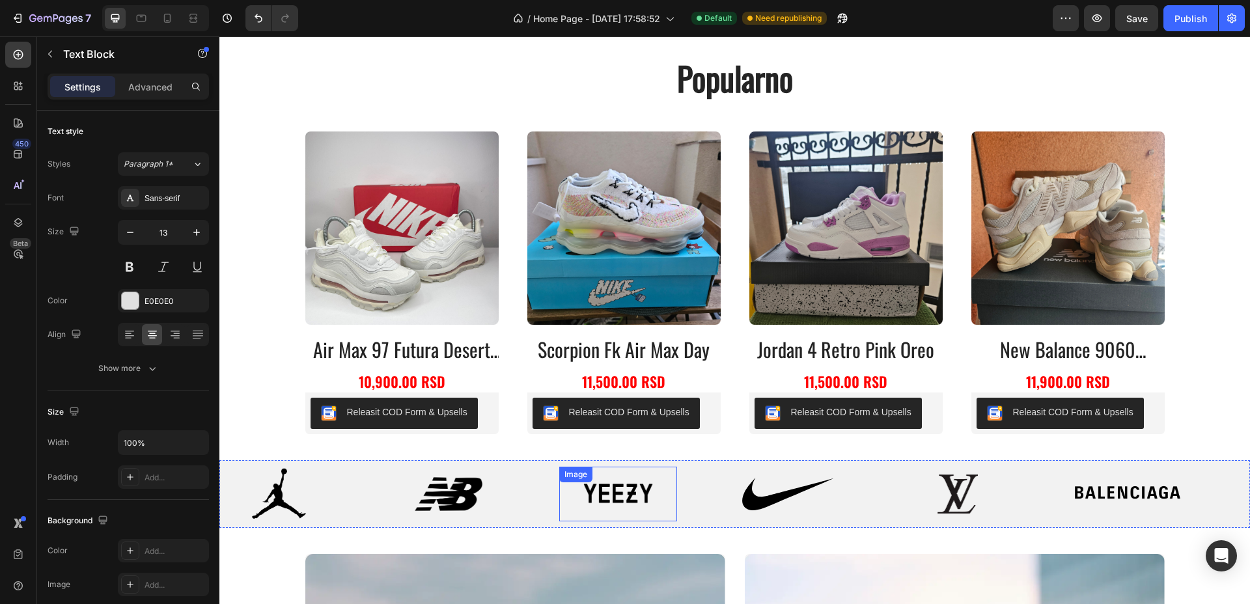
click at [606, 499] on img at bounding box center [618, 494] width 70 height 39
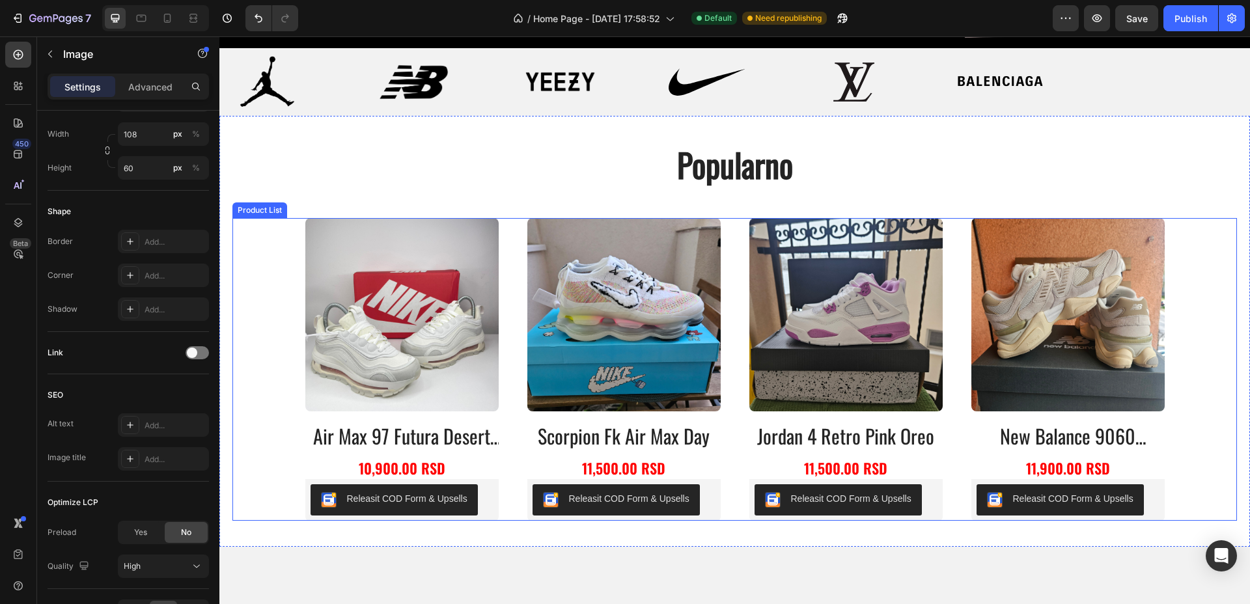
scroll to position [362, 0]
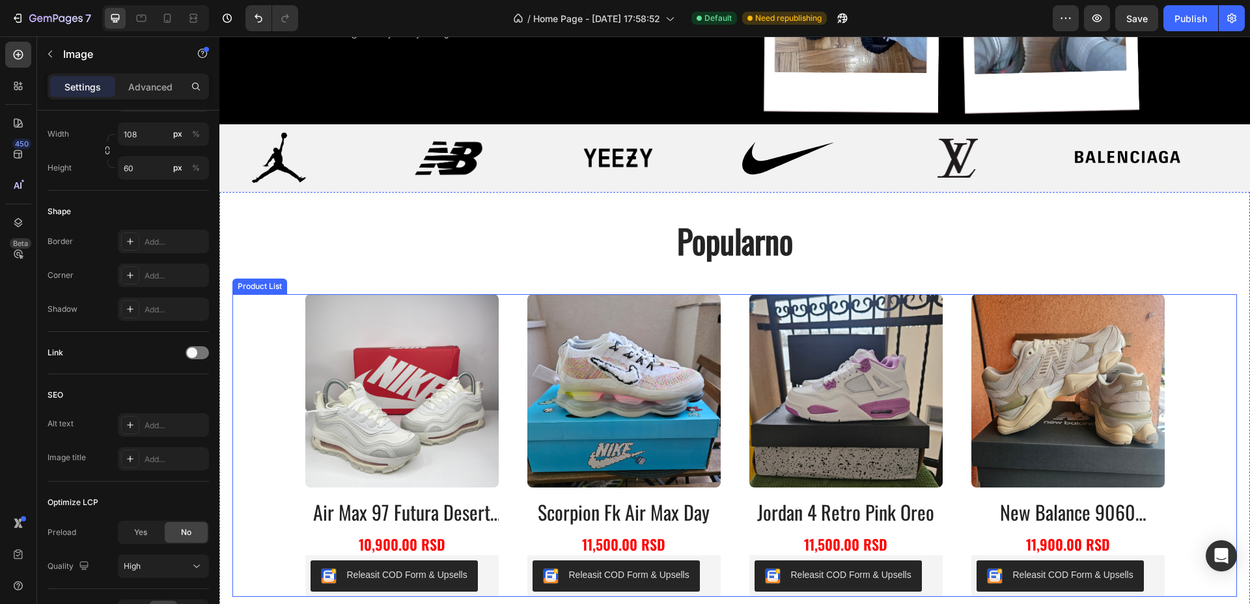
click at [730, 309] on div "Product Images air max 97 futura desert sand Product Title 10,900.00 RSD Produc…" at bounding box center [734, 445] width 859 height 303
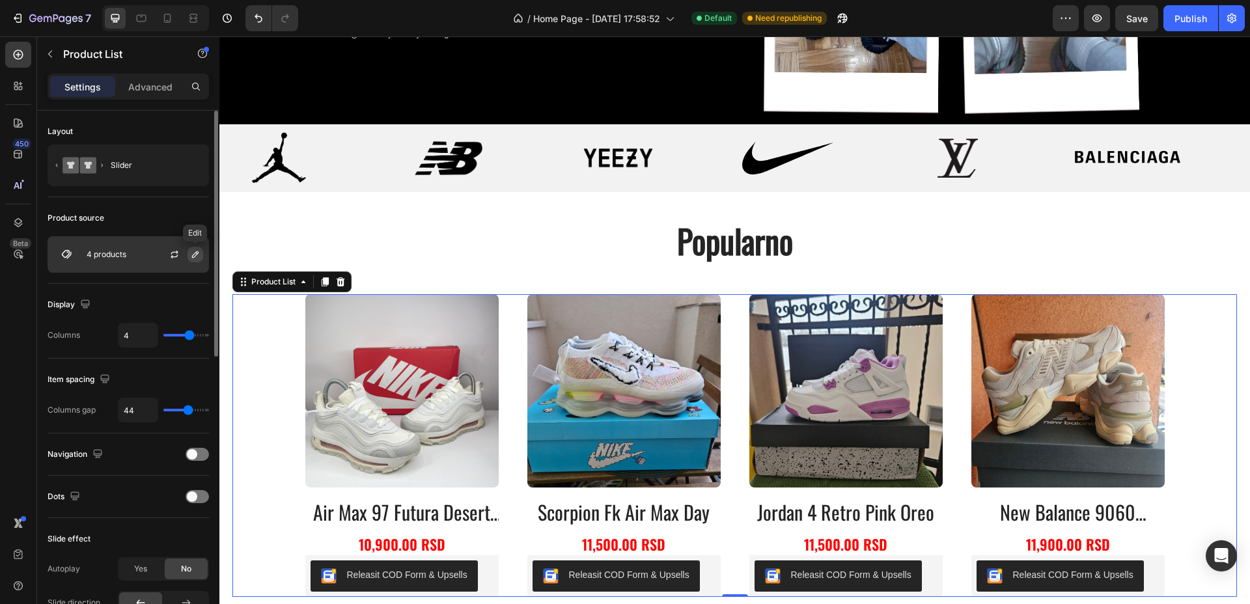
click at [195, 252] on icon "button" at bounding box center [195, 254] width 10 height 10
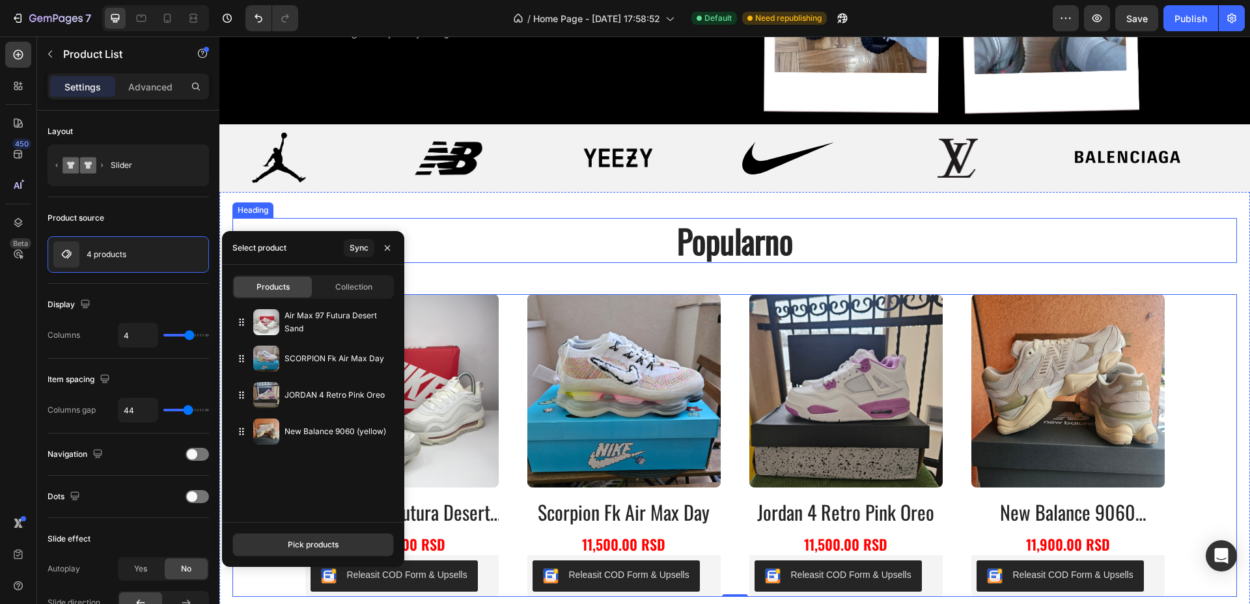
click at [747, 244] on h2 "popularno" at bounding box center [734, 240] width 781 height 45
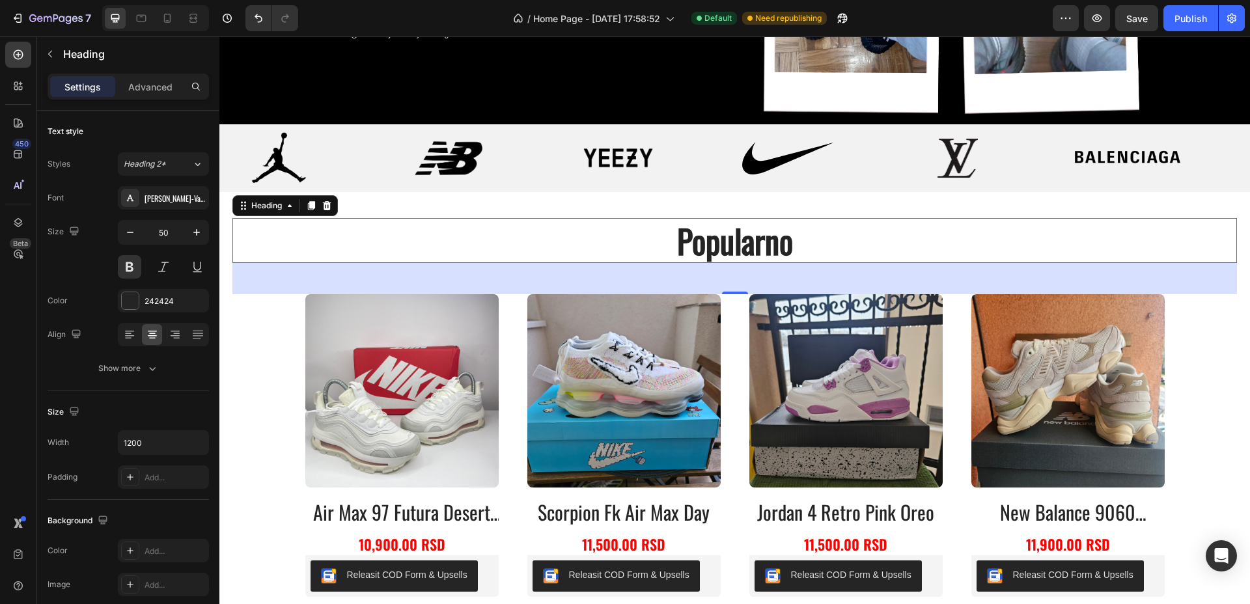
click at [747, 230] on h2 "popularno" at bounding box center [734, 240] width 781 height 45
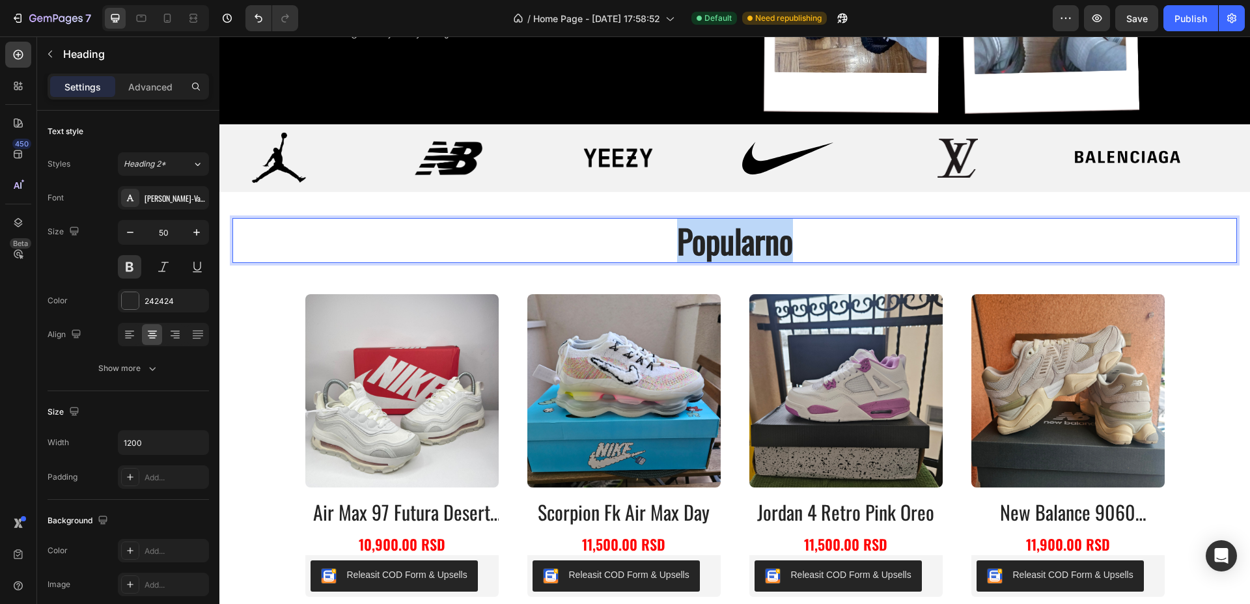
click at [747, 230] on p "popularno" at bounding box center [735, 240] width 778 height 42
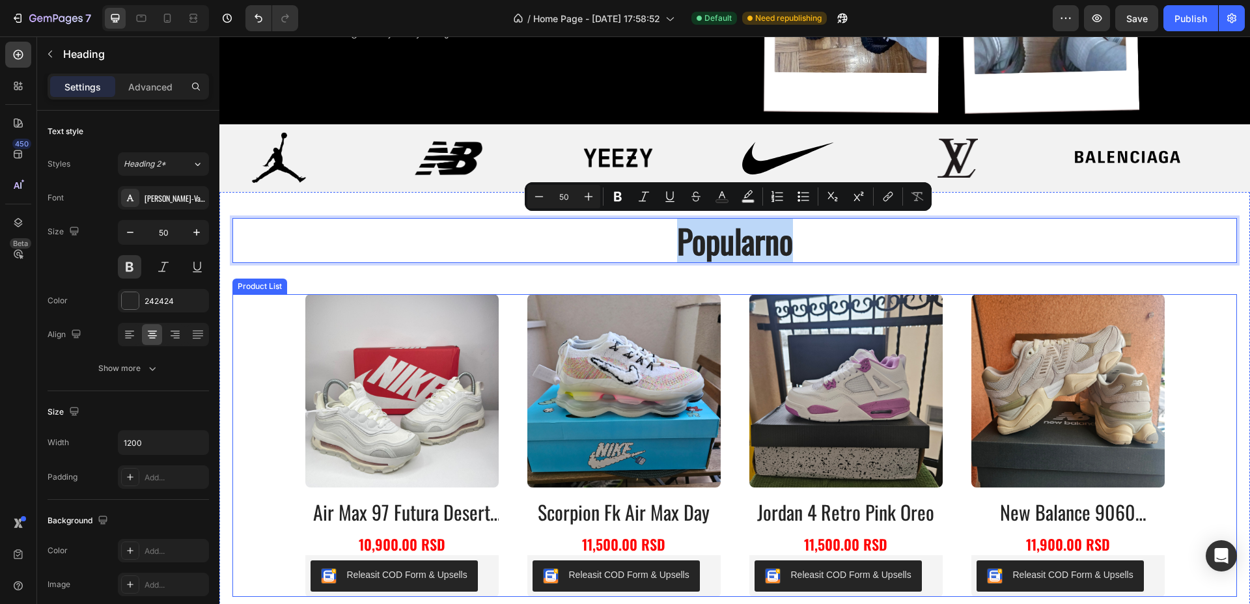
click at [738, 325] on div "Product Images air max 97 futura desert sand Product Title 10,900.00 RSD Produc…" at bounding box center [734, 445] width 859 height 303
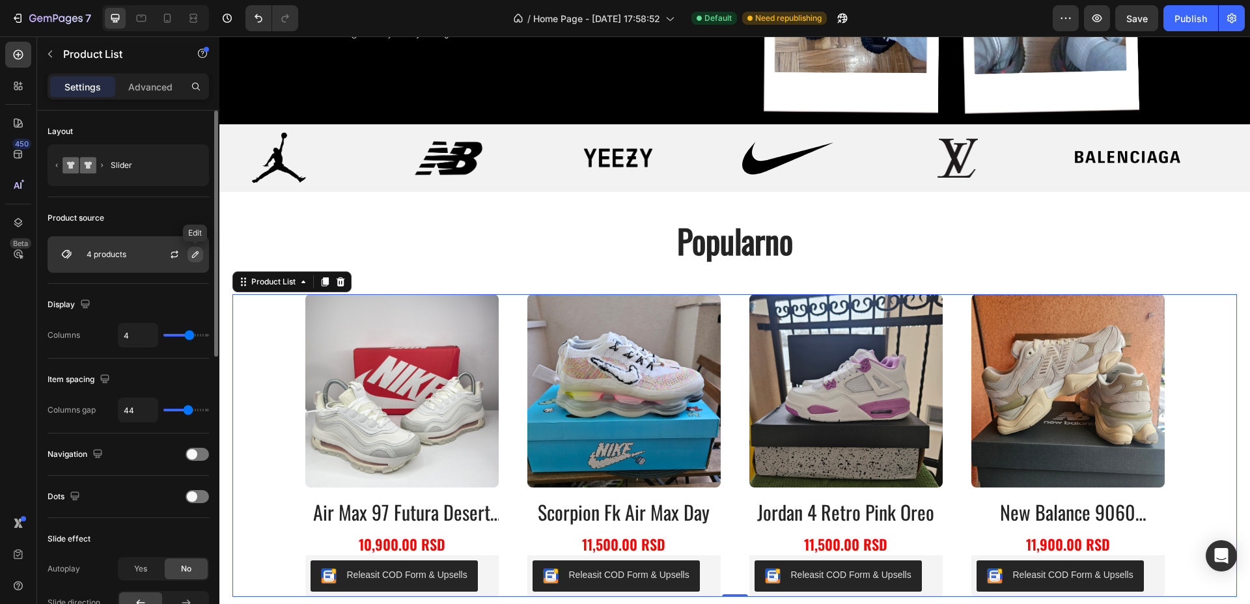
click at [193, 256] on icon "button" at bounding box center [195, 254] width 10 height 10
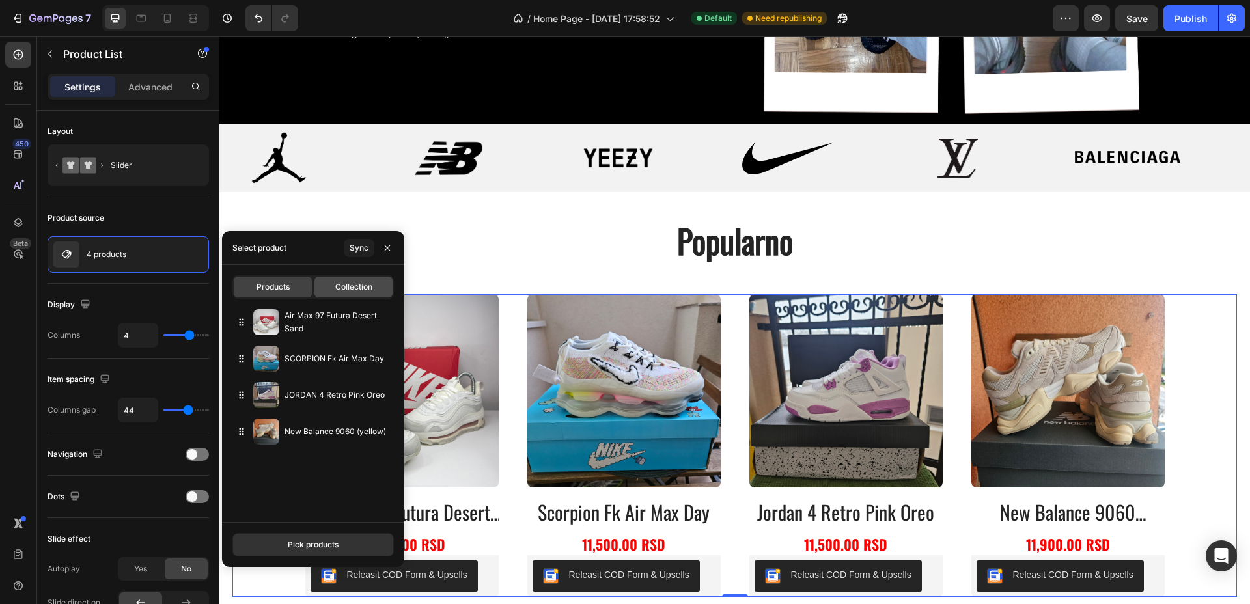
click at [345, 282] on span "Collection" at bounding box center [353, 287] width 37 height 12
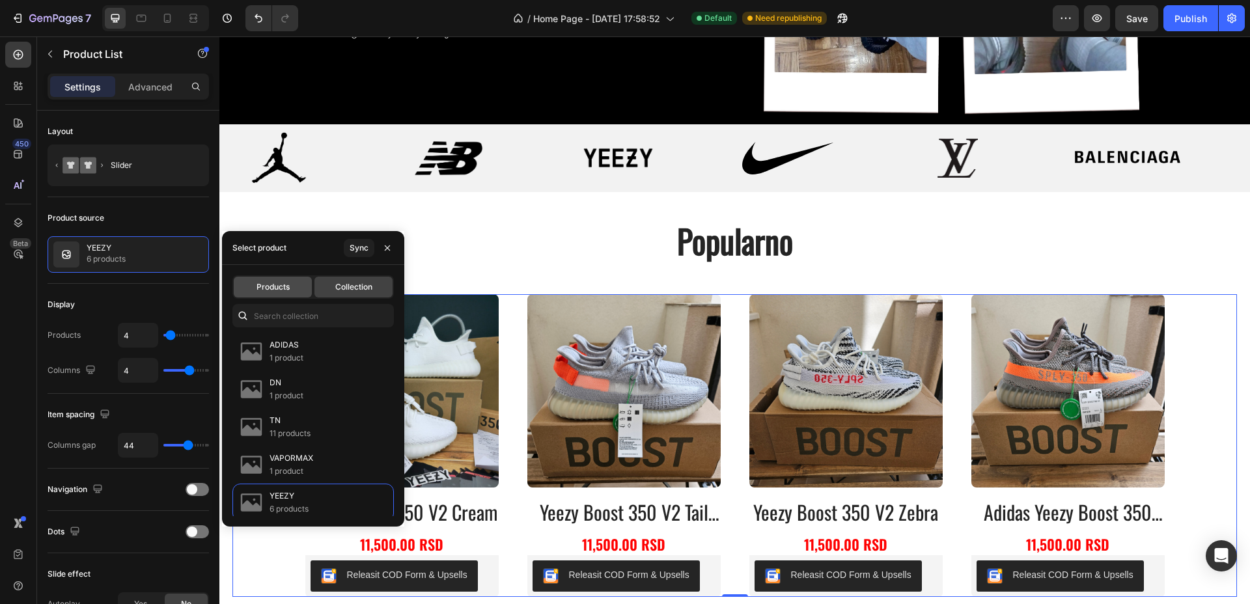
click at [288, 287] on span "Products" at bounding box center [272, 287] width 33 height 12
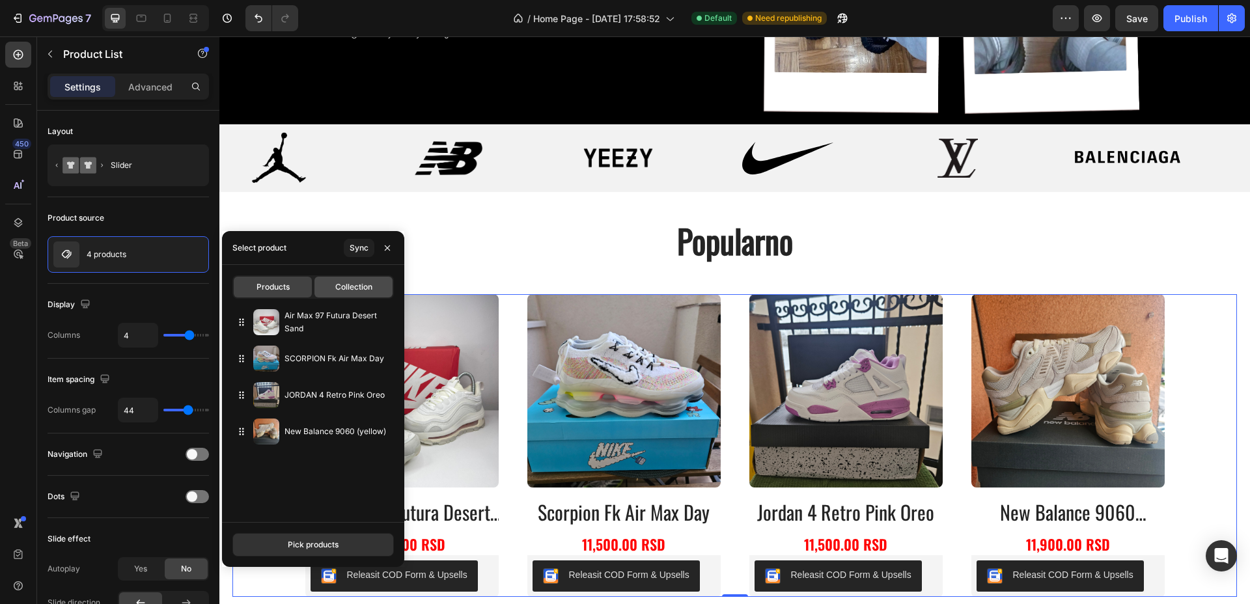
click at [355, 291] on span "Collection" at bounding box center [353, 287] width 37 height 12
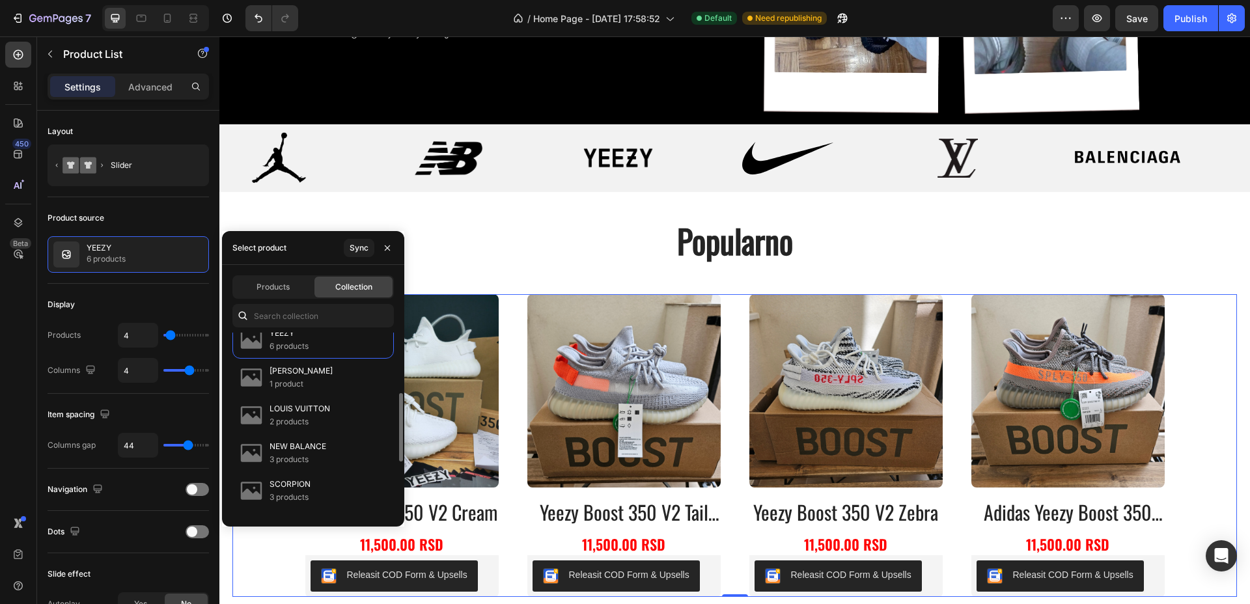
scroll to position [81, 0]
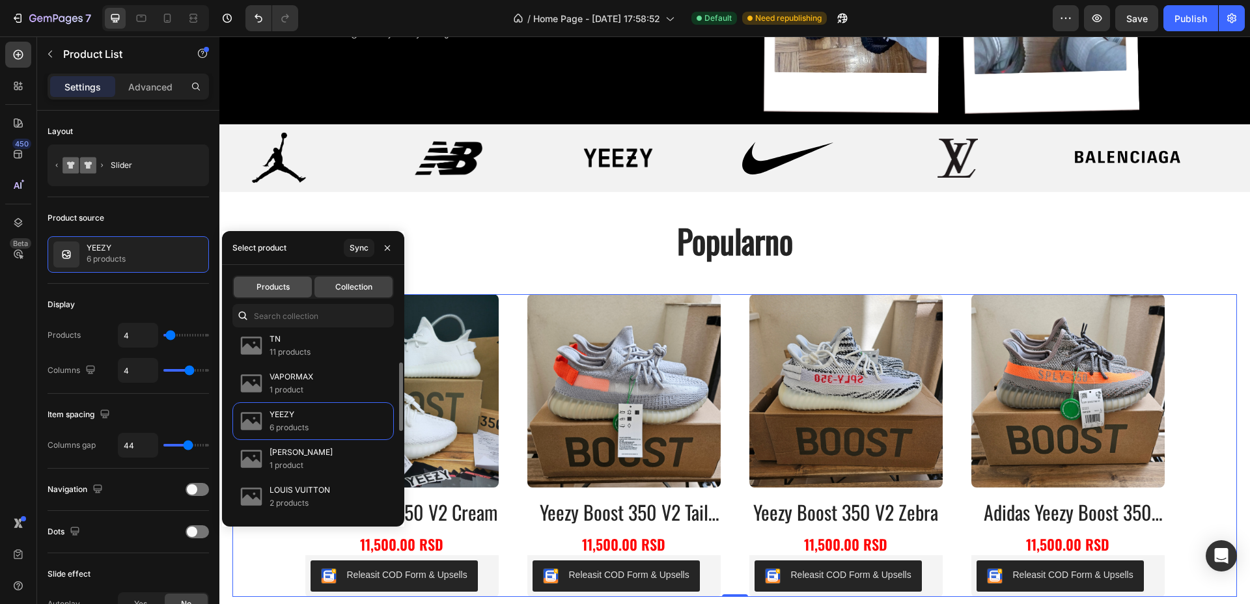
click at [281, 284] on span "Products" at bounding box center [272, 287] width 33 height 12
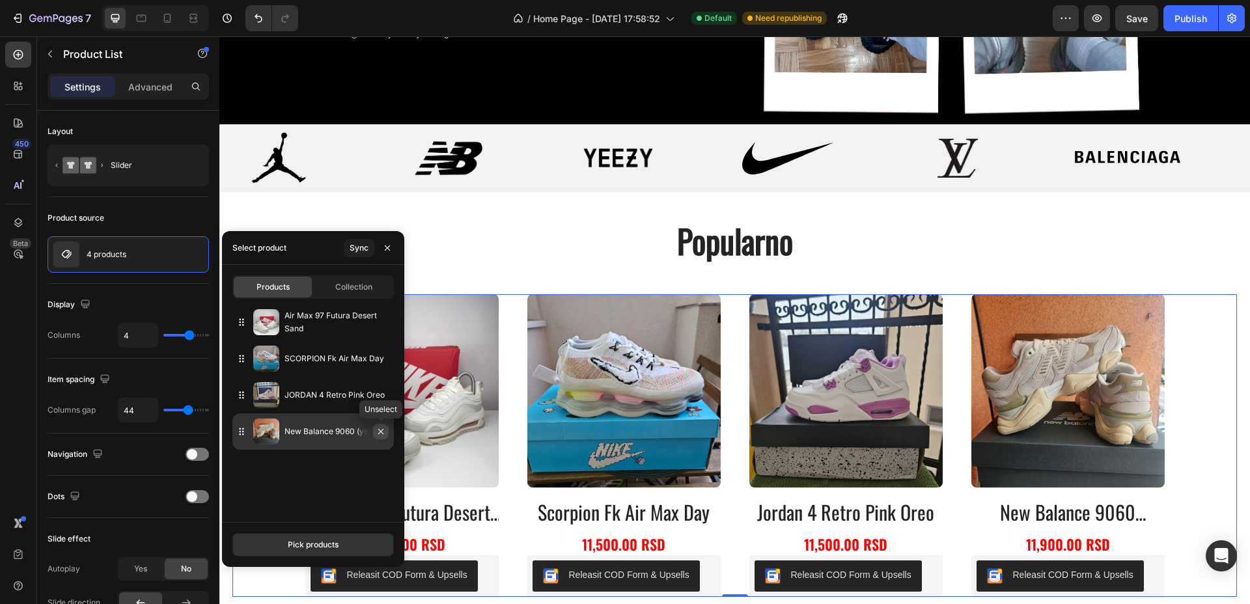
click at [381, 428] on icon "button" at bounding box center [381, 431] width 10 height 10
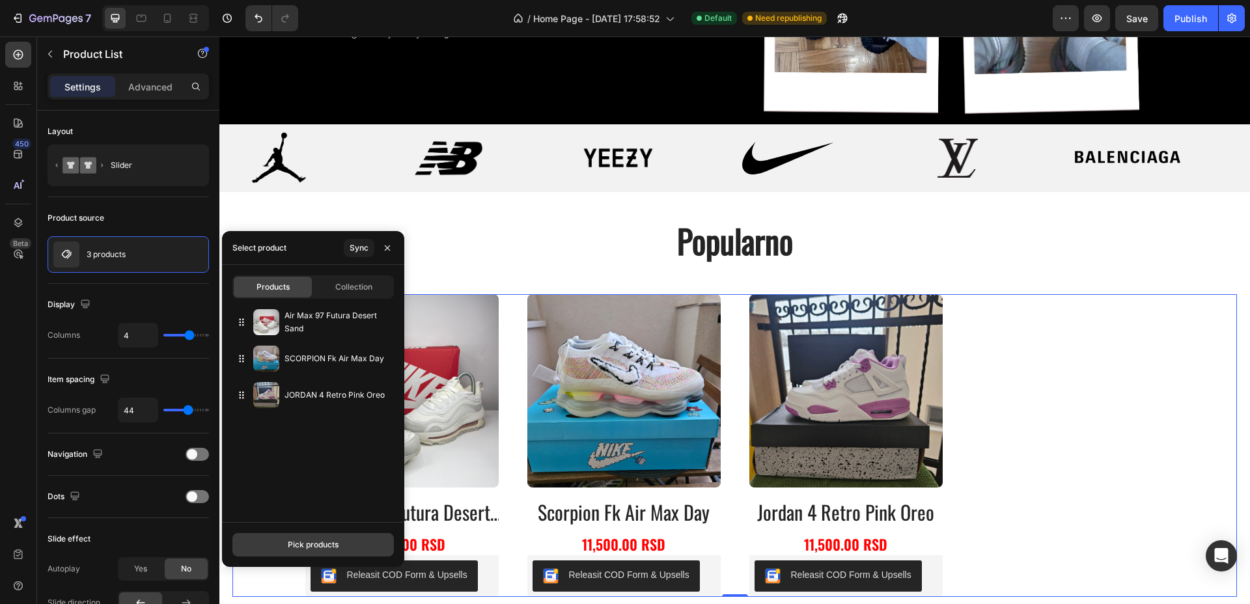
click at [357, 545] on button "Pick products" at bounding box center [312, 544] width 161 height 23
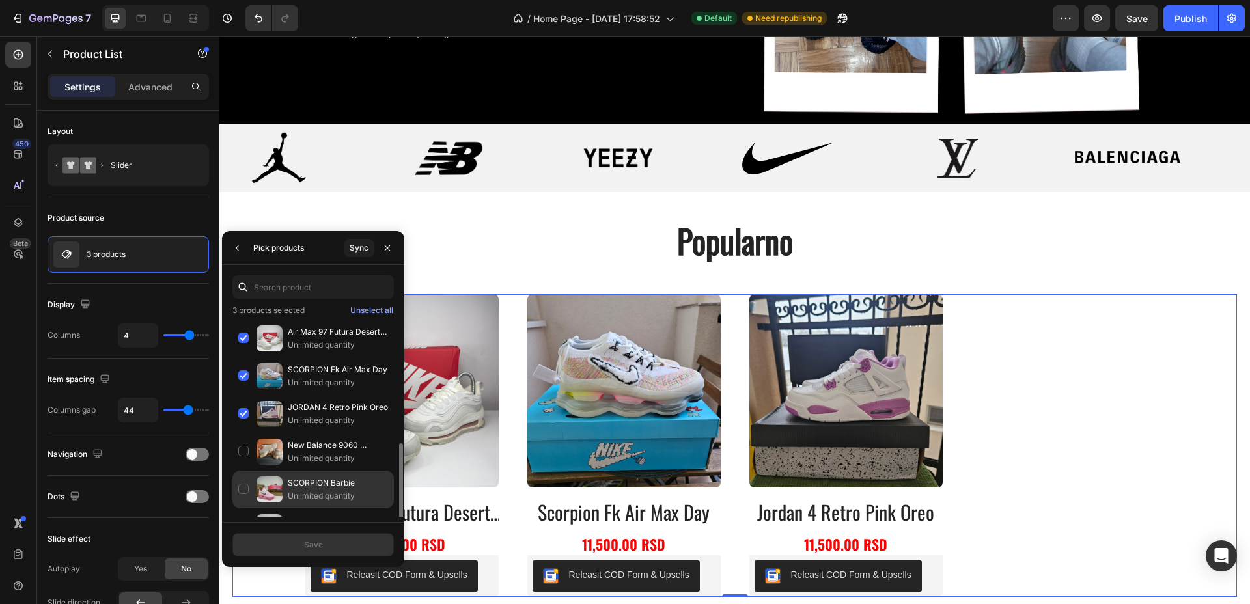
scroll to position [163, 0]
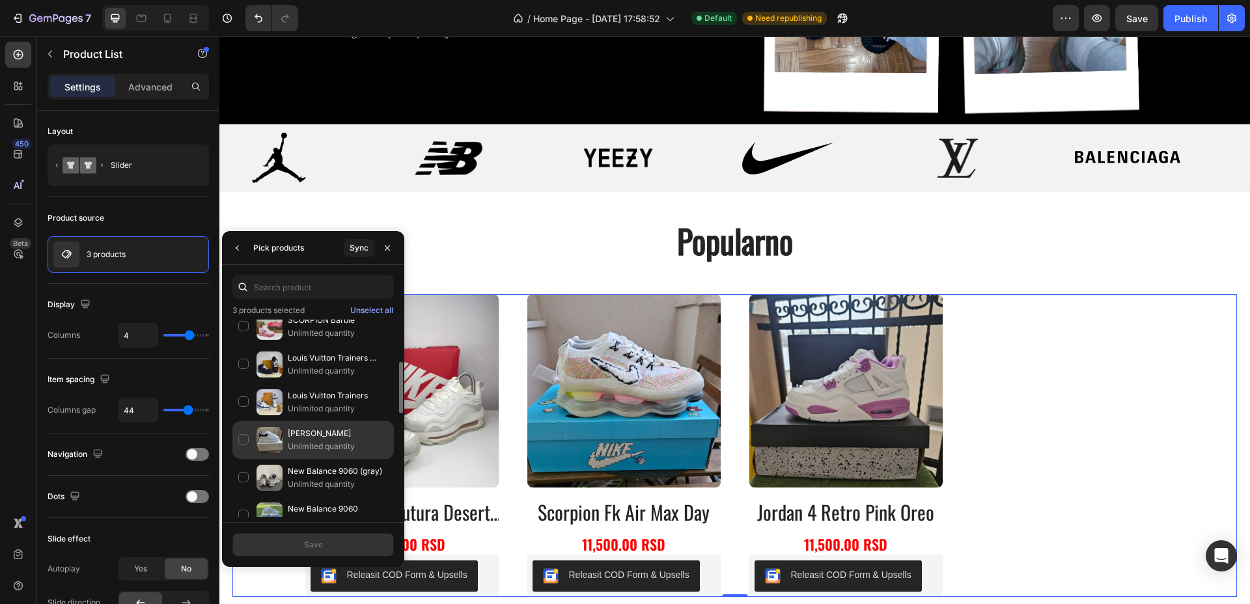
click at [318, 435] on p "Alexander McQueen" at bounding box center [338, 433] width 100 height 13
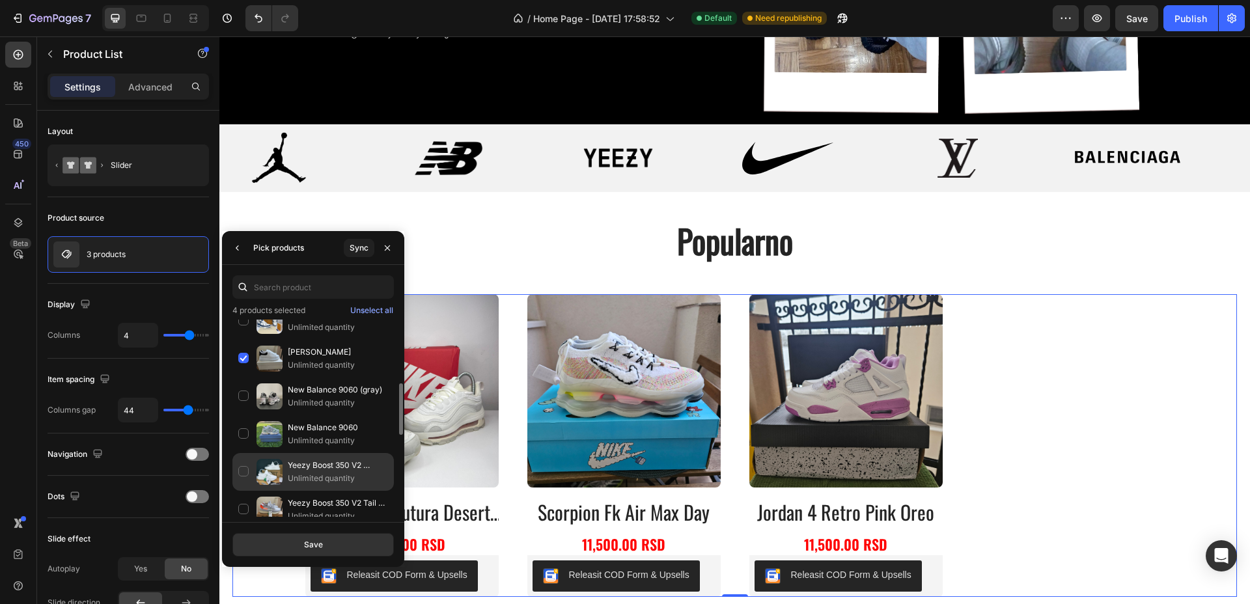
click at [310, 468] on p "Yeezy Boost 350 V2 Cream" at bounding box center [338, 465] width 100 height 13
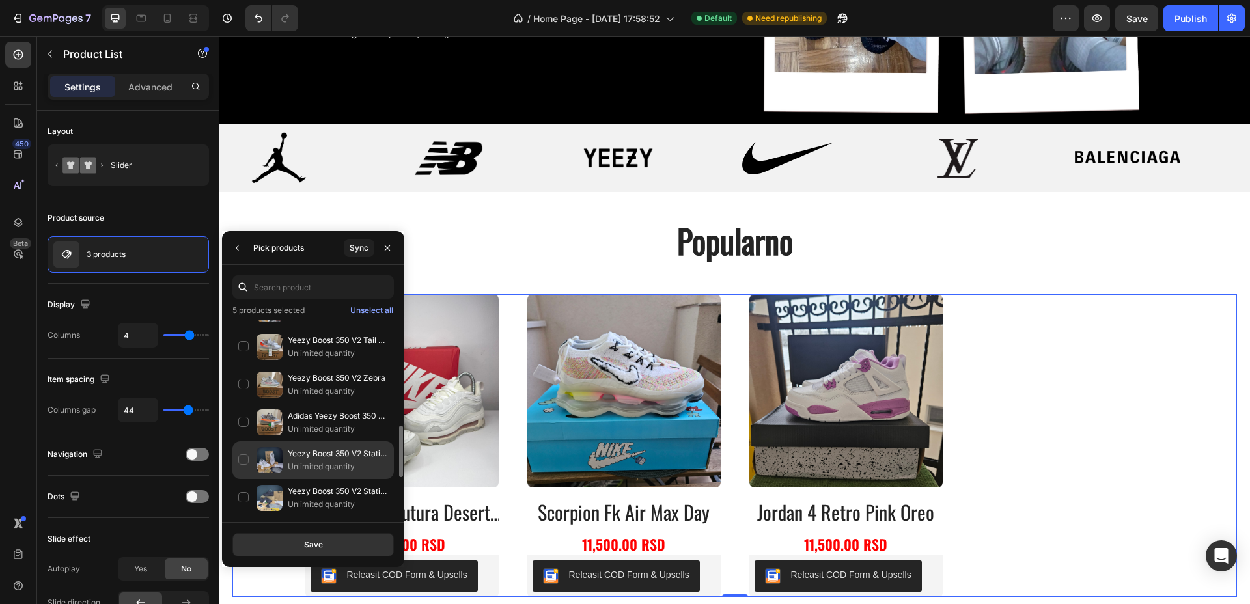
click at [312, 464] on p "Unlimited quantity" at bounding box center [338, 466] width 100 height 13
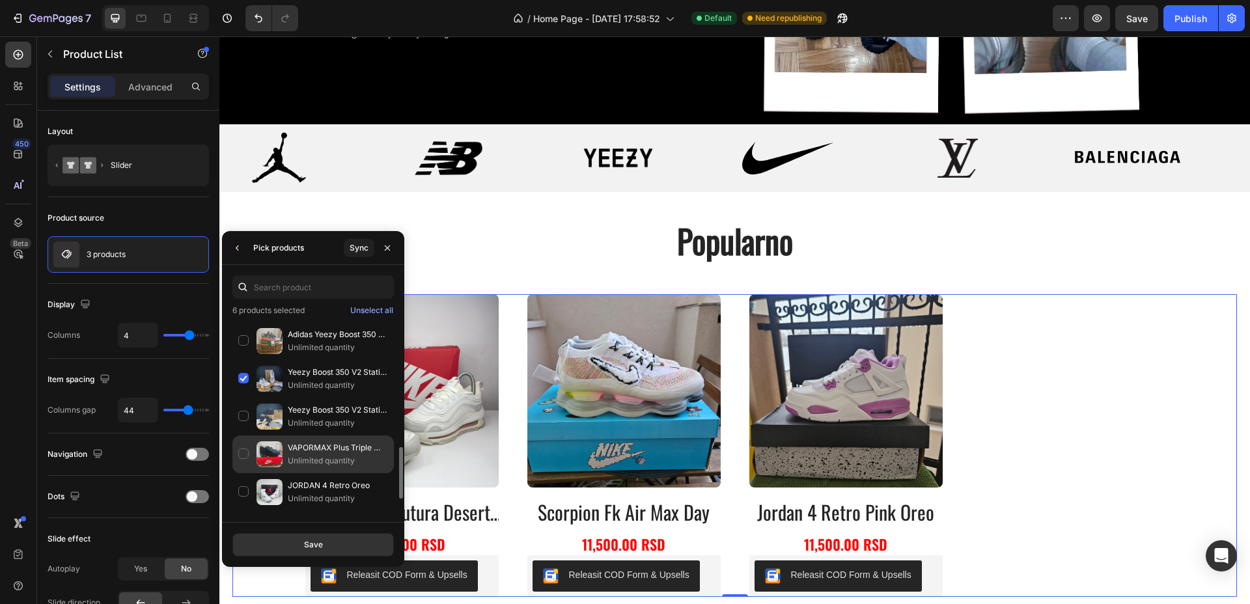
click at [315, 463] on p "Unlimited quantity" at bounding box center [338, 460] width 100 height 13
click at [323, 542] on button "Save" at bounding box center [312, 544] width 161 height 23
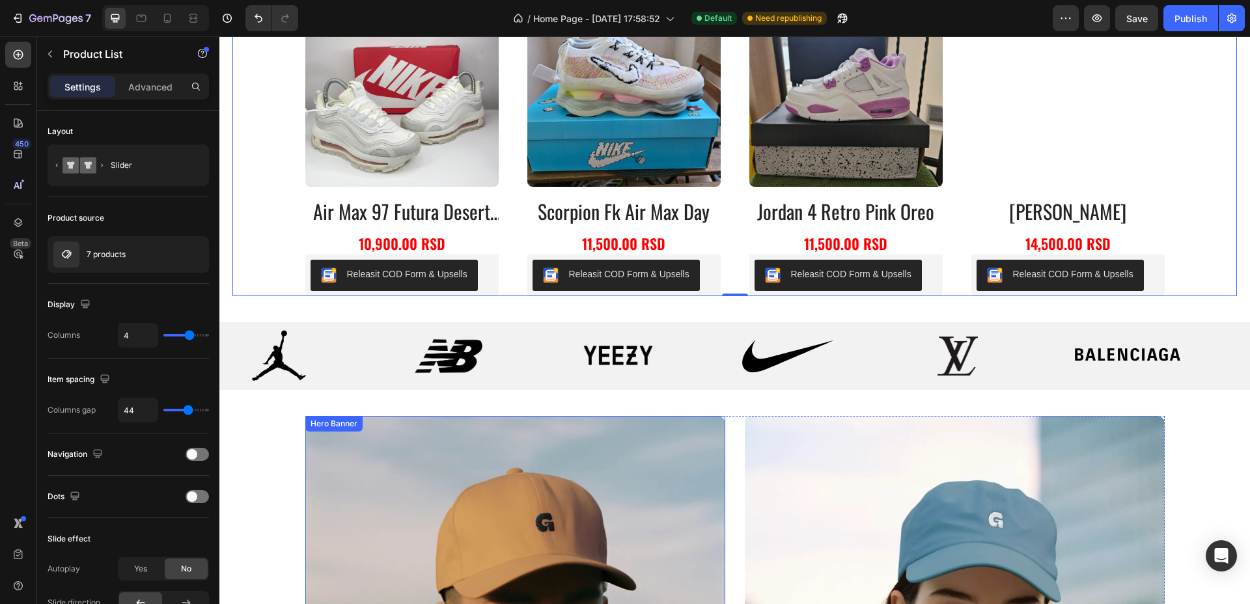
scroll to position [525, 0]
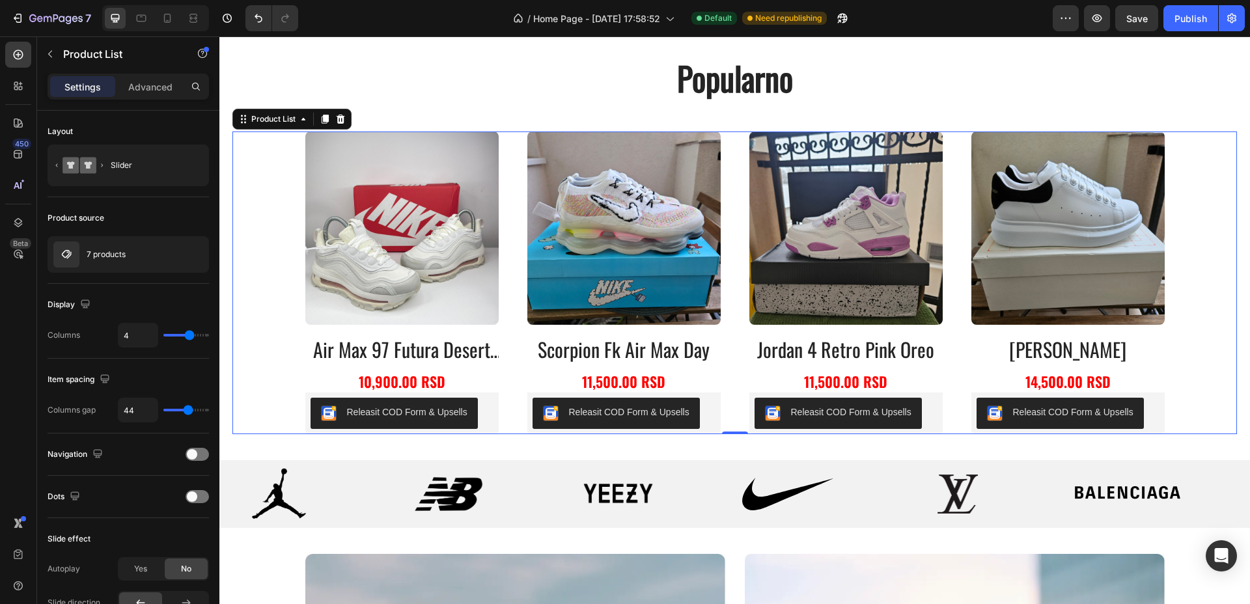
click at [281, 236] on div "Product Images air max 97 futura desert sand Product Title 10,900.00 RSD Produc…" at bounding box center [734, 282] width 1004 height 303
click at [195, 255] on icon "button" at bounding box center [195, 254] width 7 height 7
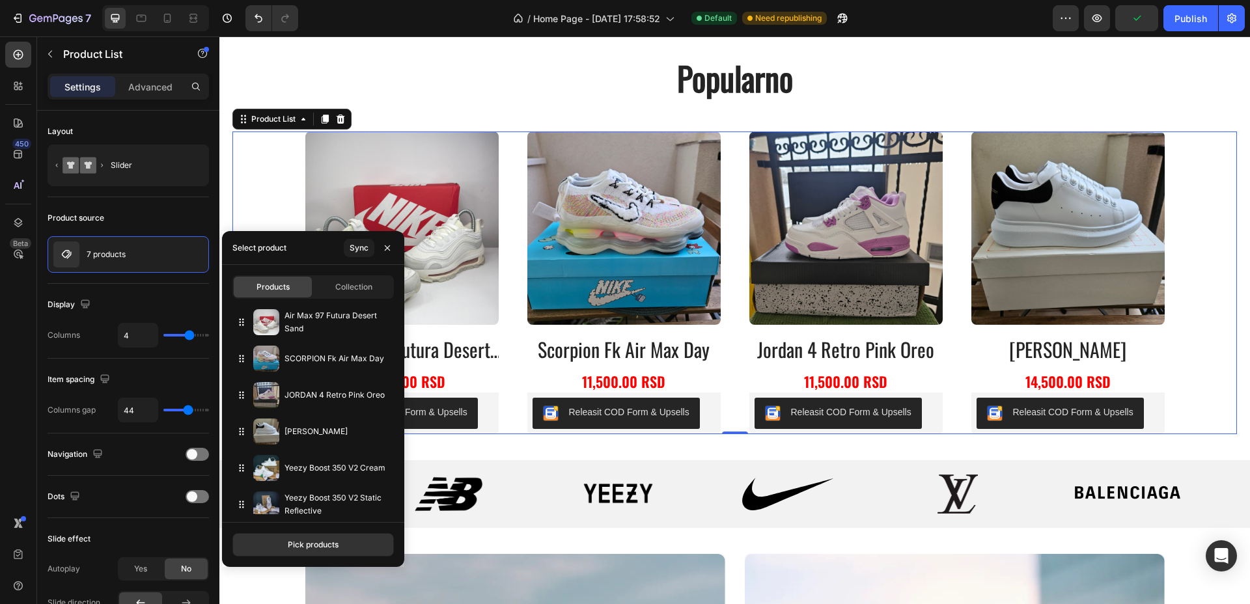
scroll to position [45, 0]
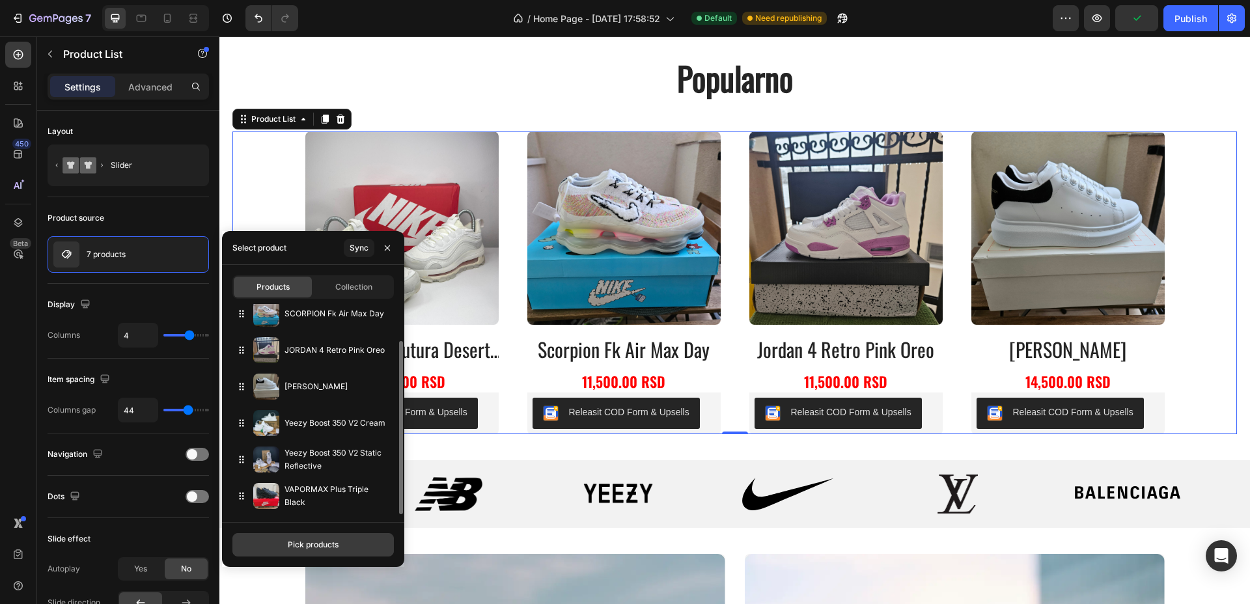
click at [325, 547] on div "Pick products" at bounding box center [313, 545] width 51 height 12
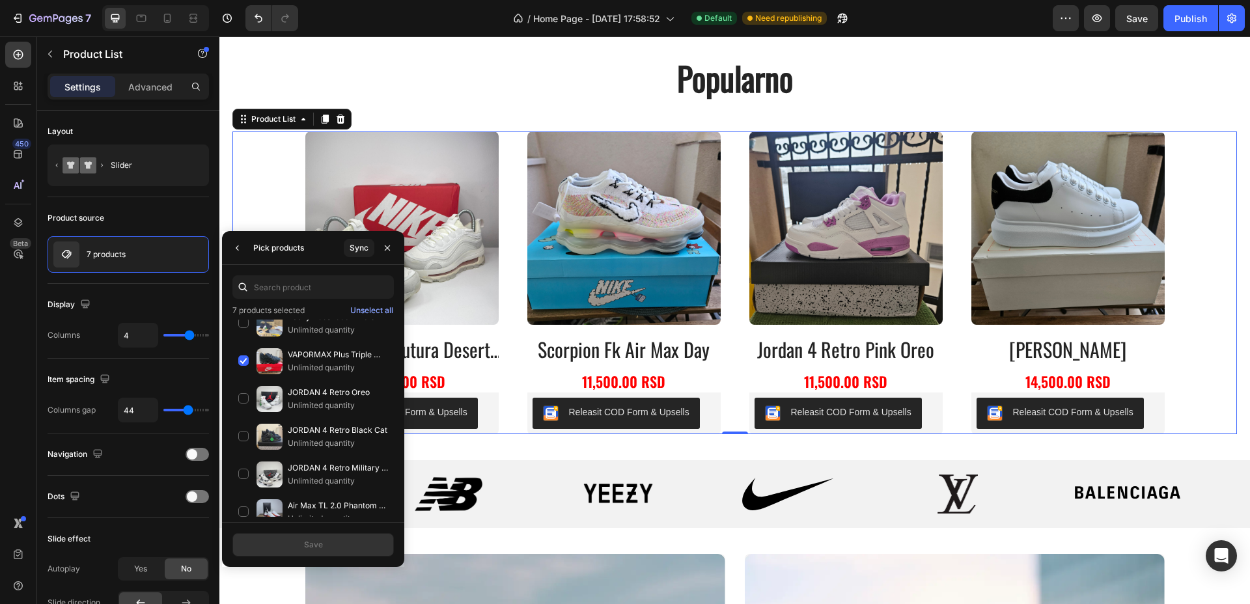
scroll to position [959, 0]
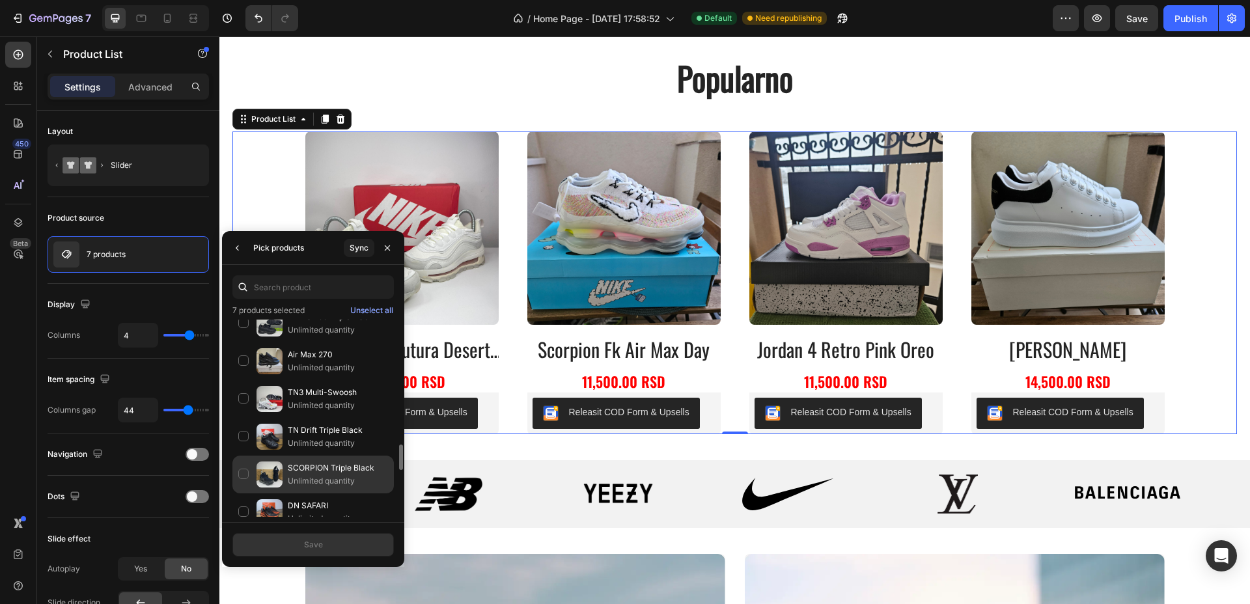
click at [302, 466] on p "SCORPION Triple Black" at bounding box center [338, 467] width 100 height 13
click at [301, 539] on button "Save" at bounding box center [312, 544] width 161 height 23
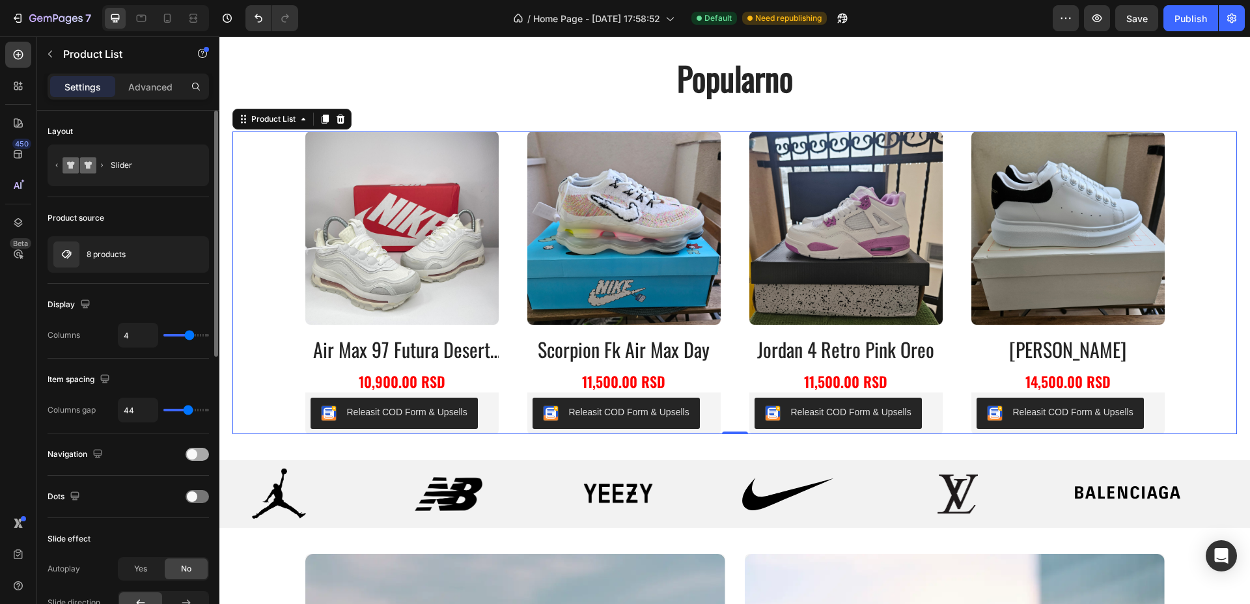
click at [199, 453] on div at bounding box center [197, 454] width 23 height 13
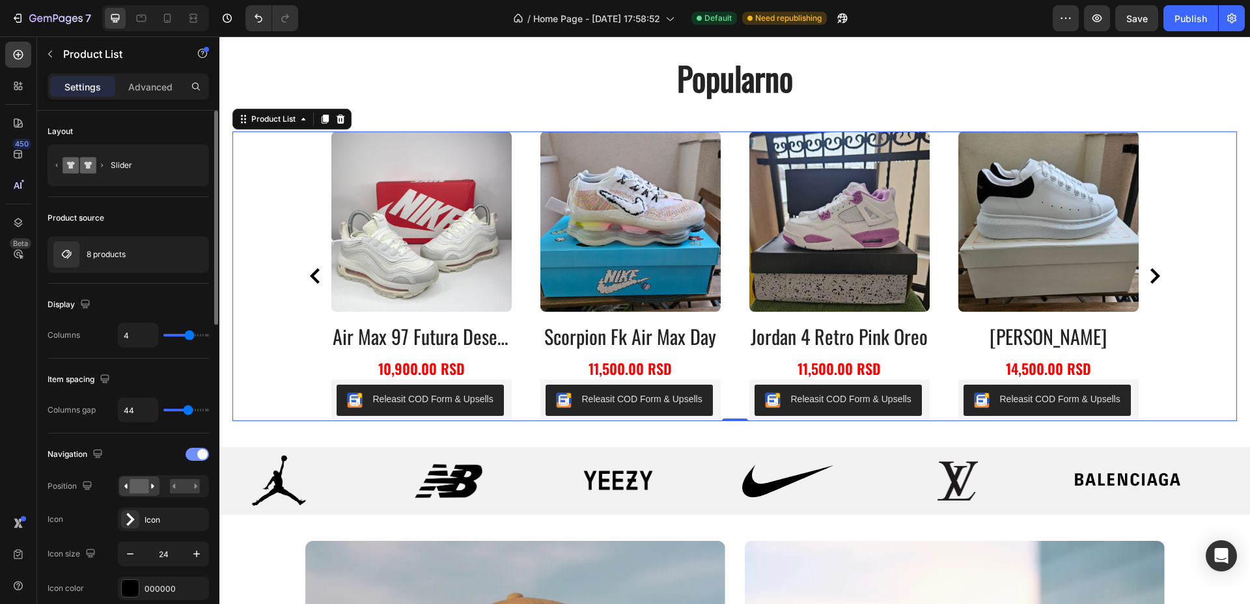
click at [199, 453] on span at bounding box center [202, 454] width 10 height 10
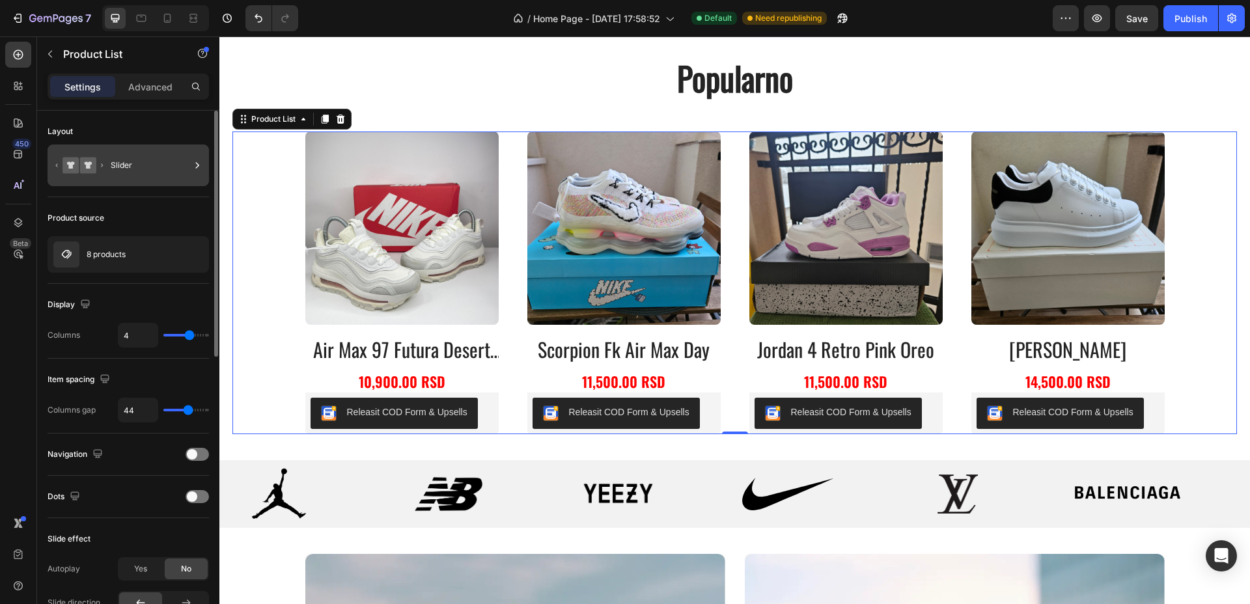
click at [145, 174] on div "Slider" at bounding box center [150, 165] width 79 height 30
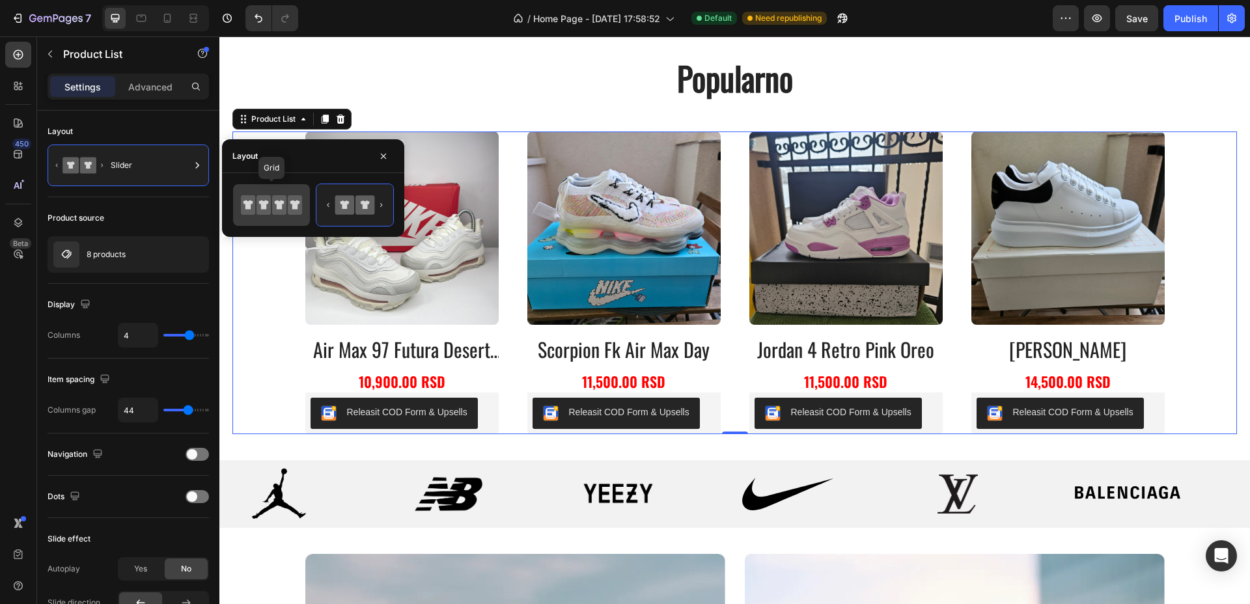
click at [277, 192] on icon at bounding box center [271, 205] width 61 height 26
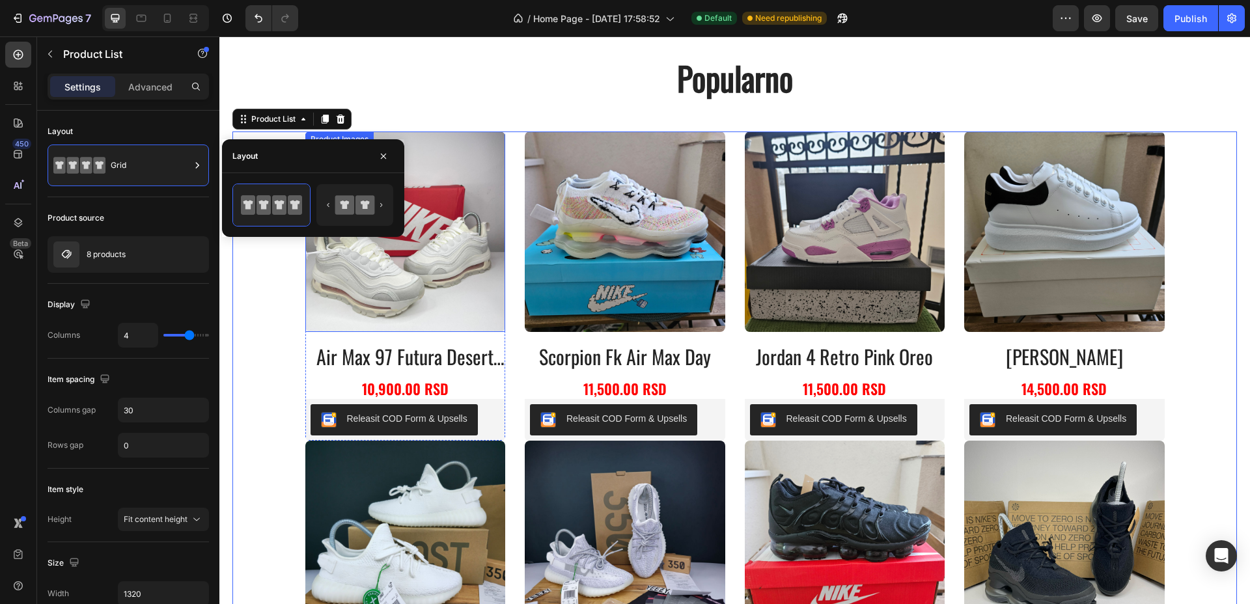
scroll to position [606, 0]
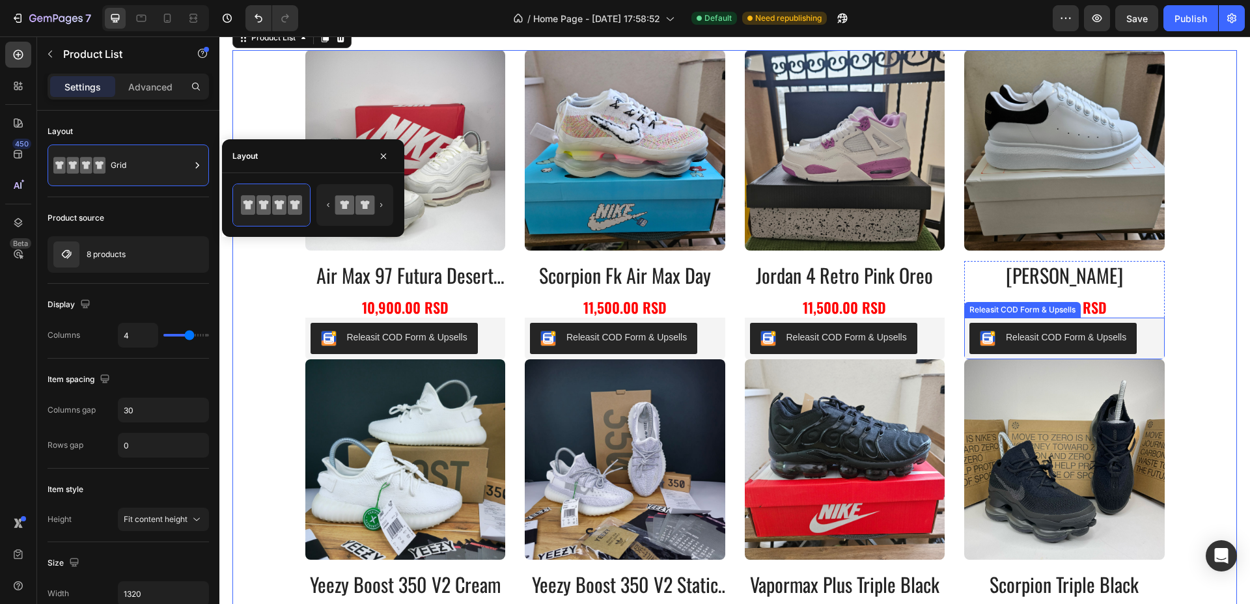
click at [501, 335] on div "Releasit COD Form & Upsells" at bounding box center [405, 338] width 190 height 31
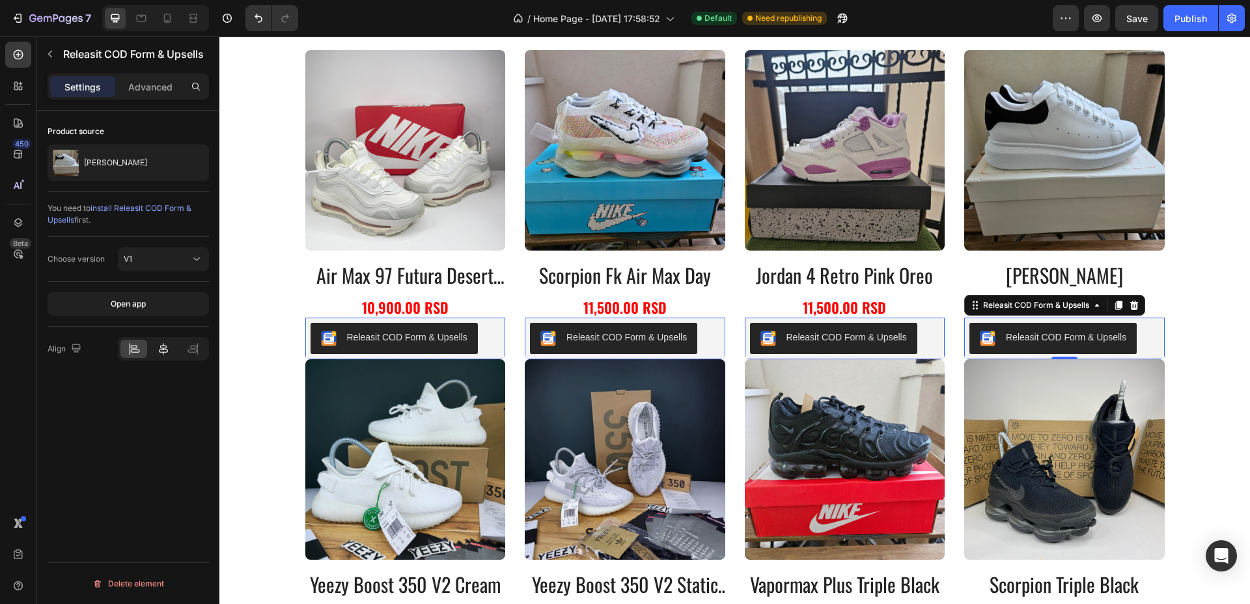
click at [167, 345] on icon at bounding box center [163, 348] width 13 height 13
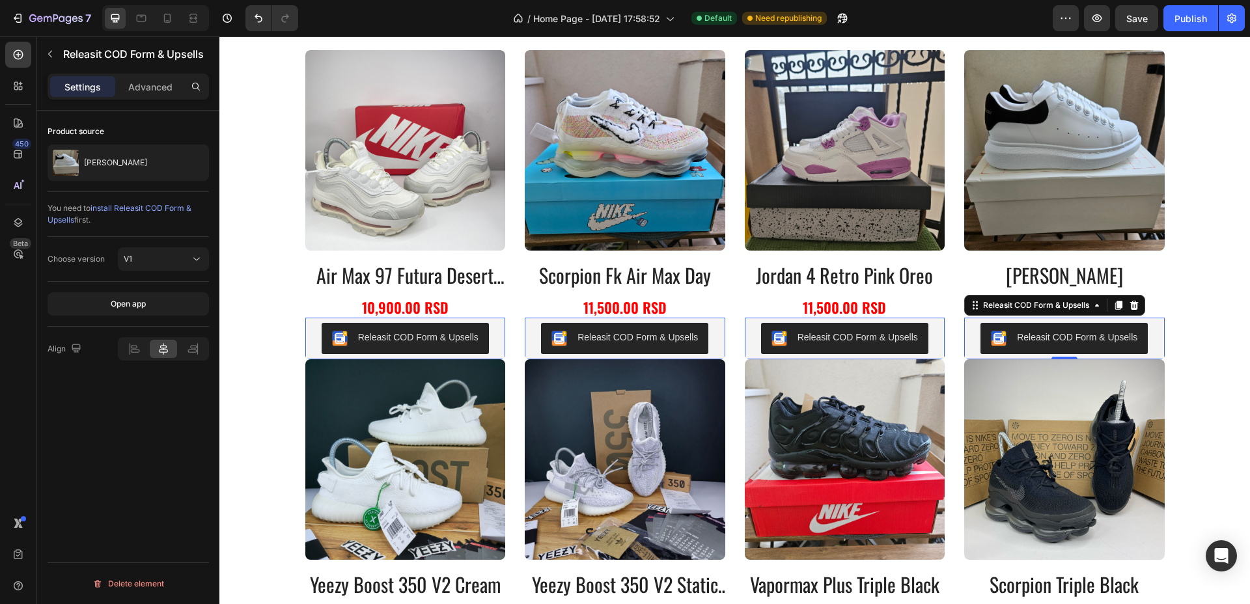
click at [493, 338] on div "Releasit COD Form & Upsells" at bounding box center [405, 338] width 190 height 31
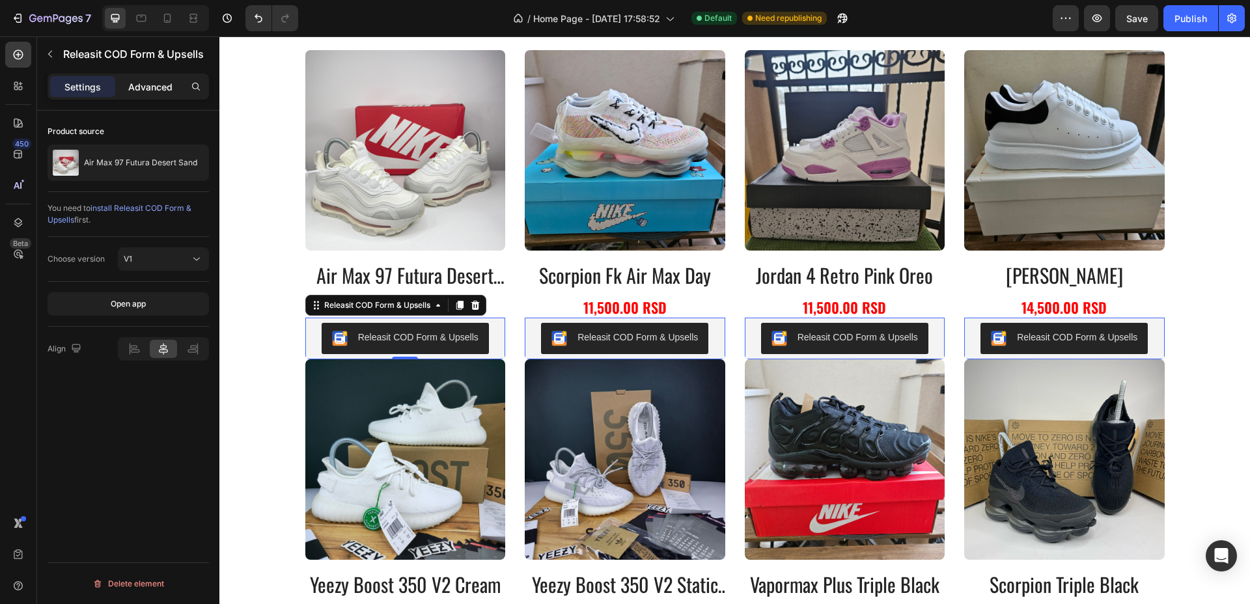
click at [152, 84] on p "Advanced" at bounding box center [150, 87] width 44 height 14
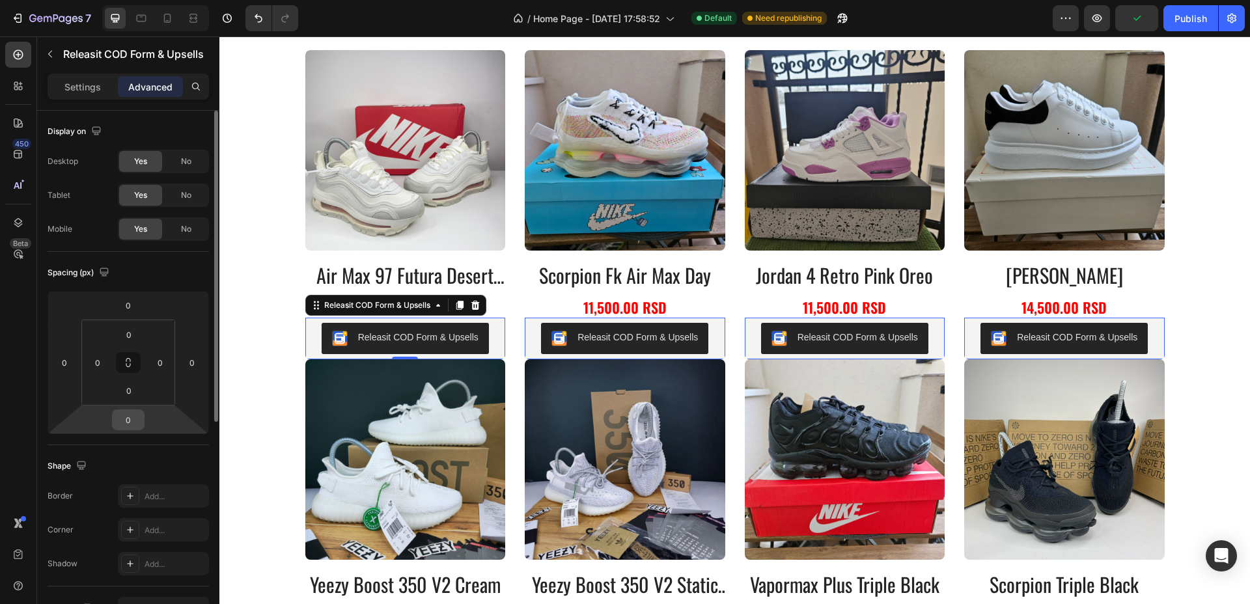
click at [137, 420] on input "0" at bounding box center [128, 420] width 26 height 20
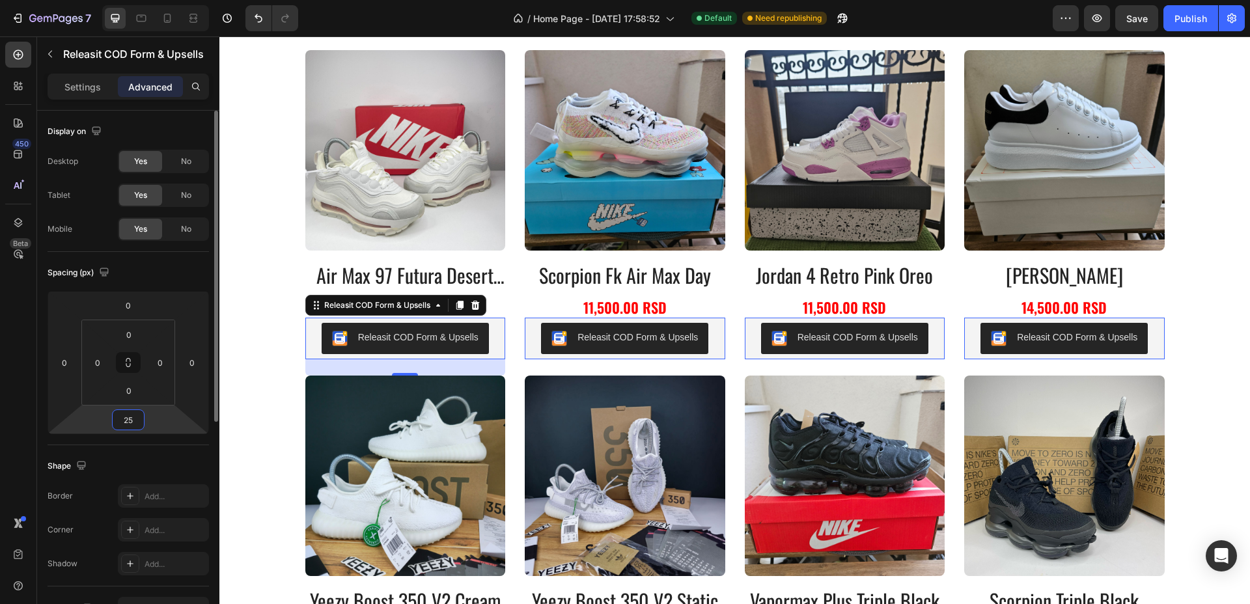
type input "2"
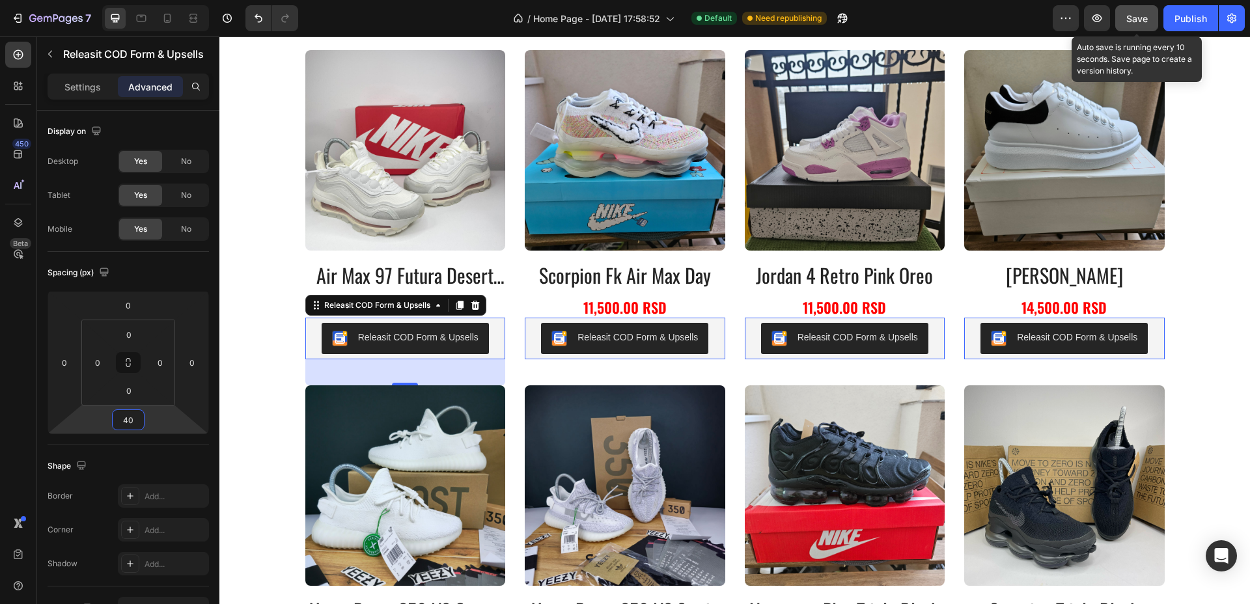
type input "40"
click at [1129, 26] on button "Save" at bounding box center [1136, 18] width 43 height 26
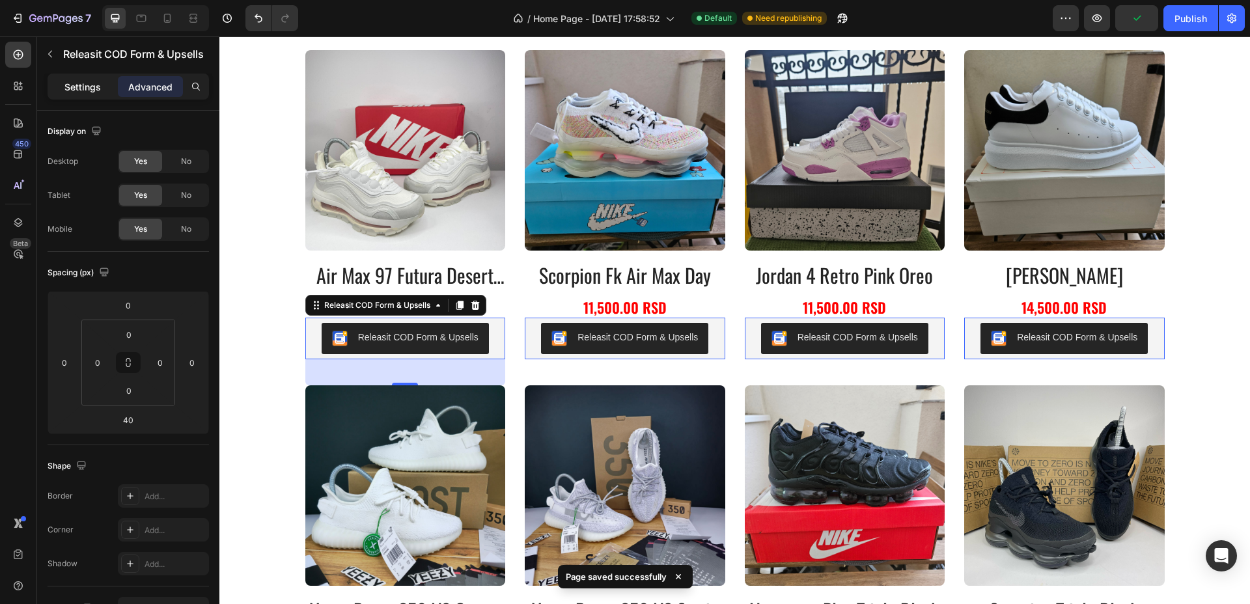
click at [80, 81] on p "Settings" at bounding box center [82, 87] width 36 height 14
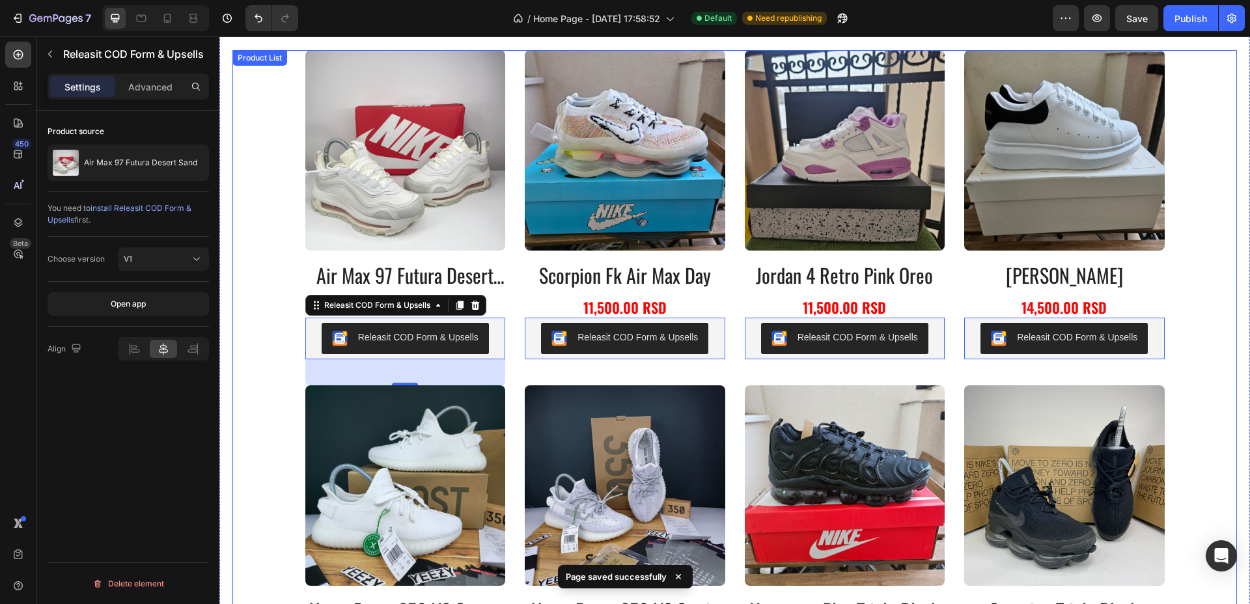
click at [512, 381] on div "Product Images air max 97 futura desert sand Product Title 10,900.00 RSD Produc…" at bounding box center [734, 385] width 859 height 670
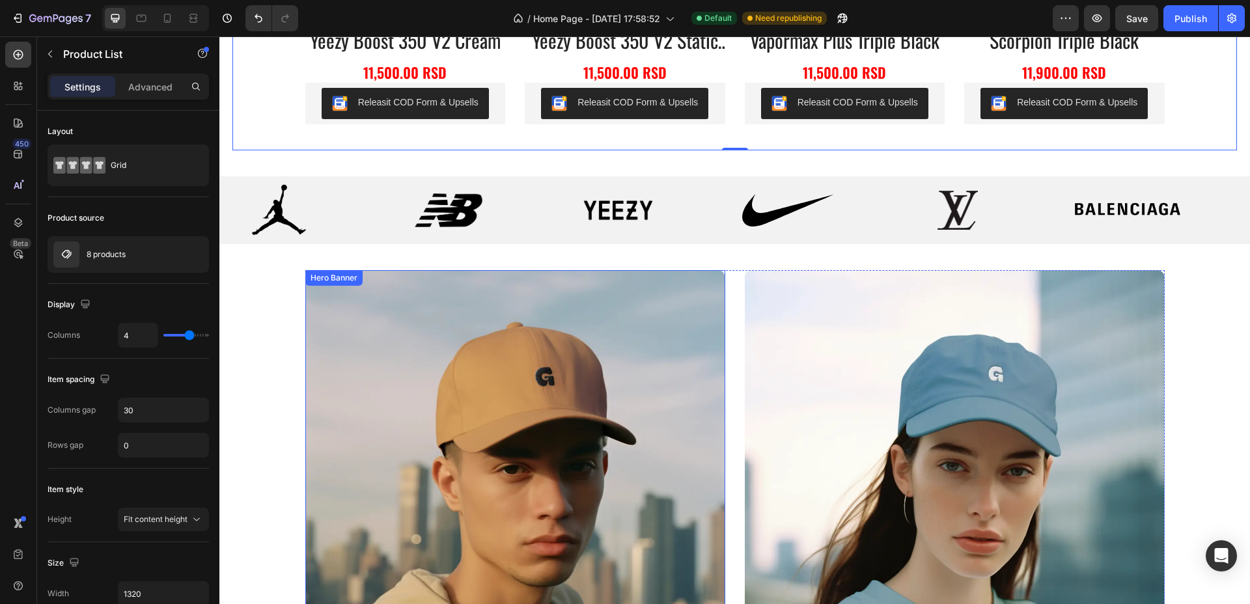
scroll to position [1176, 0]
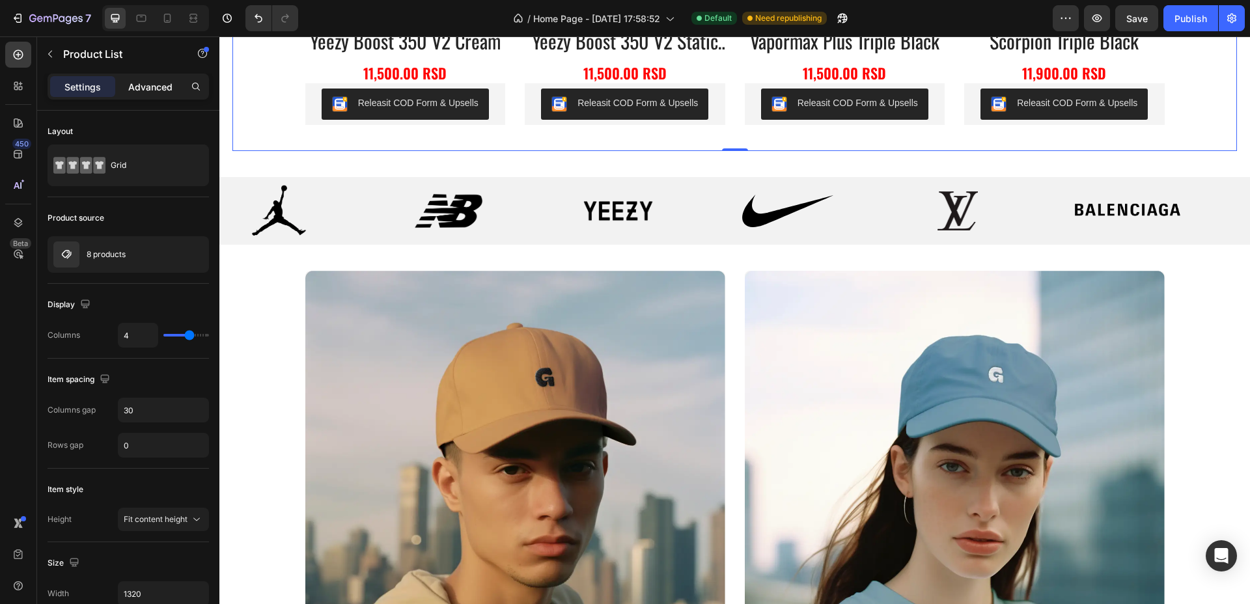
click at [145, 81] on p "Advanced" at bounding box center [150, 87] width 44 height 14
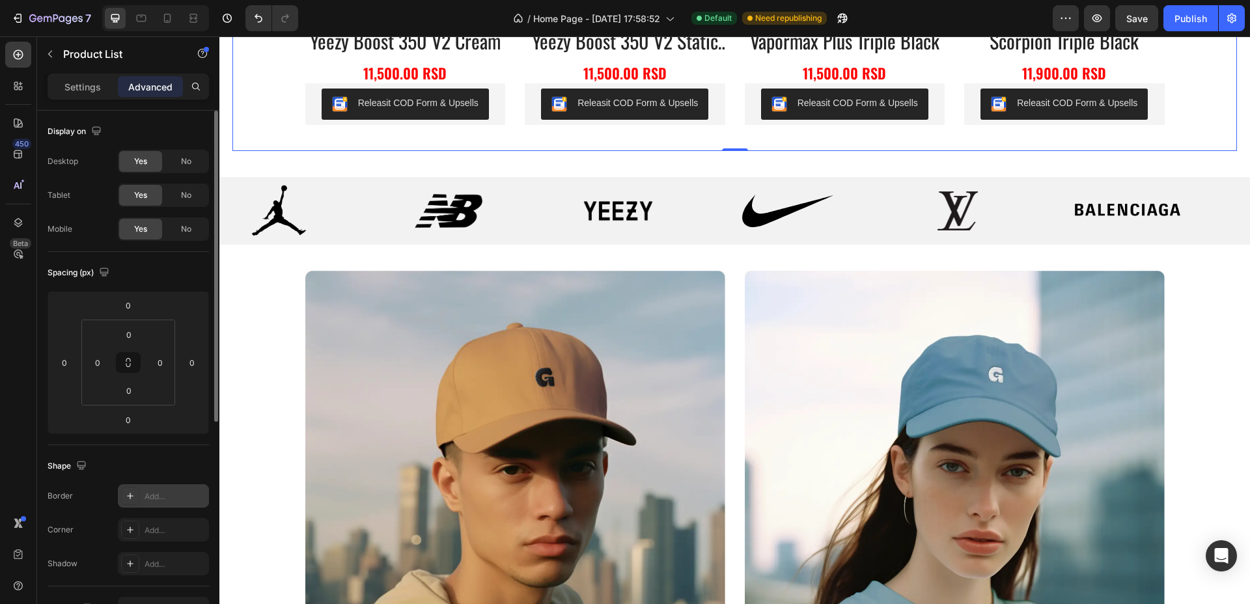
click at [165, 503] on div "Add..." at bounding box center [163, 495] width 91 height 23
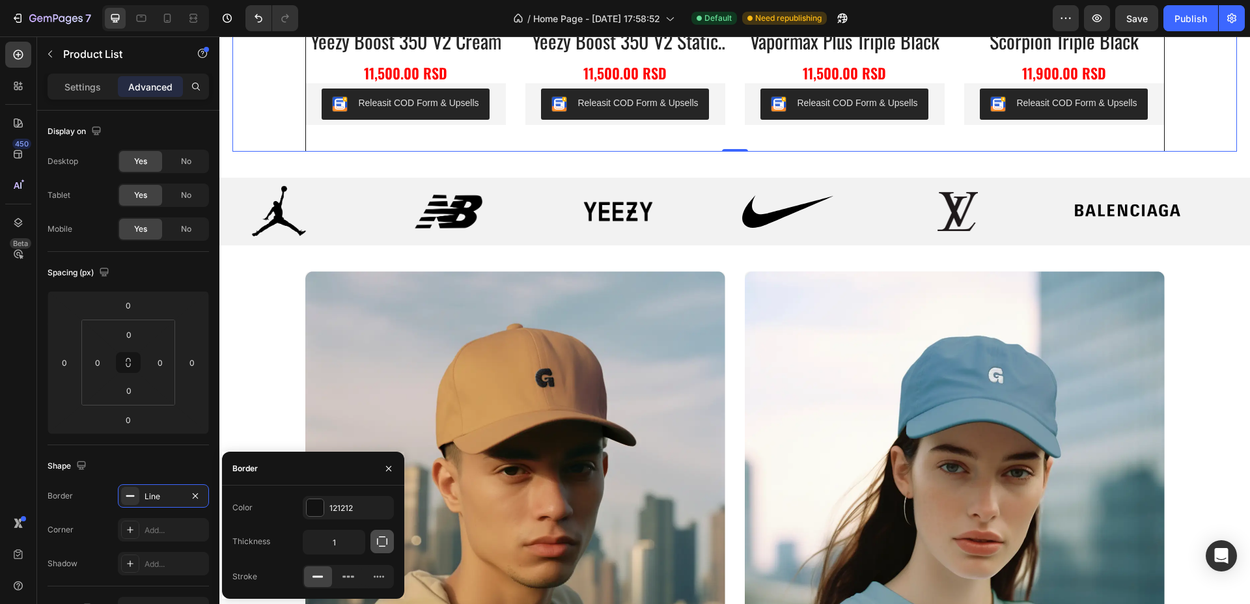
click at [382, 544] on icon "button" at bounding box center [382, 541] width 13 height 13
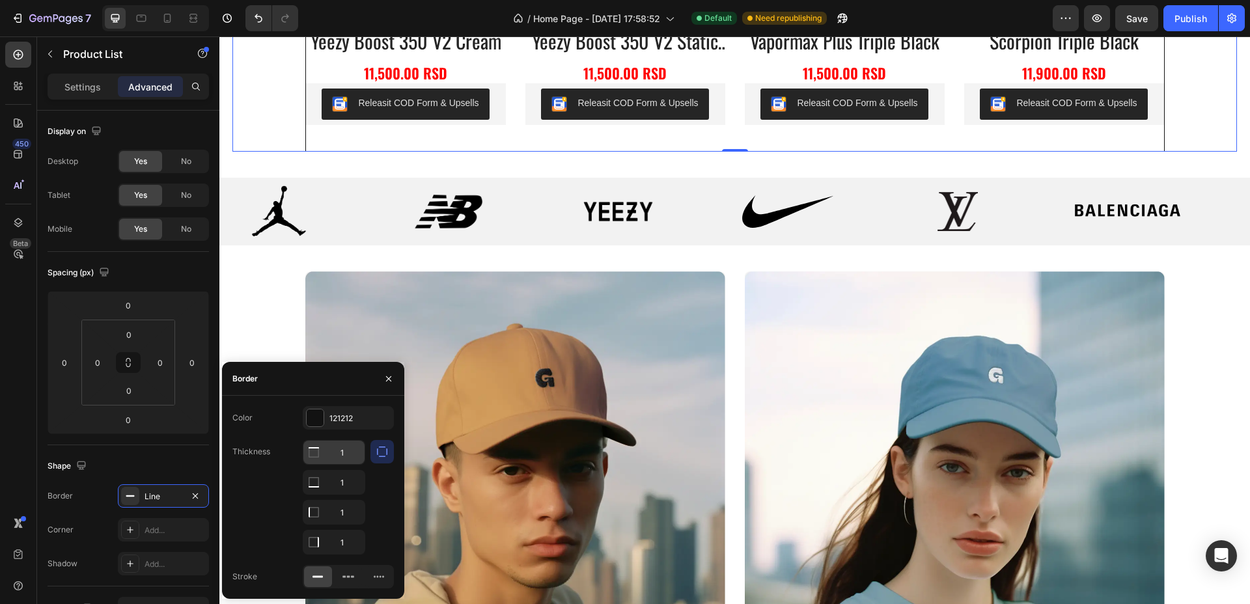
click at [344, 454] on input "1" at bounding box center [333, 452] width 61 height 23
type input "3"
click at [343, 482] on input "1" at bounding box center [333, 482] width 61 height 23
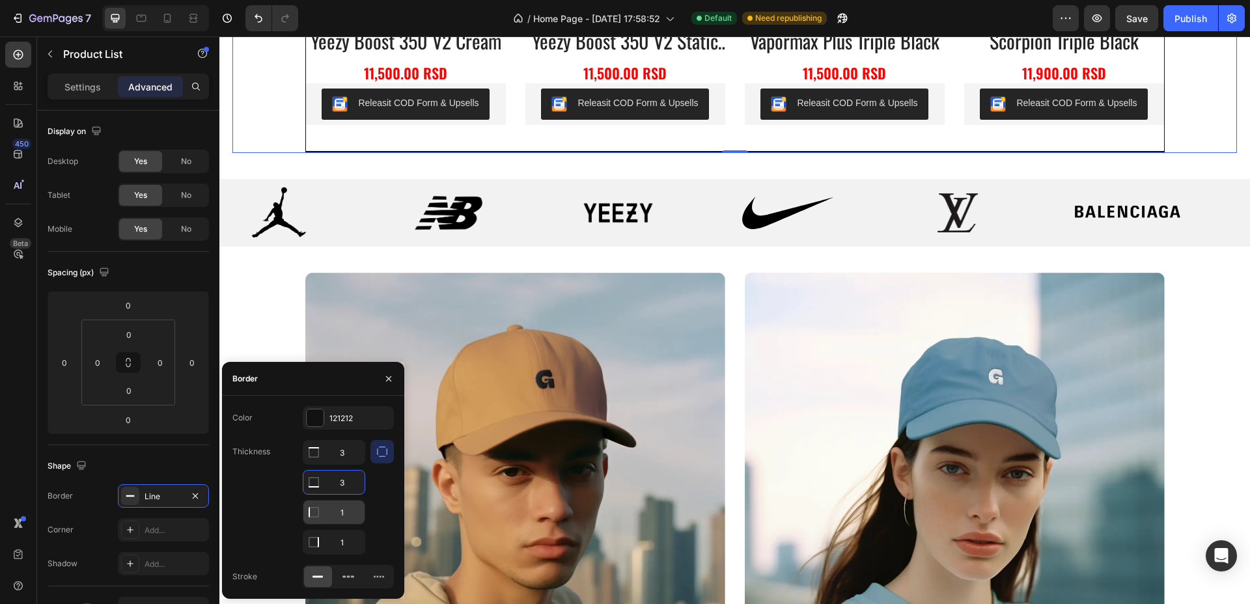
type input "3"
click at [346, 464] on input "1" at bounding box center [333, 452] width 61 height 23
type input "3"
click at [349, 464] on input "1" at bounding box center [333, 452] width 61 height 23
type input "3"
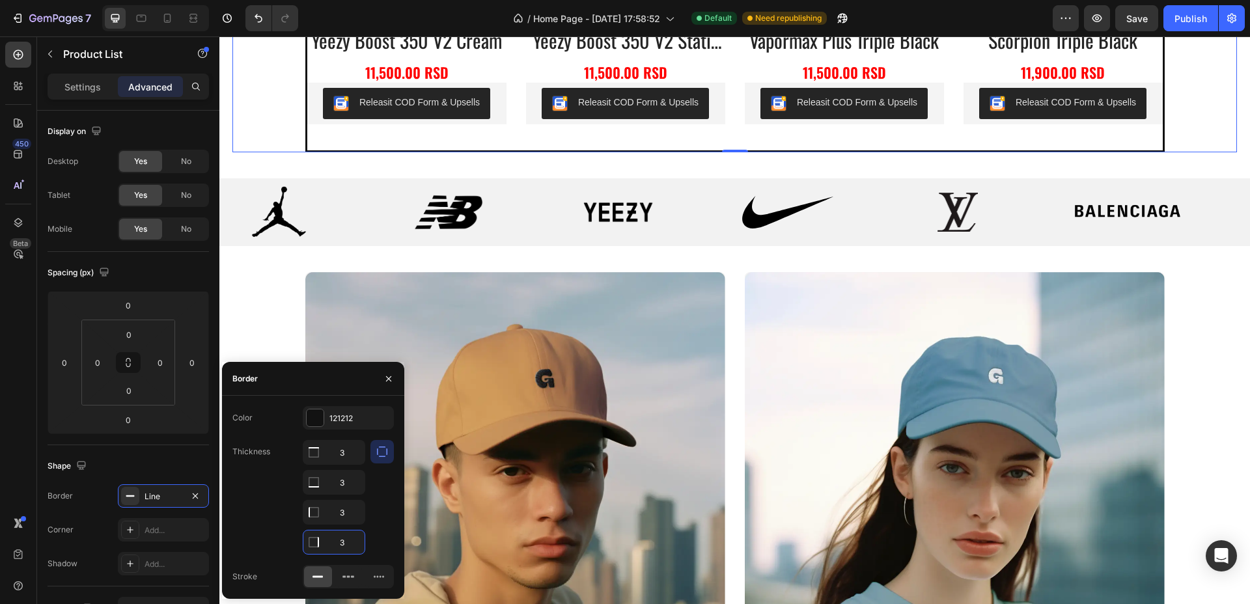
scroll to position [1176, 0]
click at [980, 234] on div "Image" at bounding box center [958, 213] width 118 height 55
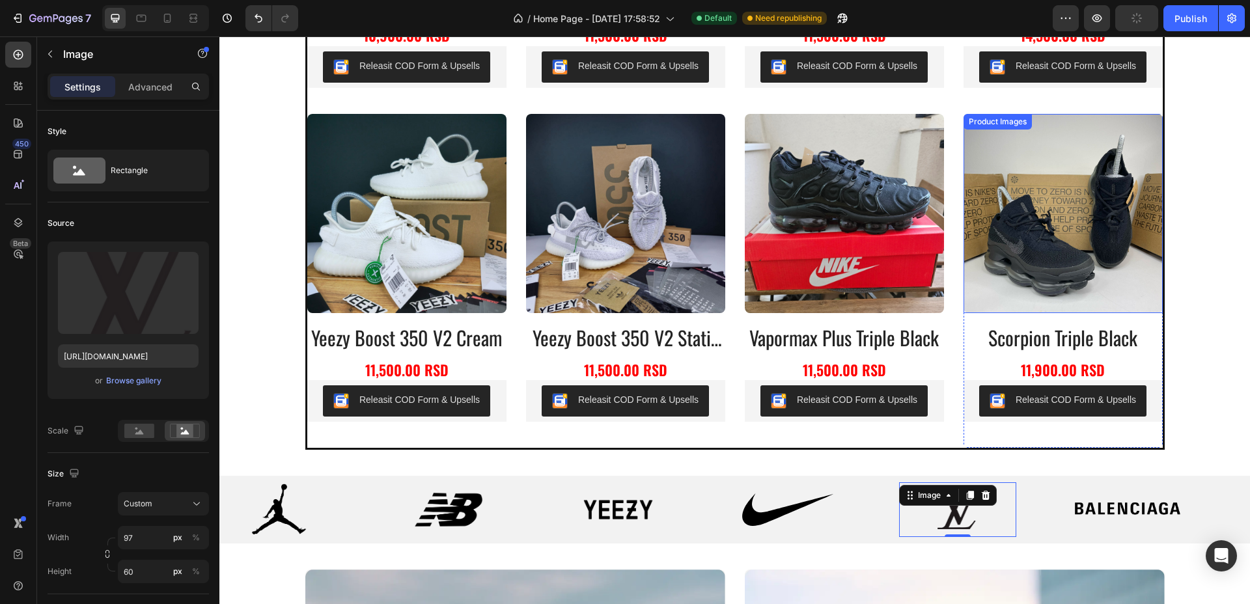
scroll to position [687, 0]
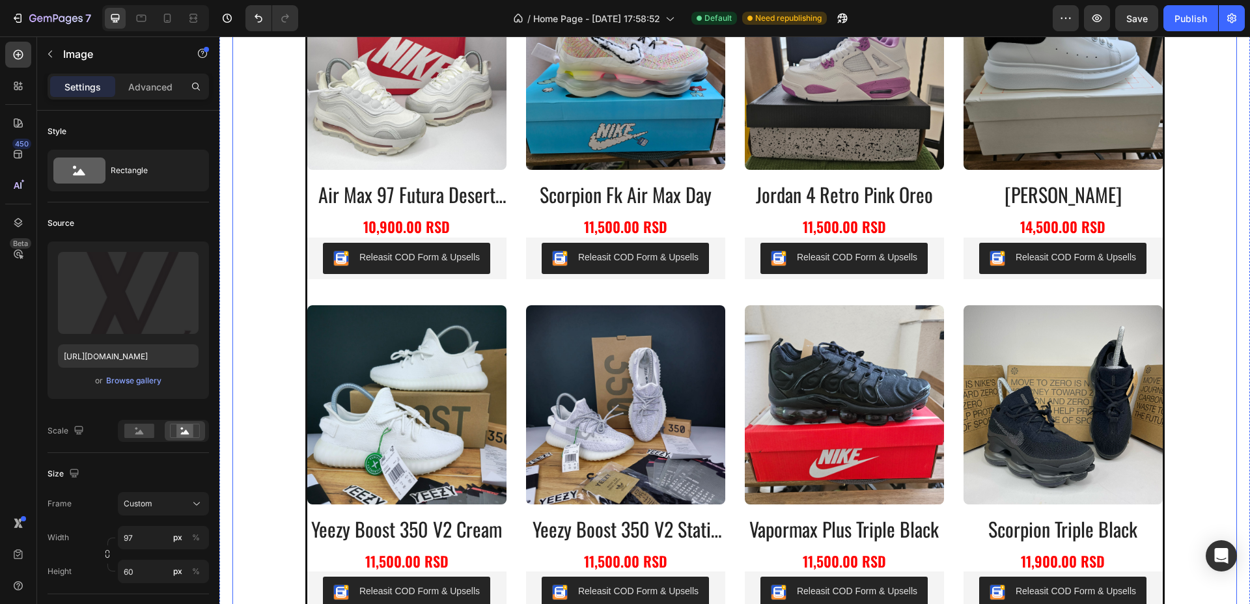
click at [506, 253] on div "Product Images air max 97 futura desert sand Product Title 10,900.00 RSD Produc…" at bounding box center [734, 305] width 855 height 668
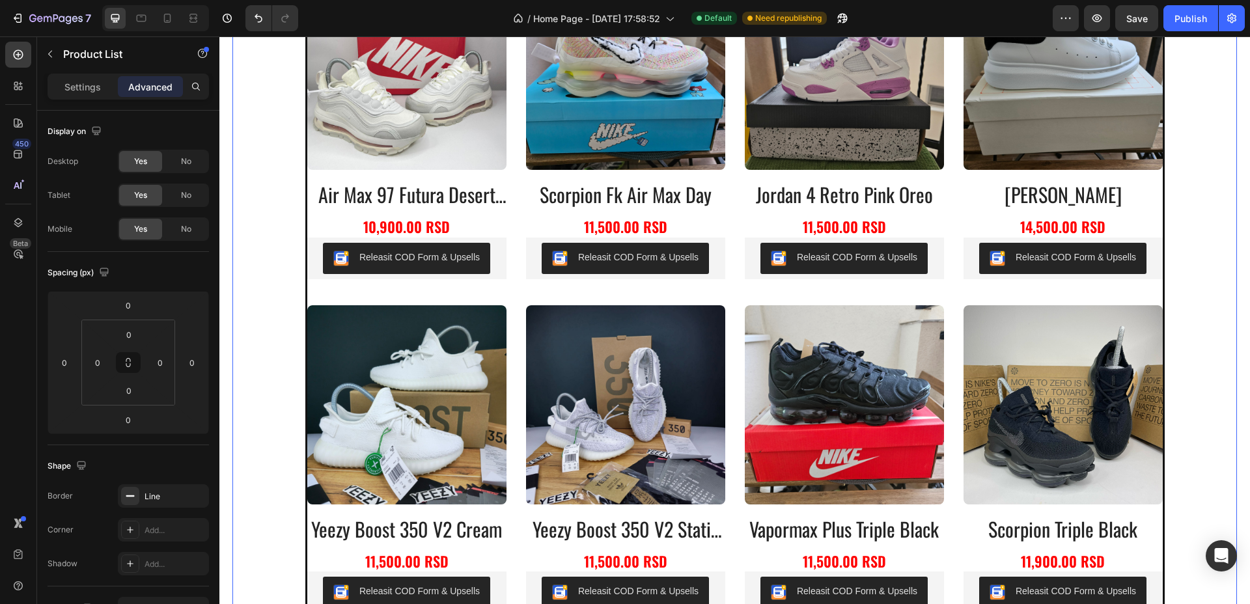
scroll to position [850, 0]
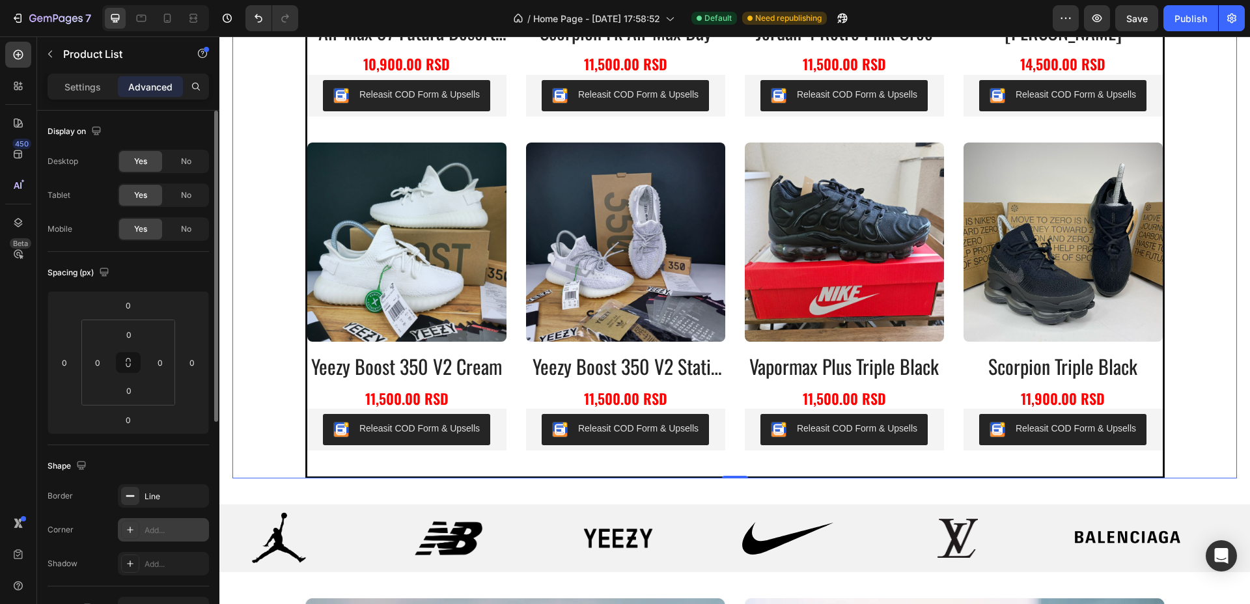
click at [161, 523] on div "Add..." at bounding box center [163, 529] width 91 height 23
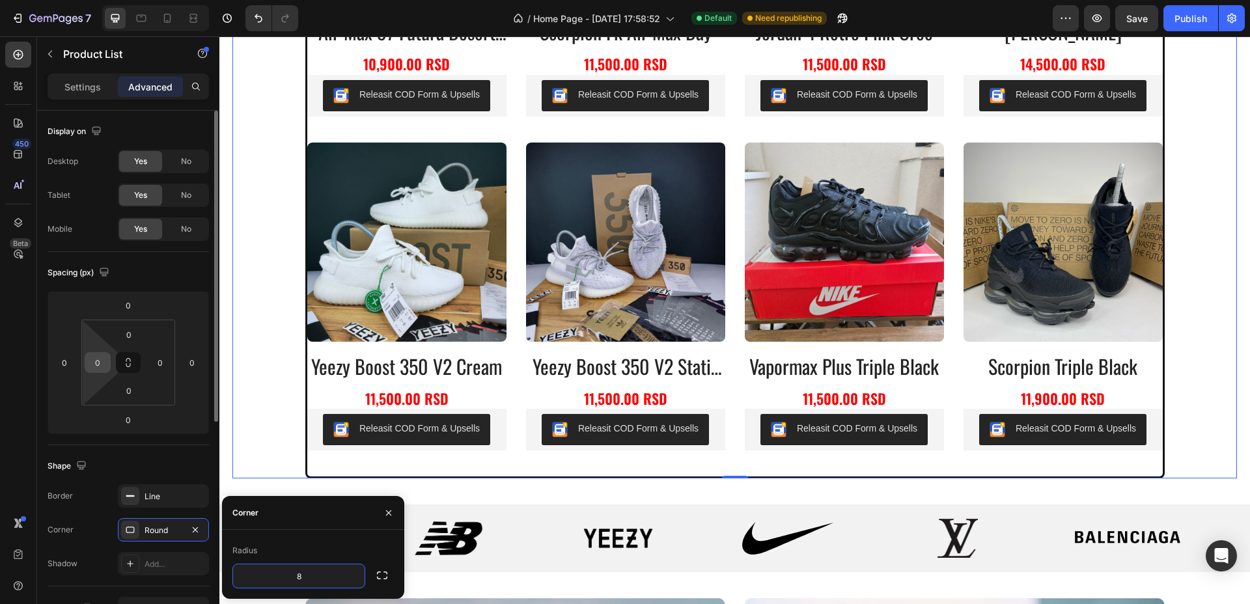
click at [106, 366] on input "0" at bounding box center [98, 363] width 20 height 20
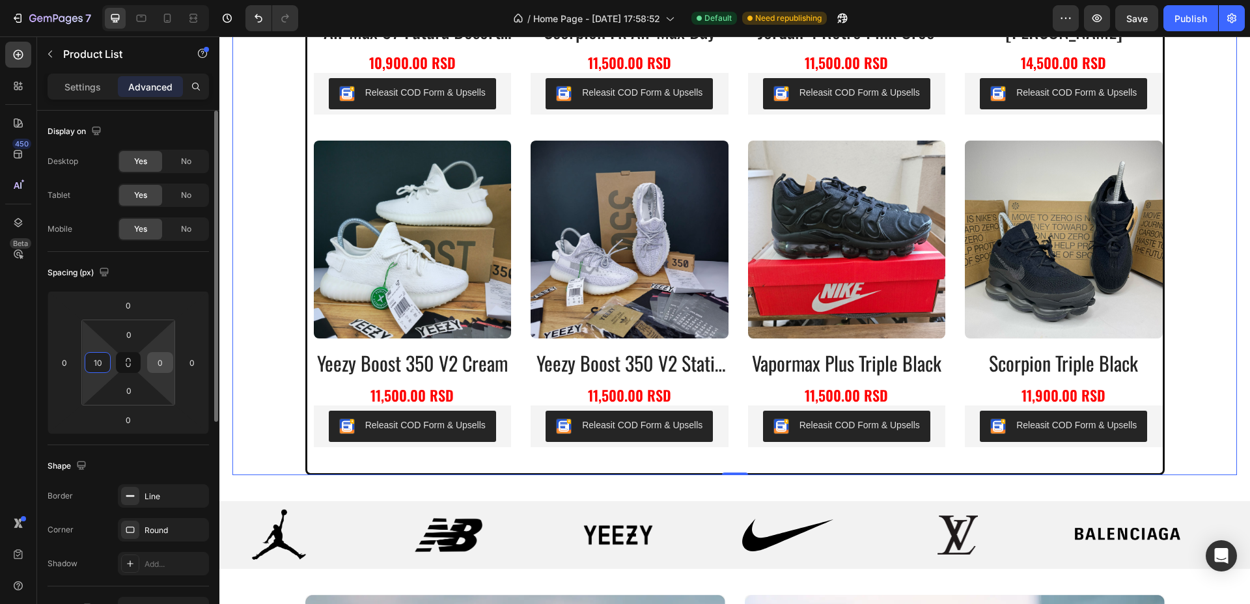
type input "10"
click at [169, 362] on input "0" at bounding box center [160, 363] width 20 height 20
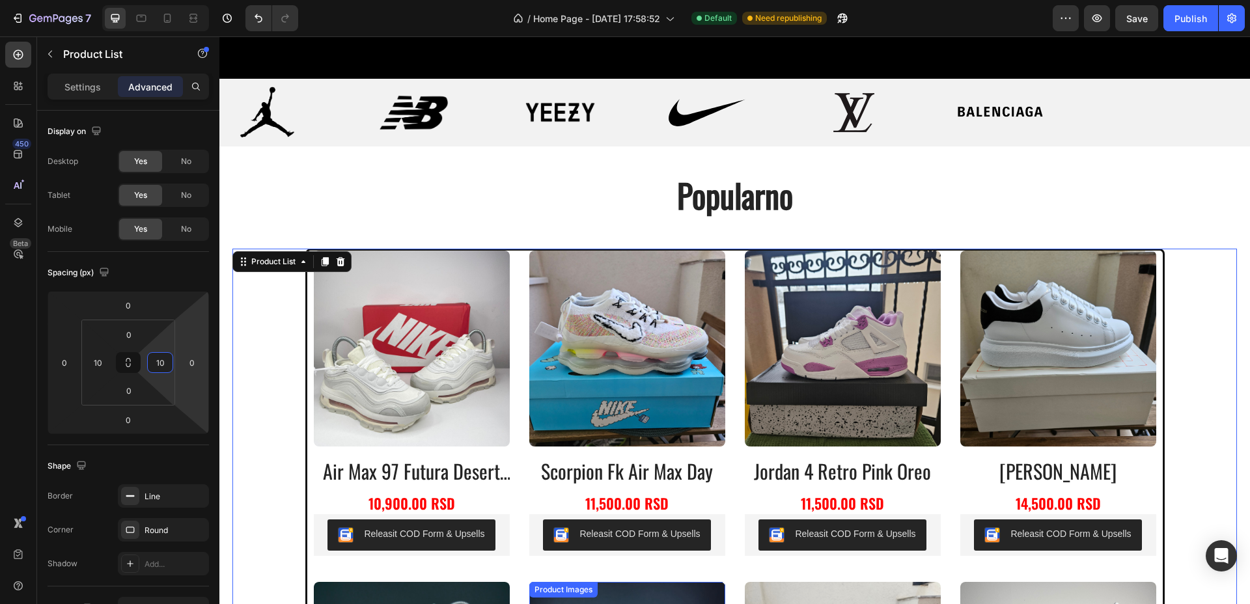
scroll to position [362, 0]
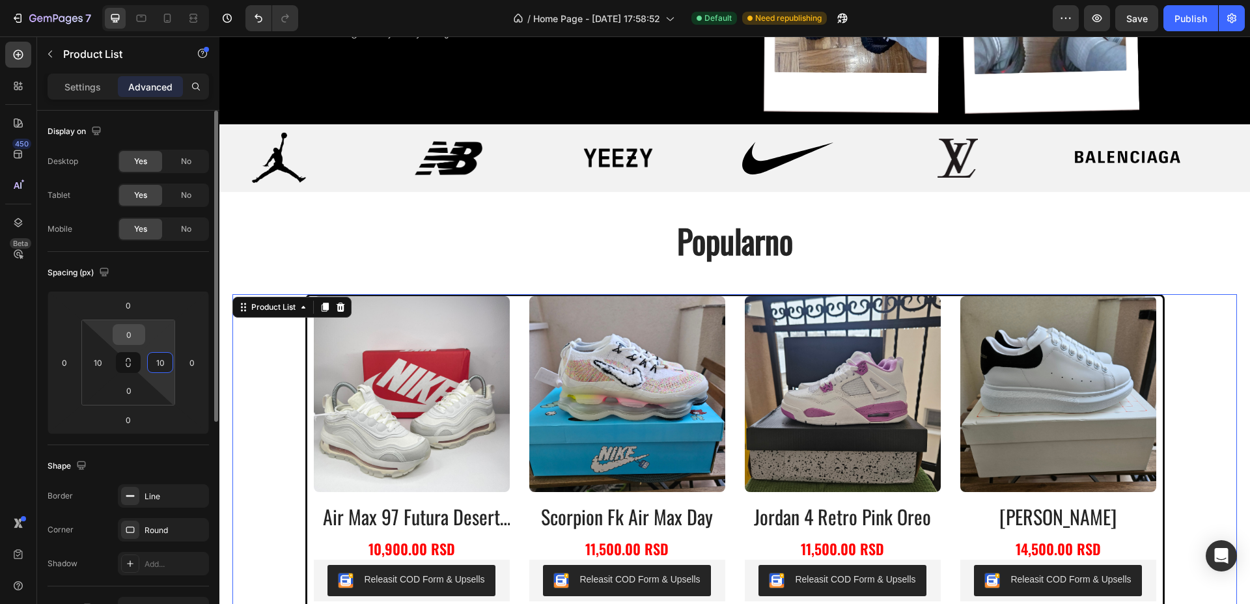
type input "10"
click at [139, 329] on input "0" at bounding box center [129, 335] width 26 height 20
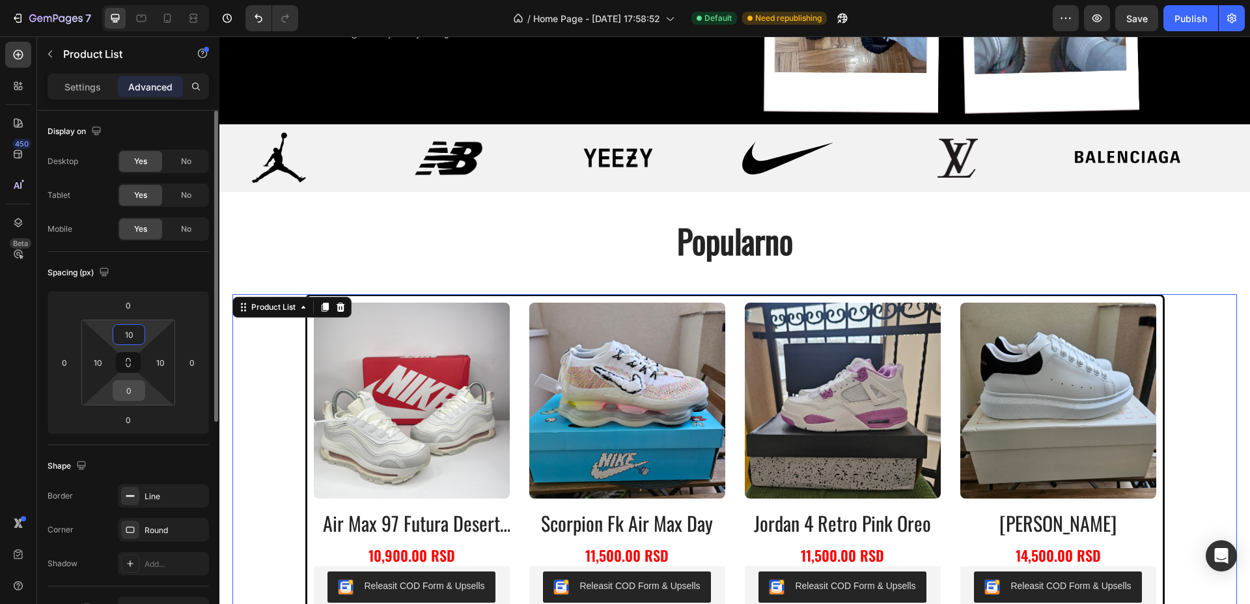
type input "10"
click at [131, 394] on input "0" at bounding box center [129, 391] width 26 height 20
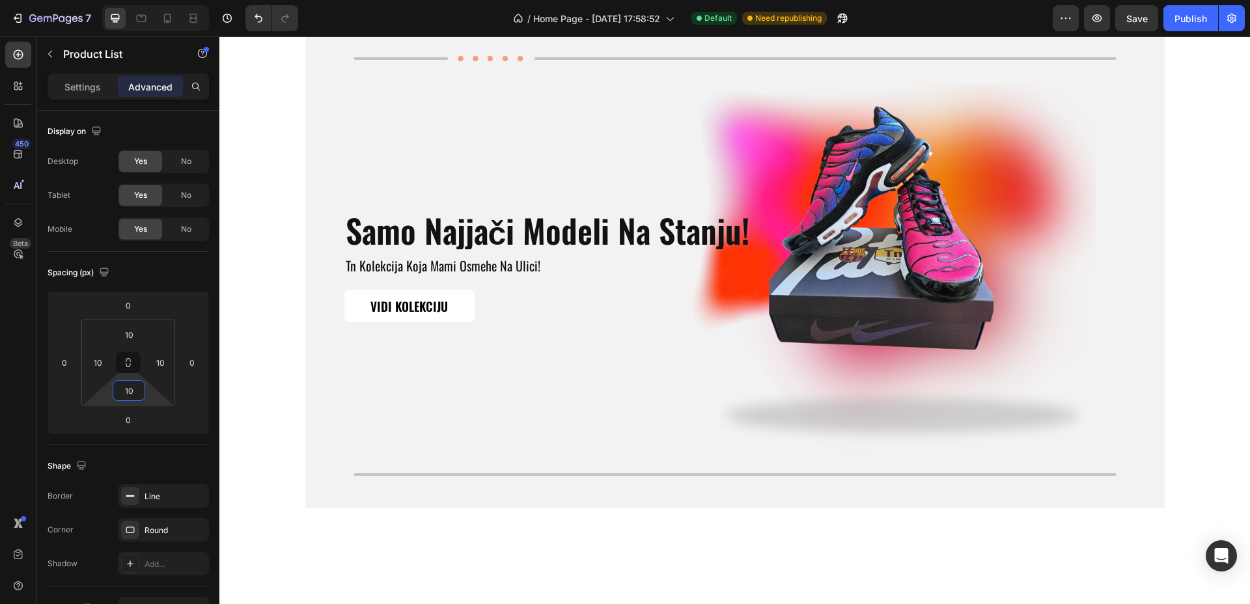
scroll to position [1989, 0]
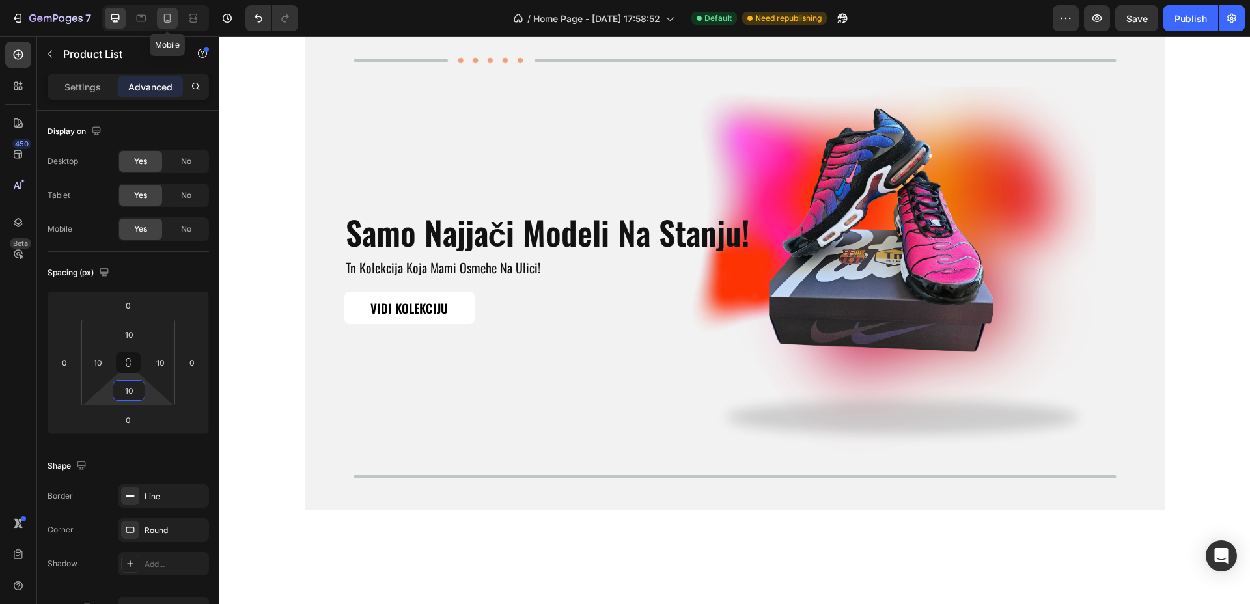
type input "10"
click at [172, 16] on icon at bounding box center [167, 18] width 13 height 13
type input "0"
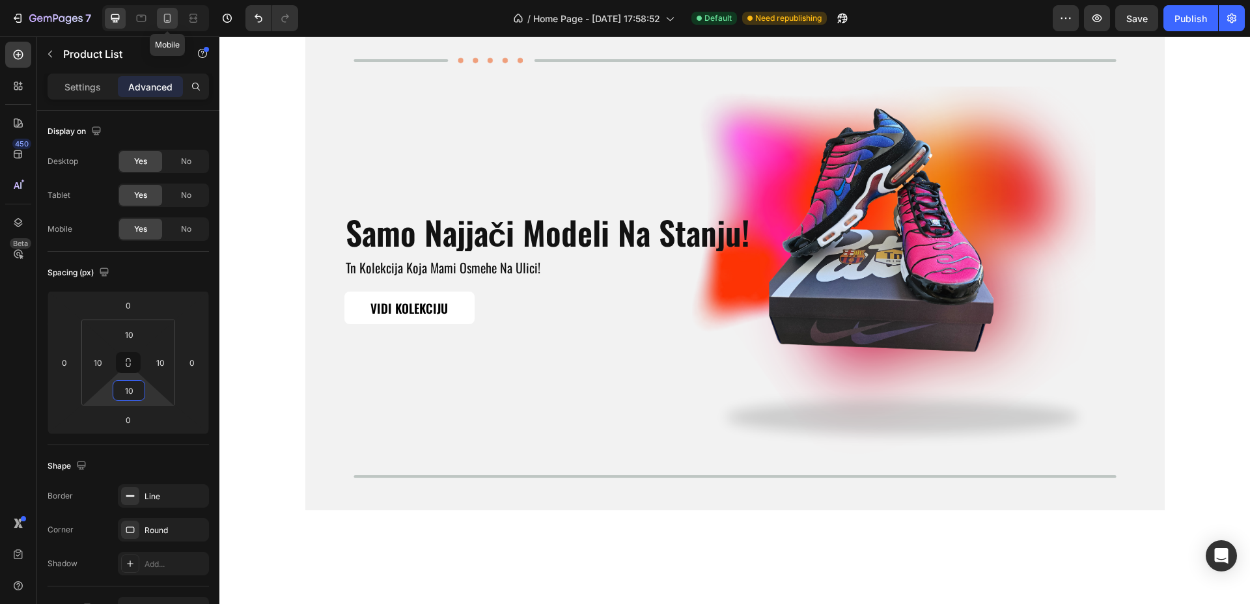
type input "0"
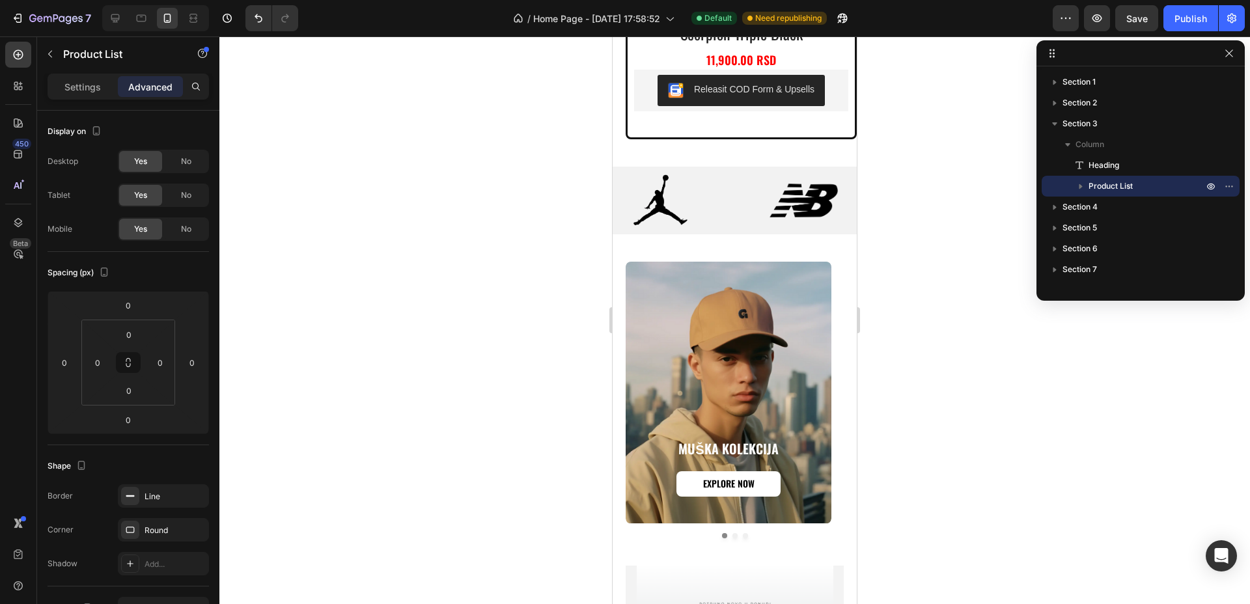
scroll to position [3535, 0]
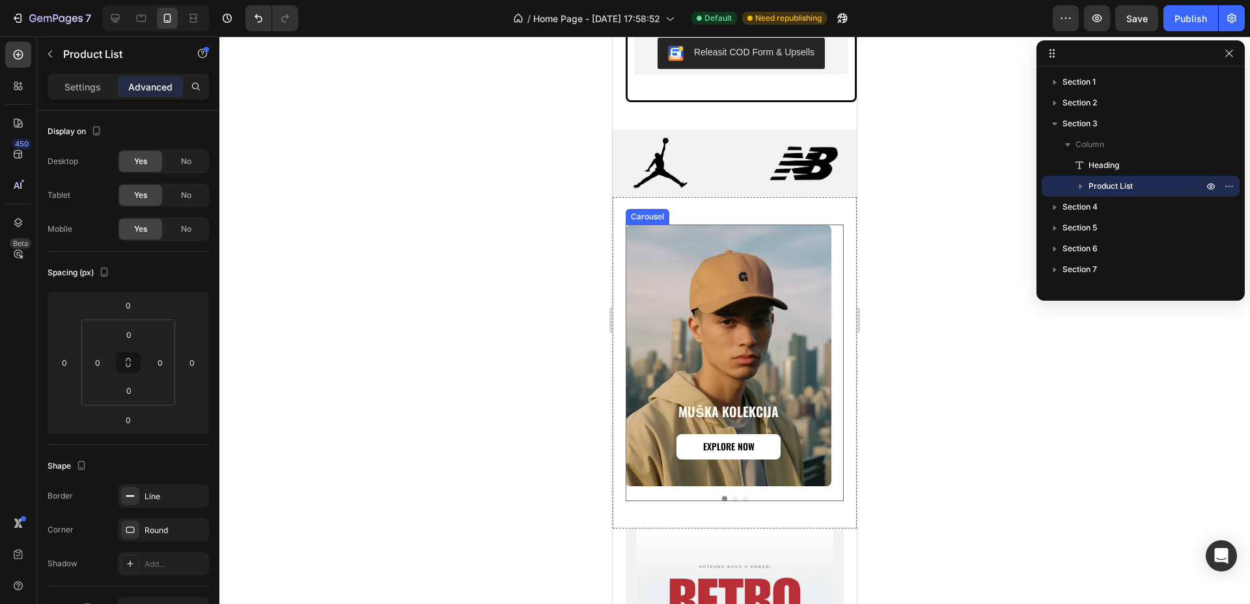
click at [771, 405] on div "Muška kolekcija Heading Explore Now Button Hero Banner Ženska kolekcija Heading…" at bounding box center [735, 363] width 218 height 277
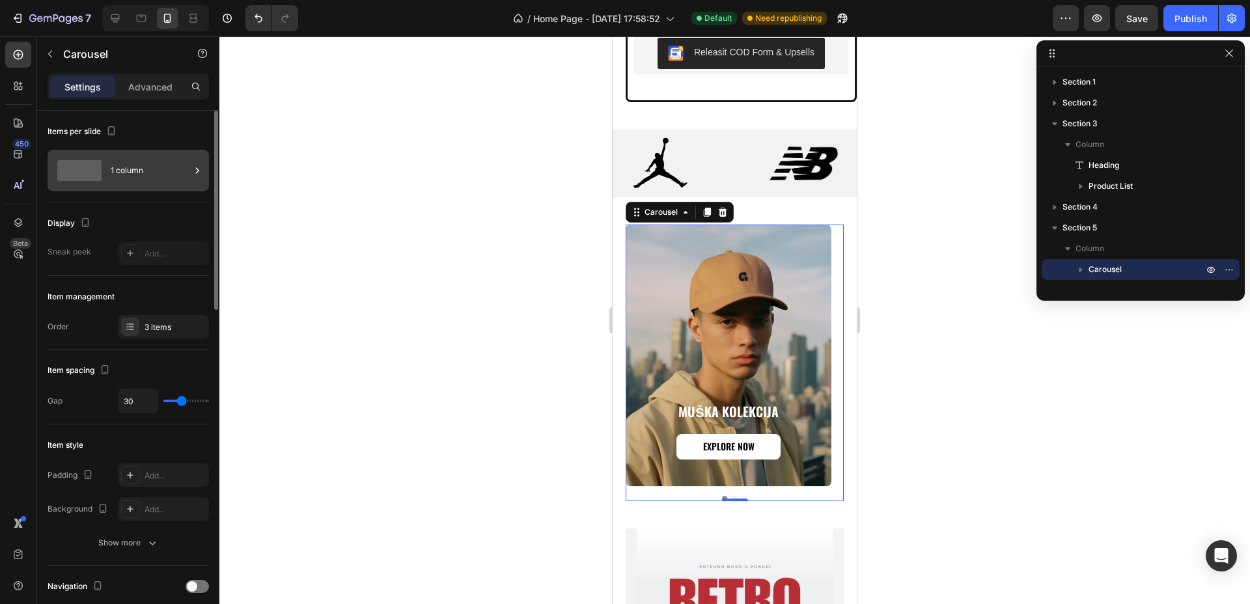
click at [191, 169] on icon at bounding box center [197, 170] width 13 height 13
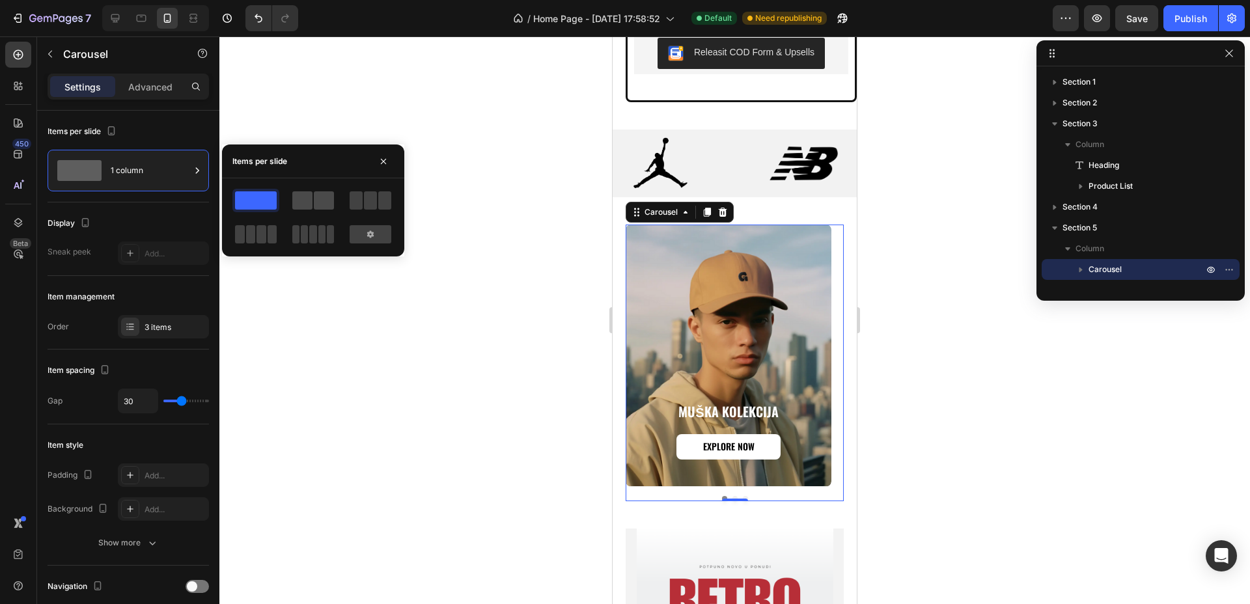
click at [321, 203] on span at bounding box center [324, 200] width 20 height 18
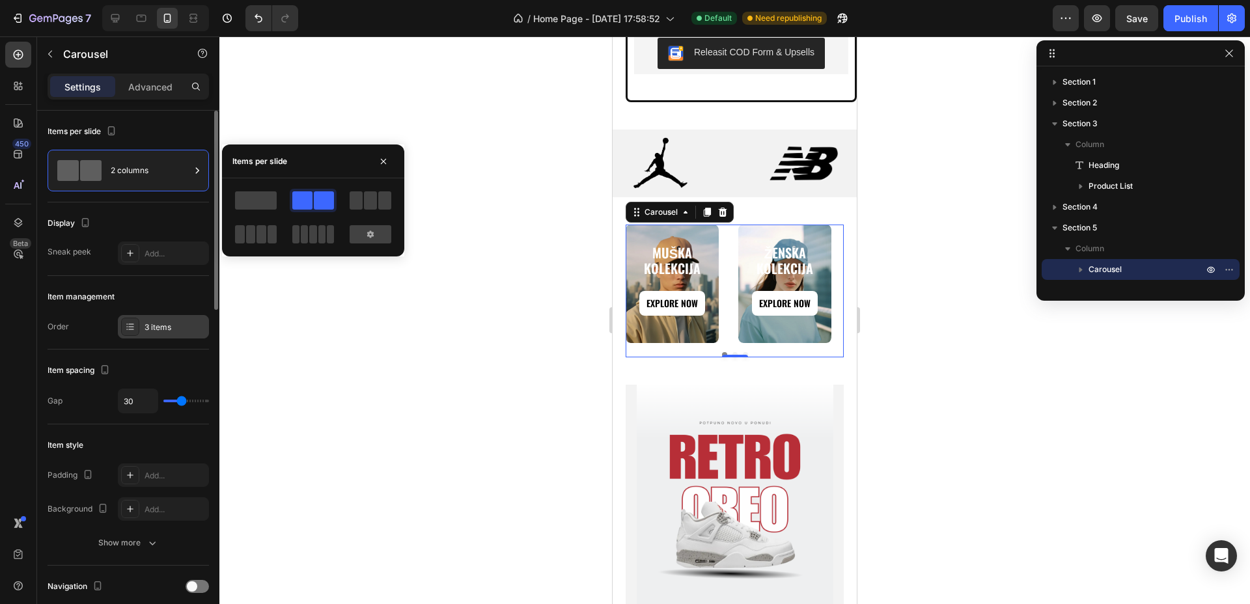
click at [165, 322] on div "3 items" at bounding box center [175, 328] width 61 height 12
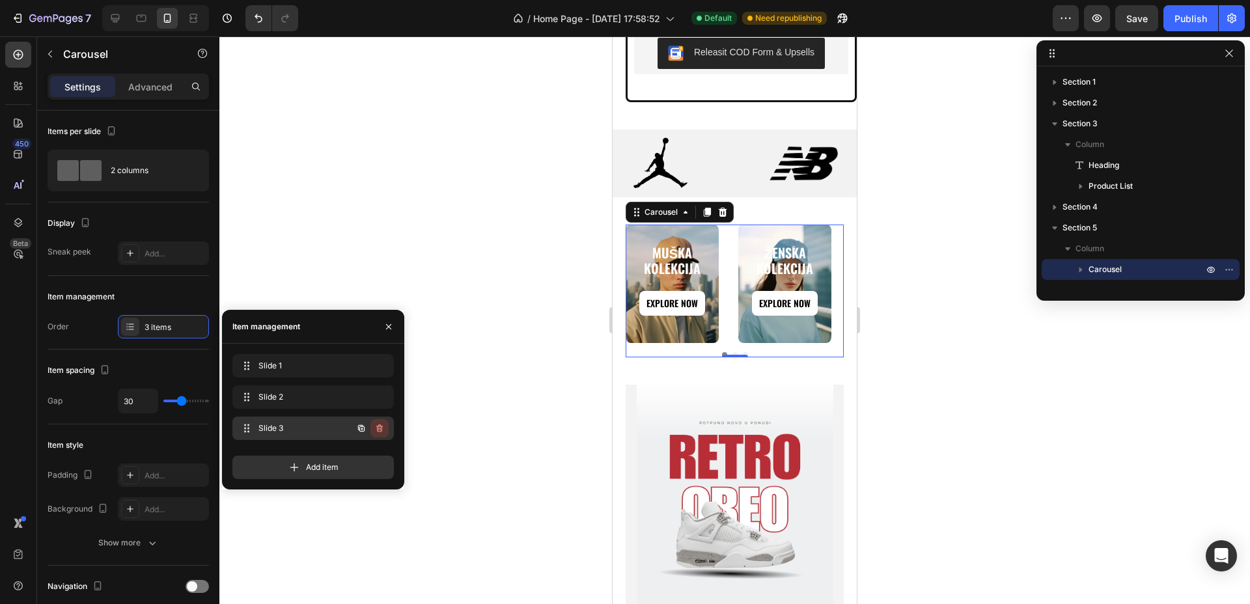
click at [386, 432] on button "button" at bounding box center [379, 428] width 18 height 18
click at [374, 427] on div "Delete" at bounding box center [371, 428] width 24 height 12
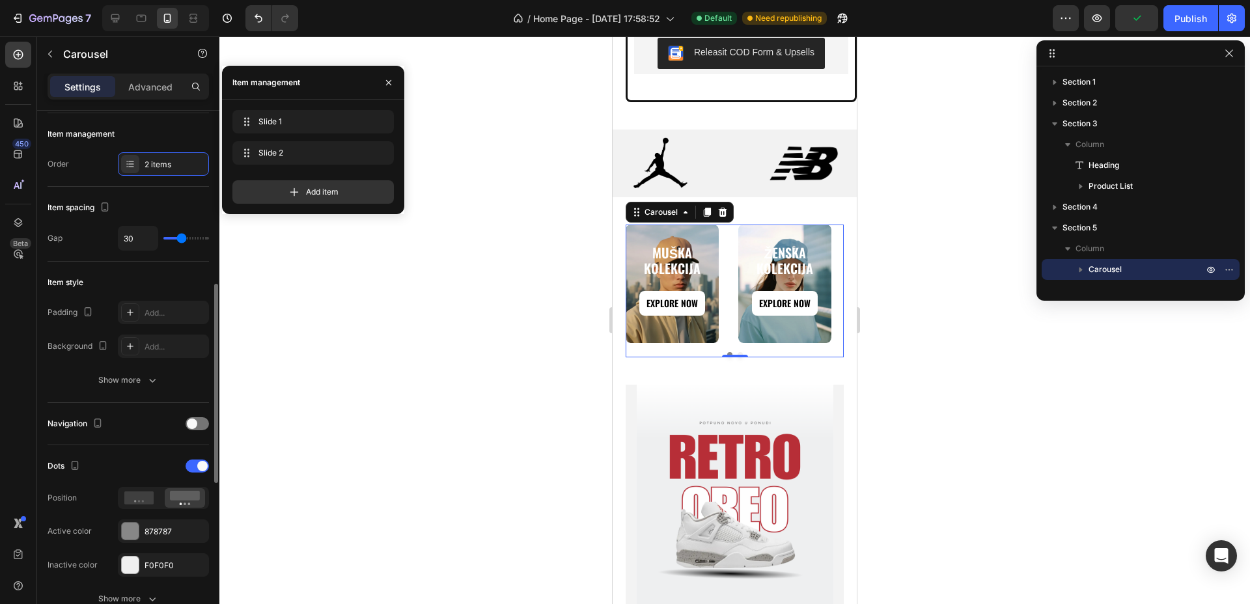
scroll to position [325, 0]
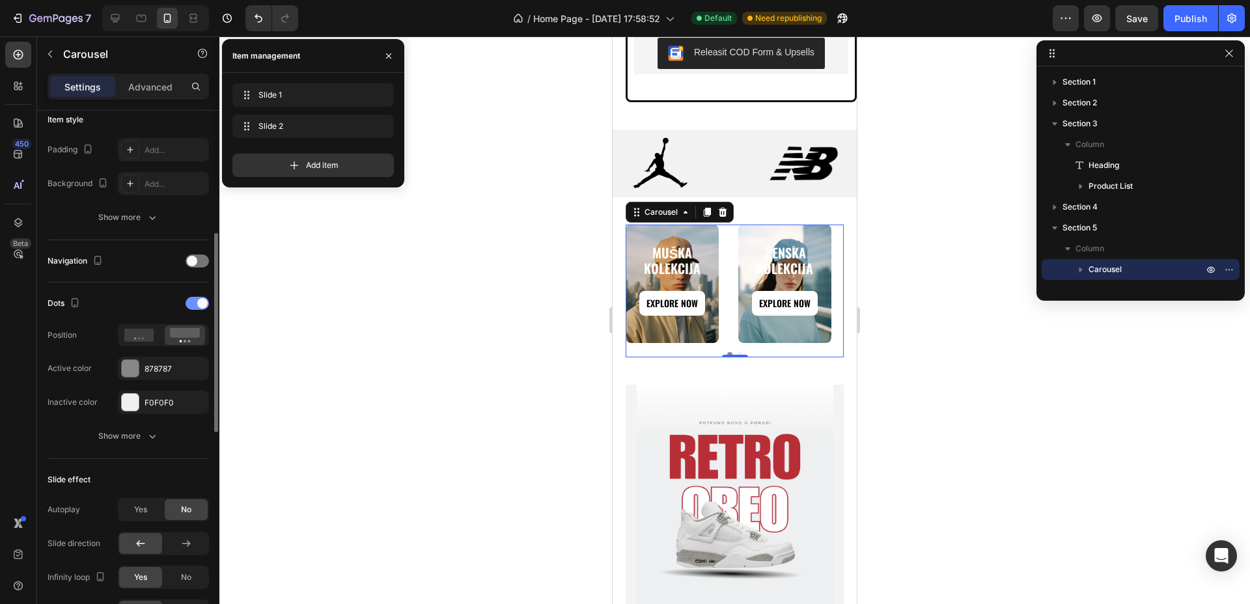
click at [197, 307] on div at bounding box center [197, 303] width 23 height 13
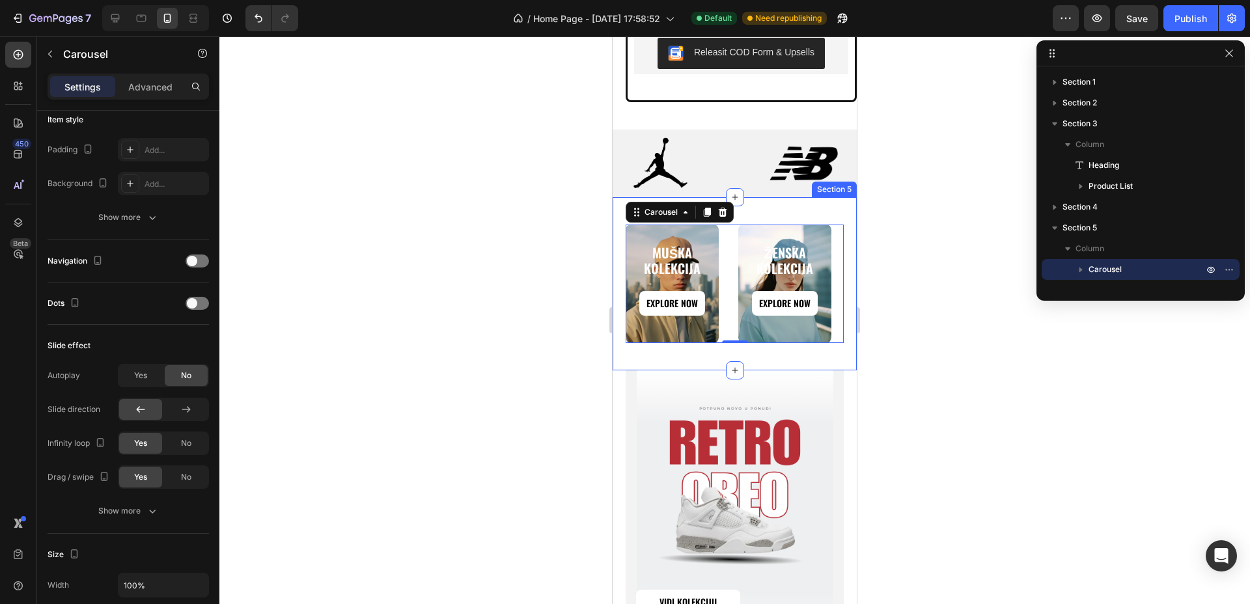
click at [747, 269] on div "Muška kolekcija Heading Explore Now Button Hero Banner Ženska kolekcija Heading…" at bounding box center [735, 283] width 244 height 173
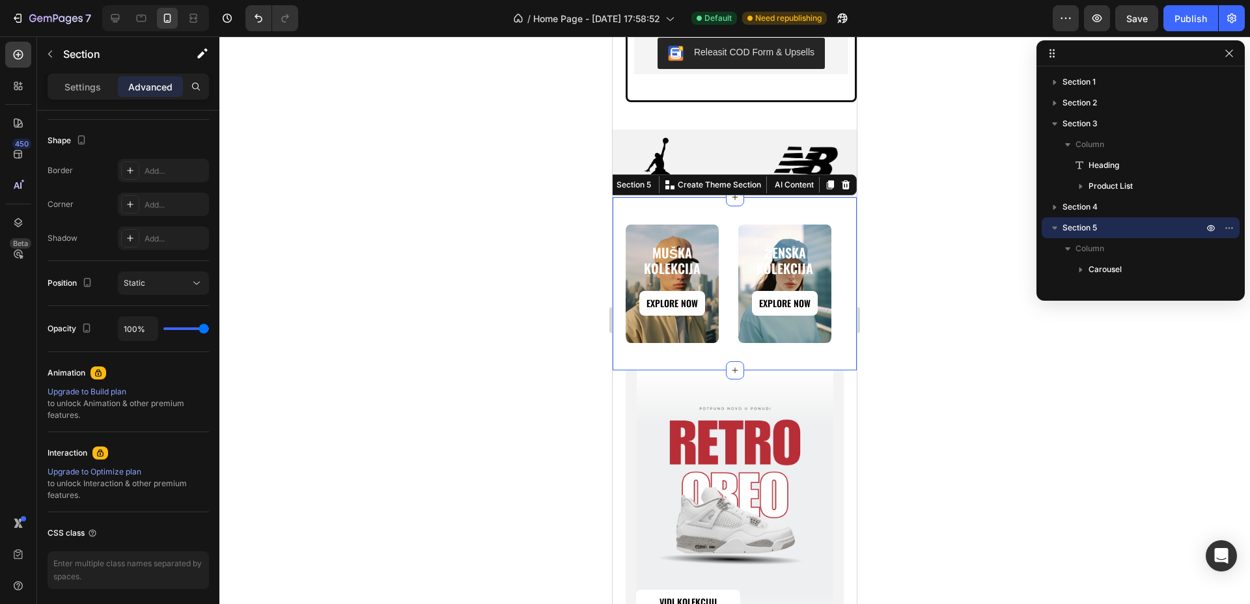
scroll to position [0, 0]
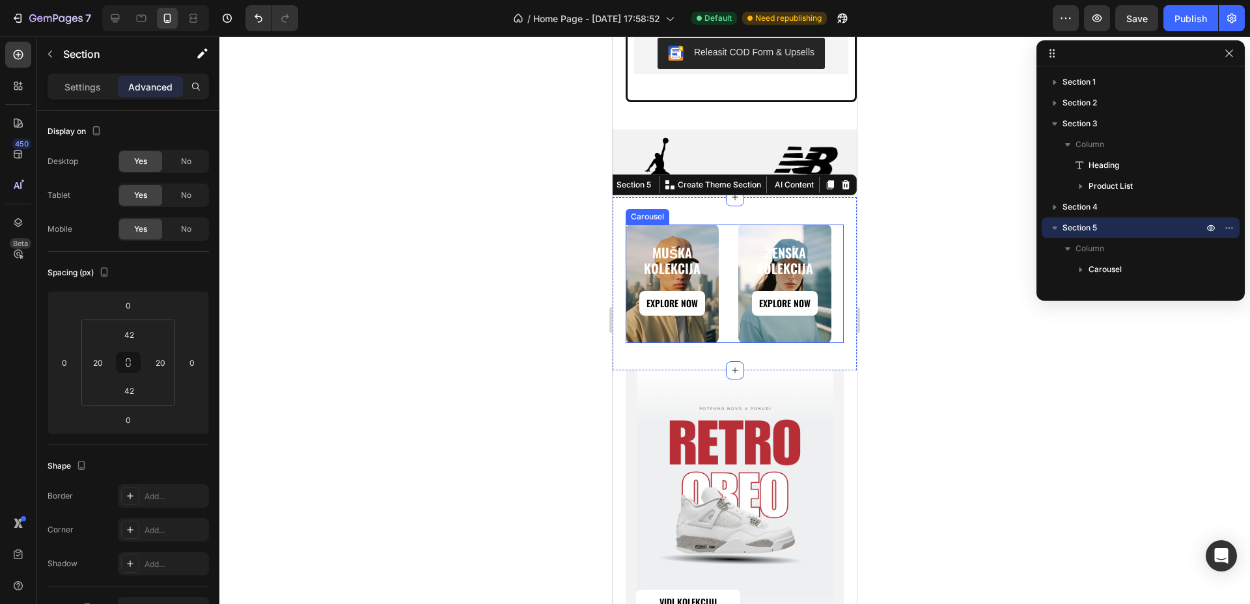
click at [728, 225] on div "Muška kolekcija Heading Explore Now Button Hero Banner Ženska kolekcija Heading…" at bounding box center [735, 284] width 218 height 118
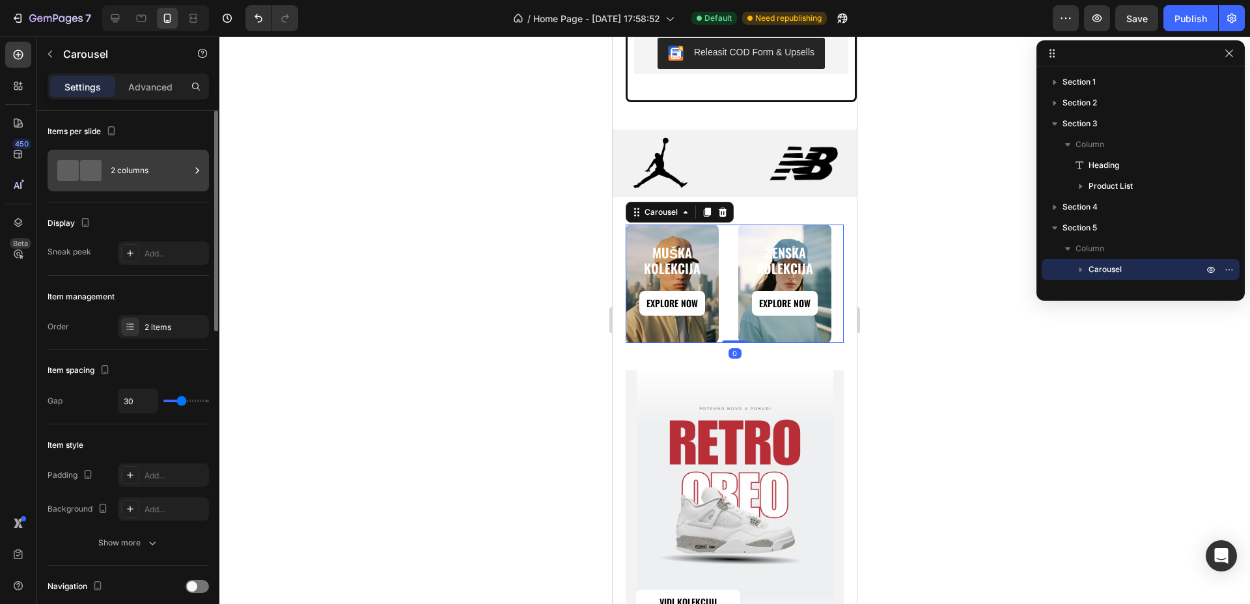
click at [107, 159] on div "2 columns" at bounding box center [128, 171] width 161 height 42
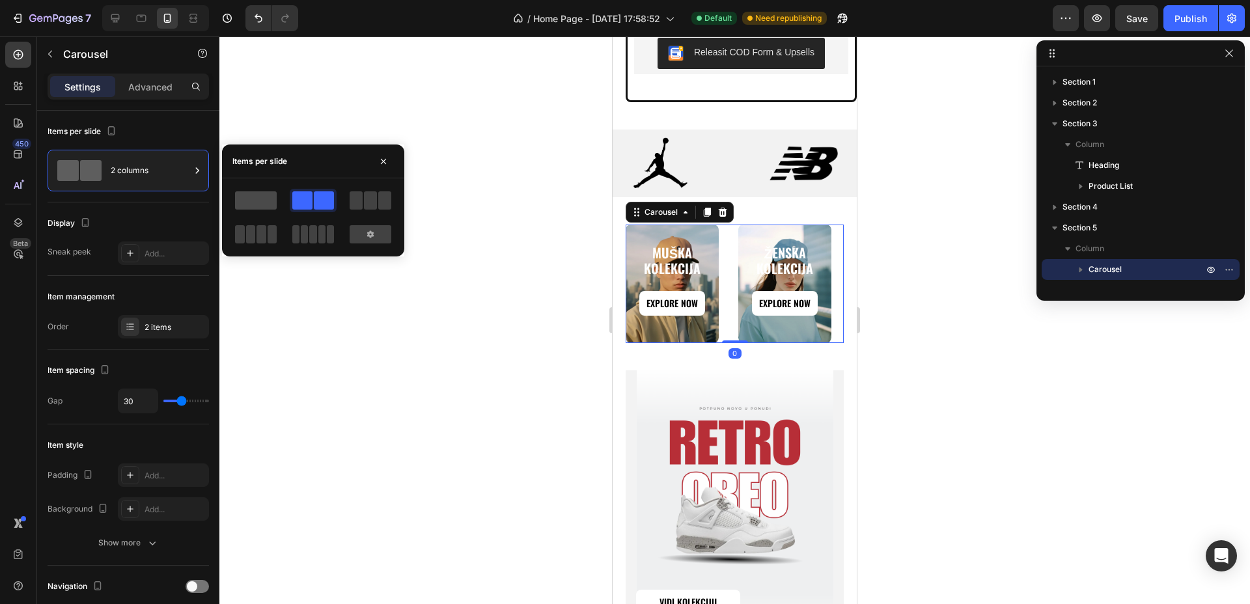
click at [256, 202] on span at bounding box center [256, 200] width 42 height 18
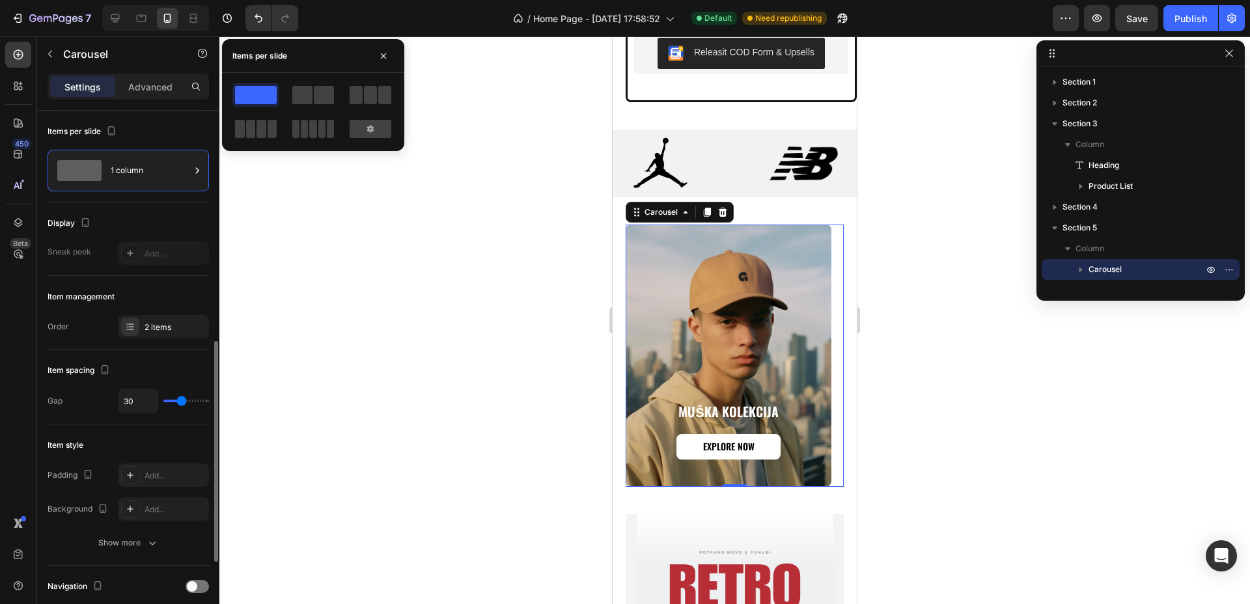
scroll to position [163, 0]
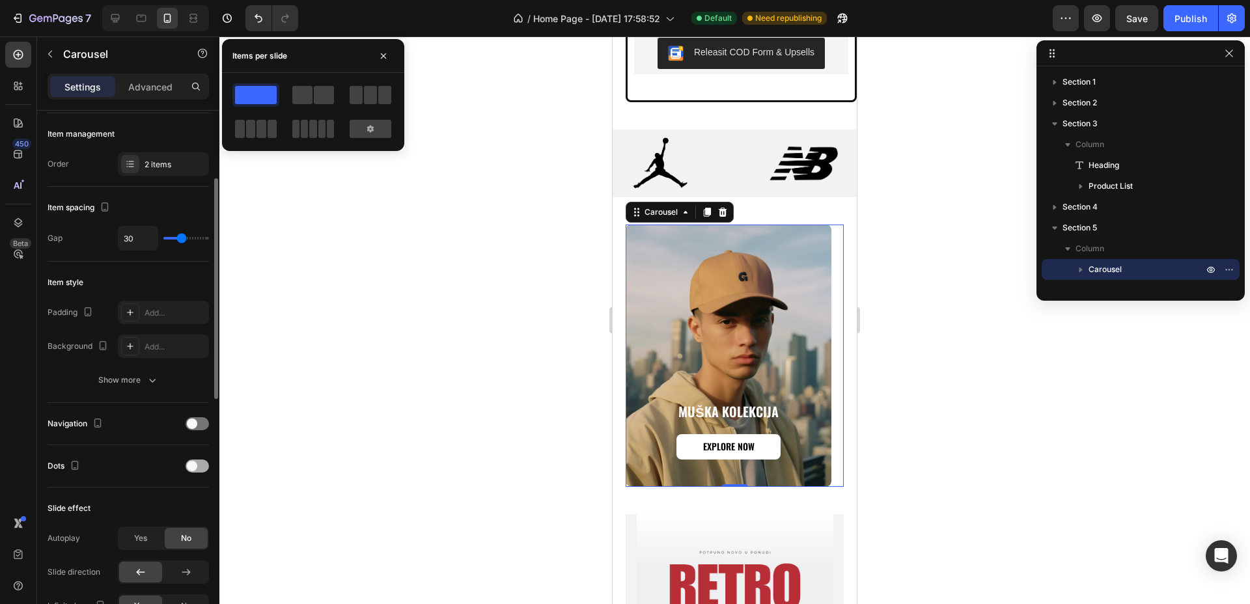
click at [202, 461] on div at bounding box center [197, 466] width 23 height 13
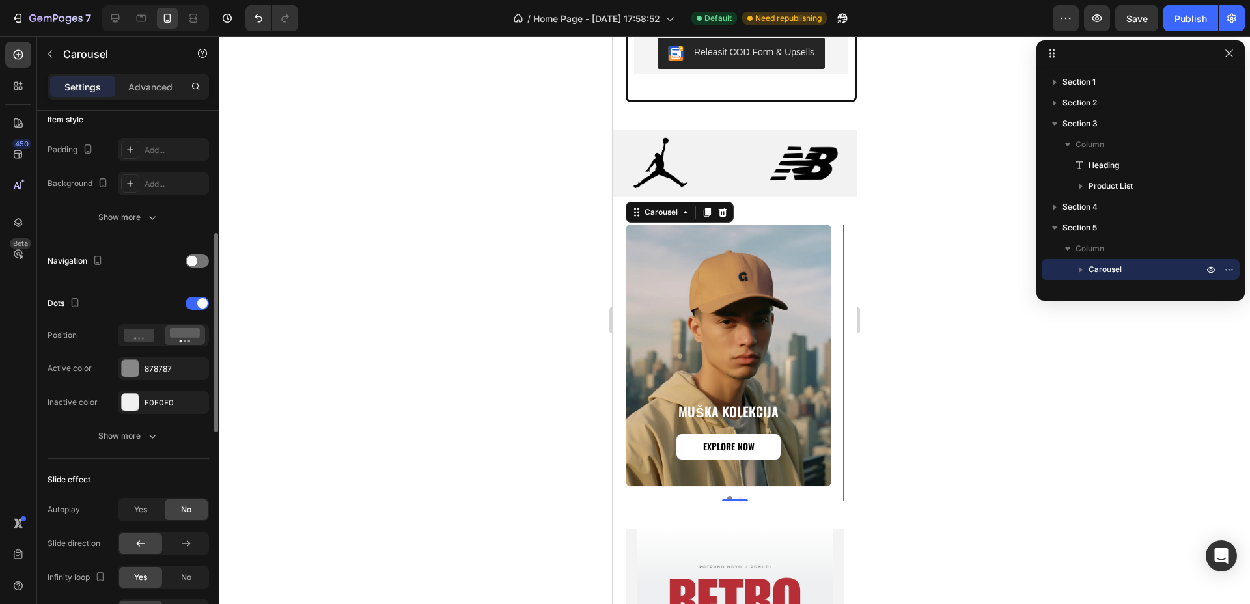
scroll to position [407, 0]
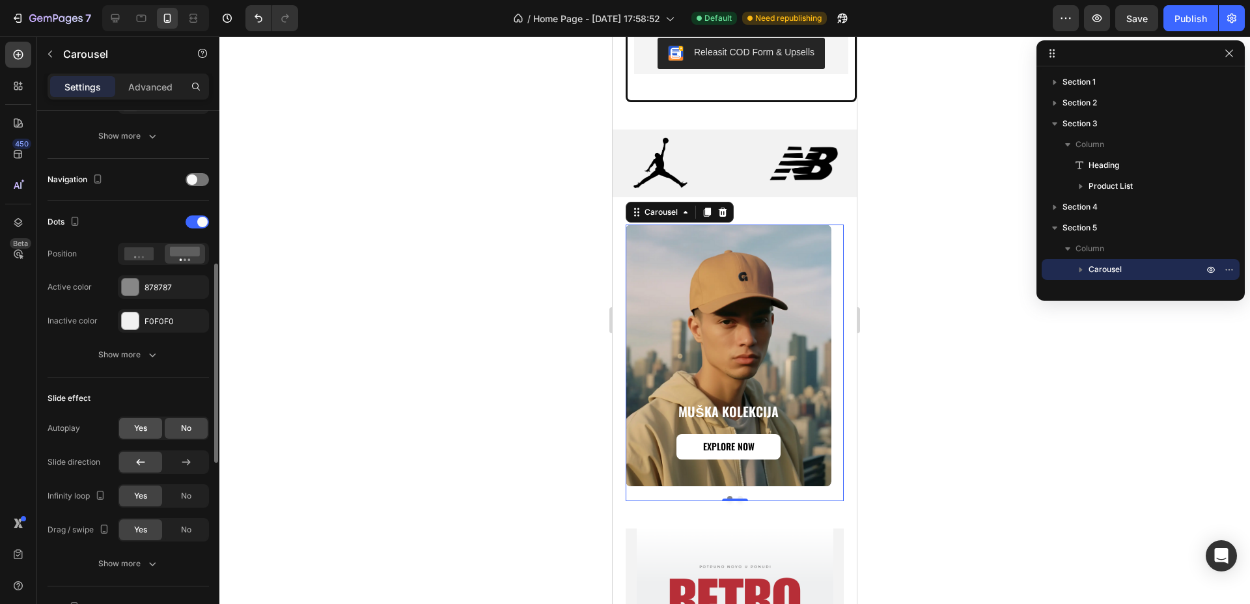
click at [131, 431] on div "Yes" at bounding box center [140, 428] width 43 height 21
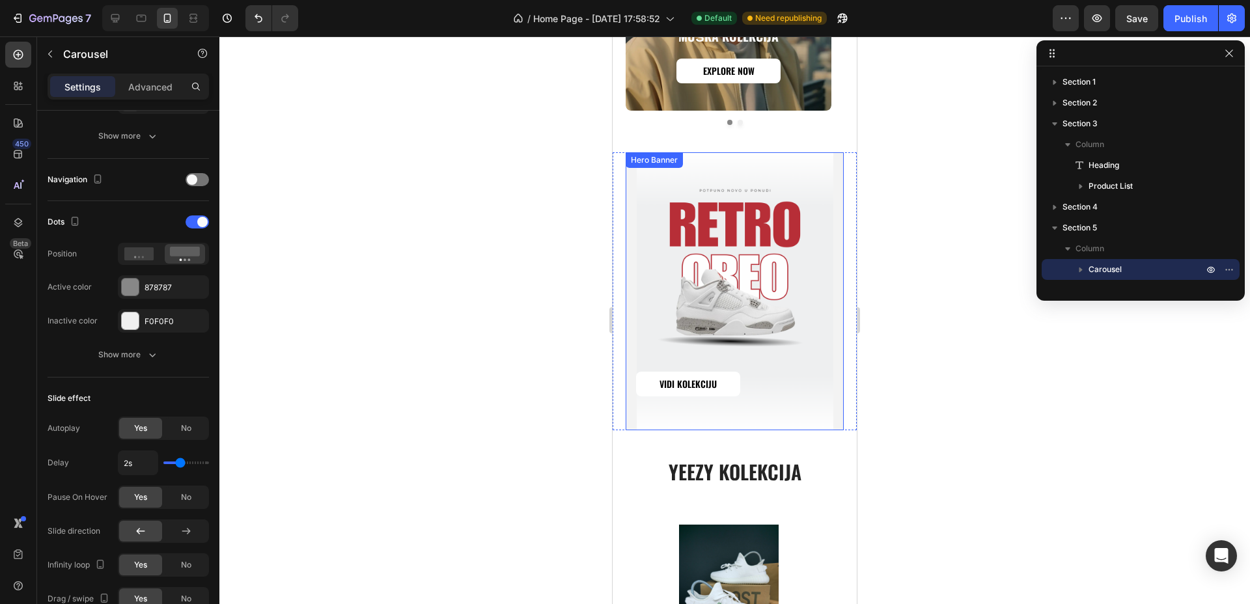
scroll to position [3779, 0]
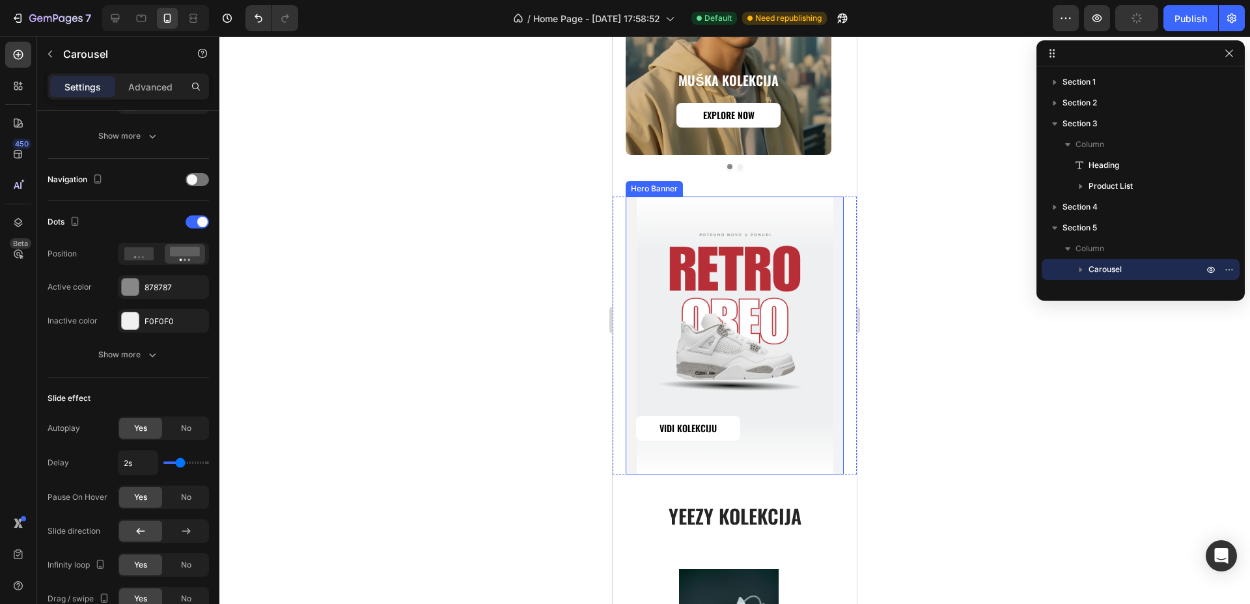
click at [797, 213] on div "Background Image" at bounding box center [735, 336] width 218 height 278
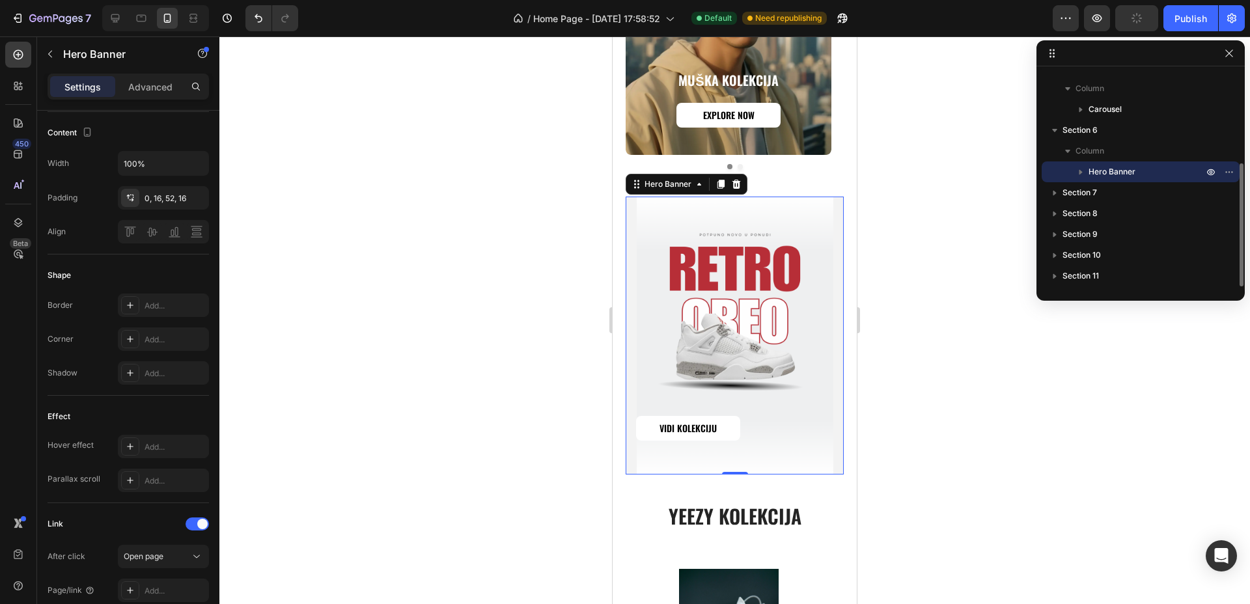
scroll to position [0, 0]
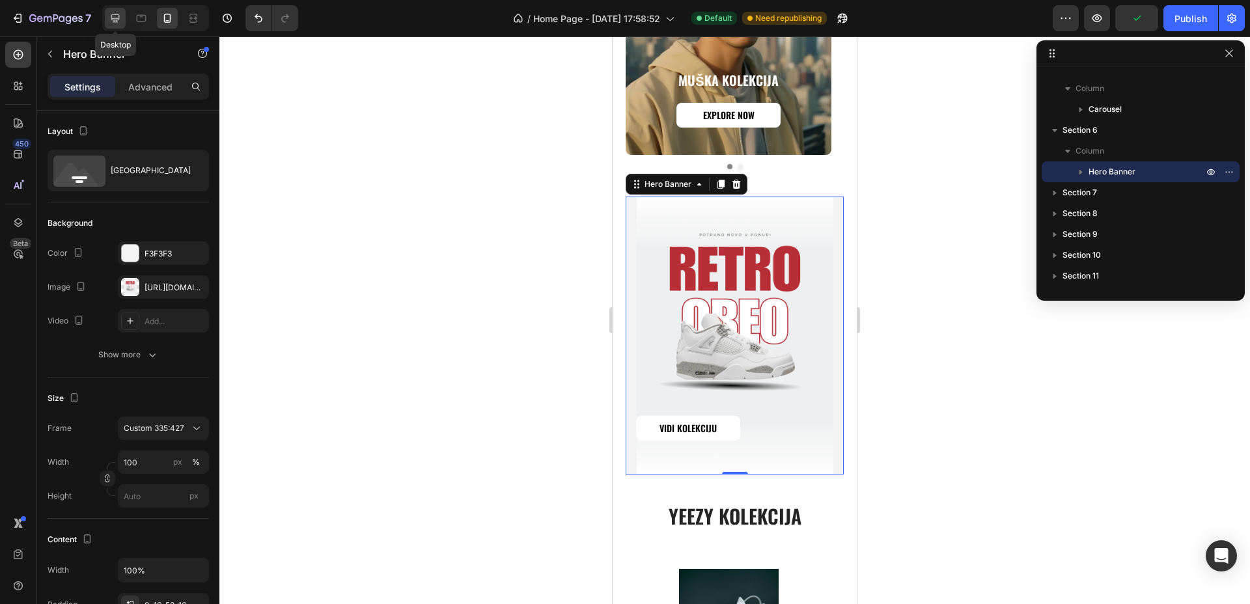
click at [110, 20] on icon at bounding box center [115, 18] width 13 height 13
type input "1320"
type input "1200"
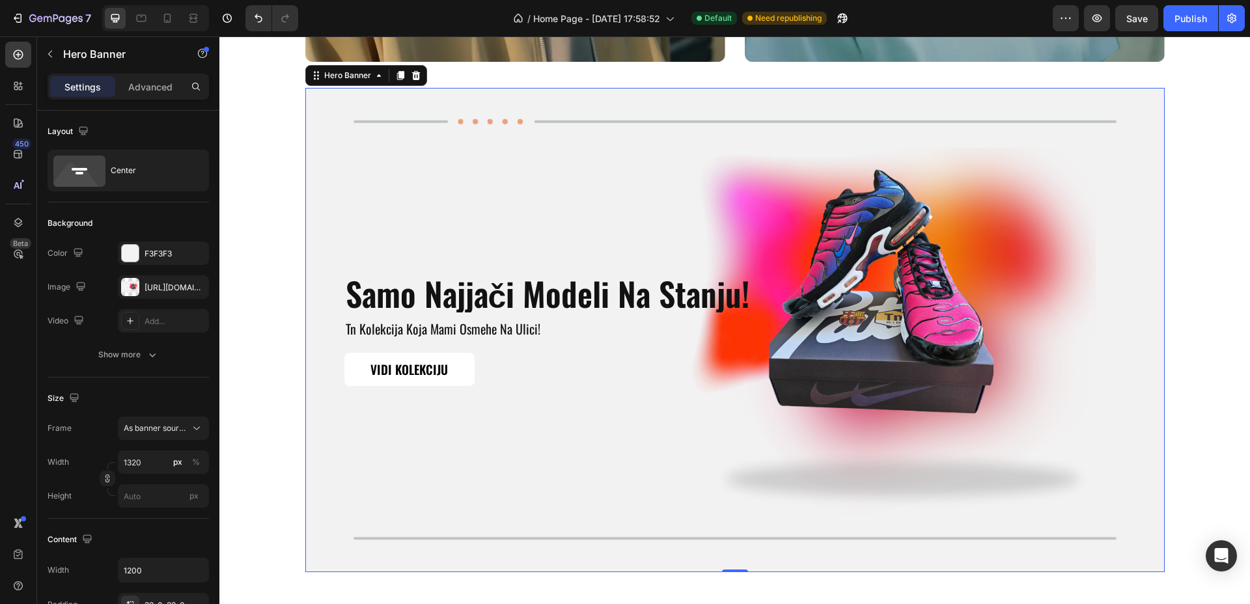
scroll to position [4147, 0]
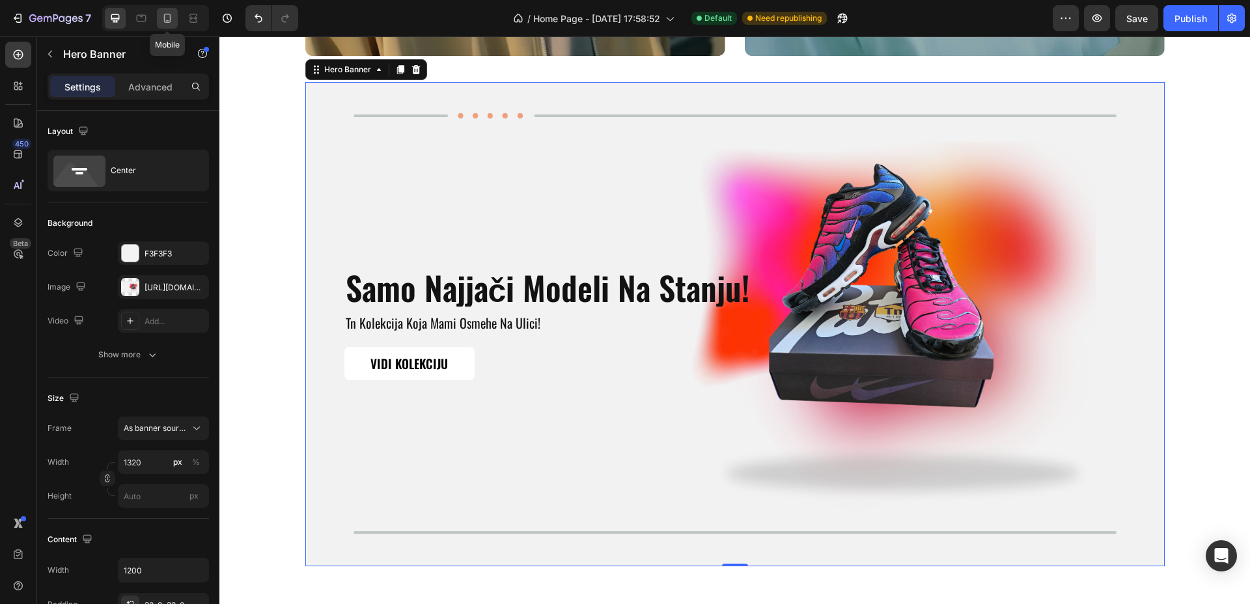
click at [163, 16] on icon at bounding box center [167, 18] width 13 height 13
type input "100"
type input "100%"
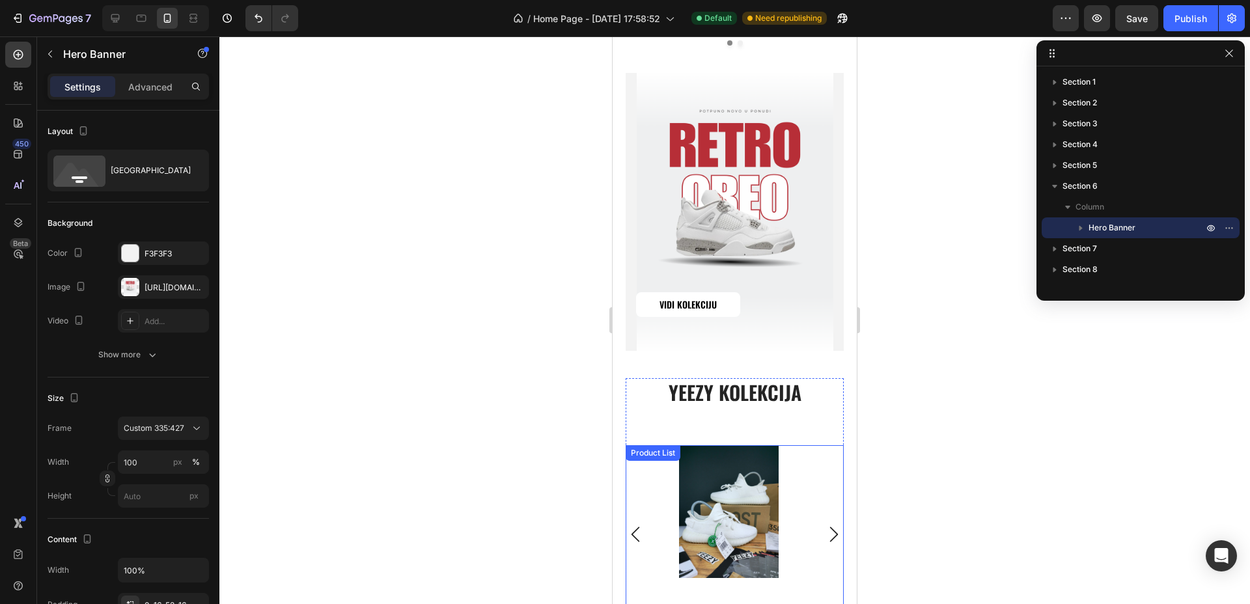
scroll to position [3740, 0]
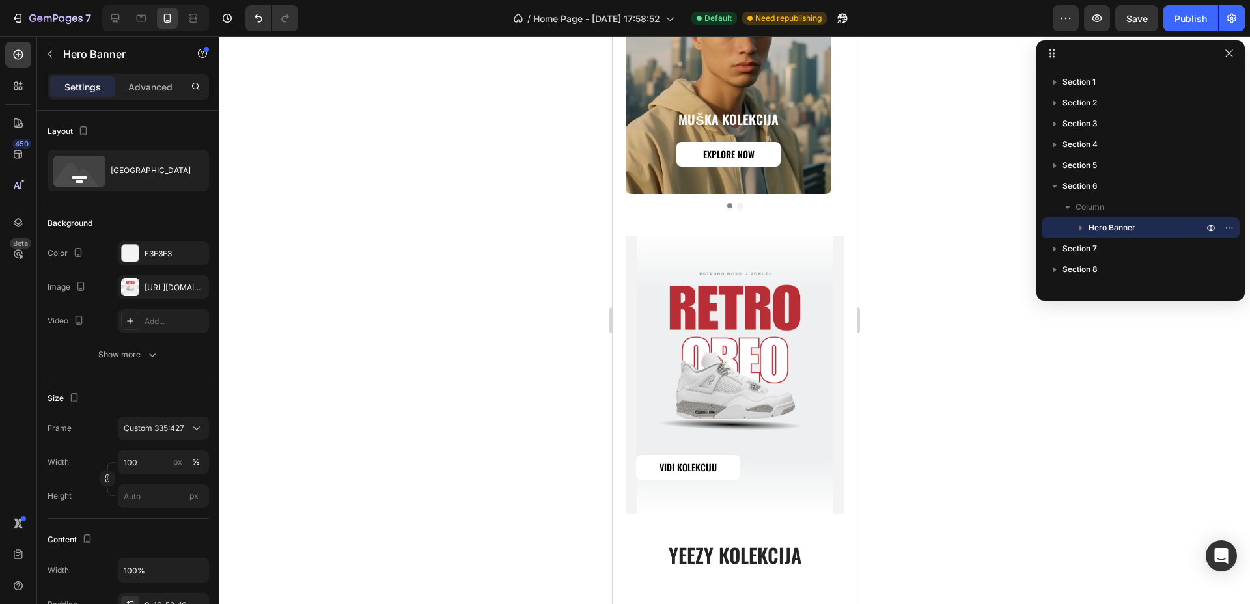
drag, startPoint x: 814, startPoint y: 264, endPoint x: 803, endPoint y: 266, distance: 11.2
click at [814, 264] on div "Background Image" at bounding box center [735, 375] width 218 height 278
click at [746, 379] on div "Background Image" at bounding box center [735, 375] width 218 height 278
click at [807, 152] on div "Explore Now Button" at bounding box center [728, 154] width 178 height 25
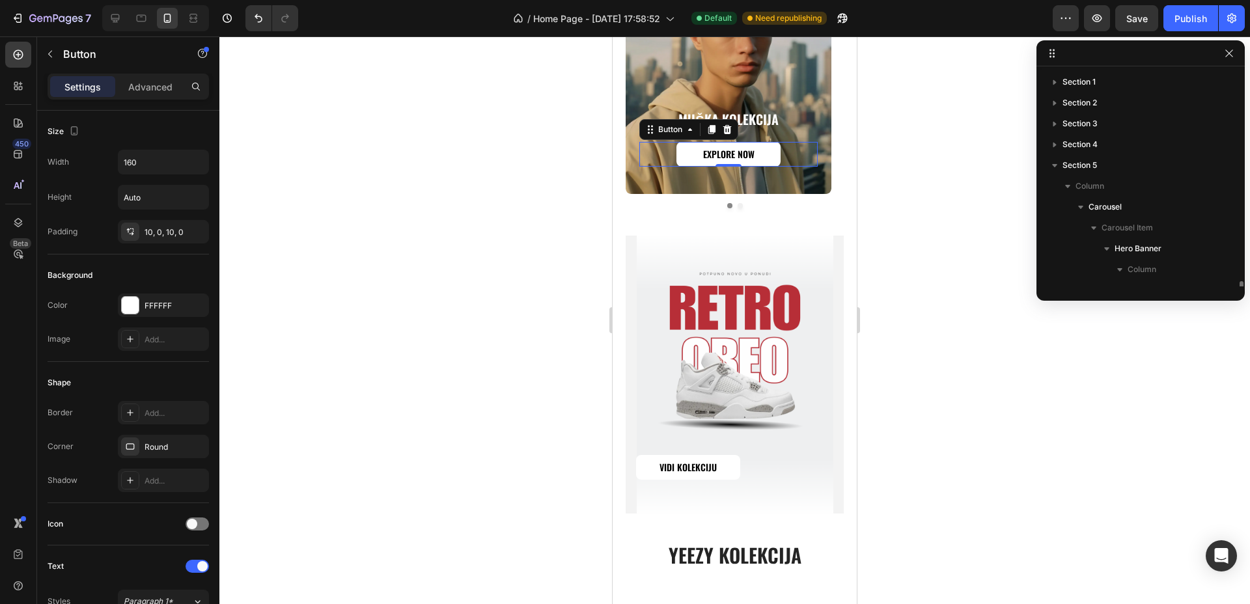
scroll to position [143, 0]
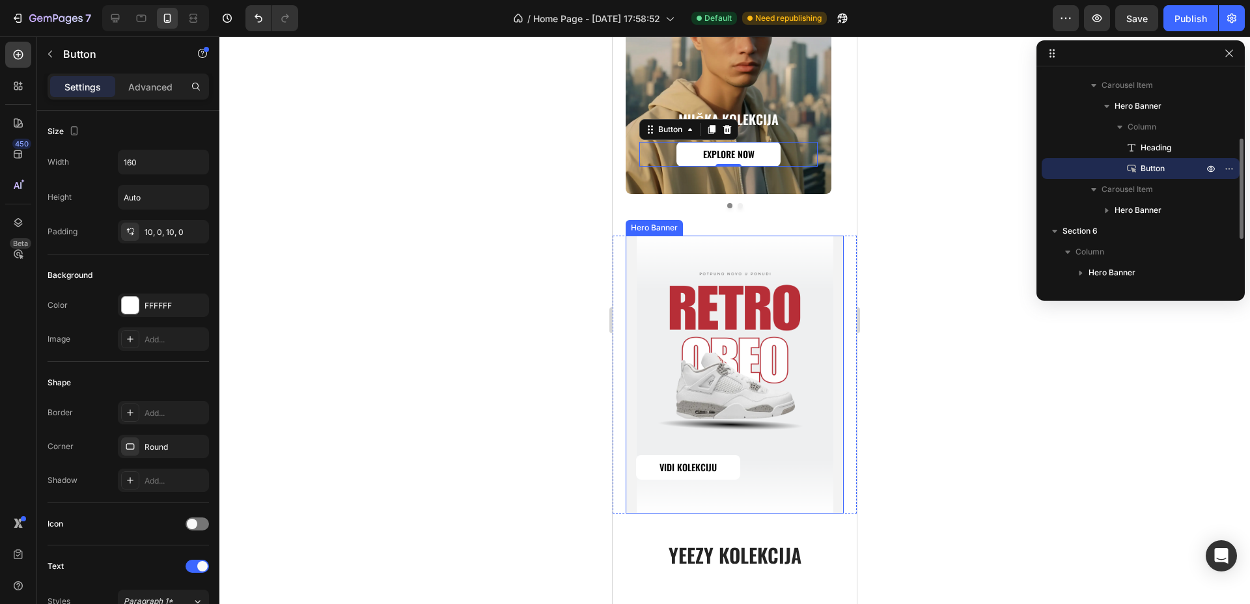
click at [801, 247] on div "Background Image" at bounding box center [735, 375] width 218 height 278
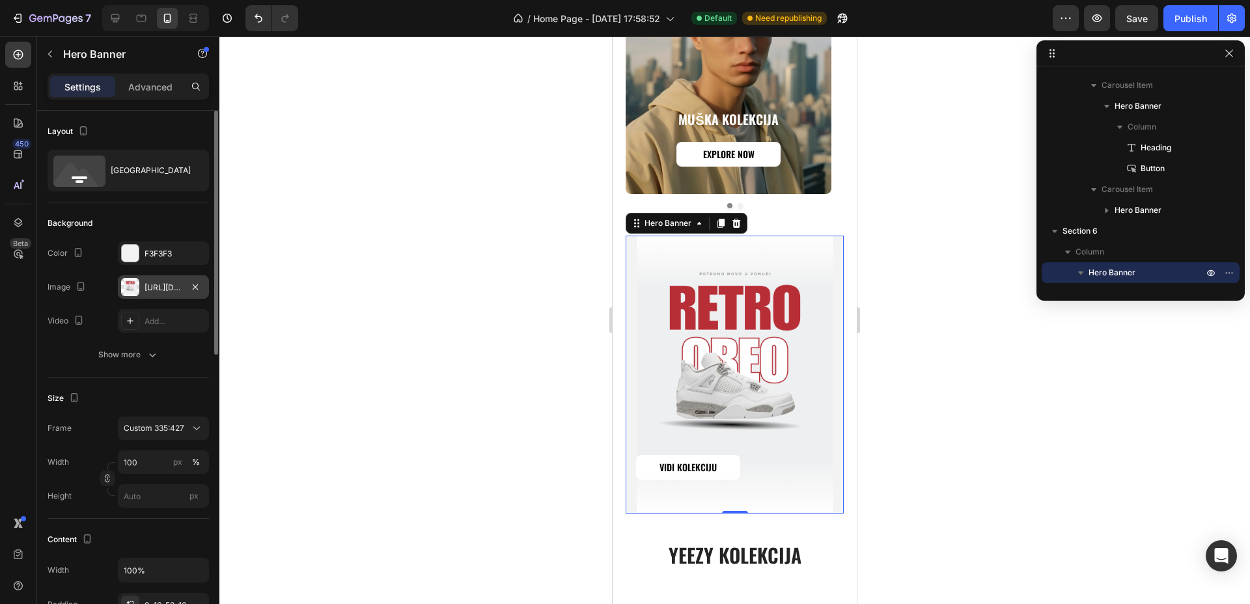
click at [153, 289] on div "[URL][DOMAIN_NAME]" at bounding box center [164, 288] width 38 height 12
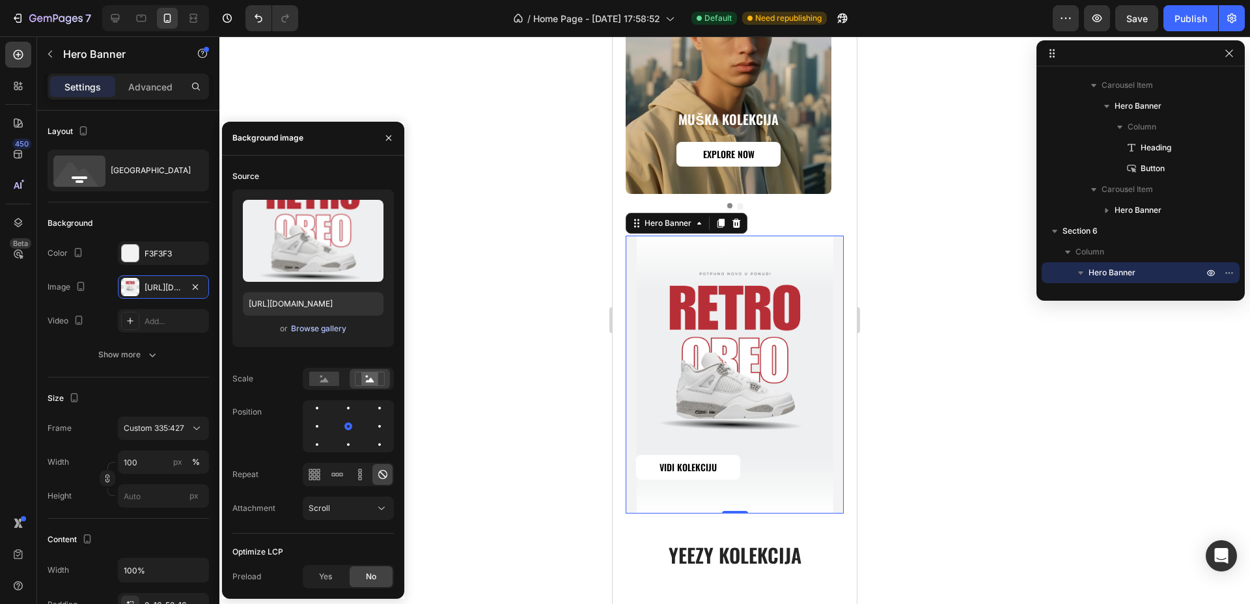
click at [324, 325] on div "Browse gallery" at bounding box center [318, 329] width 55 height 12
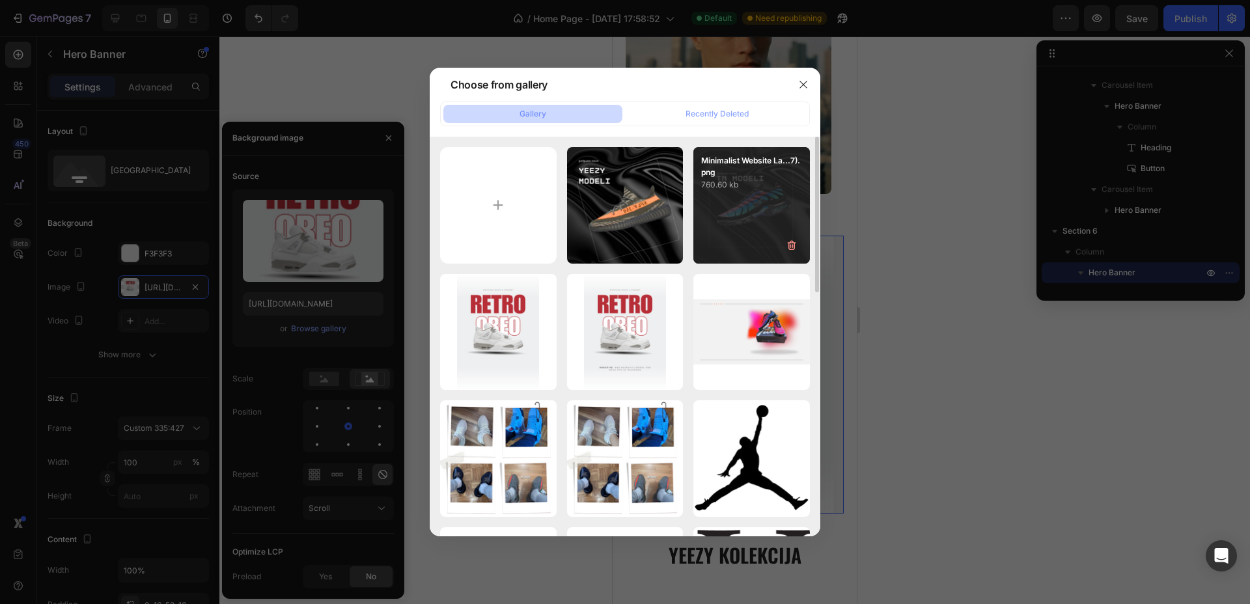
click at [727, 216] on div "Minimalist Website La...7).png 760.60 kb" at bounding box center [751, 205] width 117 height 117
type input "[URL][DOMAIN_NAME]"
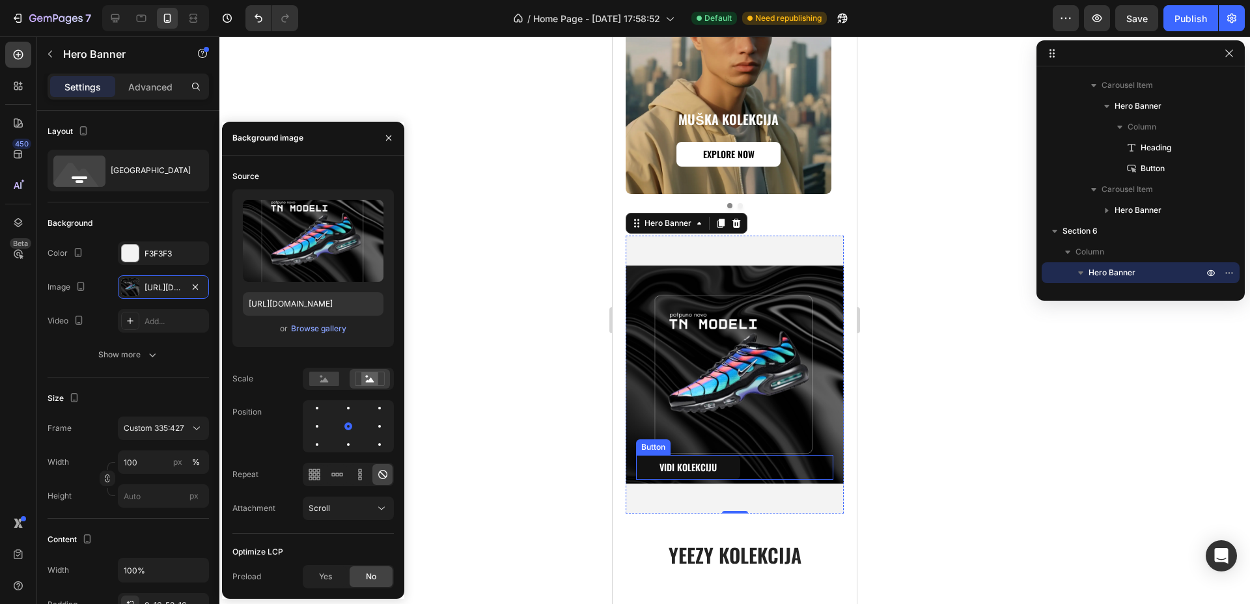
click at [728, 455] on link "VIDI KOLEKCIJU" at bounding box center [688, 467] width 104 height 25
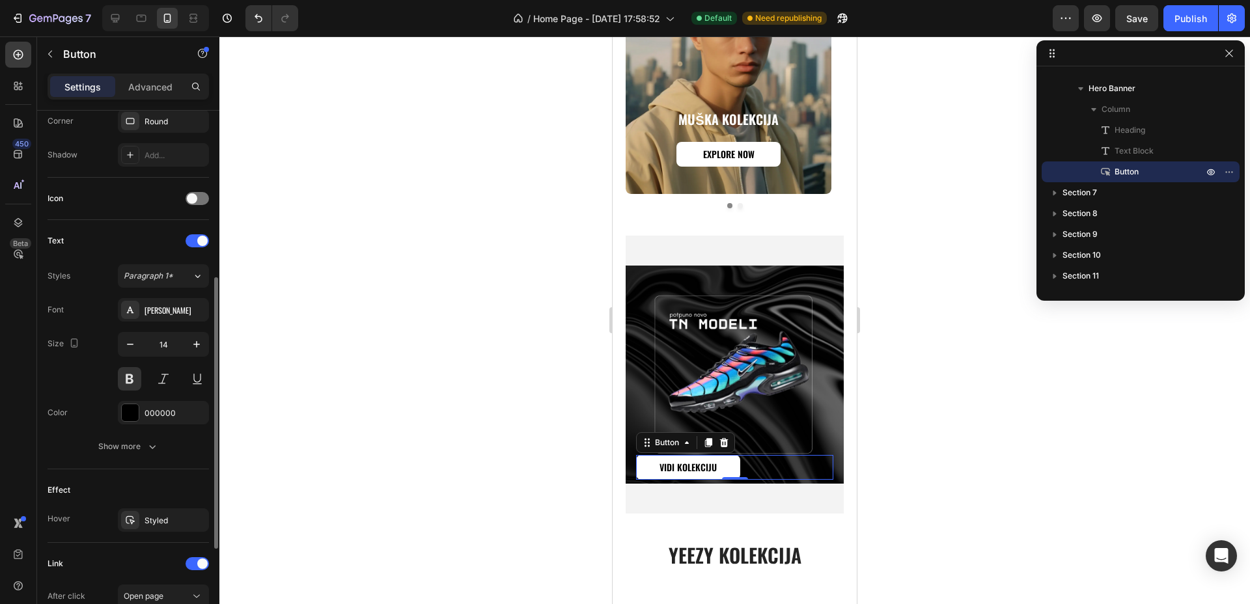
scroll to position [504, 0]
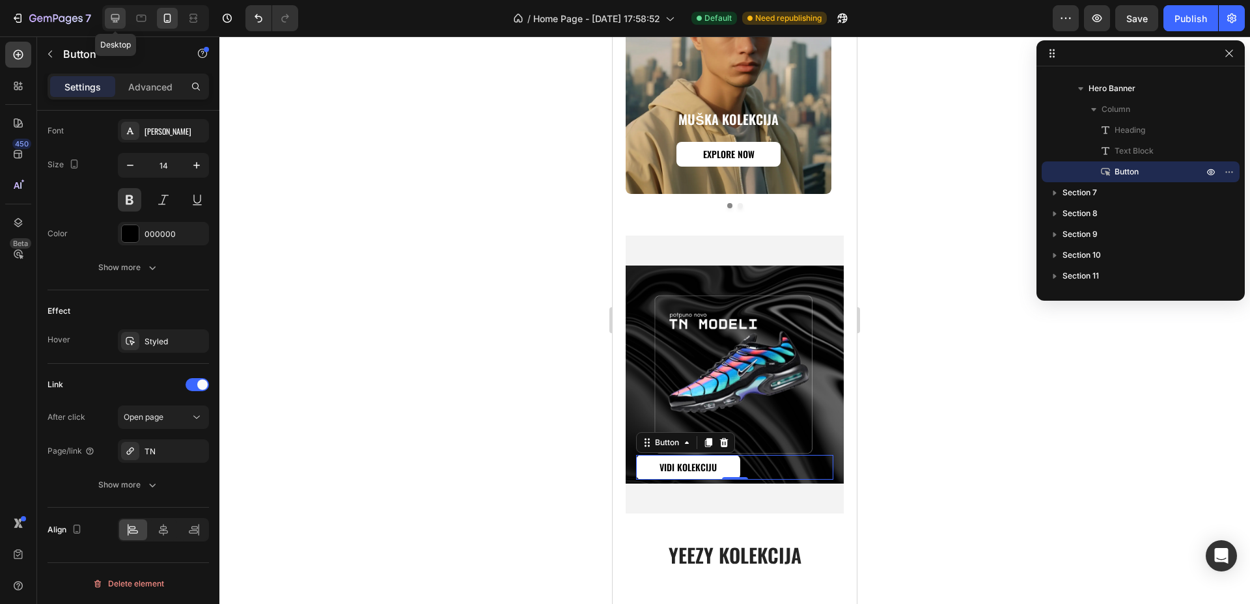
click at [118, 20] on icon at bounding box center [115, 18] width 8 height 8
type input "200"
type input "19"
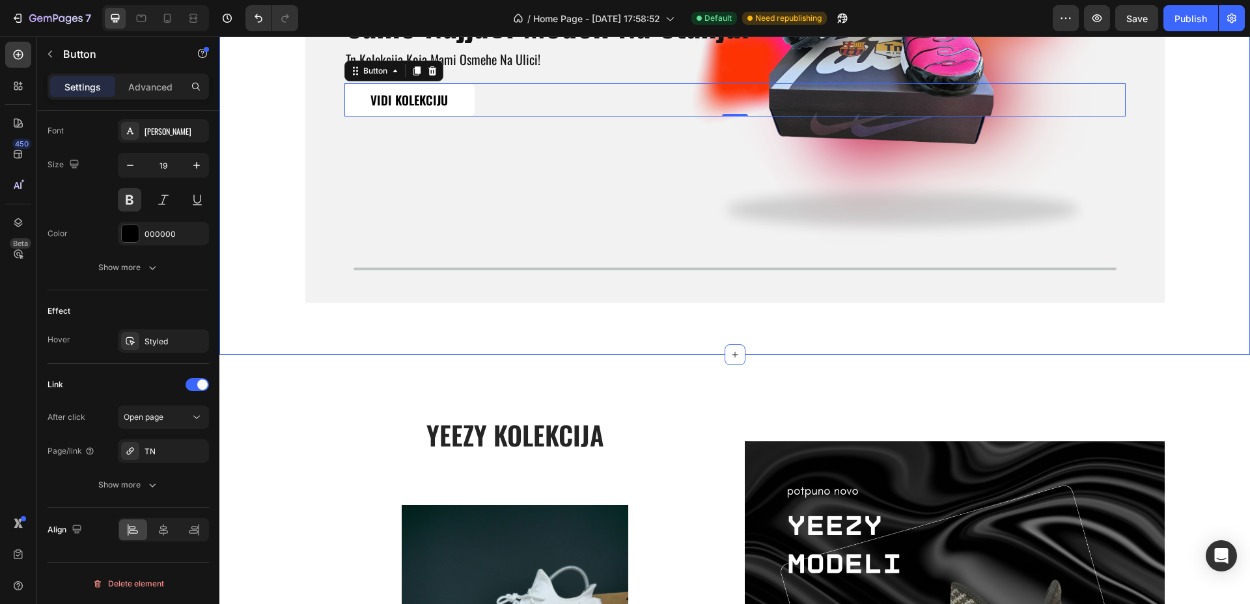
scroll to position [4412, 0]
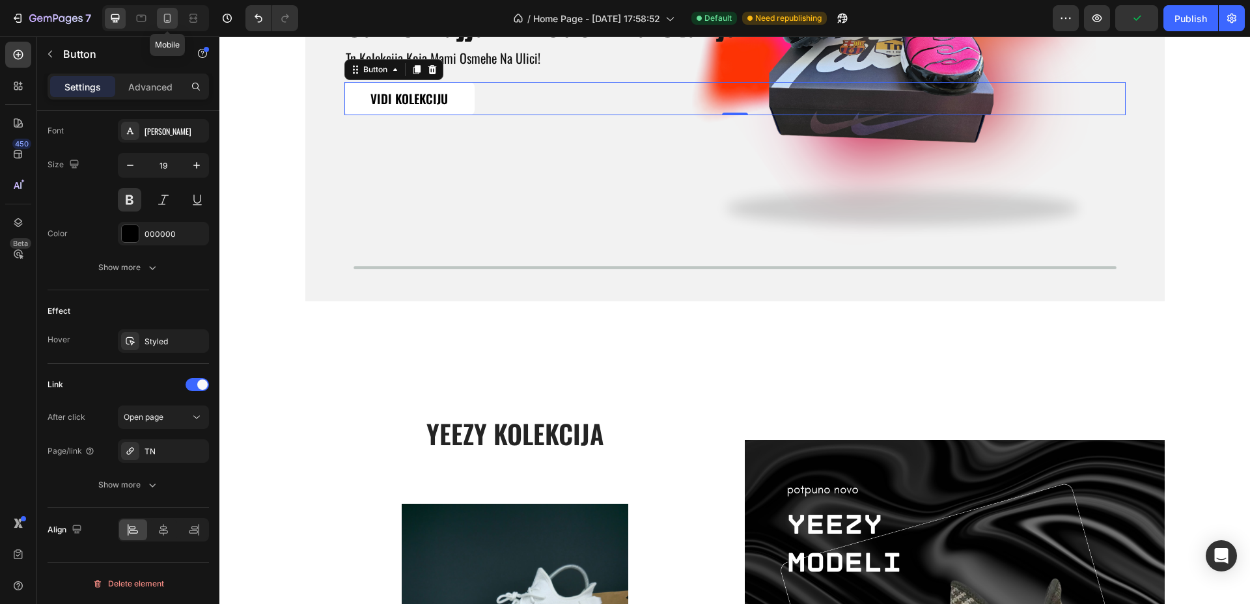
click at [159, 16] on div at bounding box center [167, 18] width 21 height 21
type input "160"
type input "14"
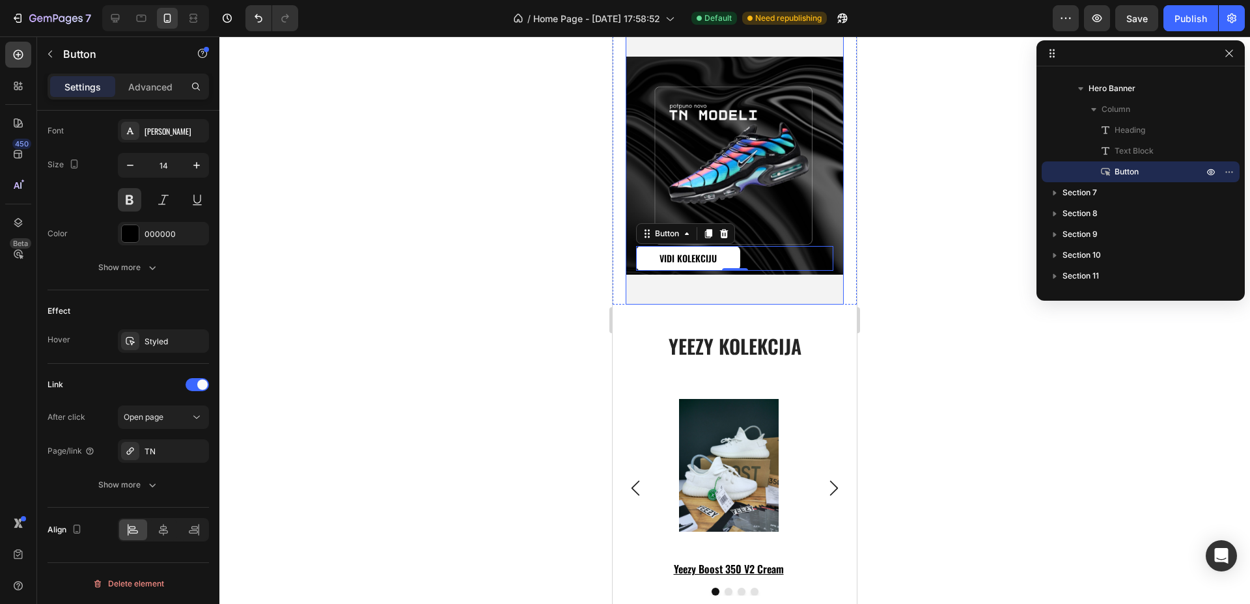
scroll to position [4030, 0]
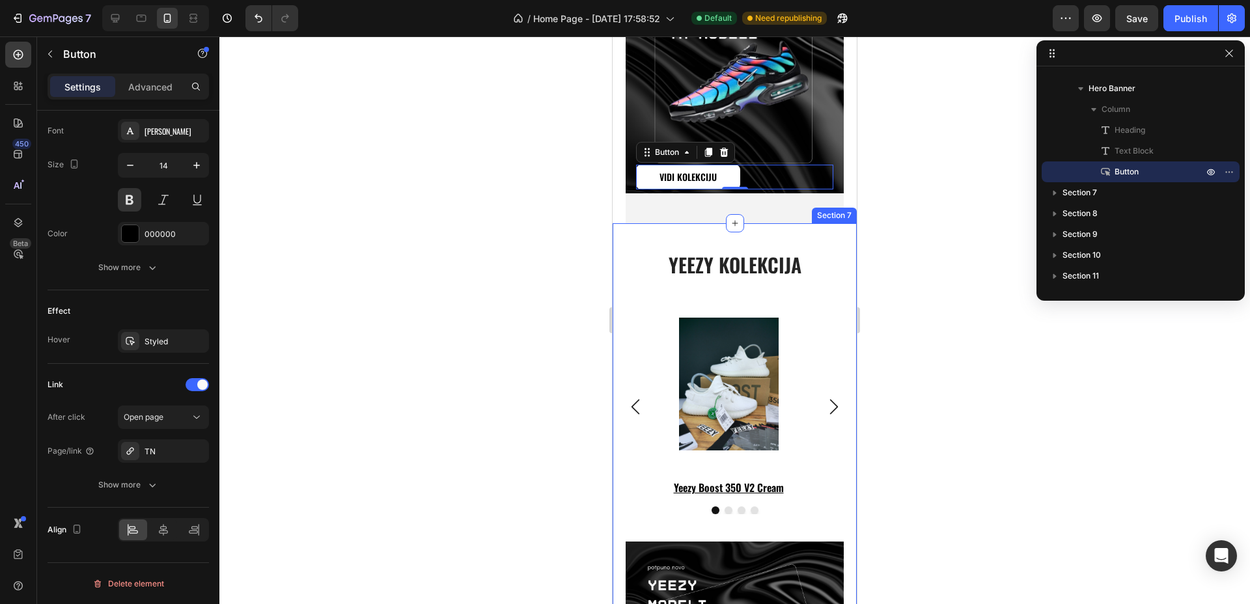
click at [836, 223] on div "yeezy kolekcija Heading Product Images yeezy boost 350 v2 cream Product Title R…" at bounding box center [735, 505] width 244 height 564
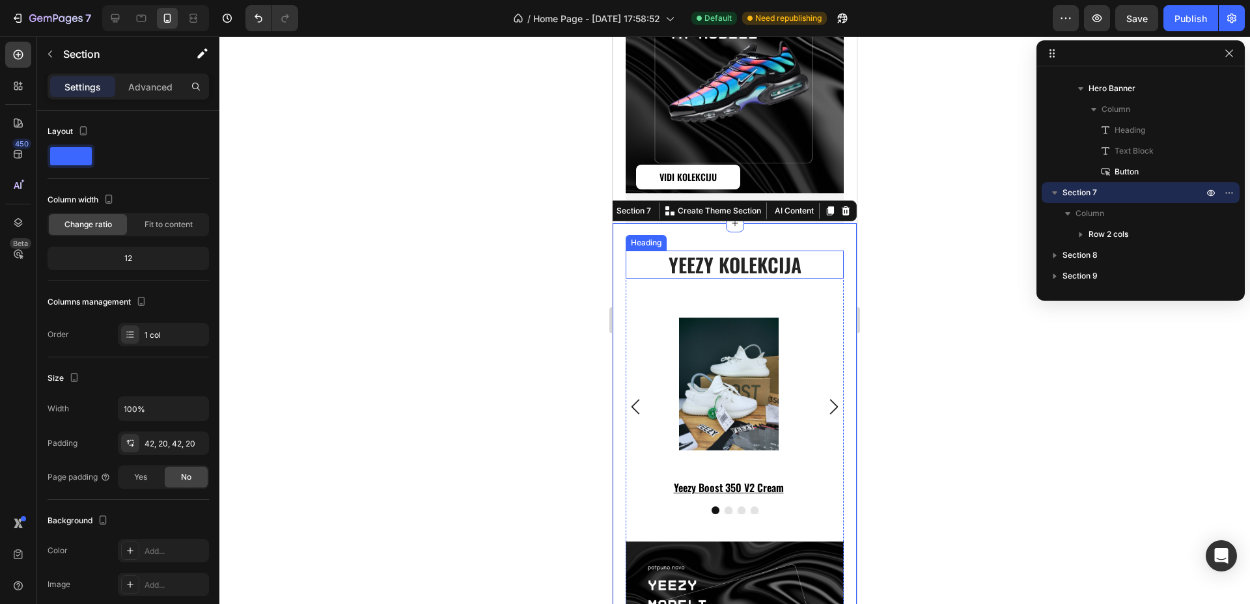
click at [761, 251] on h2 "yeezy kolekcija" at bounding box center [735, 265] width 218 height 28
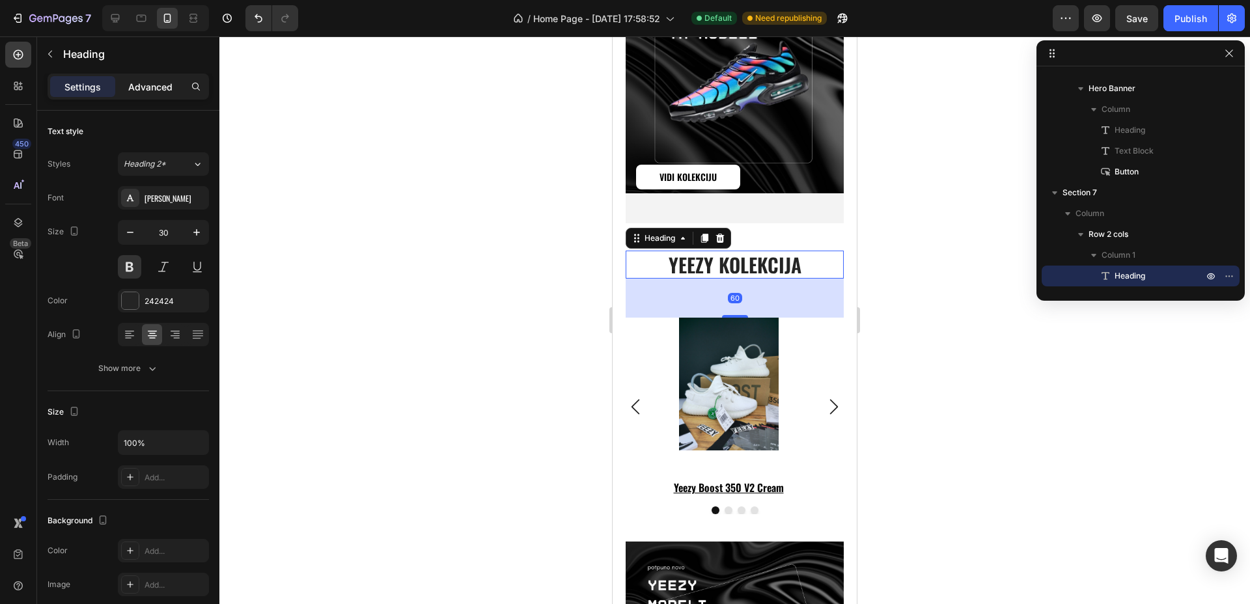
click at [158, 78] on div "Advanced" at bounding box center [150, 86] width 65 height 21
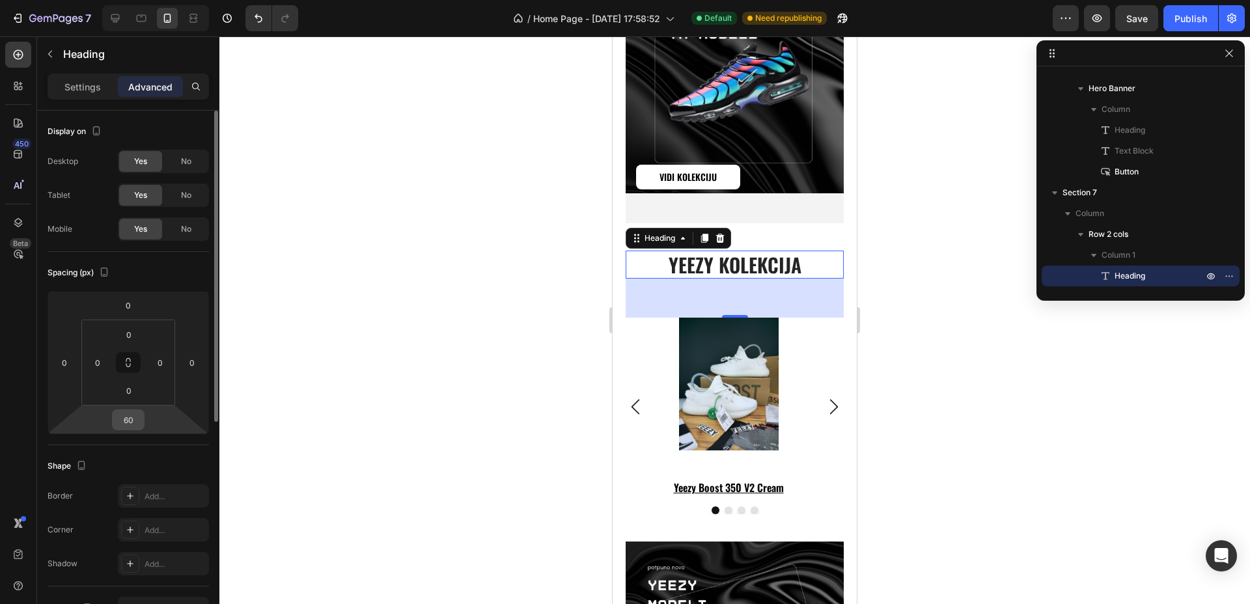
click at [125, 414] on input "60" at bounding box center [128, 420] width 26 height 20
type input "40"
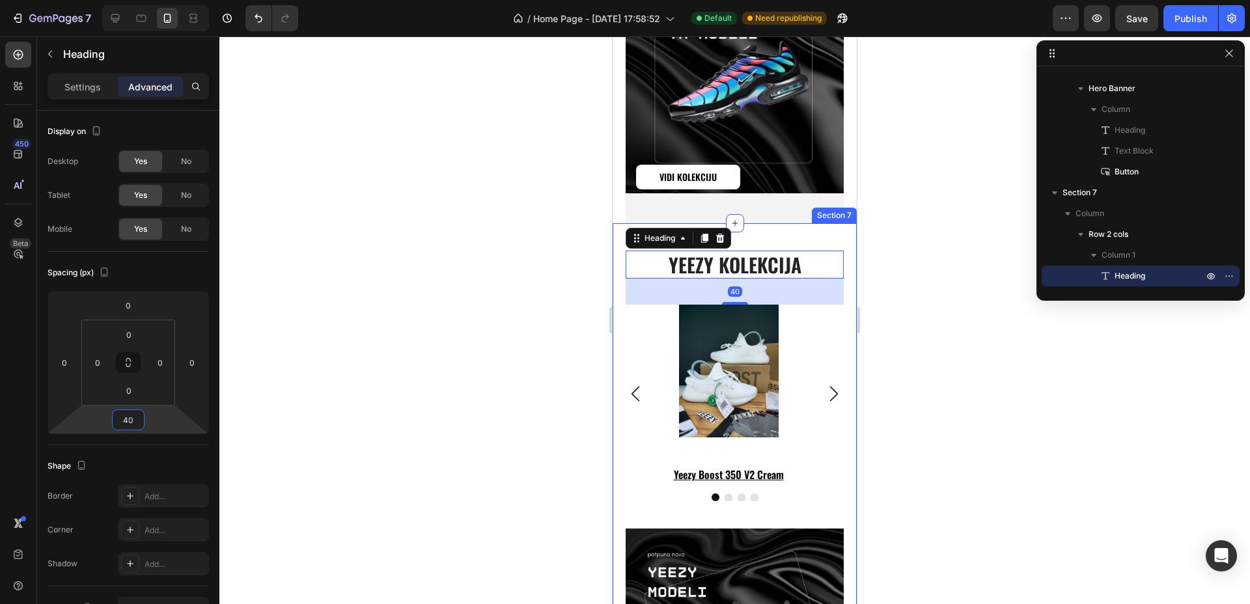
click at [812, 223] on div "yeezy kolekcija Heading 40 Product Images yeezy boost 350 v2 cream Product Titl…" at bounding box center [735, 498] width 244 height 551
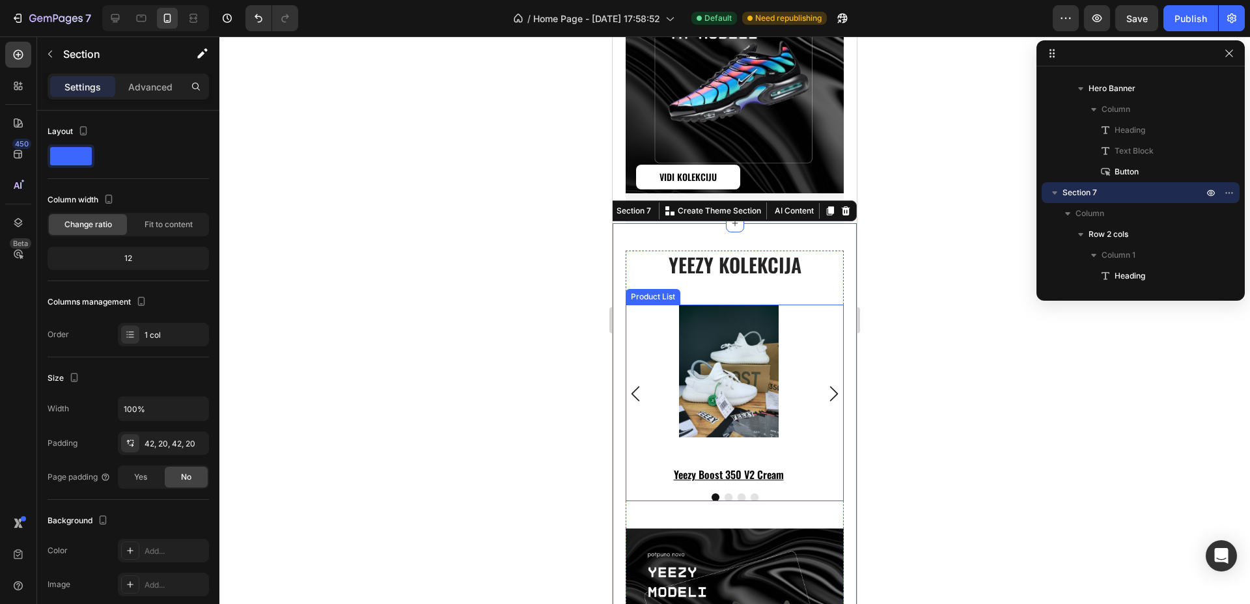
click at [825, 312] on div "Product Images yeezy boost 350 v2 cream Product Title Row Product List Product …" at bounding box center [735, 394] width 218 height 178
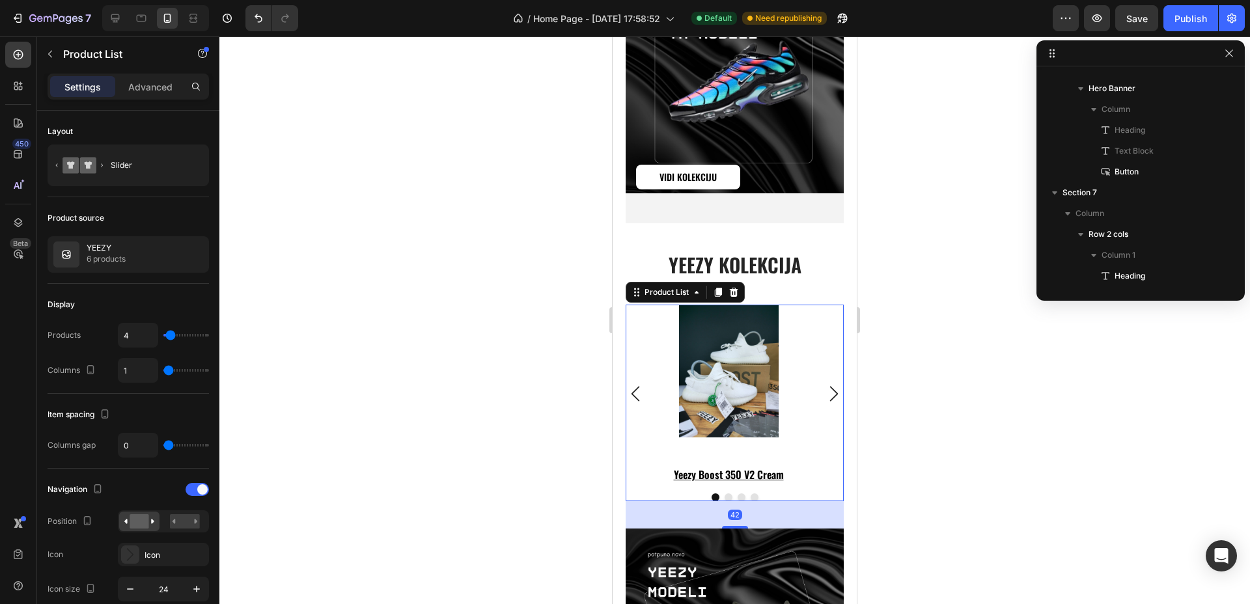
scroll to position [268, 0]
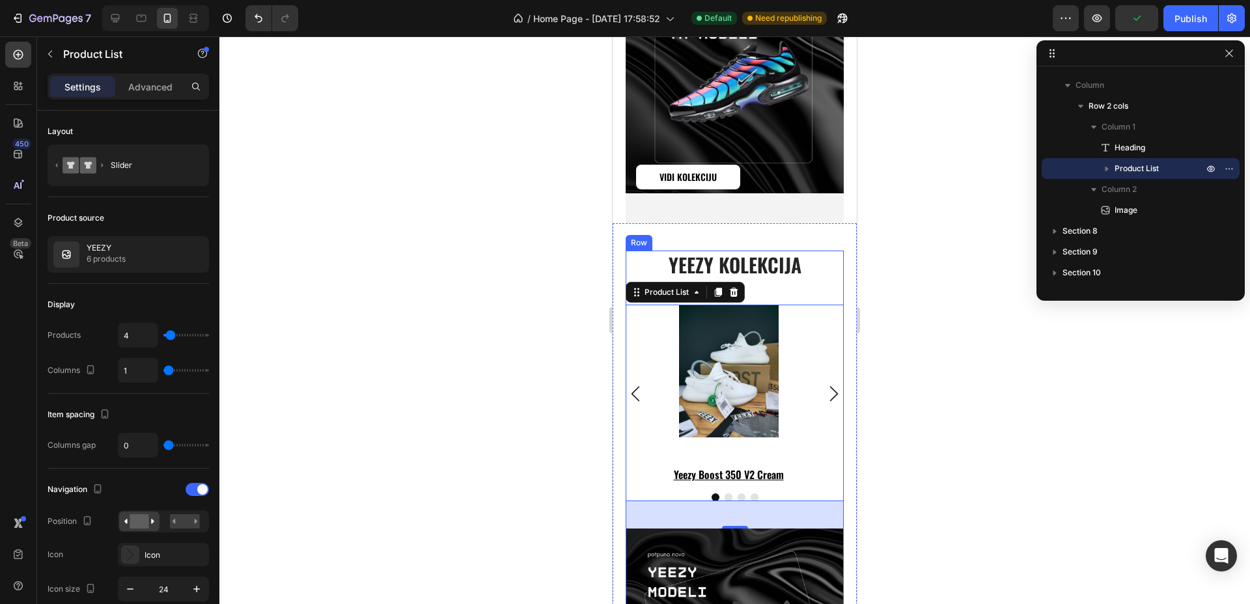
click at [828, 272] on div "yeezy kolekcija Heading Product Images yeezy boost 350 v2 cream Product Title R…" at bounding box center [735, 390] width 218 height 278
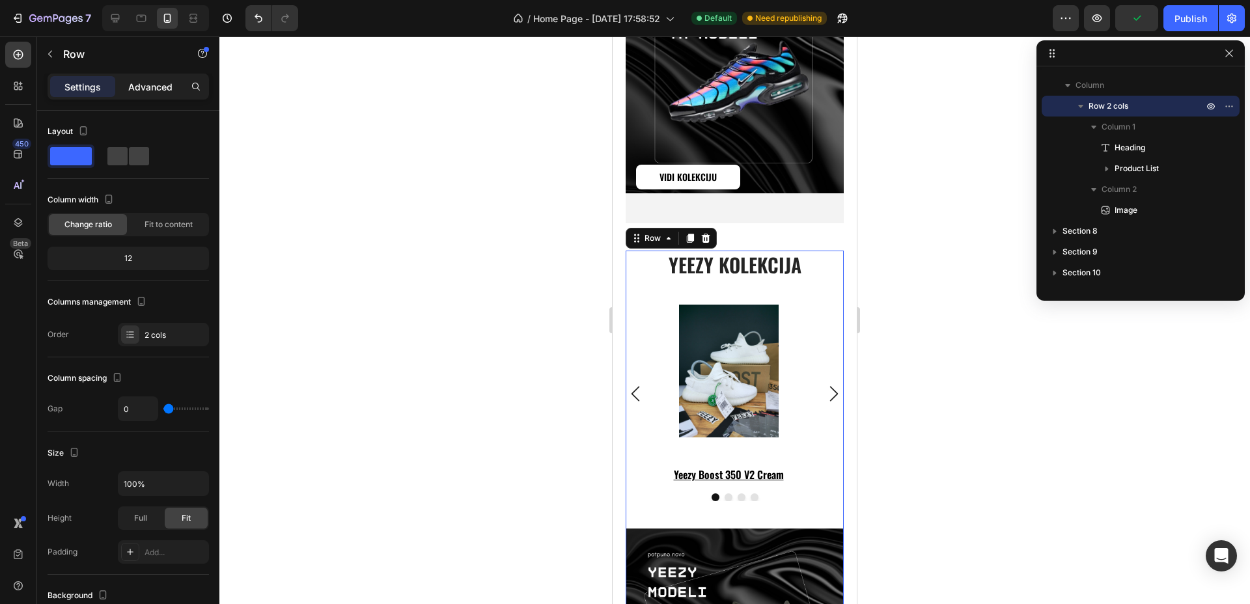
click at [155, 92] on p "Advanced" at bounding box center [150, 87] width 44 height 14
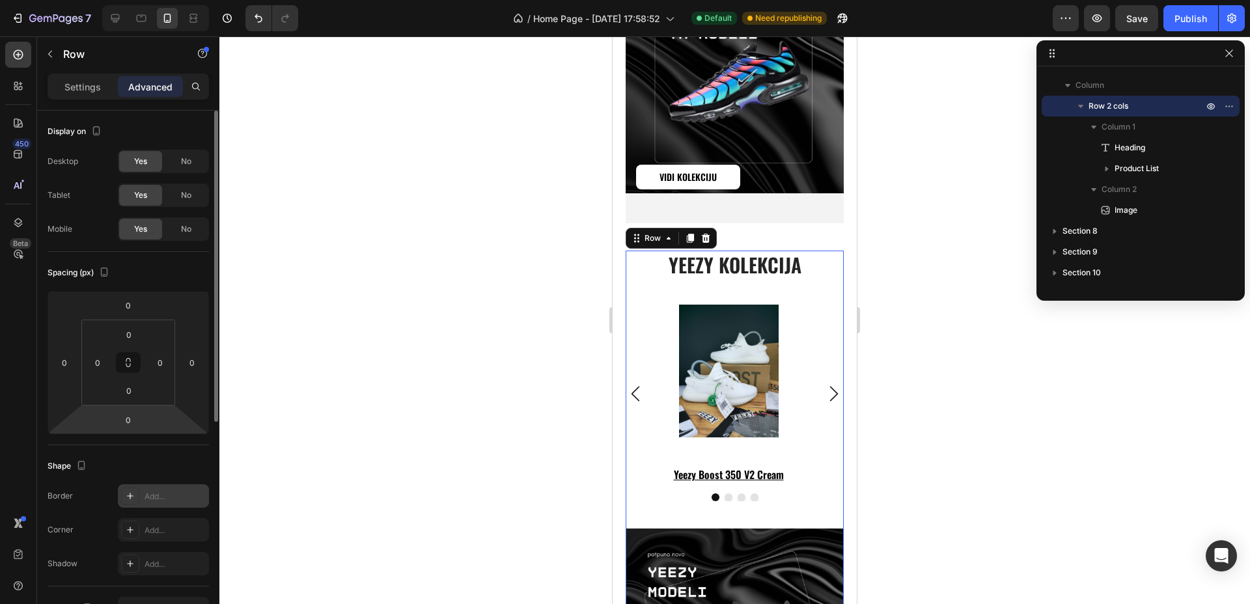
click at [156, 495] on div "Add..." at bounding box center [175, 497] width 61 height 12
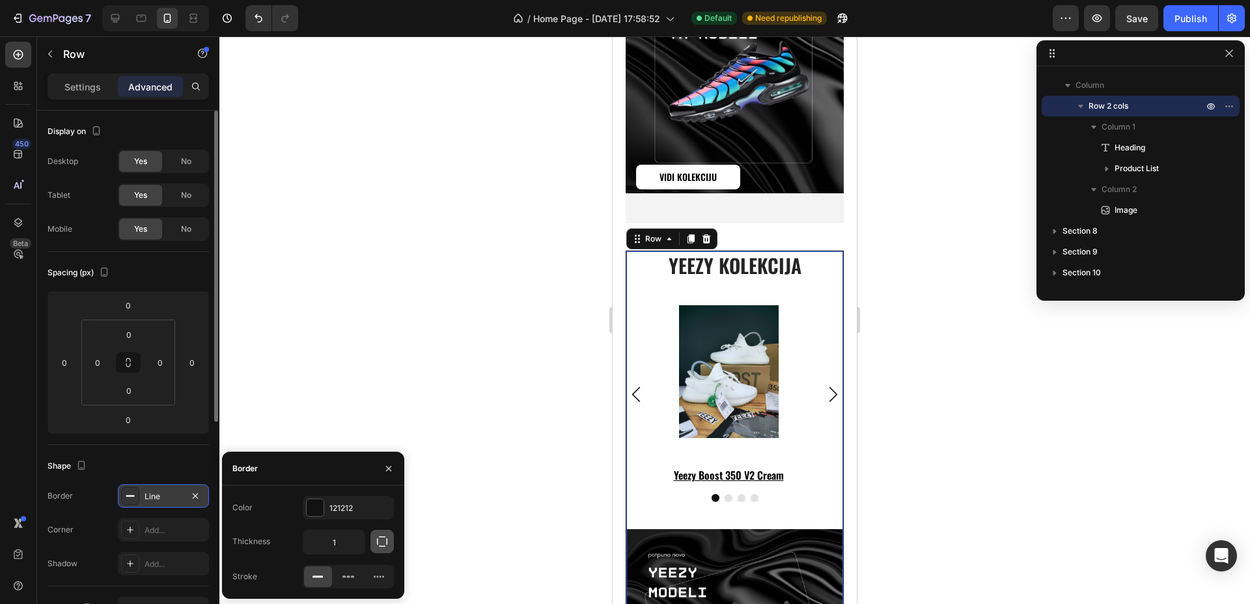
click at [386, 545] on icon "button" at bounding box center [382, 541] width 13 height 13
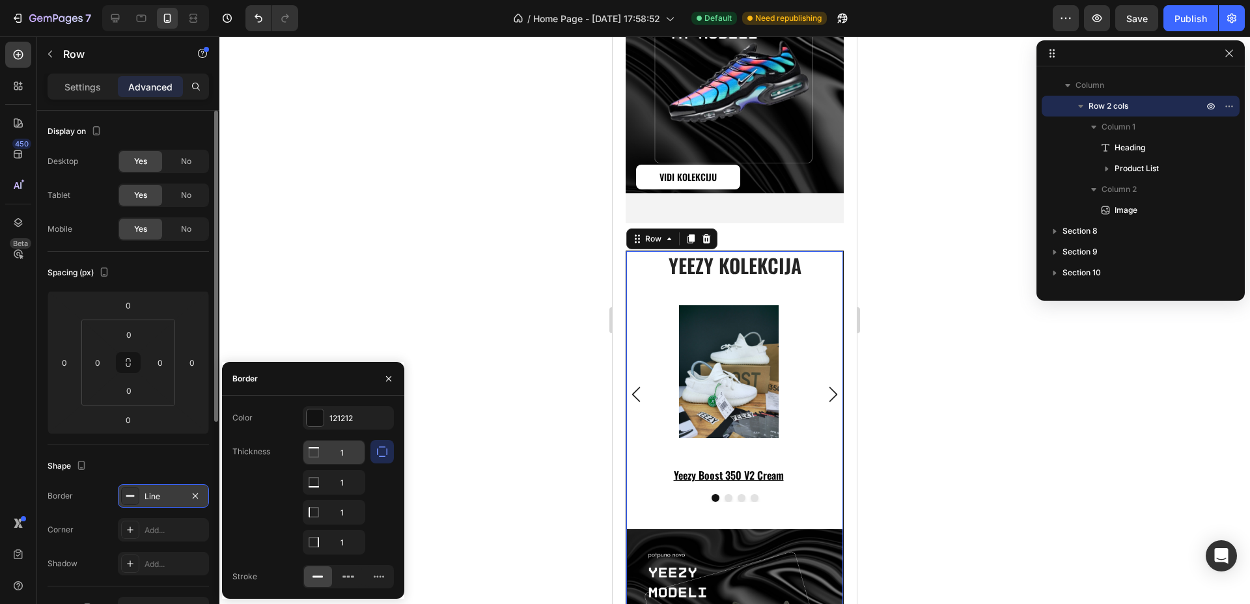
click at [351, 459] on input "1" at bounding box center [333, 452] width 61 height 23
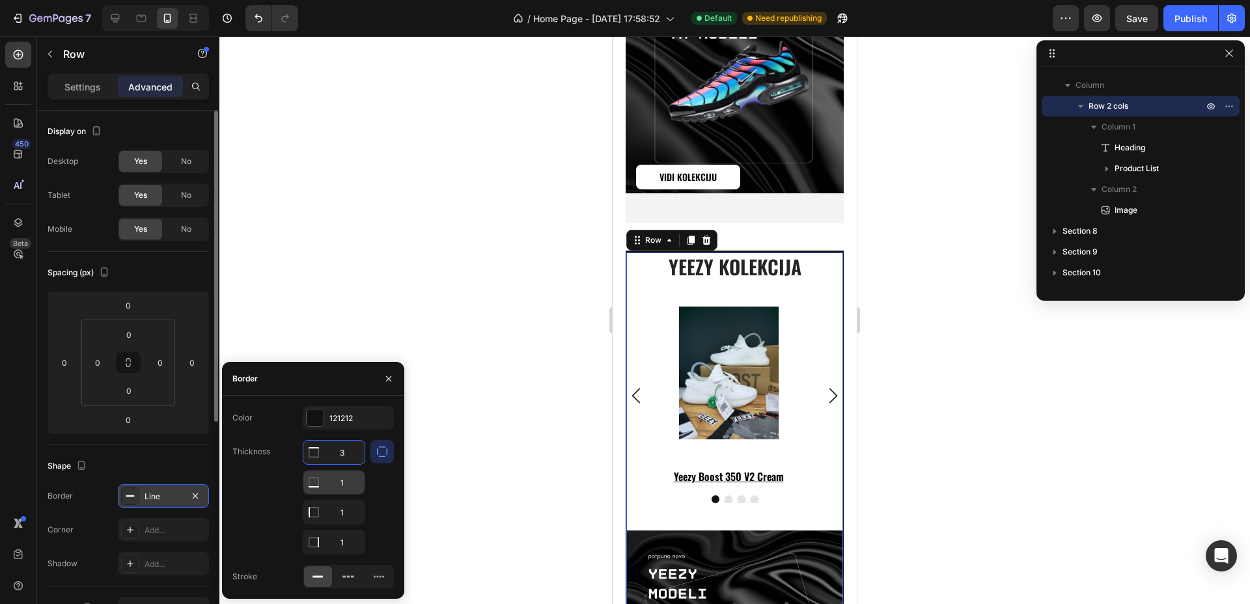
type input "3"
click at [333, 489] on input "1" at bounding box center [333, 482] width 61 height 23
type input "3"
click at [345, 520] on input "1" at bounding box center [333, 512] width 61 height 23
type input "3"
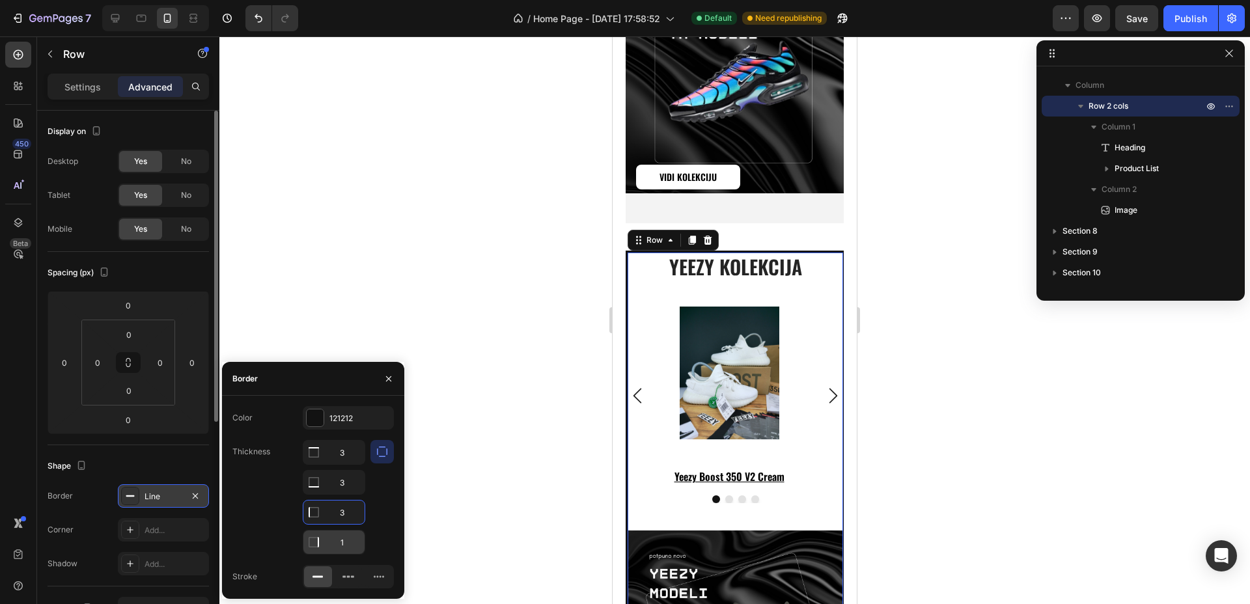
click at [351, 464] on input "1" at bounding box center [333, 452] width 61 height 23
type input "3"
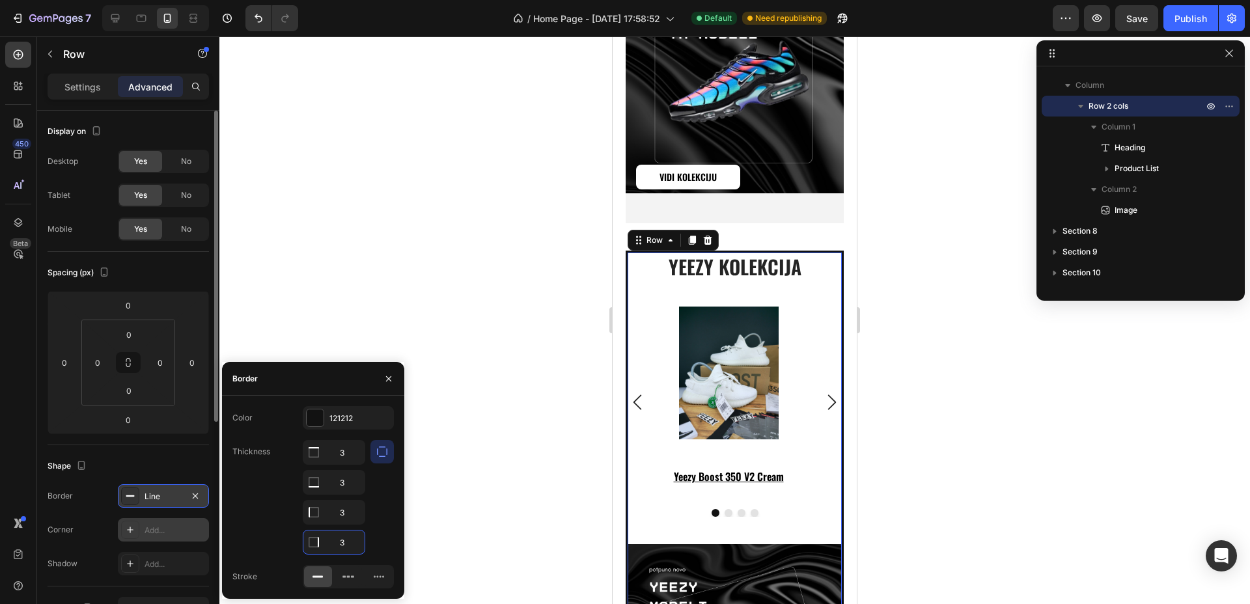
click at [163, 518] on div "Add..." at bounding box center [163, 529] width 91 height 23
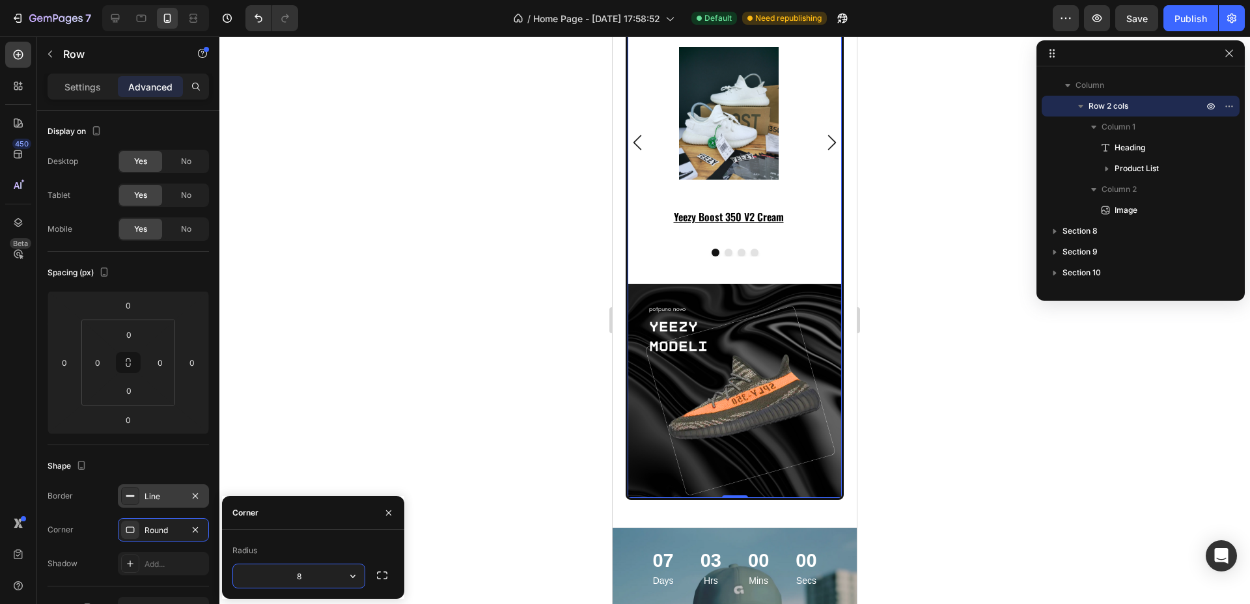
scroll to position [4356, 0]
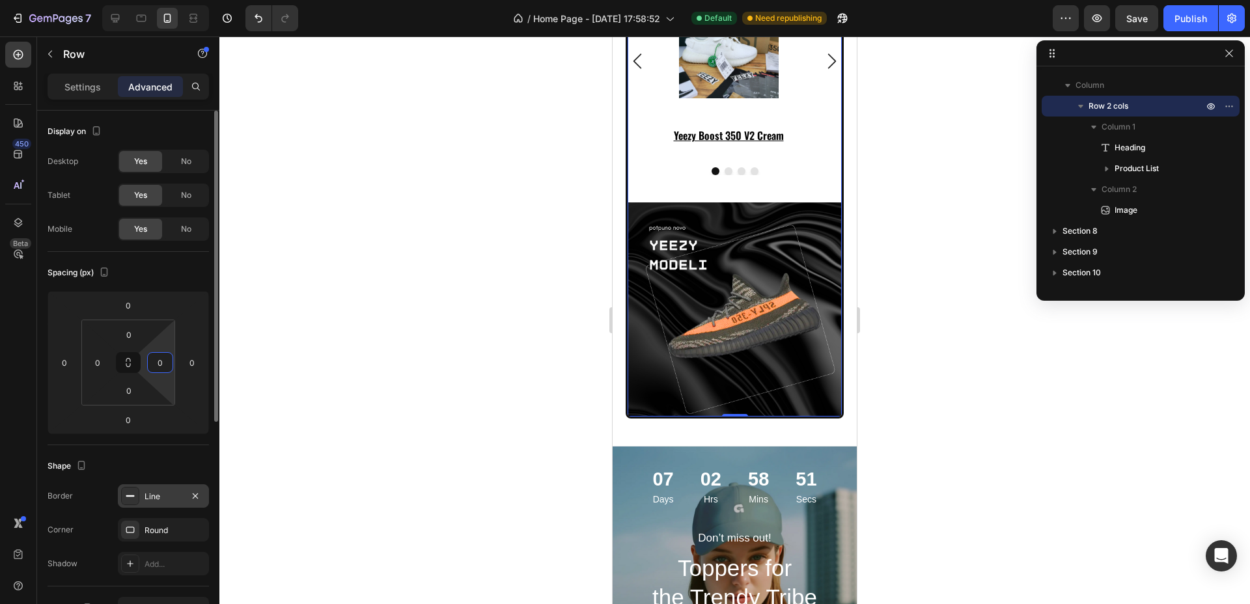
click at [165, 365] on input "0" at bounding box center [160, 363] width 20 height 20
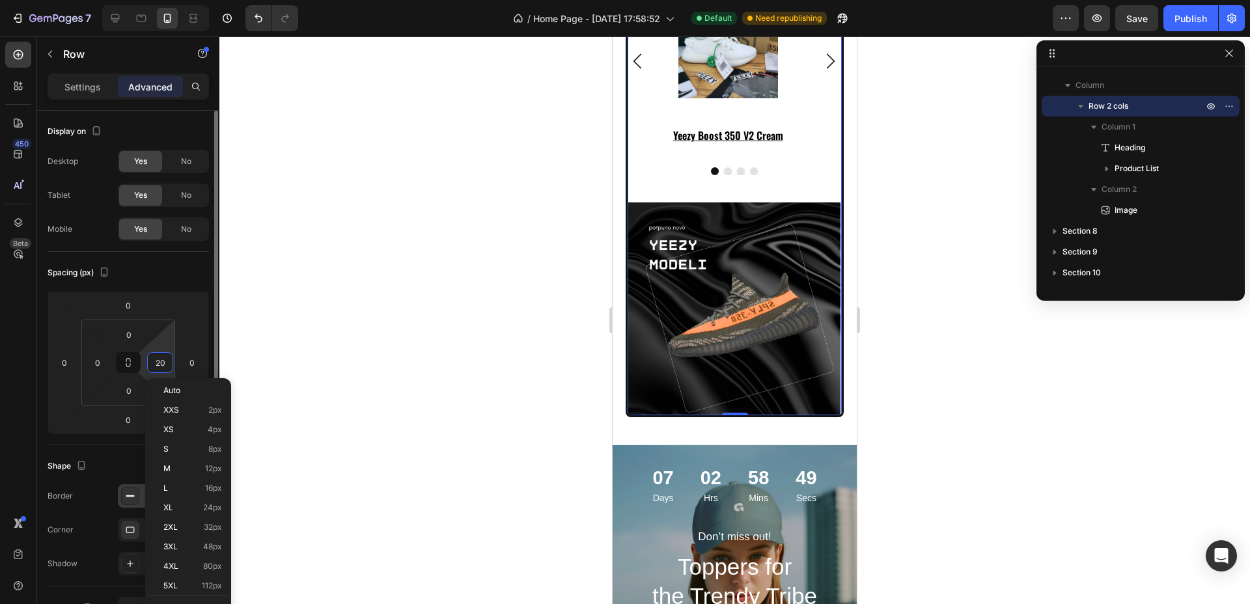
scroll to position [4351, 0]
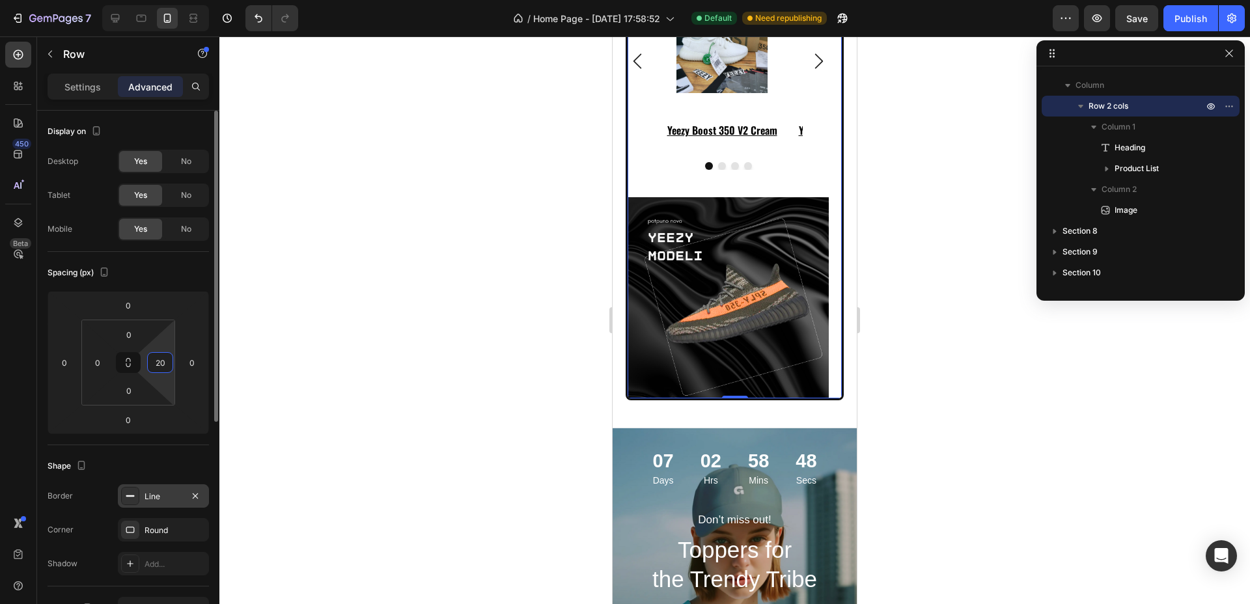
type input "2"
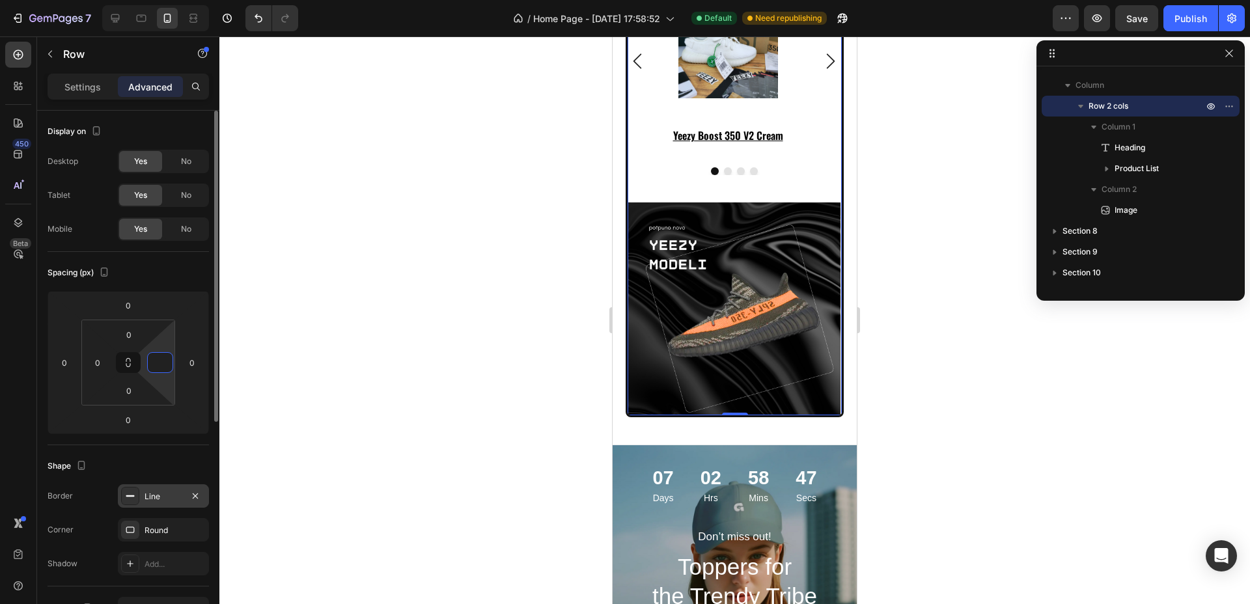
type input "5"
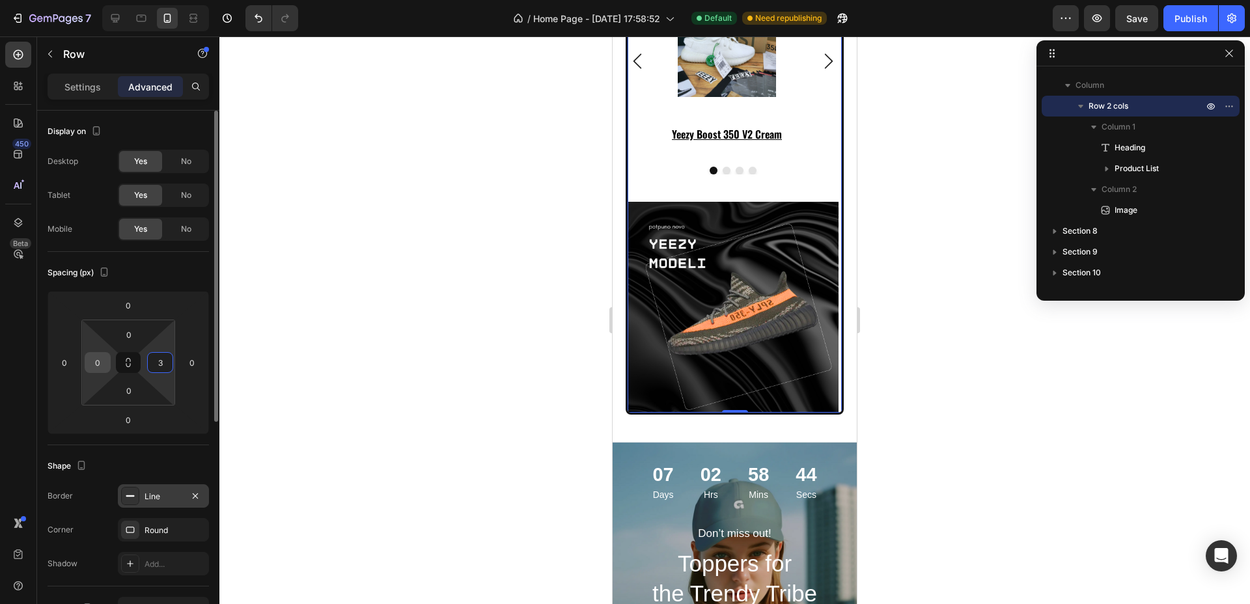
scroll to position [4356, 0]
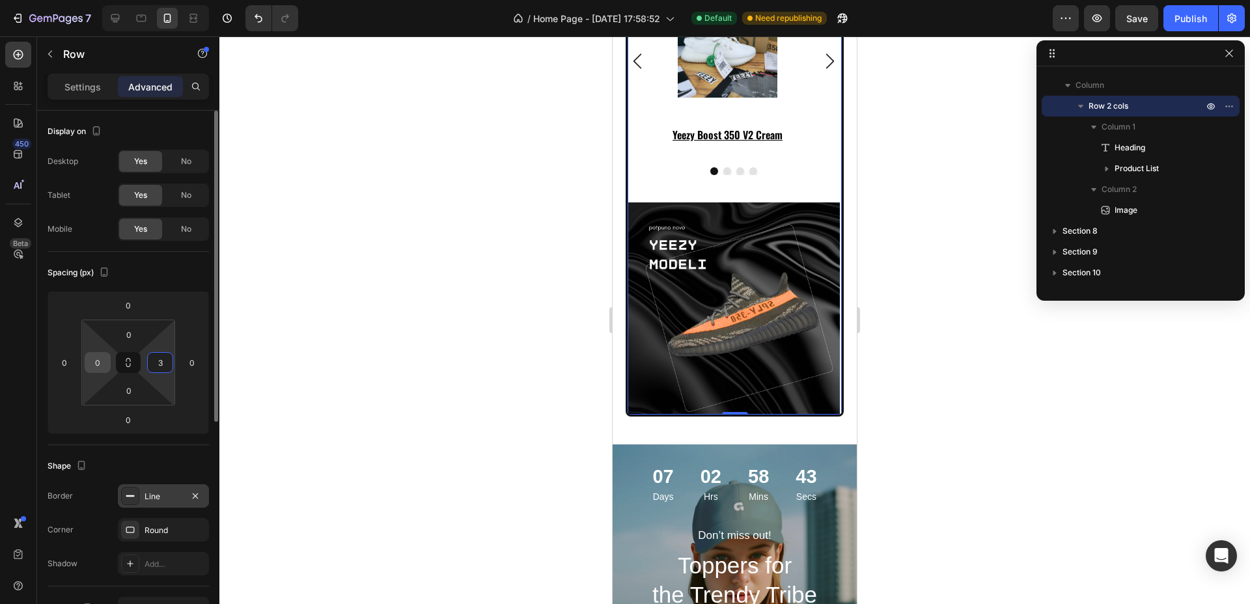
type input "3"
click at [102, 365] on input "0" at bounding box center [98, 363] width 20 height 20
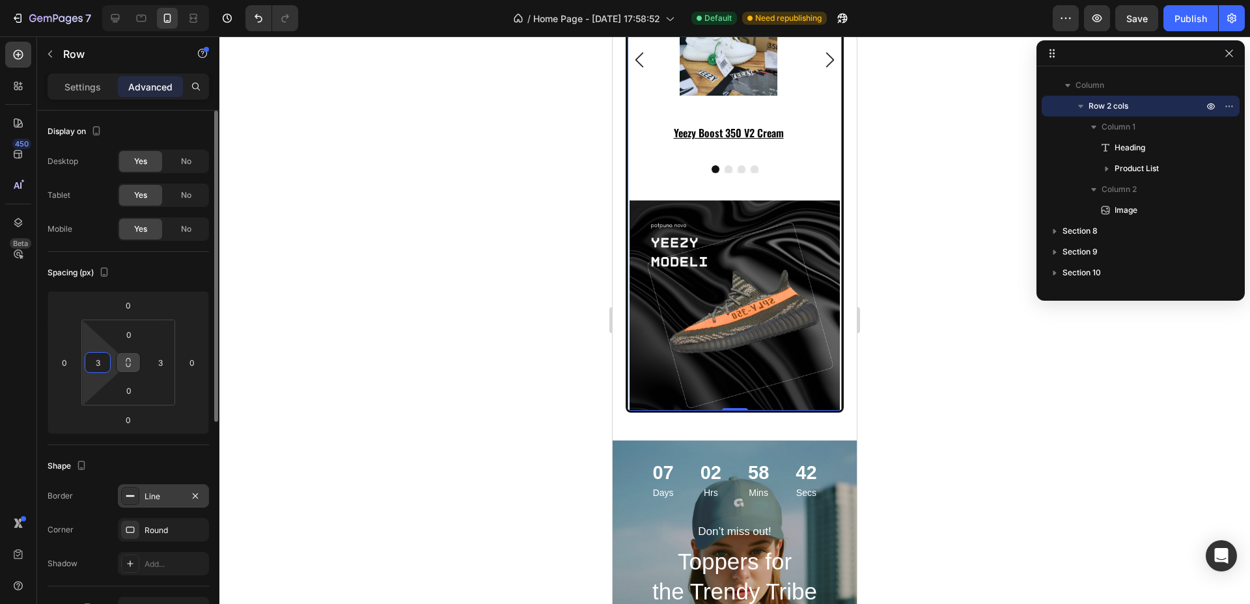
scroll to position [4355, 0]
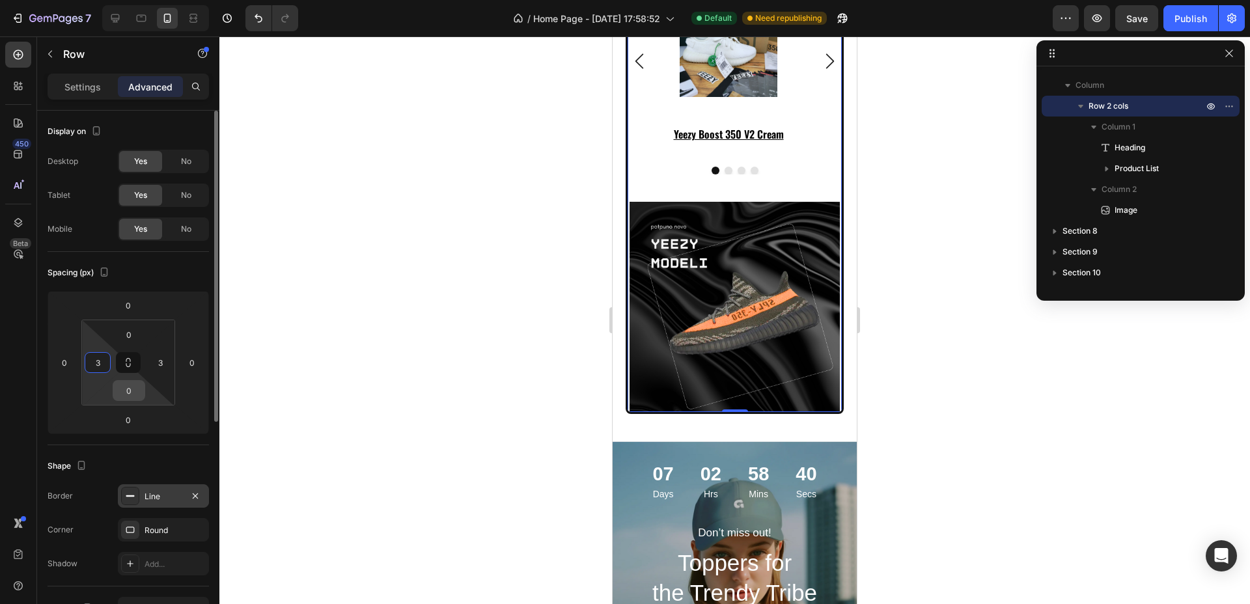
type input "3"
click at [133, 394] on input "0" at bounding box center [129, 391] width 26 height 20
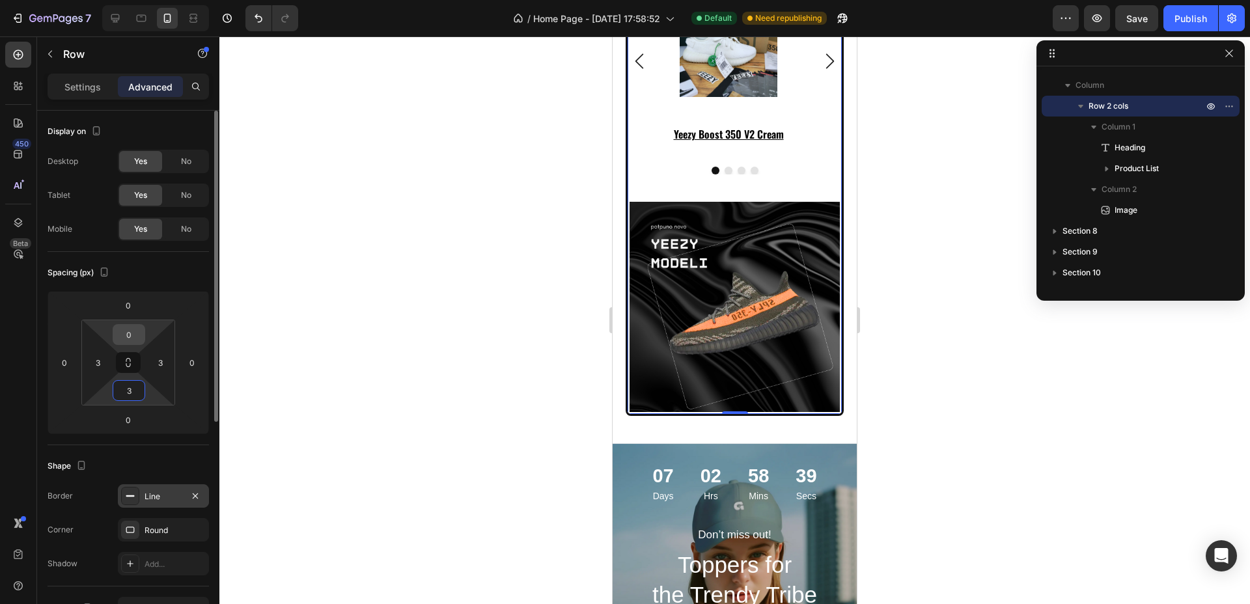
type input "3"
click at [132, 336] on input "0" at bounding box center [129, 335] width 26 height 20
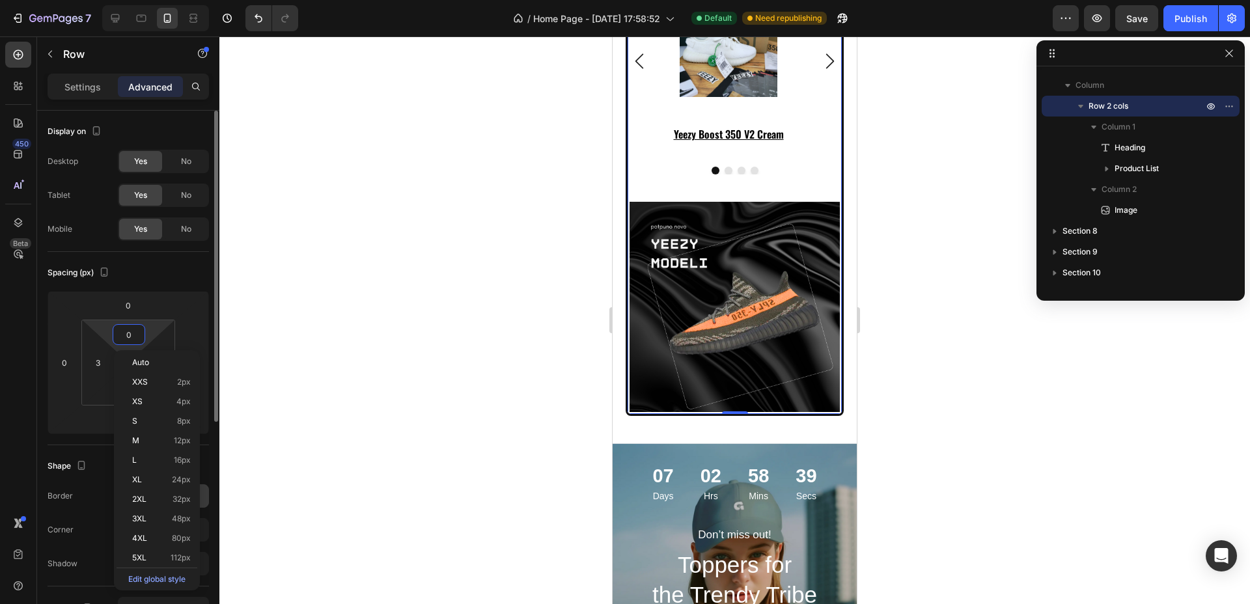
type input "3"
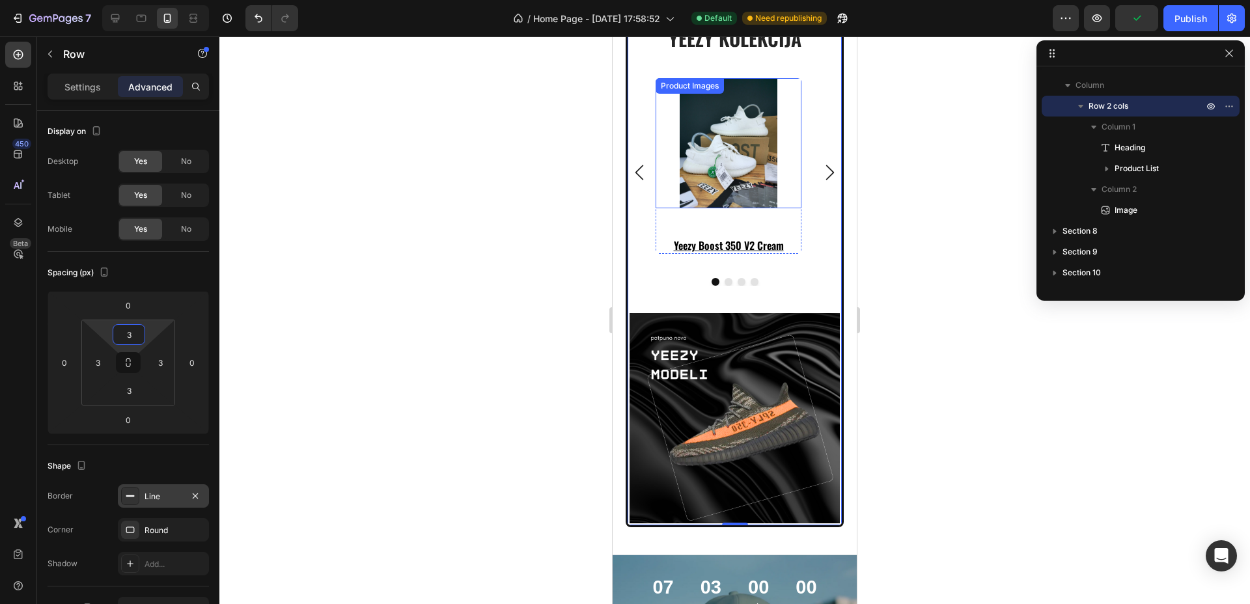
scroll to position [4273, 0]
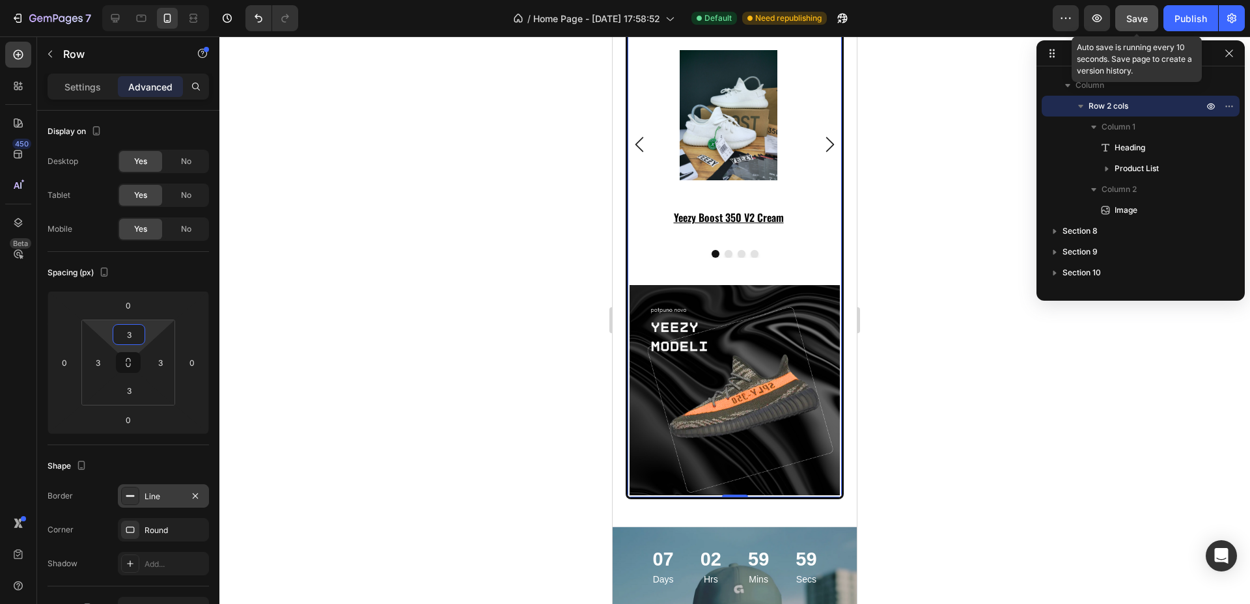
drag, startPoint x: 1150, startPoint y: 16, endPoint x: 1138, endPoint y: 28, distance: 17.0
click at [1150, 16] on button "Save" at bounding box center [1136, 18] width 43 height 26
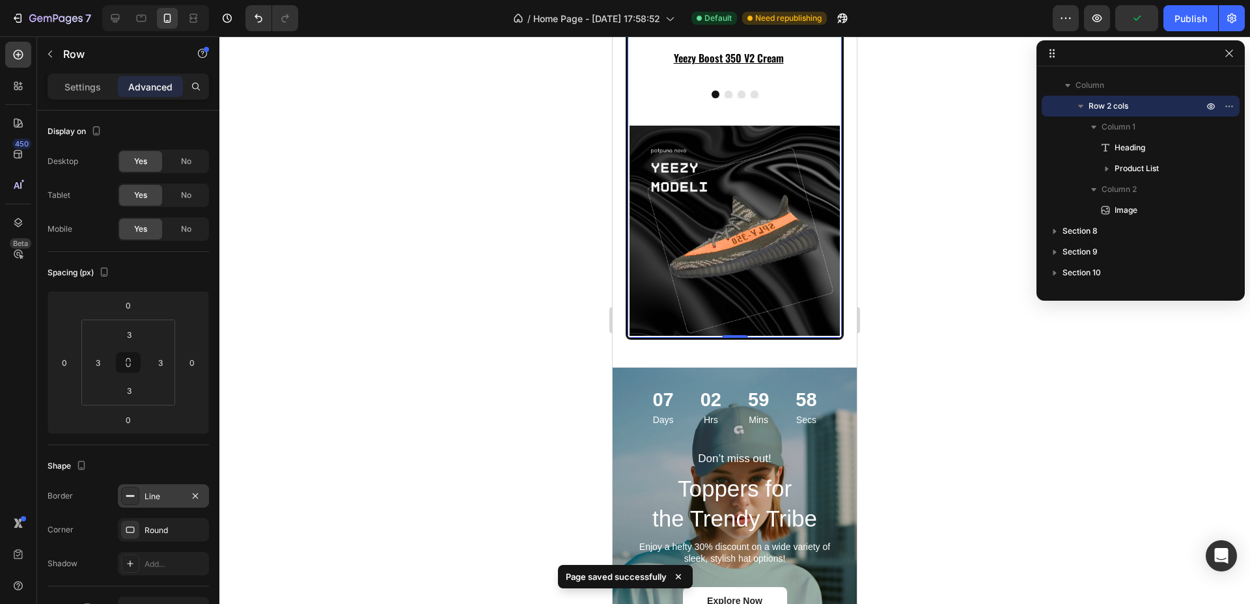
scroll to position [4517, 0]
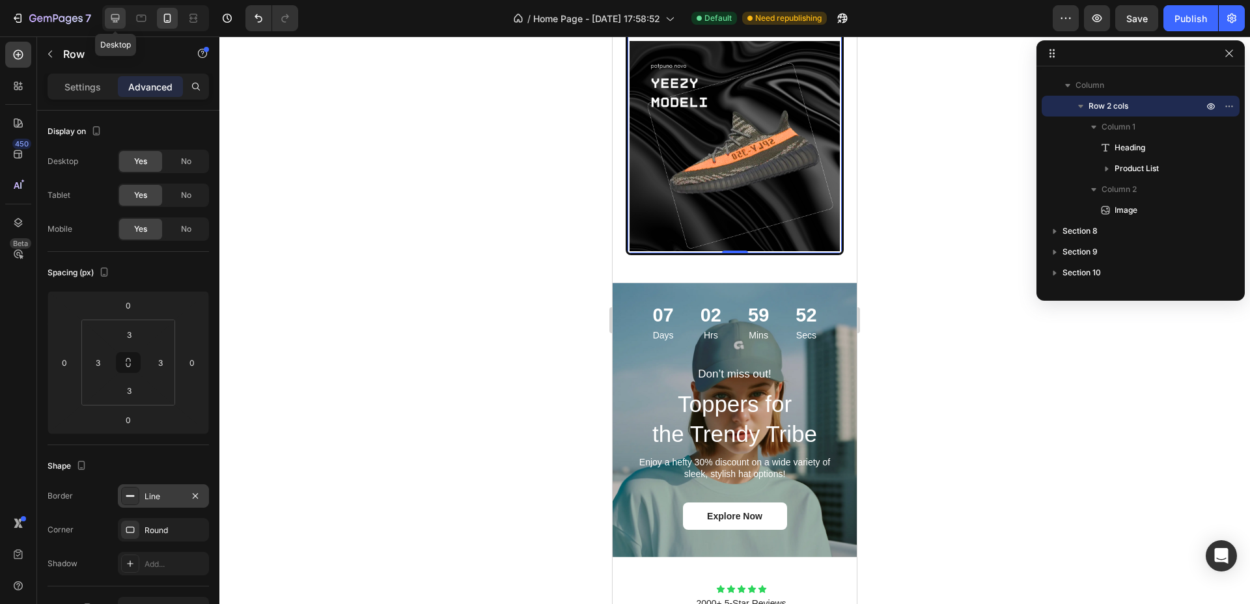
click at [117, 13] on icon at bounding box center [115, 18] width 13 height 13
type input "0"
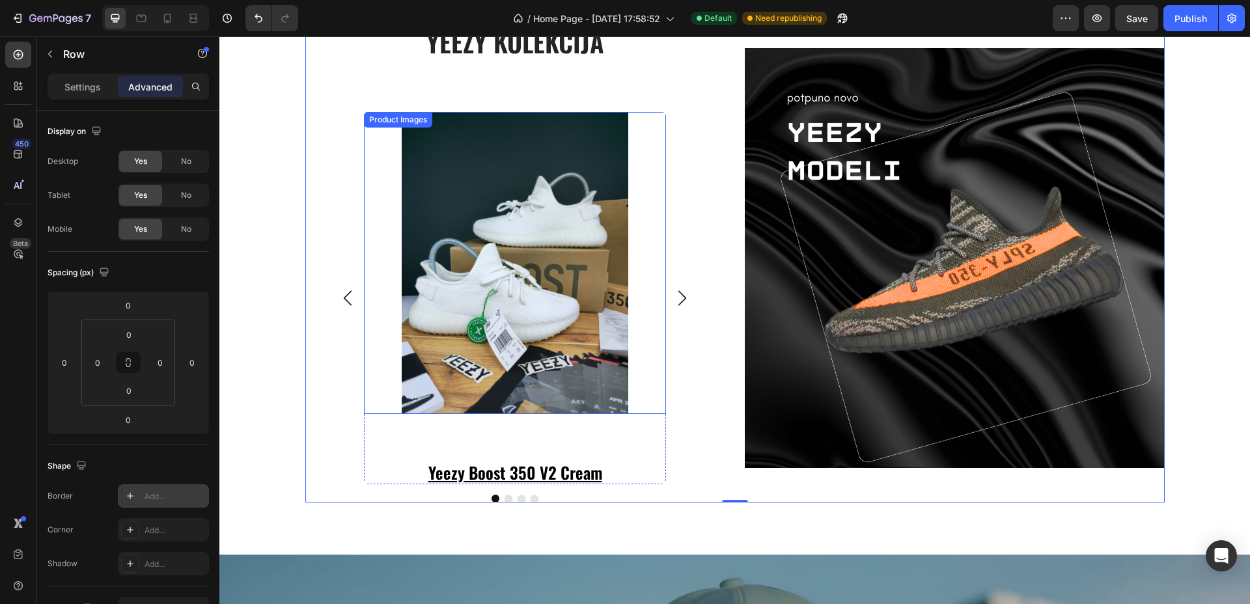
scroll to position [4418, 0]
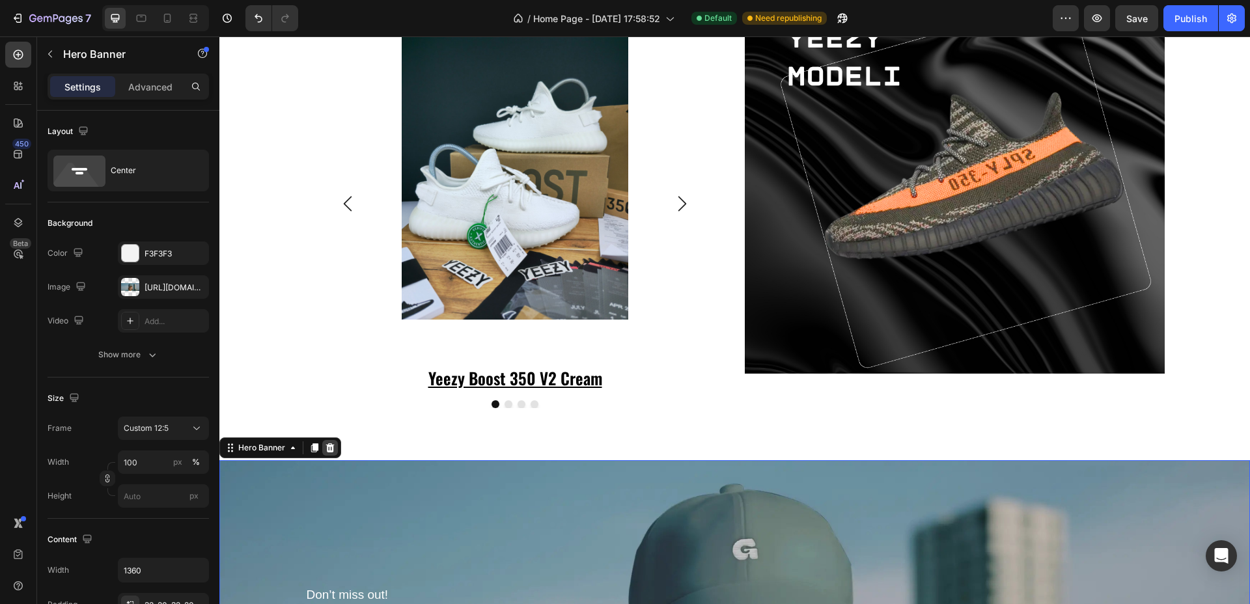
click at [328, 451] on icon at bounding box center [330, 447] width 8 height 9
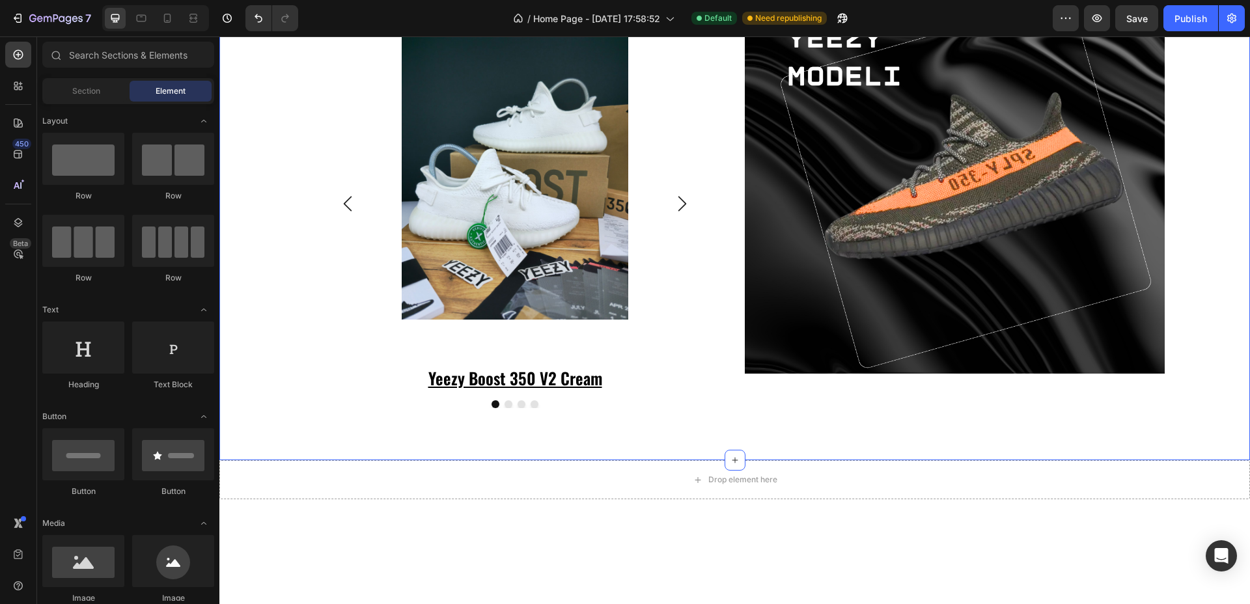
scroll to position [4662, 0]
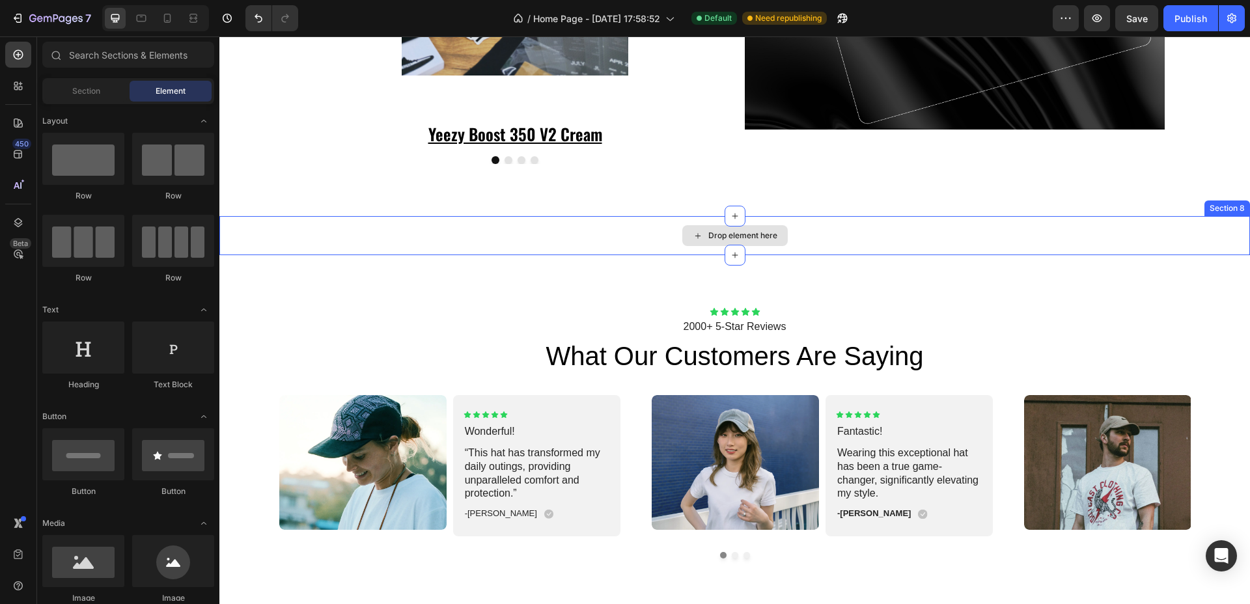
click at [591, 221] on div "Drop element here" at bounding box center [734, 235] width 1030 height 39
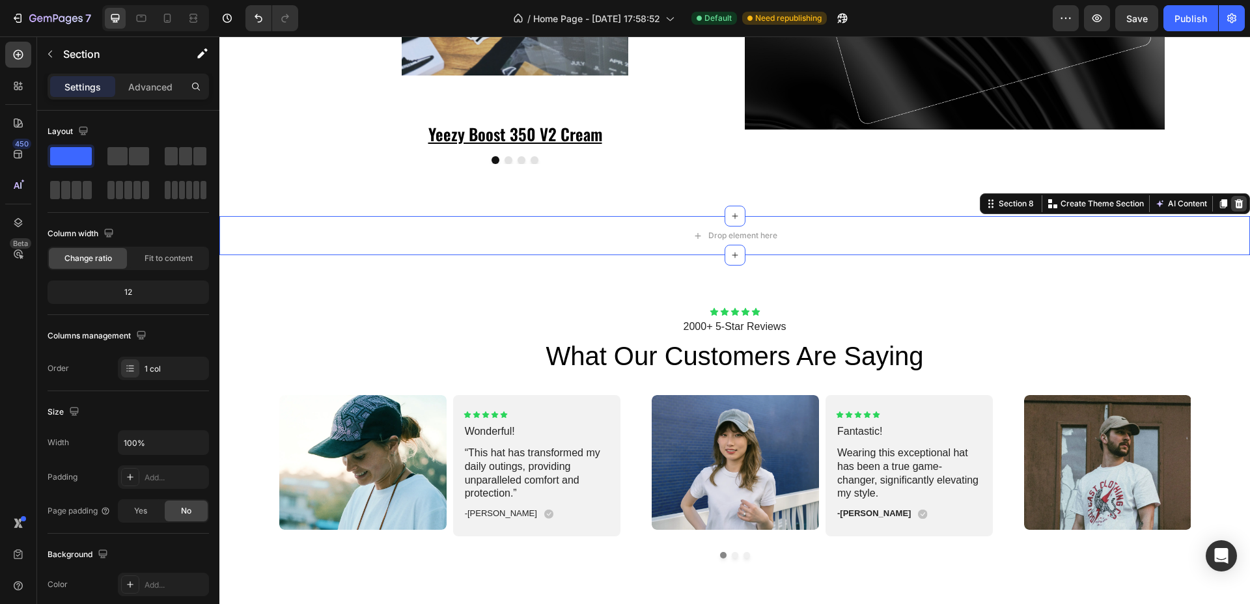
click at [1235, 200] on icon at bounding box center [1239, 203] width 8 height 9
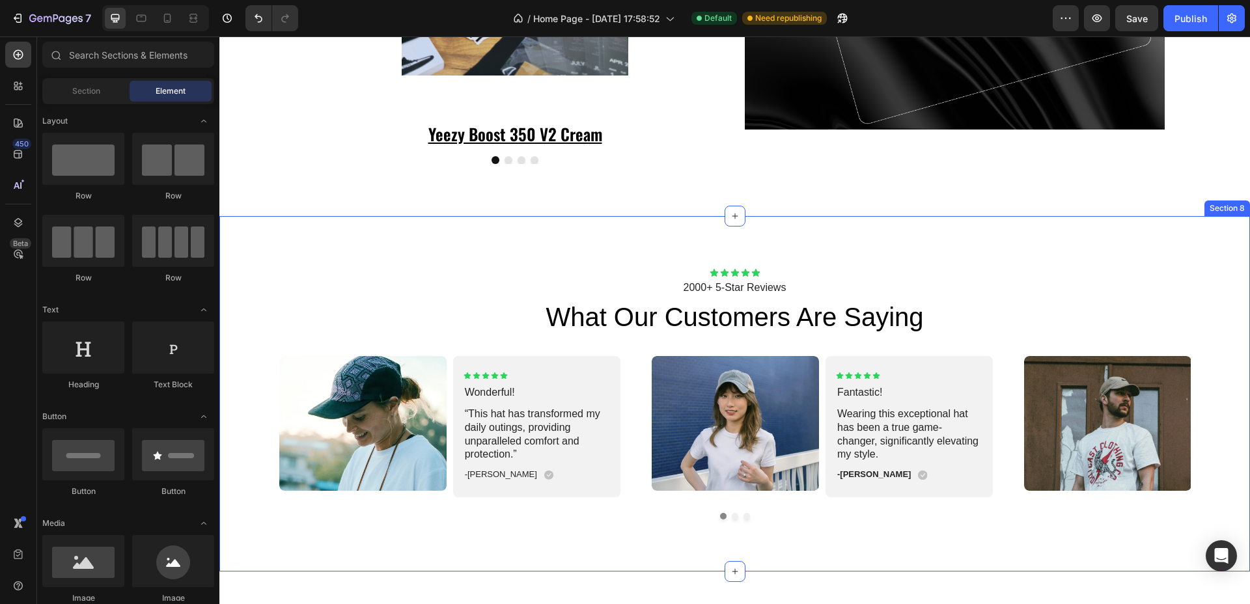
click at [859, 230] on div "Icon Icon Icon Icon Icon Icon List 2000+ 5-Star Reviews Text Block what our cus…" at bounding box center [734, 393] width 1030 height 355
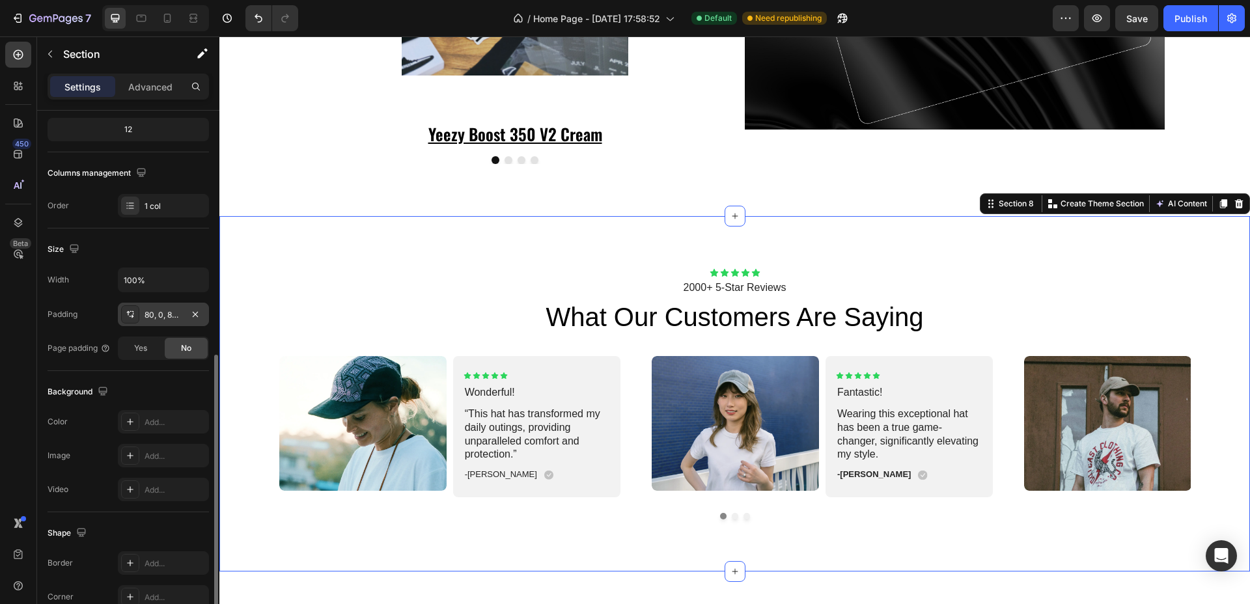
scroll to position [264, 0]
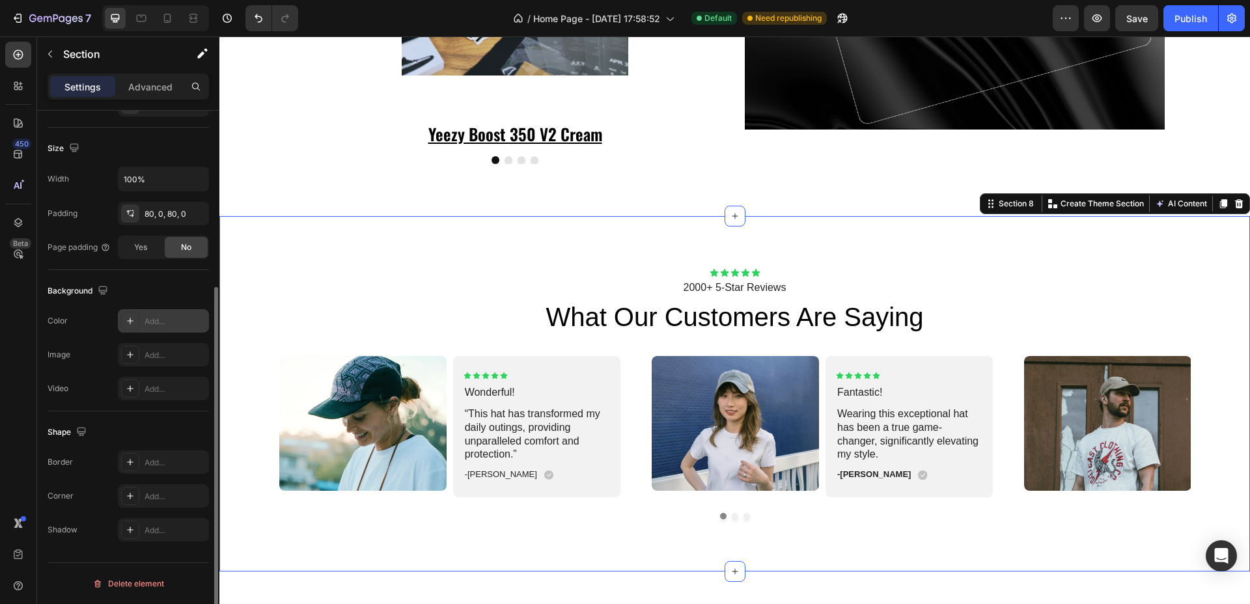
click at [163, 322] on div "Add..." at bounding box center [175, 322] width 61 height 12
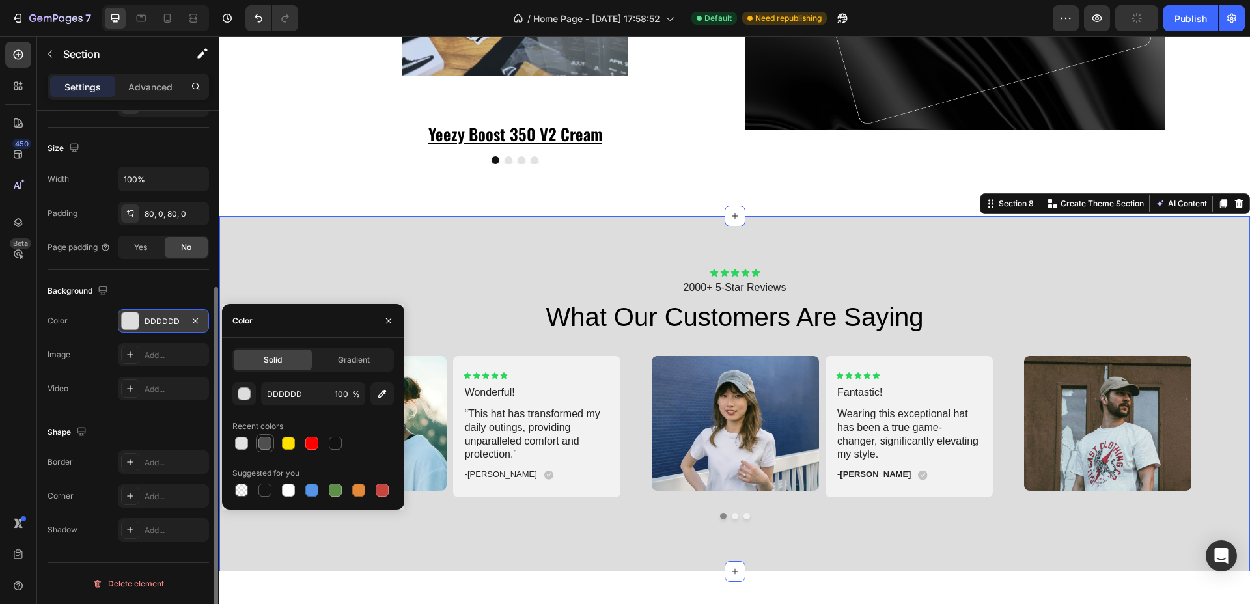
click at [266, 437] on div at bounding box center [264, 443] width 13 height 13
type input "4F4F4F"
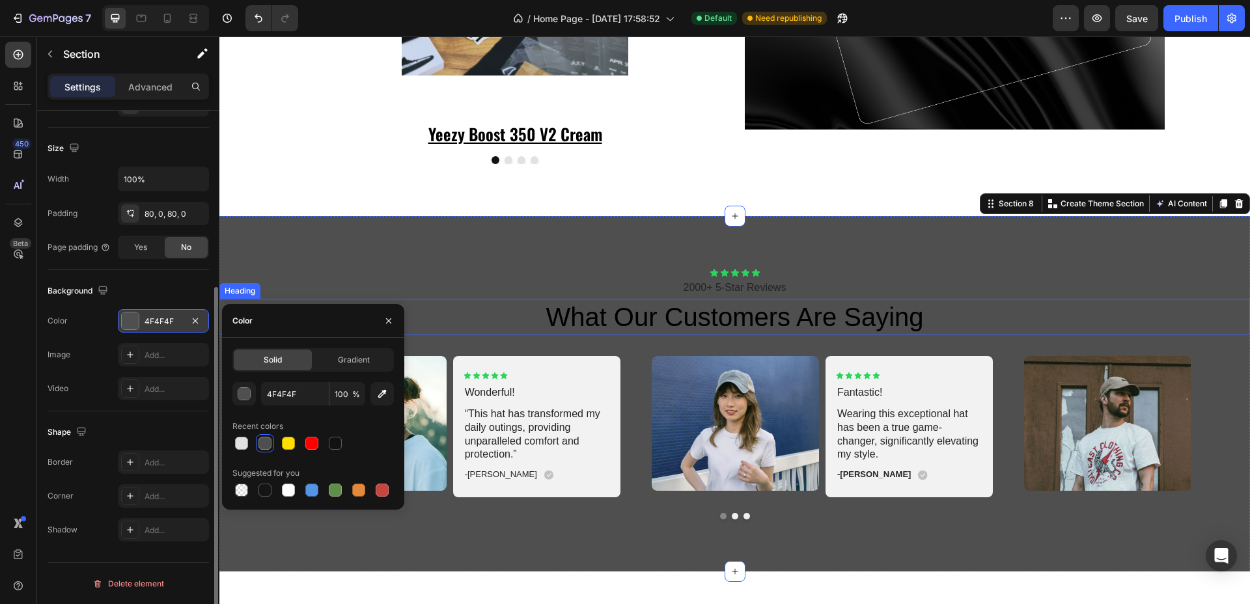
click at [597, 318] on h2 "what our customers are saying" at bounding box center [734, 317] width 1030 height 36
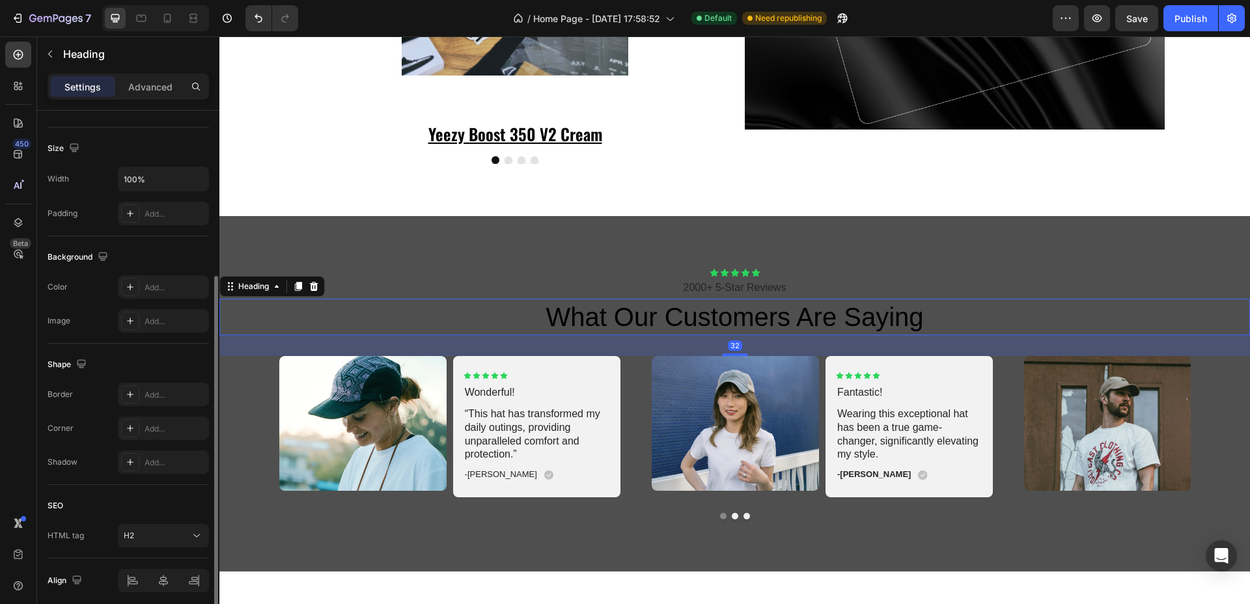
scroll to position [0, 0]
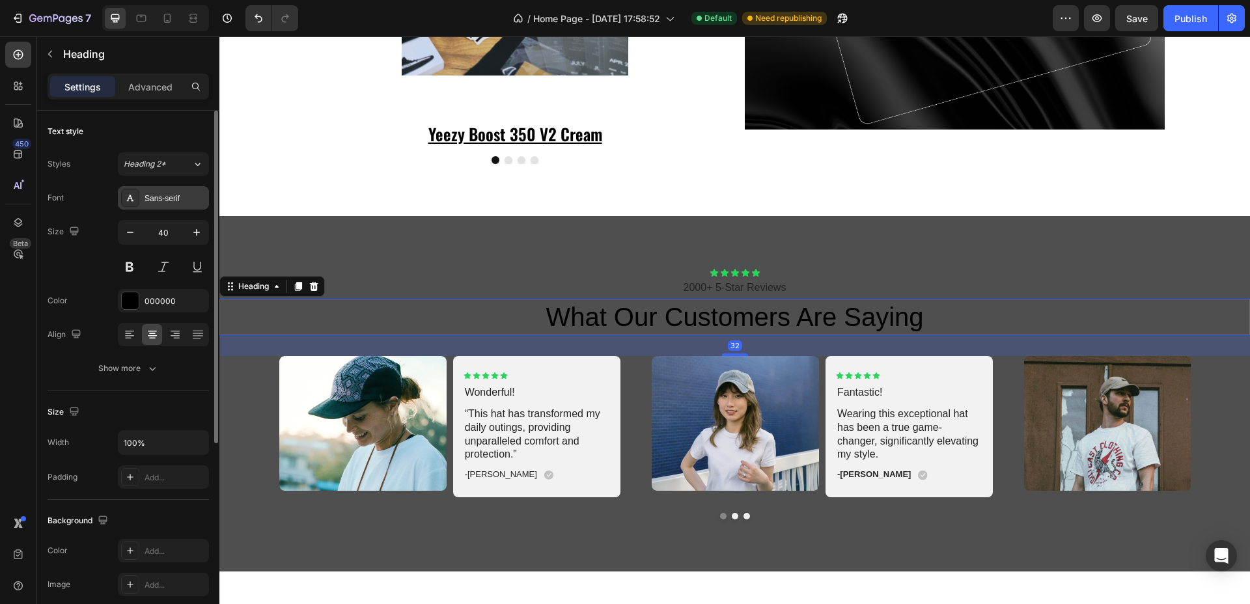
click at [169, 204] on div "Sans-serif" at bounding box center [163, 197] width 91 height 23
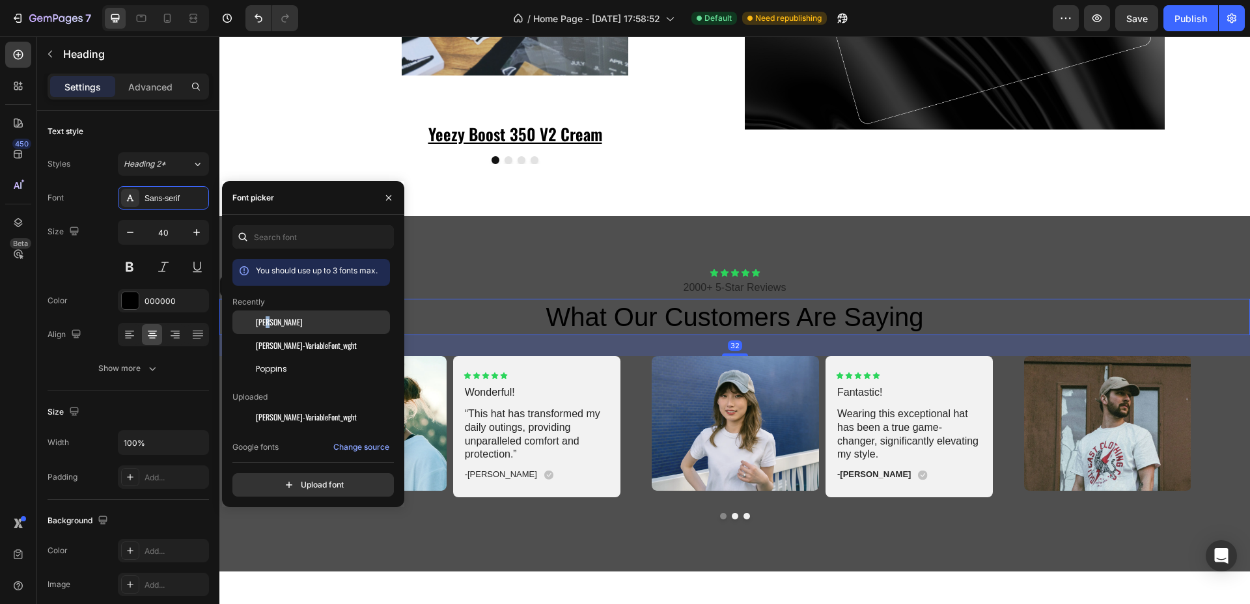
click at [269, 321] on span "[PERSON_NAME]" at bounding box center [279, 322] width 47 height 12
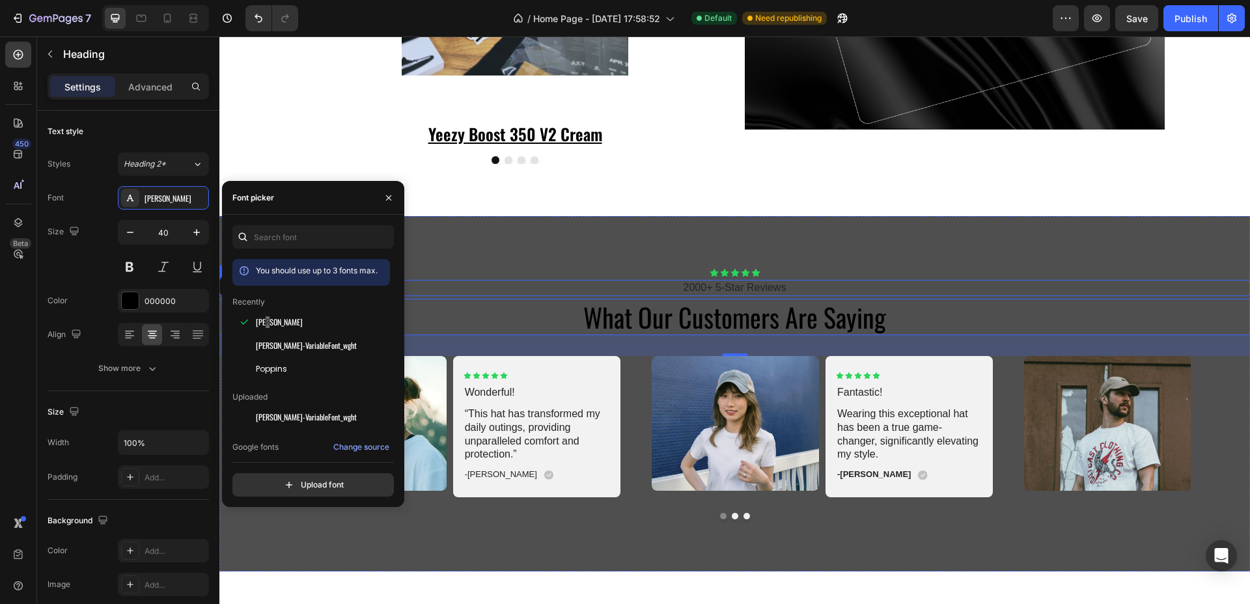
click at [699, 286] on p "2000+ 5-Star Reviews" at bounding box center [735, 288] width 1028 height 14
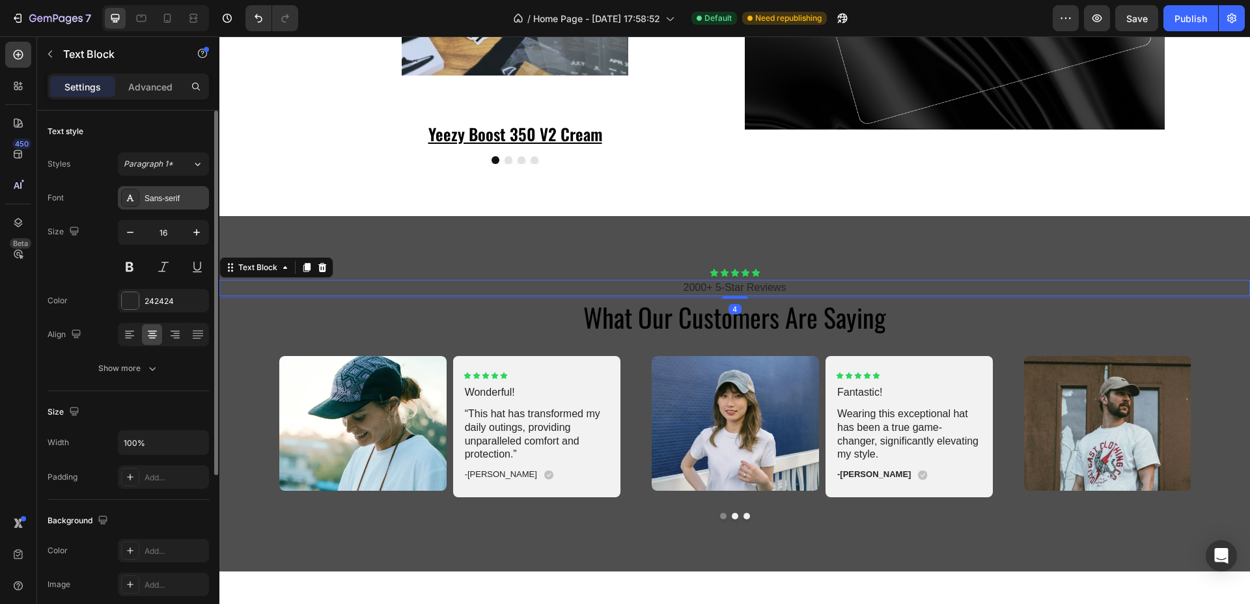
click at [150, 188] on div "Sans-serif" at bounding box center [163, 197] width 91 height 23
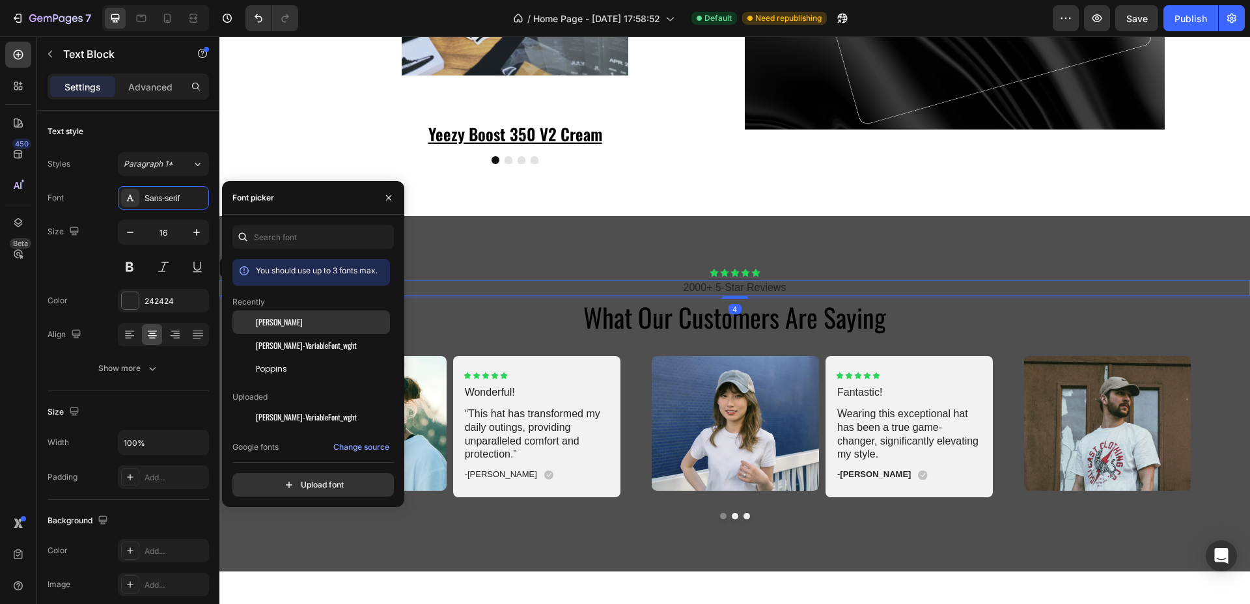
click at [277, 327] on div "[PERSON_NAME]" at bounding box center [321, 322] width 131 height 12
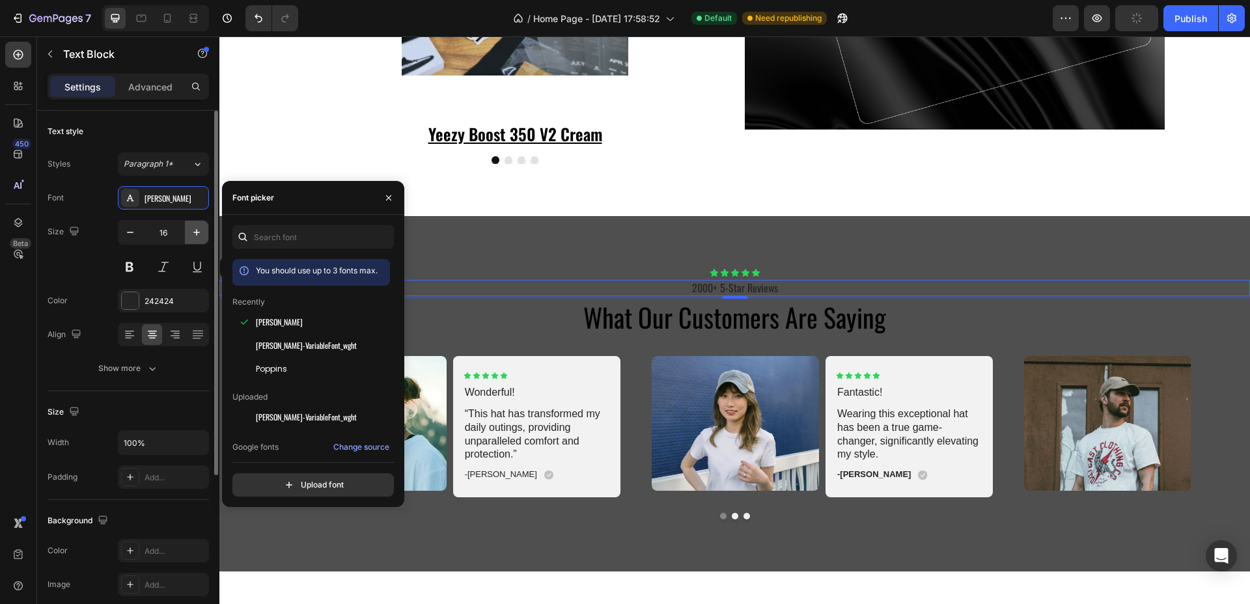
click at [198, 229] on icon "button" at bounding box center [196, 232] width 13 height 13
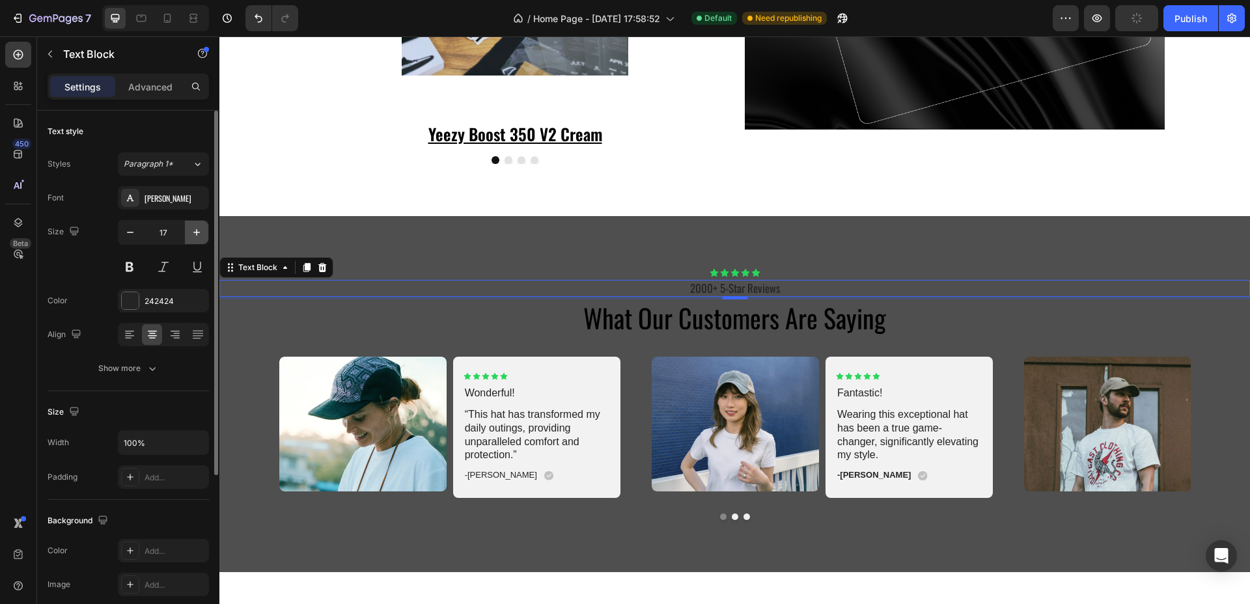
type input "18"
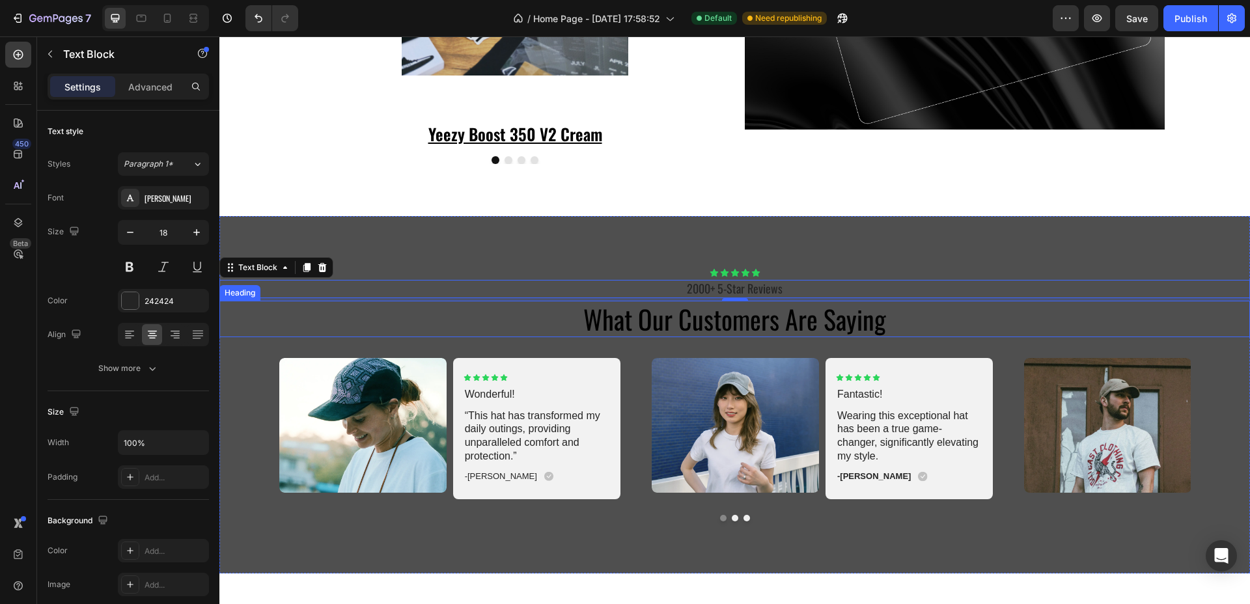
click at [655, 310] on h2 "what our customers are saying" at bounding box center [734, 319] width 1030 height 36
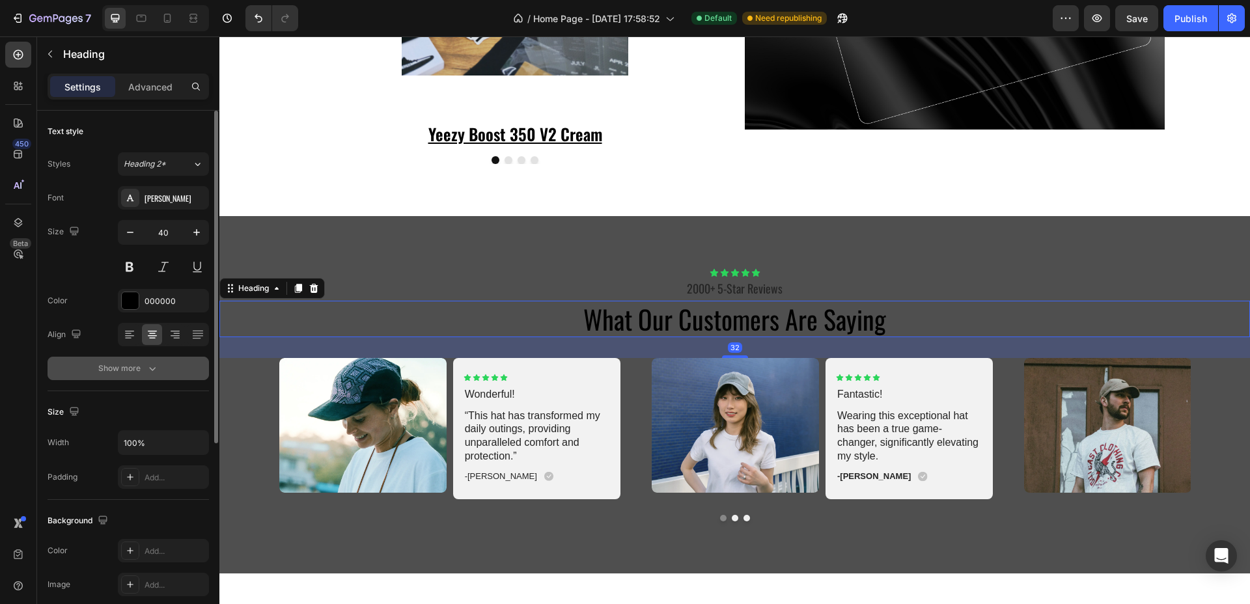
click at [133, 367] on div "Show more" at bounding box center [128, 368] width 61 height 13
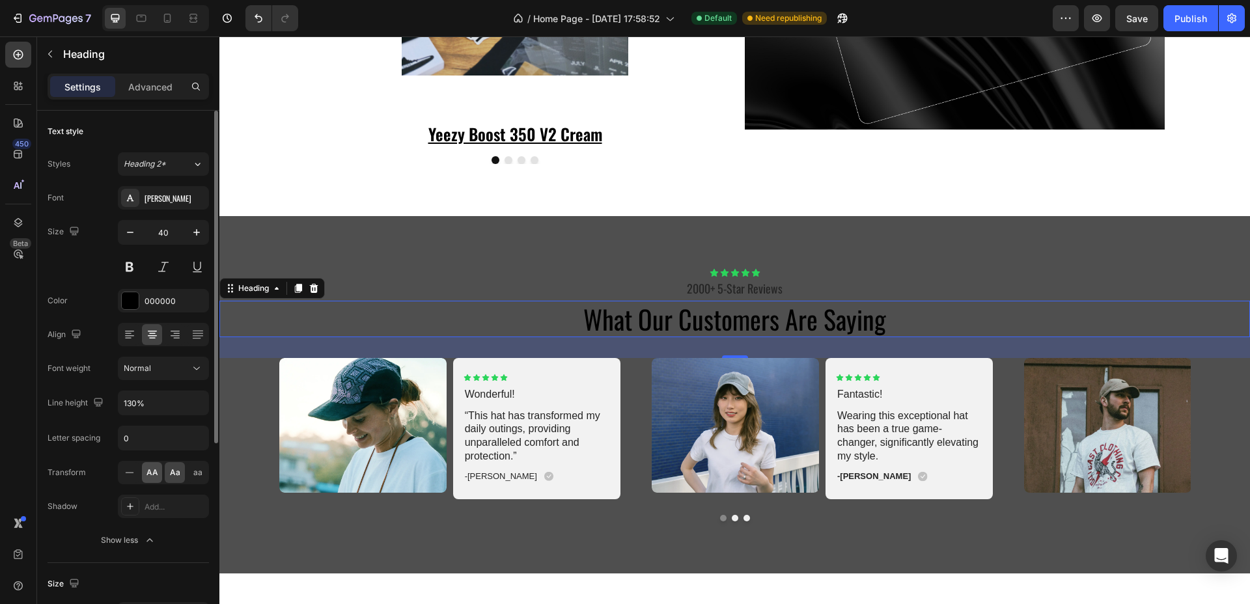
click at [154, 475] on span "AA" at bounding box center [152, 473] width 12 height 12
click at [197, 234] on icon "button" at bounding box center [196, 232] width 7 height 7
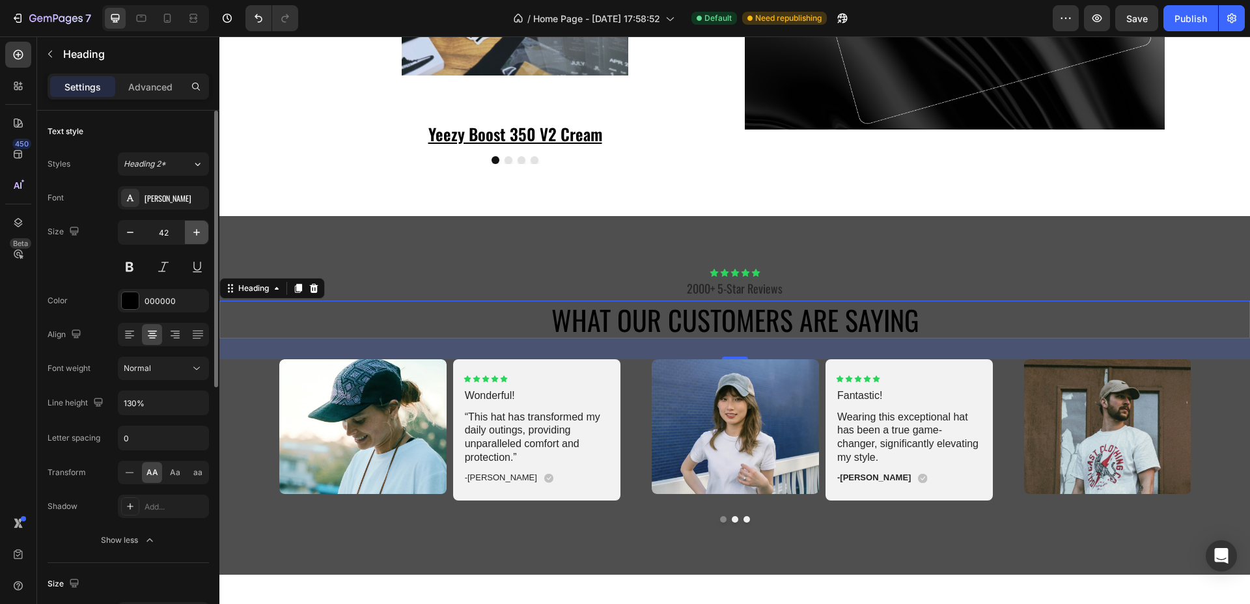
click at [197, 234] on icon "button" at bounding box center [196, 232] width 7 height 7
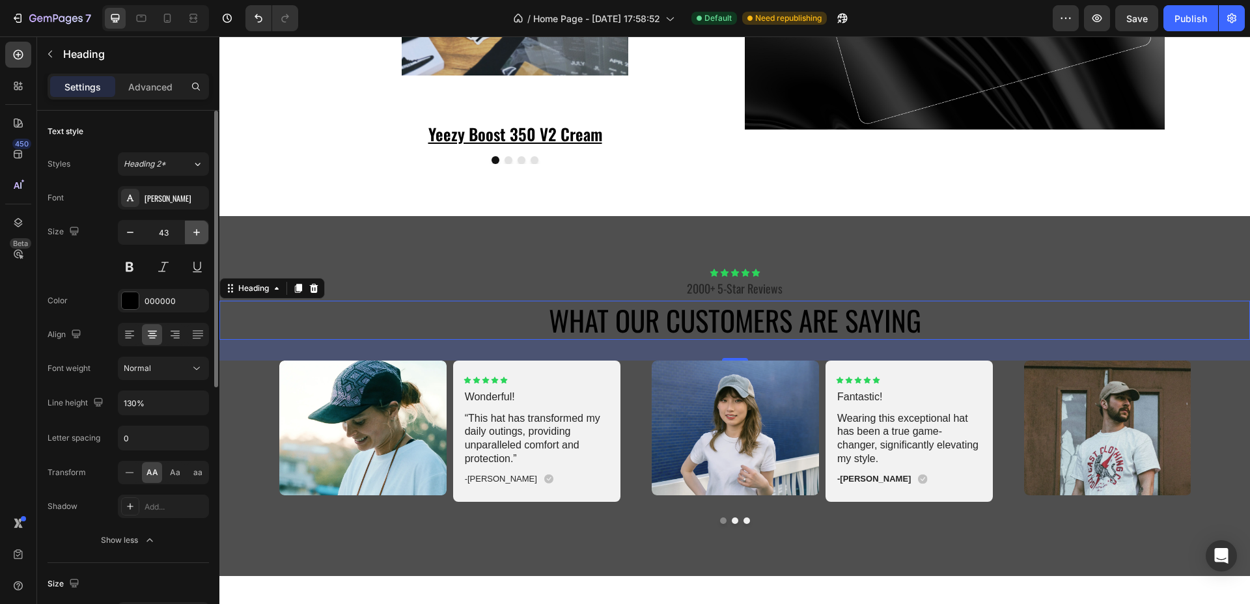
type input "44"
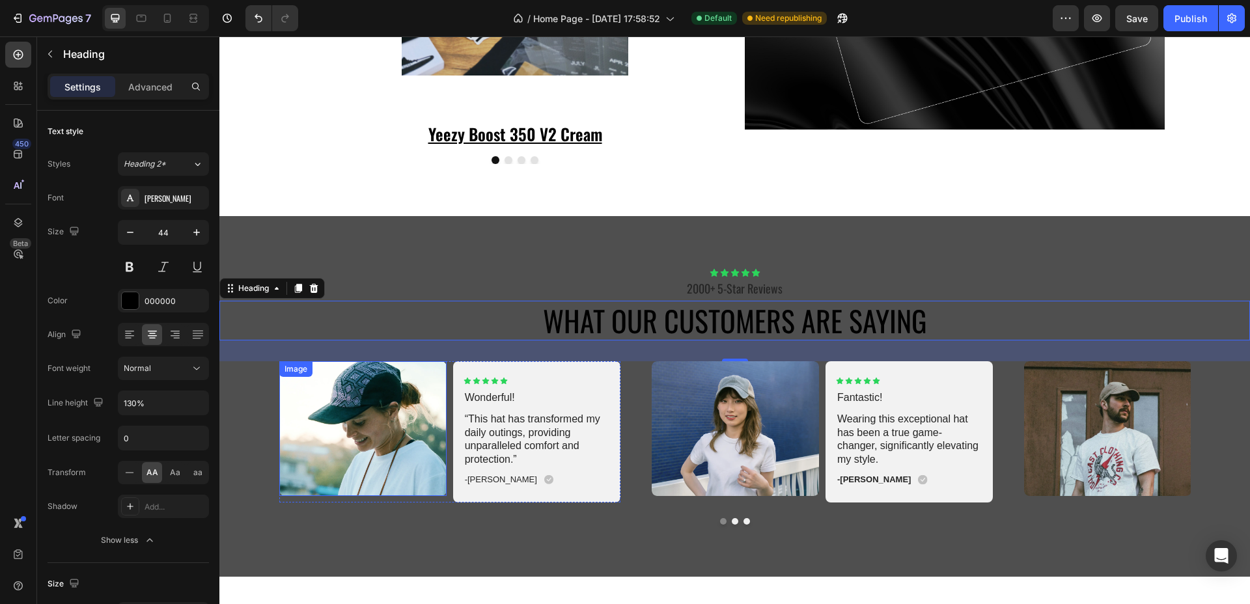
click at [356, 400] on img at bounding box center [362, 428] width 167 height 135
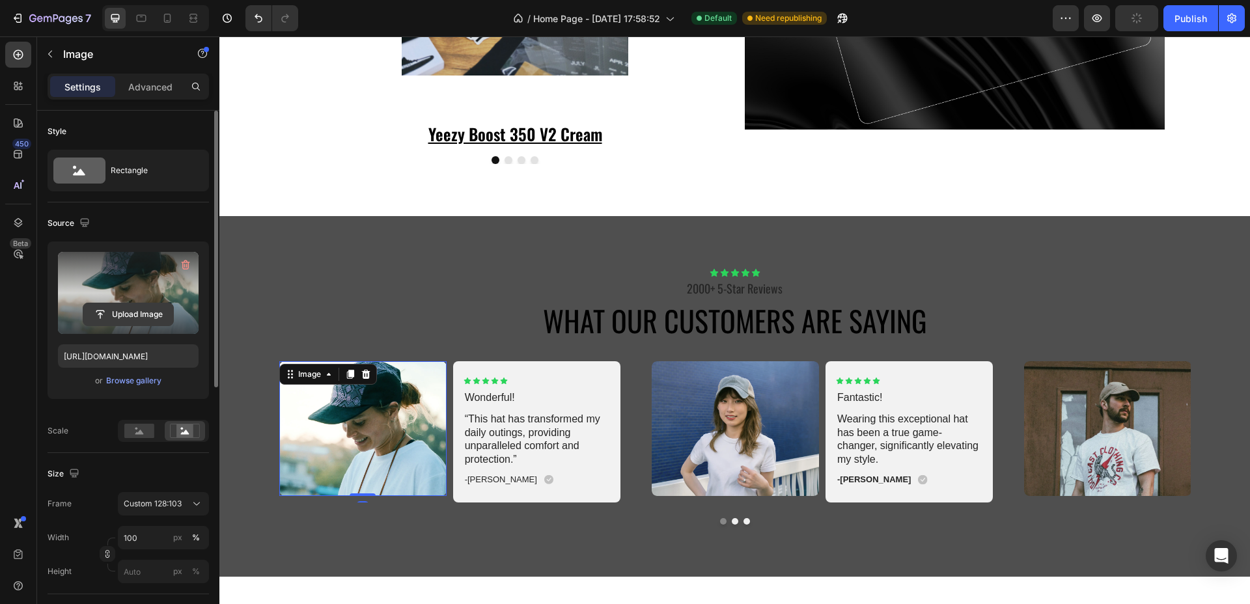
click at [132, 310] on input "file" at bounding box center [128, 314] width 90 height 22
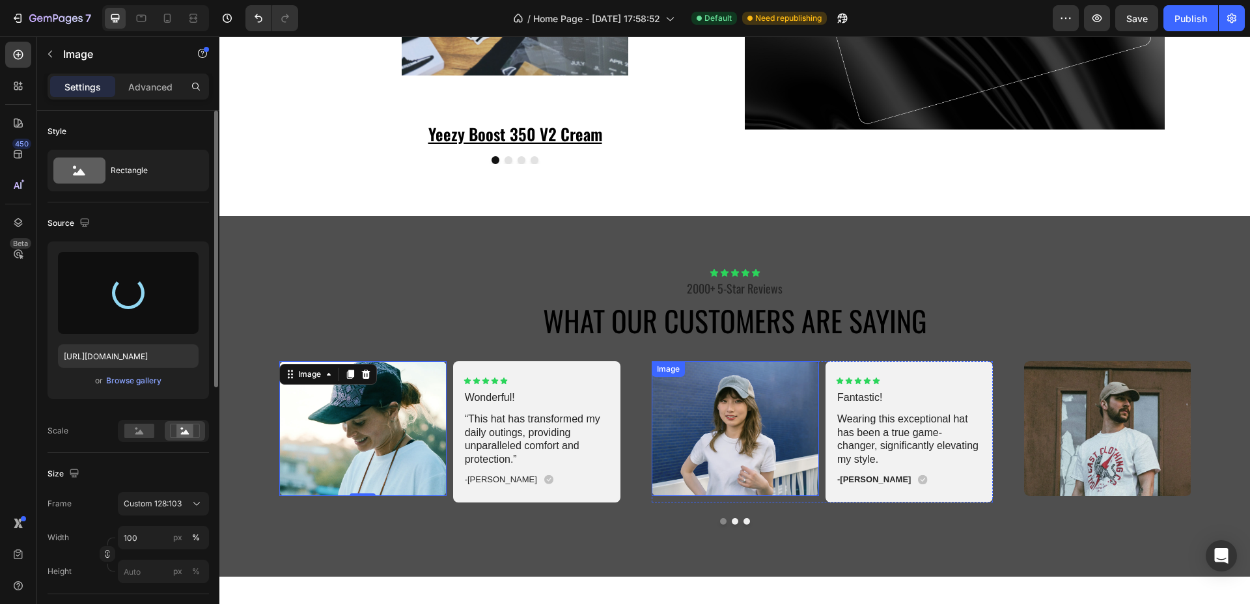
type input "https://cdn.shopify.com/s/files/1/0721/9242/6183/files/gempages_580351686321636…"
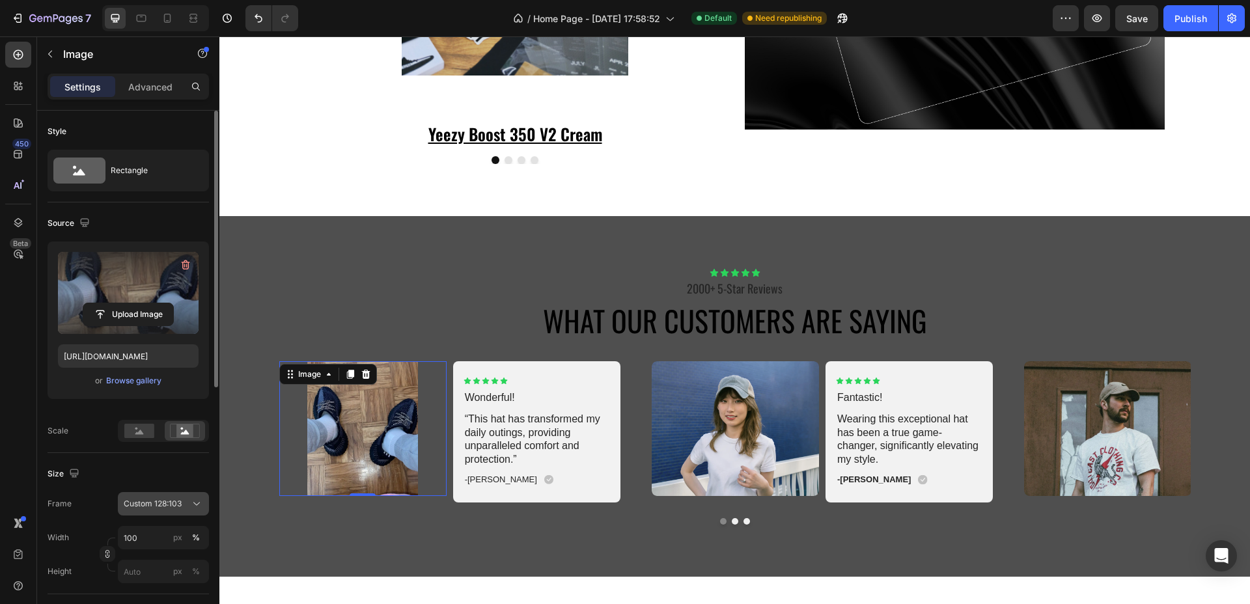
click at [148, 503] on span "Custom 128:103" at bounding box center [153, 504] width 58 height 12
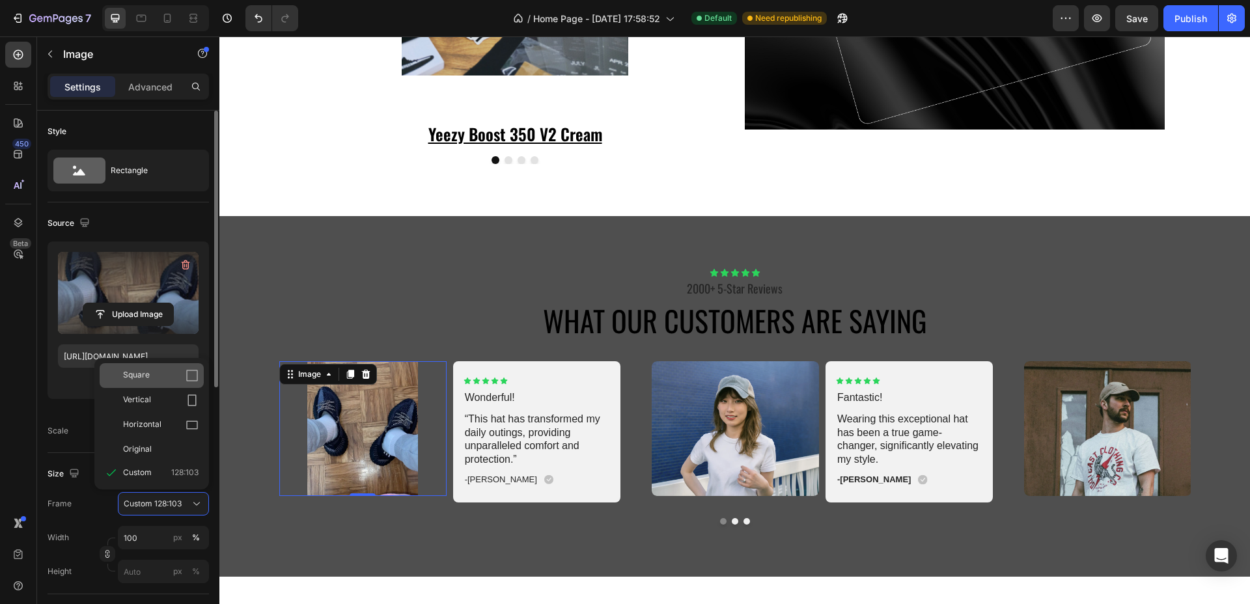
click at [156, 376] on div "Square" at bounding box center [161, 375] width 76 height 13
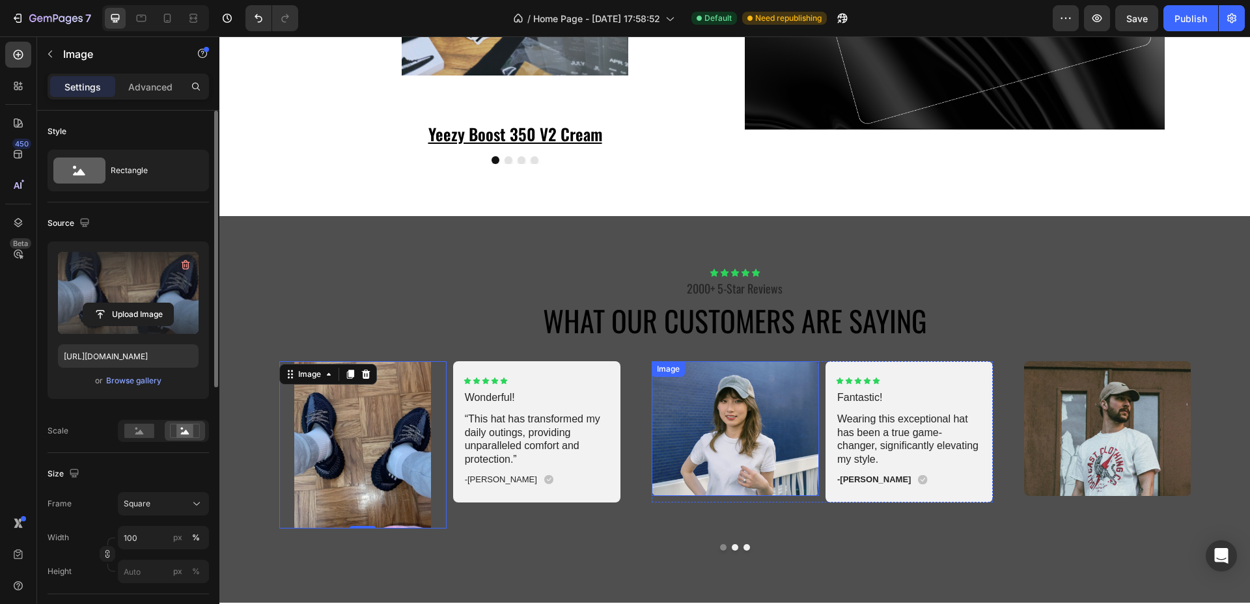
click at [697, 447] on img at bounding box center [735, 428] width 167 height 135
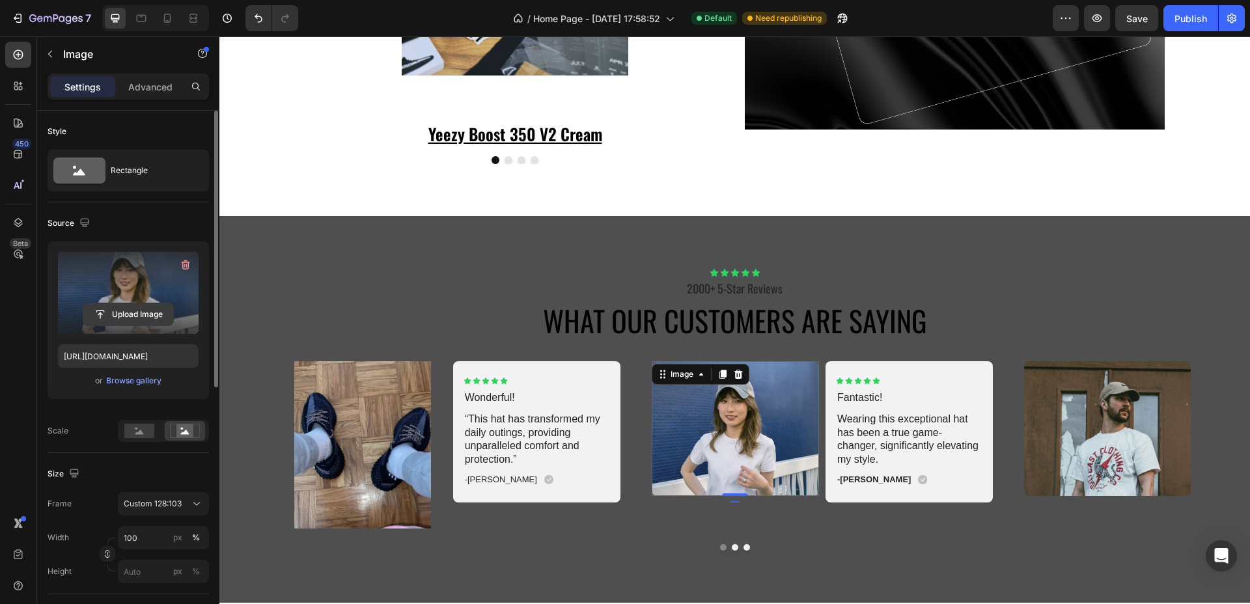
click at [121, 315] on input "file" at bounding box center [128, 314] width 90 height 22
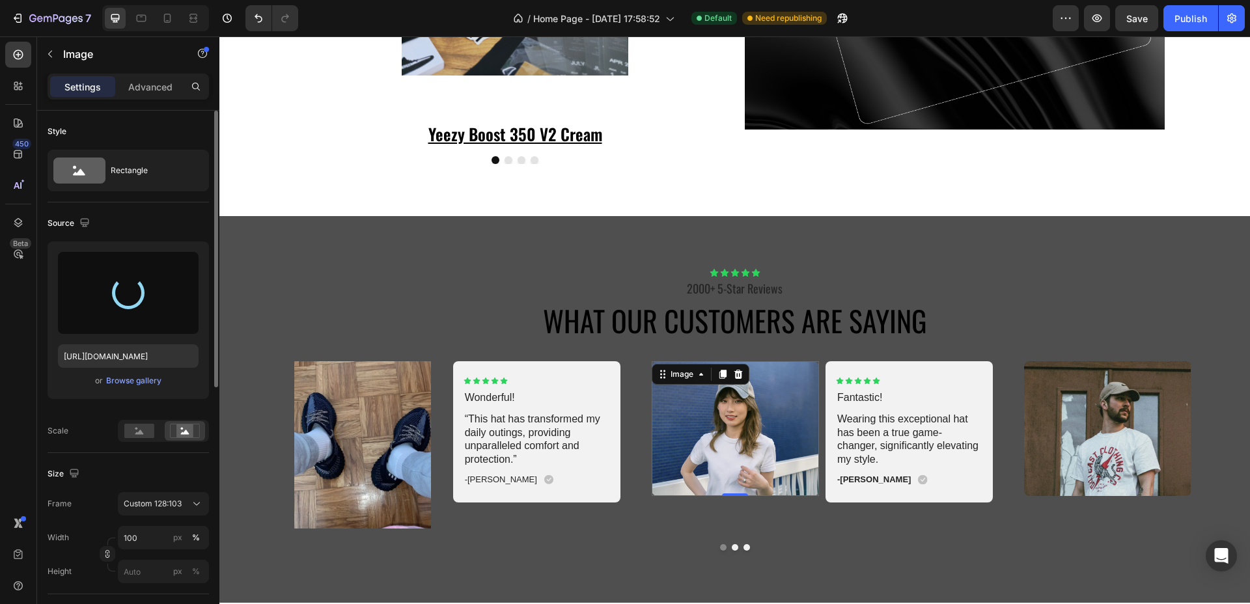
type input "https://cdn.shopify.com/s/files/1/0721/9242/6183/files/gempages_580351686321636…"
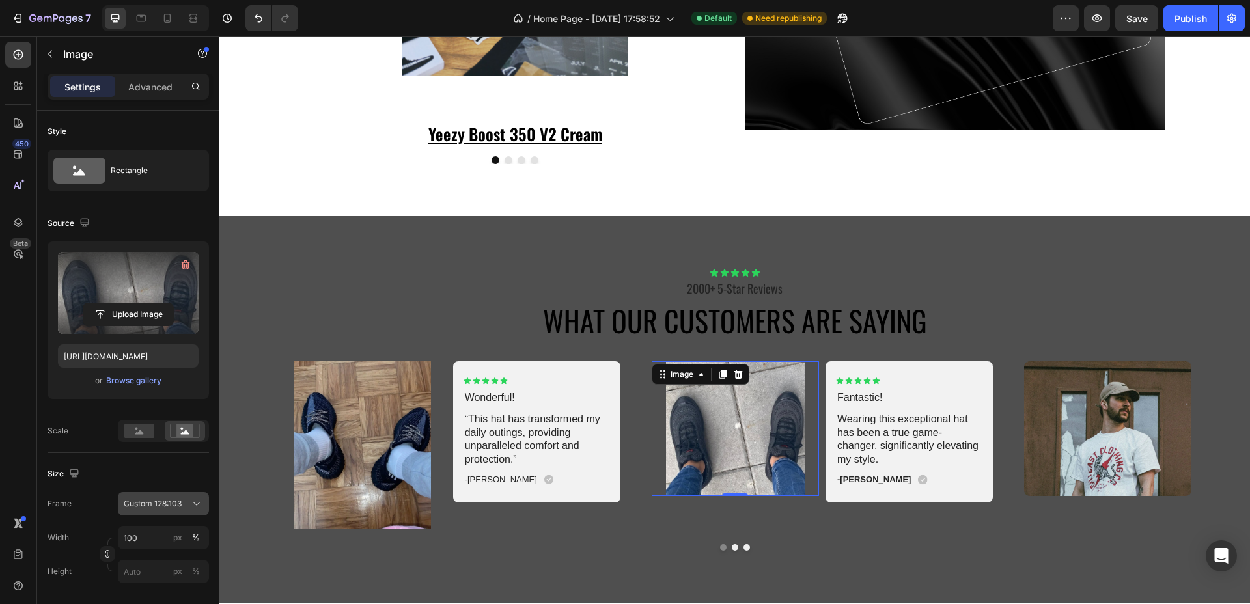
click at [160, 499] on span "Custom 128:103" at bounding box center [153, 504] width 58 height 12
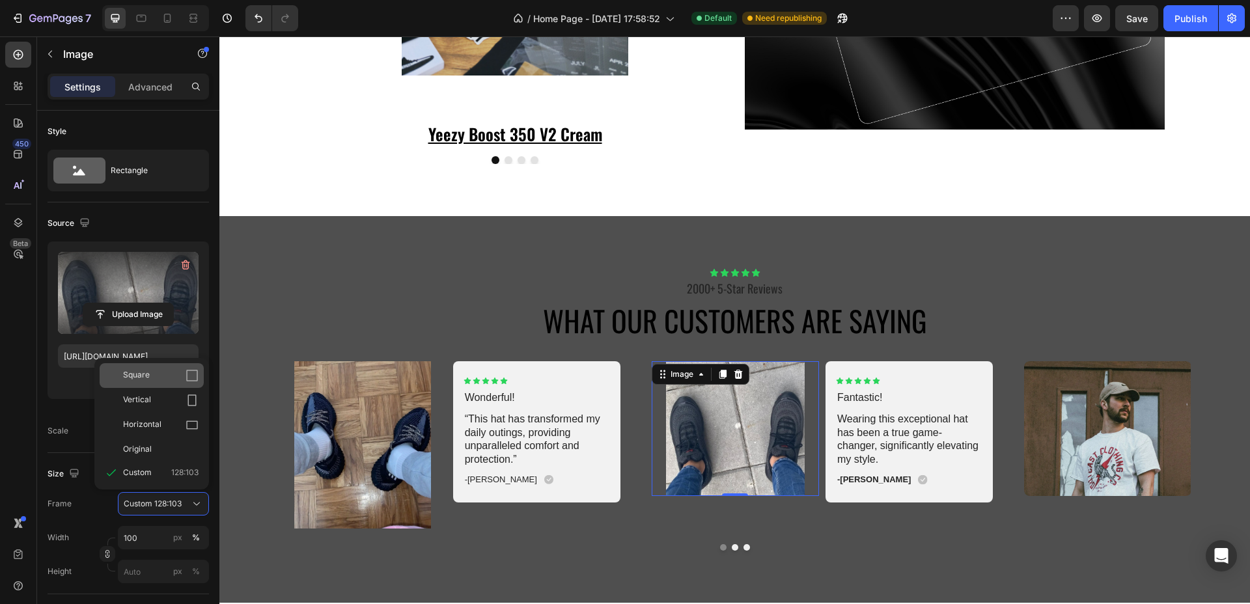
click at [145, 366] on div "Square" at bounding box center [152, 375] width 104 height 25
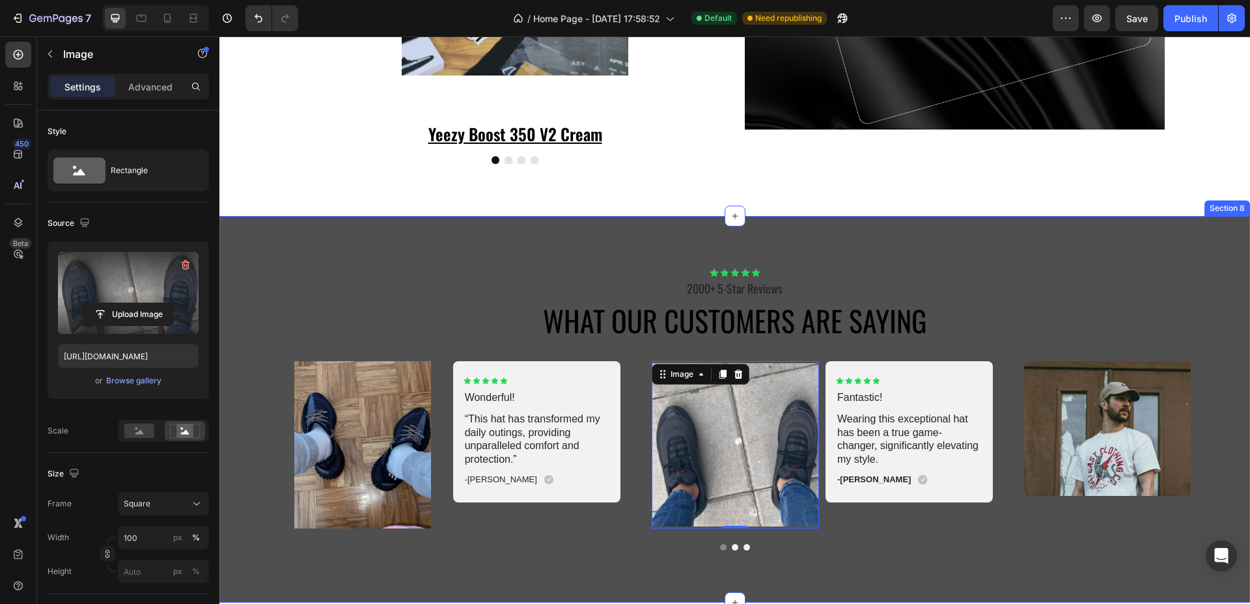
click at [542, 560] on div "Icon Icon Icon Icon Icon Icon List 2000+ 5-Star Reviews Text Block What Our Cus…" at bounding box center [734, 409] width 1030 height 387
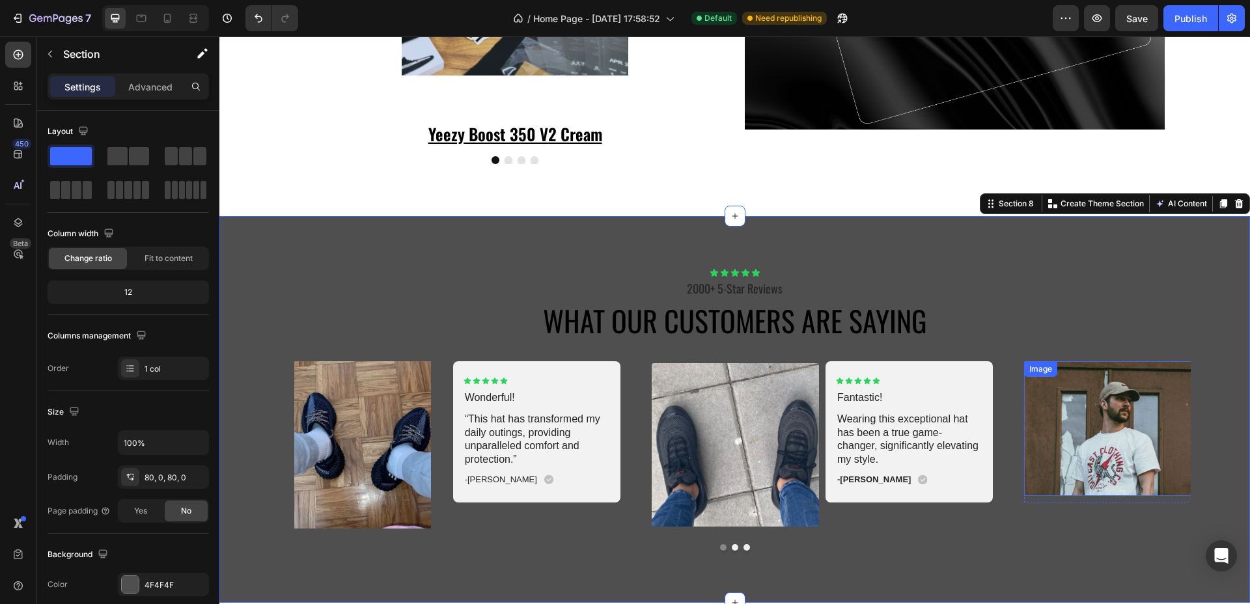
click at [1096, 450] on img at bounding box center [1107, 428] width 167 height 135
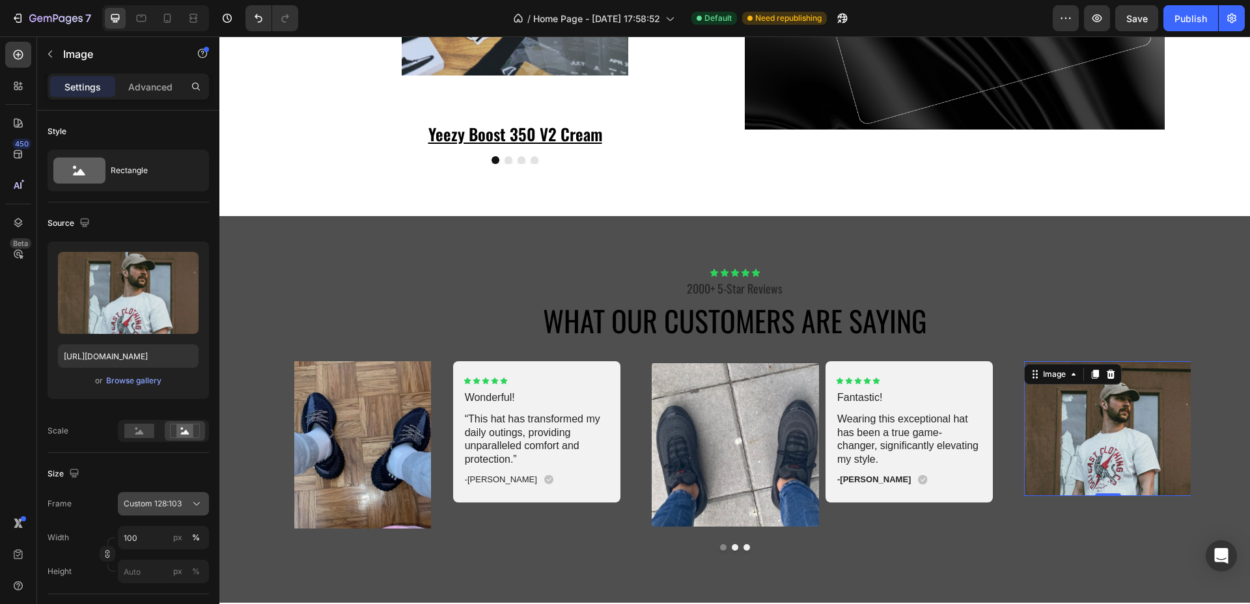
click at [152, 494] on button "Custom 128:103" at bounding box center [163, 503] width 91 height 23
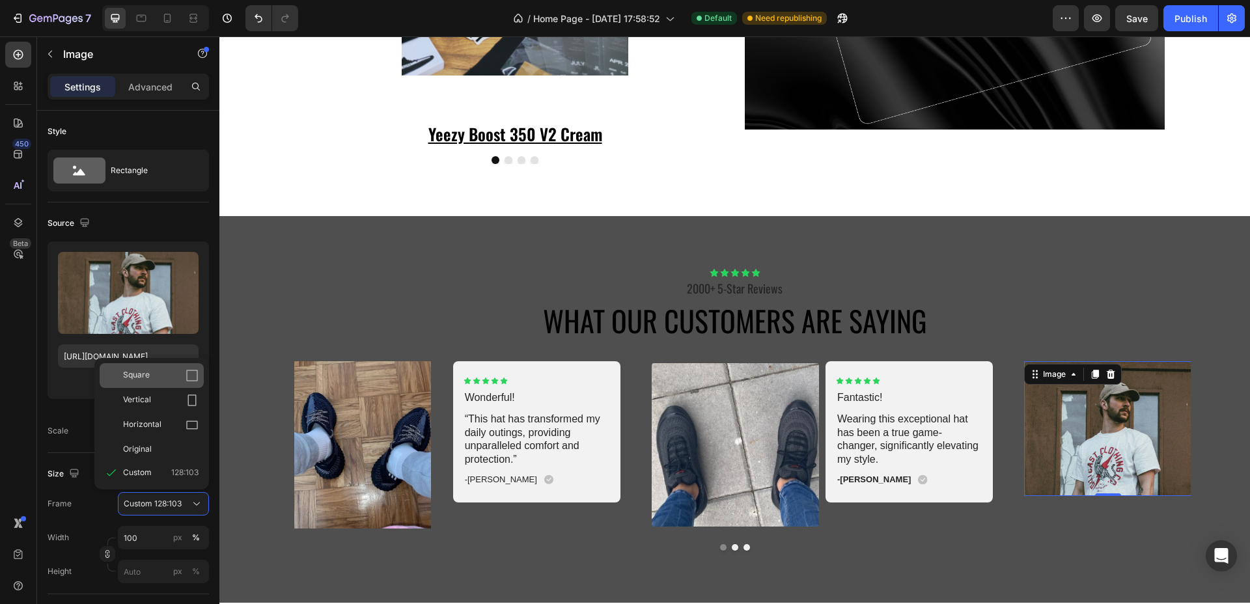
click at [167, 382] on div "Square" at bounding box center [152, 375] width 104 height 25
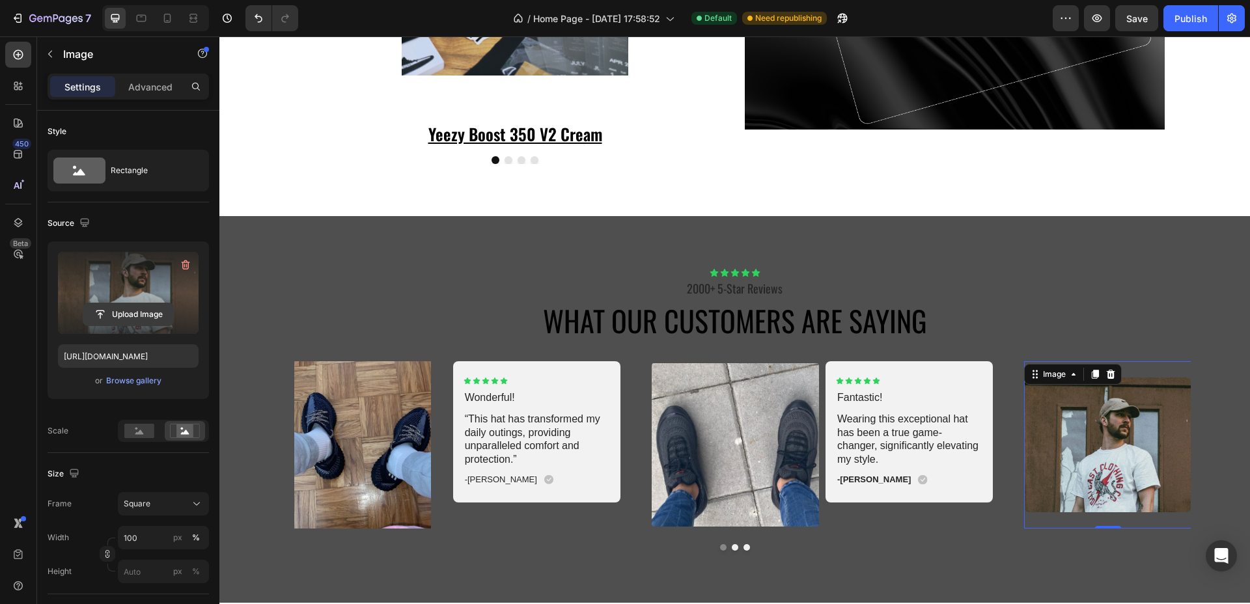
click at [150, 312] on input "file" at bounding box center [128, 314] width 90 height 22
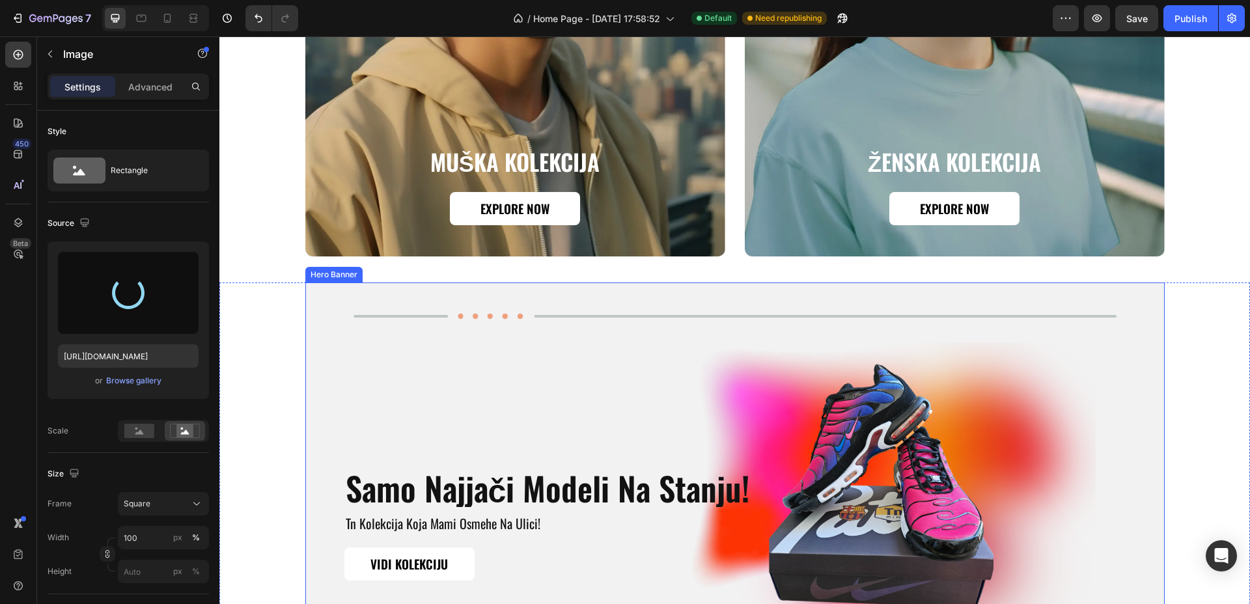
scroll to position [689, 0]
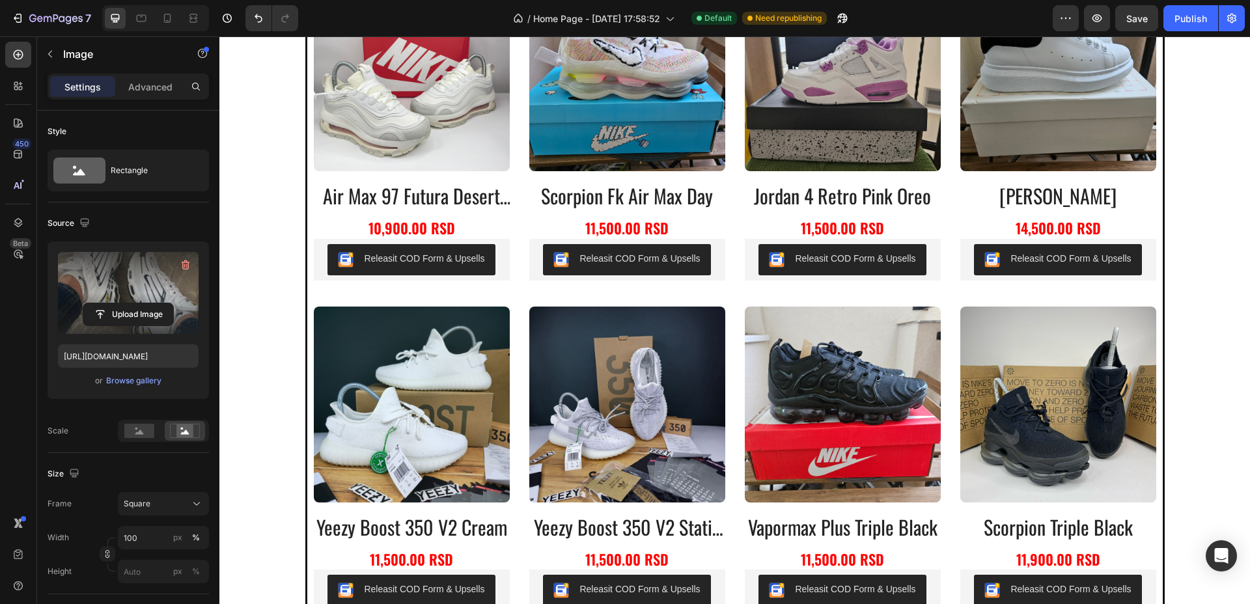
type input "https://cdn.shopify.com/s/files/1/0721/9242/6183/files/gempages_580351686321636…"
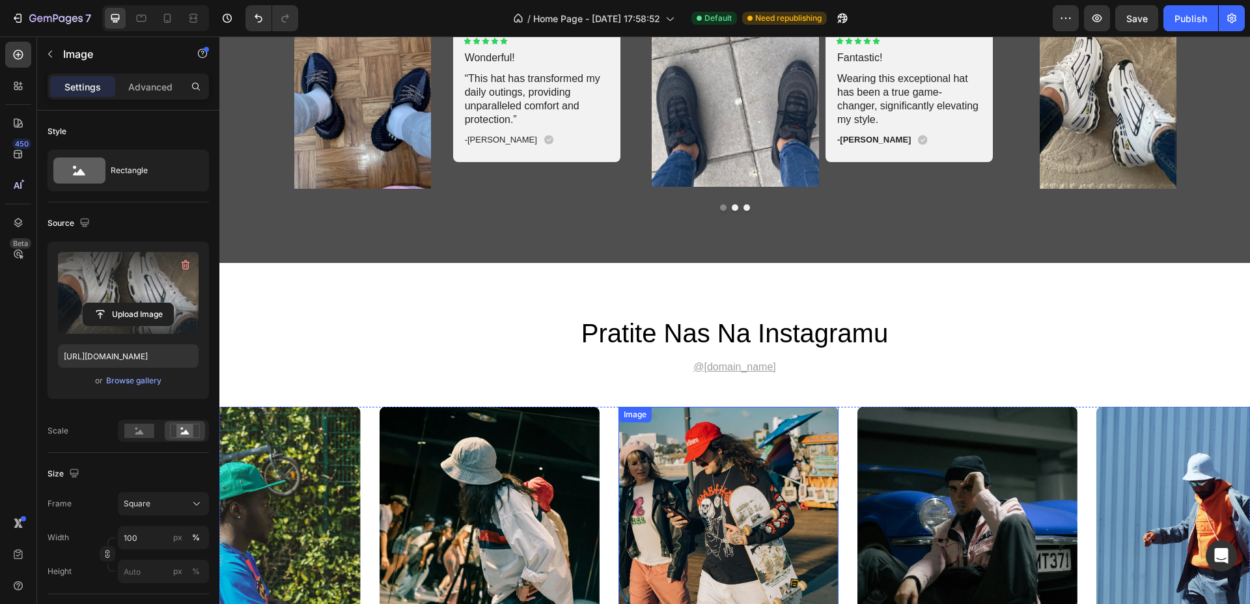
scroll to position [3092, 0]
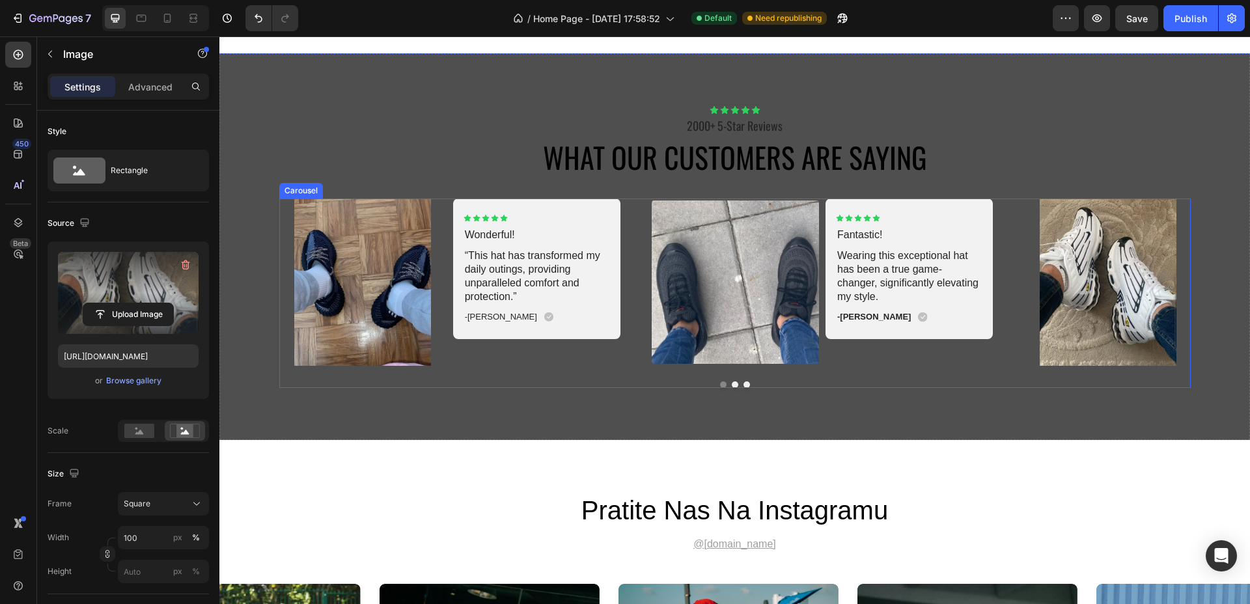
click at [732, 384] on button "Dot" at bounding box center [735, 384] width 7 height 7
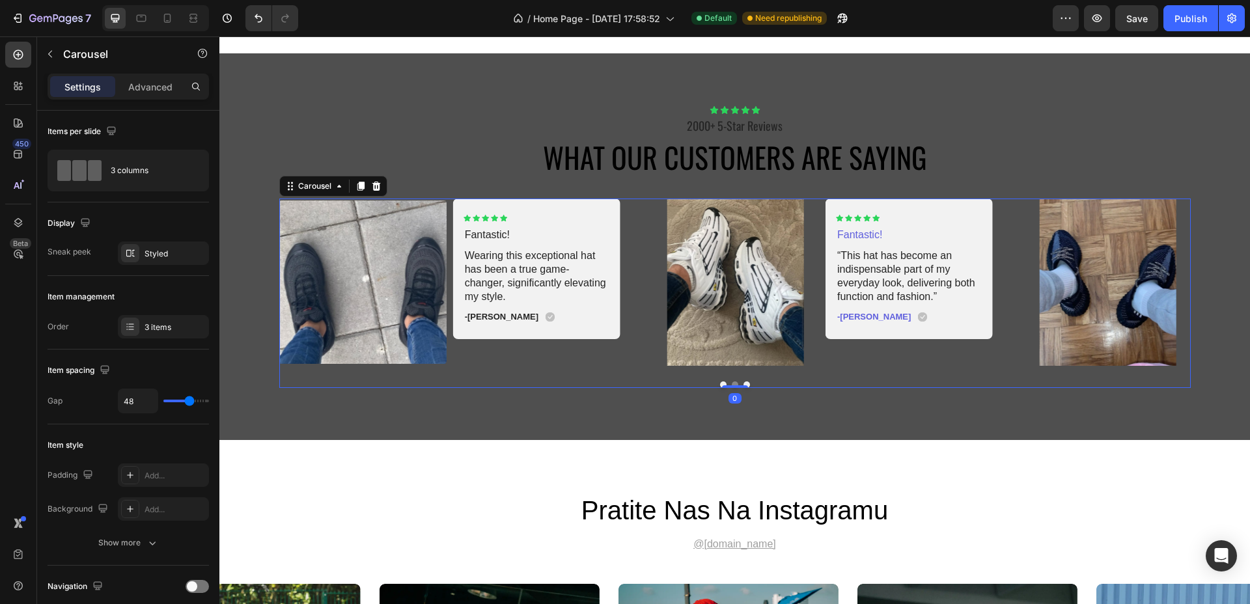
click at [743, 384] on button "Dot" at bounding box center [746, 384] width 7 height 7
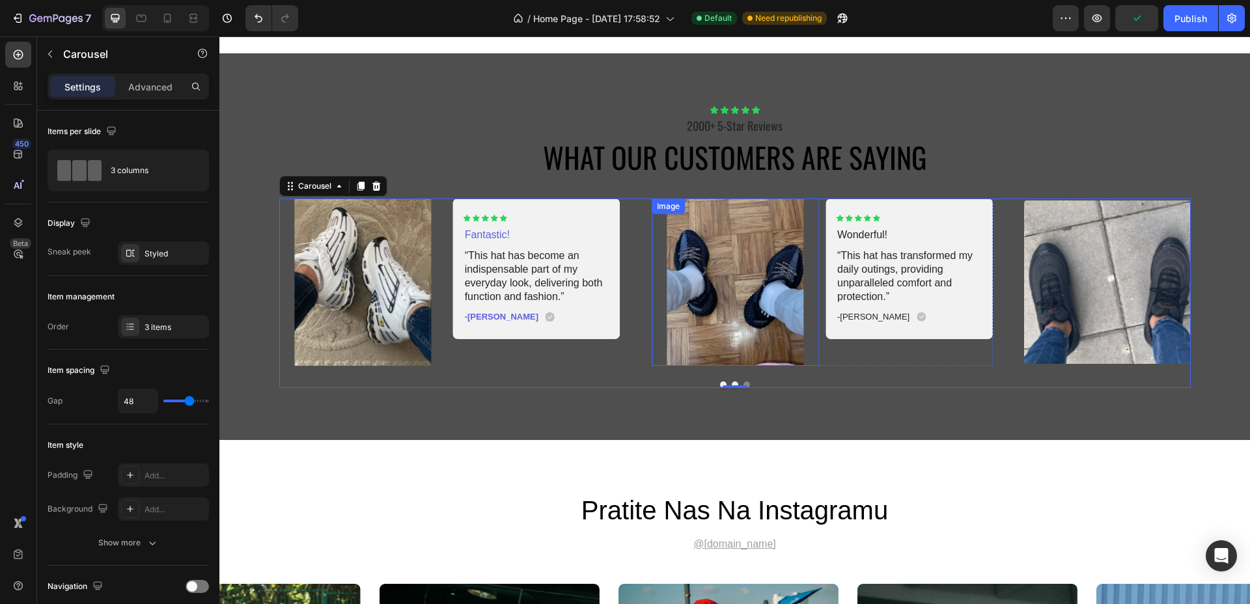
click at [652, 251] on img at bounding box center [735, 282] width 167 height 167
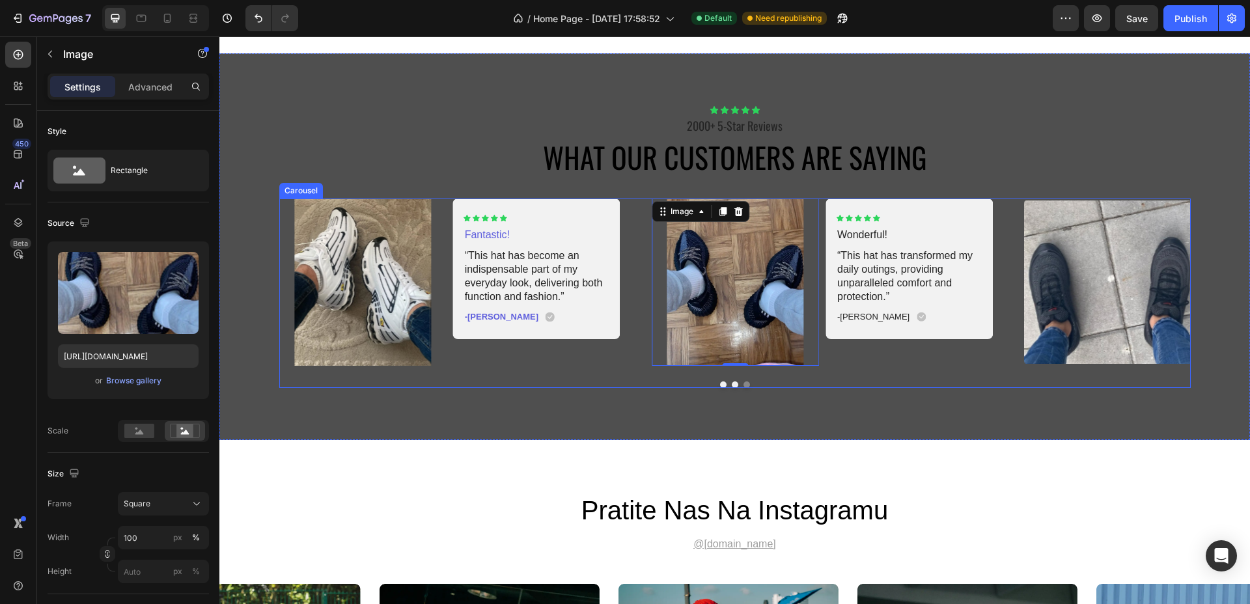
click at [623, 264] on div "Image 0 Icon Icon Icon Icon Icon Icon List Wonderful! Text Block “This hat has …" at bounding box center [734, 282] width 911 height 167
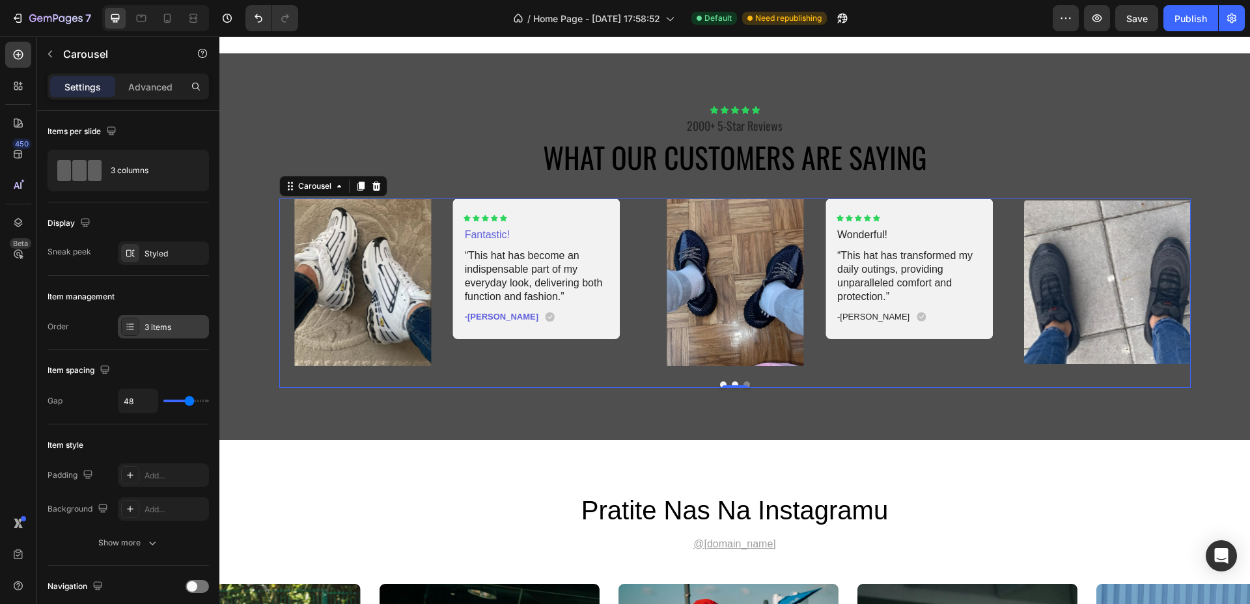
click at [152, 322] on div "3 items" at bounding box center [175, 328] width 61 height 12
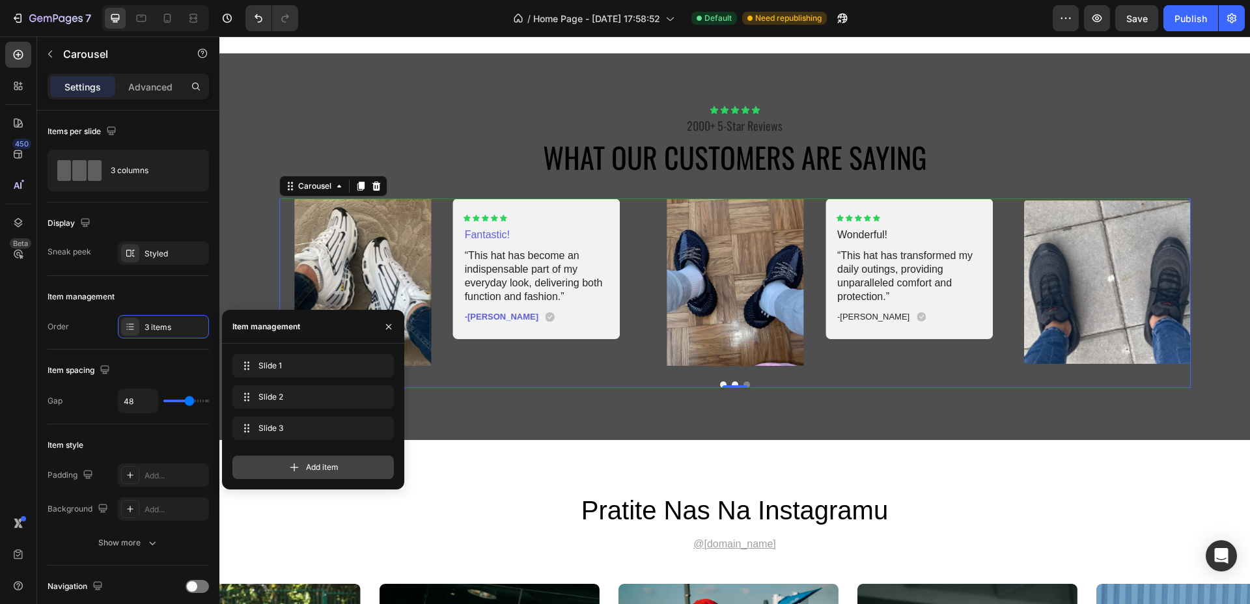
click at [303, 458] on div "Add item" at bounding box center [312, 467] width 161 height 23
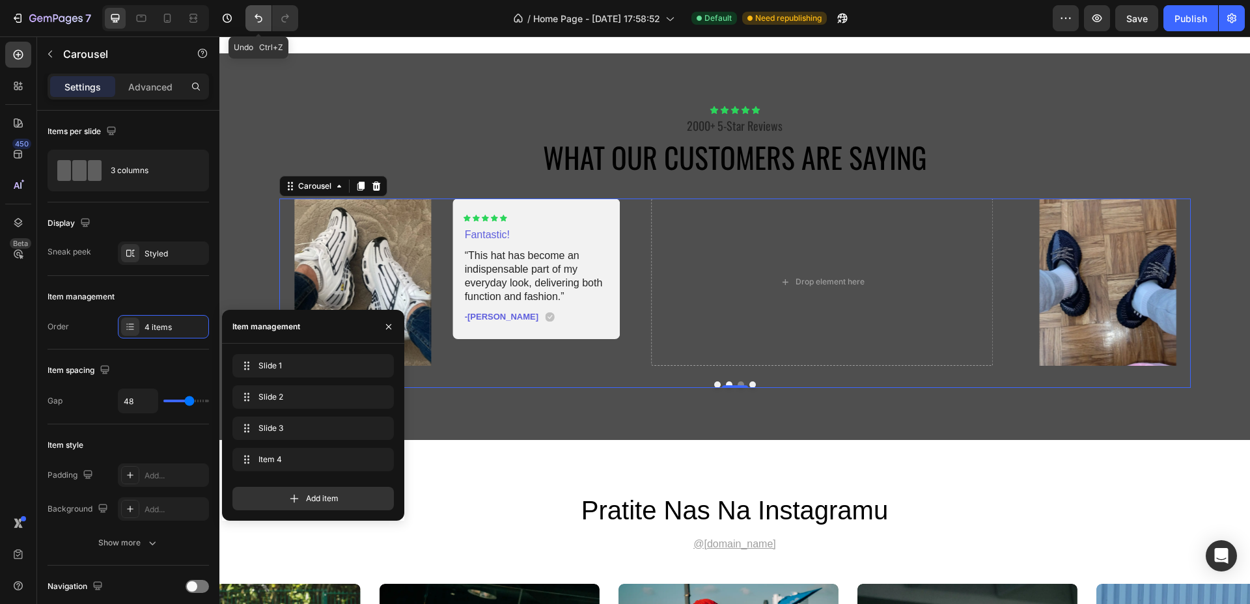
click at [252, 20] on icon "Undo/Redo" at bounding box center [258, 18] width 13 height 13
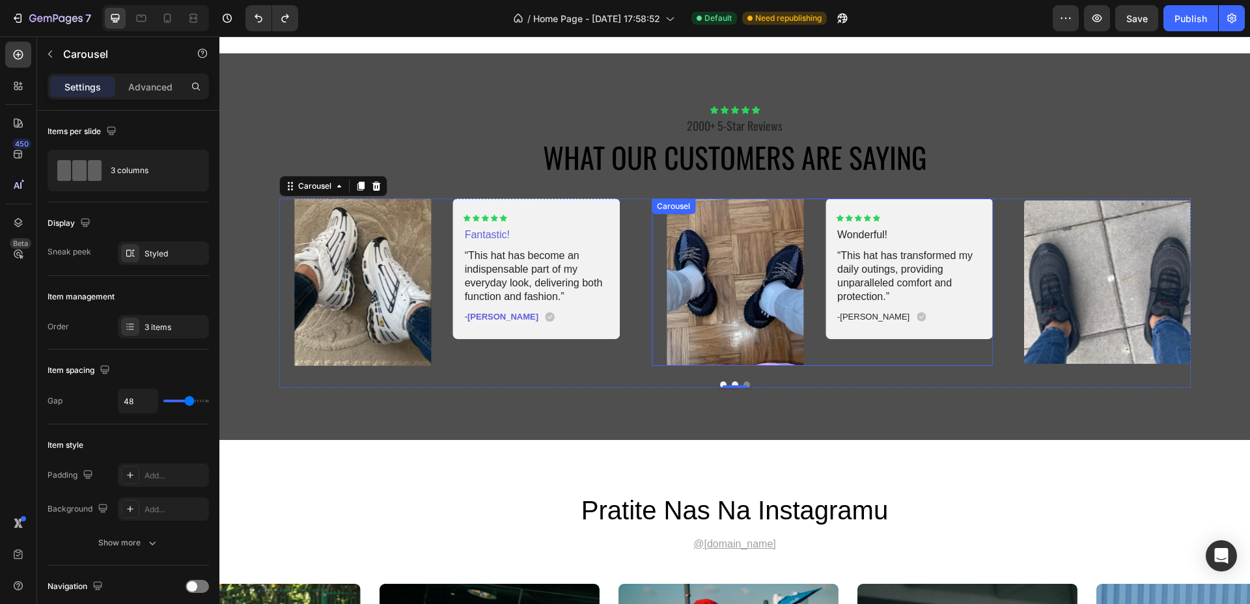
click at [838, 355] on div "Icon Icon Icon Icon Icon Icon List Wonderful! Text Block “This hat has transfor…" at bounding box center [908, 282] width 167 height 167
click at [730, 209] on icon at bounding box center [733, 211] width 7 height 9
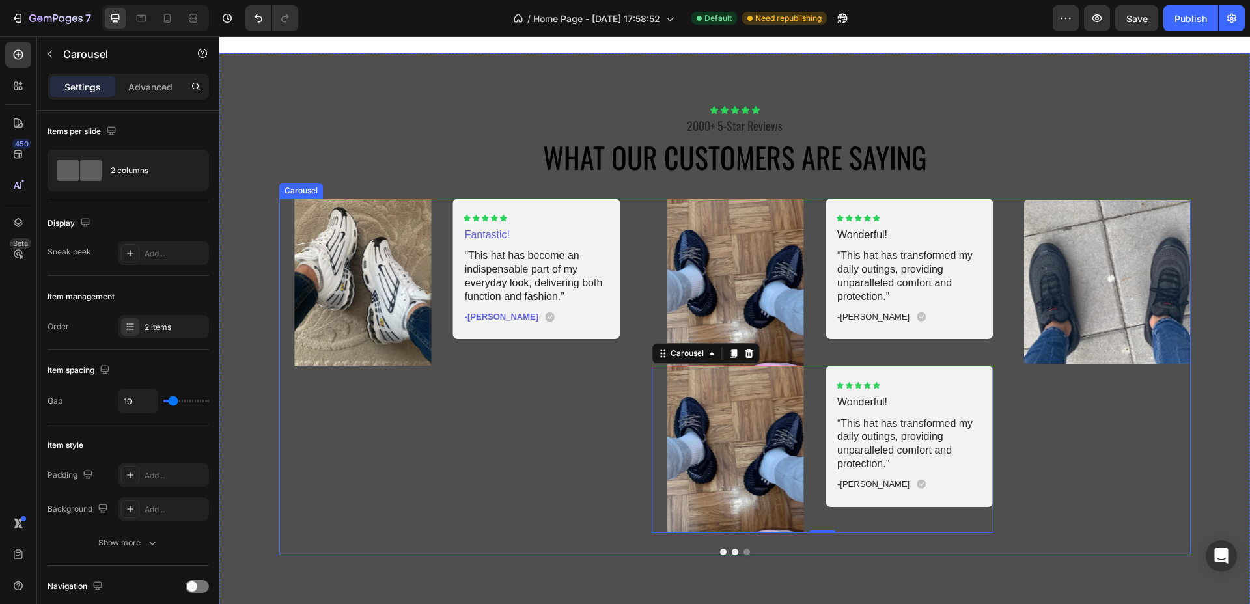
click at [629, 297] on div "Image Icon Icon Icon Icon Icon Icon List Wonderful! Text Block “This hat has tr…" at bounding box center [734, 366] width 911 height 335
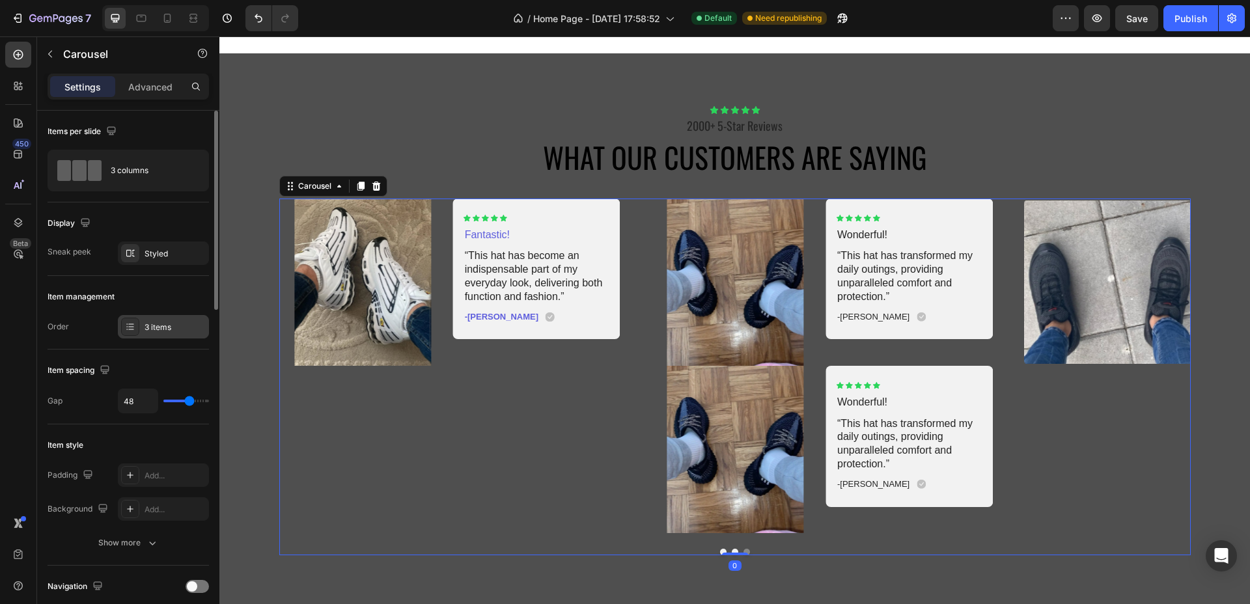
click at [138, 320] on div at bounding box center [130, 327] width 18 height 18
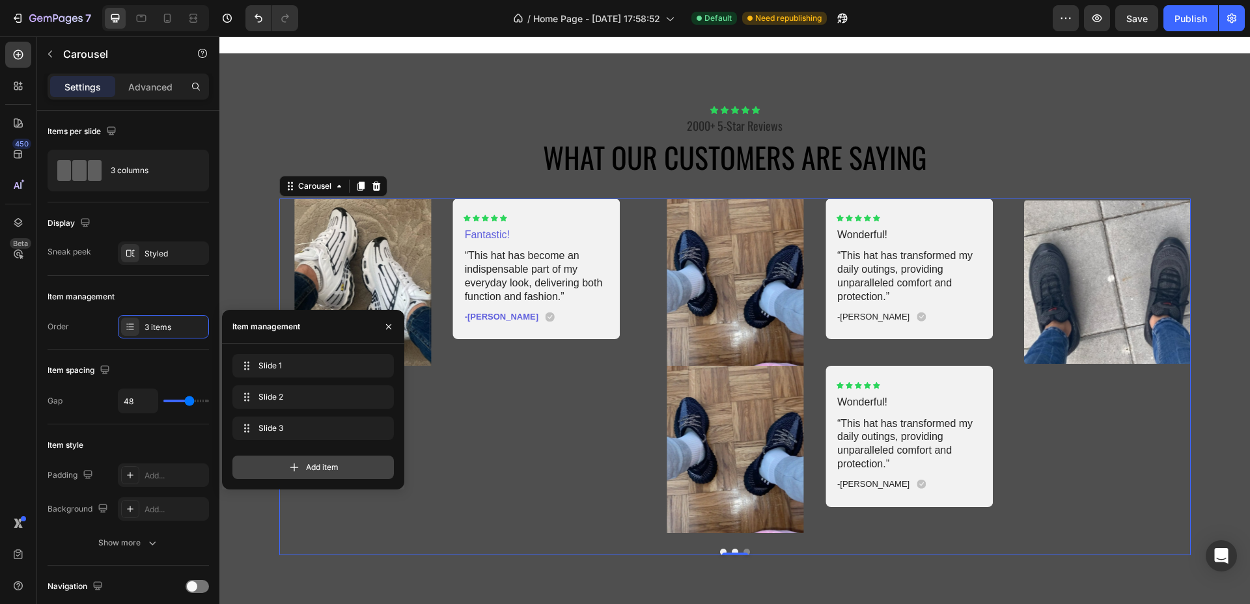
drag, startPoint x: 193, startPoint y: 430, endPoint x: 309, endPoint y: 471, distance: 122.9
click at [309, 471] on span "Add item" at bounding box center [322, 467] width 33 height 12
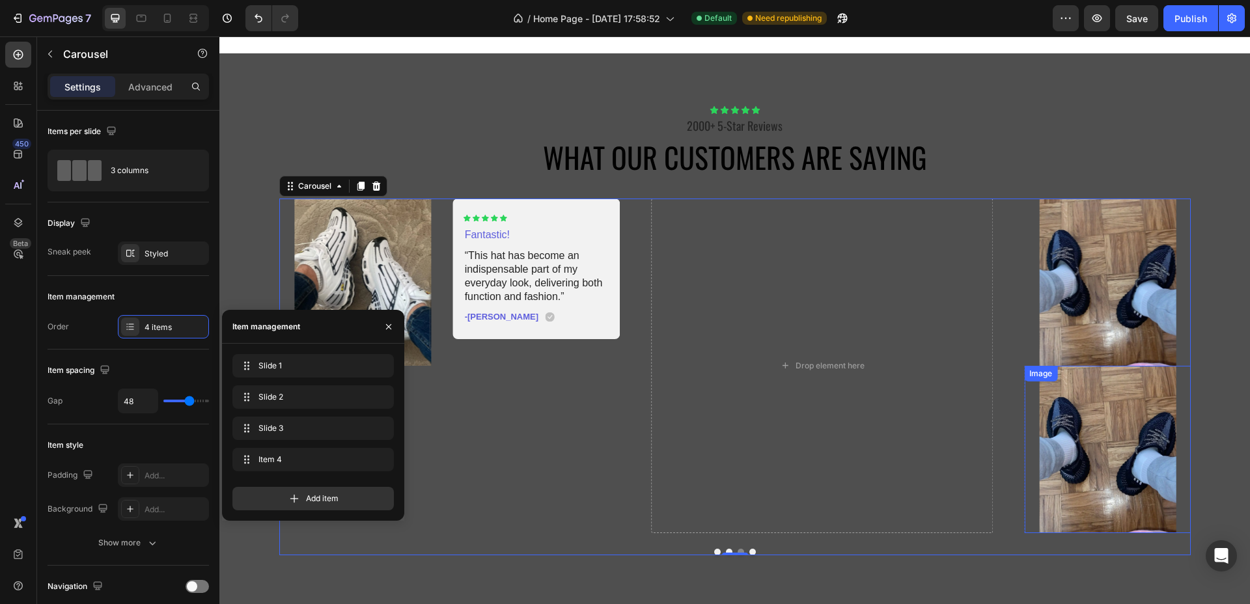
click at [1078, 411] on img at bounding box center [1107, 449] width 167 height 167
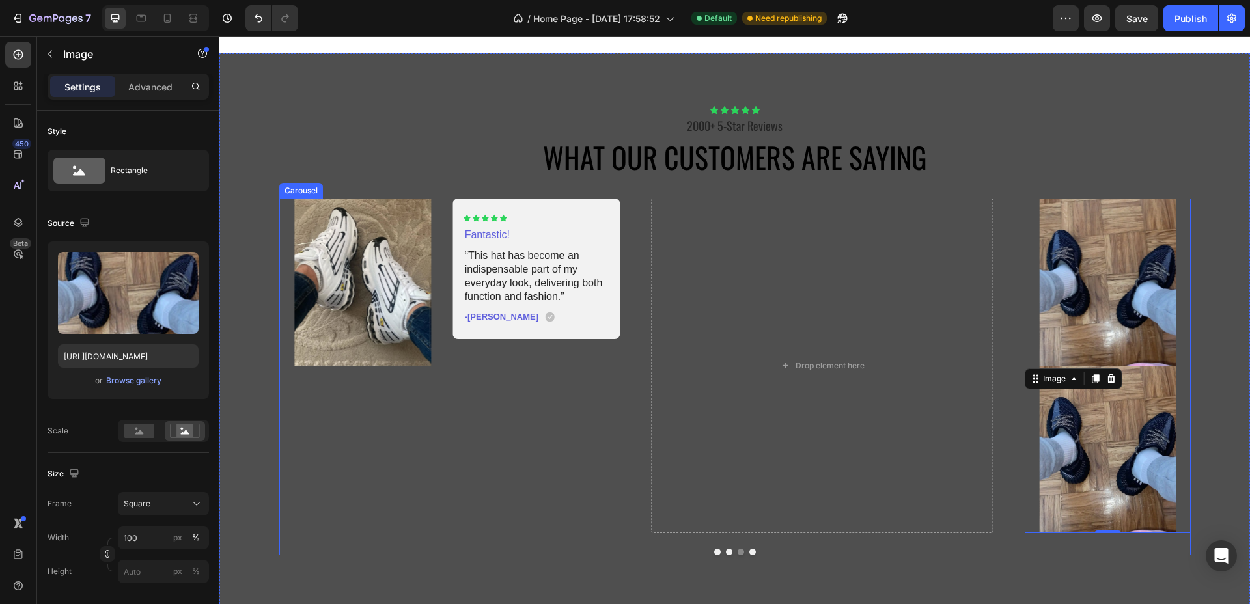
click at [749, 549] on button "Dot" at bounding box center [752, 552] width 7 height 7
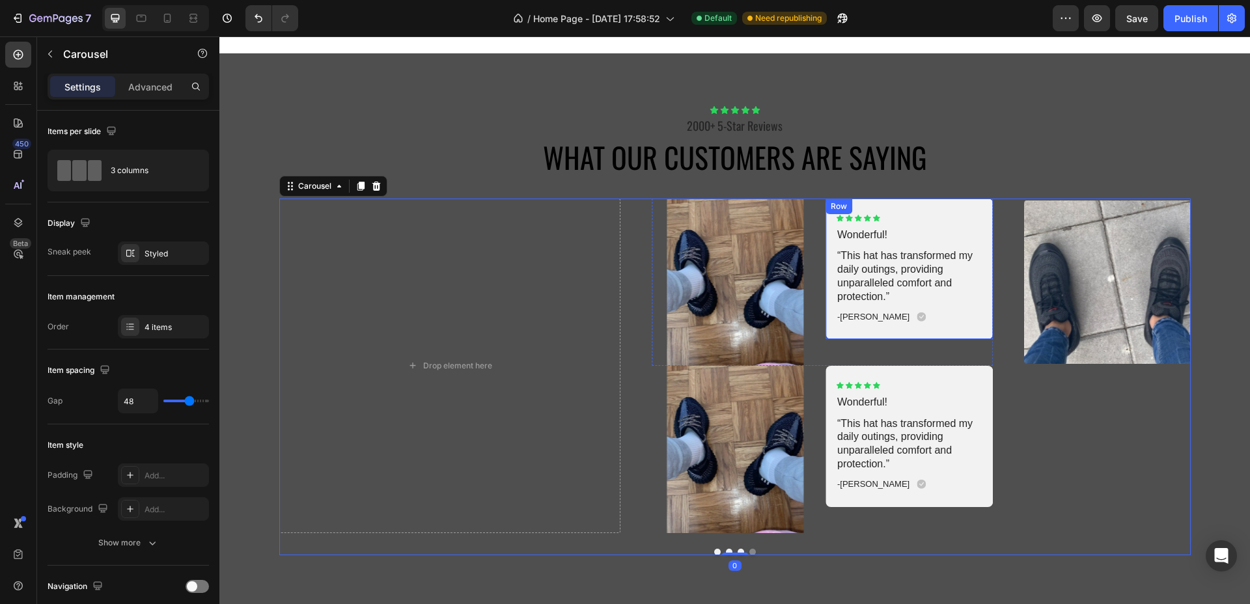
click at [851, 329] on div "Icon Icon Icon Icon Icon Icon List Wonderful! Text Block “This hat has transfor…" at bounding box center [908, 269] width 167 height 141
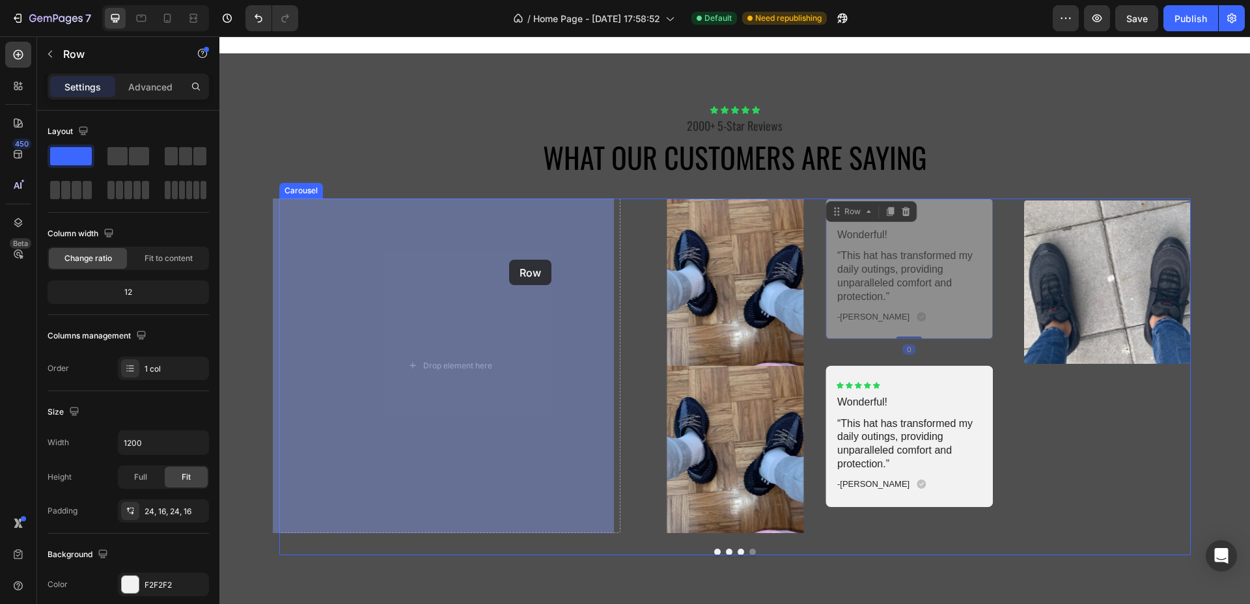
drag, startPoint x: 857, startPoint y: 214, endPoint x: 509, endPoint y: 260, distance: 351.2
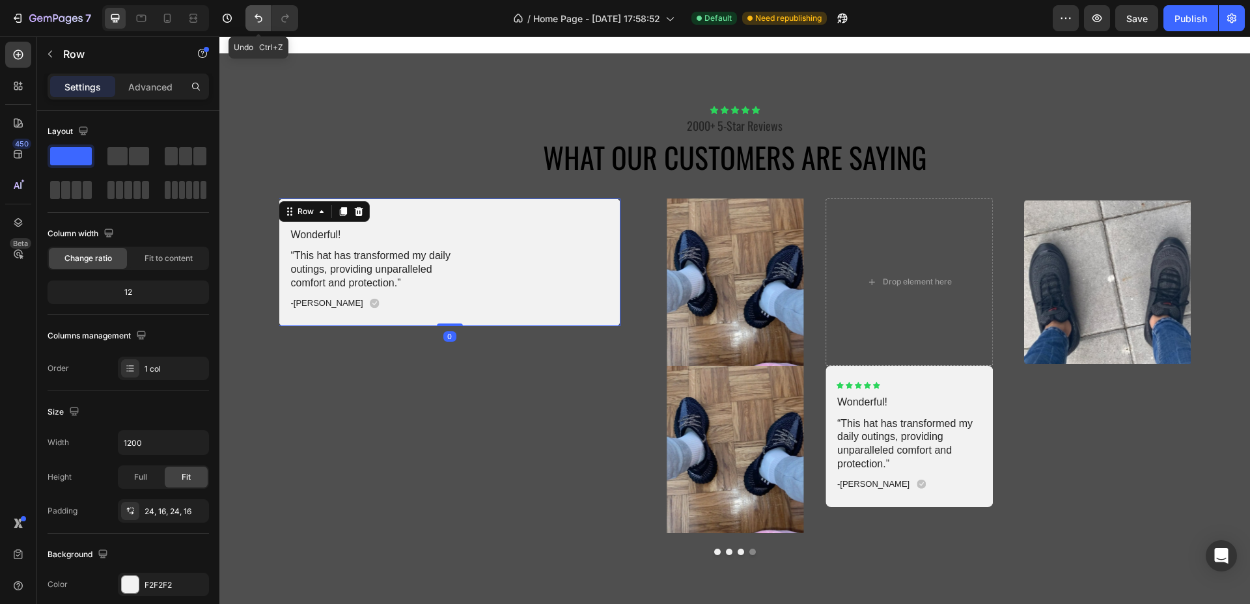
click at [262, 15] on icon "Undo/Redo" at bounding box center [258, 18] width 13 height 13
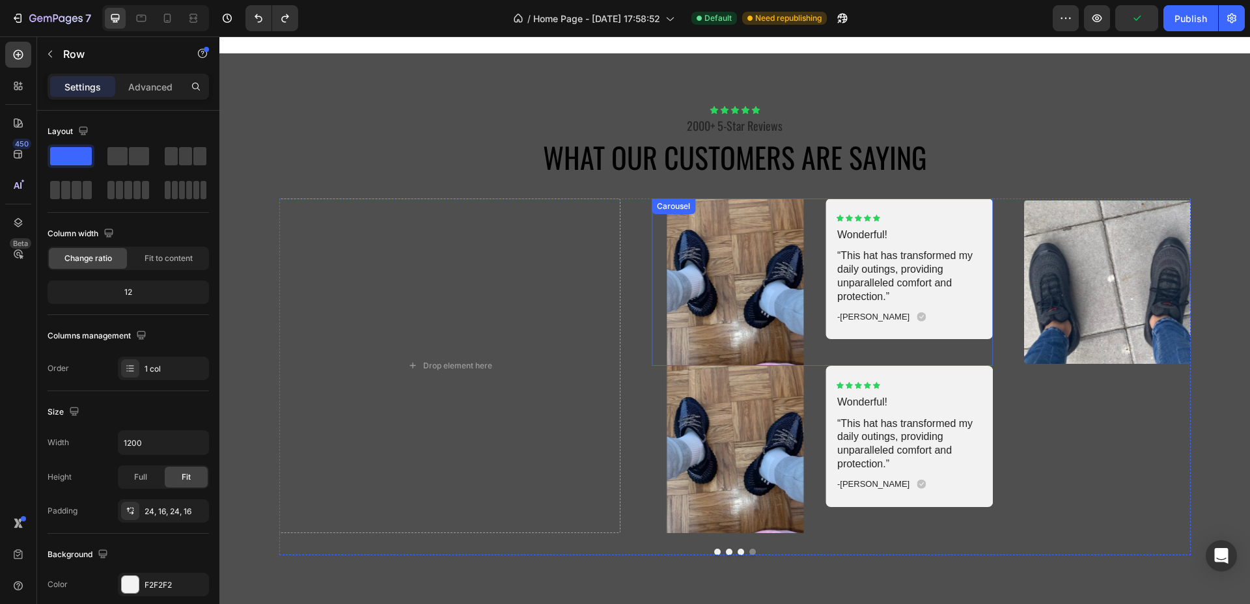
click at [814, 288] on div "Image Icon Icon Icon Icon Icon Icon List Wonderful! Text Block “This hat has tr…" at bounding box center [822, 282] width 341 height 167
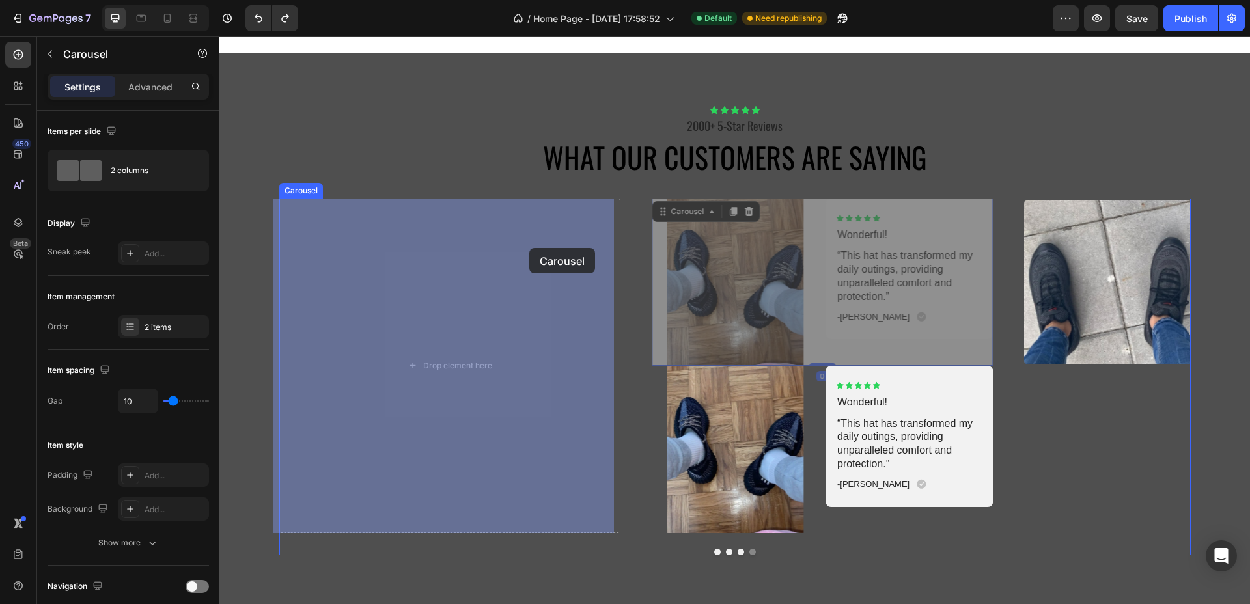
drag, startPoint x: 695, startPoint y: 210, endPoint x: 541, endPoint y: 244, distance: 157.4
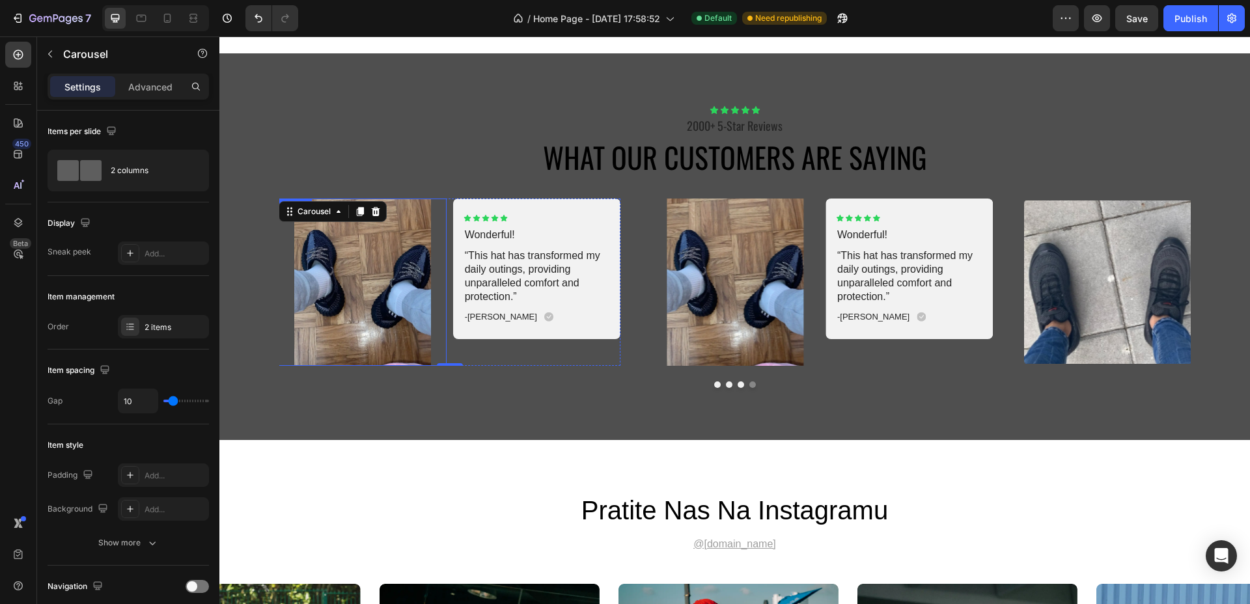
click at [391, 275] on img at bounding box center [362, 282] width 167 height 167
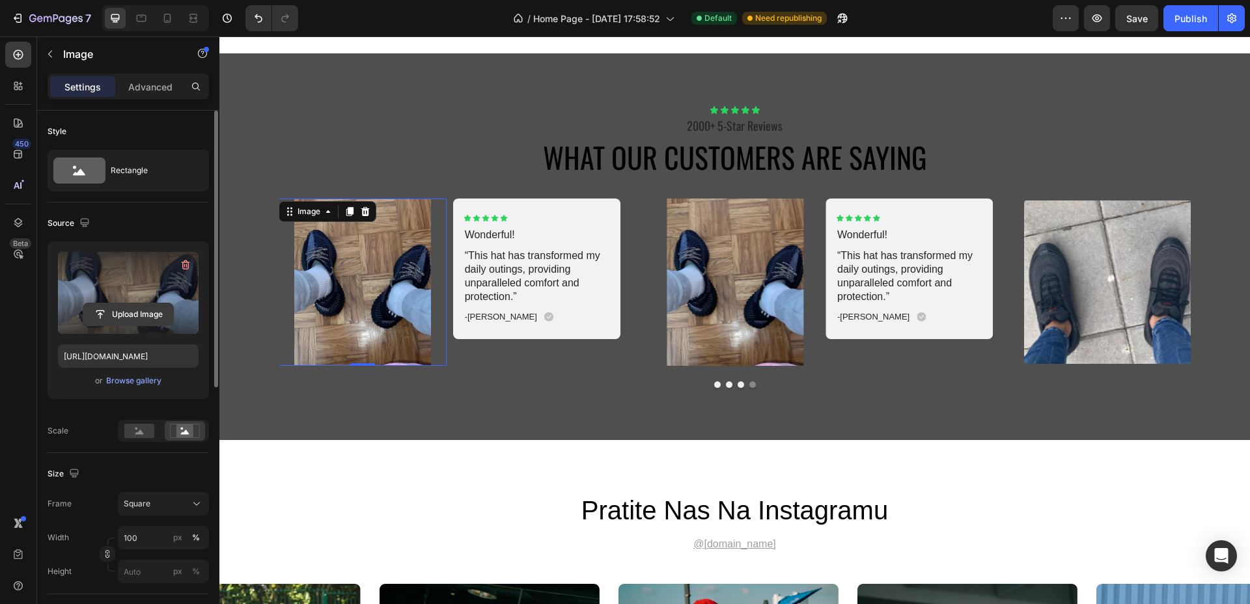
click at [131, 319] on input "file" at bounding box center [128, 314] width 90 height 22
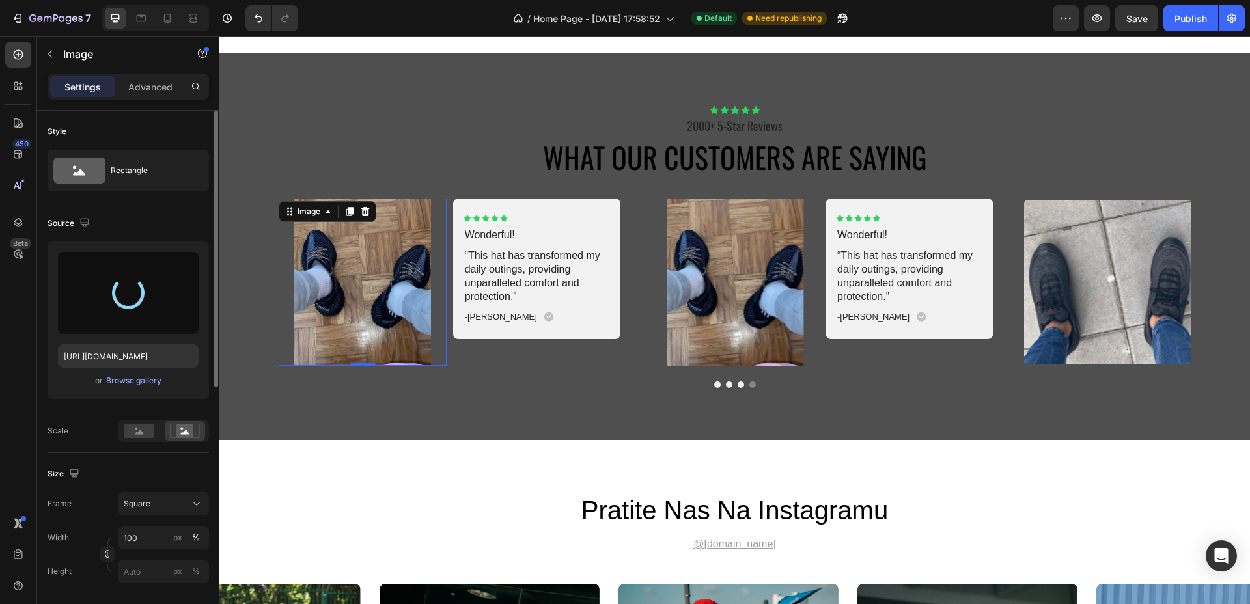
type input "https://cdn.shopify.com/s/files/1/0721/9242/6183/files/gempages_580351686321636…"
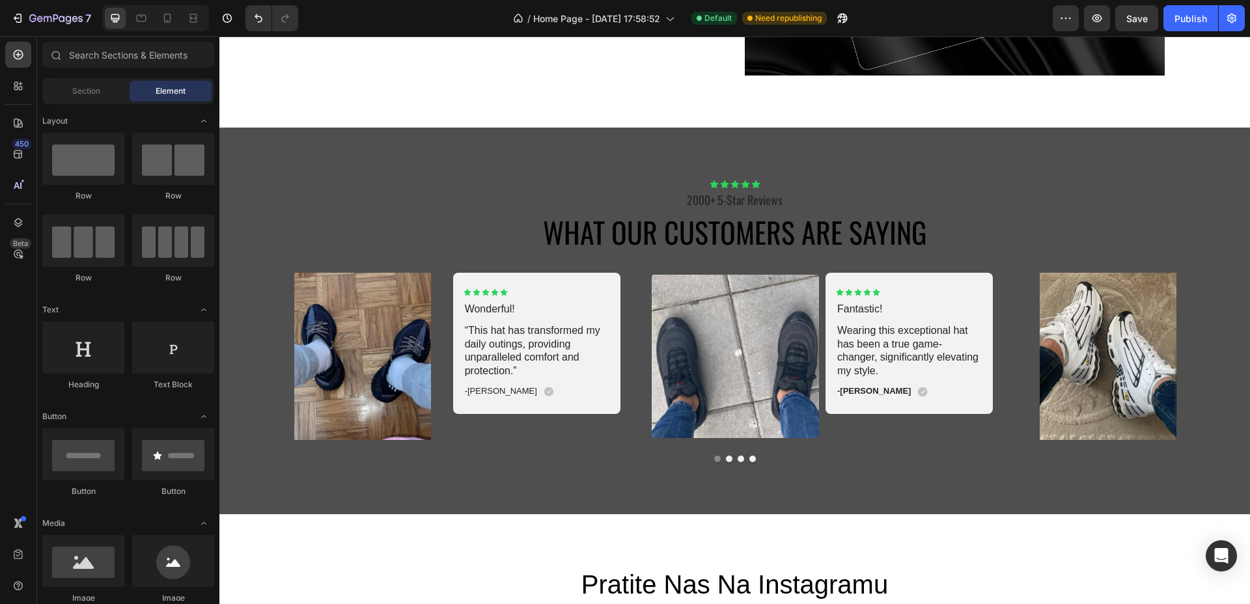
scroll to position [3059, 0]
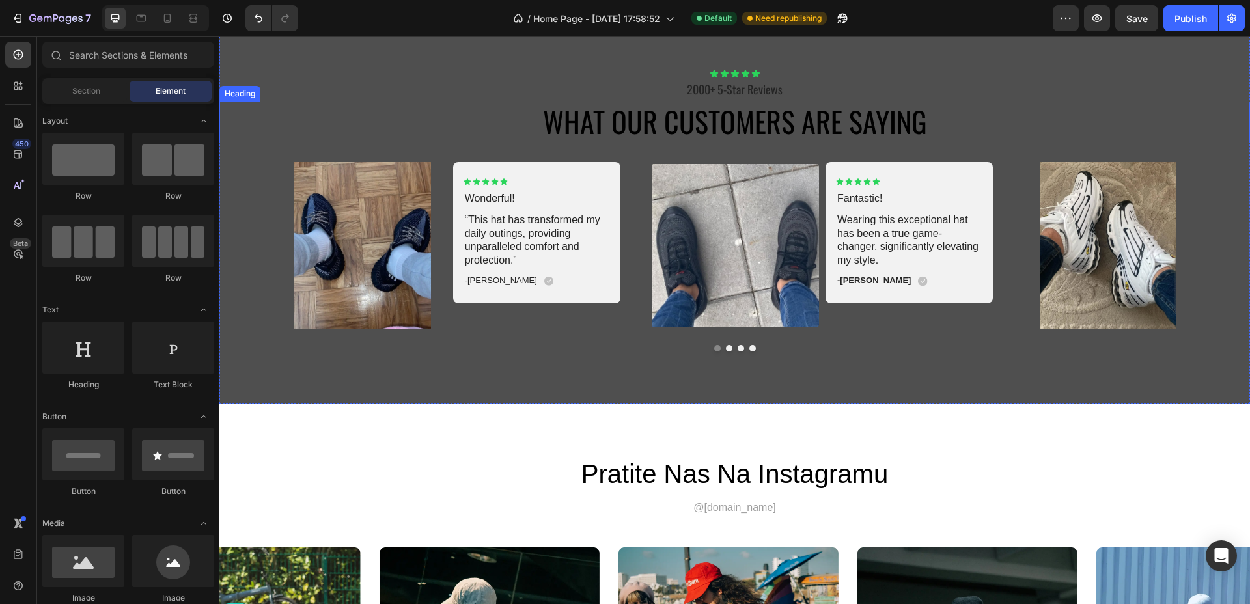
click at [891, 122] on h2 "What Our Customers Are Saying" at bounding box center [734, 122] width 1030 height 40
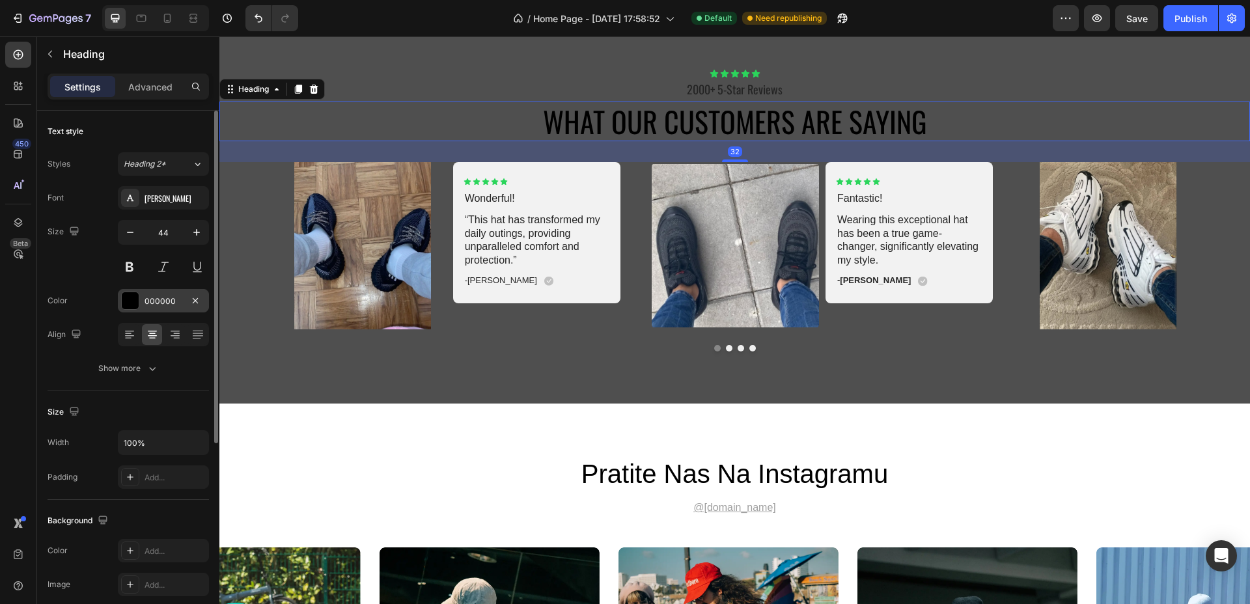
click at [148, 306] on div "000000" at bounding box center [164, 302] width 38 height 12
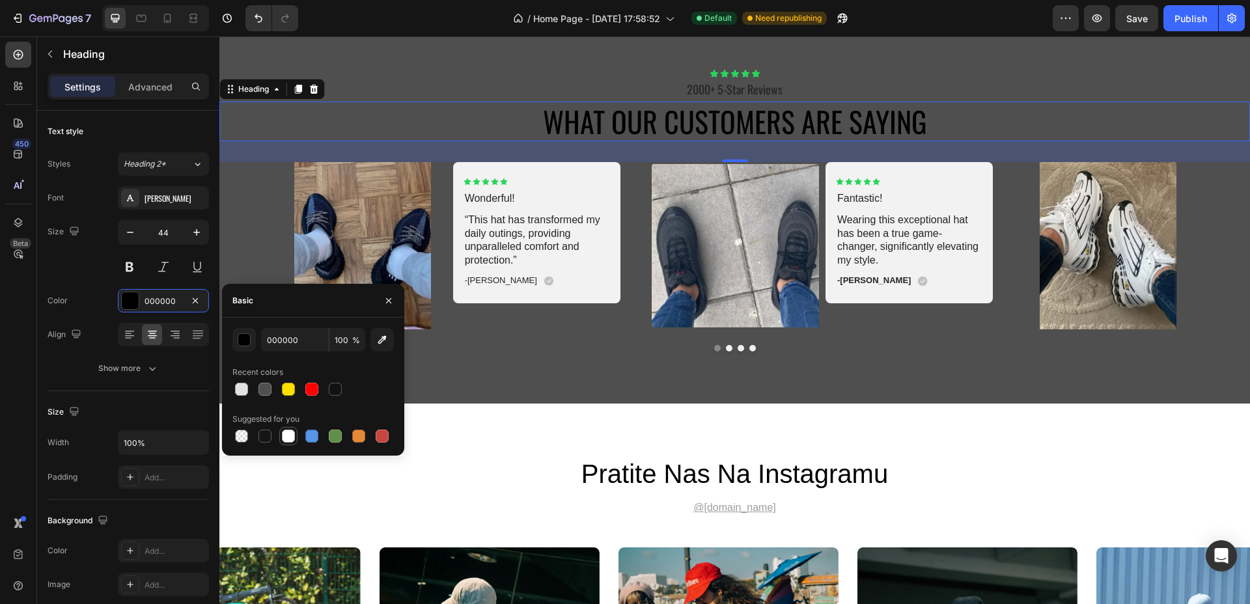
click at [285, 432] on div at bounding box center [288, 436] width 13 height 13
type input "FFFFFF"
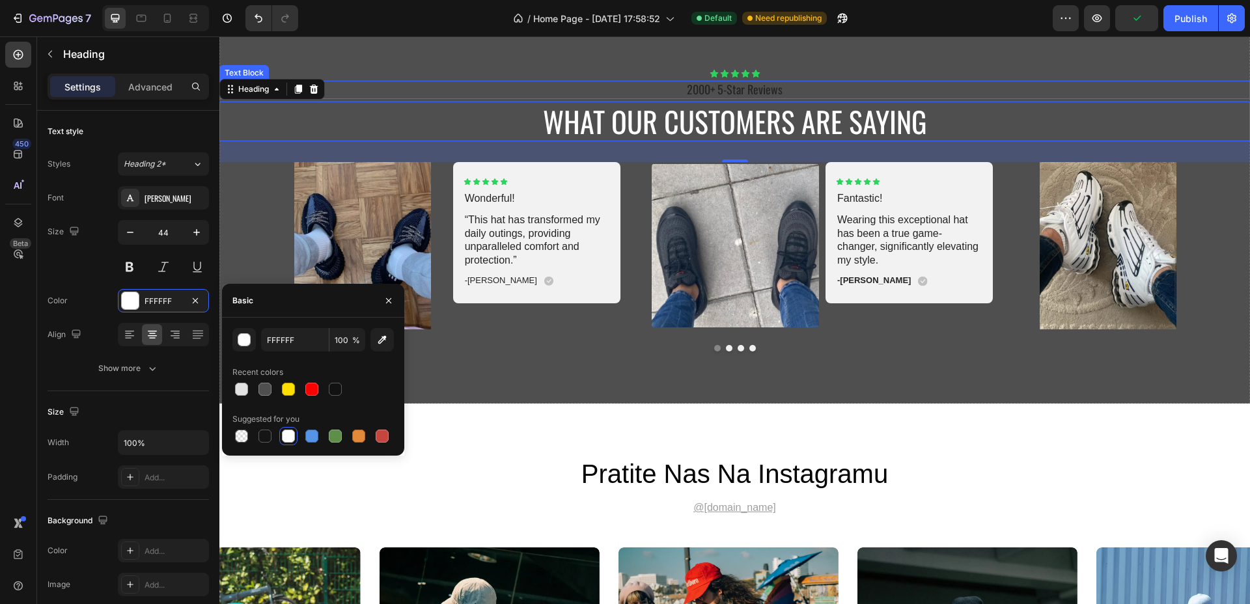
click at [710, 87] on p "2000+ 5-Star Reviews" at bounding box center [735, 89] width 1028 height 15
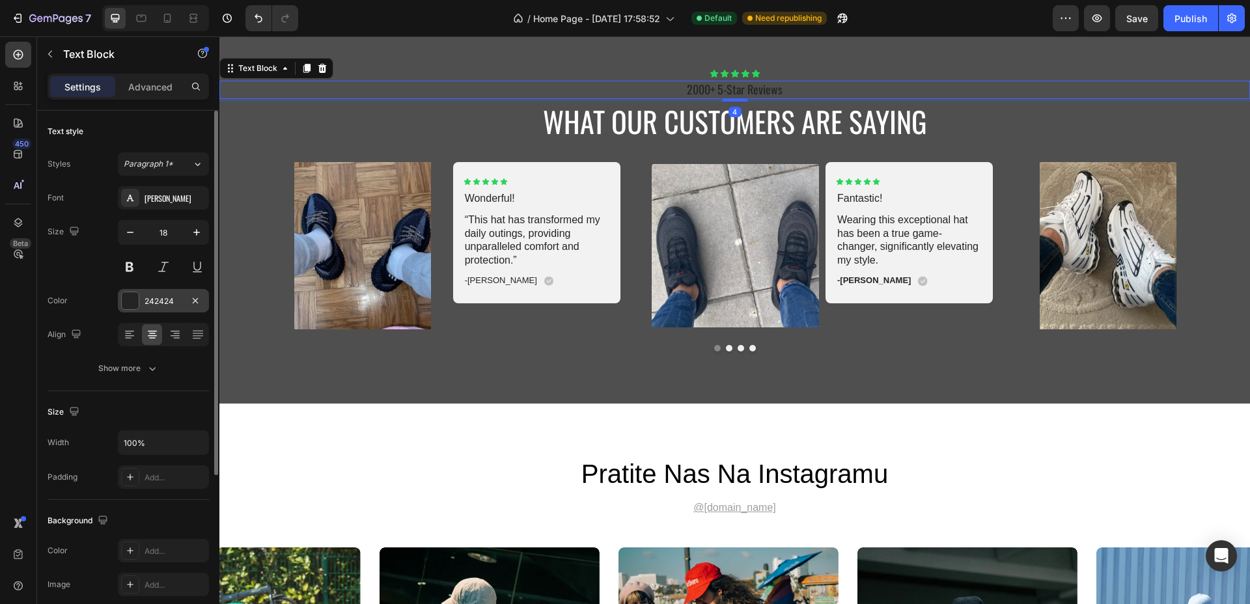
click at [131, 303] on div at bounding box center [130, 300] width 17 height 17
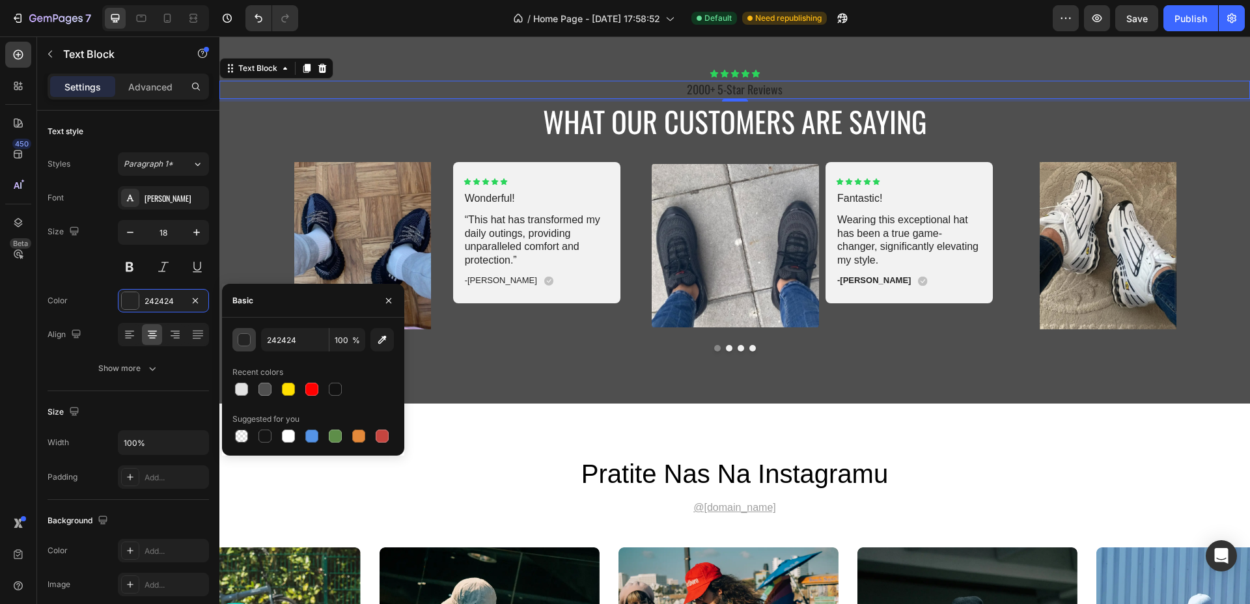
click at [241, 340] on div "button" at bounding box center [244, 340] width 13 height 13
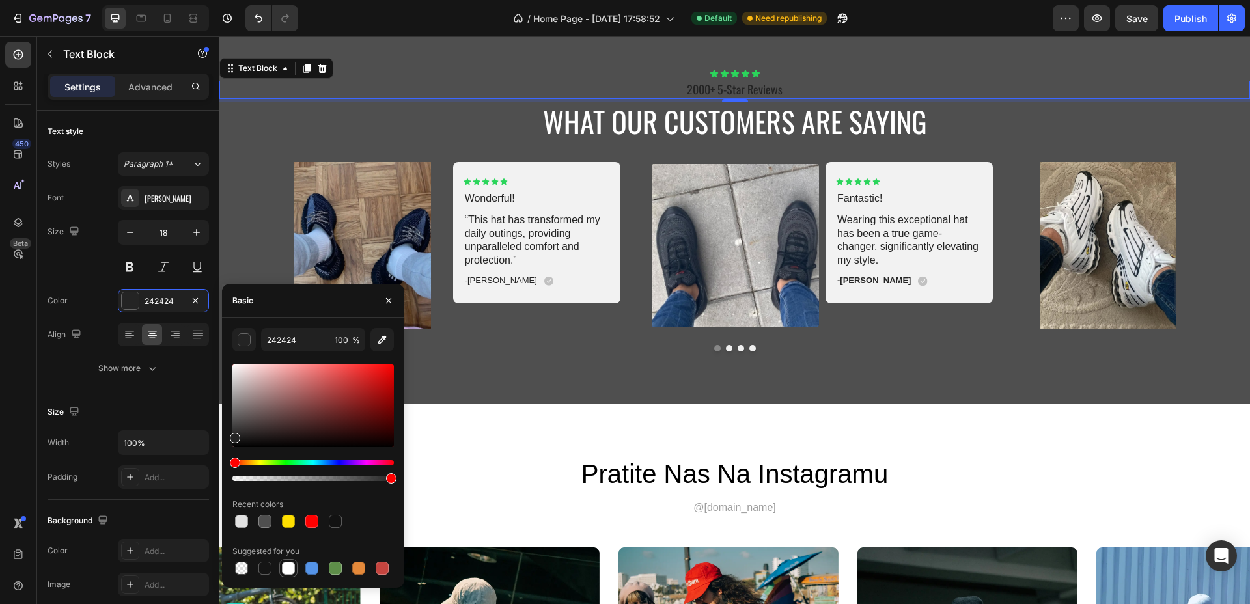
click at [284, 567] on div at bounding box center [288, 568] width 13 height 13
type input "FFFFFF"
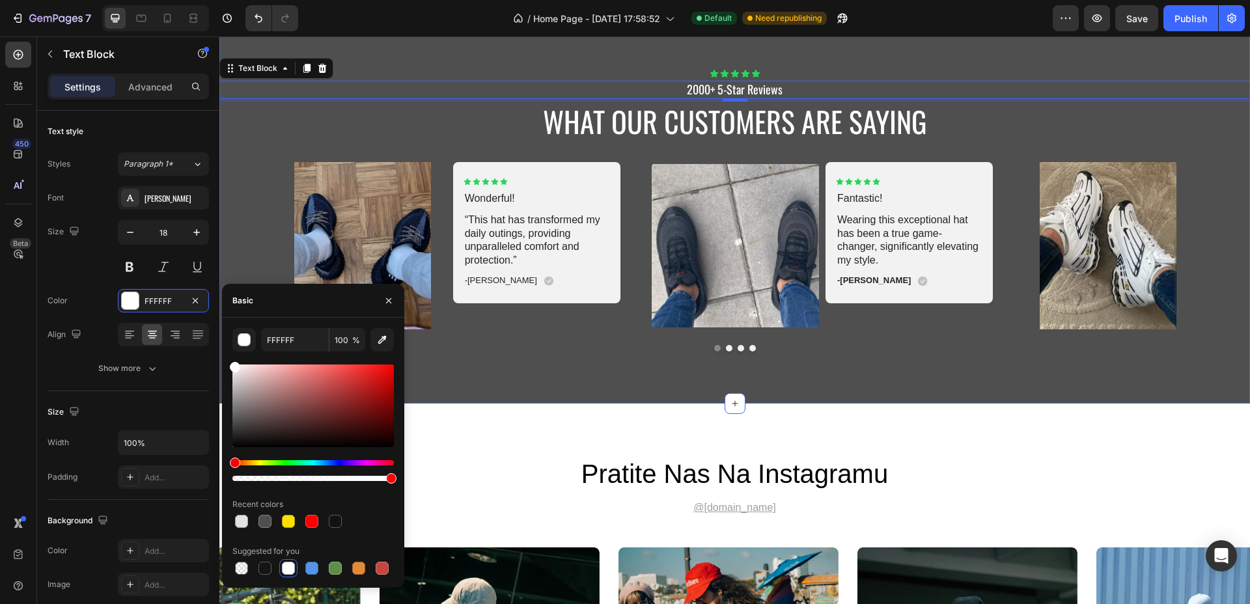
click at [887, 364] on div "Icon Icon Icon Icon Icon Icon List 2000+ 5-Star Reviews Text Block 4 What Our C…" at bounding box center [734, 210] width 1030 height 387
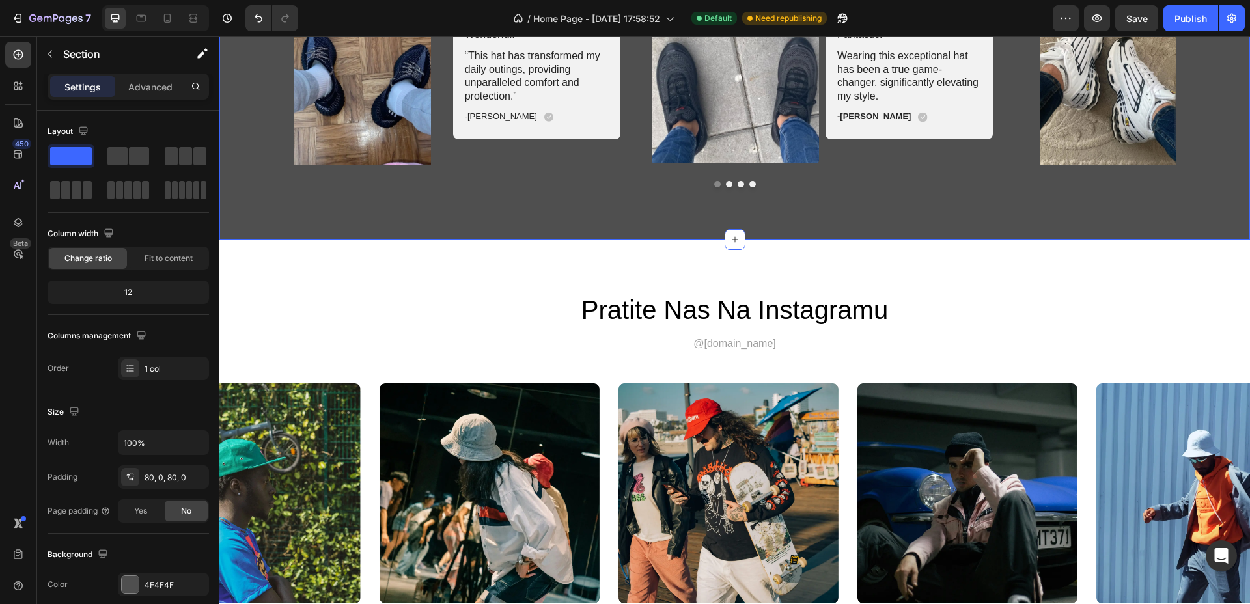
scroll to position [3303, 0]
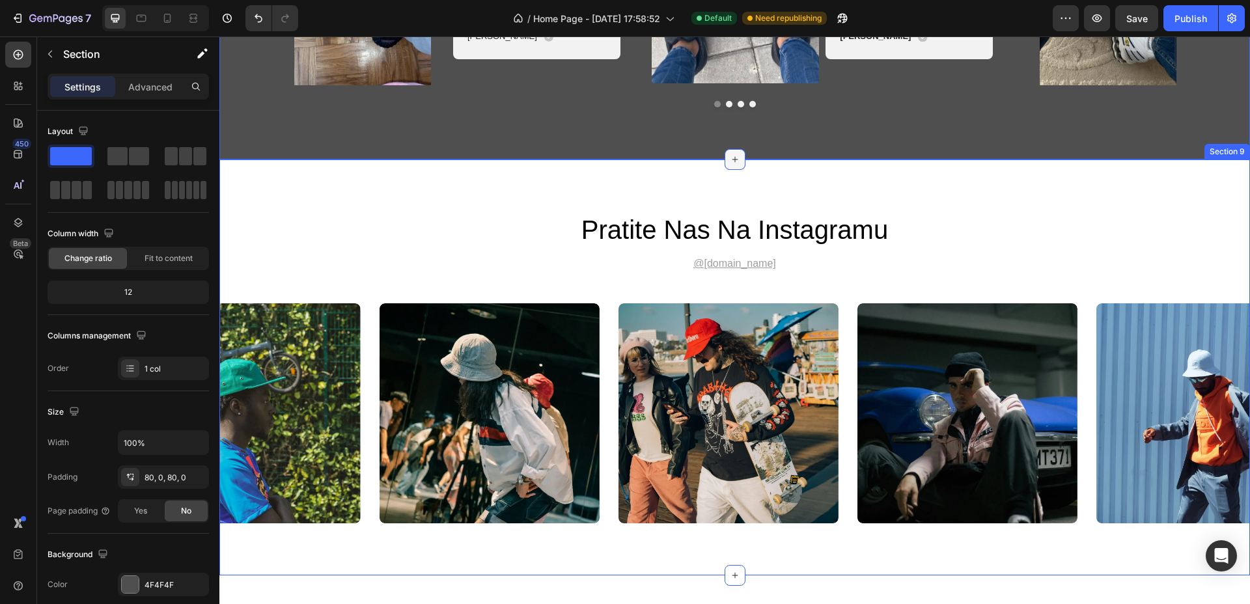
click at [733, 163] on icon at bounding box center [735, 159] width 10 height 10
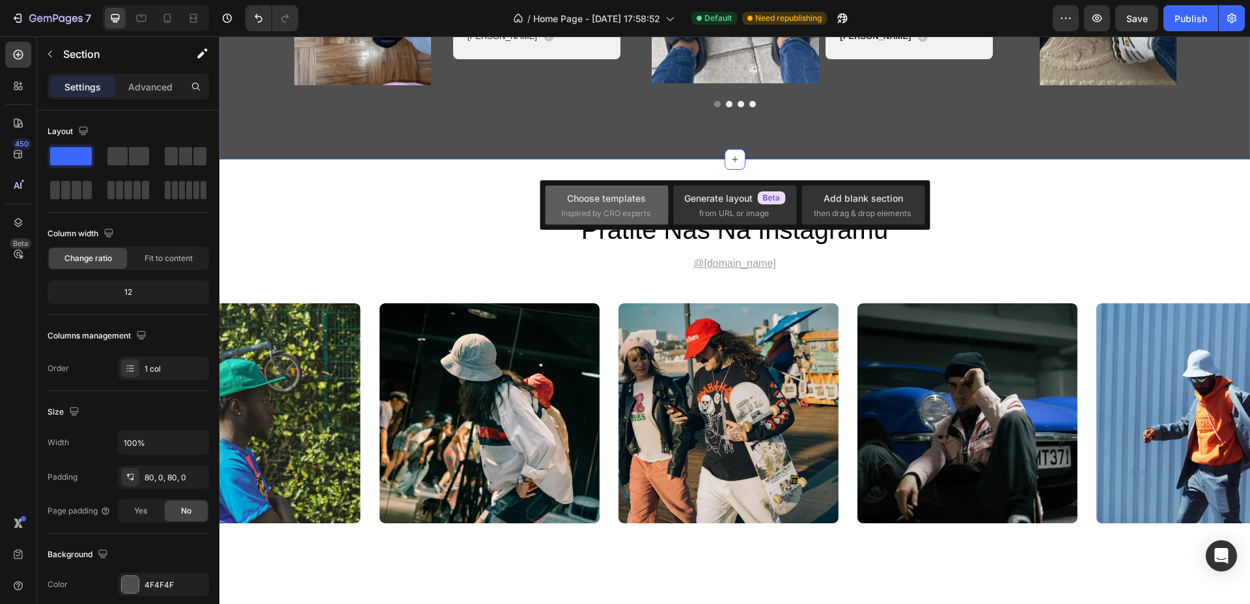
click at [598, 218] on span "inspired by CRO experts" at bounding box center [605, 214] width 89 height 12
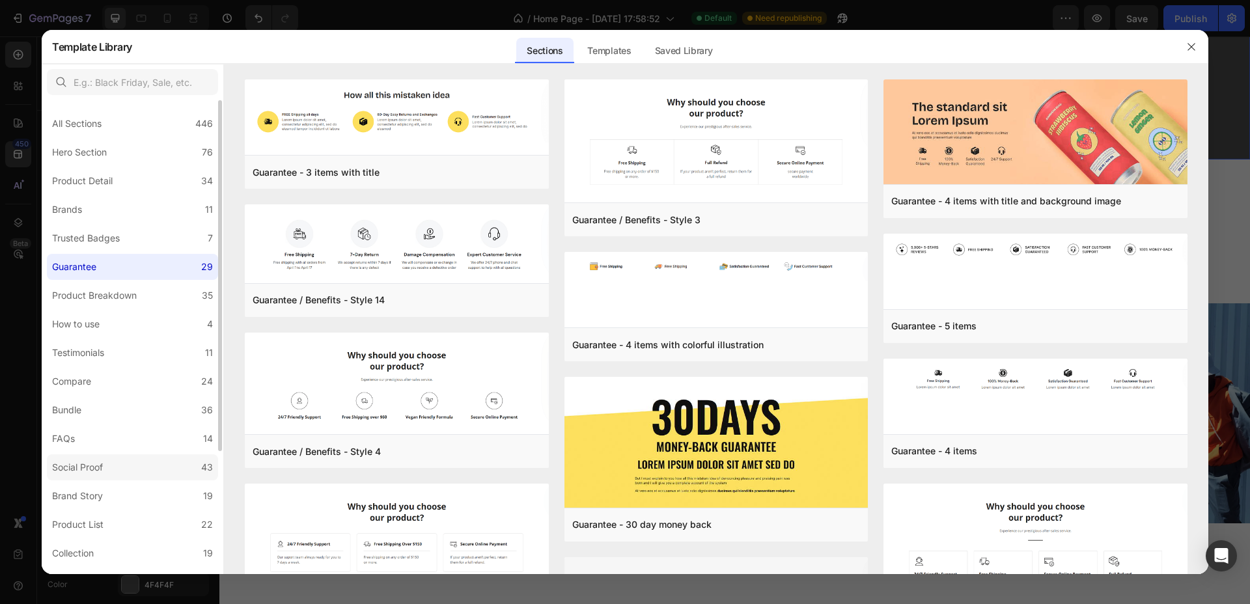
click at [81, 454] on label "Social Proof 43" at bounding box center [132, 467] width 171 height 26
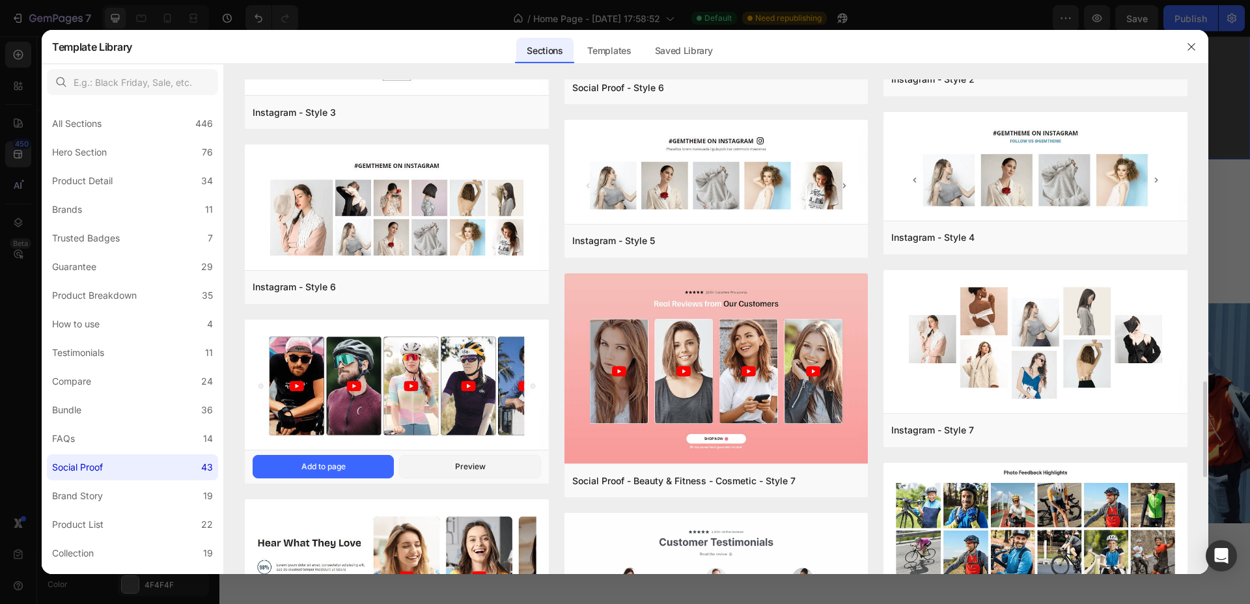
scroll to position [719, 0]
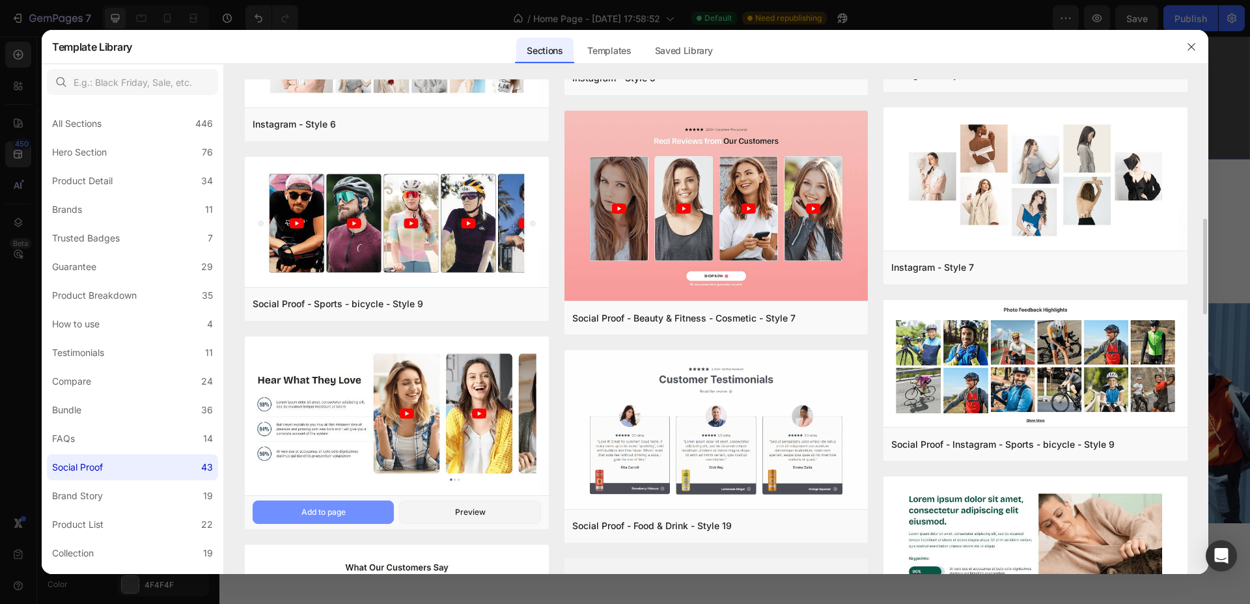
click at [351, 509] on button "Add to page" at bounding box center [323, 512] width 141 height 23
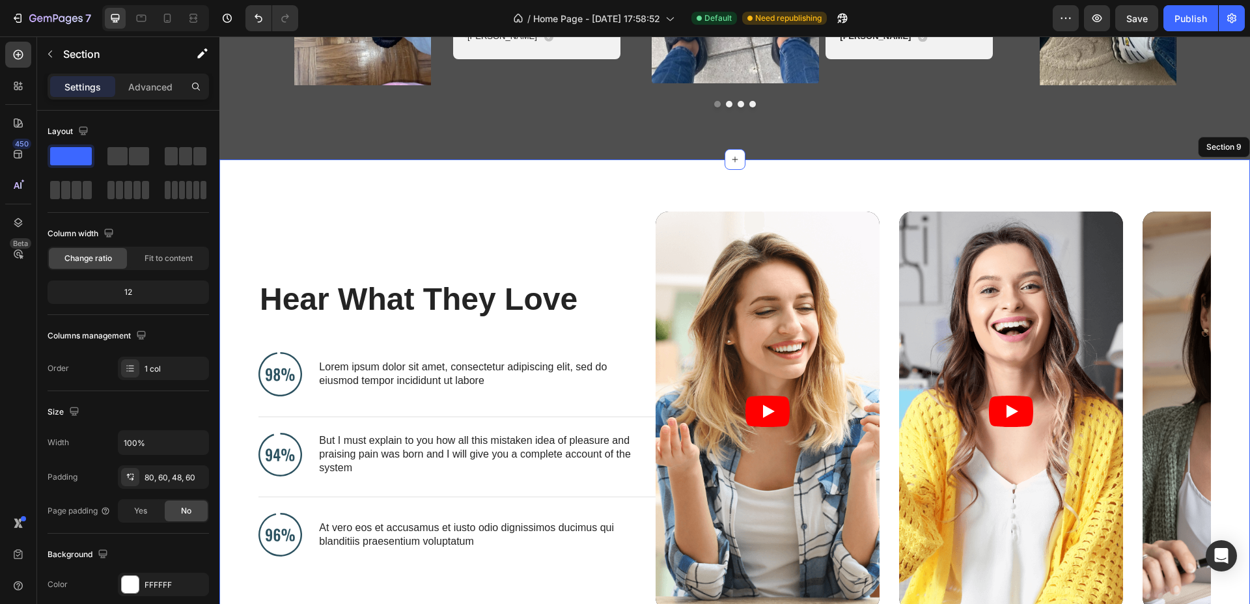
scroll to position [3426, 0]
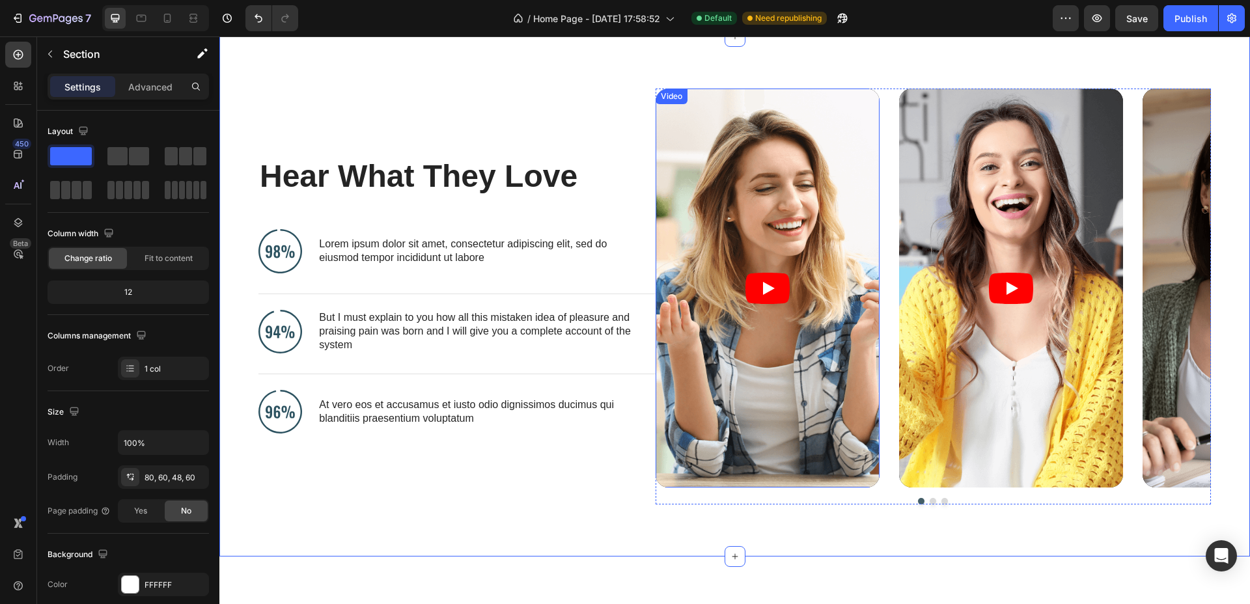
click at [807, 216] on article at bounding box center [767, 288] width 224 height 399
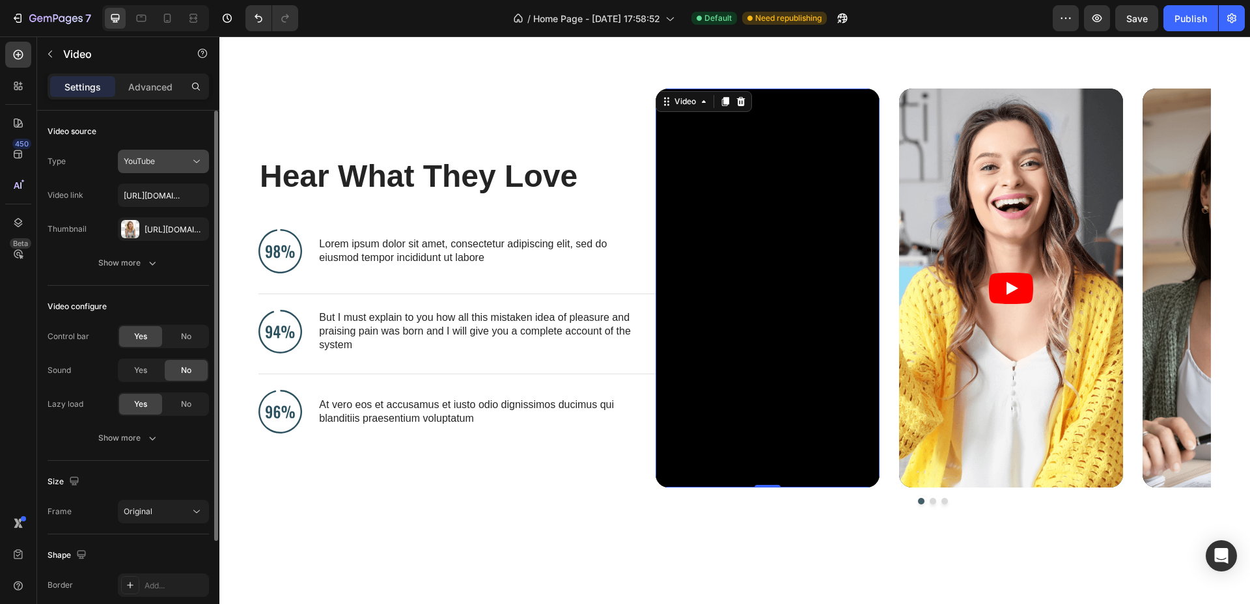
click at [187, 165] on div "YouTube" at bounding box center [157, 162] width 66 height 12
click at [169, 196] on input "https://www.youtube.com/watch?v=cyzh48XRS4M" at bounding box center [163, 195] width 91 height 23
click at [171, 198] on input "text" at bounding box center [163, 195] width 91 height 23
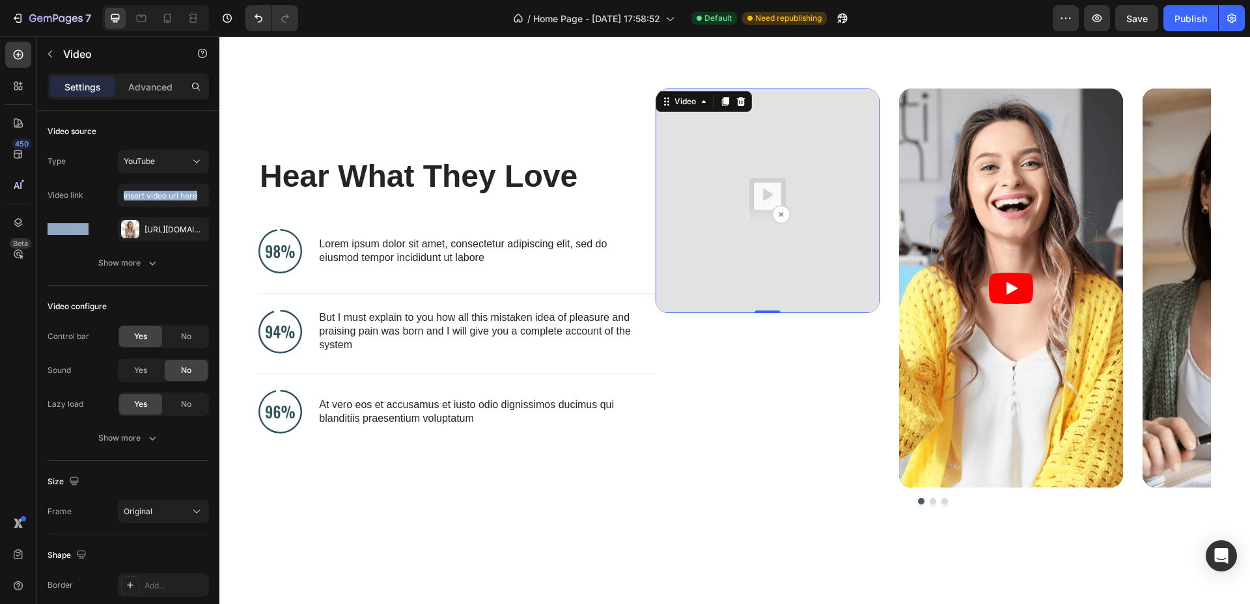
drag, startPoint x: 163, startPoint y: 218, endPoint x: 417, endPoint y: -12, distance: 341.9
click at [417, 0] on html "7 / Home Page - Aug 17, 17:58:52 Default Need republishing Preview Save Publish…" at bounding box center [625, 0] width 1250 height 0
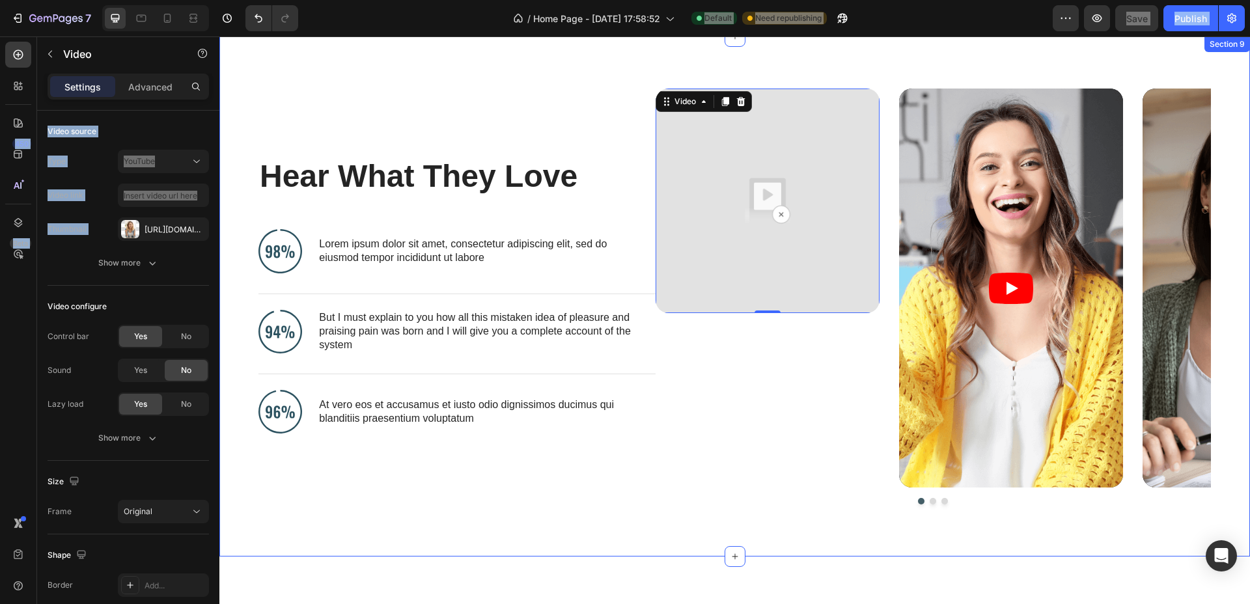
click at [362, 70] on div "Hear What They Love Heading Image Lorem ipsum dolor sit amet, consectetur adipi…" at bounding box center [734, 296] width 1030 height 520
